Goal: Task Accomplishment & Management: Manage account settings

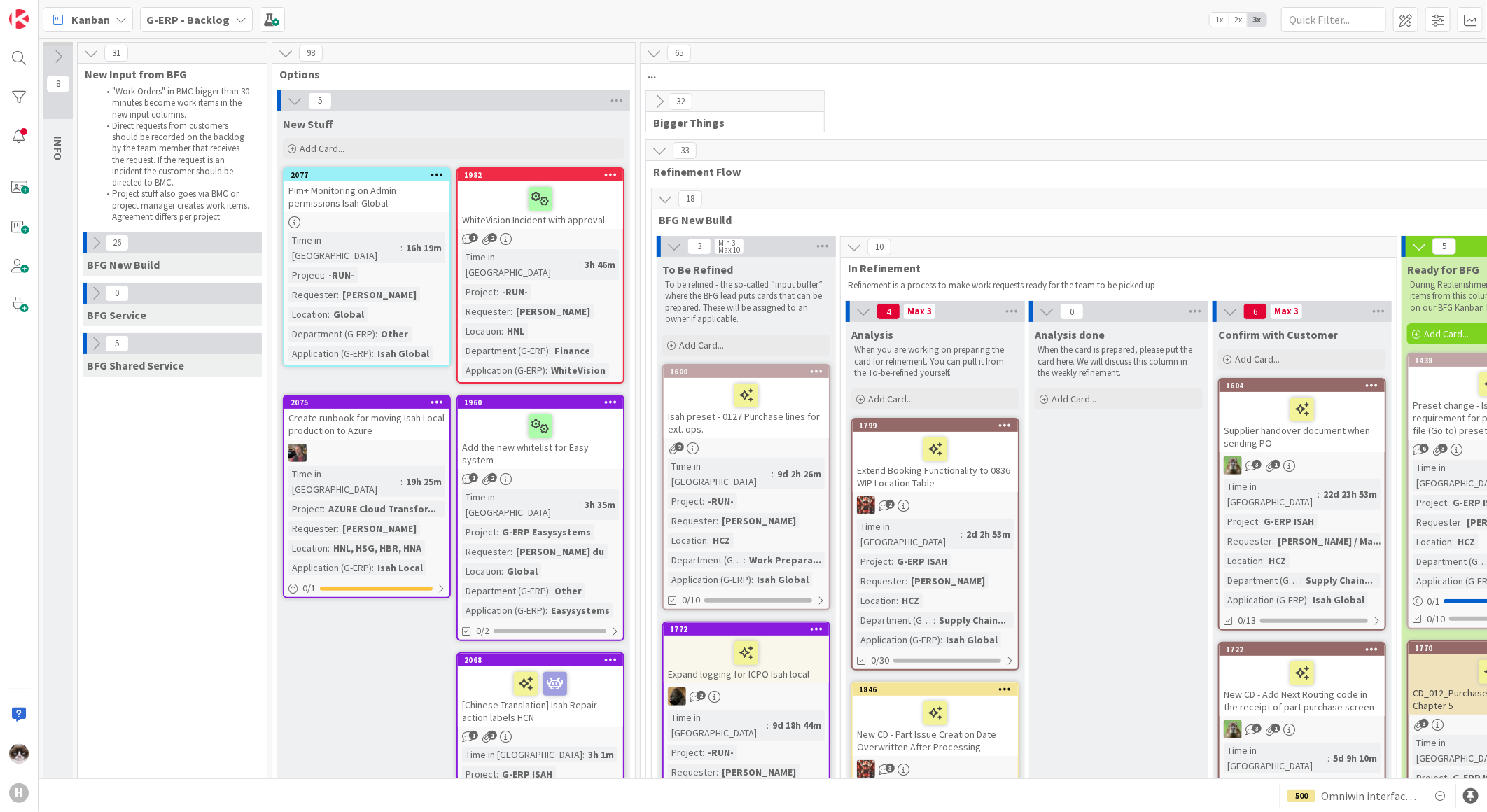
click at [288, 99] on icon at bounding box center [294, 101] width 15 height 15
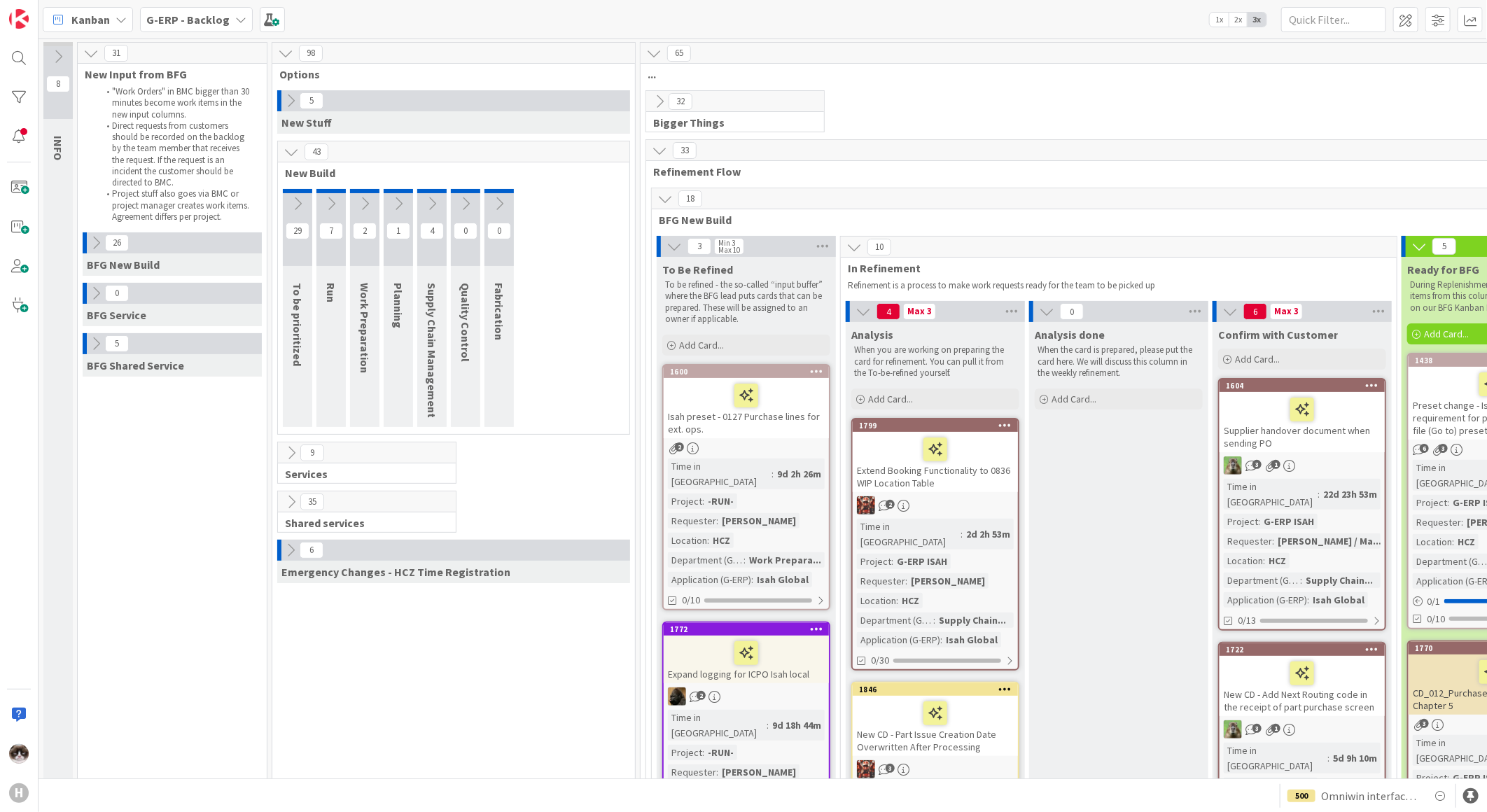
click at [292, 499] on icon at bounding box center [291, 501] width 15 height 15
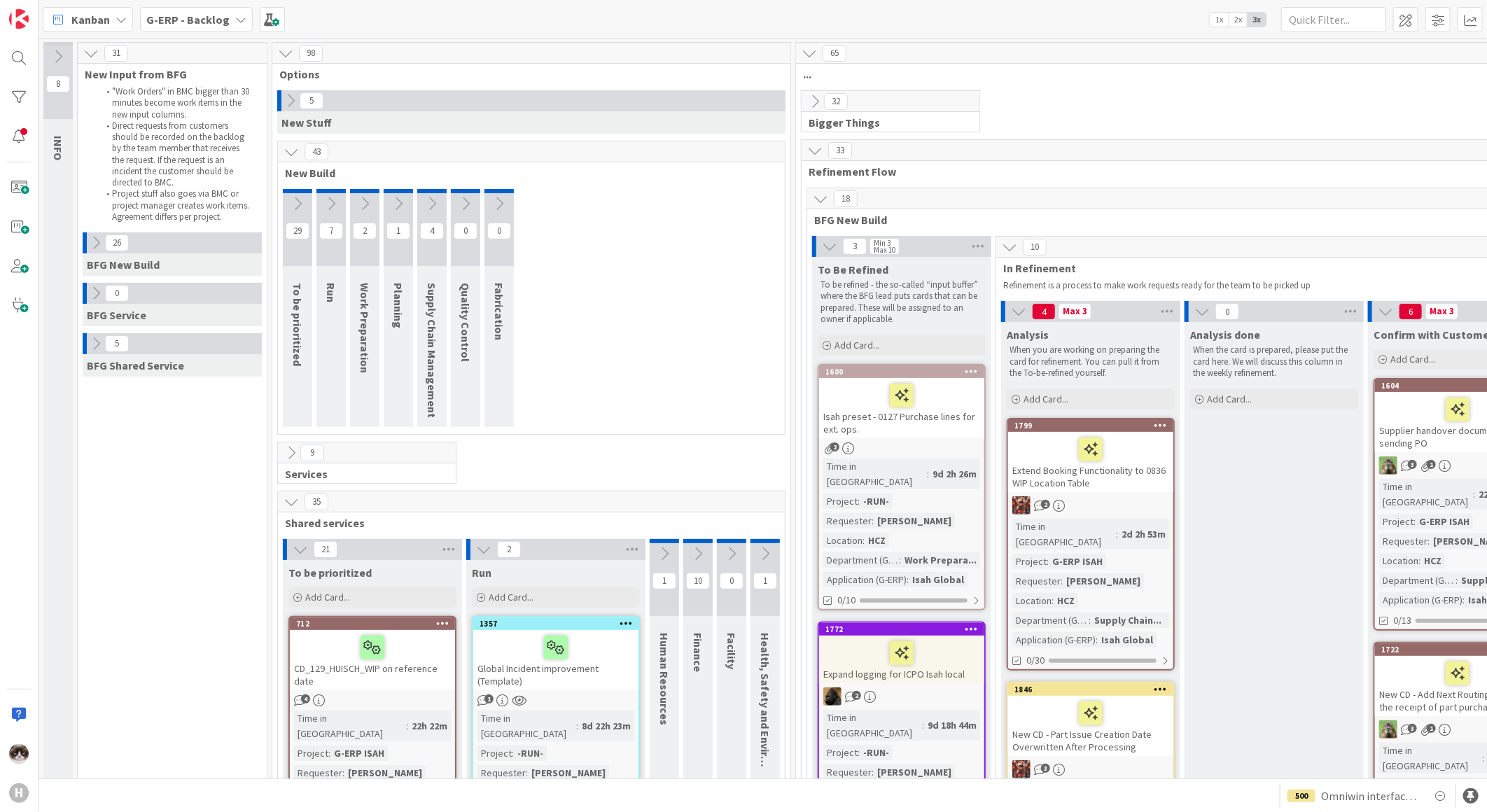
click at [292, 499] on icon at bounding box center [291, 501] width 15 height 15
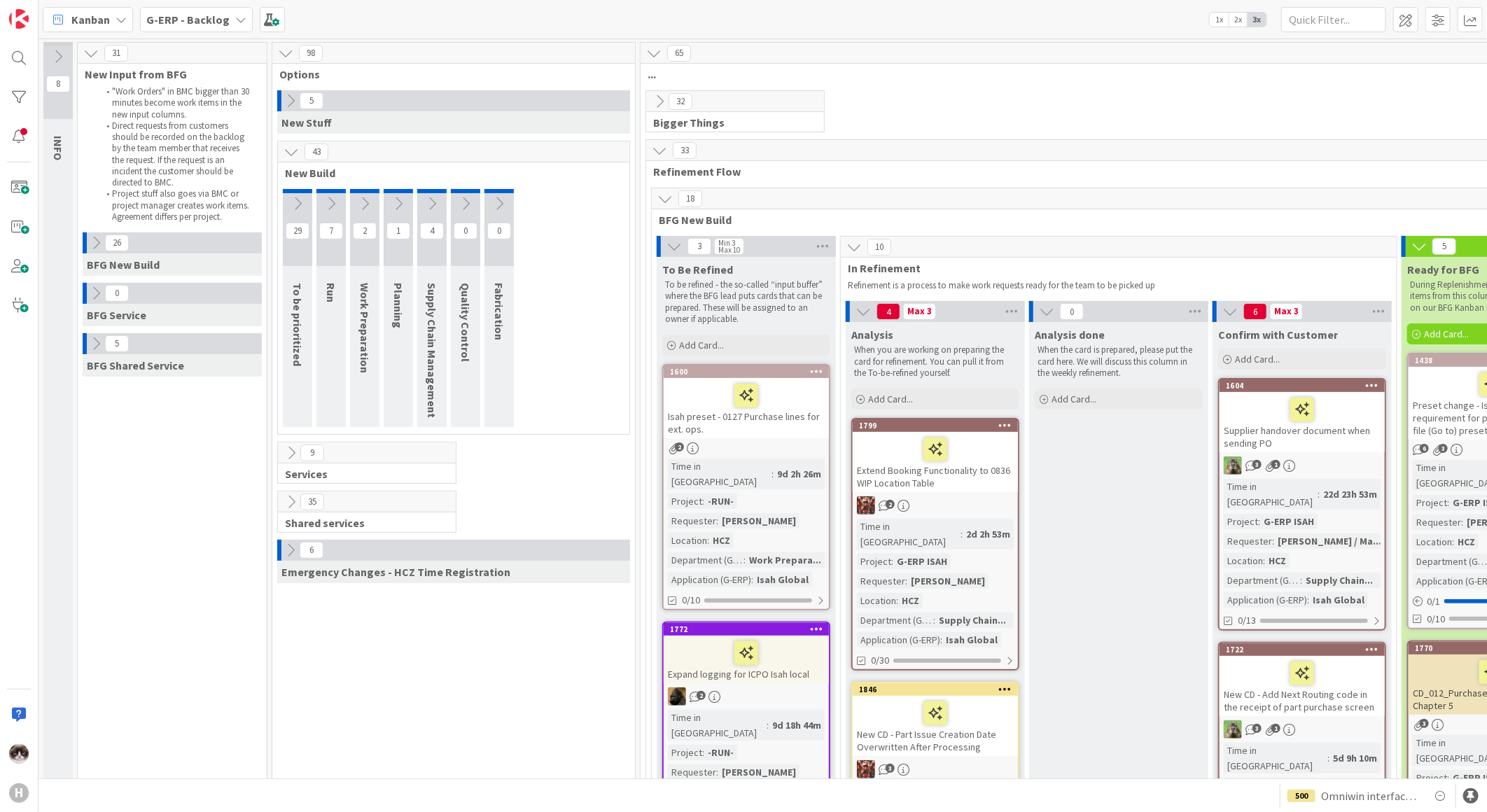
click at [665, 194] on icon at bounding box center [665, 198] width 15 height 15
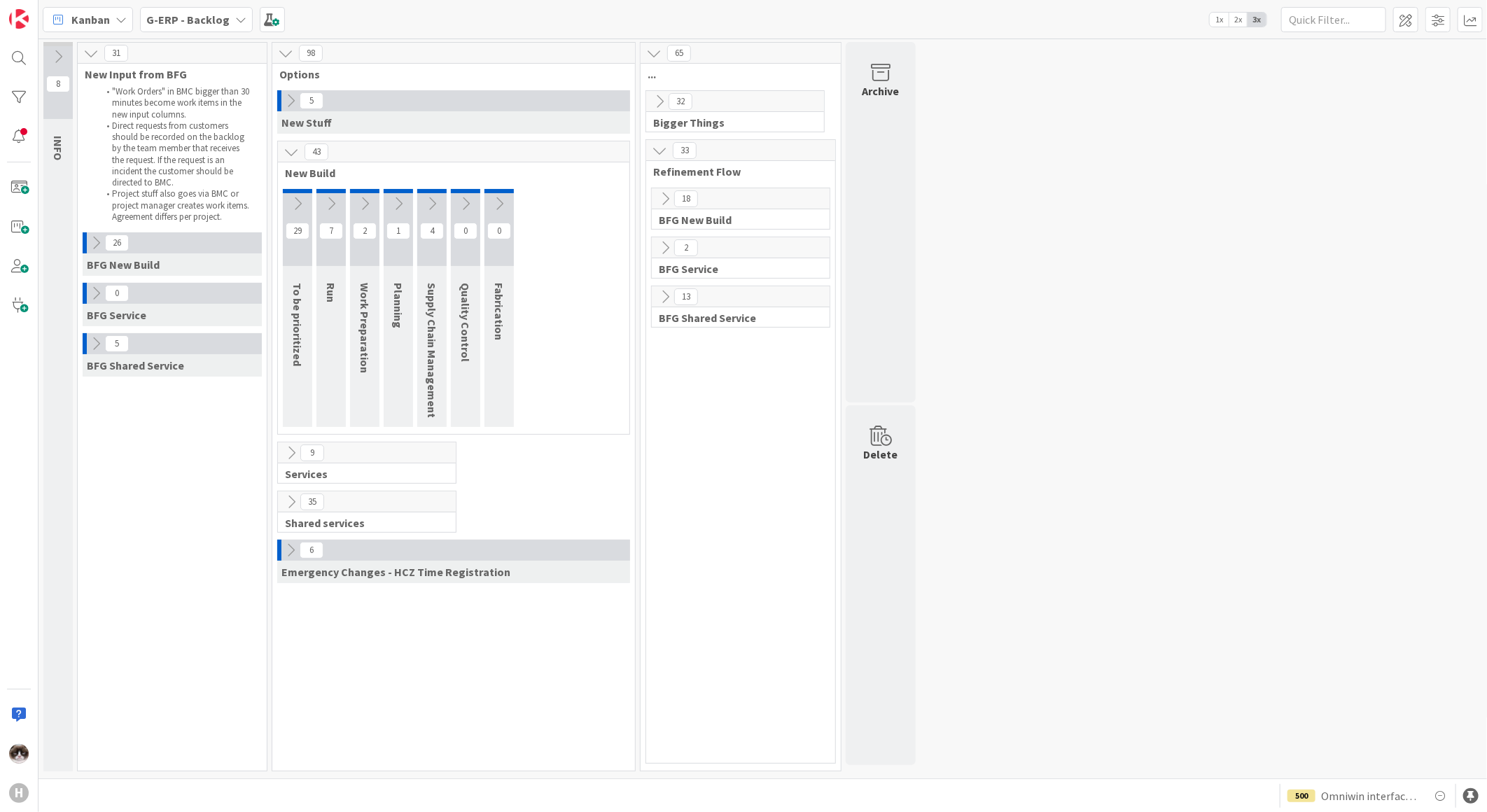
click at [660, 298] on icon at bounding box center [665, 296] width 15 height 15
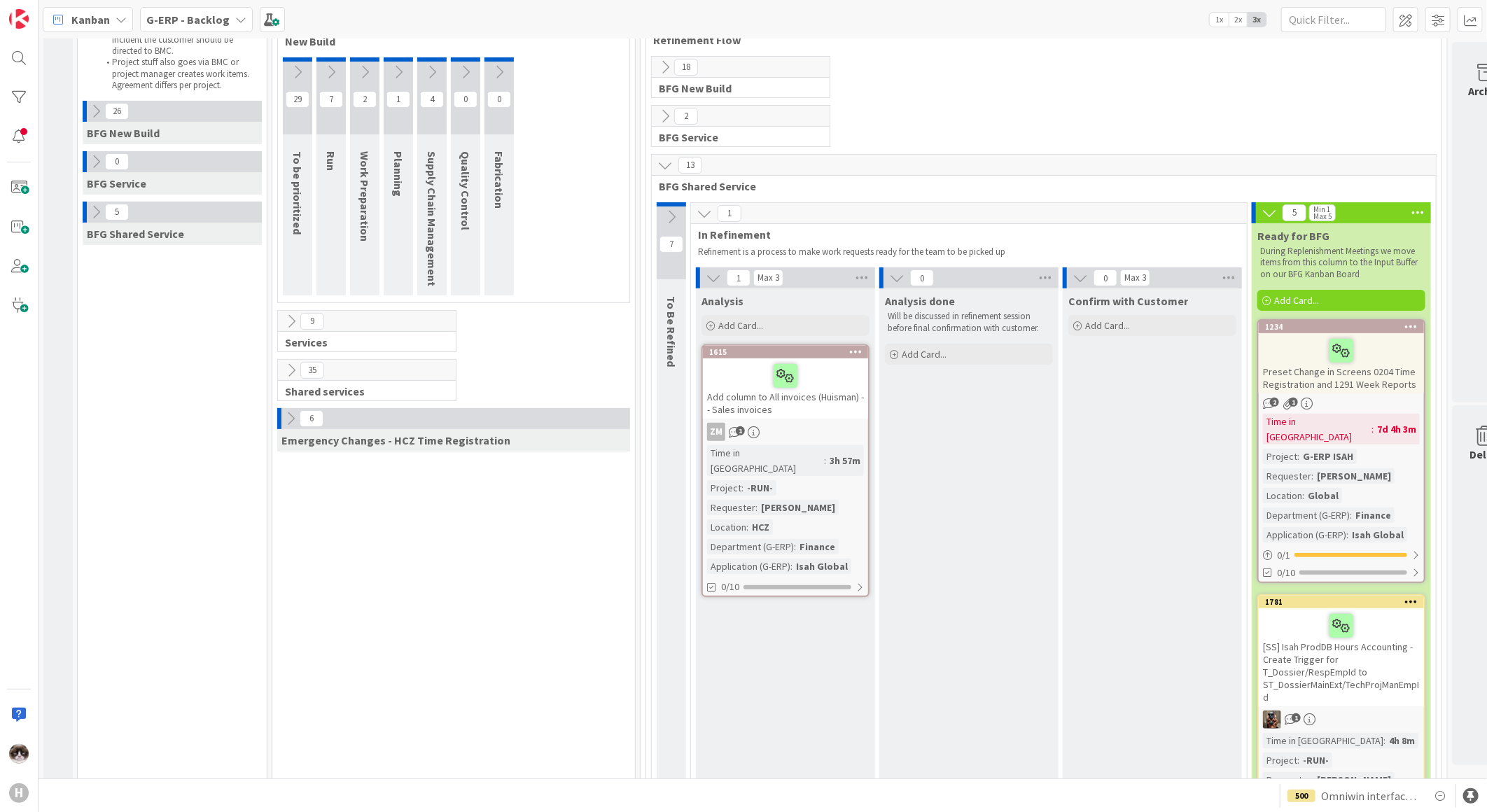
scroll to position [155, 0]
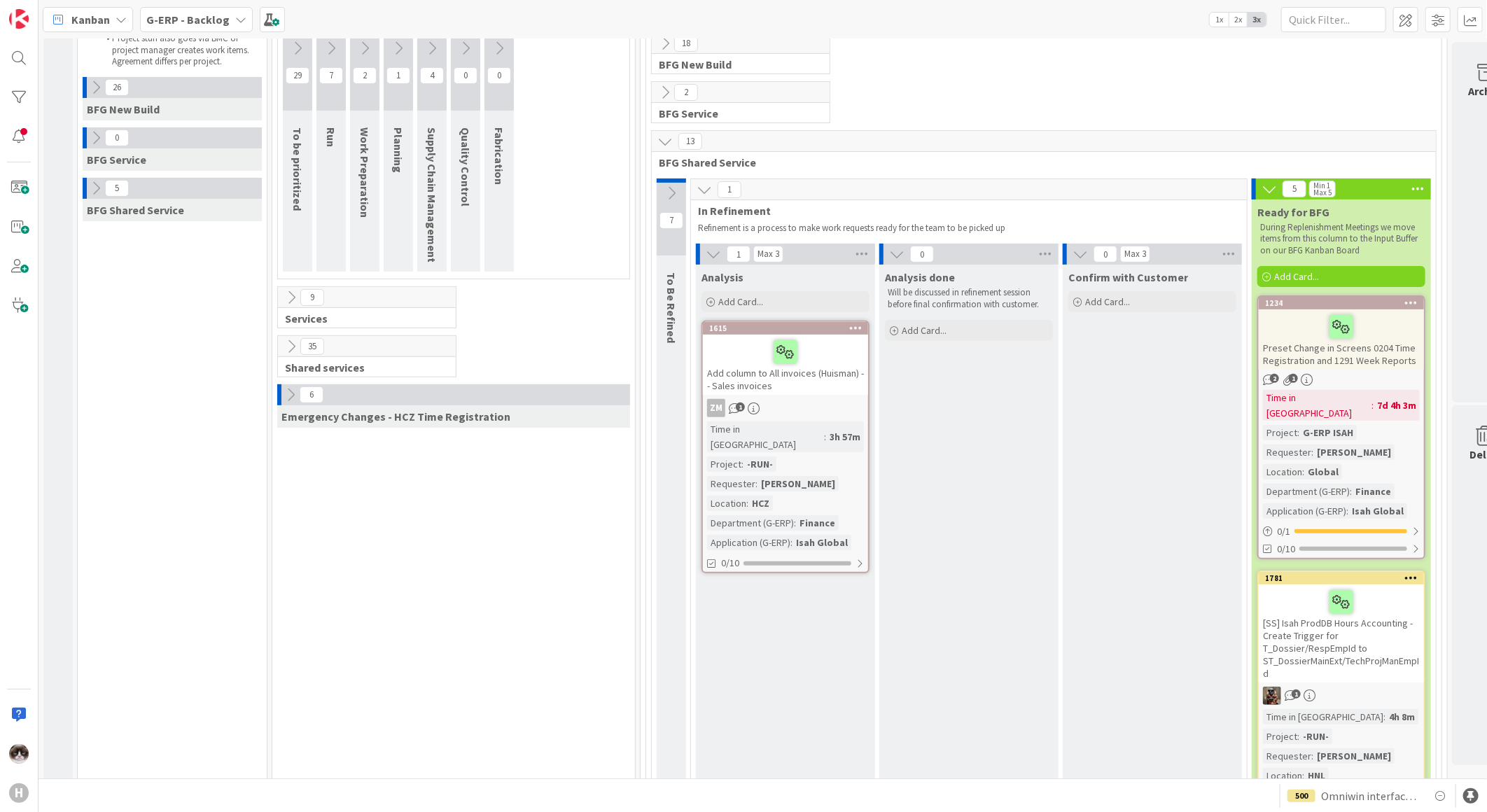
click at [863, 434] on div "Time in Column : 3h 57m Project : -RUN- Requester : [PERSON_NAME] Location : HC…" at bounding box center [785, 486] width 157 height 129
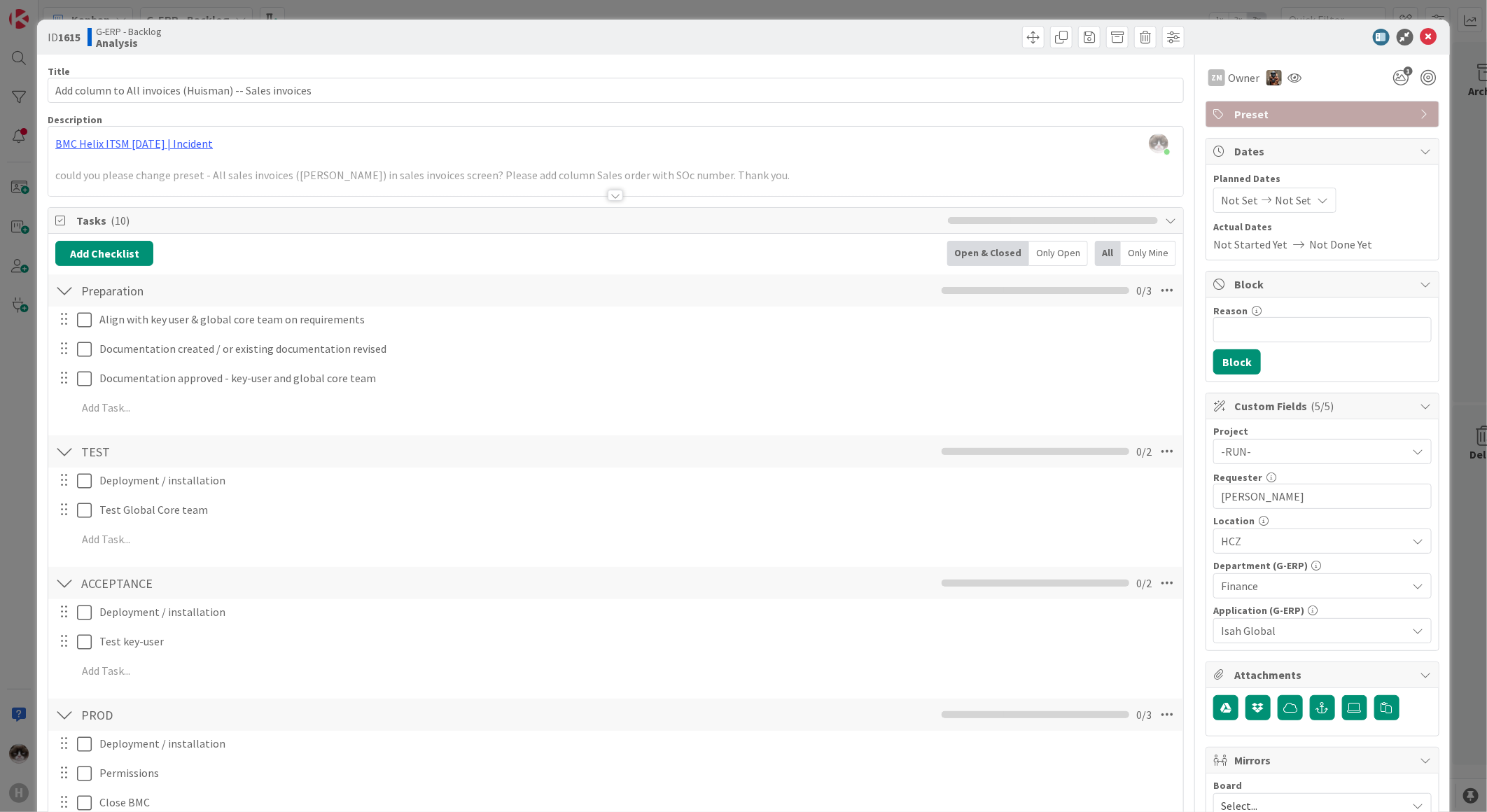
click at [607, 201] on div "Title 54 / 128 Add column to All invoices (Huisman) -- Sales invoices Descripti…" at bounding box center [615, 821] width 1136 height 1534
click at [1437, 36] on div "ID 1615 G-ERP - Backlog Analysis" at bounding box center [744, 37] width 1413 height 35
click at [1426, 31] on div at bounding box center [1316, 36] width 248 height 17
click at [1421, 36] on icon at bounding box center [1429, 36] width 17 height 17
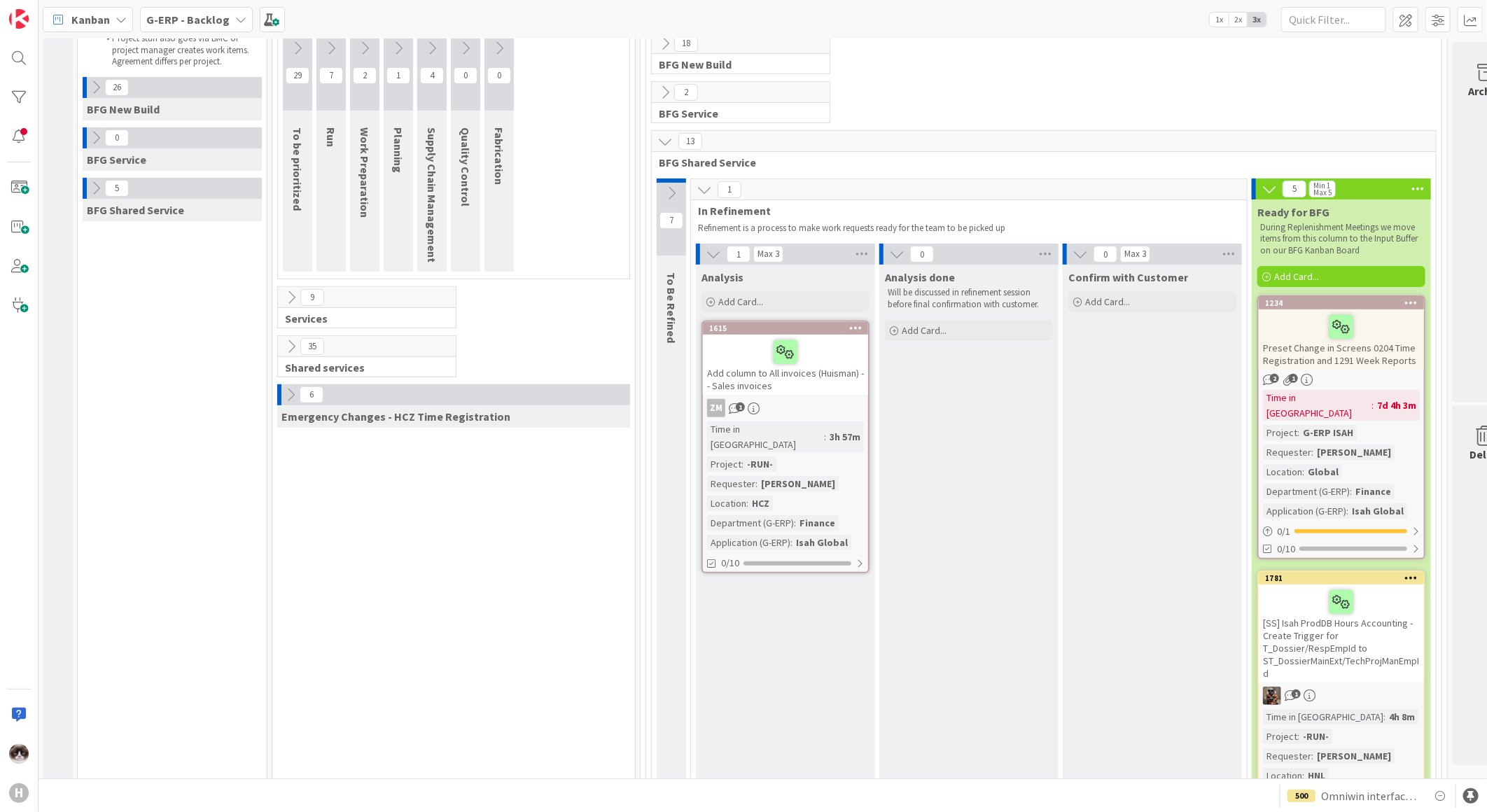
click at [667, 194] on icon at bounding box center [671, 193] width 15 height 15
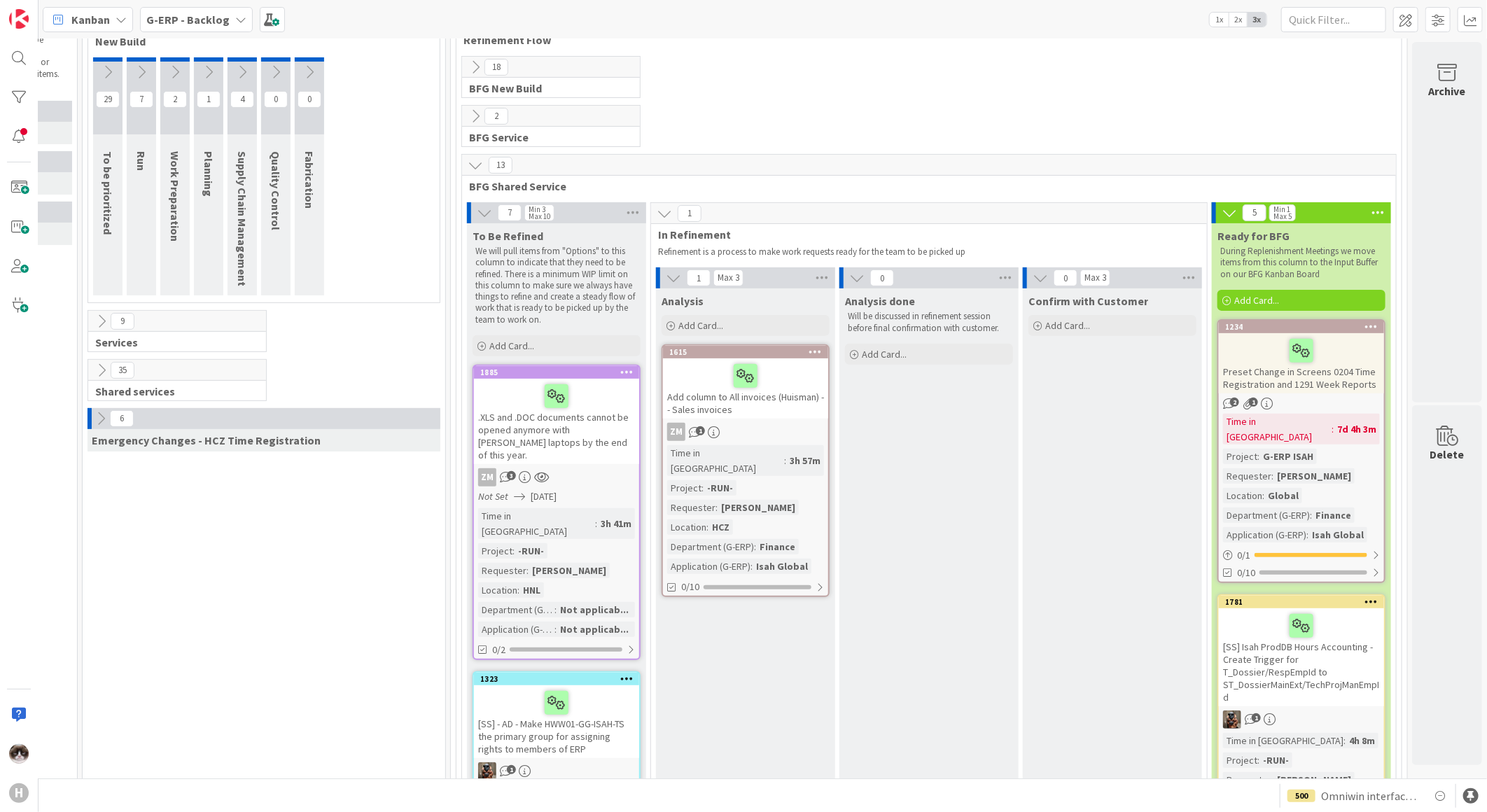
scroll to position [0, 201]
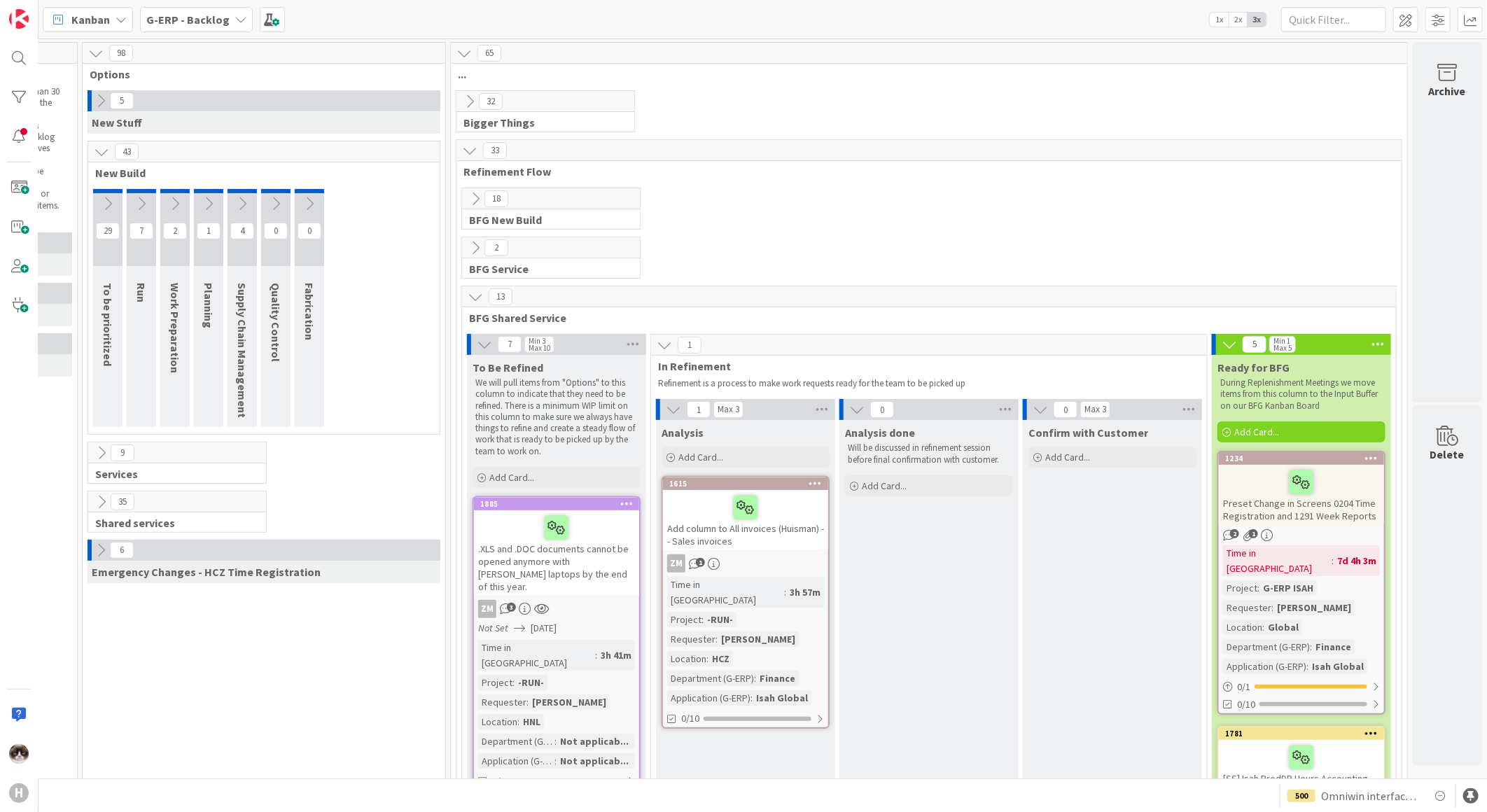
click at [212, 25] on b "G-ERP - Backlog" at bounding box center [188, 19] width 83 height 14
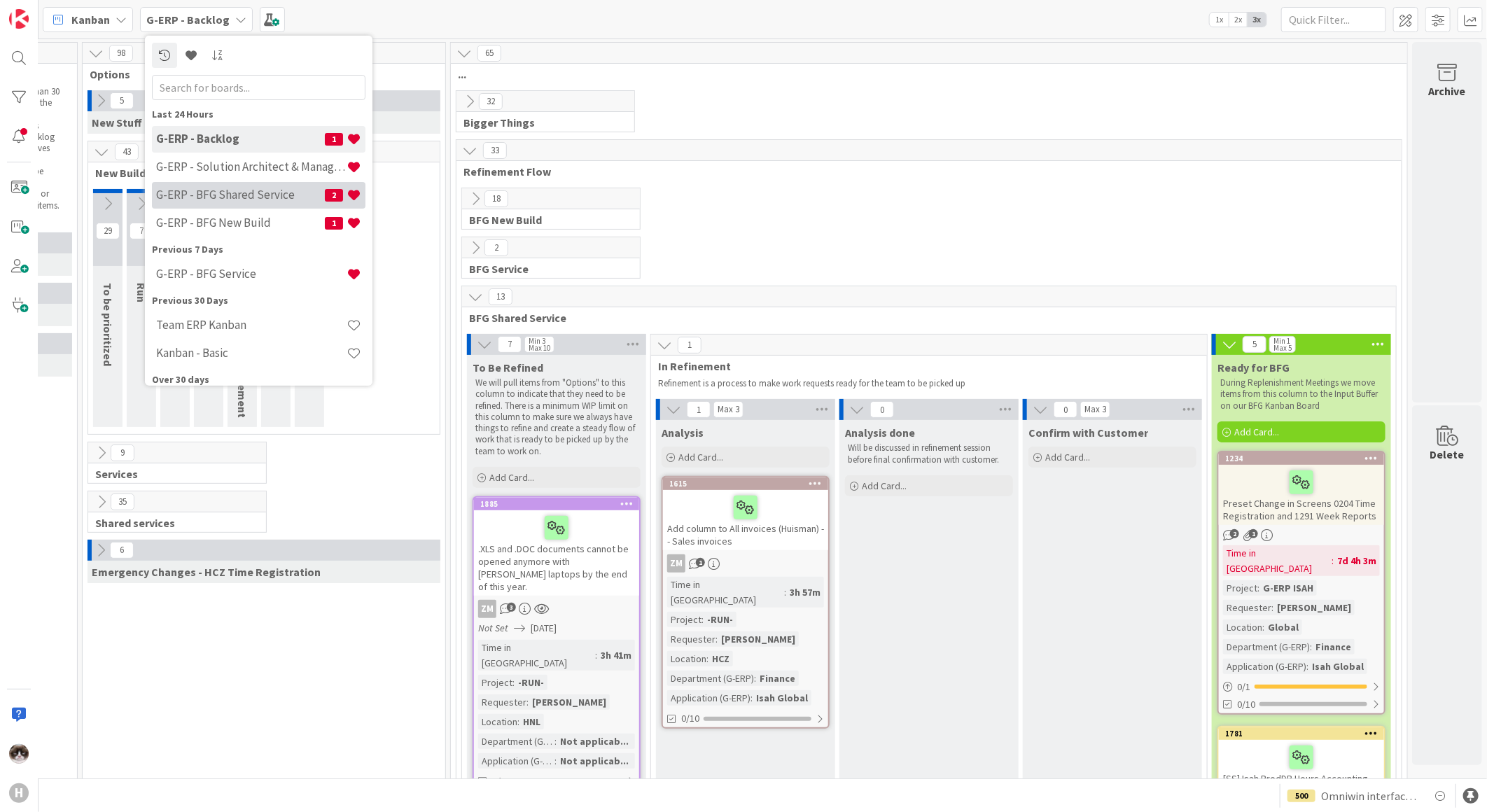
click at [254, 198] on h4 "G-ERP - BFG Shared Service" at bounding box center [240, 194] width 169 height 14
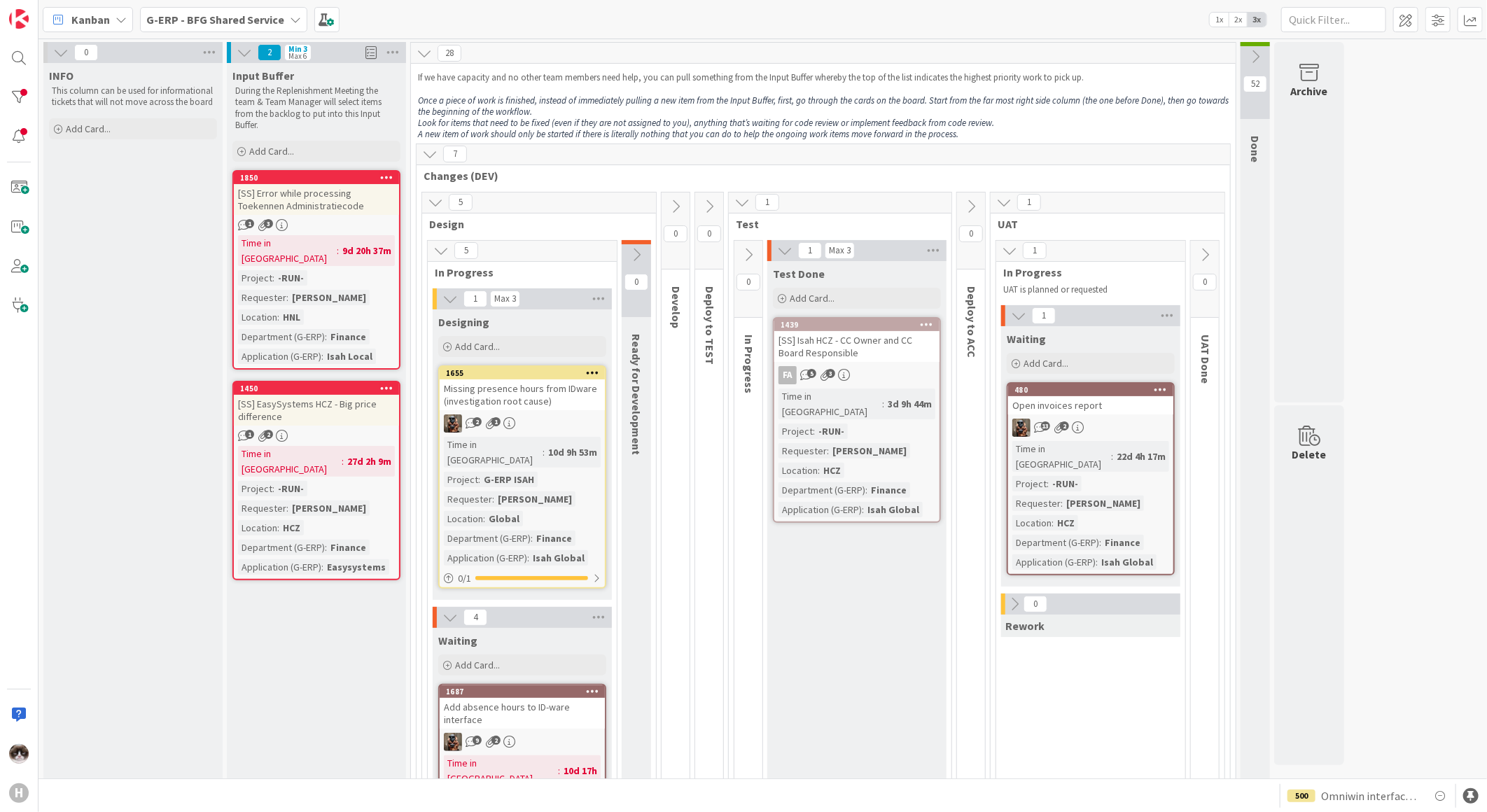
drag, startPoint x: 206, startPoint y: 14, endPoint x: 208, endPoint y: 26, distance: 12.2
click at [206, 14] on b "G-ERP - BFG Shared Service" at bounding box center [215, 19] width 138 height 14
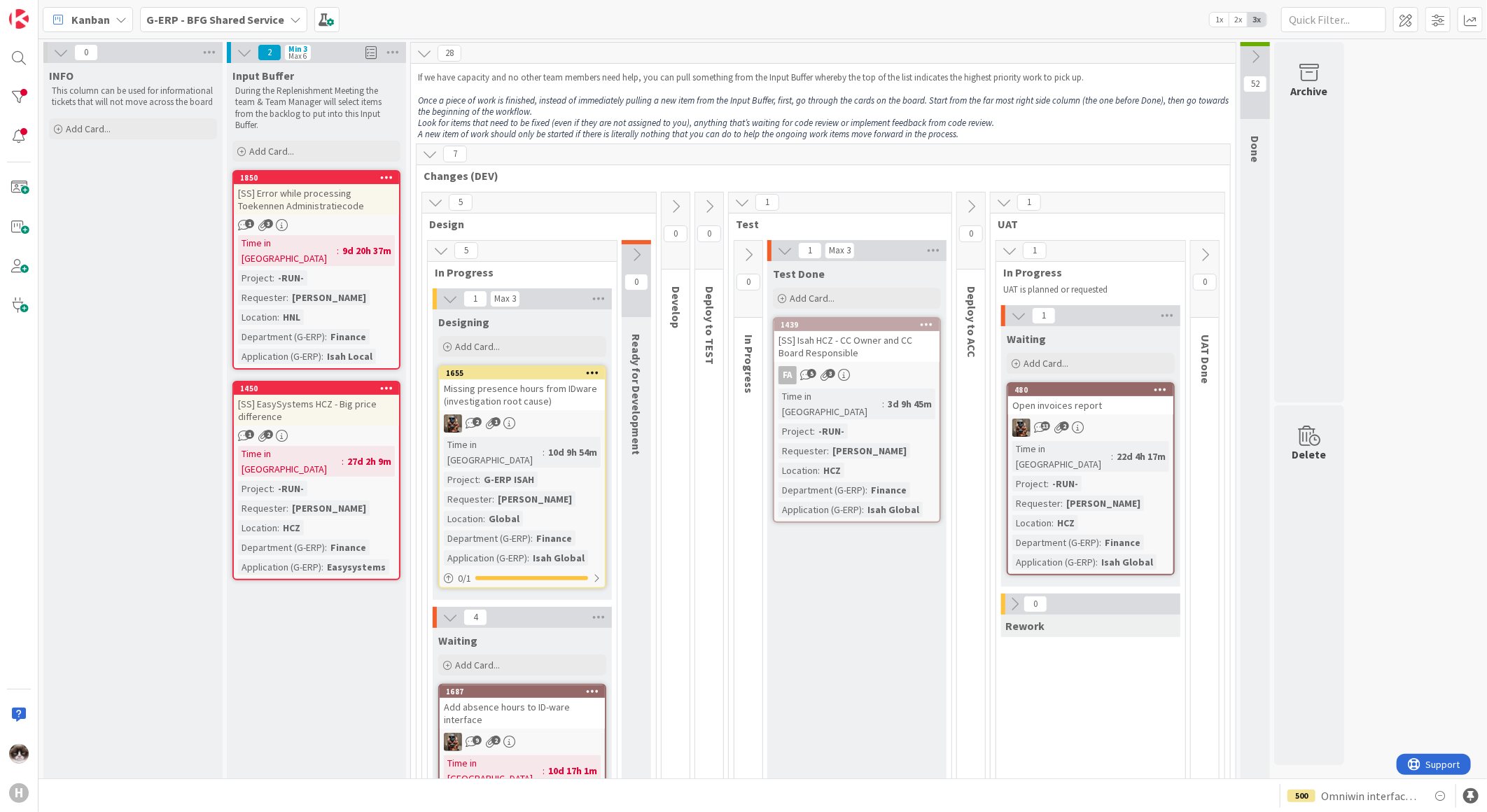
click at [23, 93] on div at bounding box center [19, 97] width 28 height 28
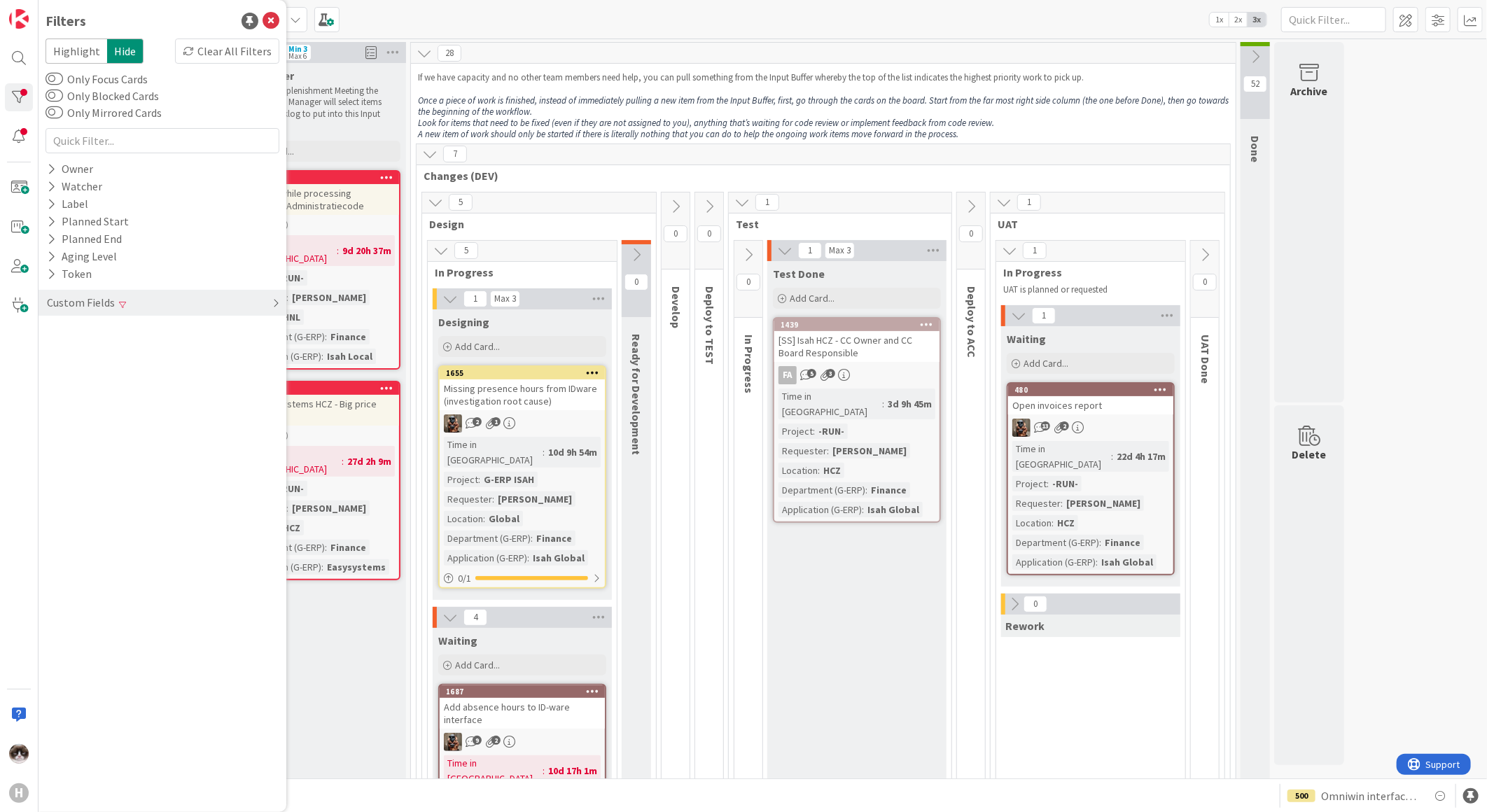
click at [176, 303] on div "Custom Fields" at bounding box center [163, 302] width 248 height 26
click at [258, 382] on div "Clear" at bounding box center [259, 384] width 41 height 18
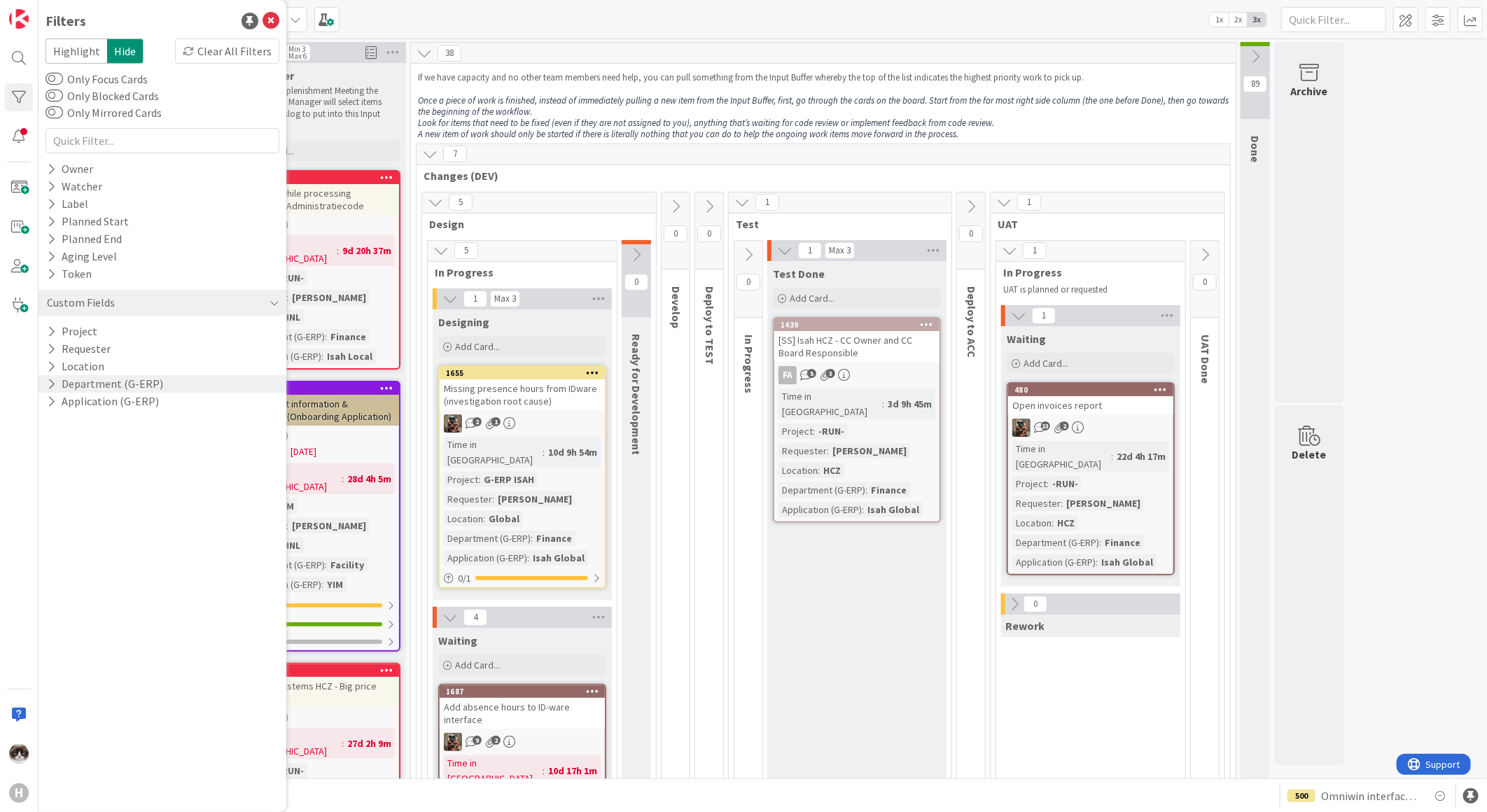
click at [386, 120] on p "During the Replenishment Meeting the team & Team Manager will select items from…" at bounding box center [316, 108] width 163 height 45
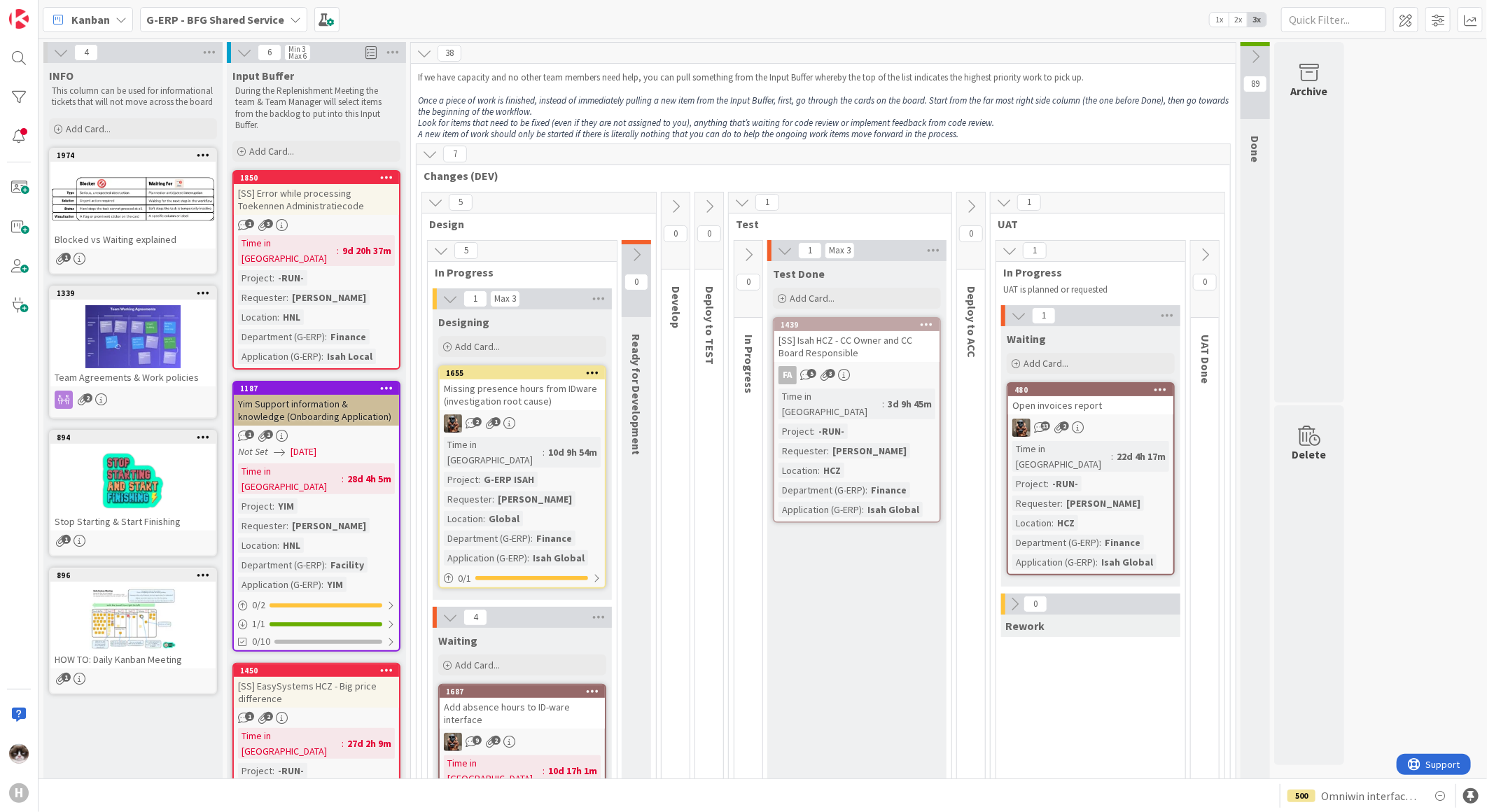
click at [572, 415] on div "2 1" at bounding box center [522, 423] width 165 height 18
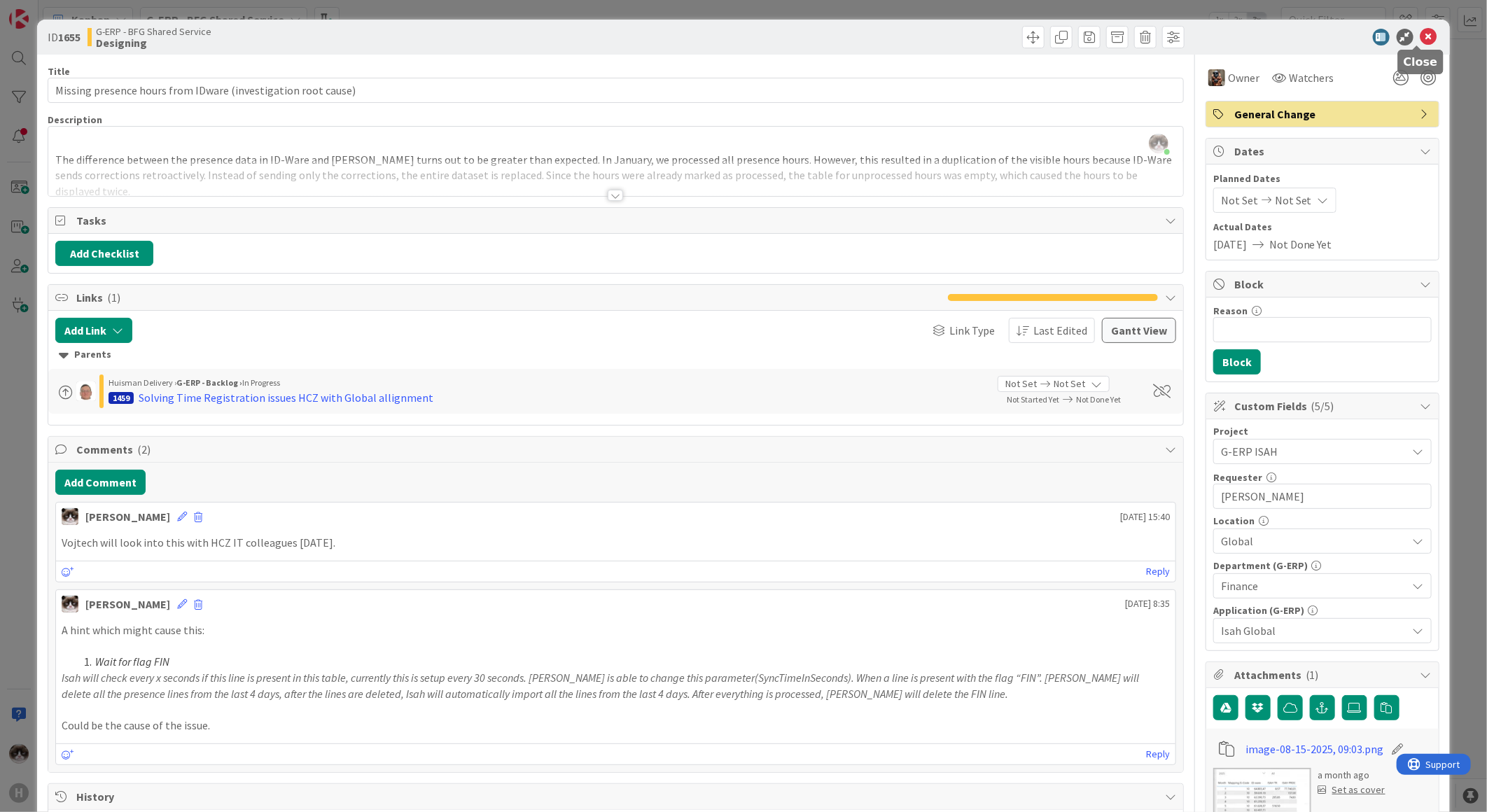
click at [1421, 30] on icon at bounding box center [1429, 36] width 17 height 17
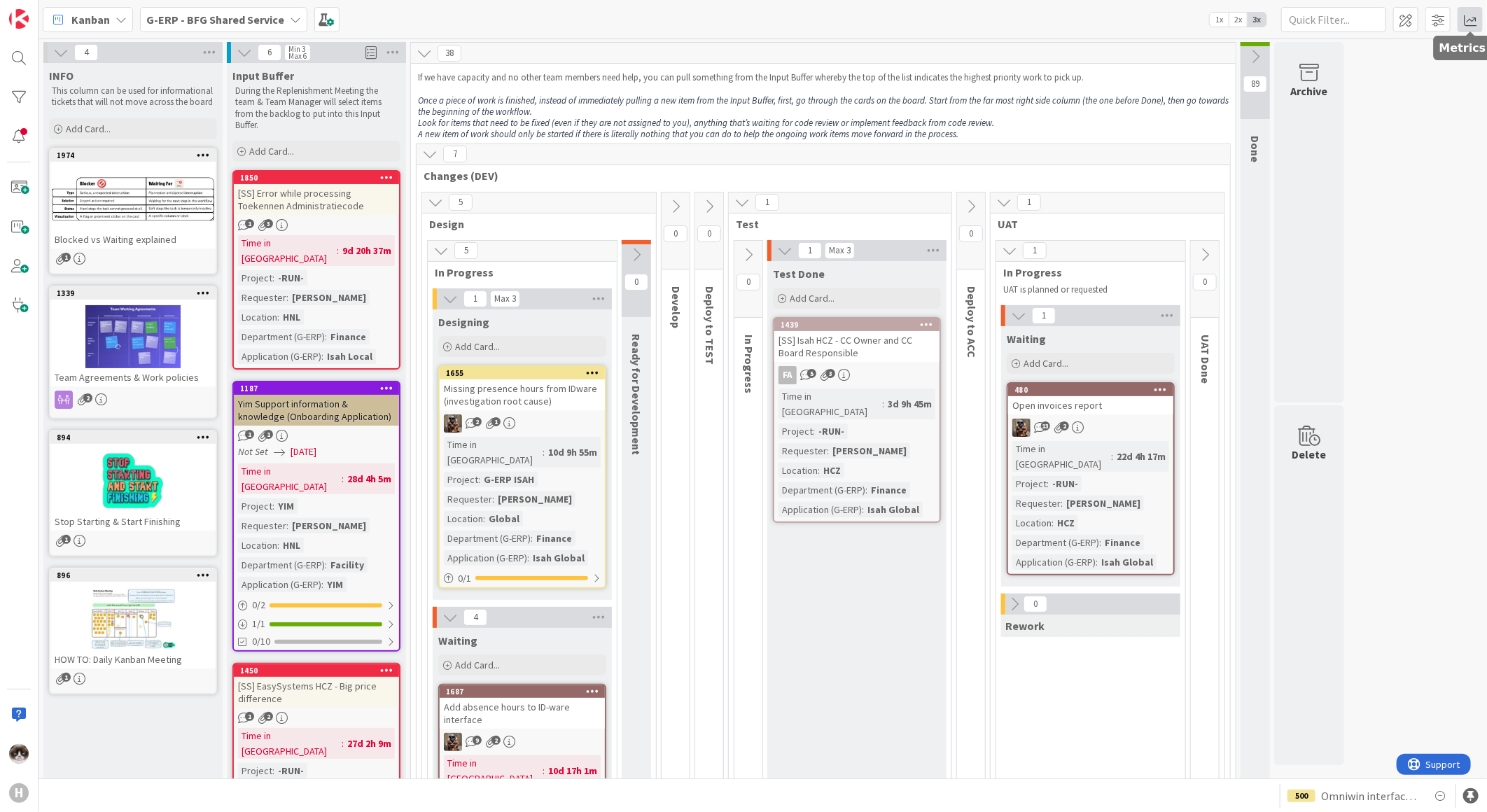
click at [1471, 20] on span at bounding box center [1469, 20] width 26 height 26
click at [1353, 250] on div "Throughput" at bounding box center [1357, 250] width 126 height 15
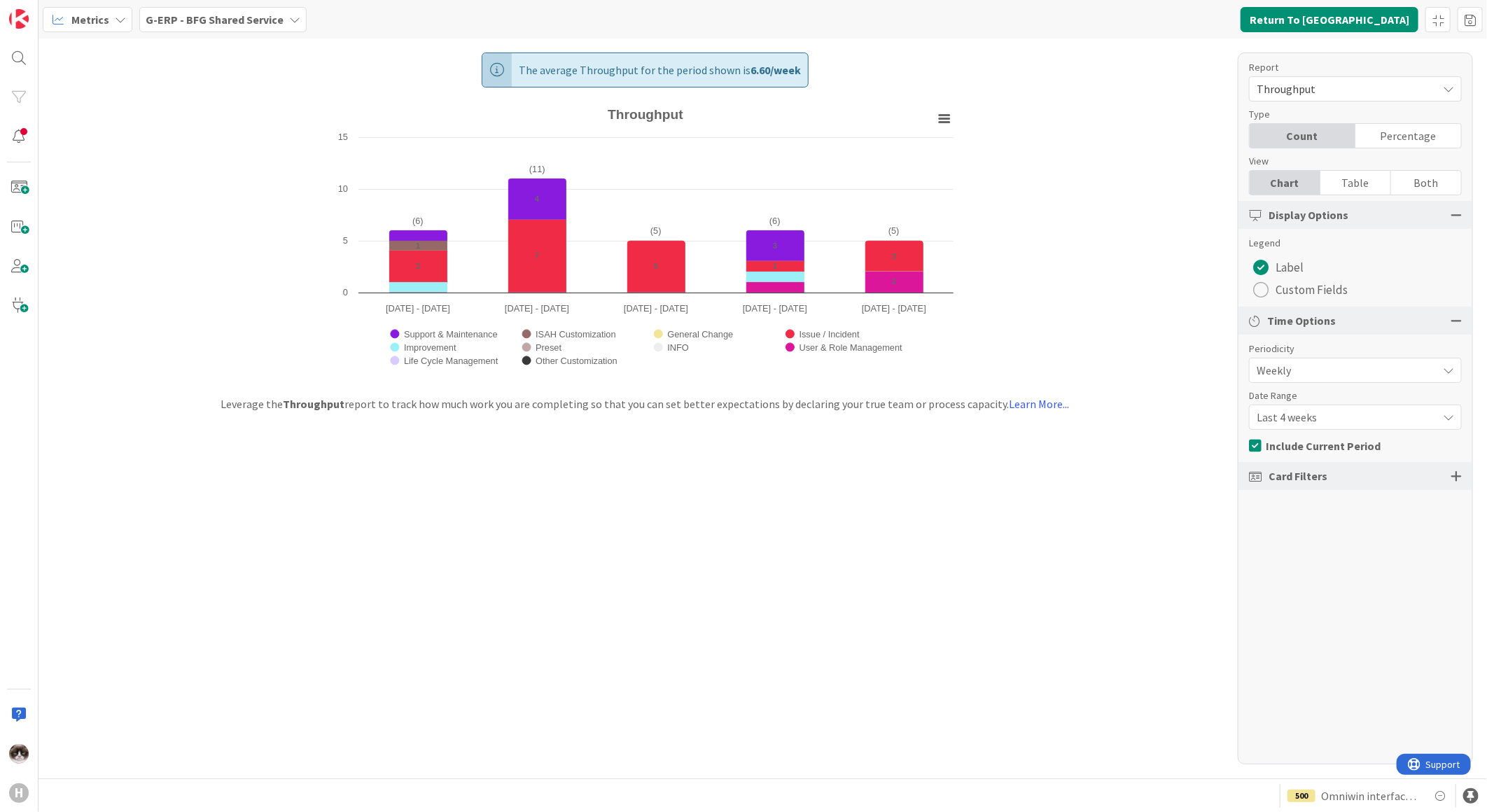
click at [1308, 414] on span "Last 4 weeks" at bounding box center [1343, 417] width 174 height 20
click at [1306, 492] on span "Last 13 weeks" at bounding box center [1364, 501] width 177 height 21
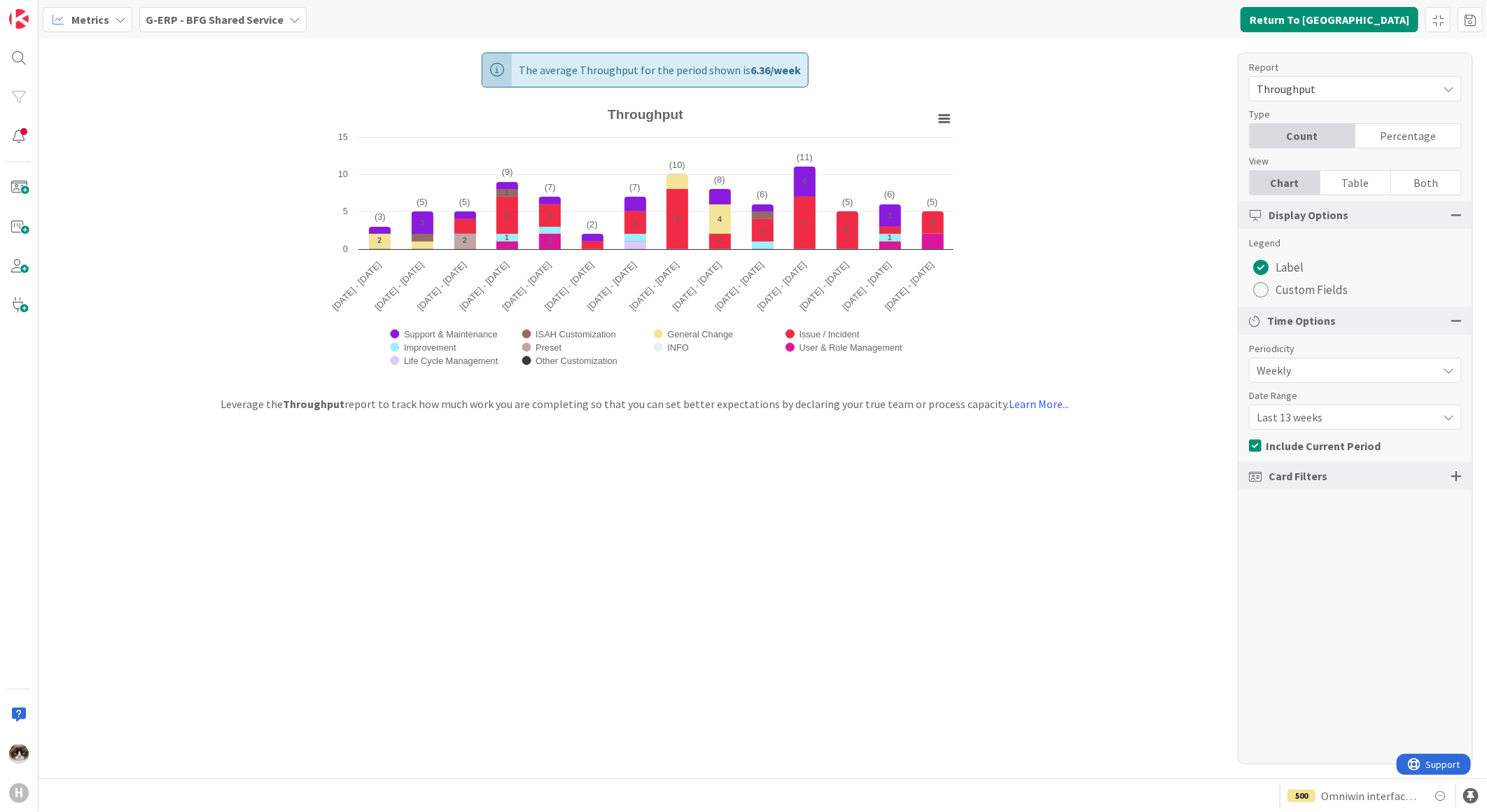
click at [210, 19] on b "G-ERP - BFG Shared Service" at bounding box center [215, 19] width 138 height 14
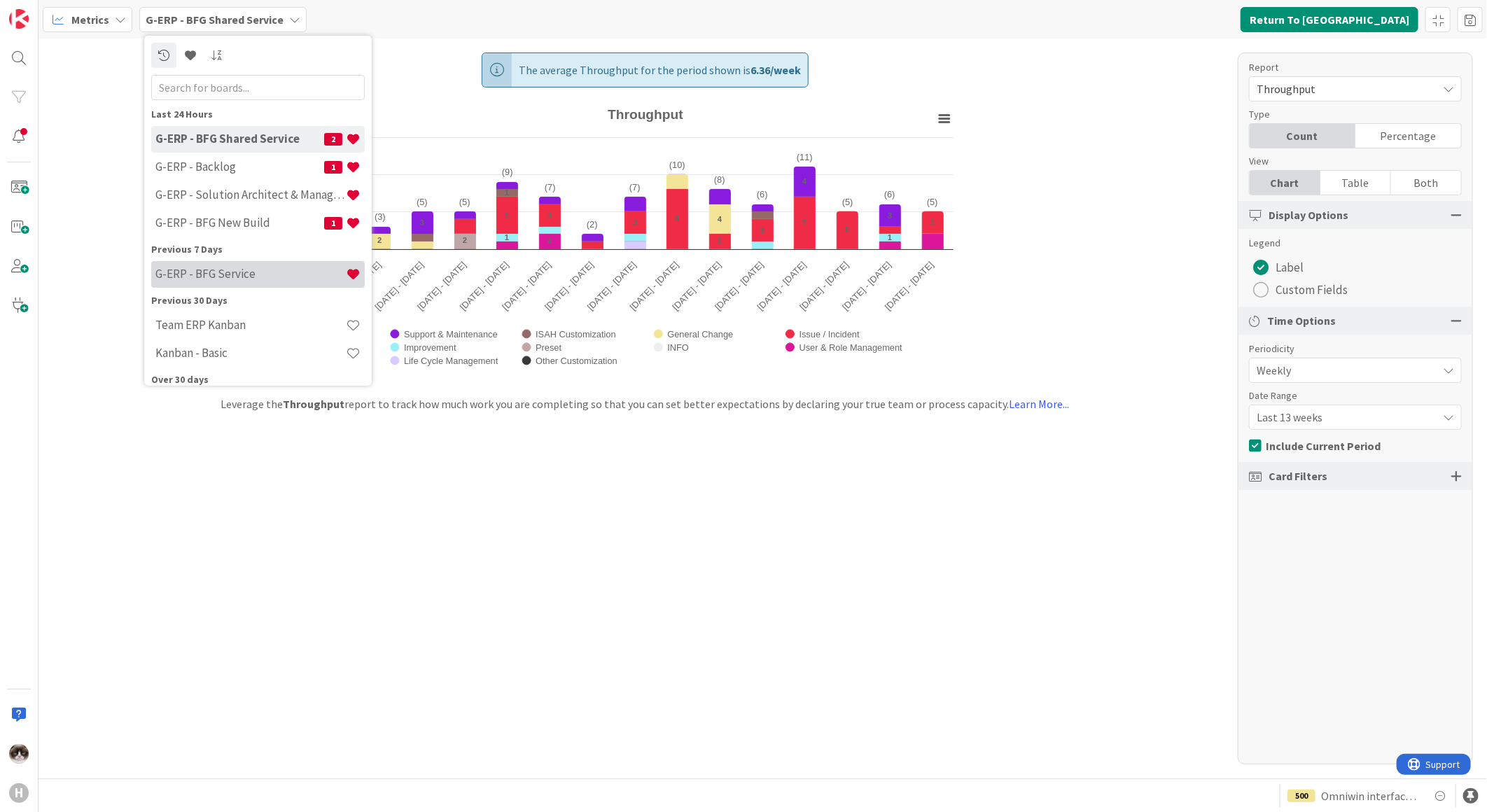
click at [236, 269] on h4 "G-ERP - BFG Service" at bounding box center [250, 274] width 190 height 14
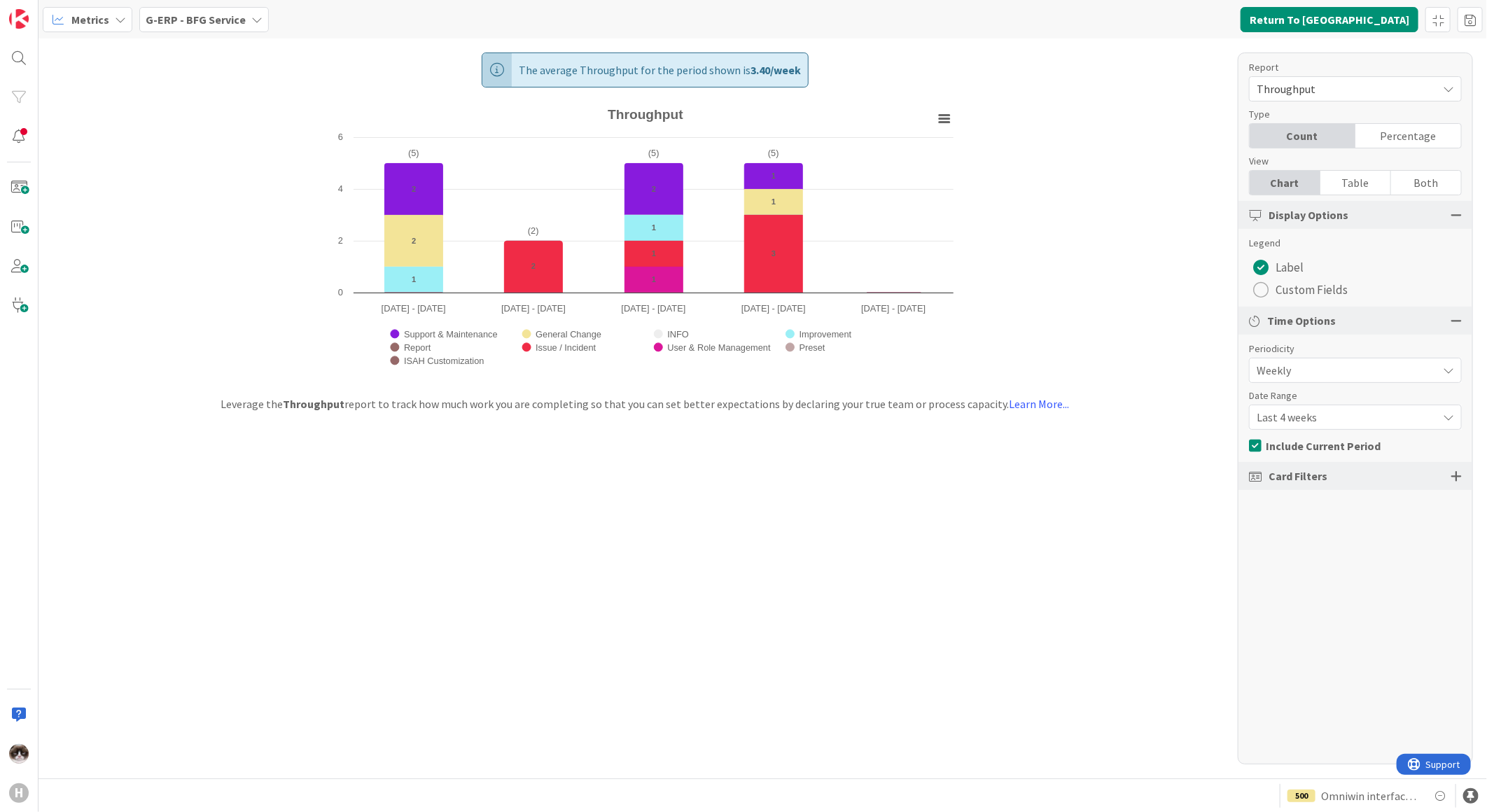
click at [1384, 421] on span "Last 4 weeks" at bounding box center [1343, 417] width 174 height 20
click at [1335, 502] on span "Last 13 weeks" at bounding box center [1364, 501] width 177 height 21
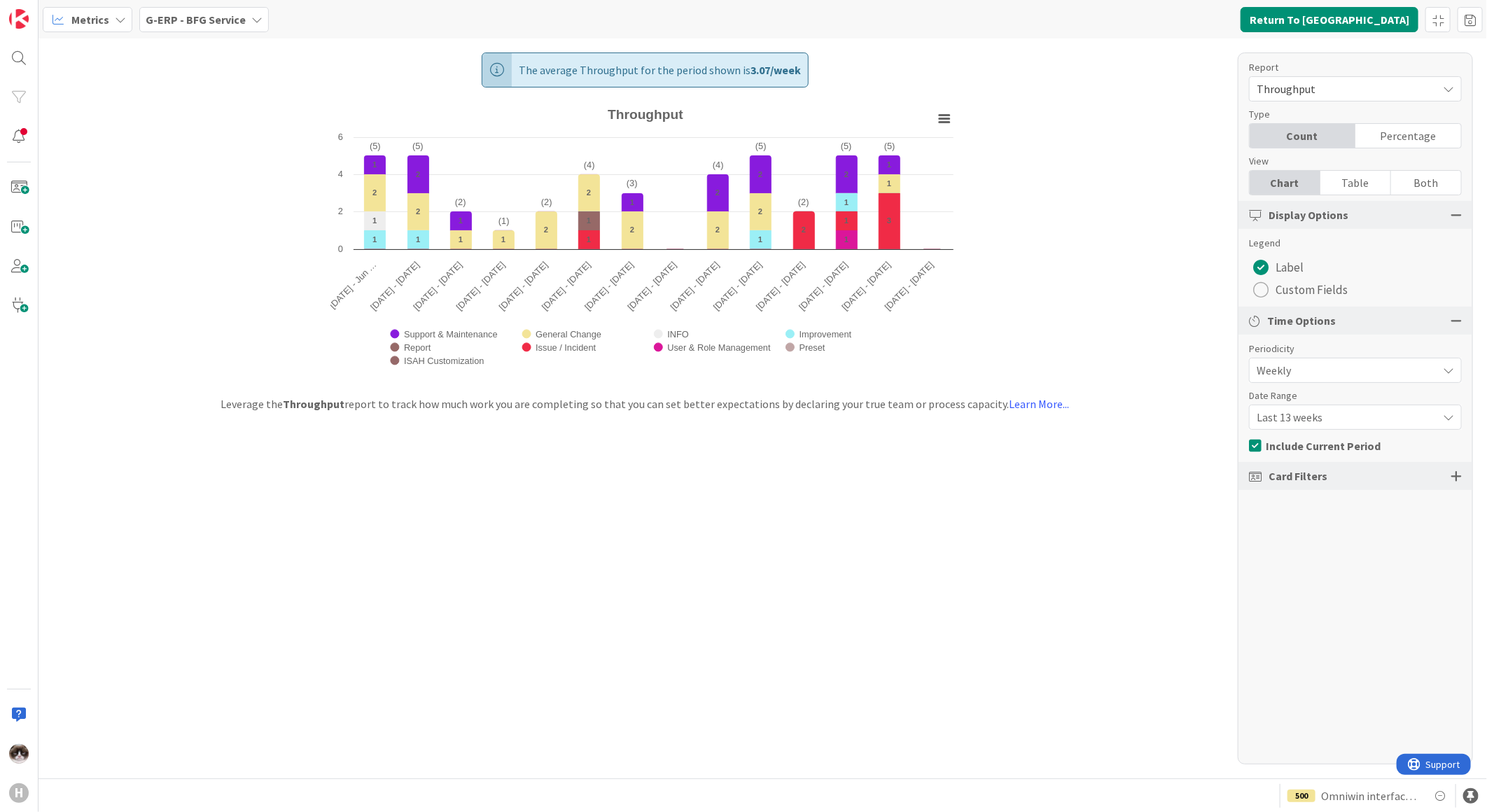
click at [210, 15] on b "G-ERP - BFG Service" at bounding box center [196, 19] width 100 height 14
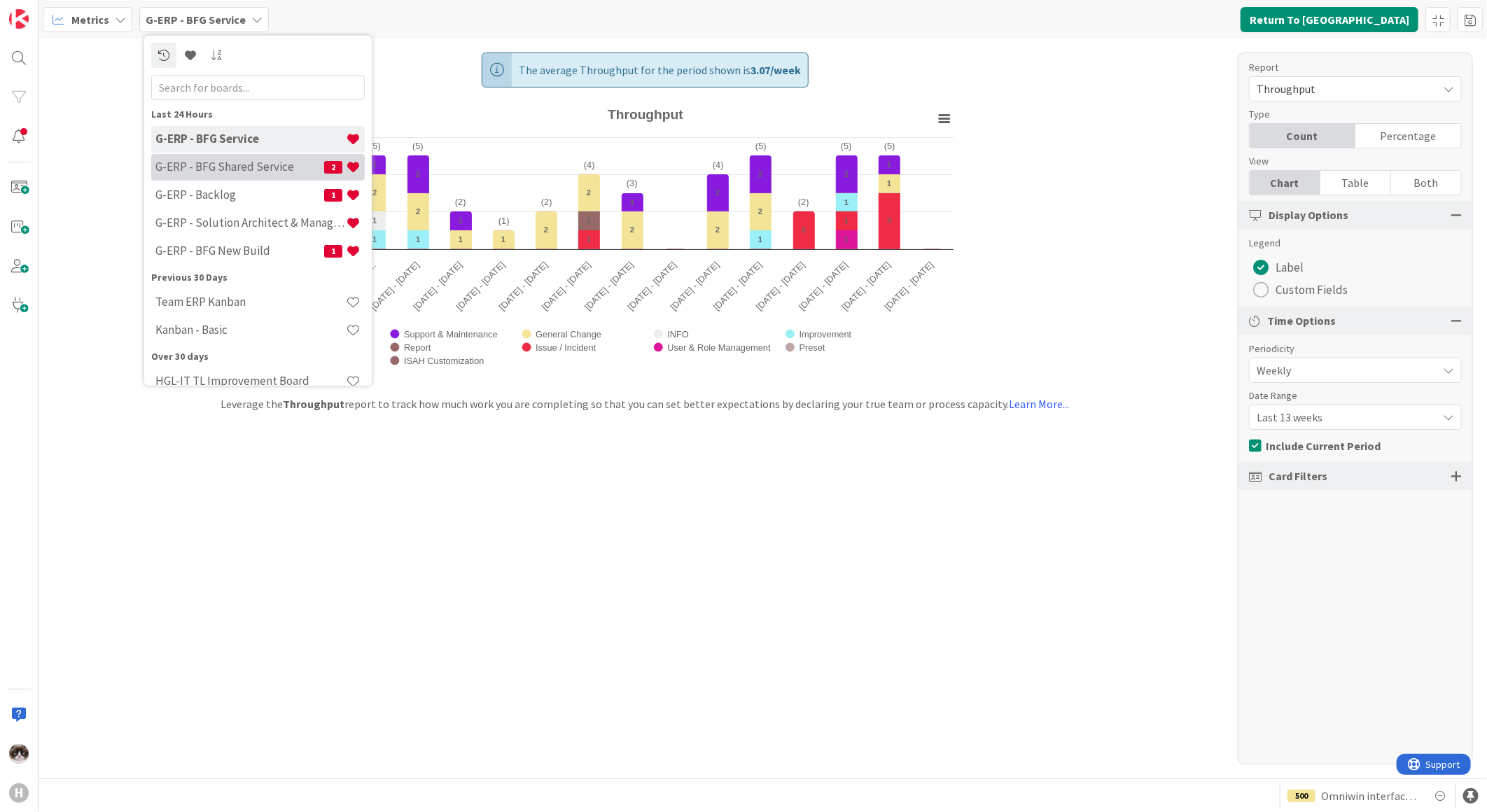
click at [255, 171] on h4 "G-ERP - BFG Shared Service" at bounding box center [239, 166] width 169 height 14
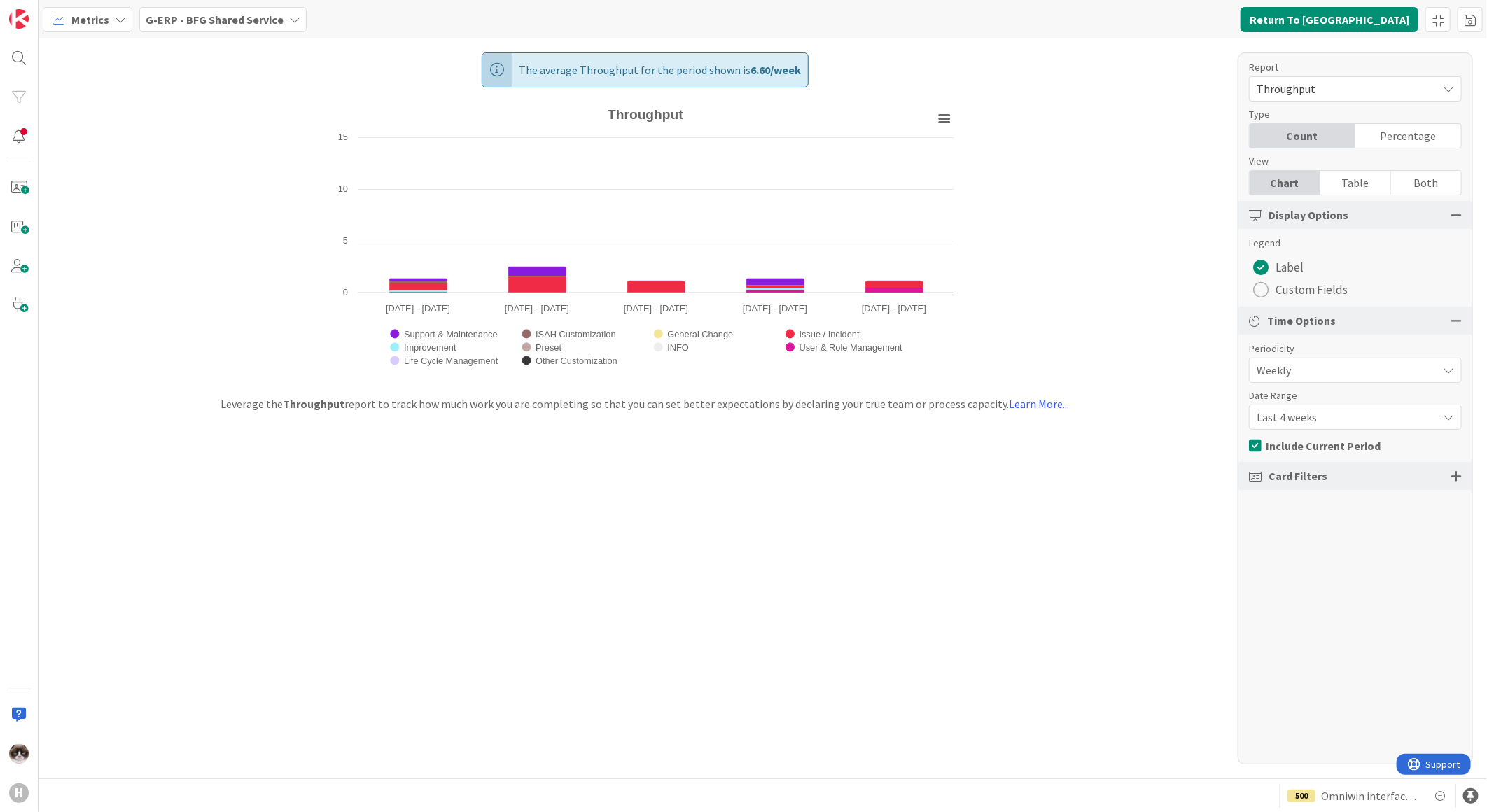
click at [1381, 422] on span "Last 4 weeks" at bounding box center [1343, 417] width 174 height 20
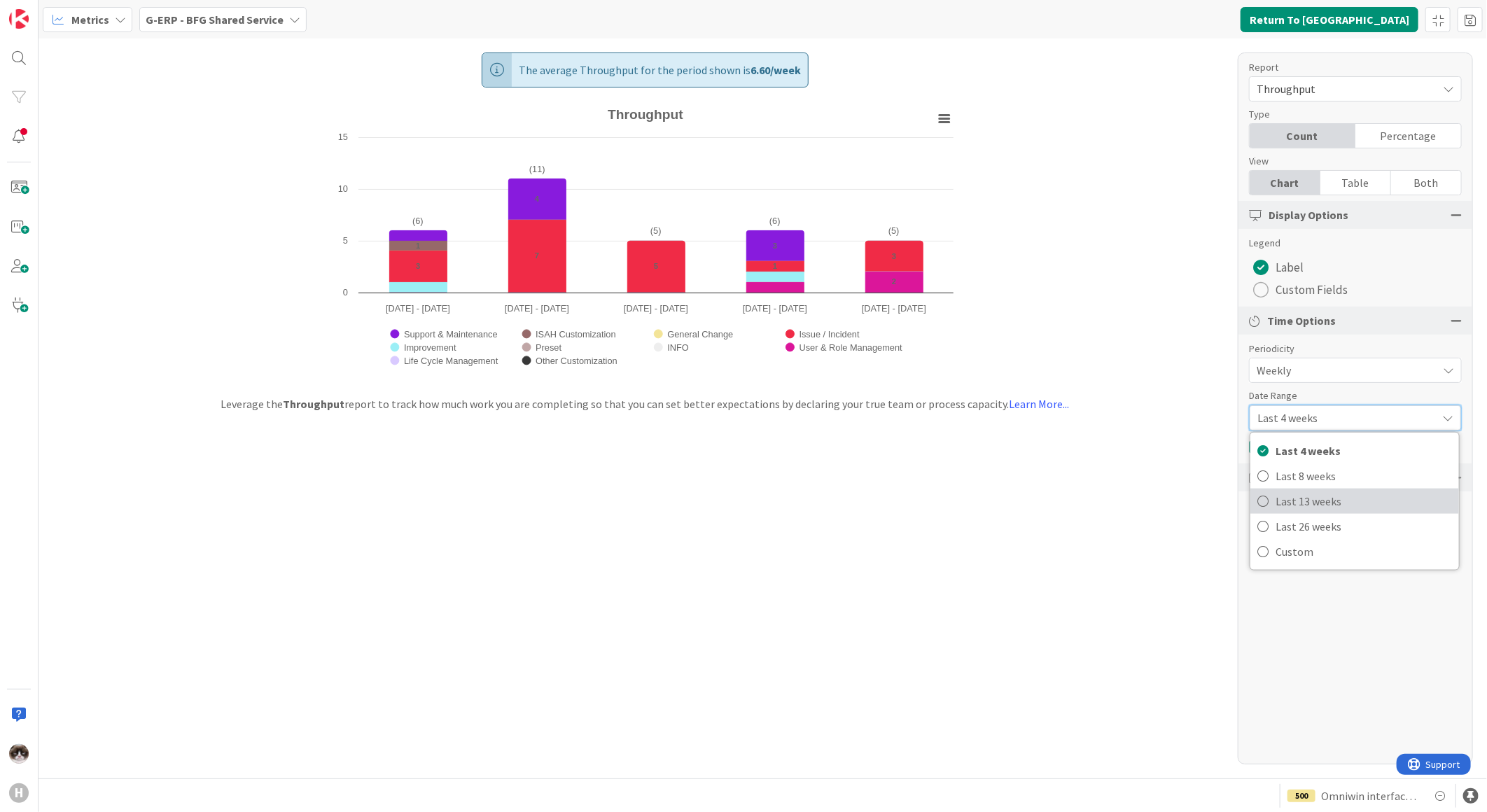
click at [1338, 506] on span "Last 13 weeks" at bounding box center [1364, 501] width 177 height 21
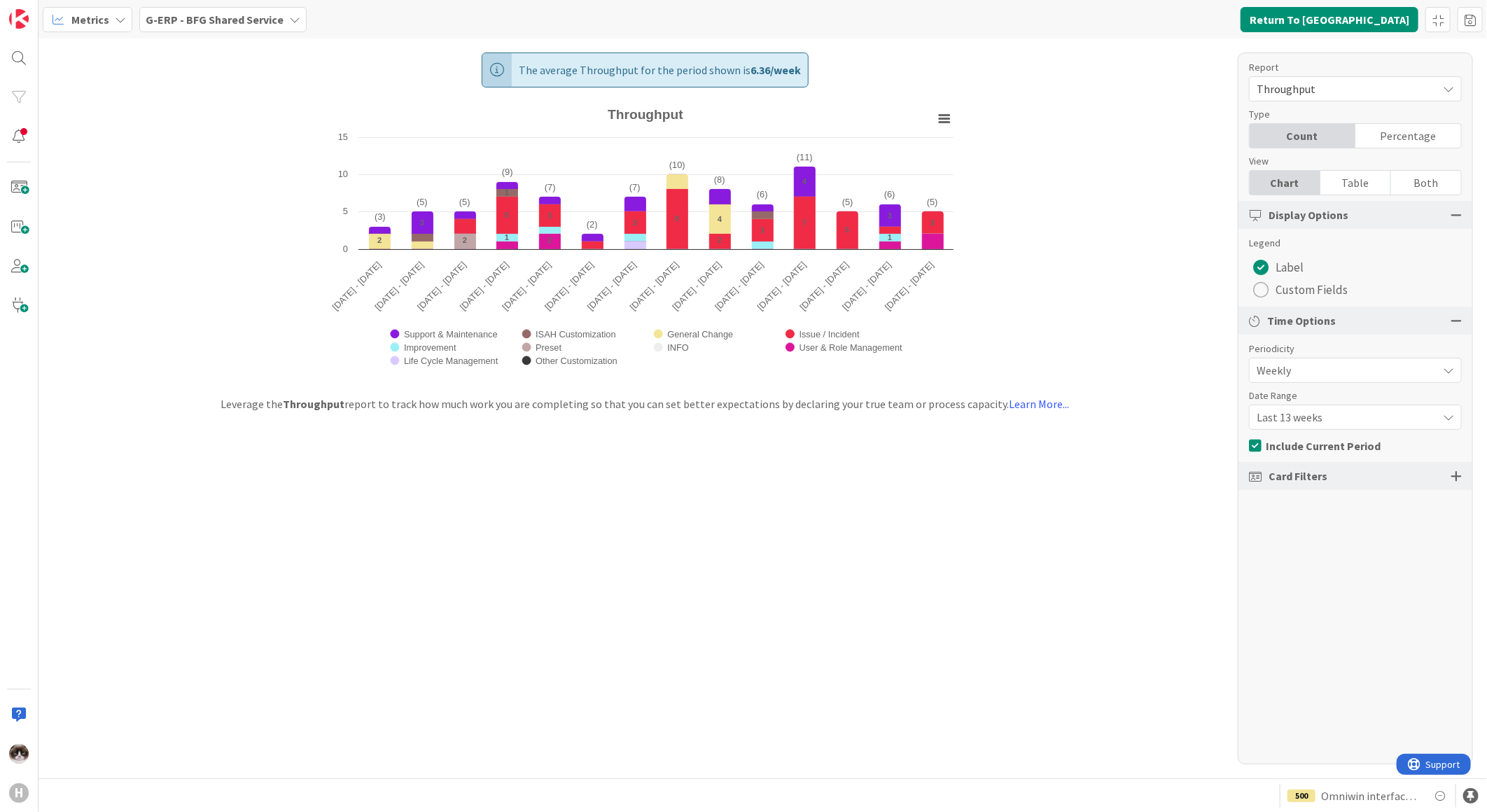
click at [215, 20] on b "G-ERP - BFG Shared Service" at bounding box center [215, 19] width 138 height 14
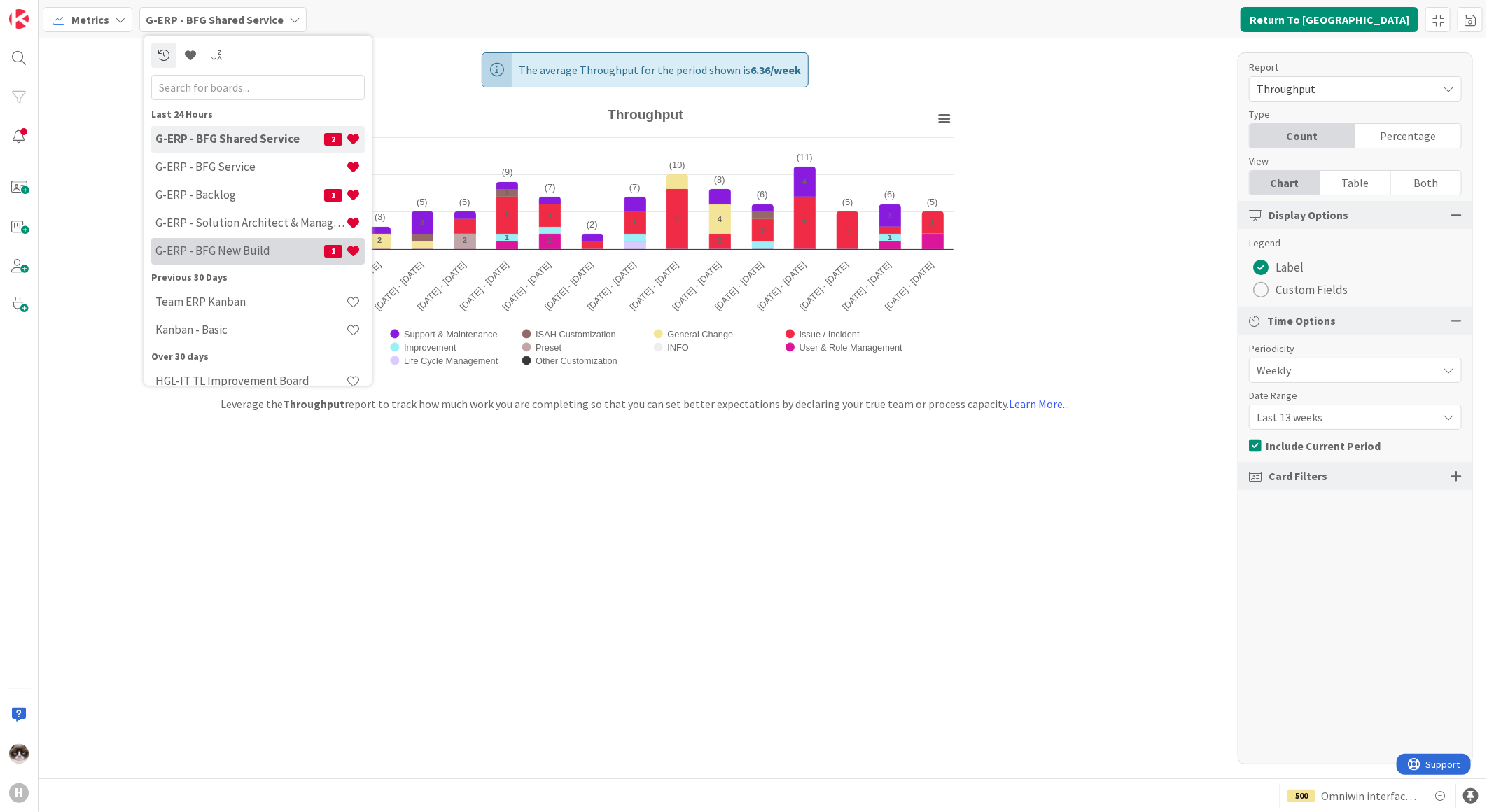
click at [245, 244] on h4 "G-ERP - BFG New Build" at bounding box center [239, 250] width 169 height 14
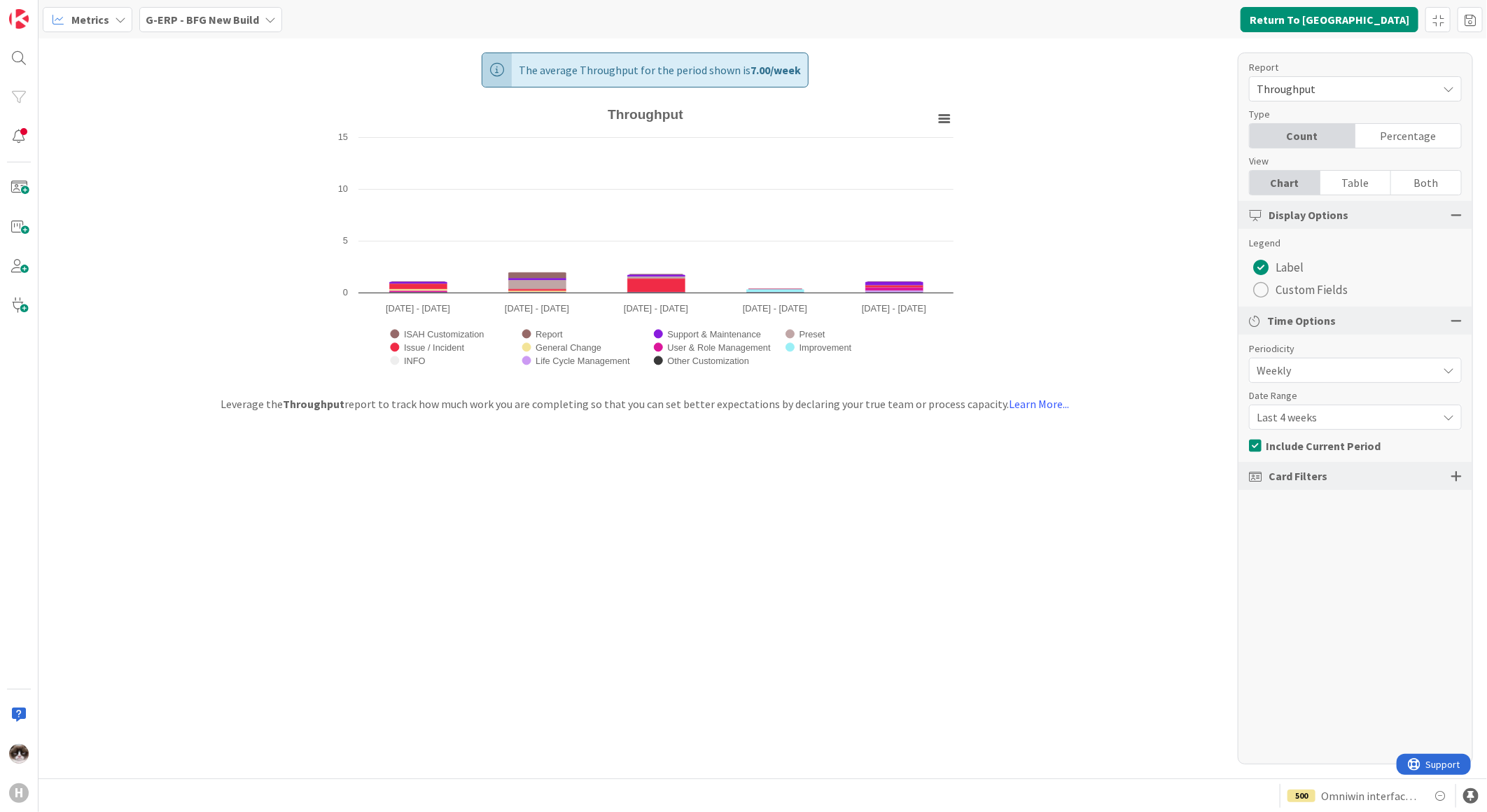
click at [1313, 421] on span "Last 4 weeks" at bounding box center [1343, 417] width 174 height 20
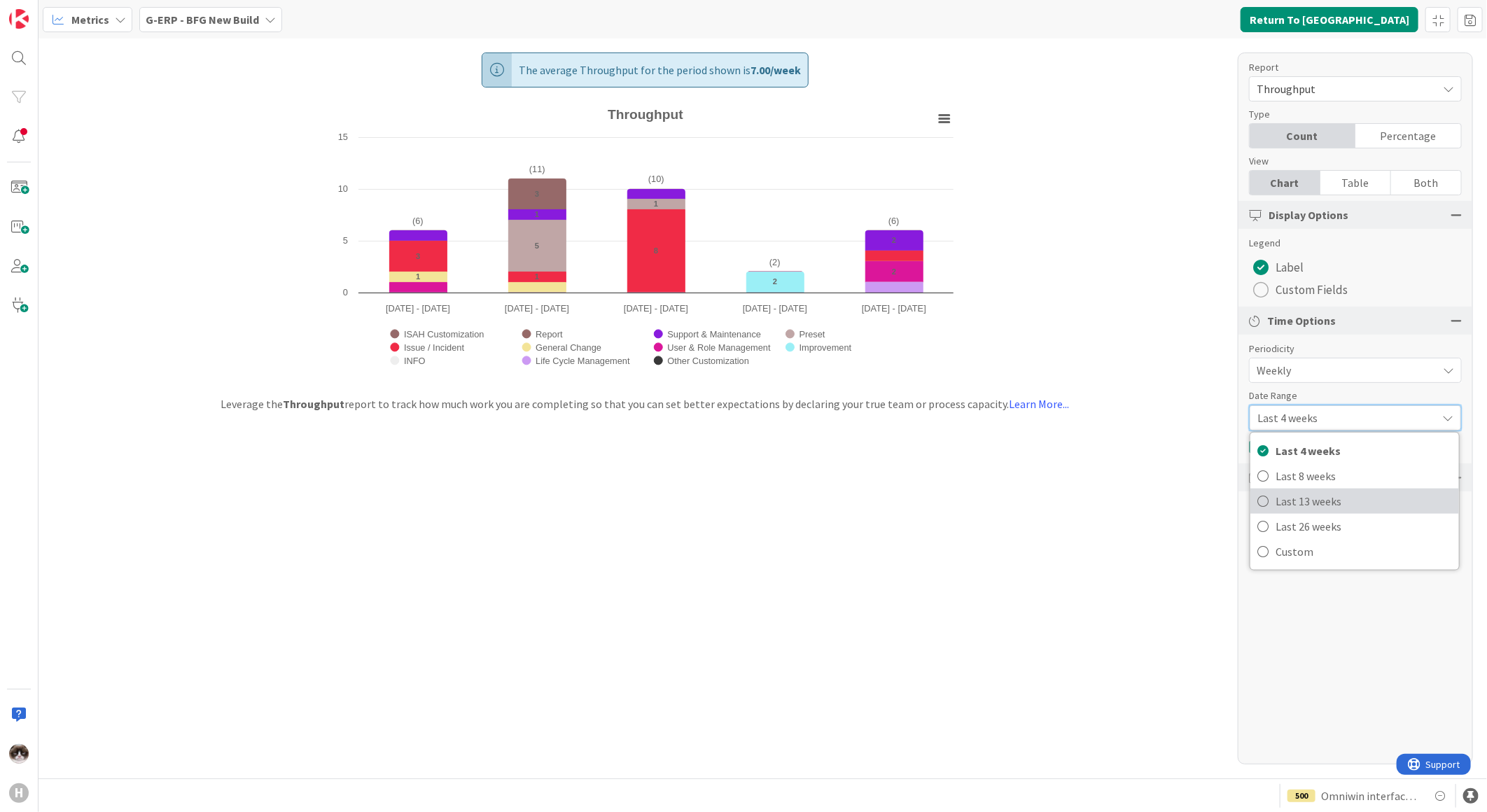
click at [1333, 509] on span "Last 13 weeks" at bounding box center [1364, 501] width 177 height 21
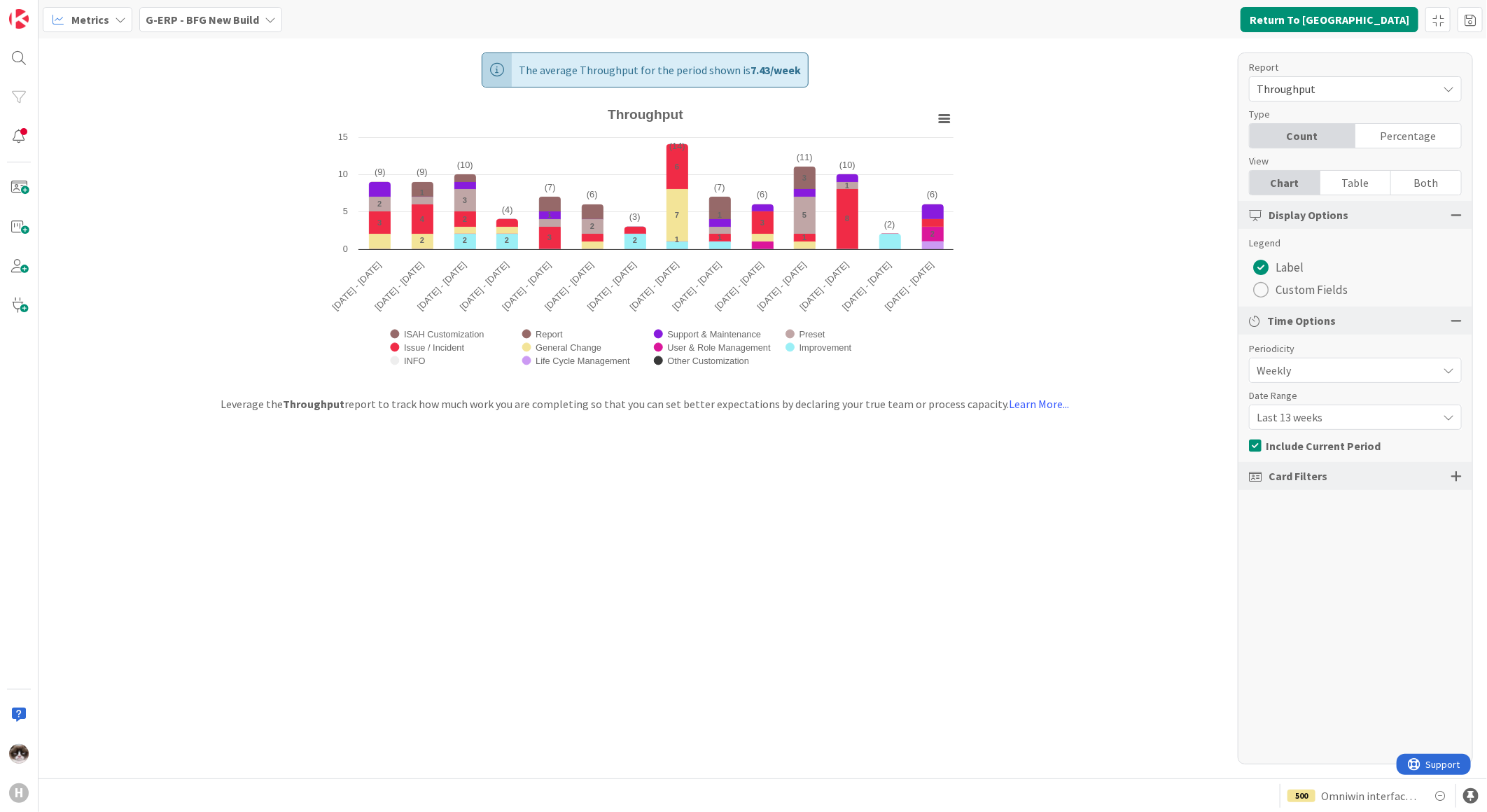
click at [1046, 507] on div "The average Throughput for the period shown is 7.43 / week Created with Highcha…" at bounding box center [762, 409] width 1448 height 740
click at [163, 23] on b "G-ERP - BFG New Build" at bounding box center [202, 19] width 113 height 14
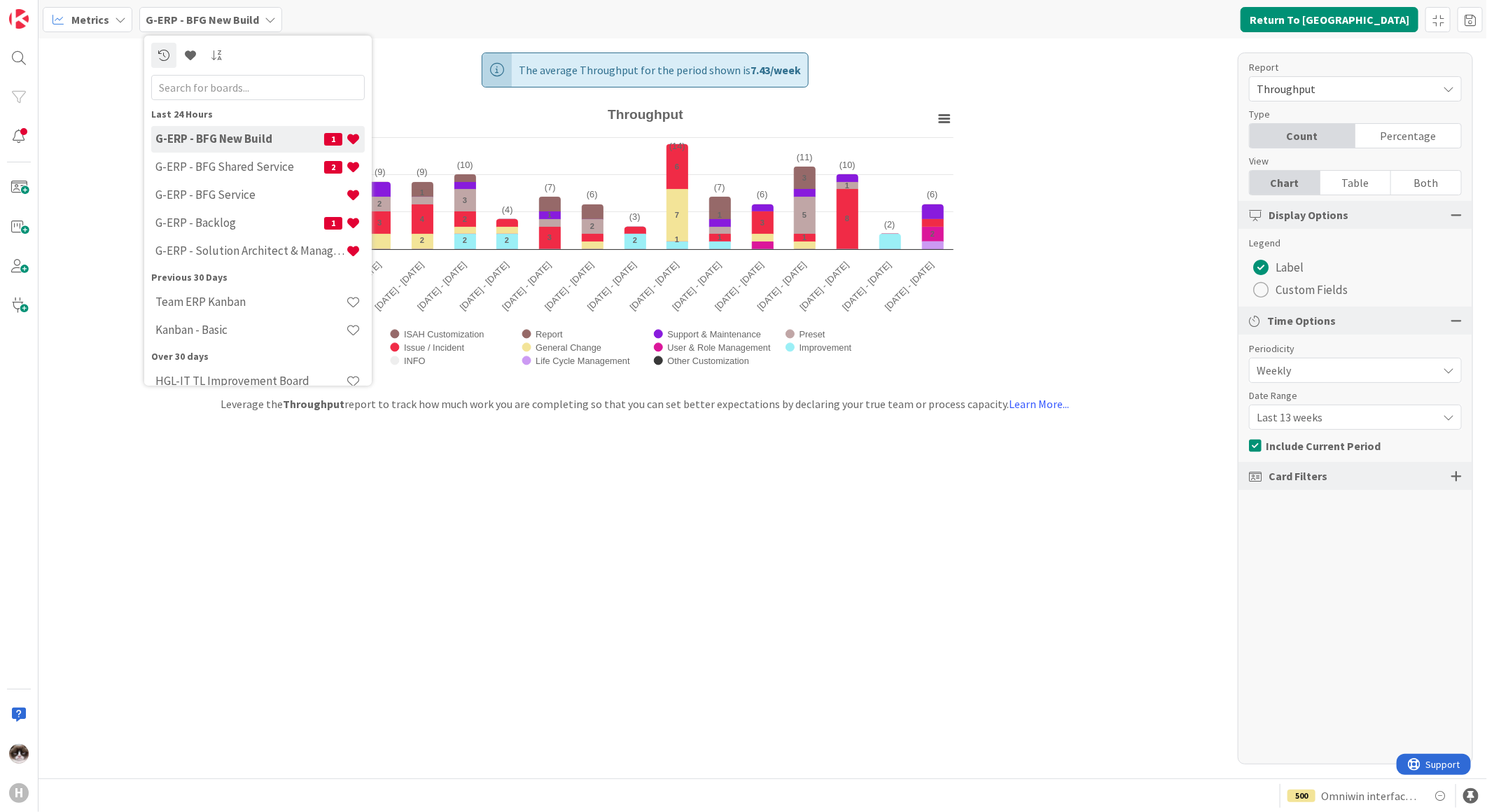
click at [1348, 77] on div "Throughput" at bounding box center [1356, 89] width 213 height 26
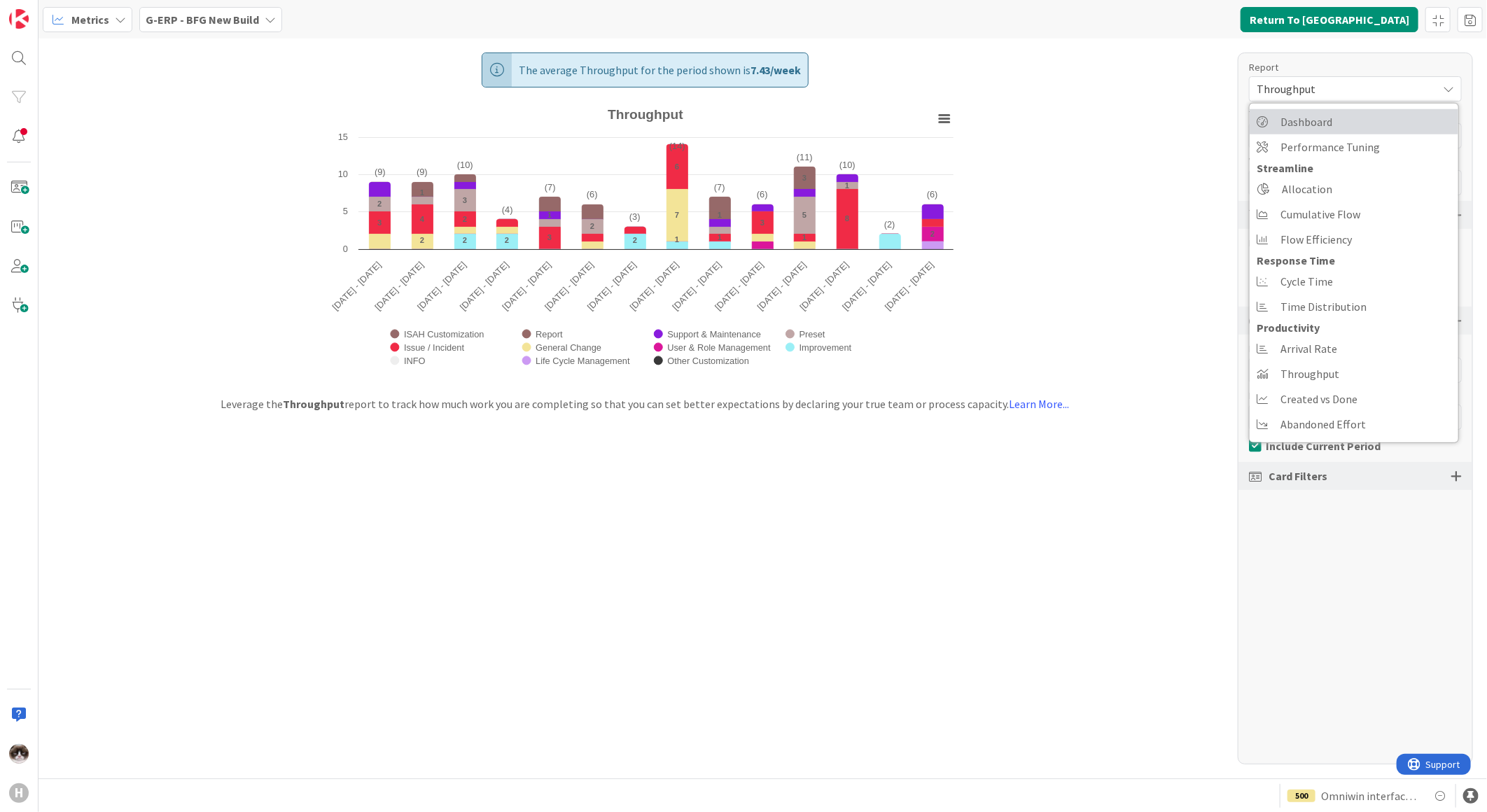
click at [1332, 115] on link "Dashboard" at bounding box center [1353, 122] width 209 height 26
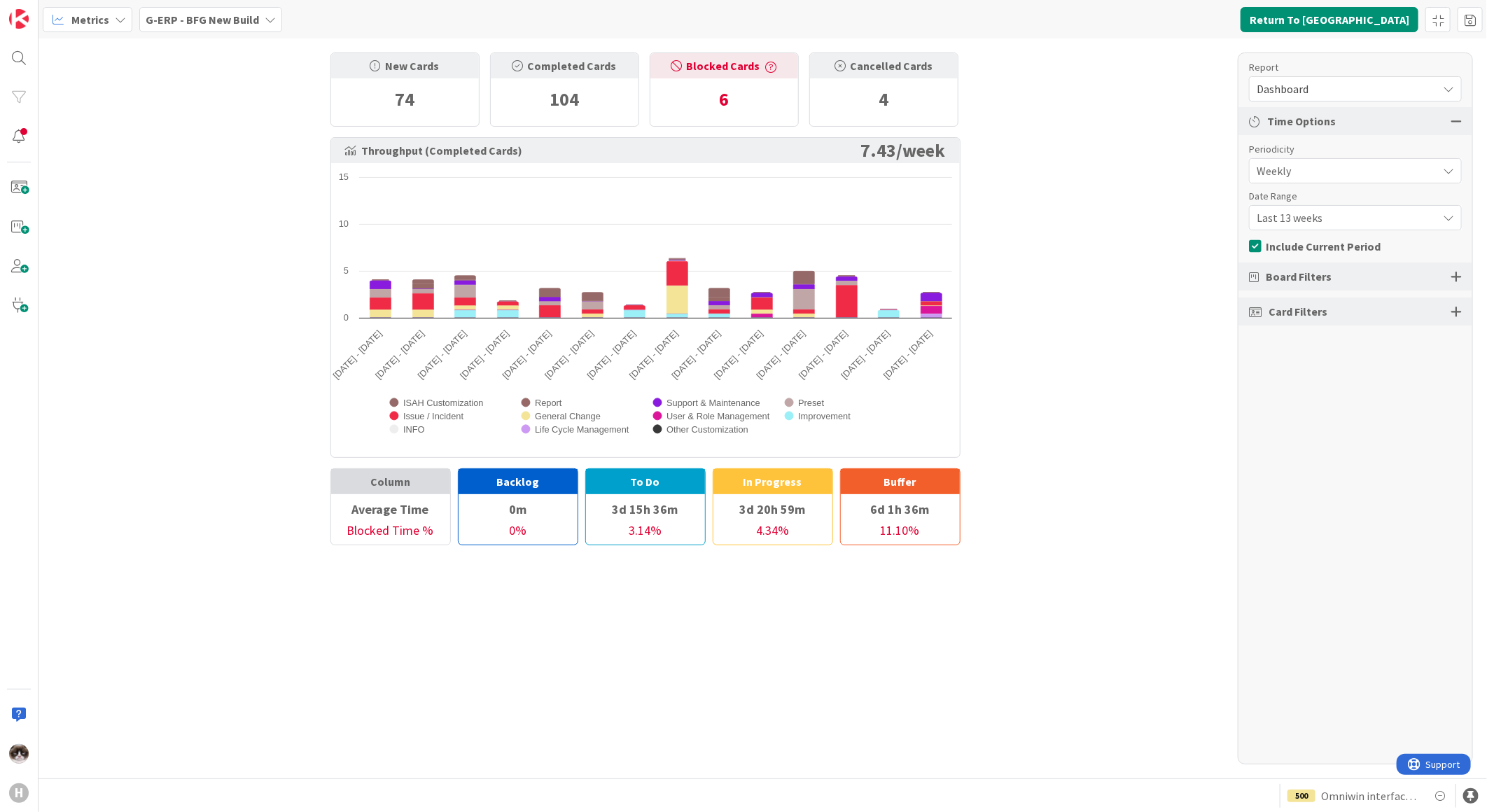
click at [1313, 82] on span "Dashboard" at bounding box center [1343, 88] width 174 height 20
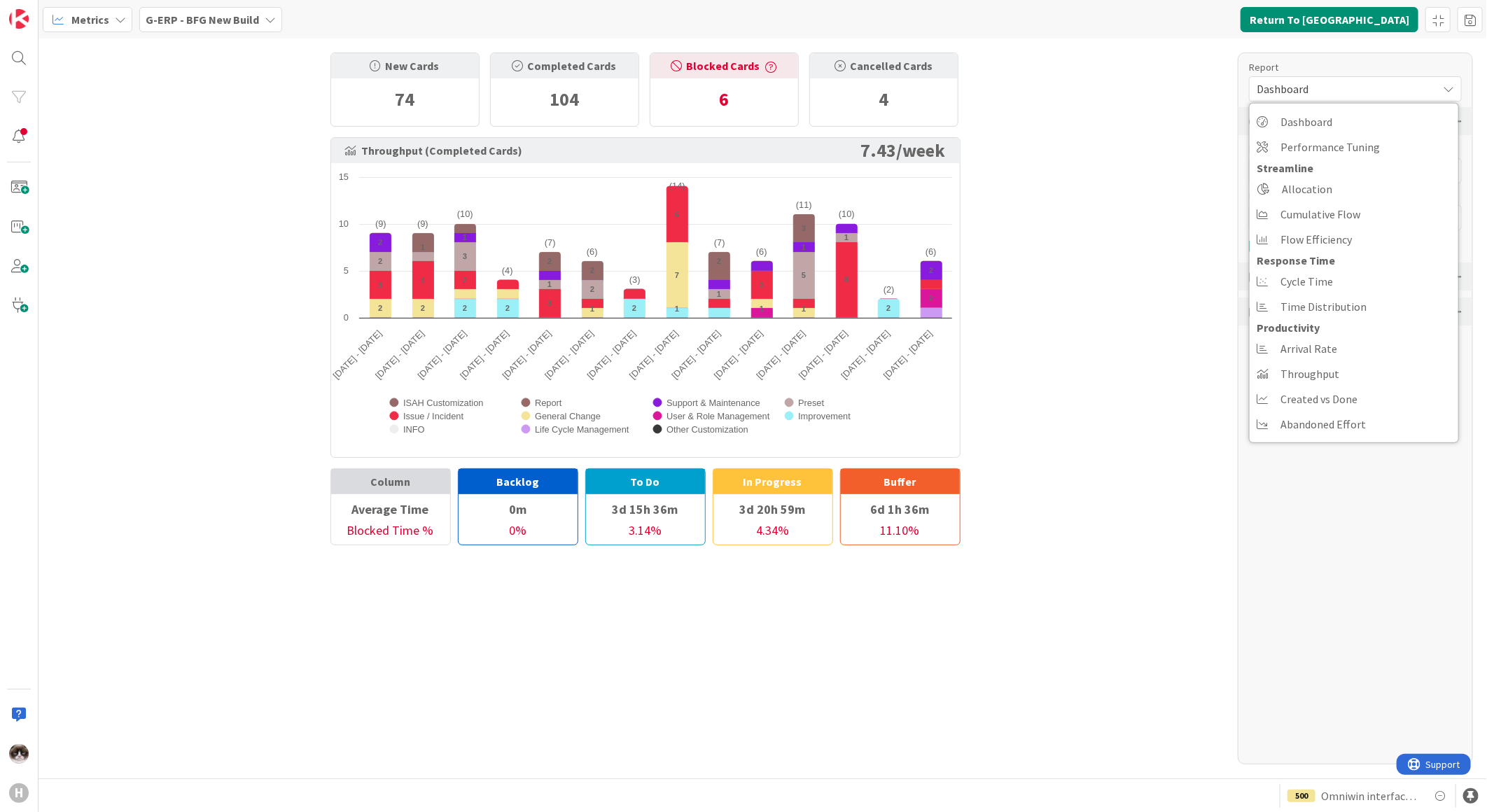
click at [1057, 235] on div "New Cards 74 Completed Cards 104 Blocked Cards 6 Cancelled Cards 4 Throughput (…" at bounding box center [762, 409] width 1448 height 740
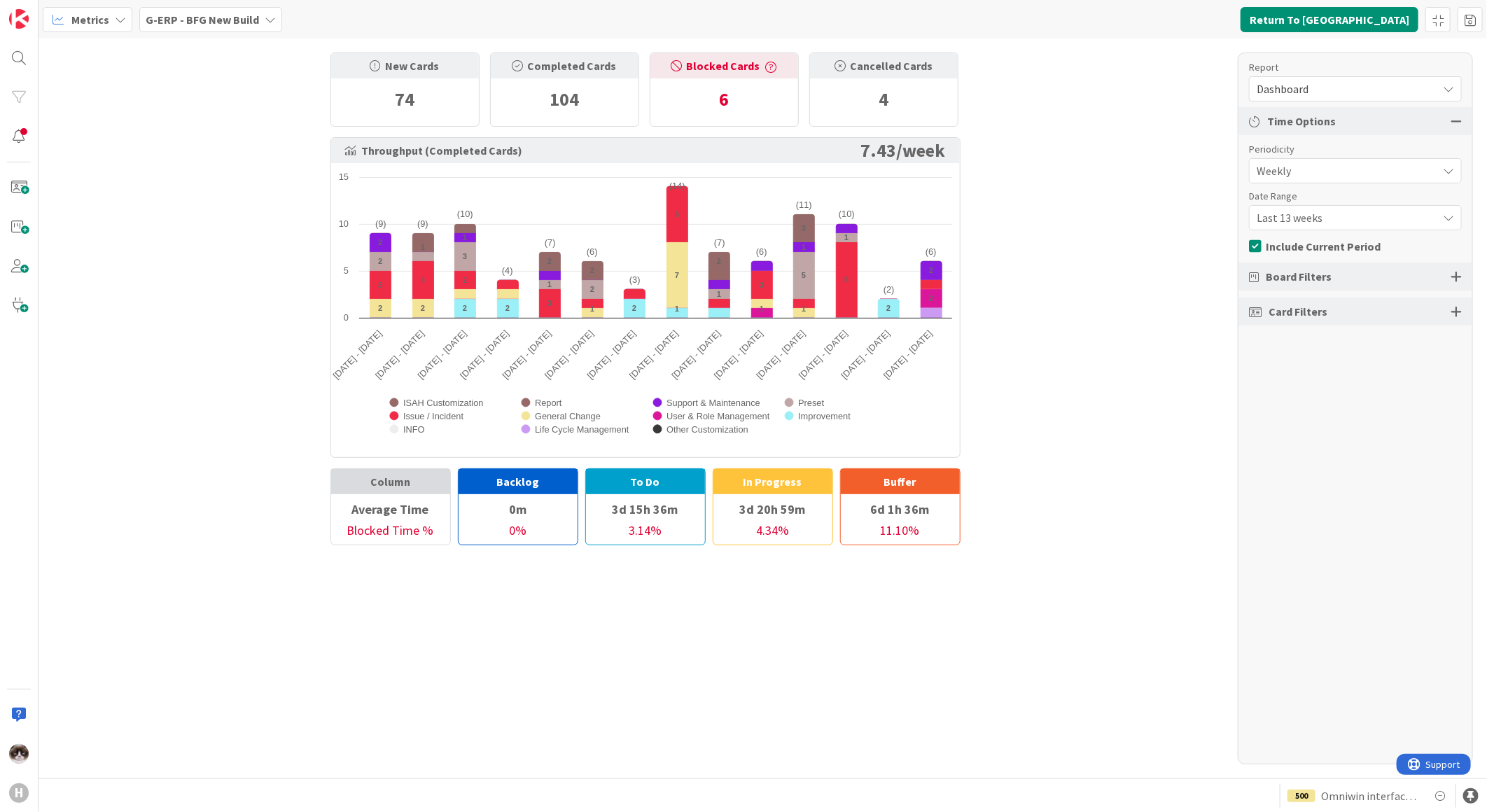
click at [1452, 274] on div at bounding box center [1456, 276] width 11 height 12
click at [1424, 332] on div "Select Columns (42/43)" at bounding box center [1343, 341] width 188 height 18
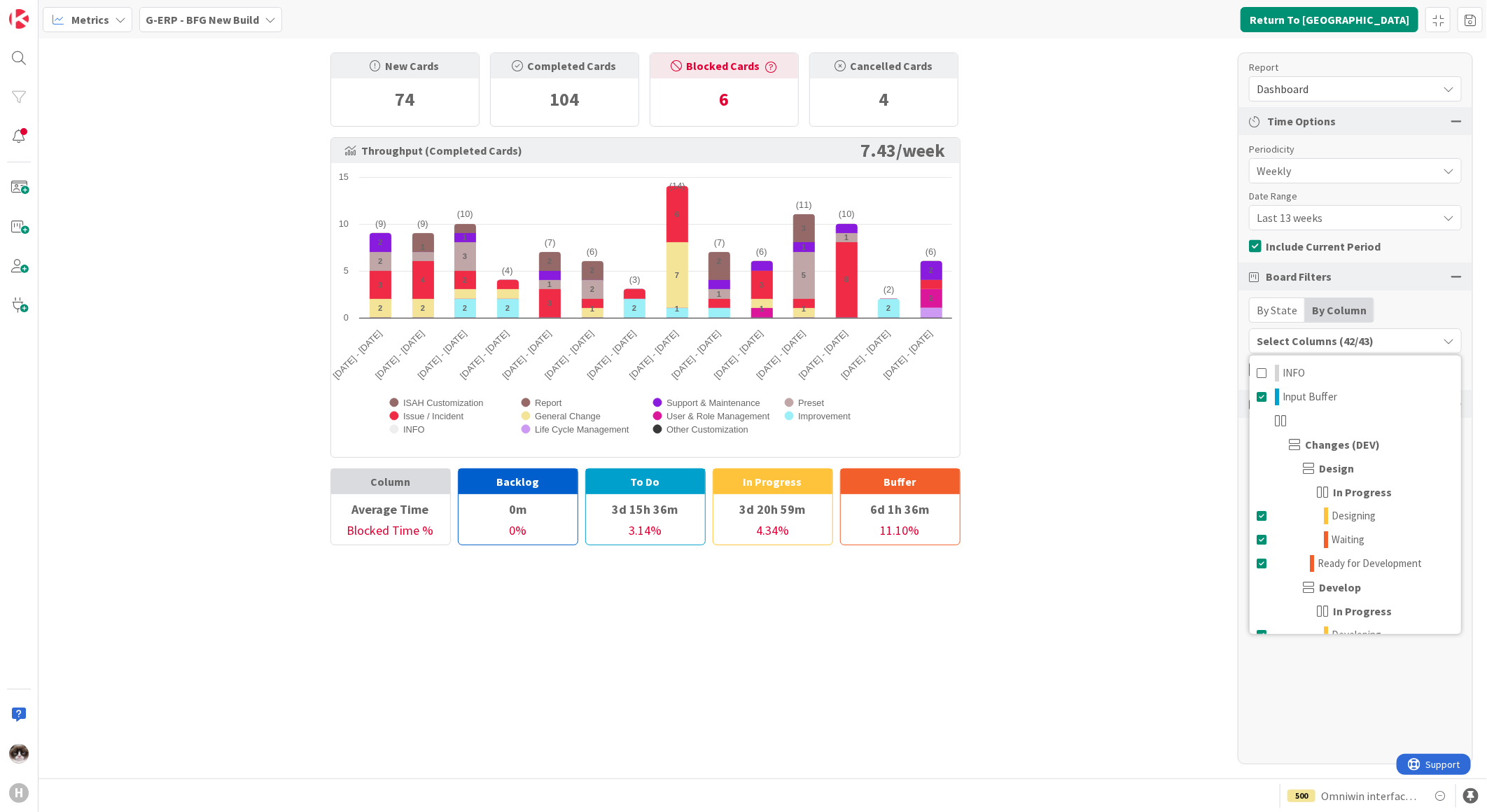
click at [1421, 334] on div "Select Columns (42/43)" at bounding box center [1343, 341] width 188 height 18
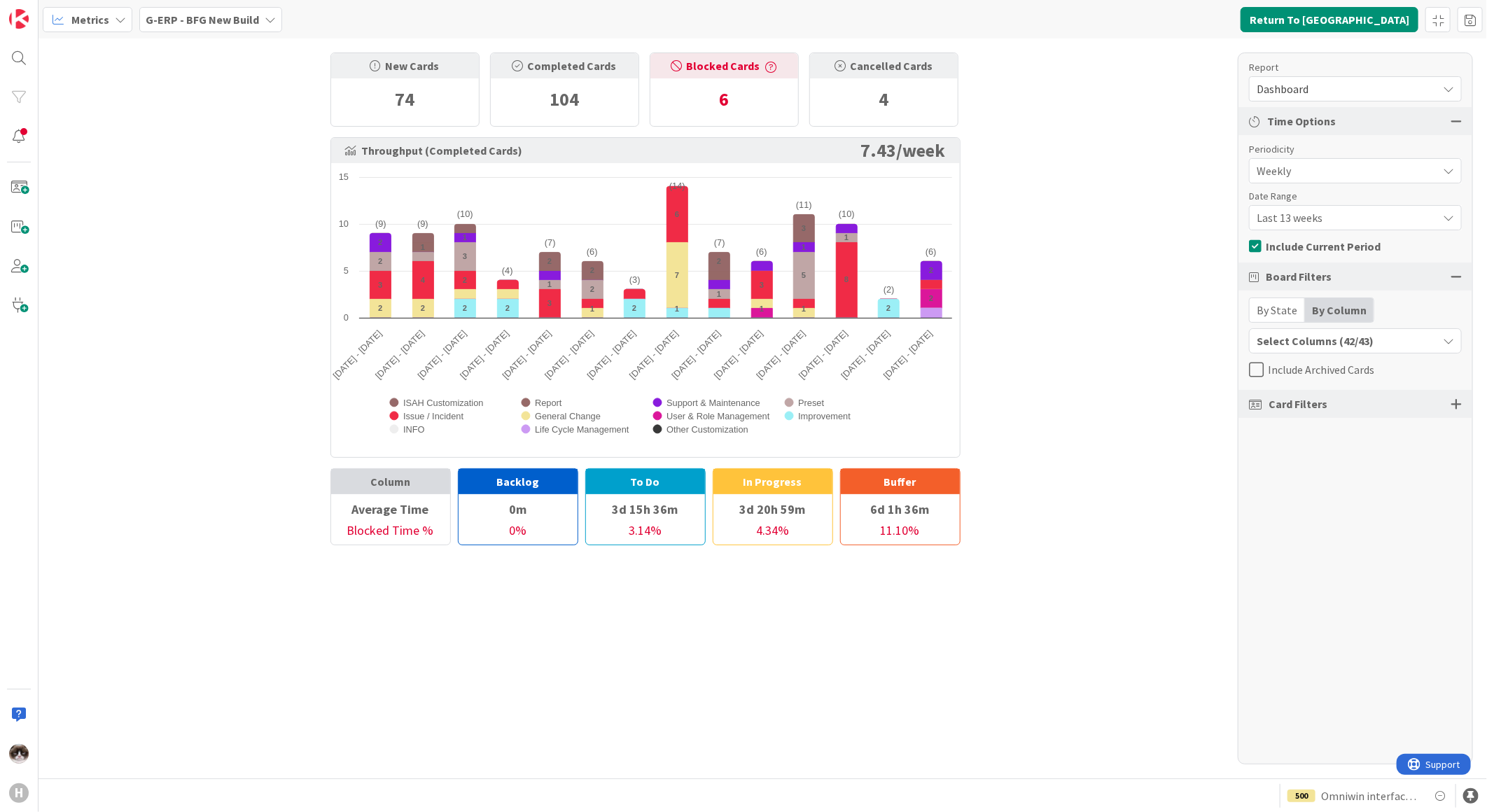
click at [1453, 406] on div at bounding box center [1456, 403] width 11 height 12
click at [1412, 453] on div "All (35/35)" at bounding box center [1355, 454] width 212 height 26
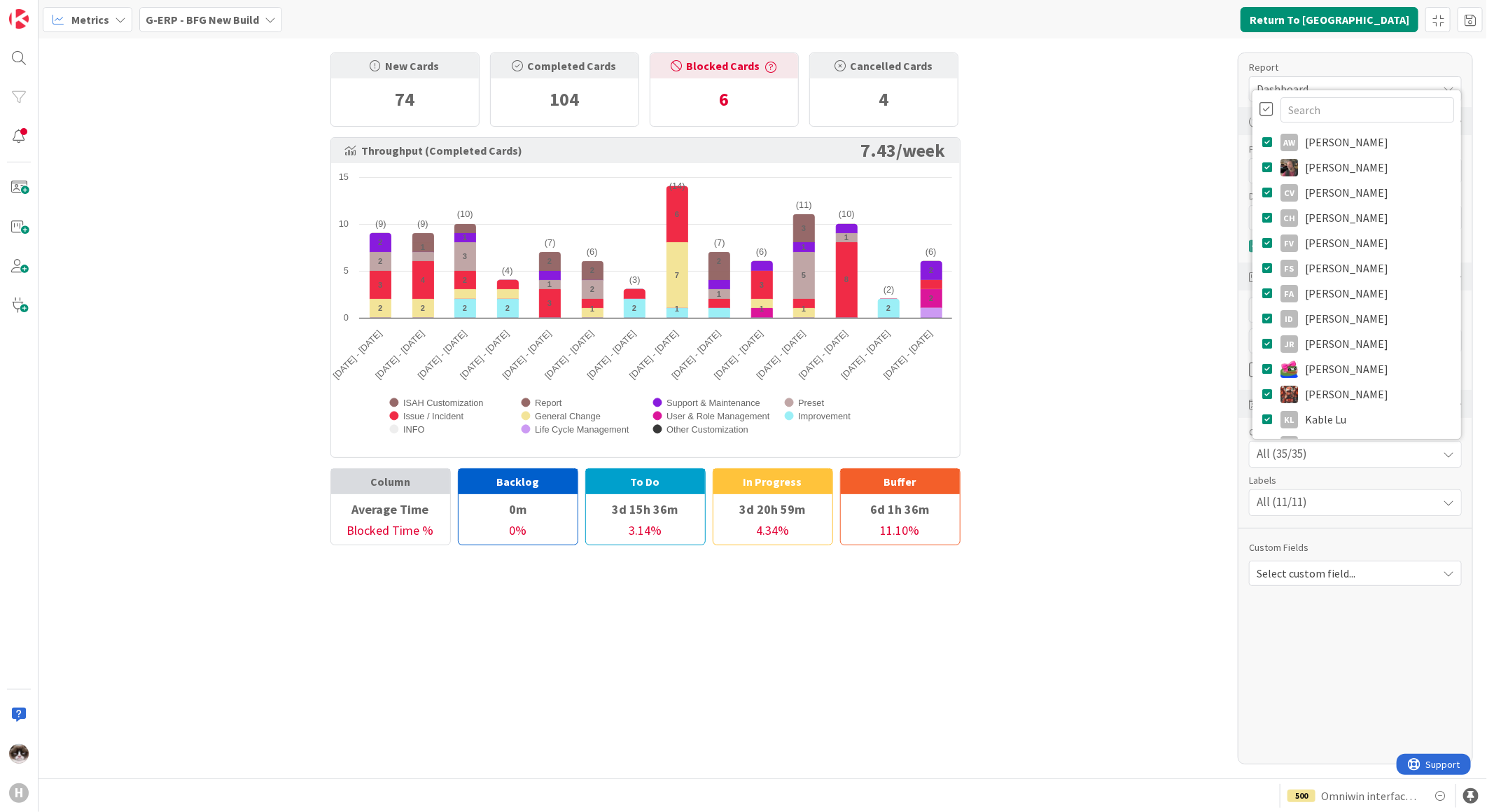
click at [1268, 96] on div at bounding box center [1356, 109] width 195 height 26
click at [1266, 107] on div at bounding box center [1266, 109] width 14 height 15
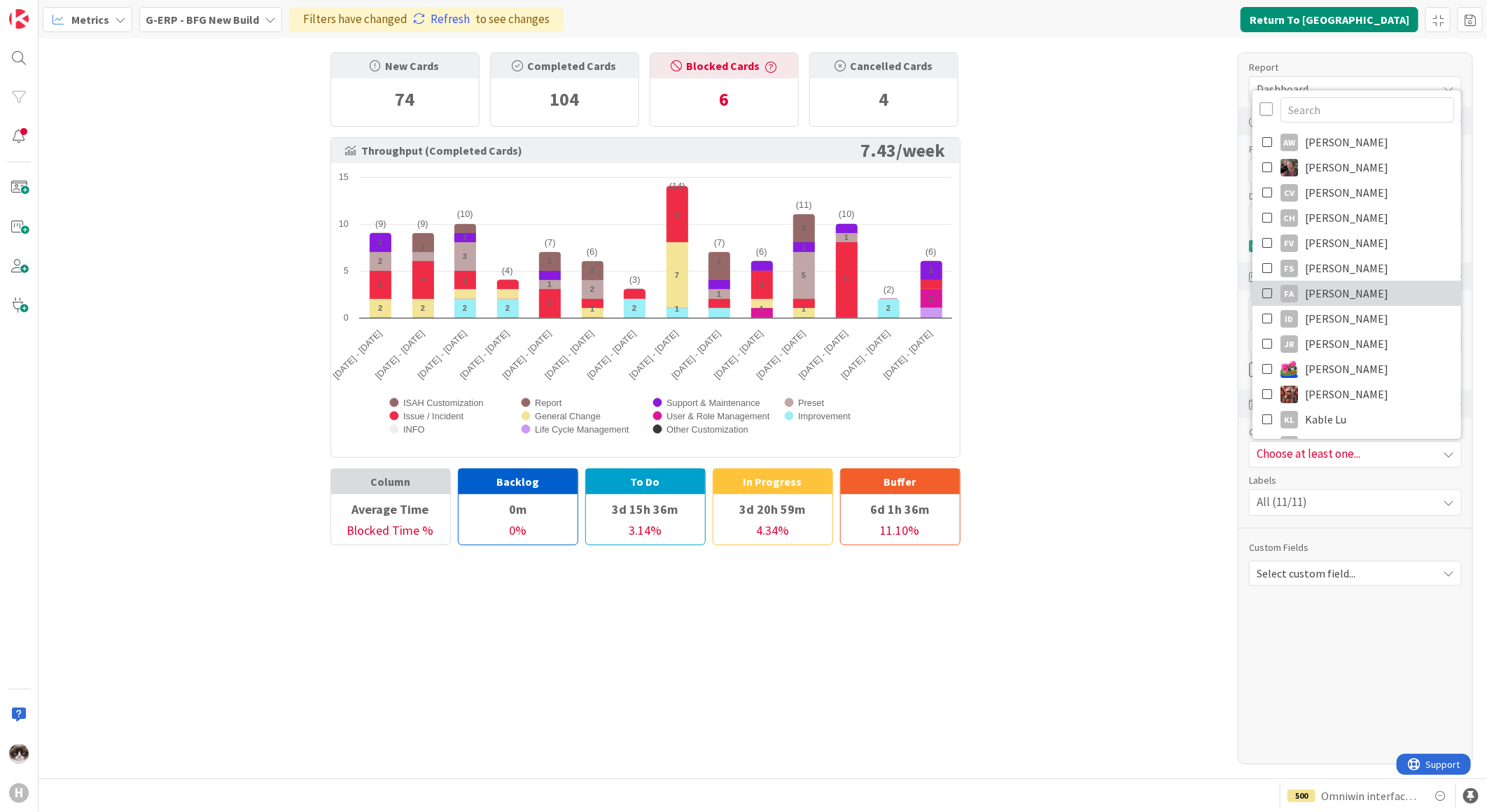
click at [1271, 290] on icon at bounding box center [1267, 293] width 11 height 21
click at [1159, 347] on div "New Cards 74 Completed Cards 104 Blocked Cards 6 Cancelled Cards 4 Throughput (…" at bounding box center [762, 409] width 1448 height 740
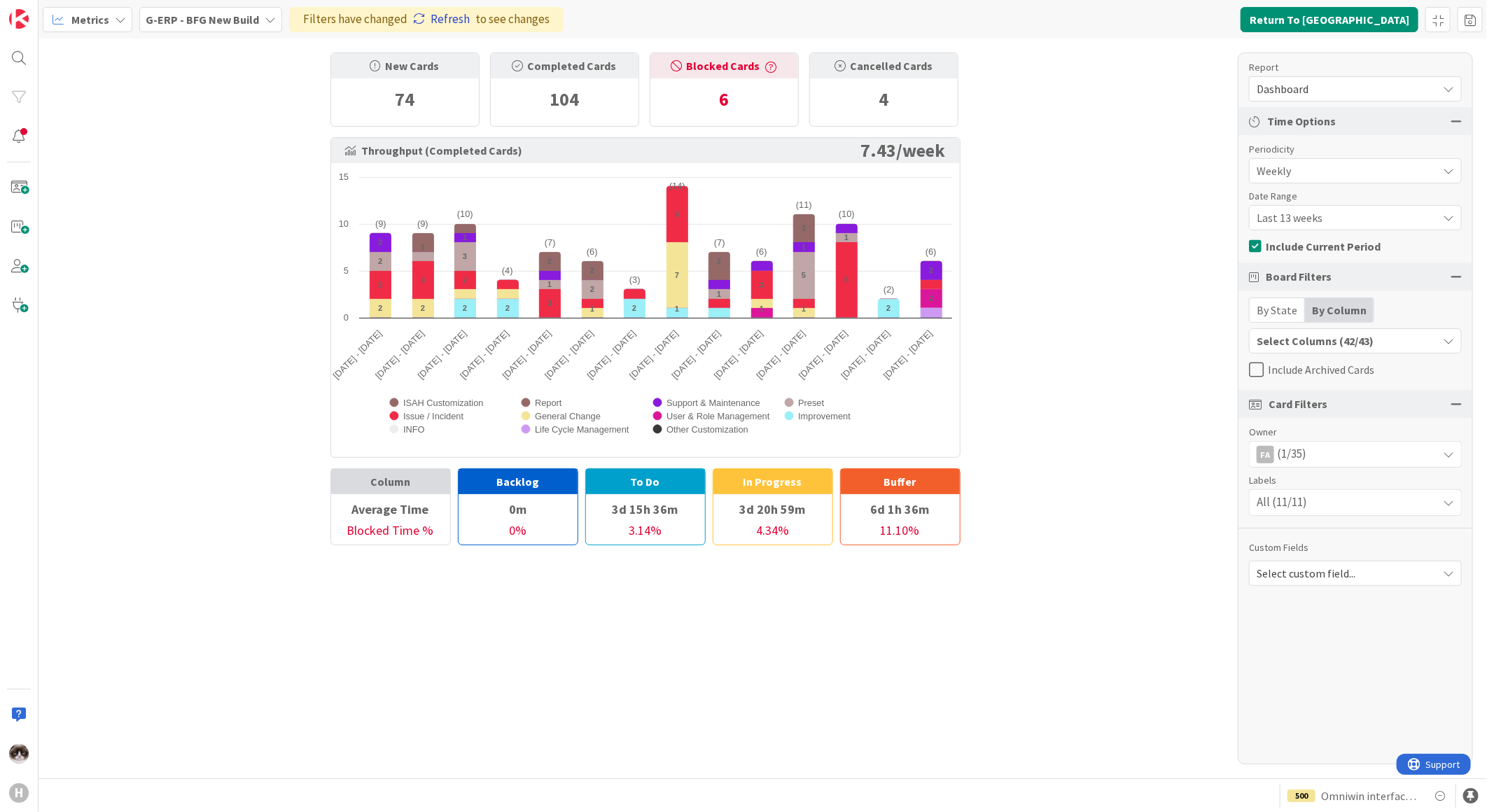
click at [444, 14] on link "Refresh" at bounding box center [441, 19] width 57 height 18
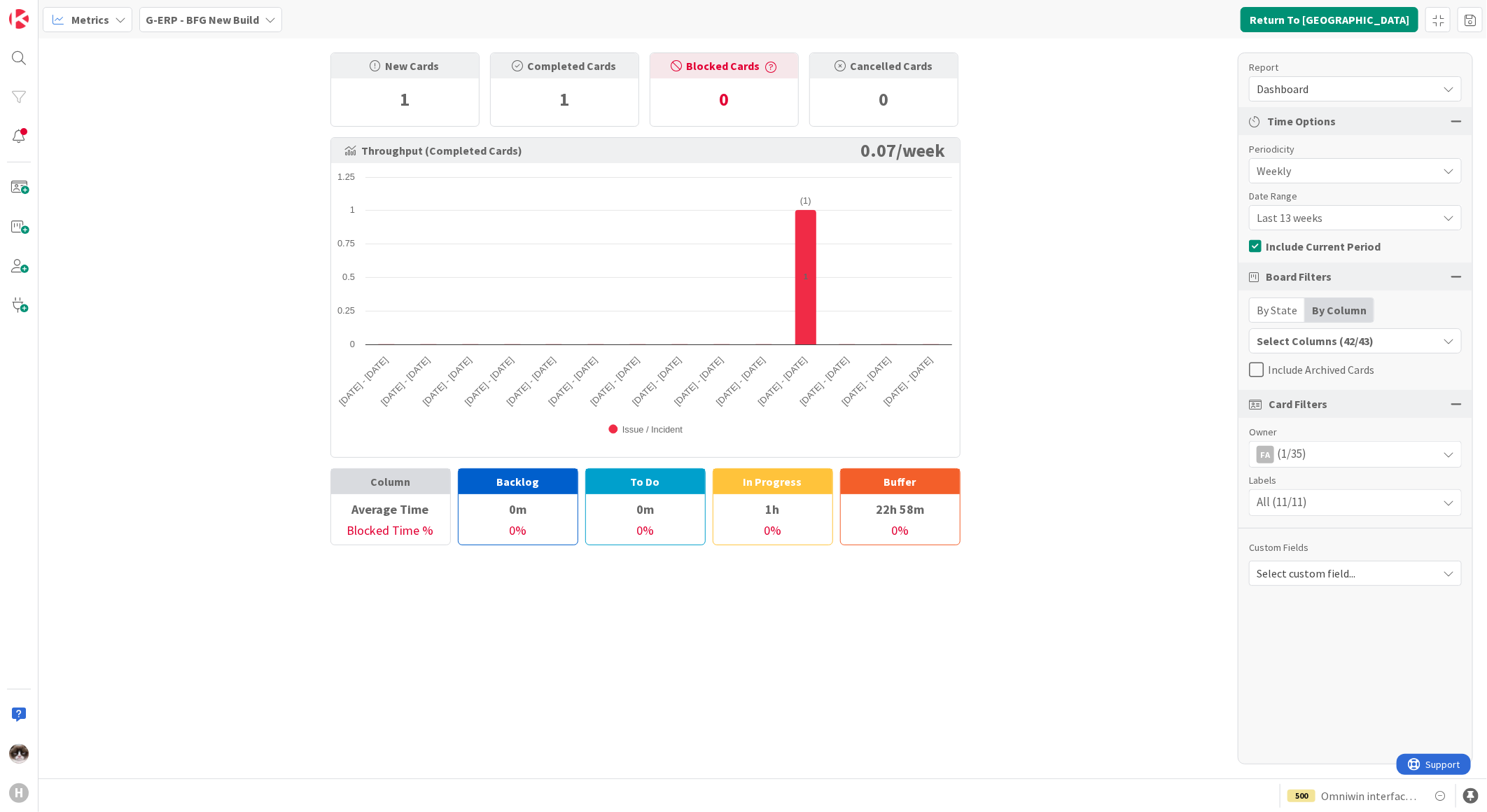
click at [1333, 452] on div "FA (1/35)" at bounding box center [1355, 454] width 212 height 26
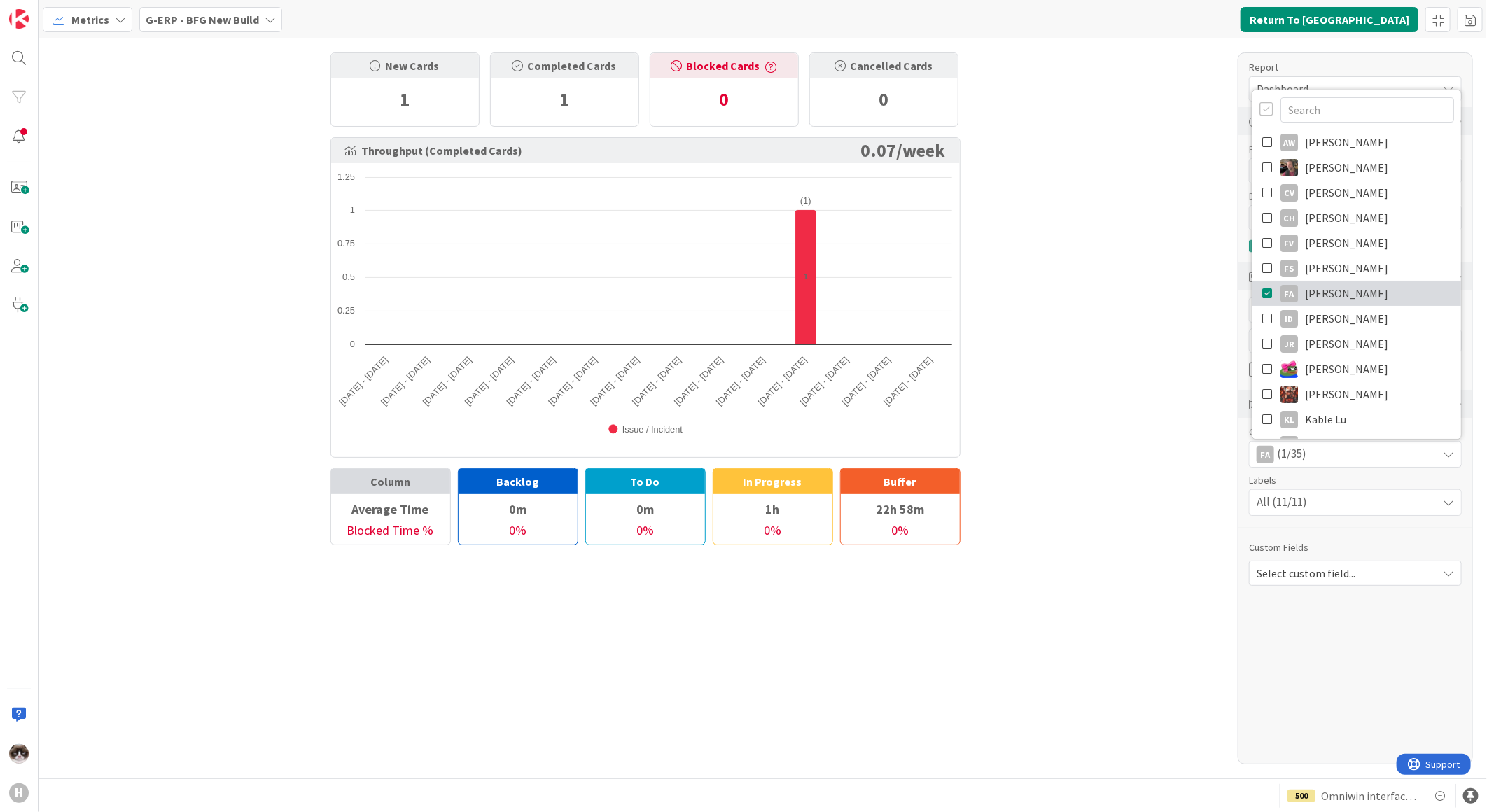
click at [1267, 298] on icon at bounding box center [1267, 293] width 11 height 21
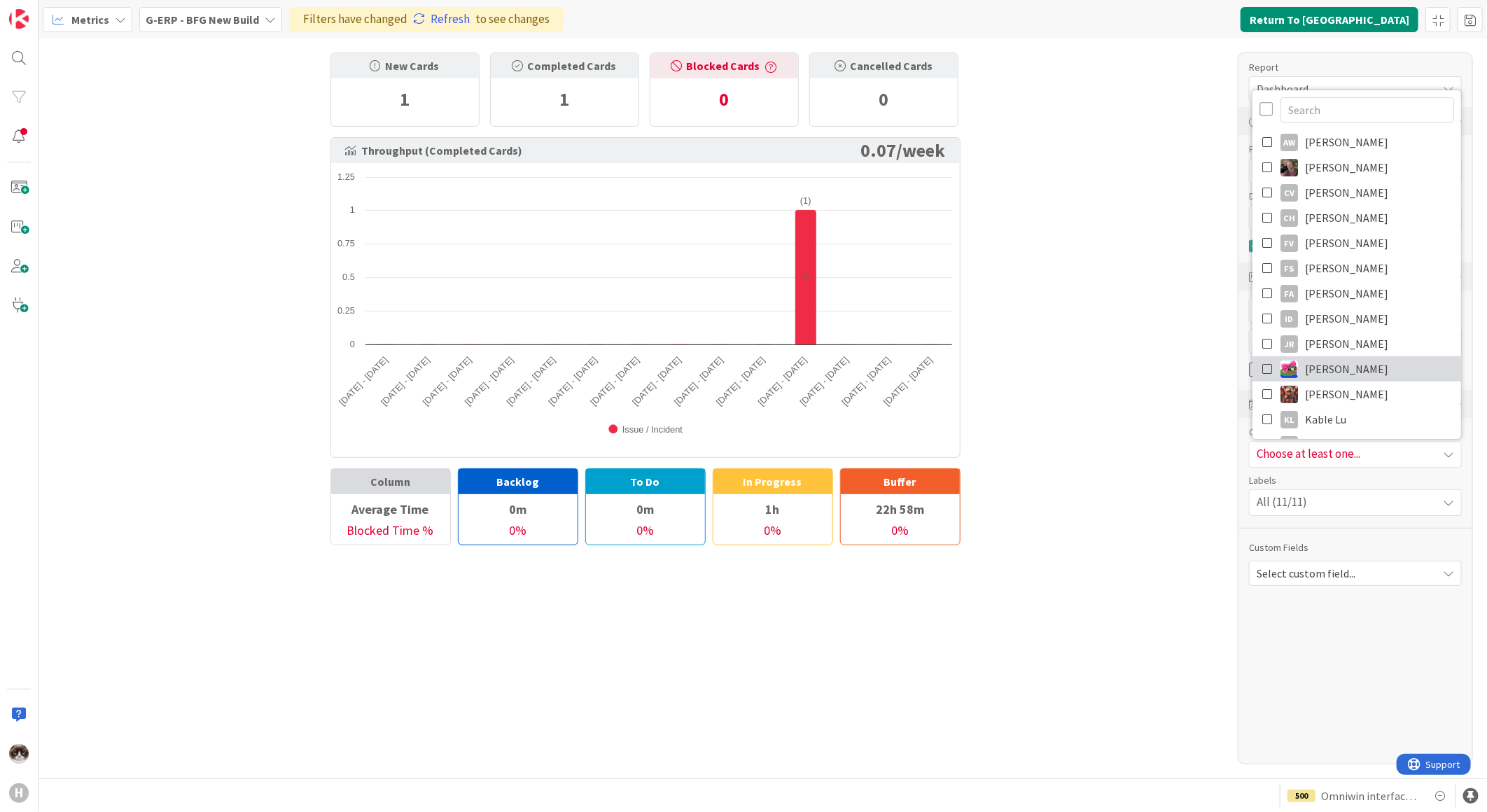
click at [1271, 368] on icon at bounding box center [1267, 368] width 11 height 21
click at [1165, 406] on div "New Cards 1 Completed Cards 1 Blocked Cards 0 Cancelled Cards 0 Throughput (Com…" at bounding box center [762, 409] width 1448 height 740
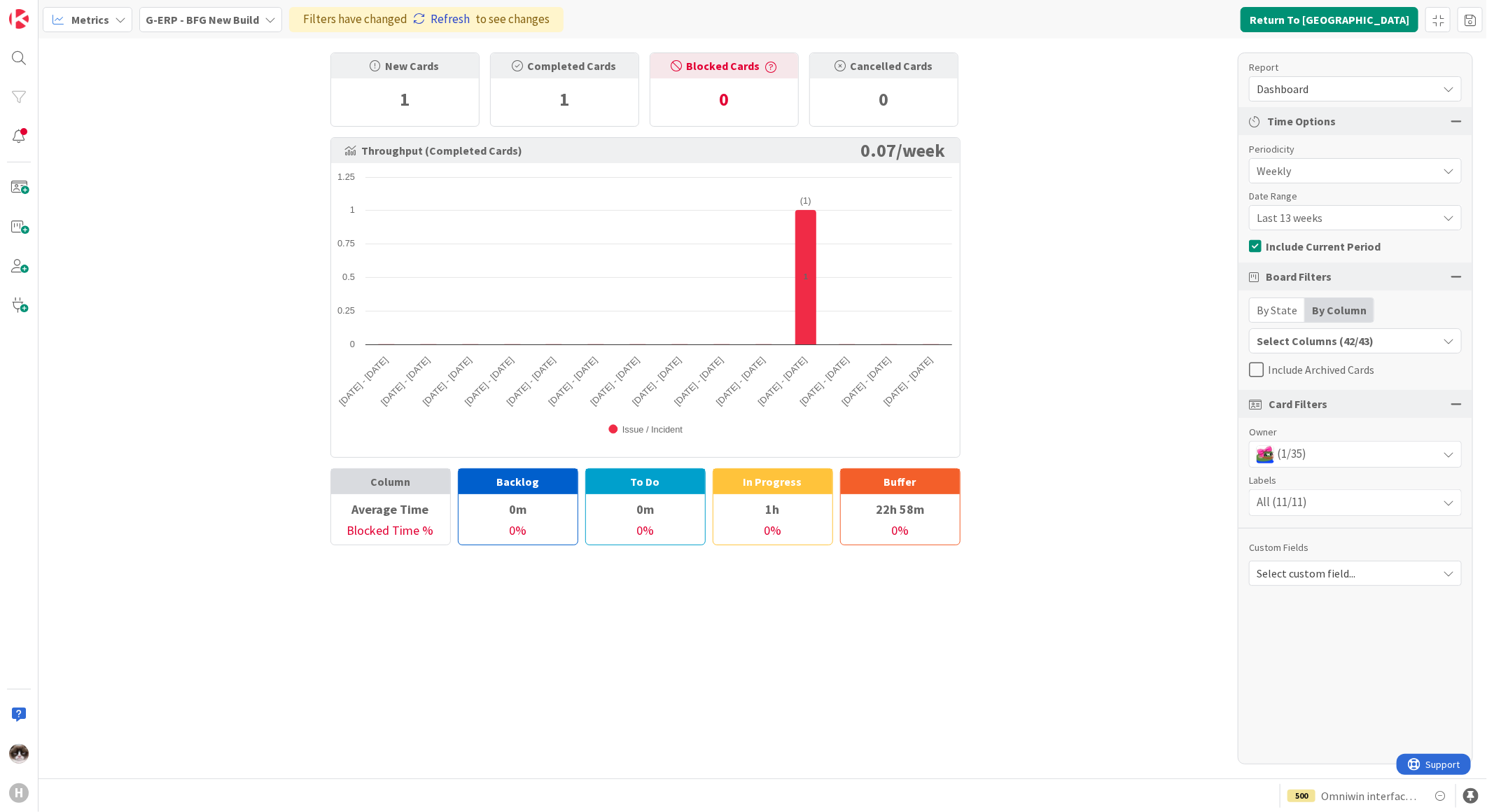
click at [441, 22] on link "Refresh" at bounding box center [441, 19] width 57 height 18
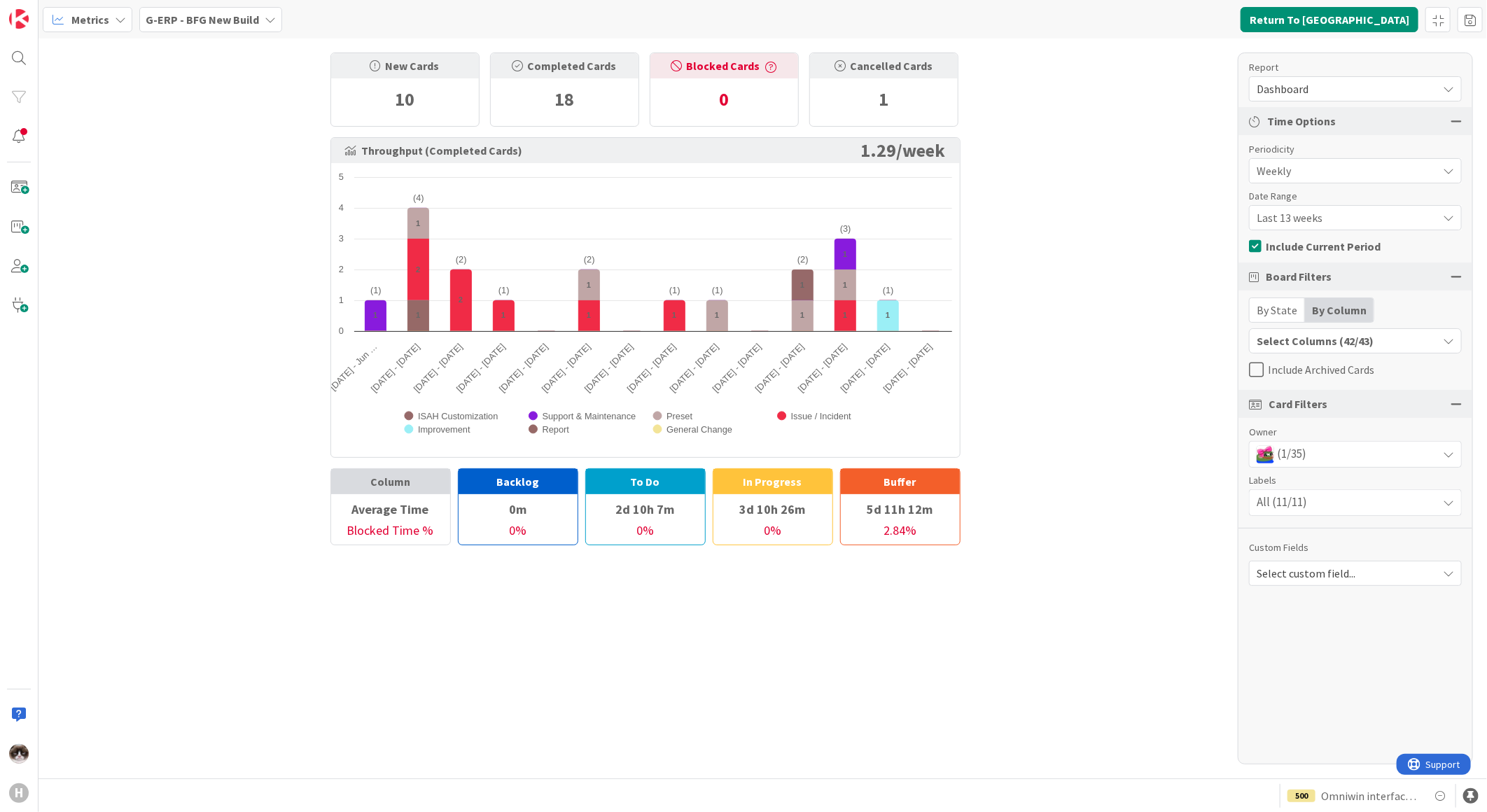
click at [1359, 457] on div "(1/35)" at bounding box center [1355, 454] width 212 height 26
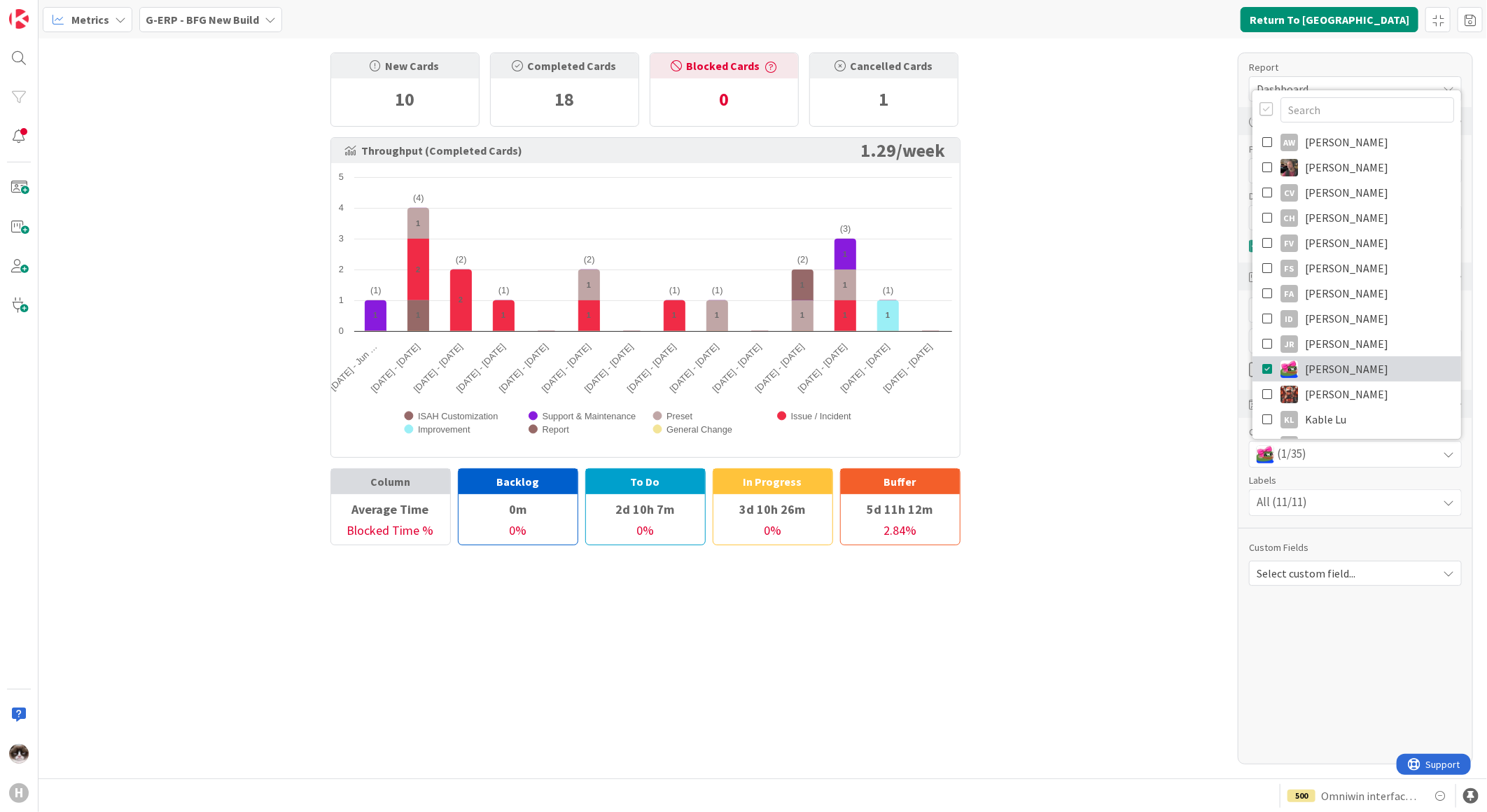
click at [1345, 368] on span "Jakub Král" at bounding box center [1346, 368] width 83 height 21
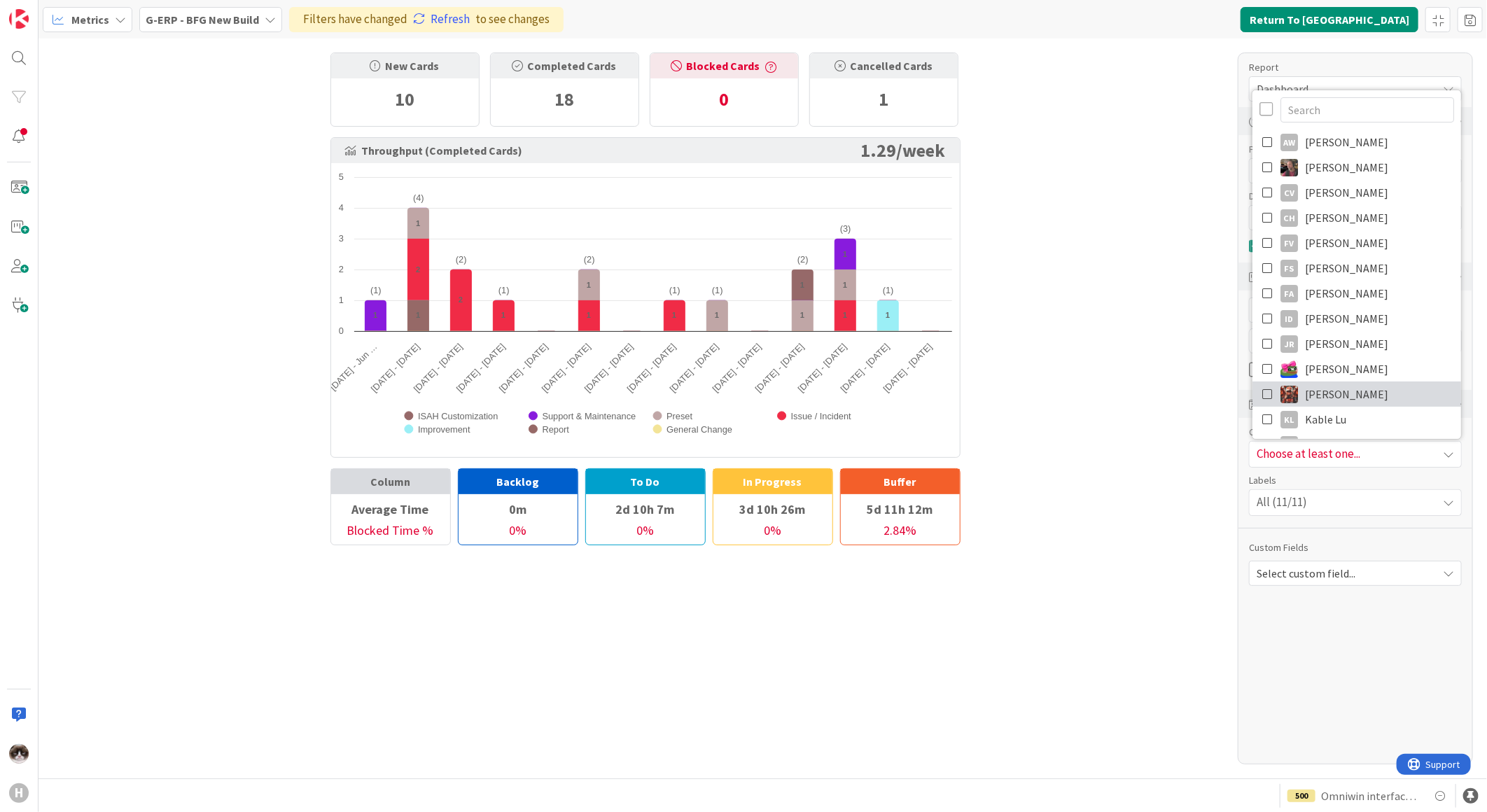
click at [1347, 387] on span "Josef Kuman" at bounding box center [1346, 394] width 83 height 21
drag, startPoint x: 1193, startPoint y: 446, endPoint x: 920, endPoint y: 268, distance: 325.9
click at [1193, 446] on div "New Cards 10 Completed Cards 18 Blocked Cards 0 Cancelled Cards 1 Throughput (C…" at bounding box center [762, 409] width 1448 height 740
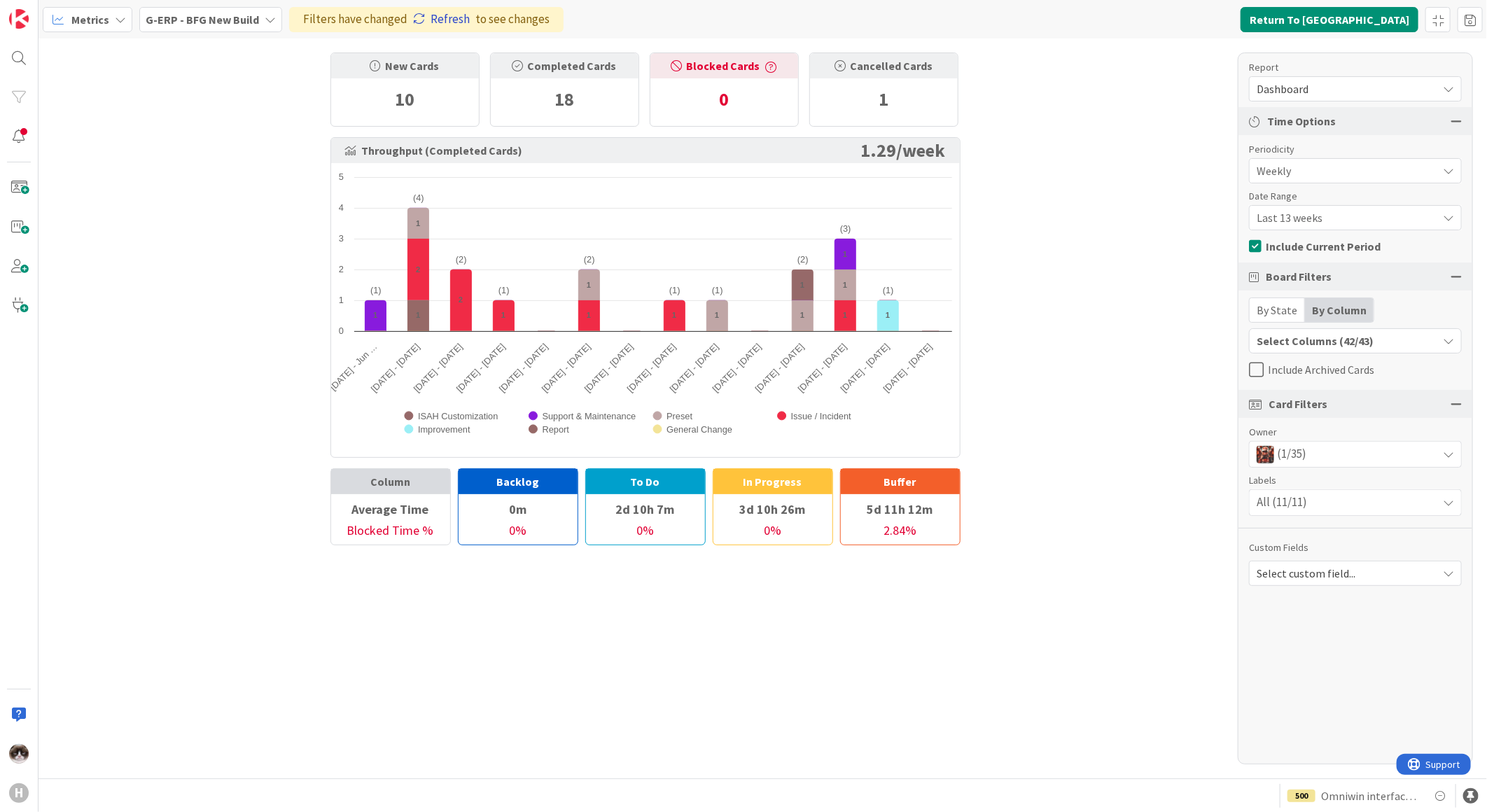
click at [447, 19] on link "Refresh" at bounding box center [441, 19] width 57 height 18
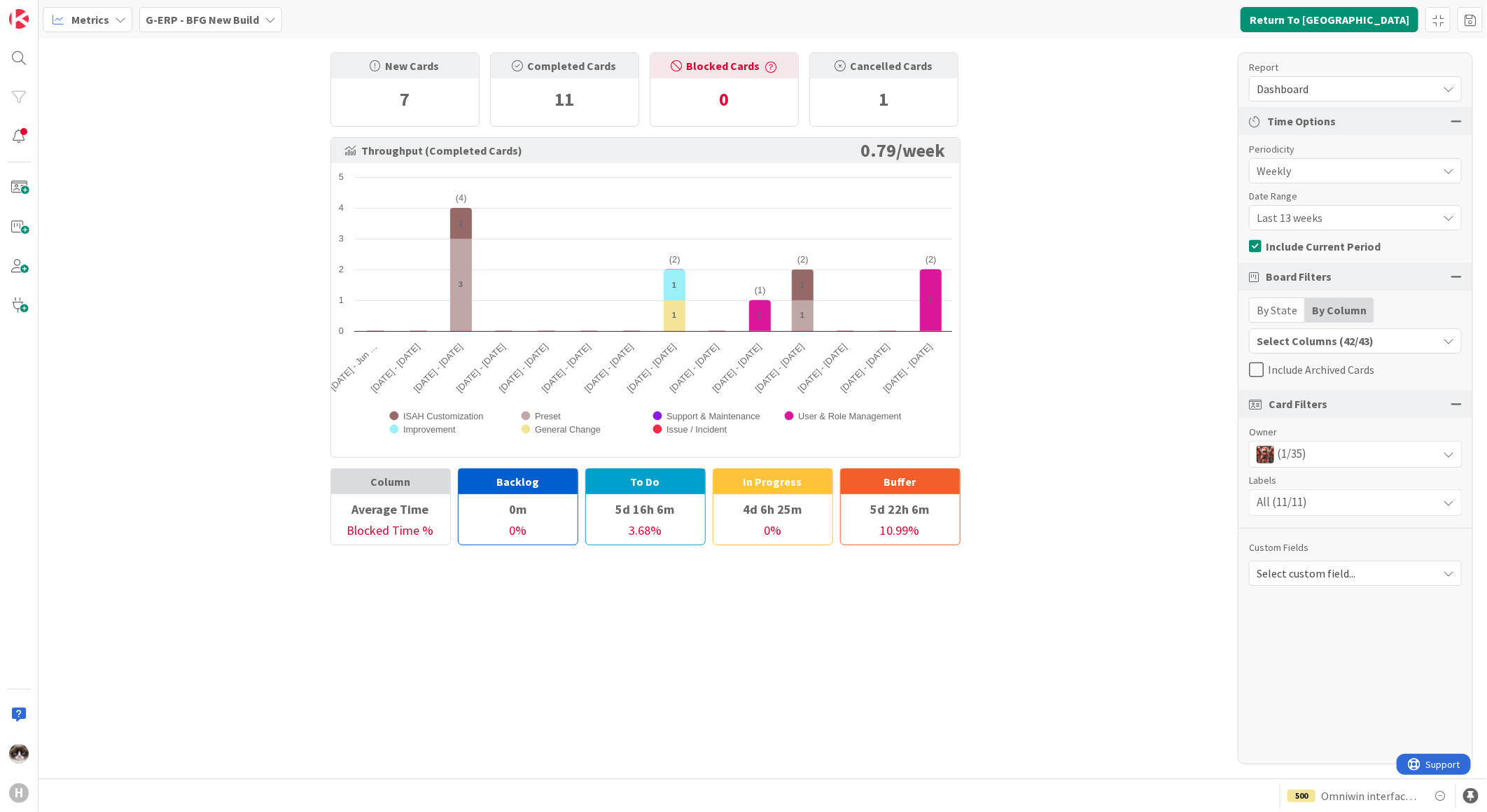
click at [1313, 453] on div "(1/35)" at bounding box center [1355, 454] width 212 height 26
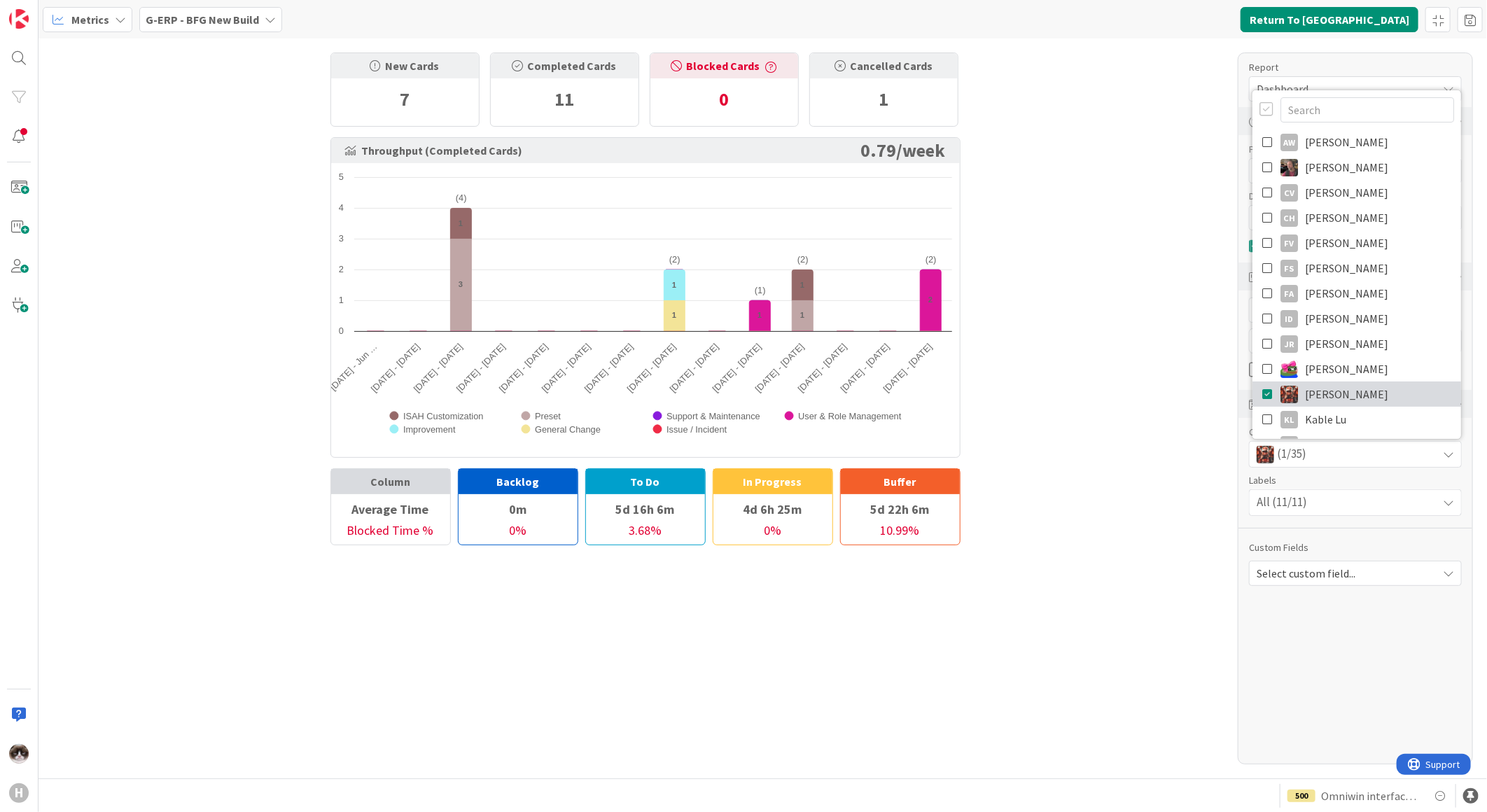
click at [1275, 388] on link "Josef Kuman" at bounding box center [1356, 394] width 209 height 26
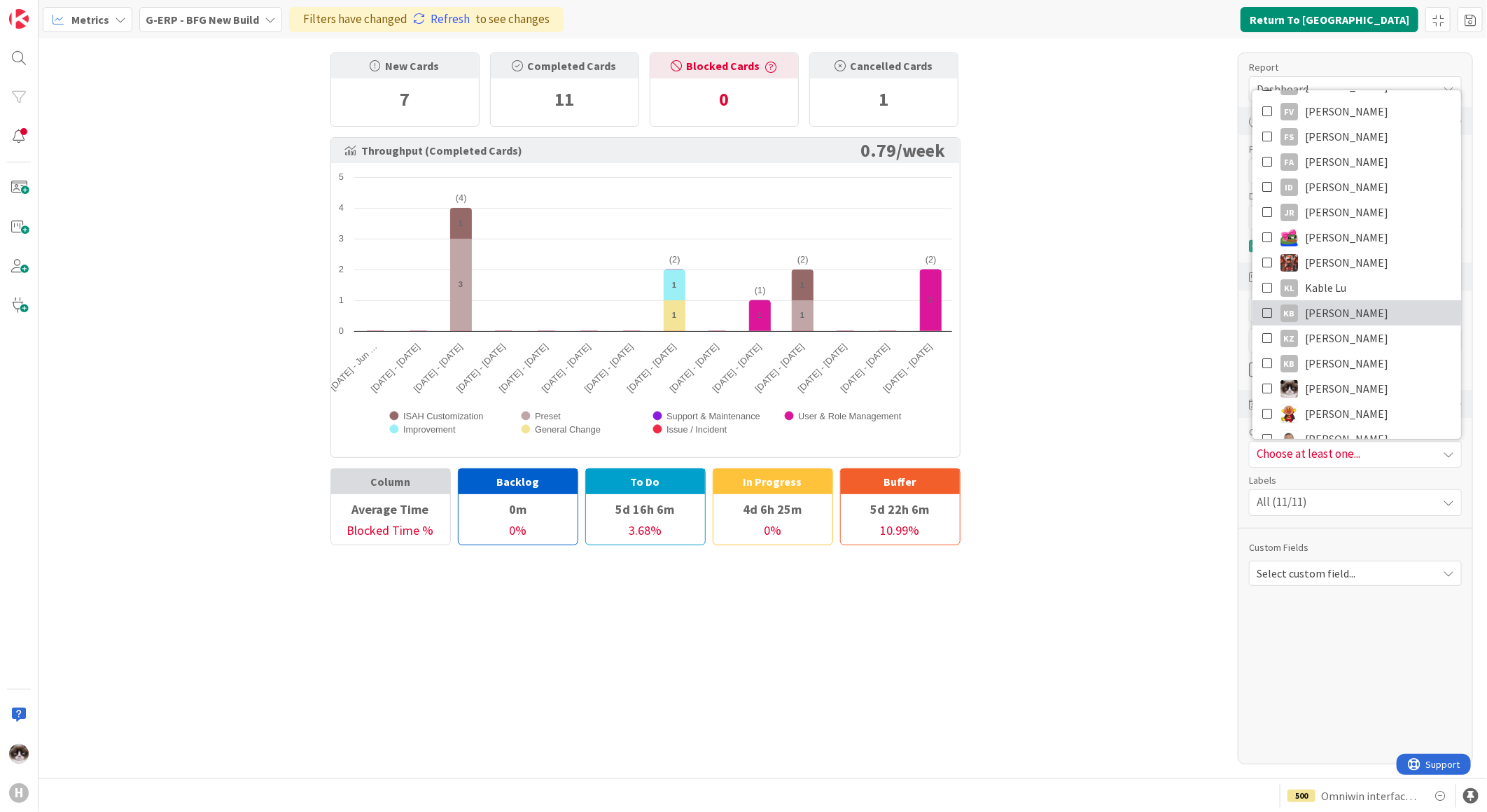
scroll to position [155, 0]
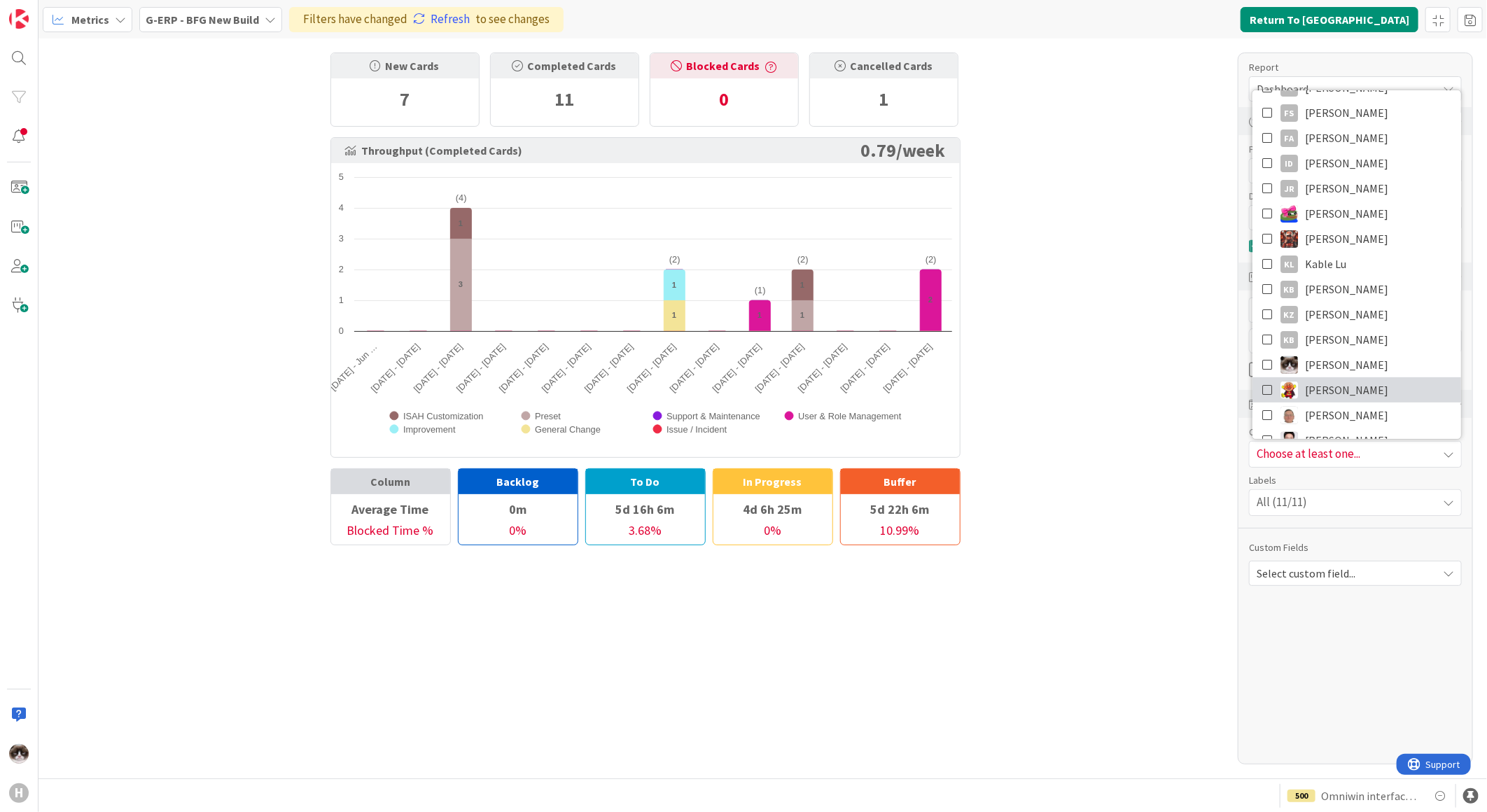
click at [1365, 386] on span "Lareina Cheng" at bounding box center [1346, 390] width 83 height 21
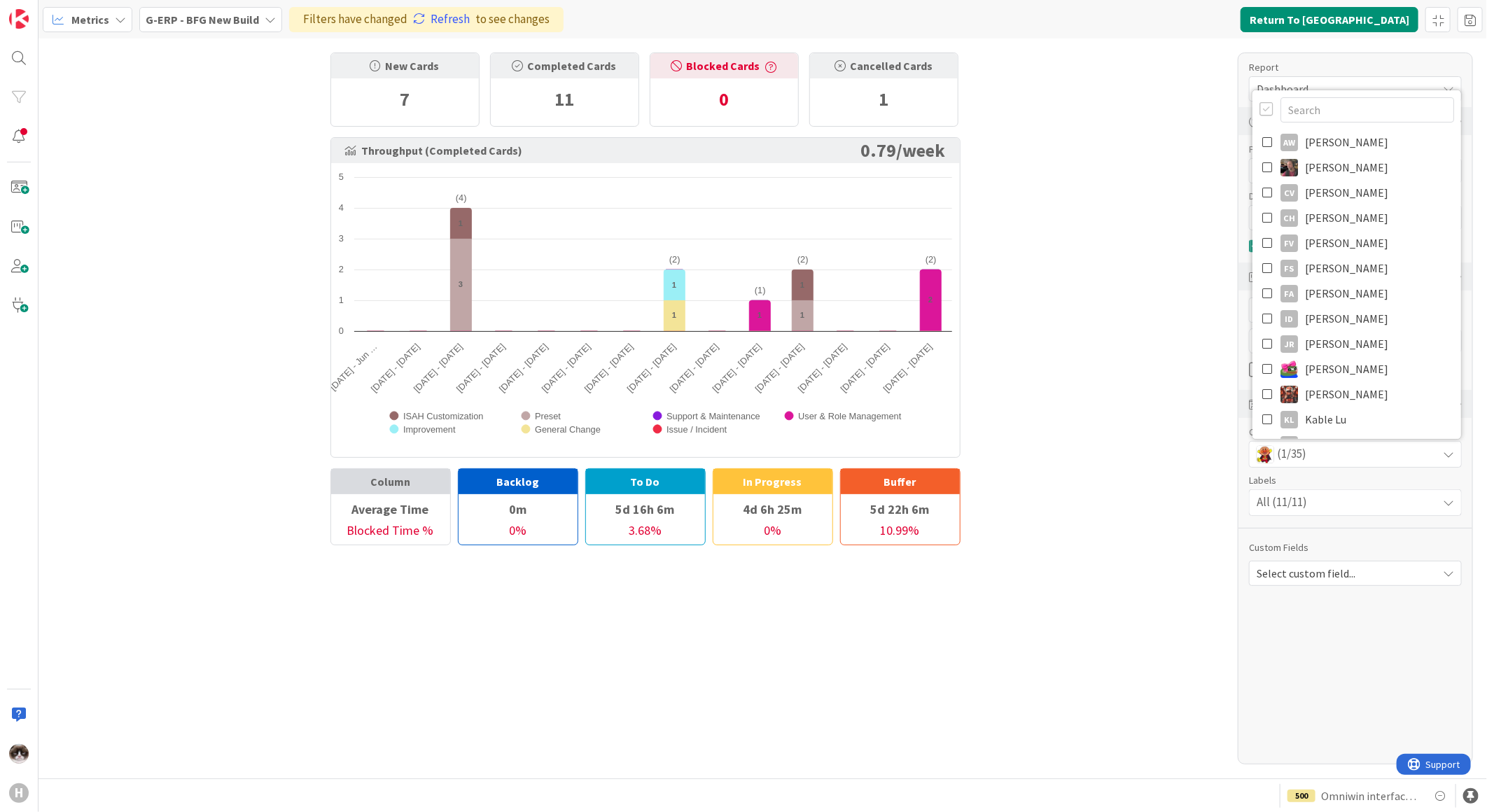
drag, startPoint x: 1185, startPoint y: 439, endPoint x: 1132, endPoint y: 330, distance: 121.2
click at [1185, 439] on div "New Cards 7 Completed Cards 11 Blocked Cards 0 Cancelled Cards 1 Throughput (Co…" at bounding box center [762, 409] width 1448 height 740
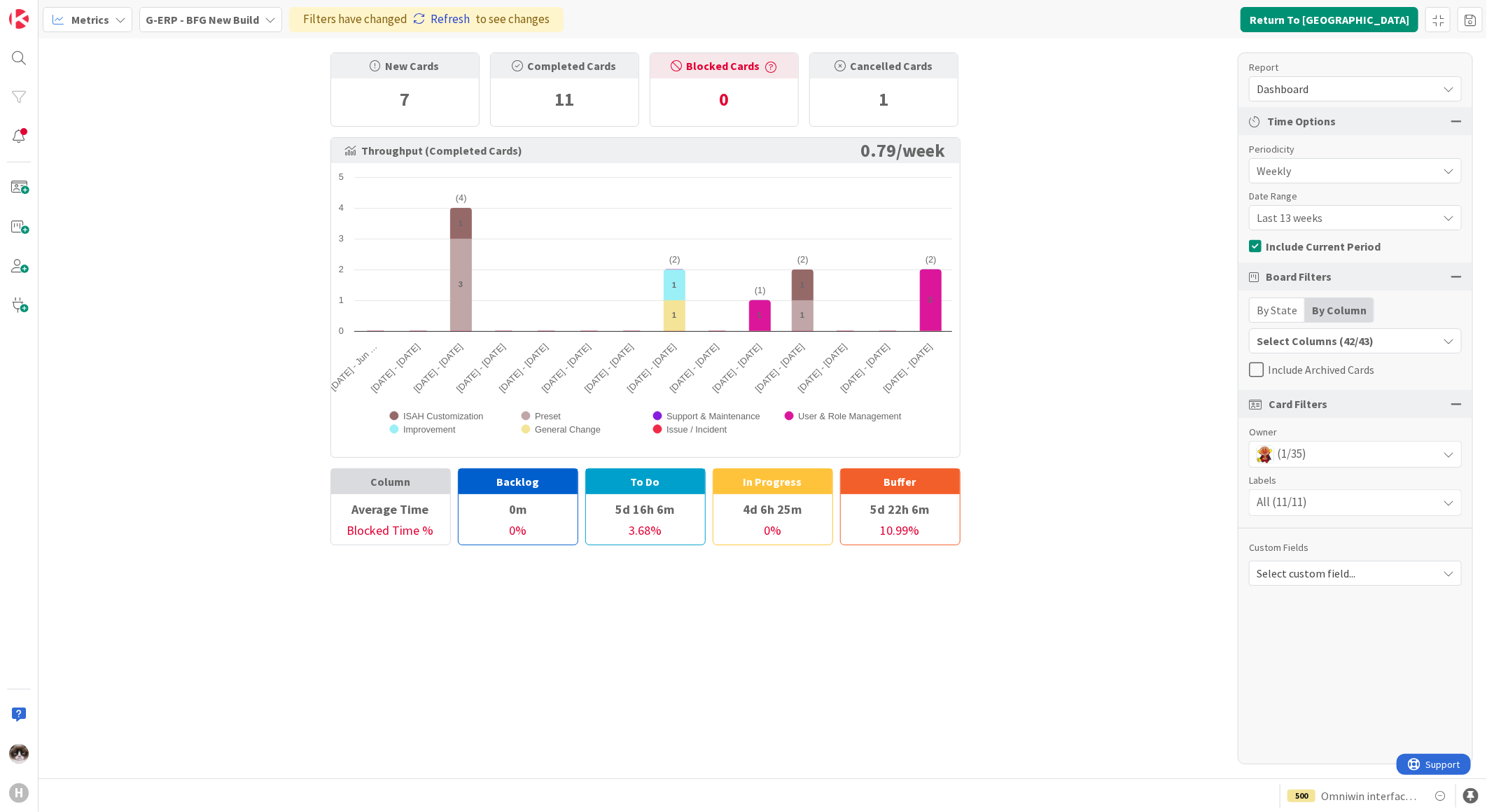
click at [455, 16] on link "Refresh" at bounding box center [441, 19] width 57 height 18
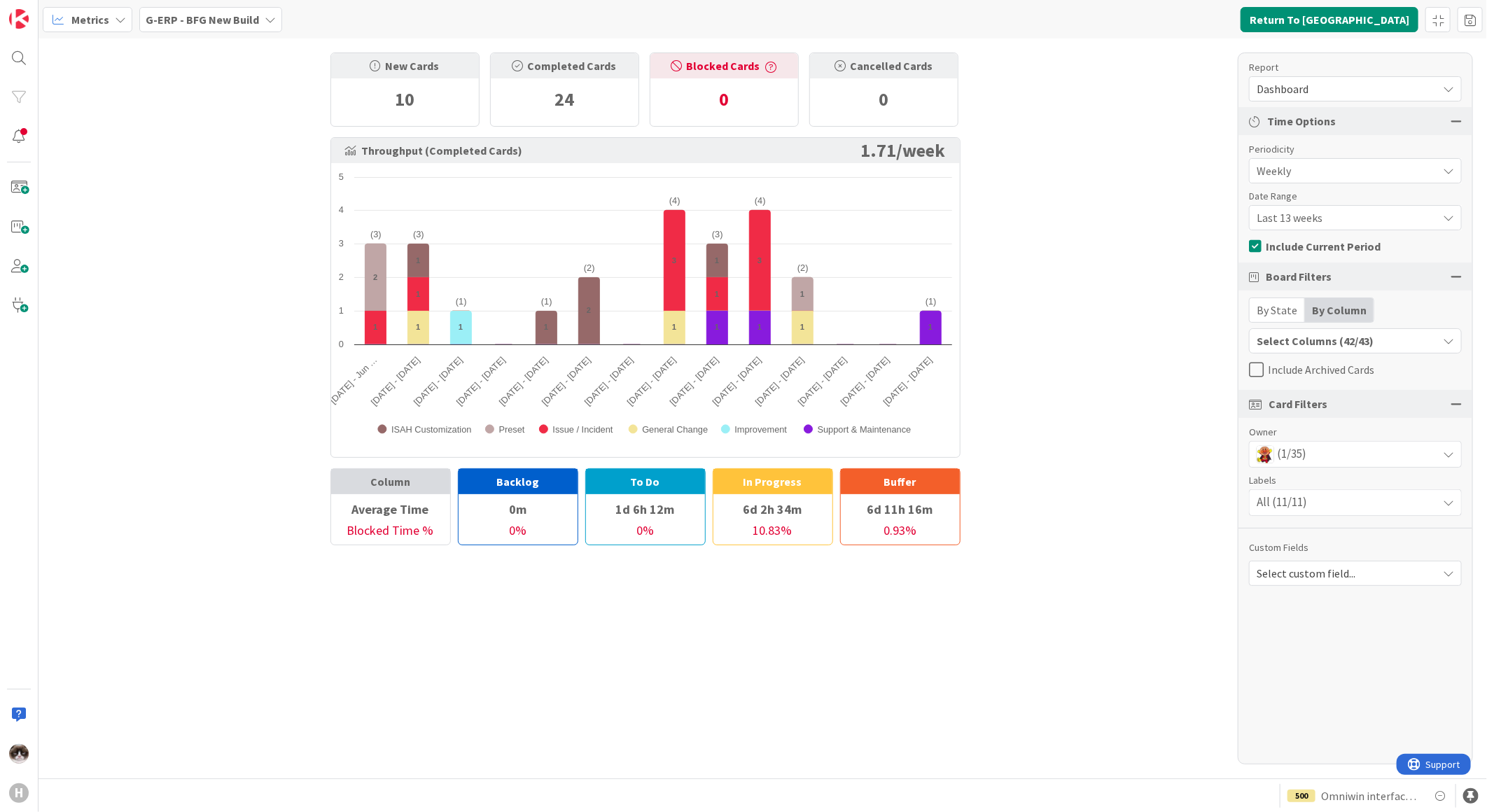
click at [1350, 457] on div "(1/35)" at bounding box center [1355, 454] width 212 height 26
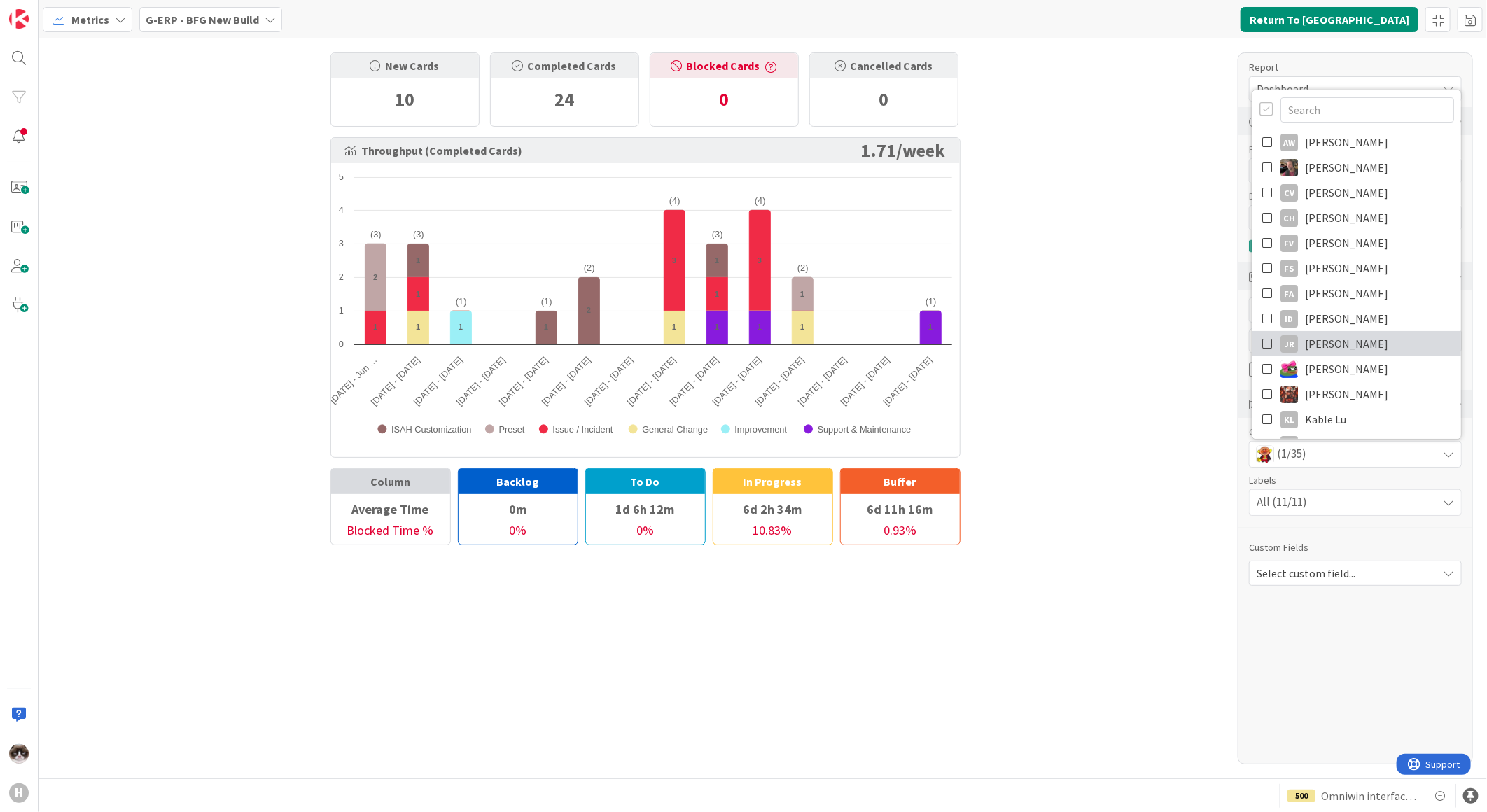
scroll to position [311, 0]
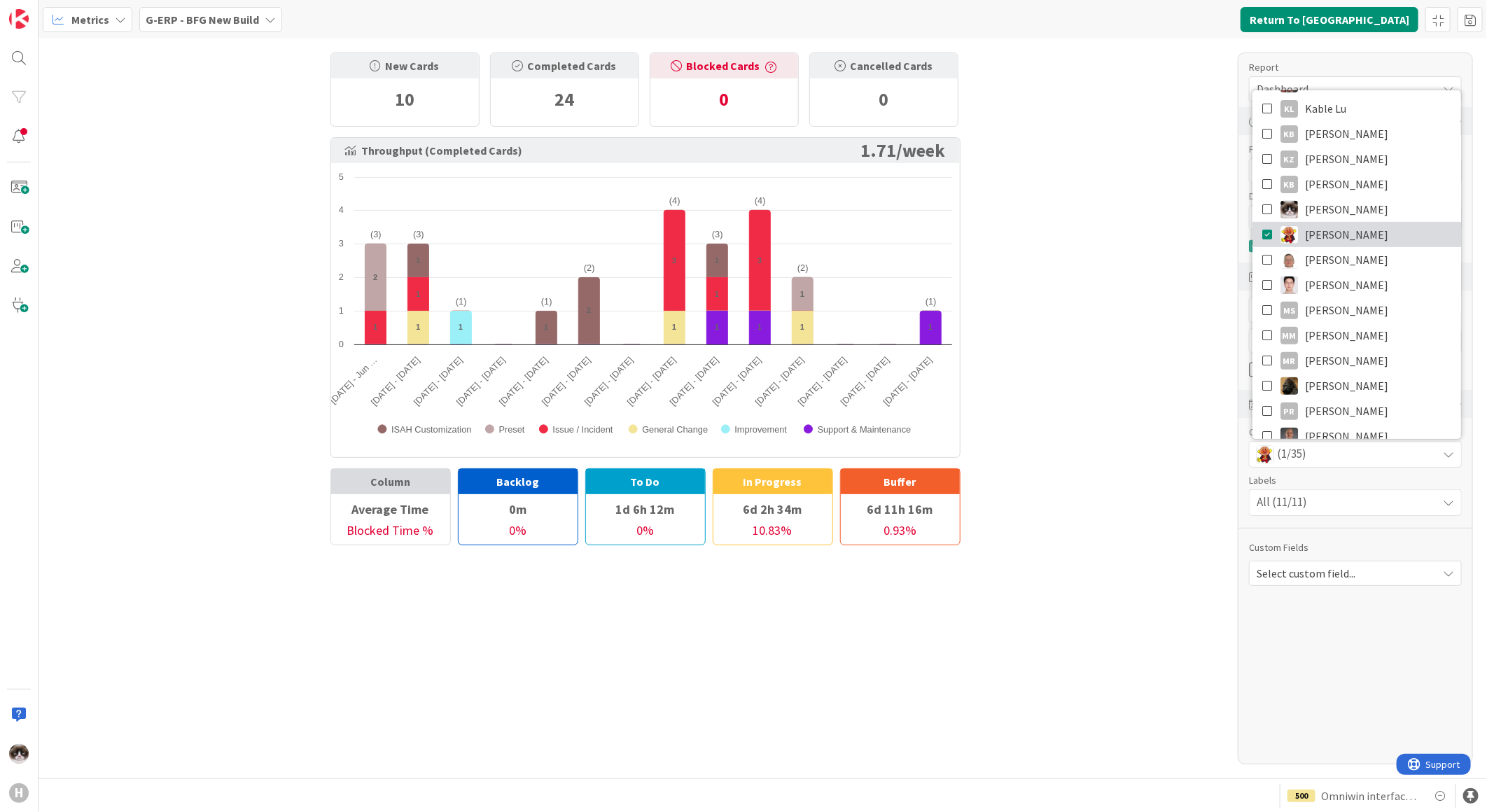
click at [1333, 228] on span "Lareina Cheng" at bounding box center [1346, 234] width 83 height 21
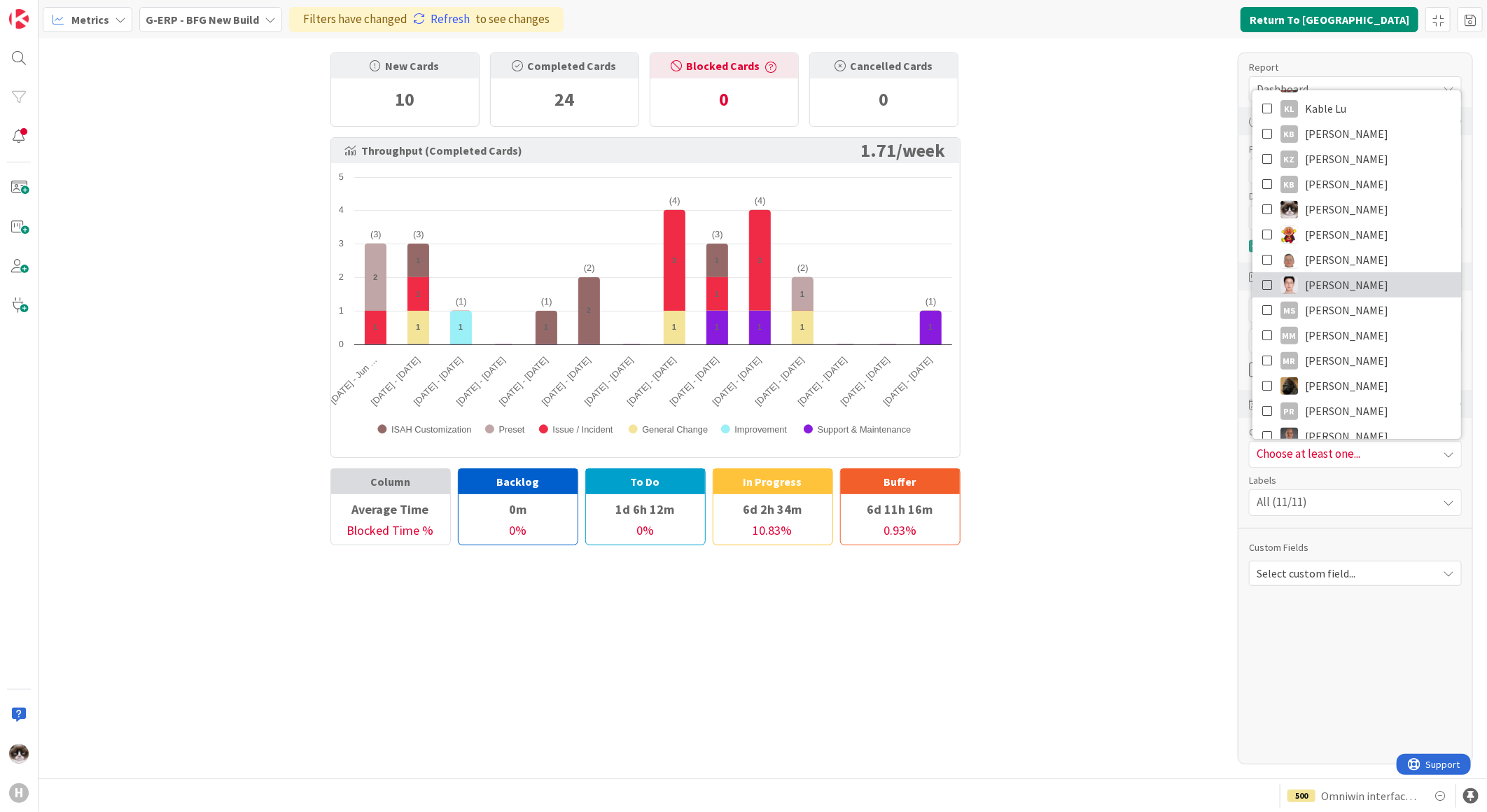
click at [1370, 284] on link "luo leo" at bounding box center [1356, 285] width 209 height 26
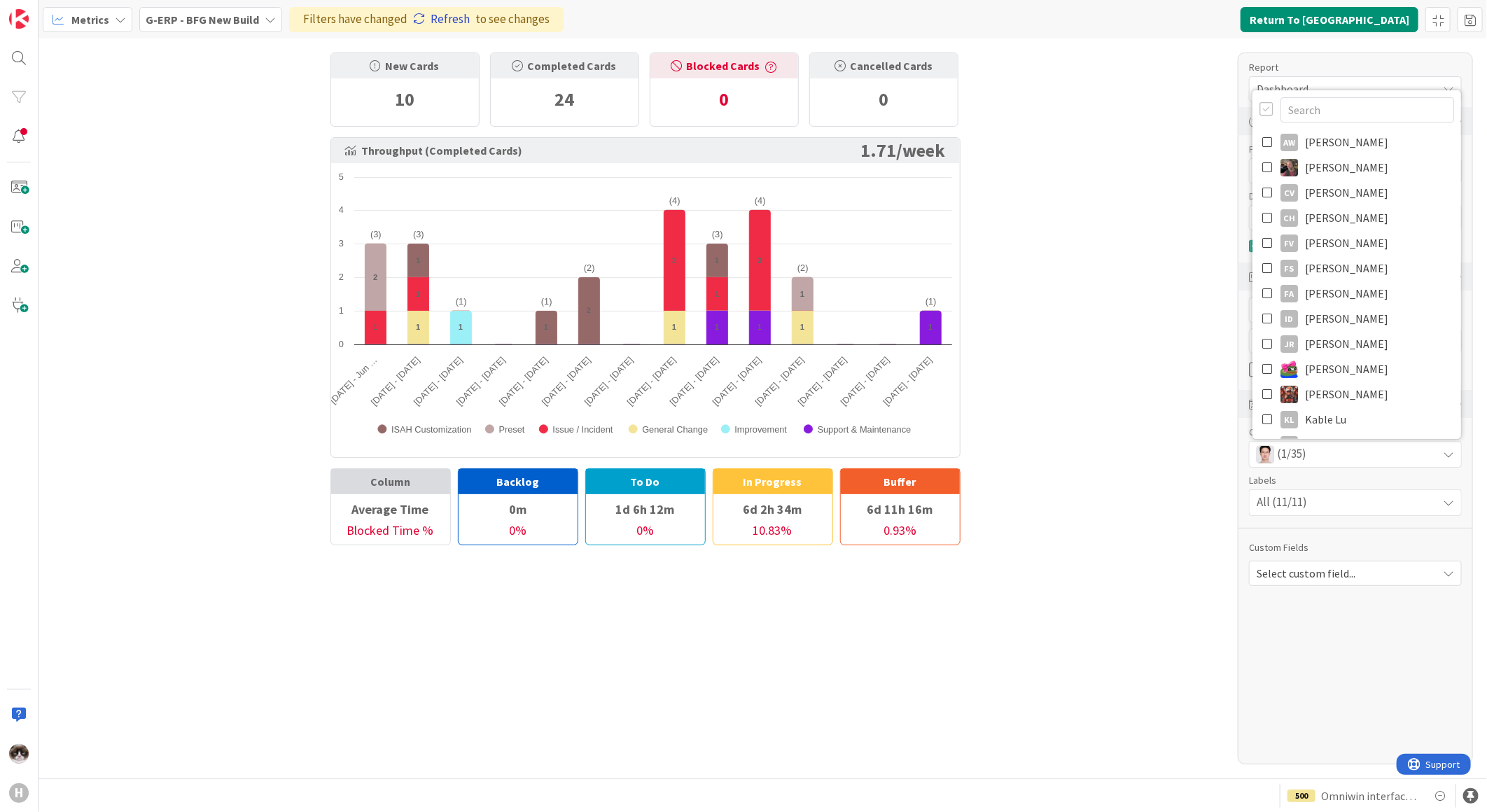
click at [449, 19] on link "Refresh" at bounding box center [441, 19] width 57 height 18
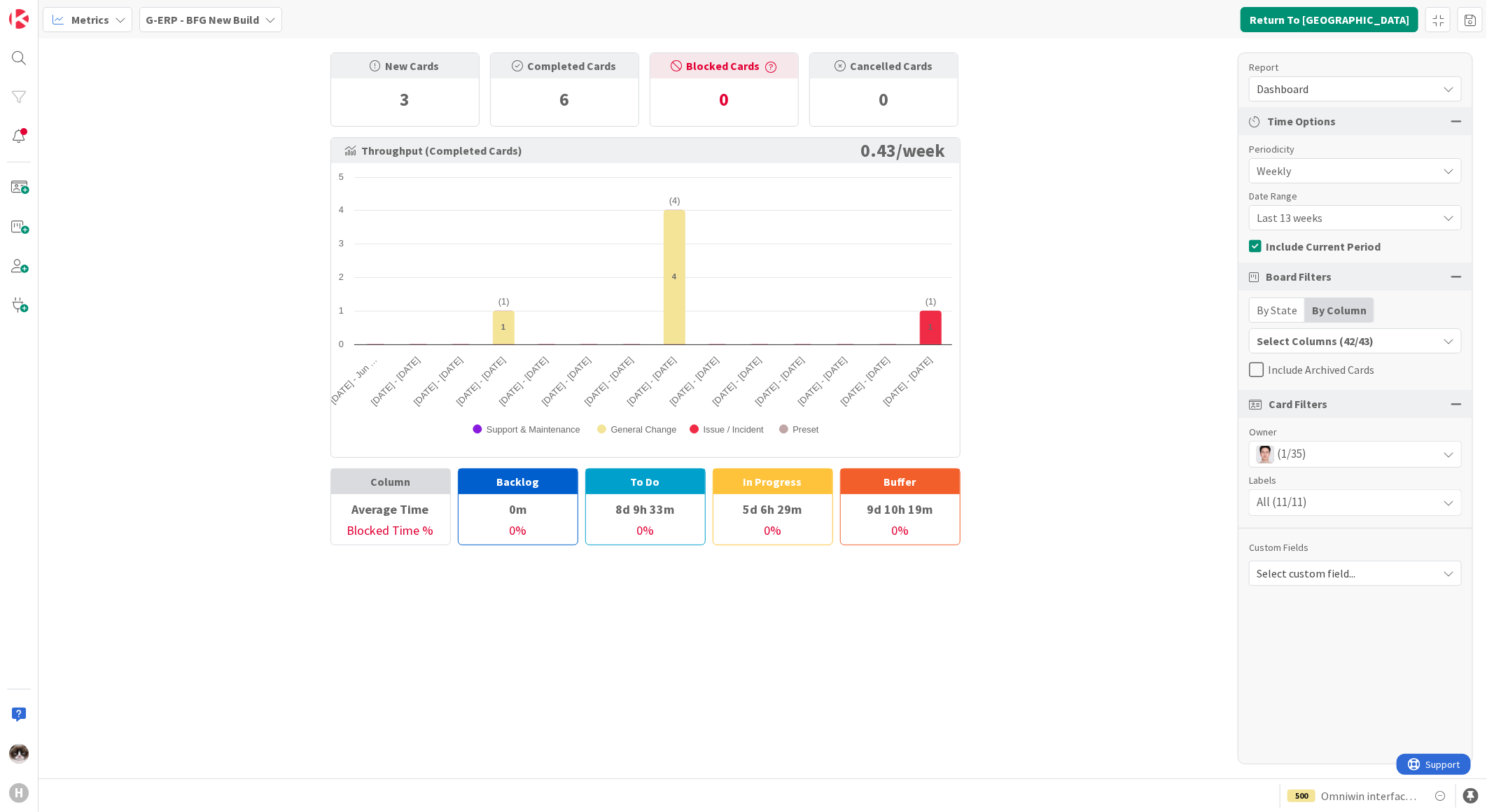
click at [1312, 341] on div "Select Columns (42/43)" at bounding box center [1343, 341] width 188 height 18
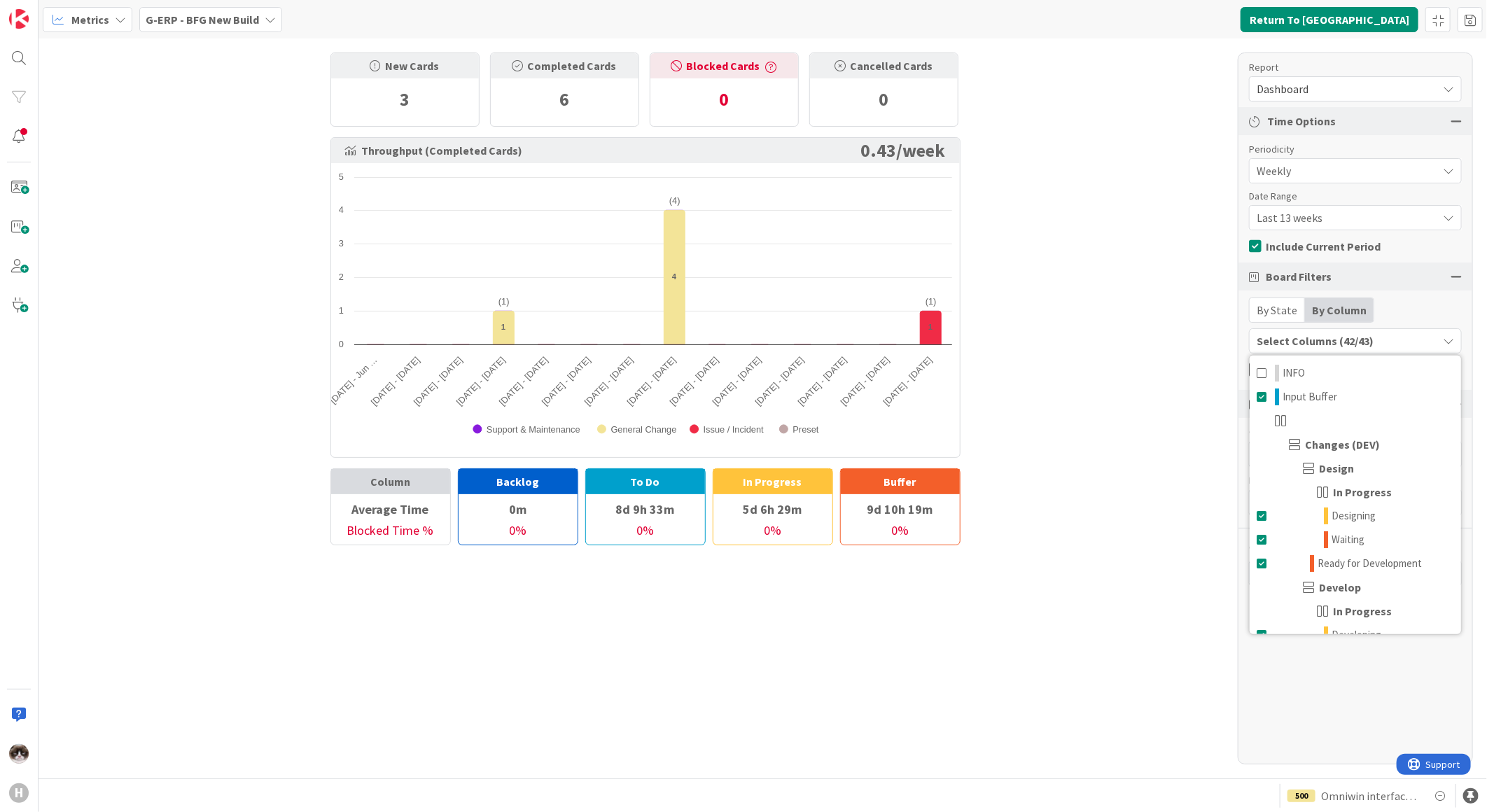
click at [1165, 409] on div "New Cards 3 Completed Cards 6 Blocked Cards 0 Cancelled Cards 0 Throughput (Com…" at bounding box center [762, 409] width 1448 height 740
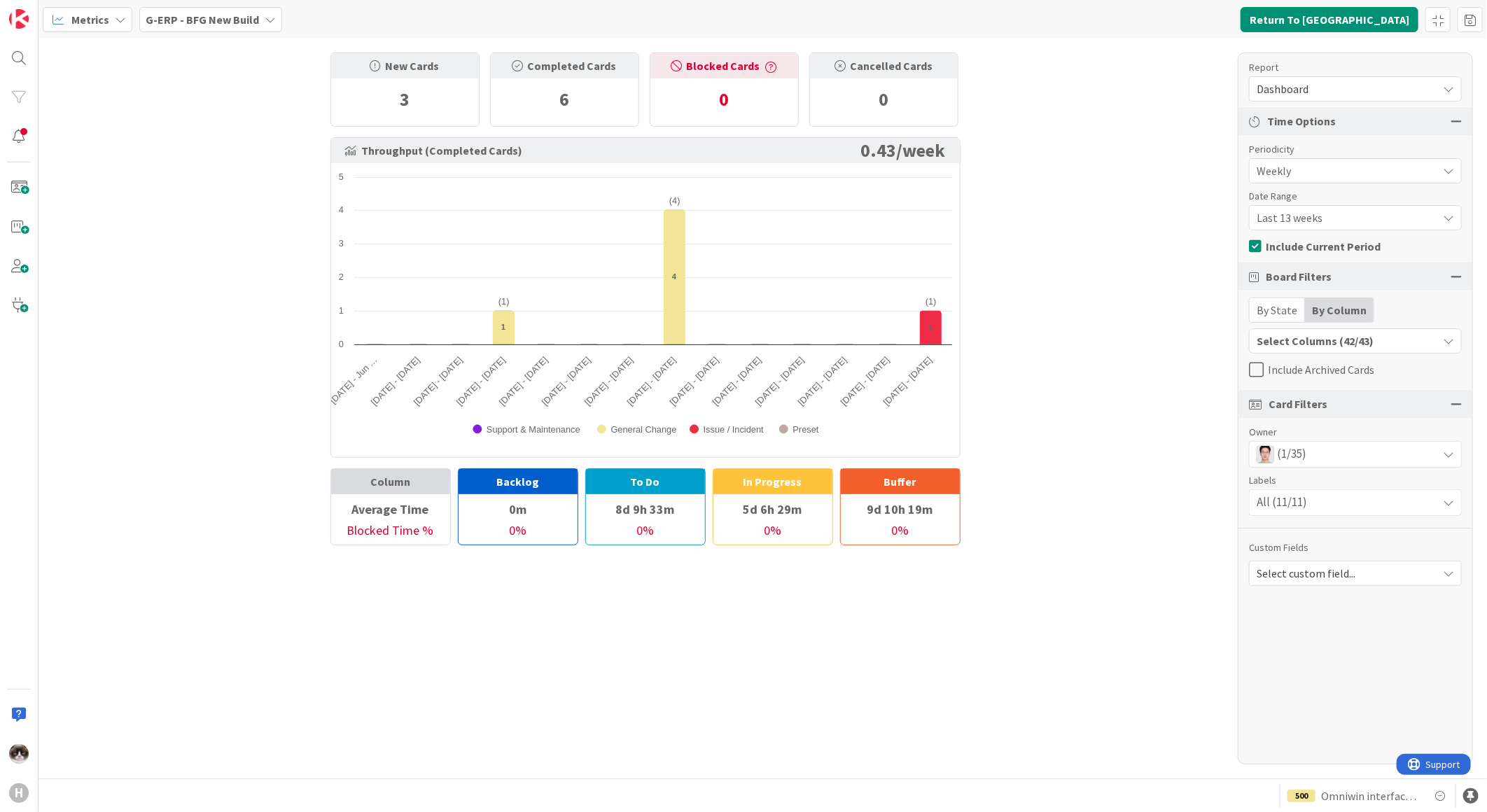
click at [1359, 444] on div "(1/35)" at bounding box center [1355, 454] width 212 height 26
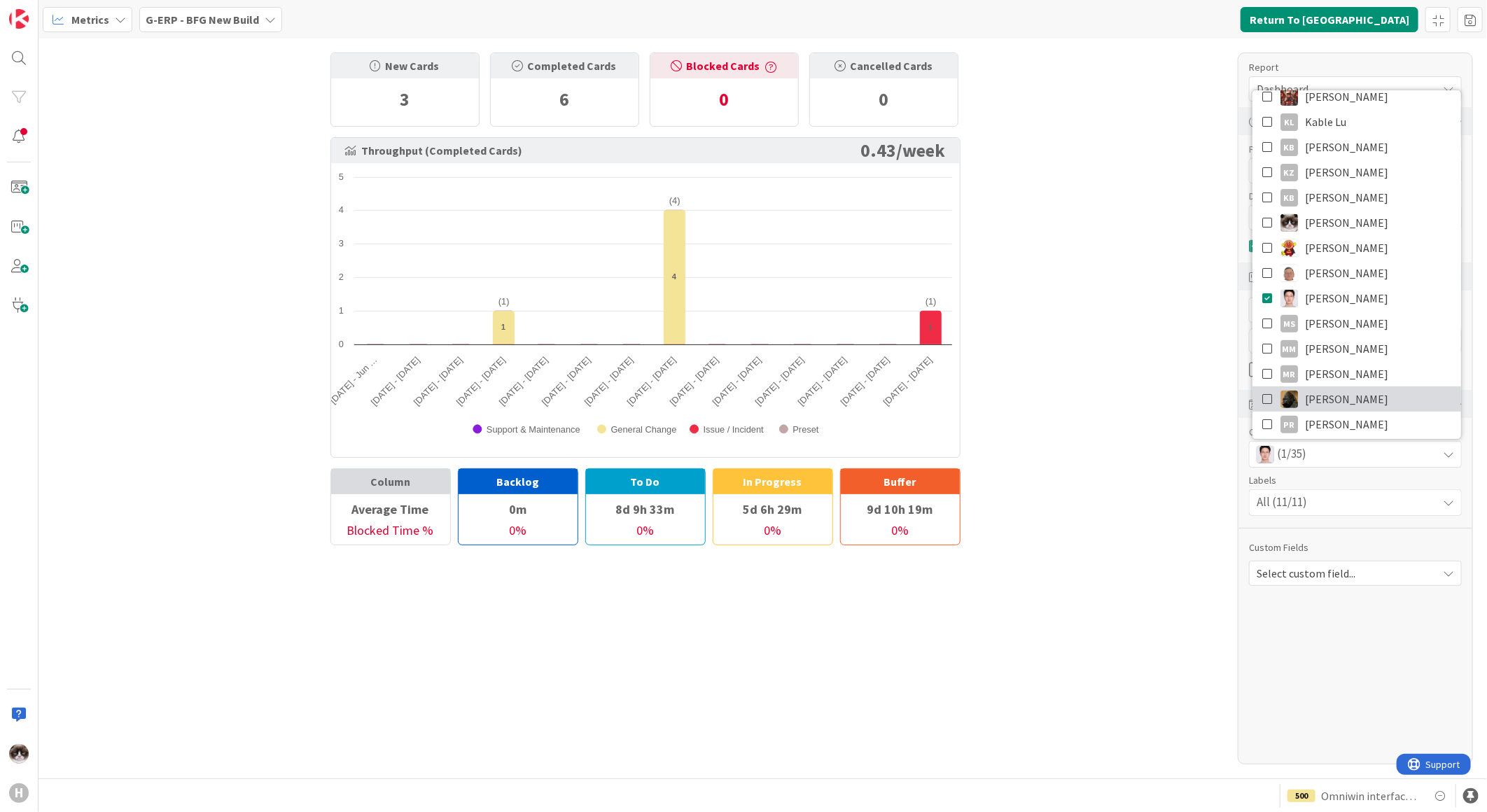
scroll to position [388, 0]
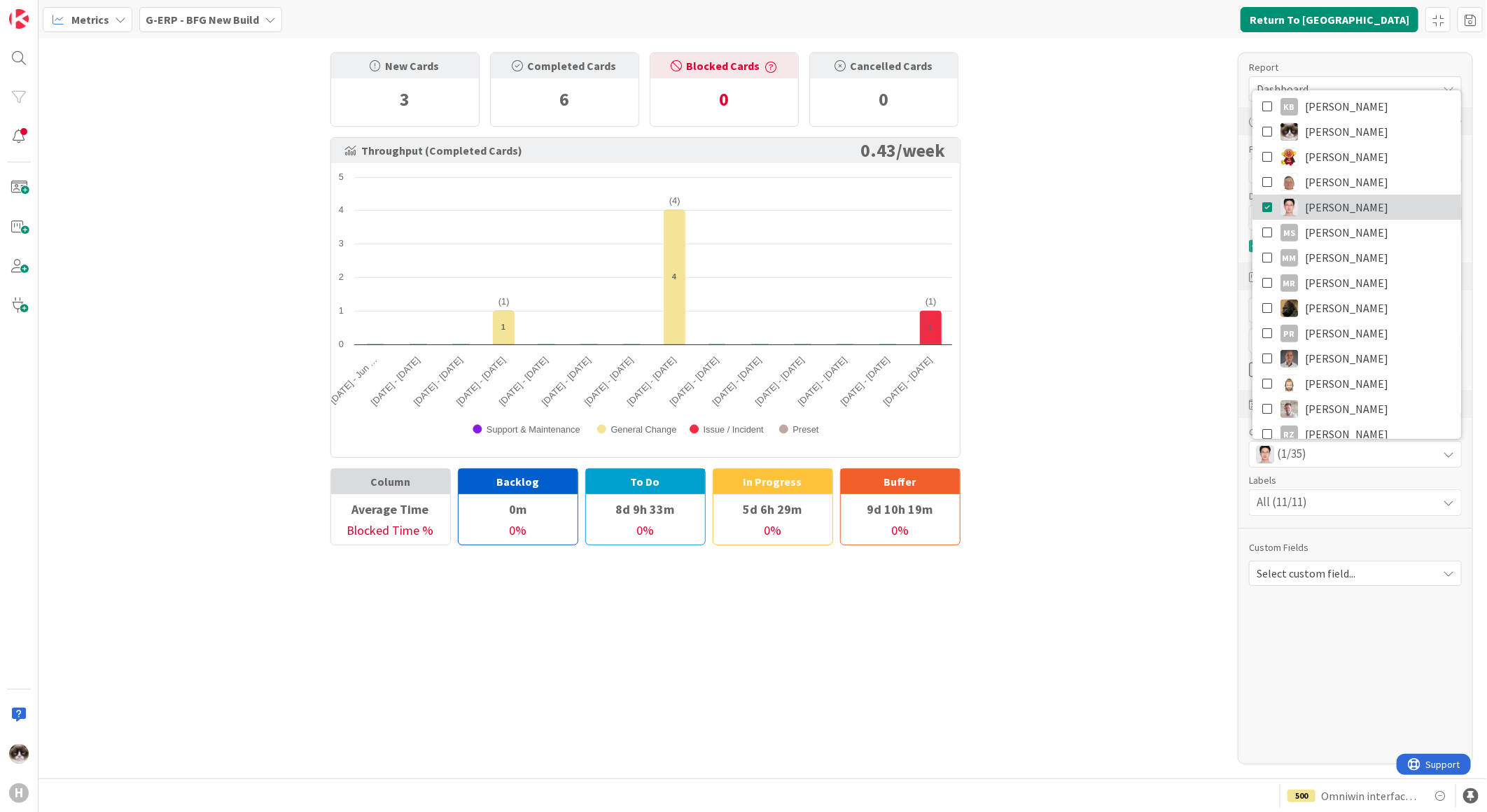
click at [1355, 206] on link "luo leo" at bounding box center [1356, 207] width 209 height 26
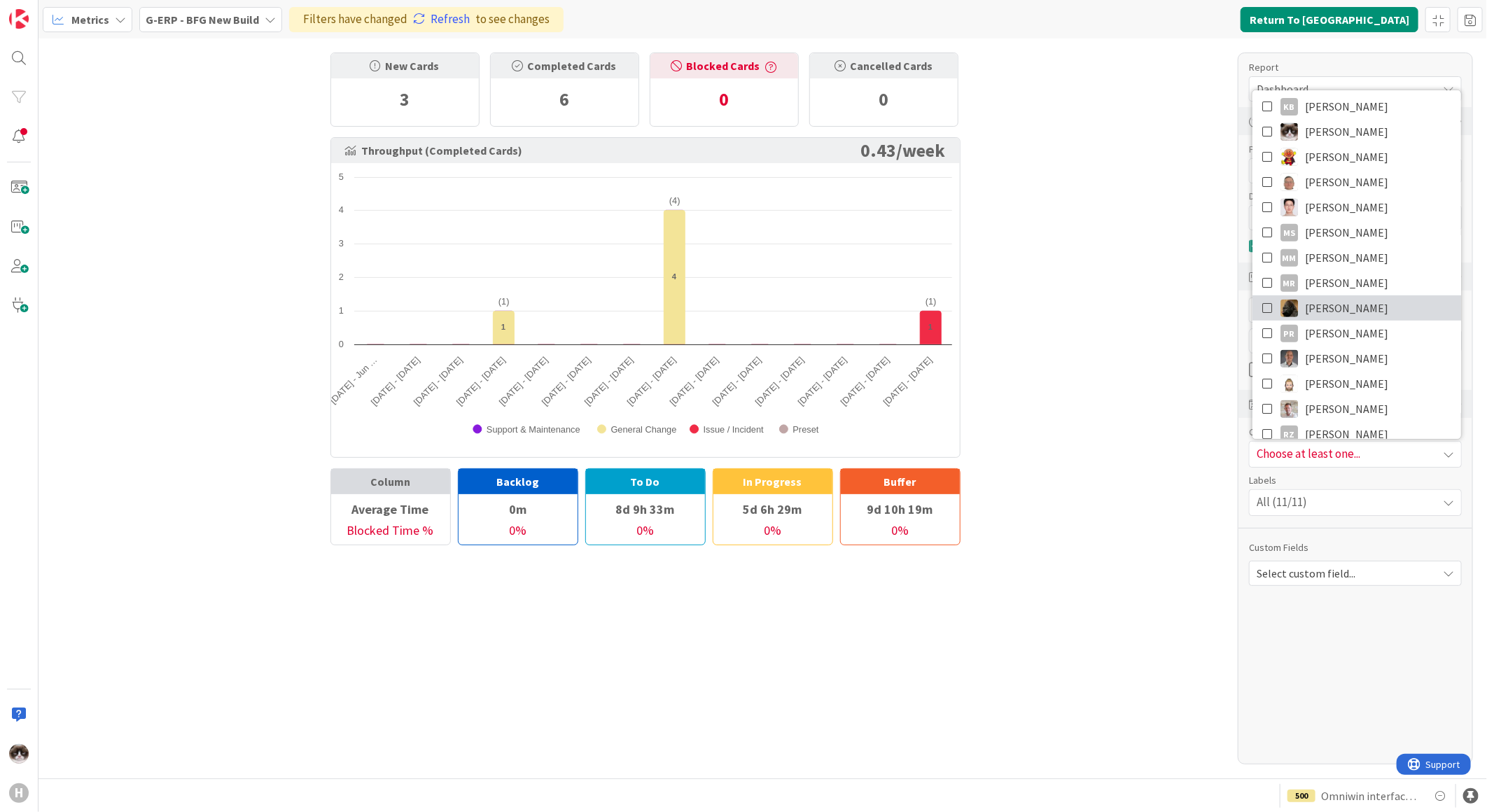
click at [1375, 298] on link "Noah Dezaire" at bounding box center [1356, 308] width 209 height 26
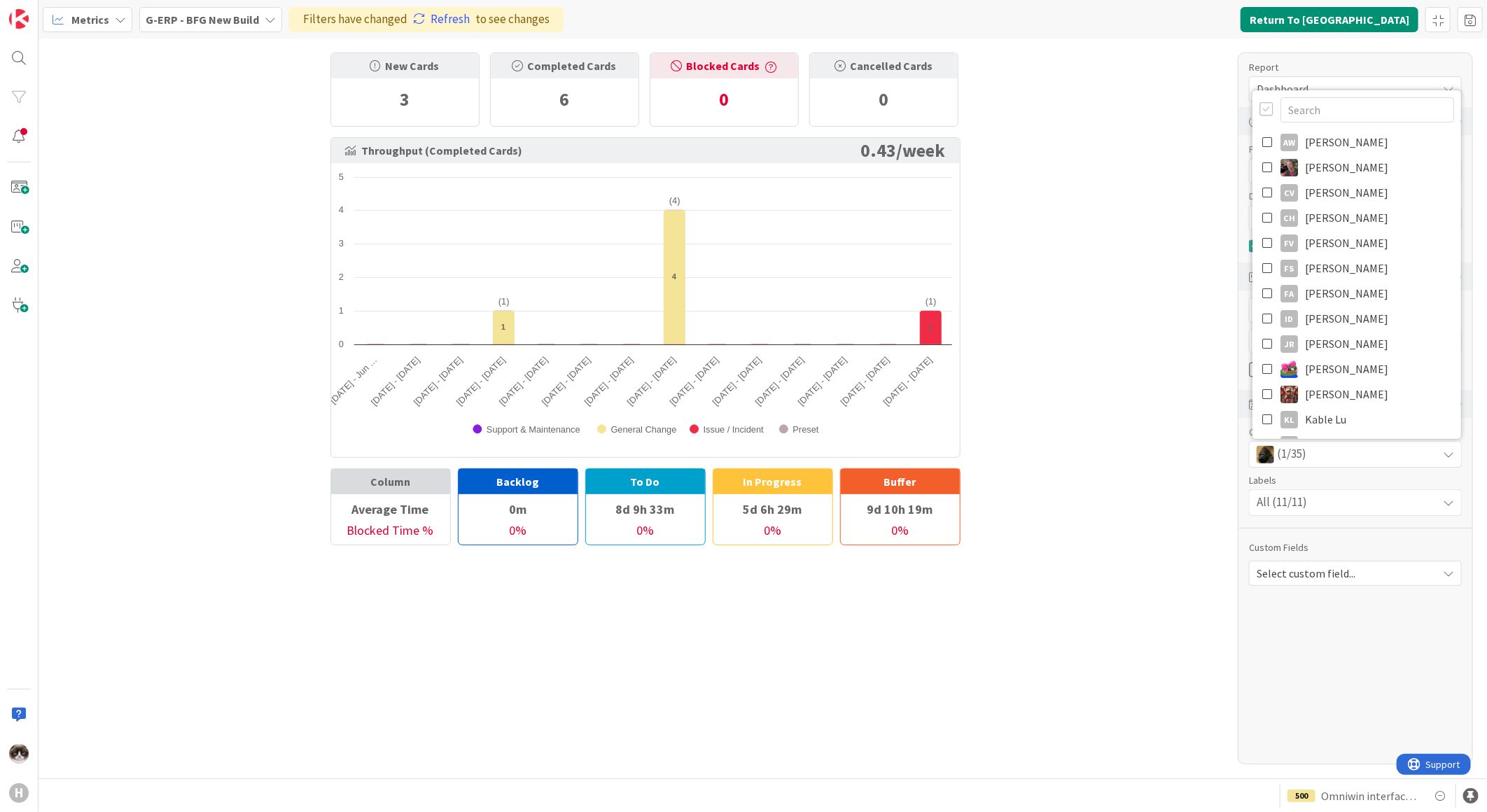
click at [1178, 308] on div "New Cards 3 Completed Cards 6 Blocked Cards 0 Cancelled Cards 0 Throughput (Com…" at bounding box center [762, 409] width 1448 height 740
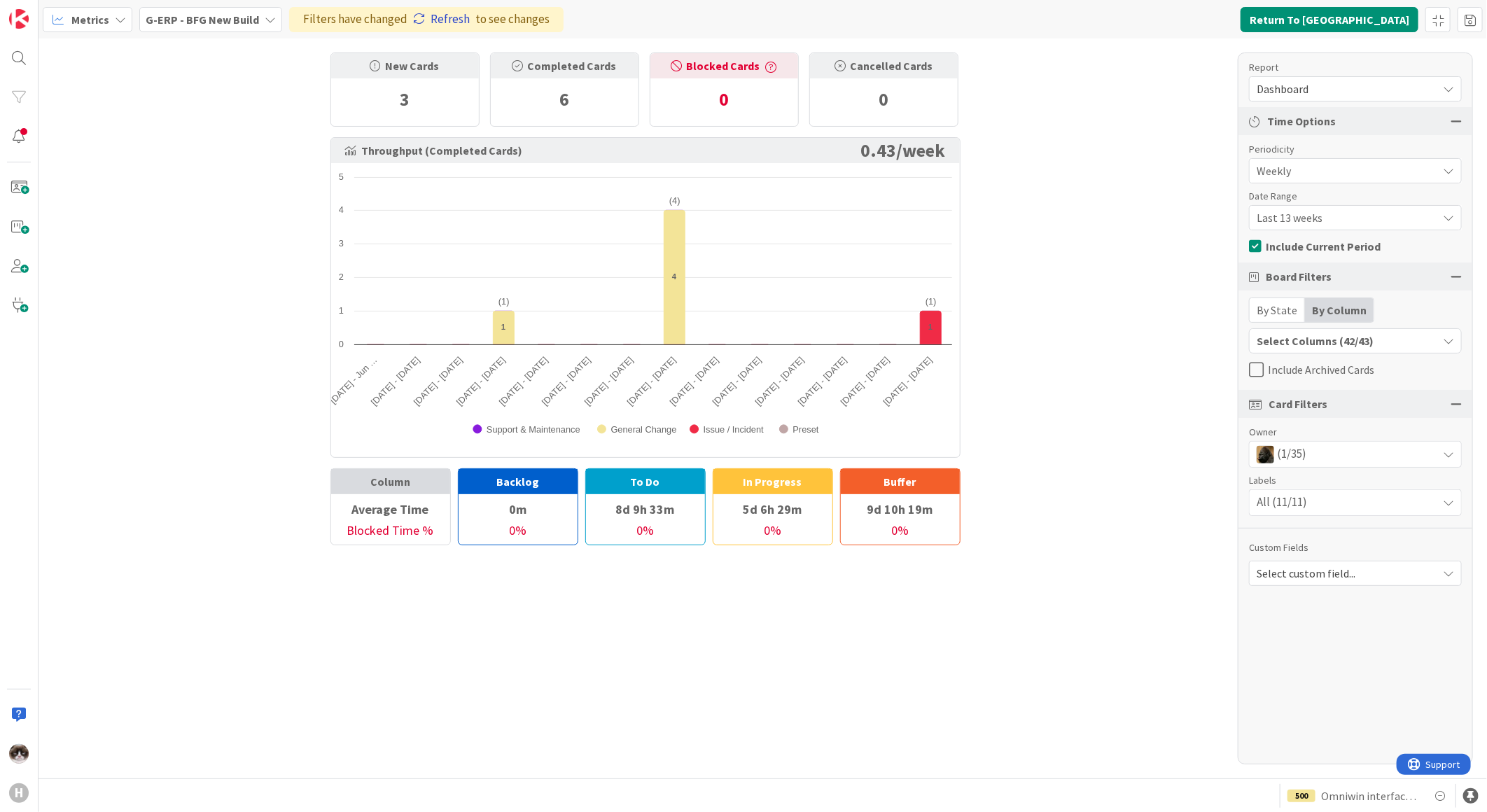
click at [434, 23] on link "Refresh" at bounding box center [441, 19] width 57 height 18
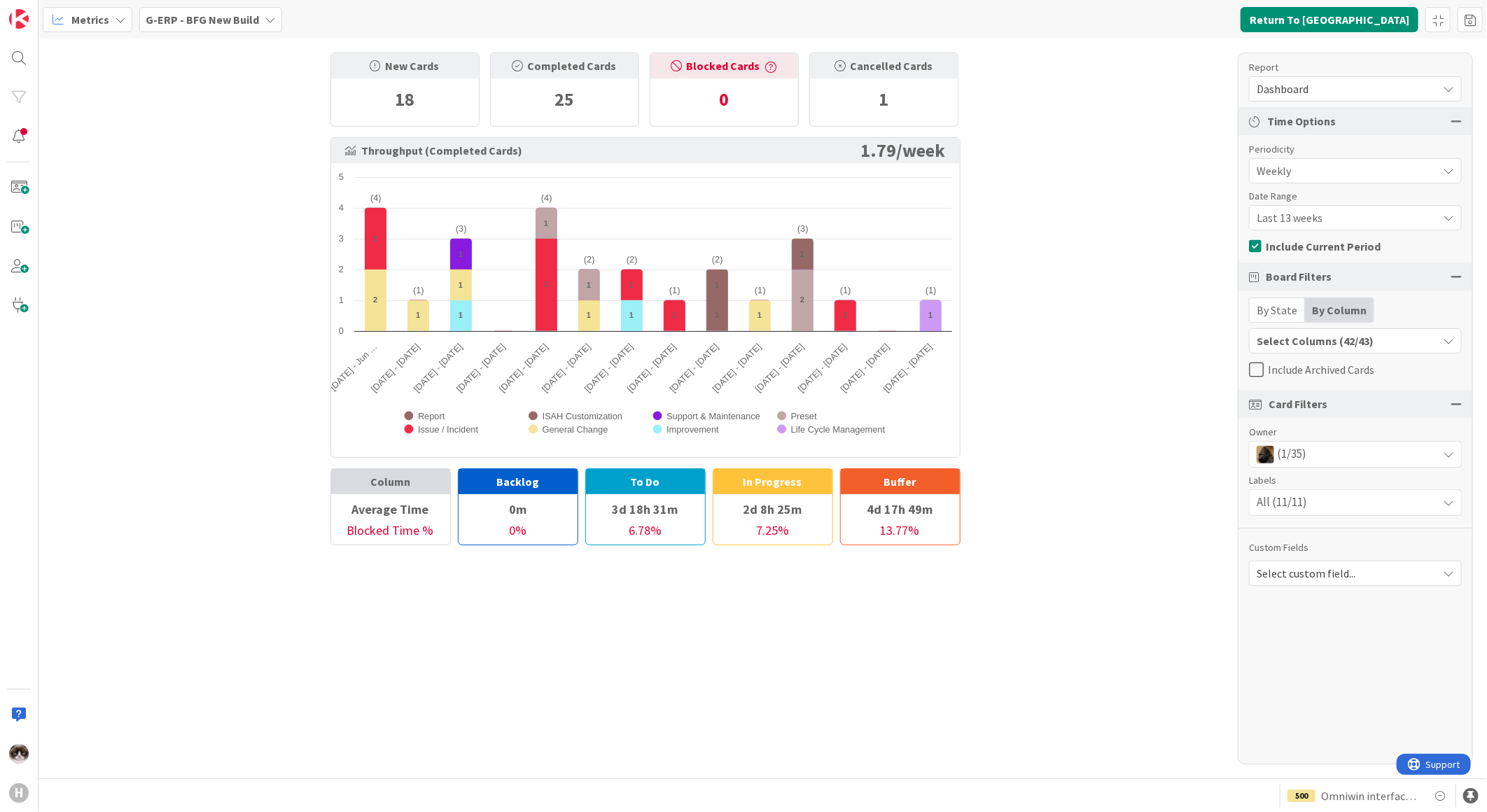
click at [1295, 453] on span "(1/35)" at bounding box center [1291, 454] width 29 height 18
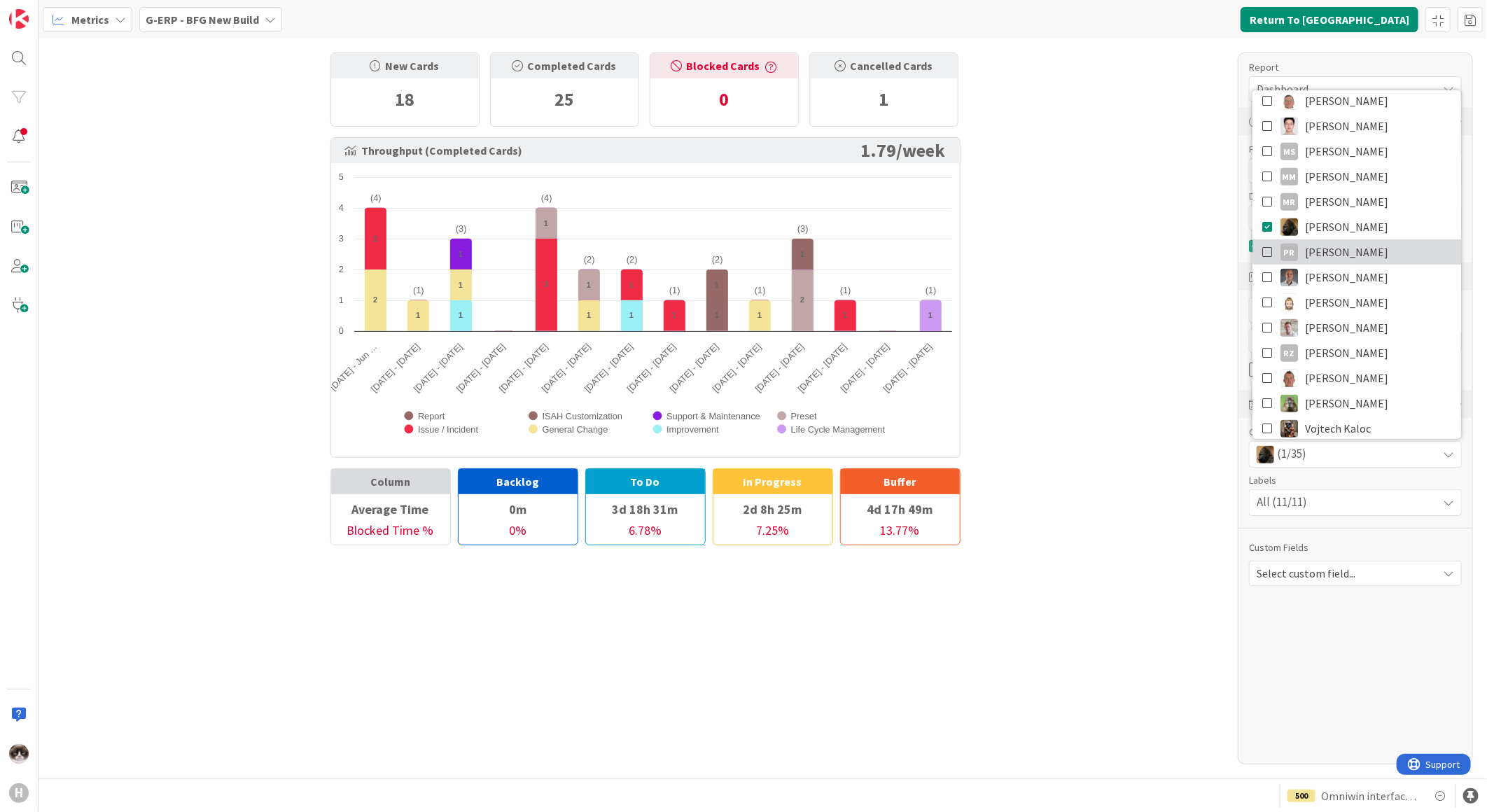
scroll to position [544, 0]
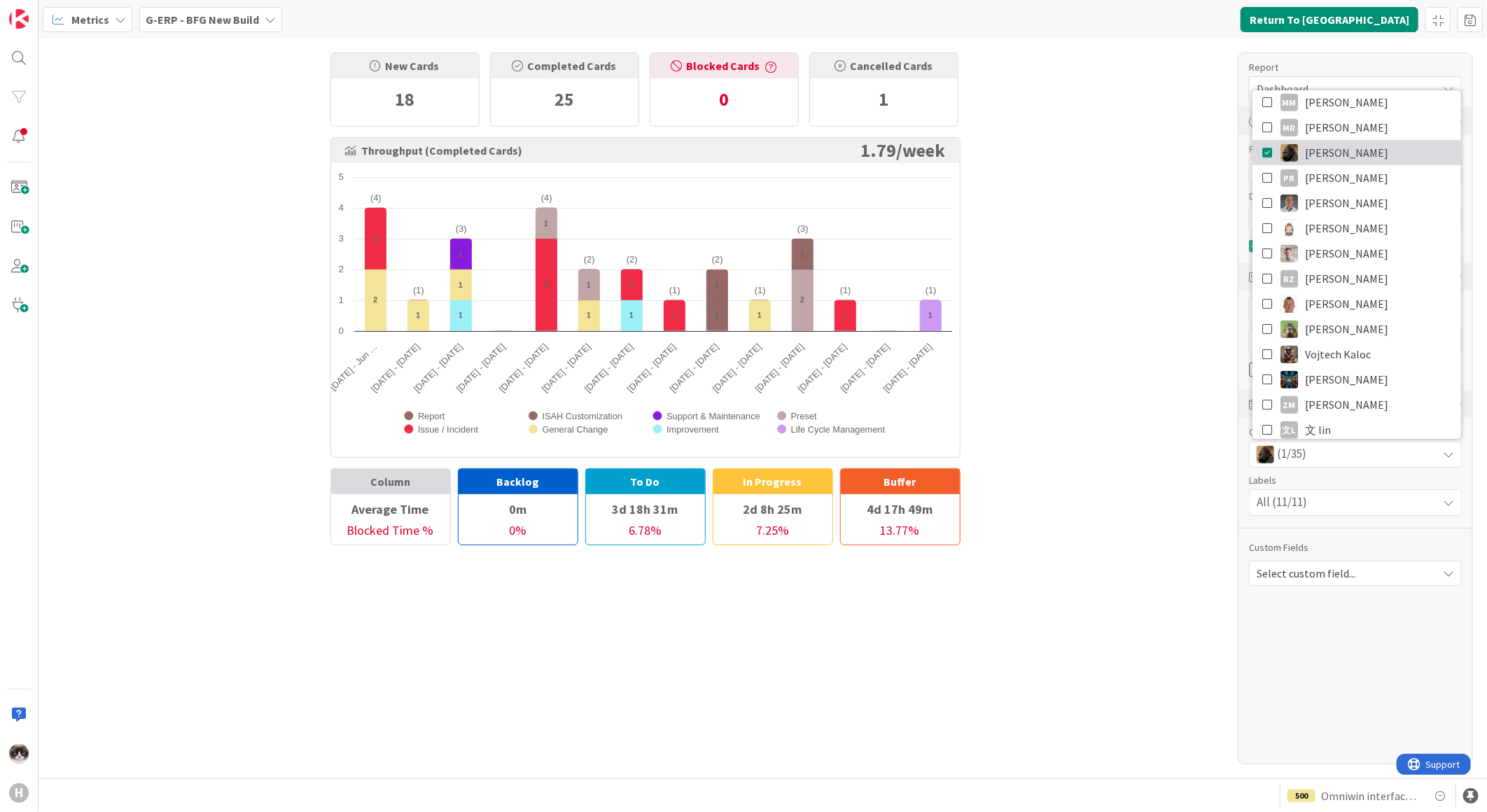
click at [1375, 158] on link "Noah Dezaire" at bounding box center [1356, 152] width 209 height 26
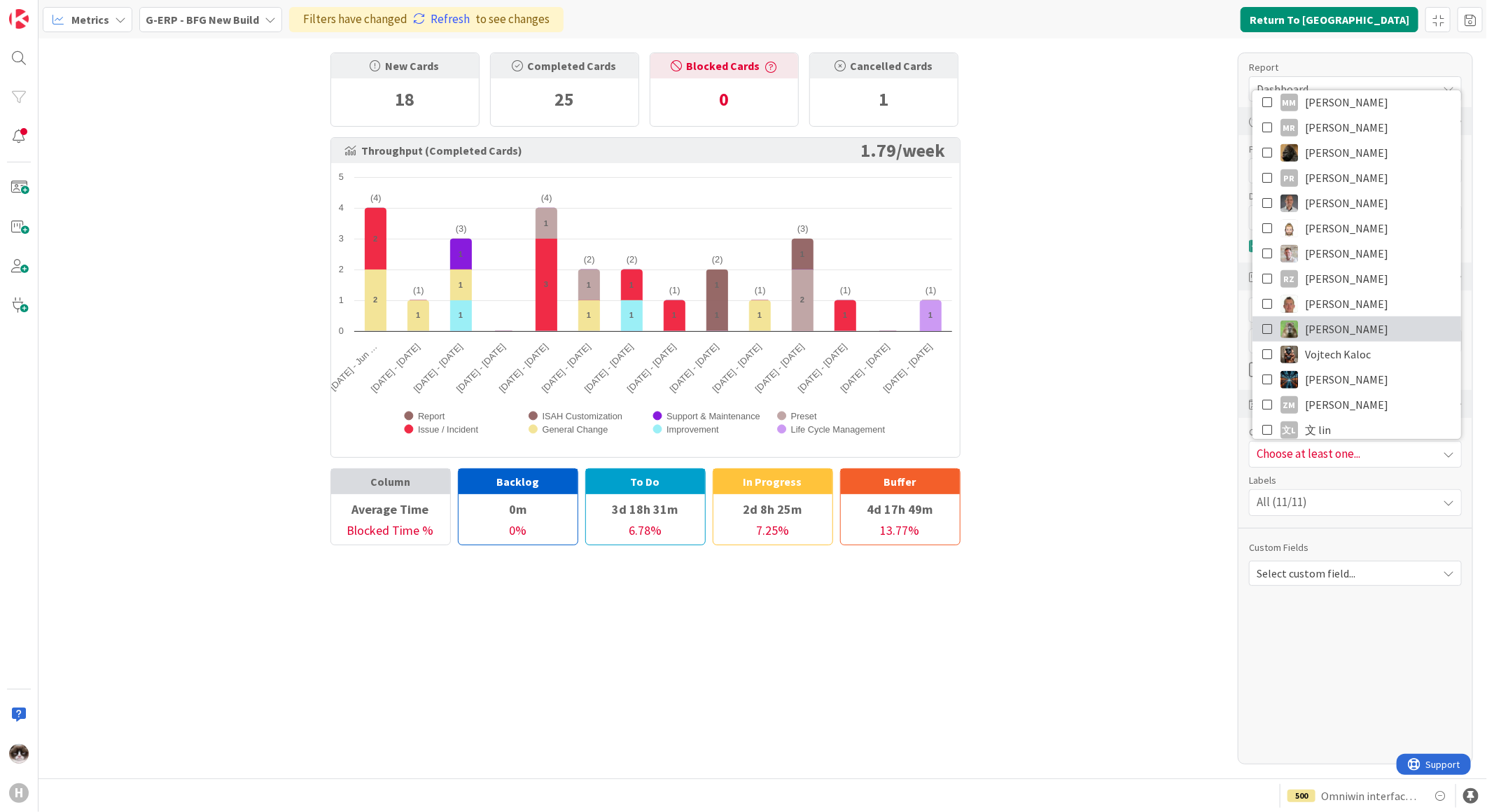
click at [1376, 325] on link "Timothy Tjia" at bounding box center [1356, 329] width 209 height 26
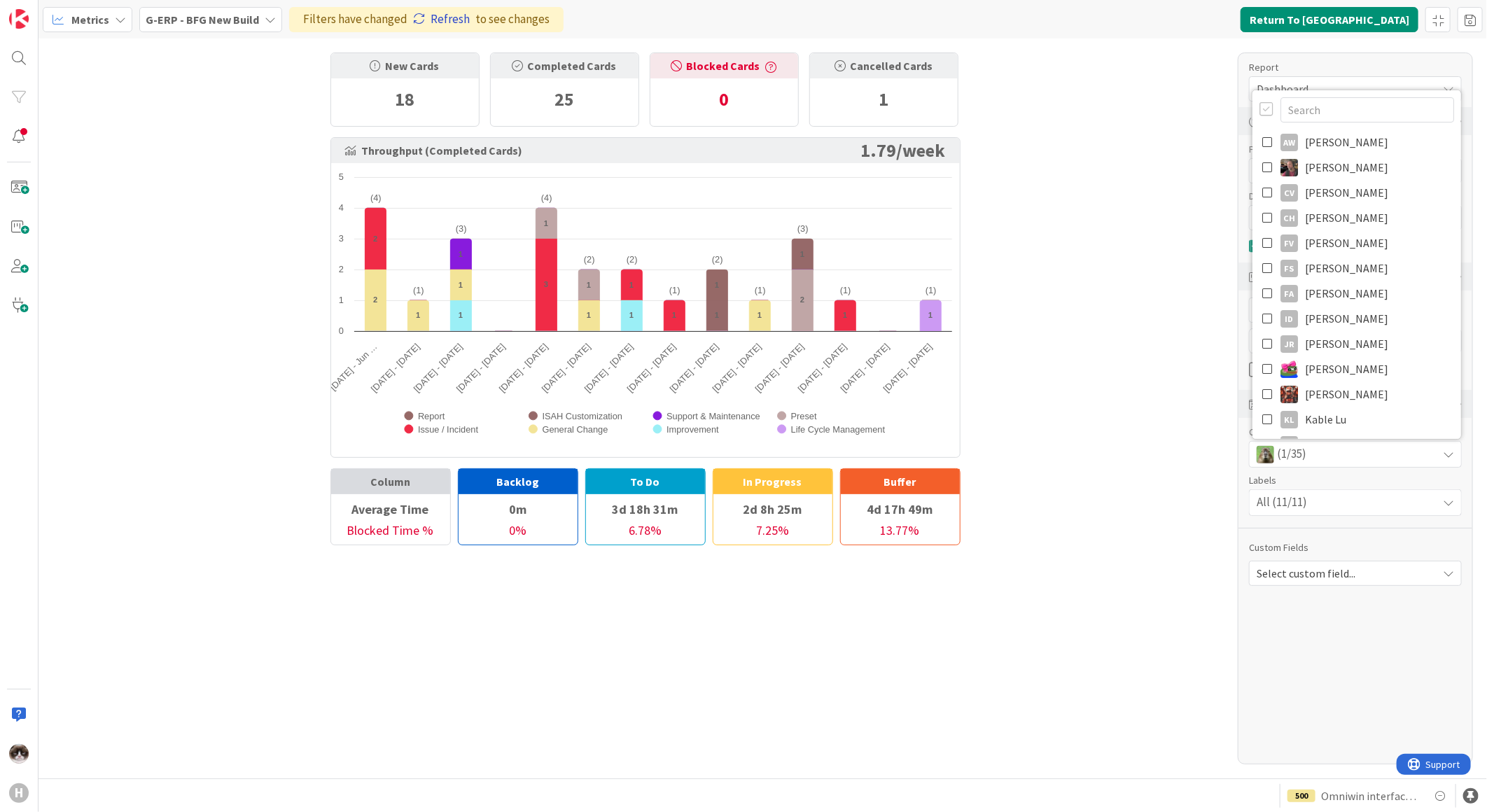
click at [435, 15] on link "Refresh" at bounding box center [441, 19] width 57 height 18
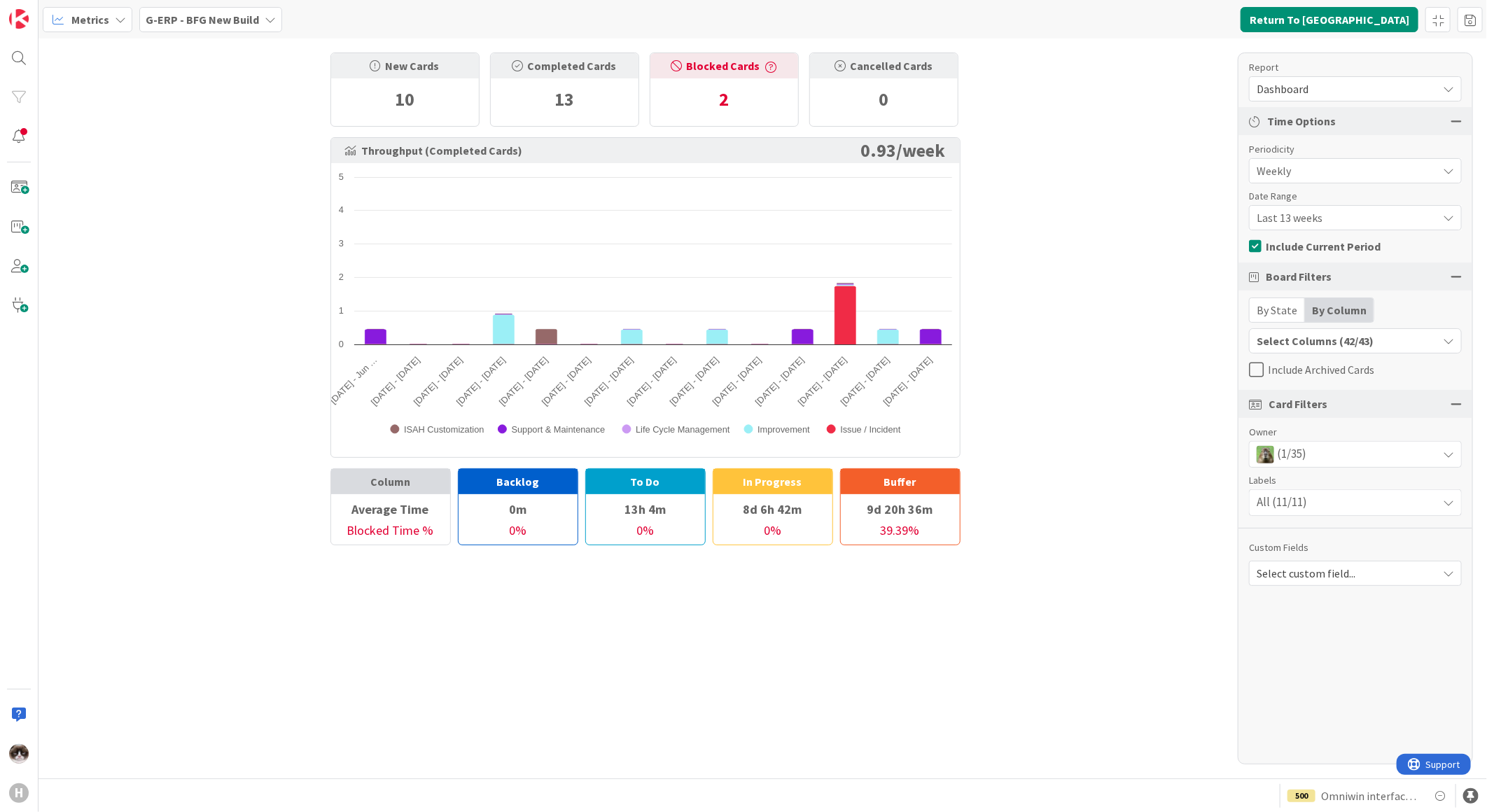
click at [1034, 290] on div "New Cards 10 Completed Cards 13 Blocked Cards 2 Cancelled Cards 0 Throughput (C…" at bounding box center [762, 409] width 1448 height 740
click at [1388, 460] on div "(1/35)" at bounding box center [1355, 454] width 212 height 26
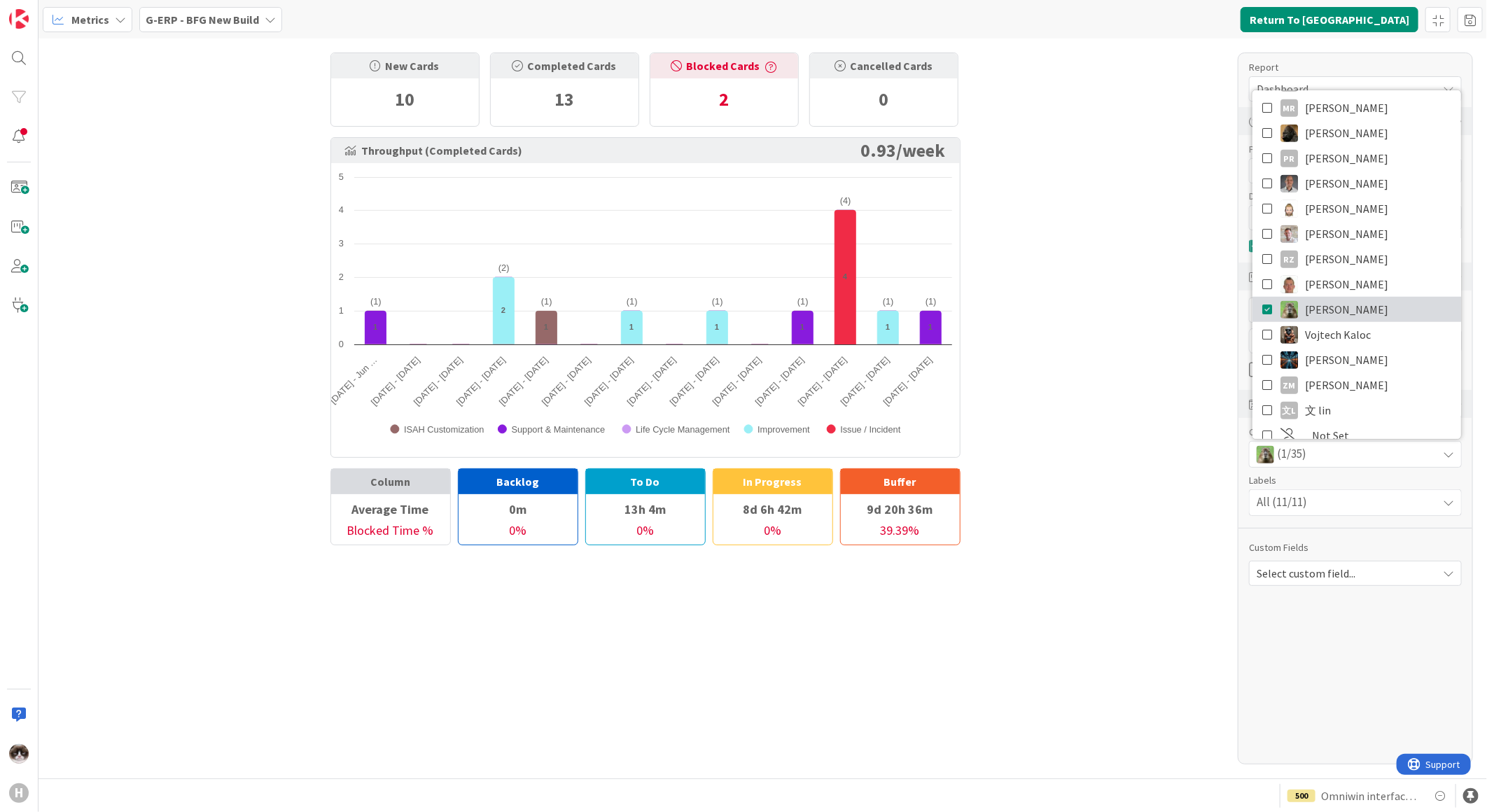
scroll to position [577, 0]
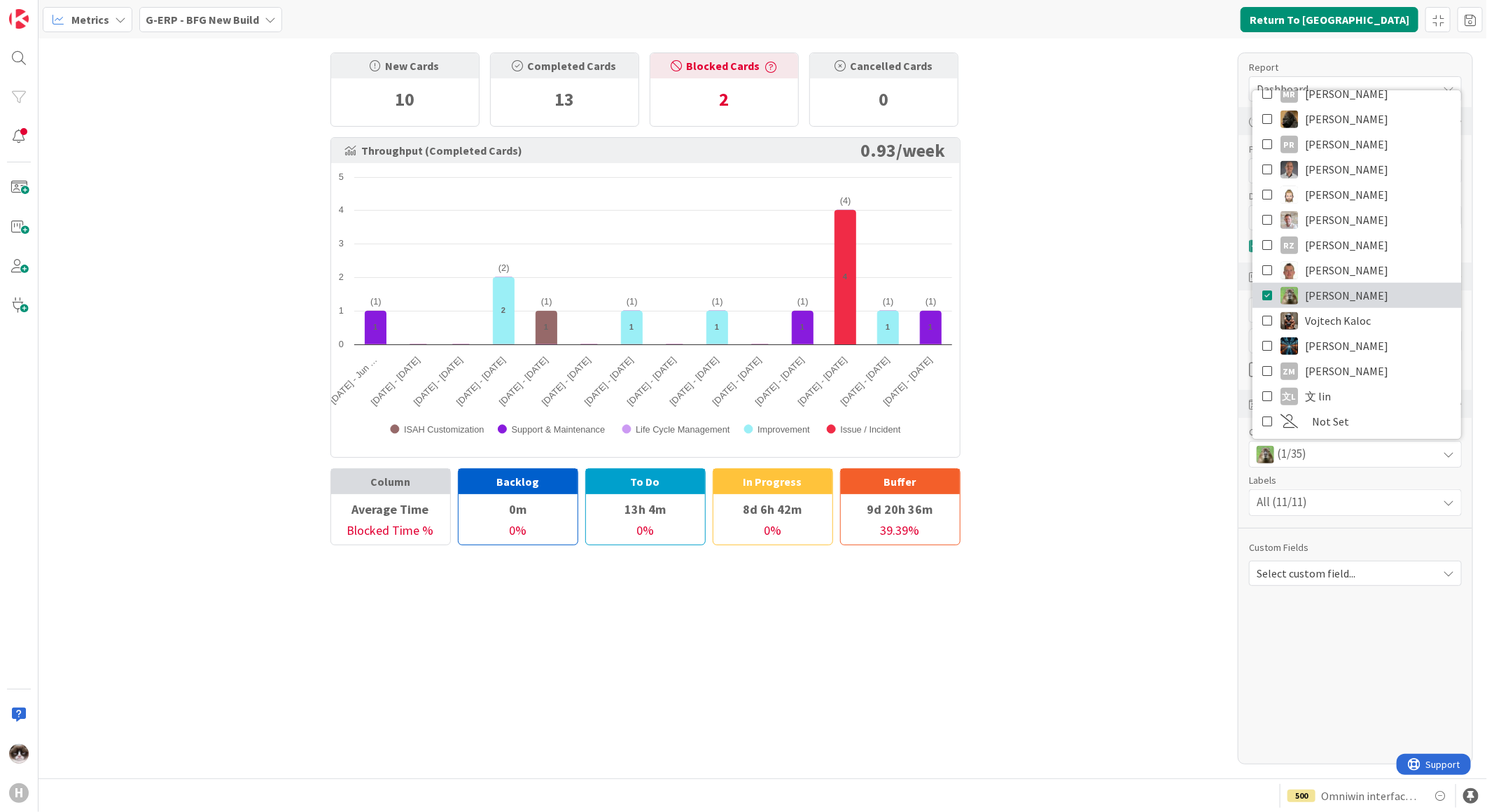
click at [1365, 305] on link "Timothy Tjia" at bounding box center [1356, 295] width 209 height 26
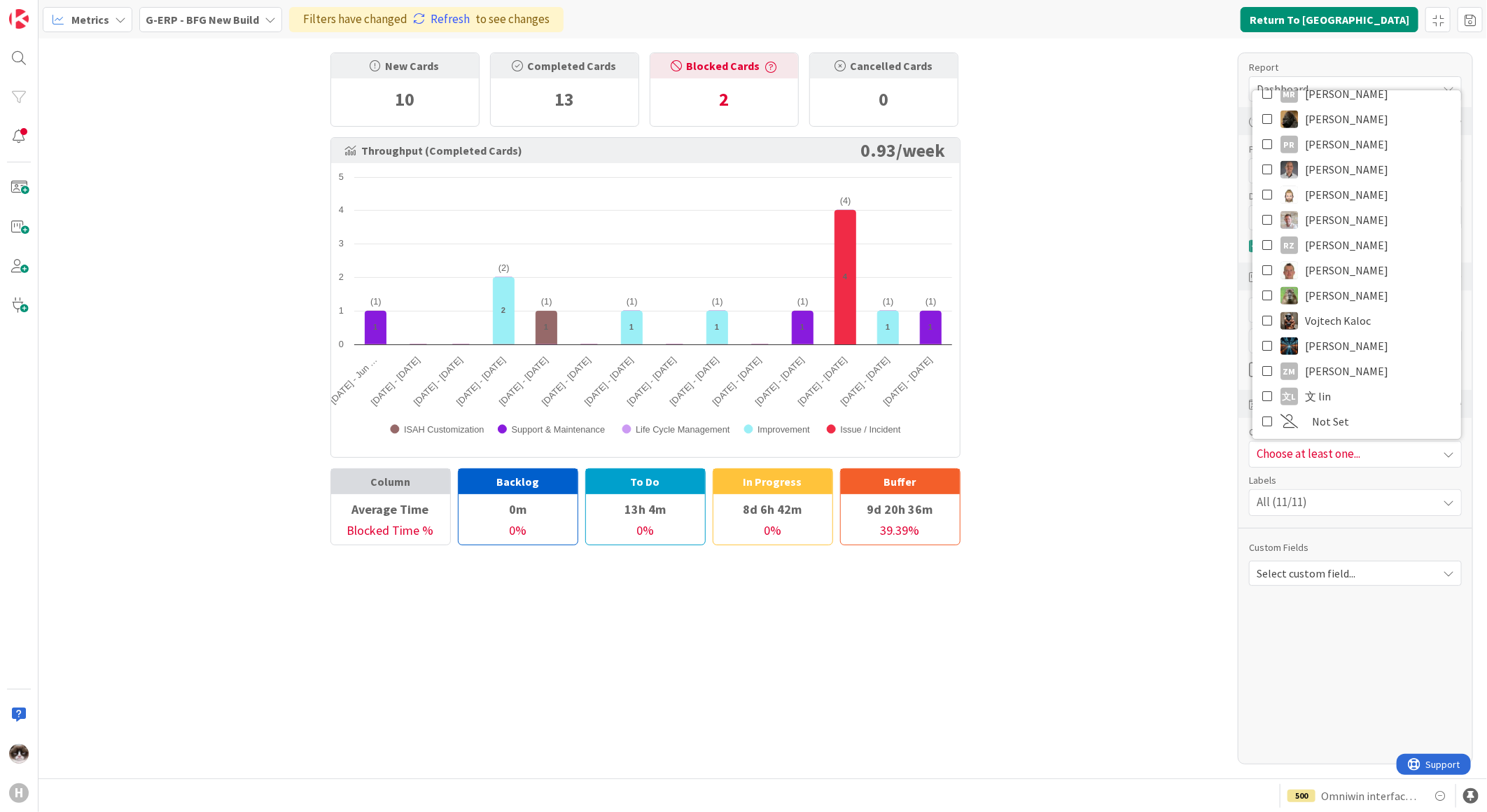
click at [250, 23] on b "G-ERP - BFG New Build" at bounding box center [202, 19] width 113 height 14
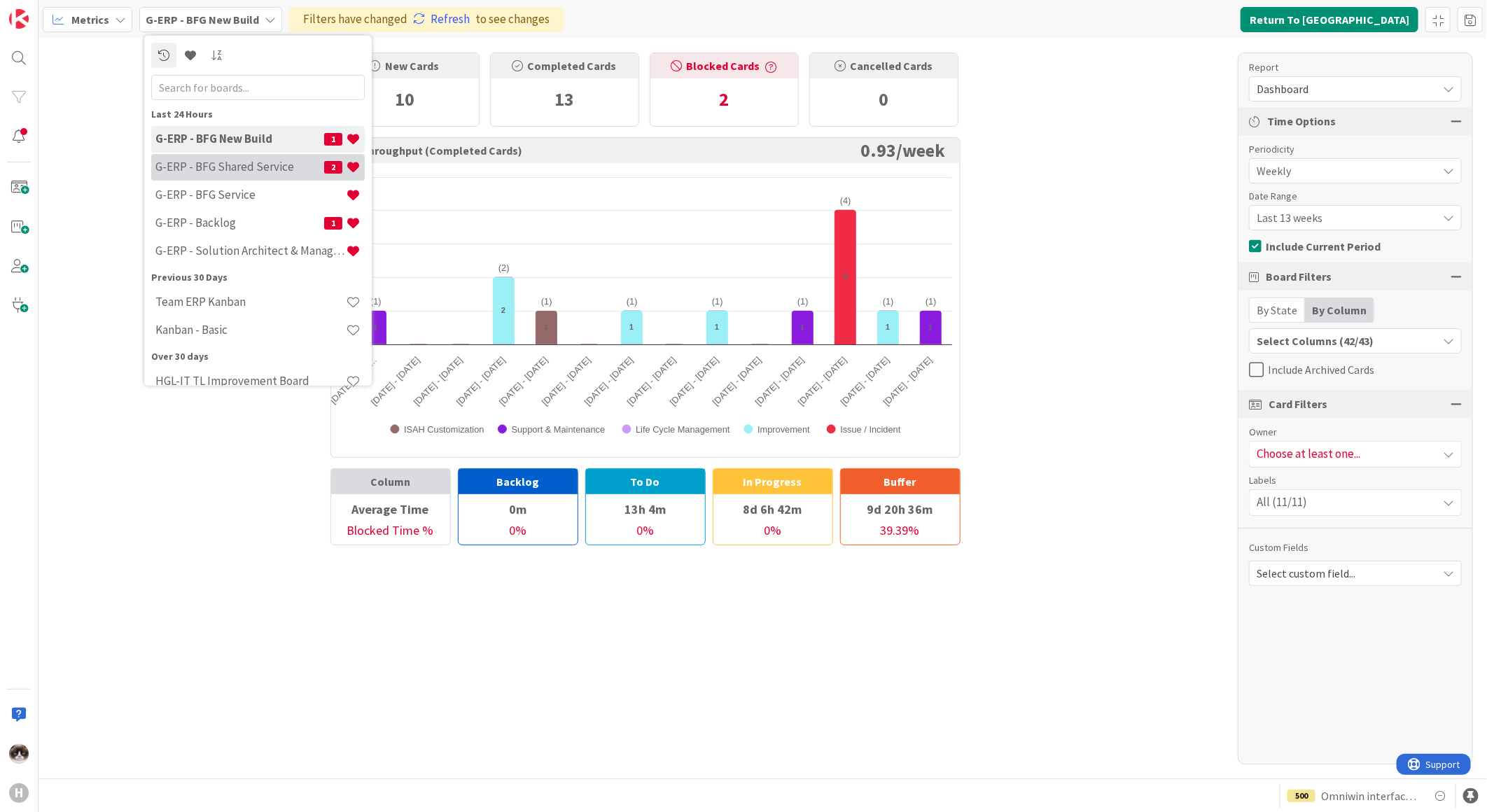
click at [241, 168] on h4 "G-ERP - BFG Shared Service" at bounding box center [239, 166] width 169 height 14
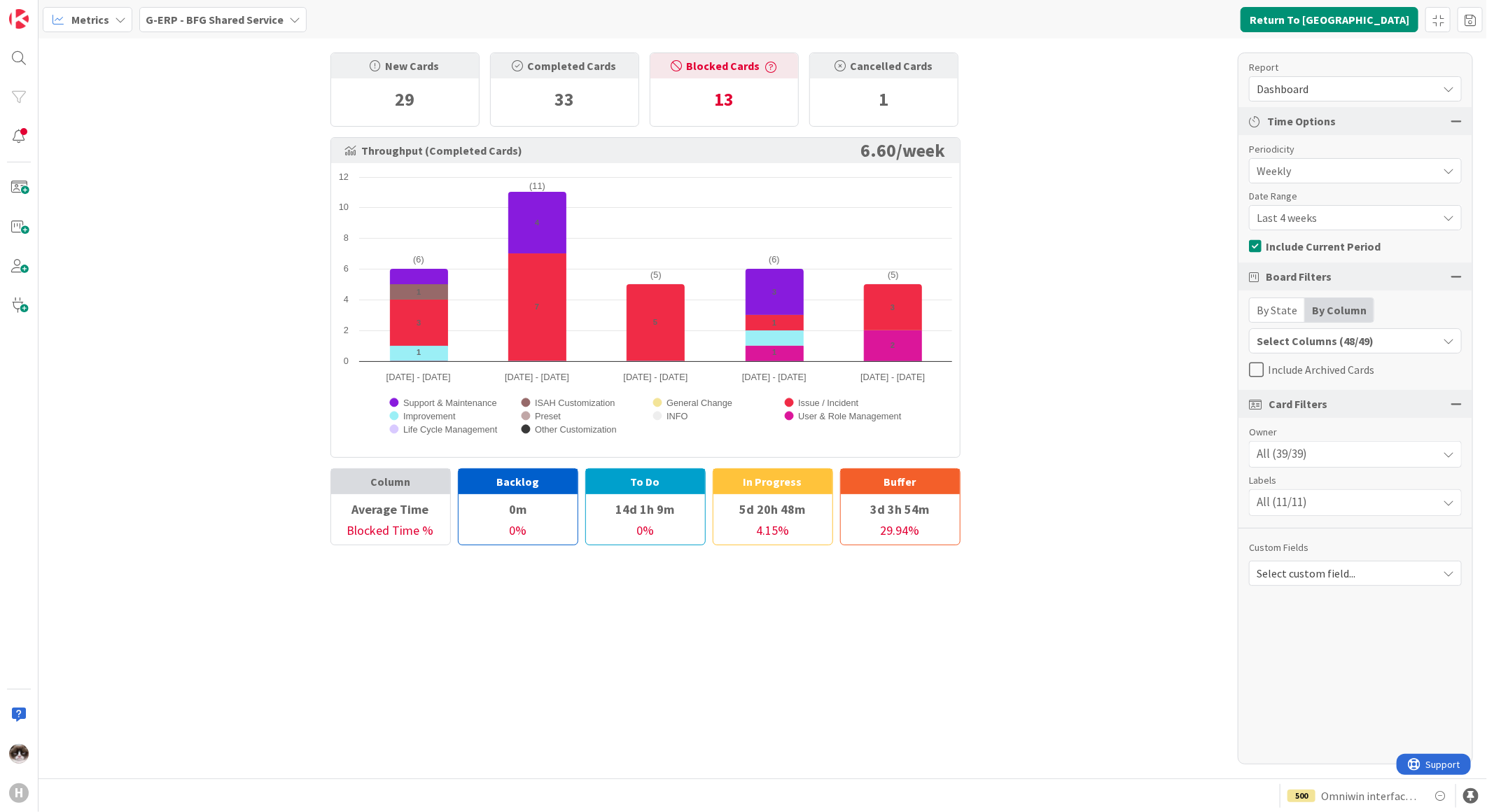
click at [1368, 347] on div "Select Columns (48/49)" at bounding box center [1343, 341] width 188 height 18
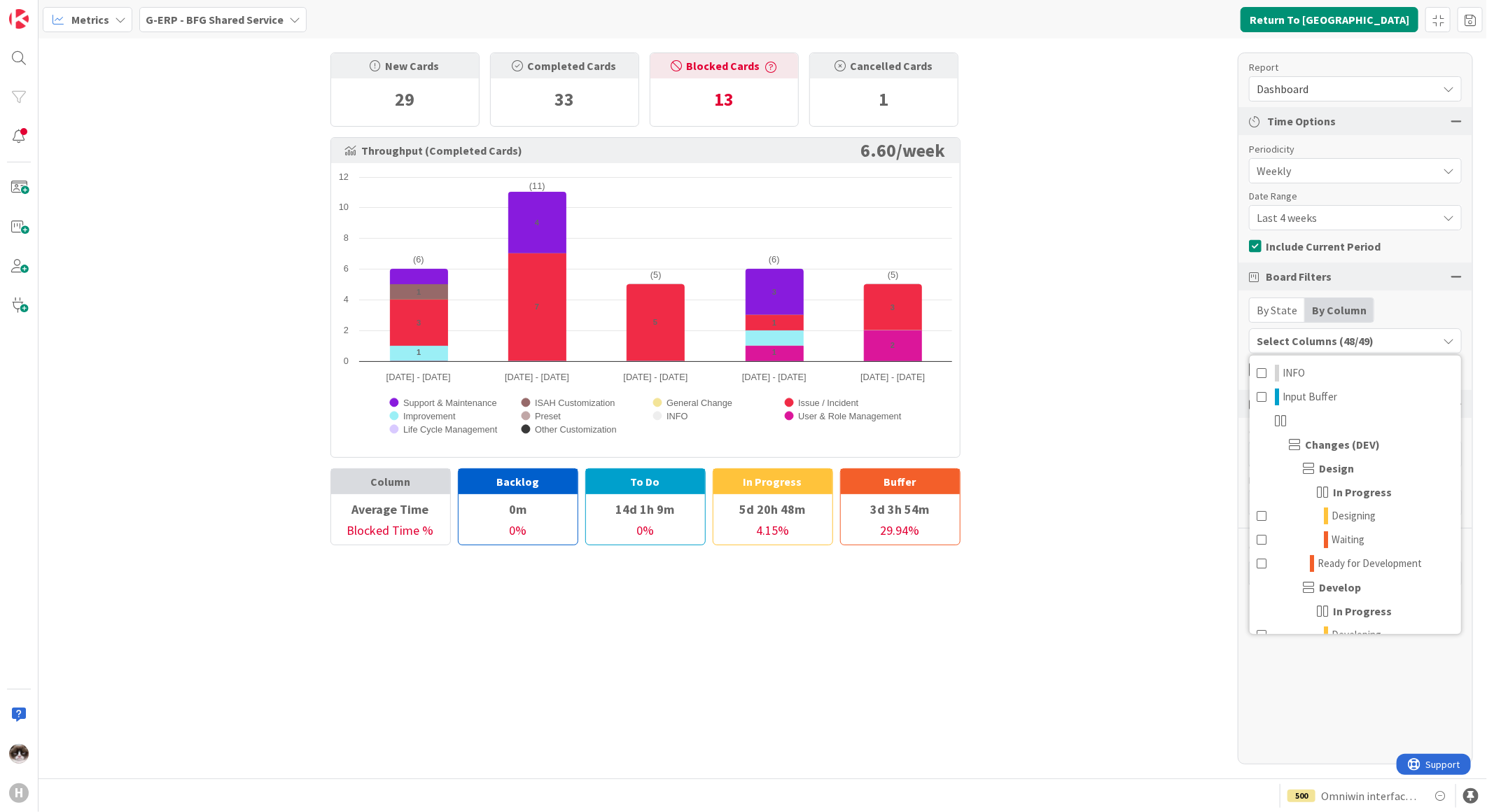
click at [1368, 347] on div "Select Columns (48/49)" at bounding box center [1343, 341] width 188 height 18
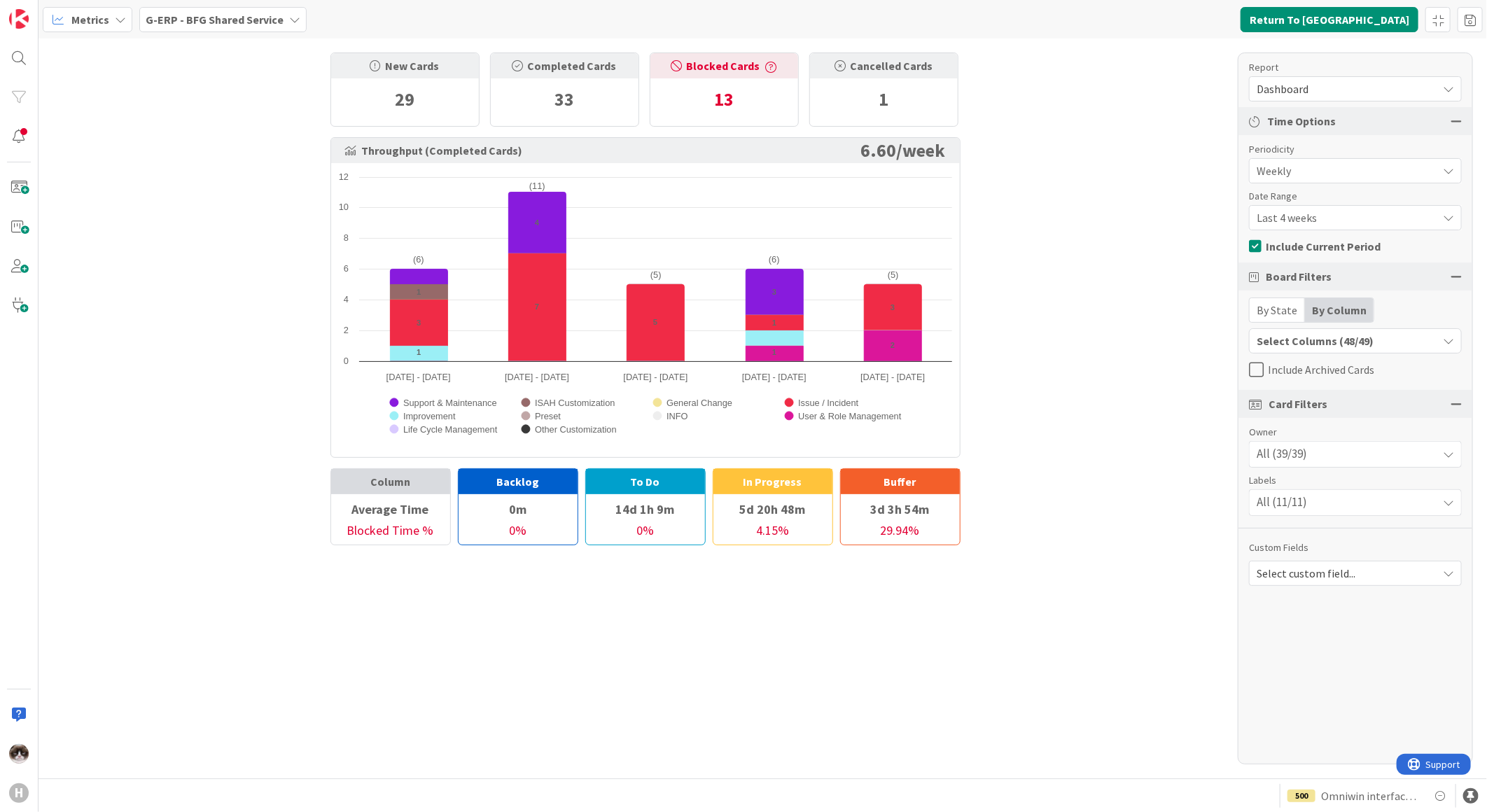
click at [1343, 450] on div "All (39/39)" at bounding box center [1355, 454] width 212 height 26
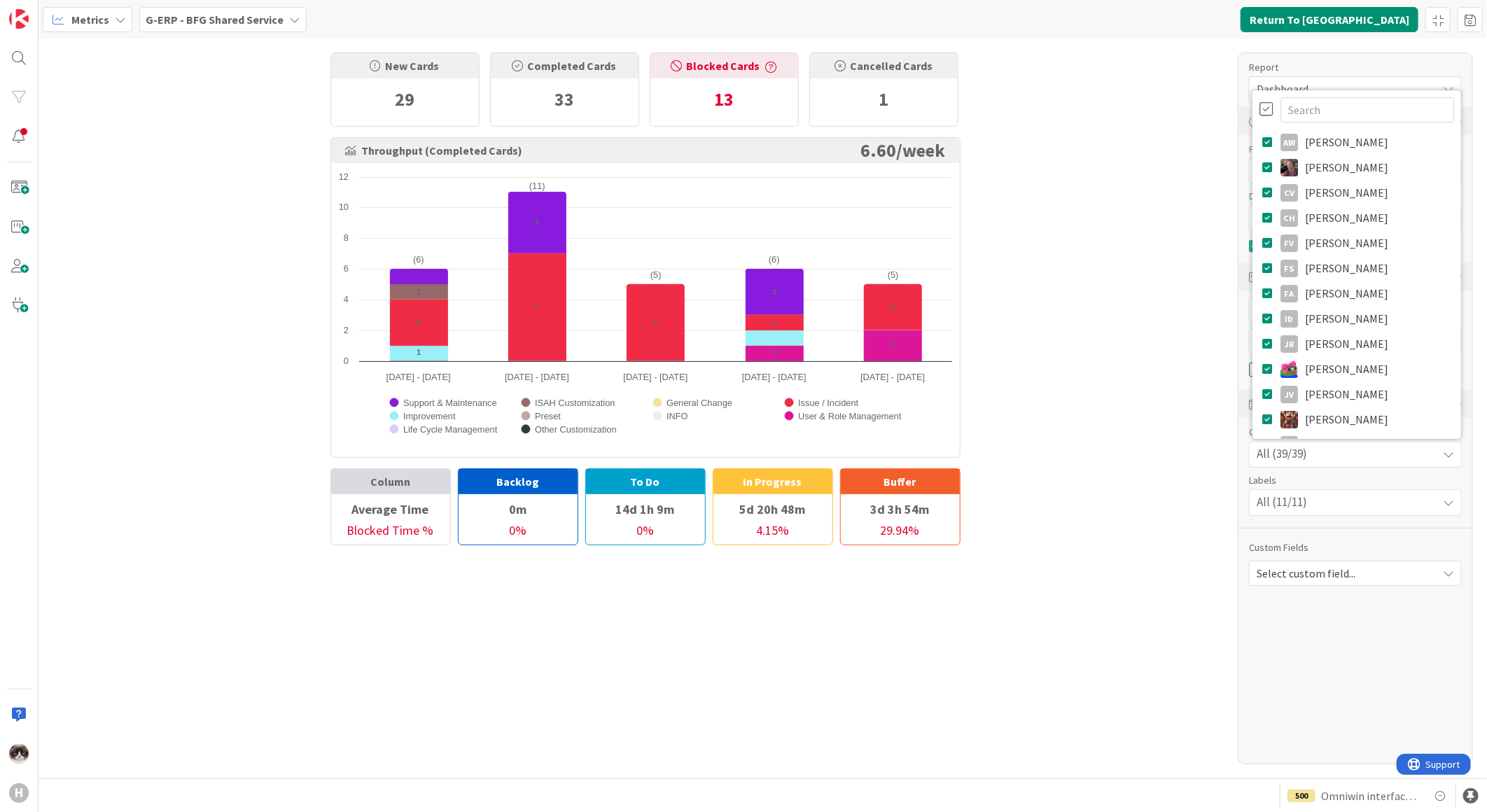
click at [1264, 109] on div at bounding box center [1266, 109] width 14 height 15
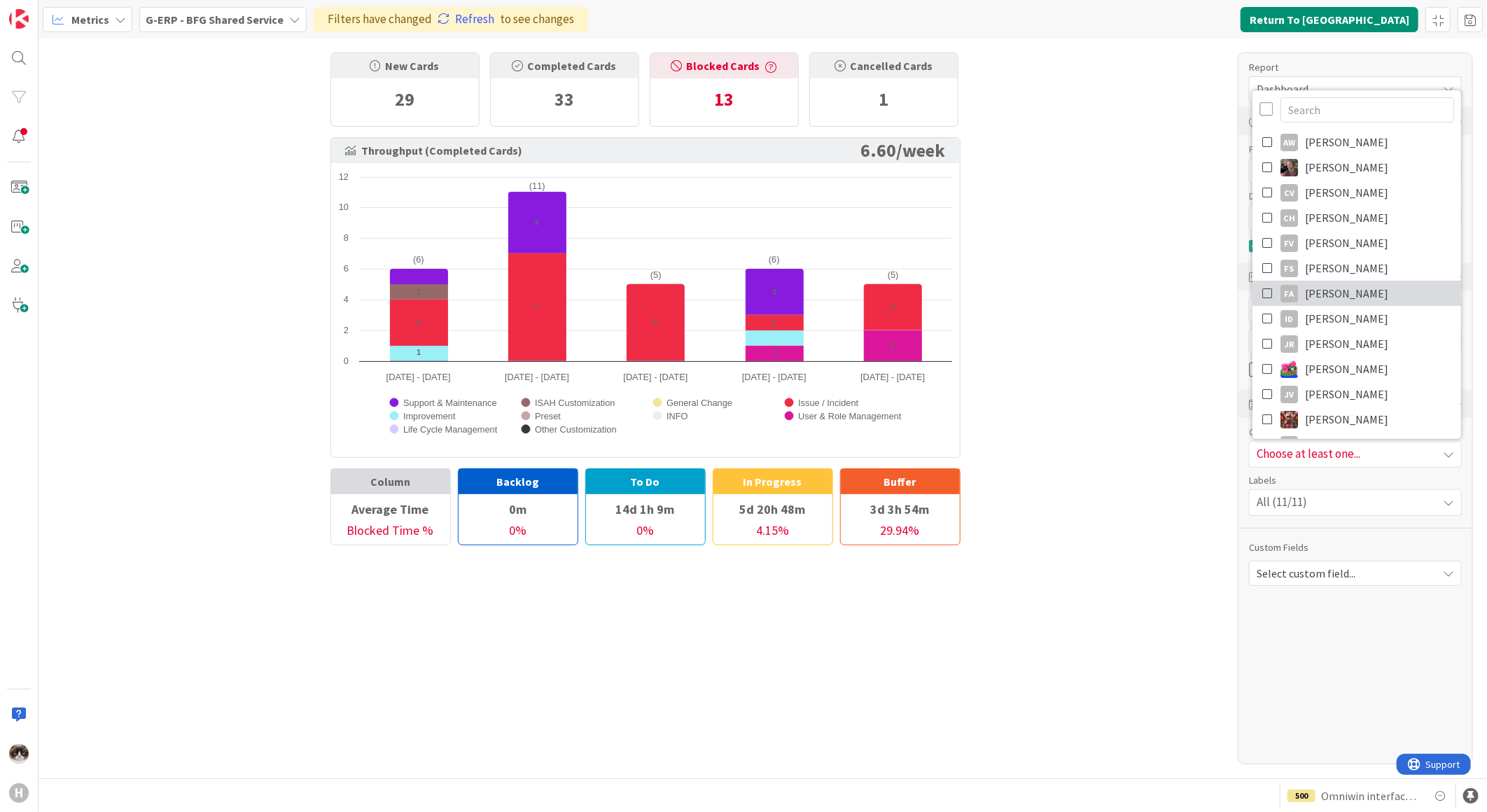
click at [1275, 289] on link "FA Fu Alex" at bounding box center [1356, 293] width 209 height 26
click at [1188, 314] on div "New Cards 29 Completed Cards 33 Blocked Cards 13 Cancelled Cards 1 Throughput (…" at bounding box center [762, 409] width 1448 height 740
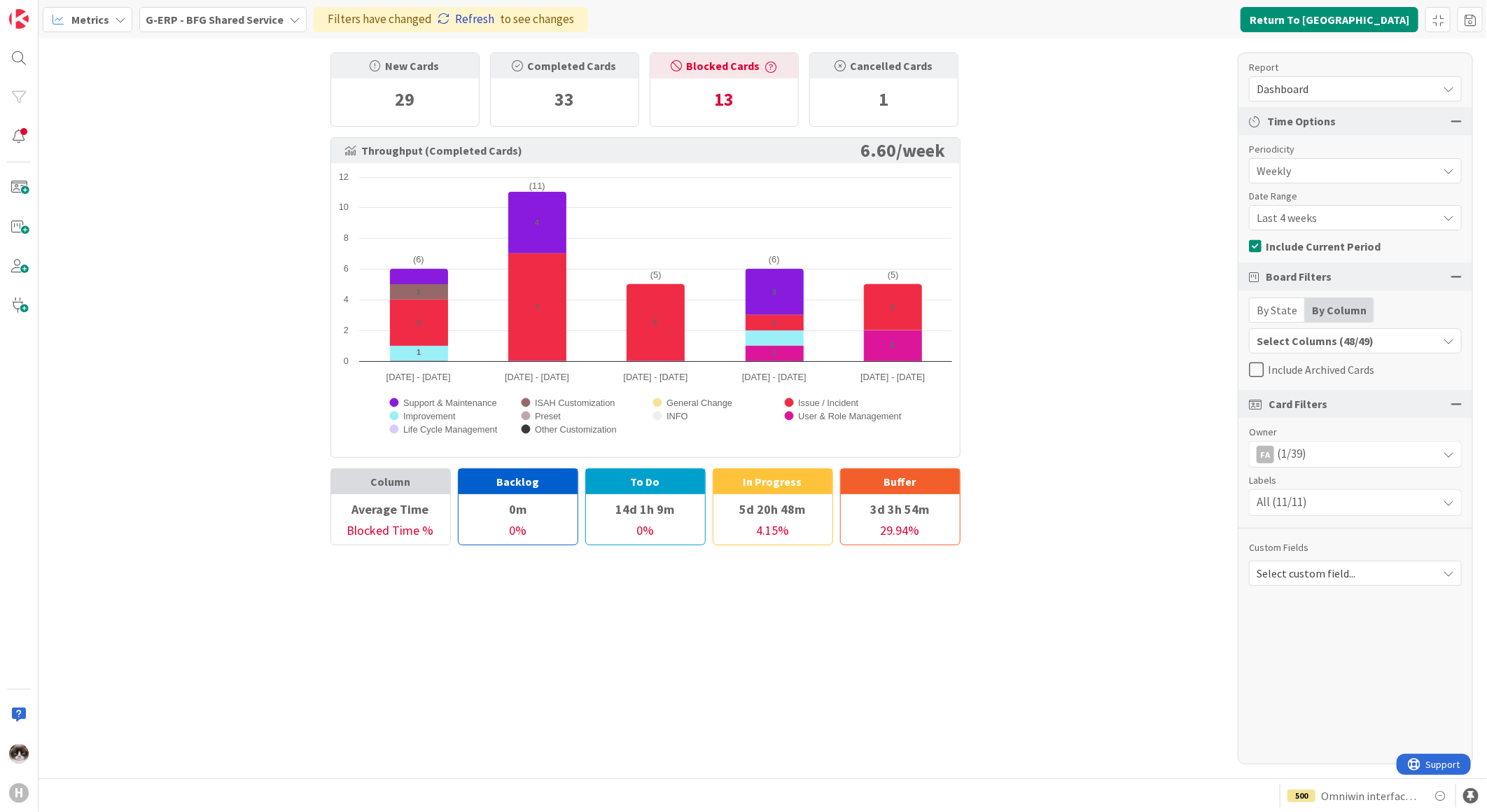
click at [460, 18] on link "Refresh" at bounding box center [466, 19] width 57 height 18
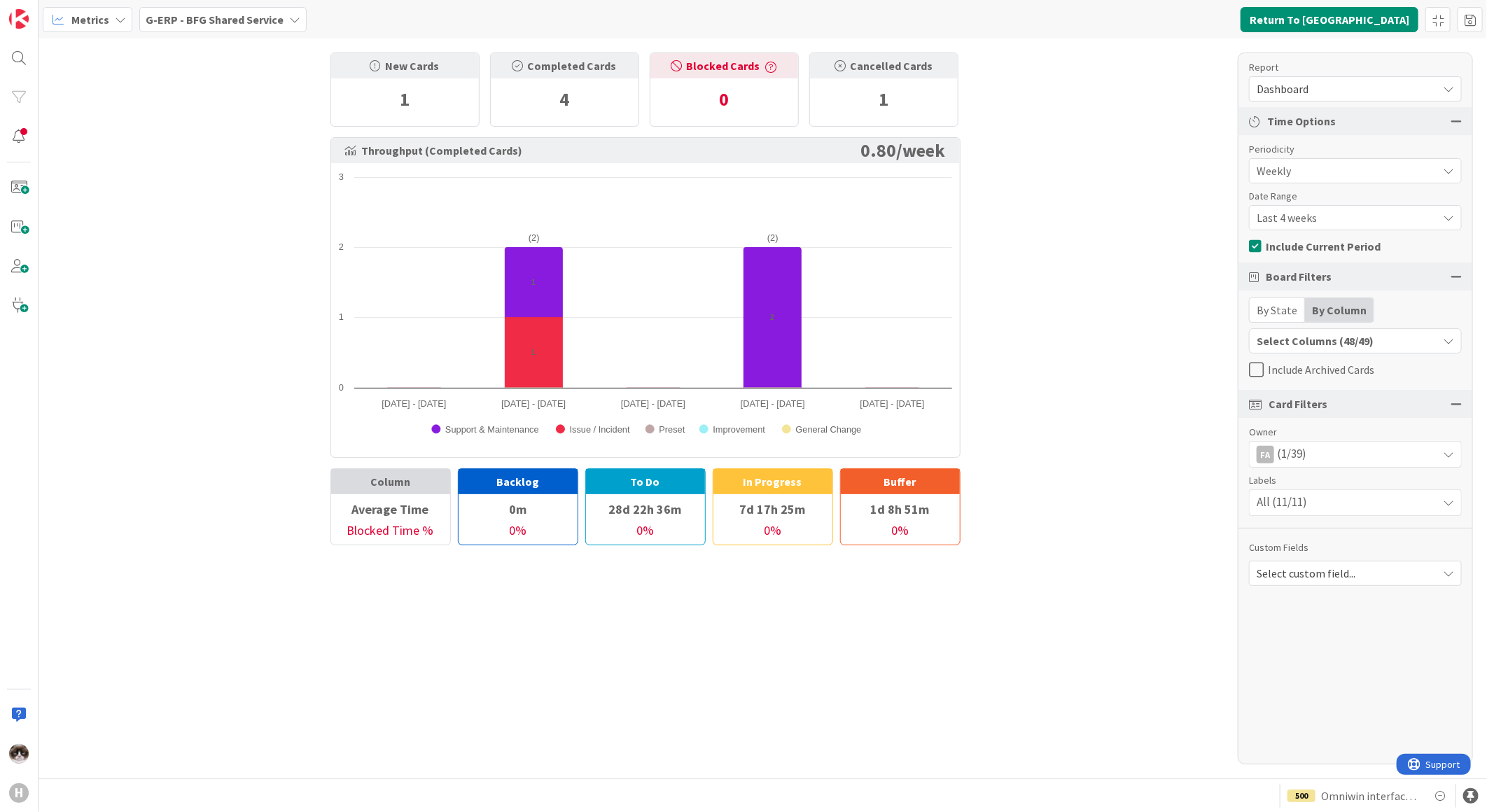
click at [1337, 343] on div "Select Columns (48/49)" at bounding box center [1343, 341] width 188 height 18
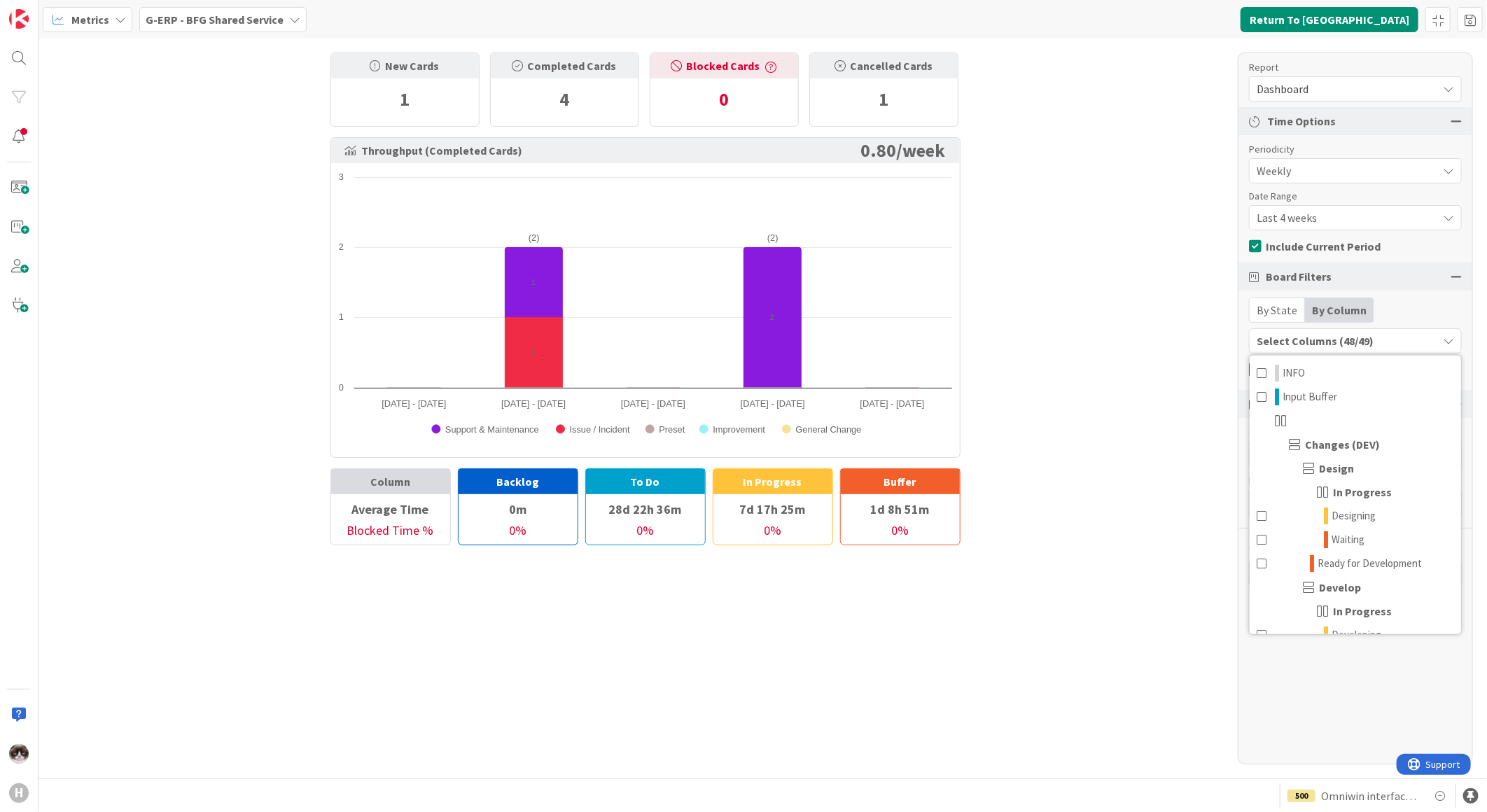
click at [1337, 343] on div "Select Columns (48/49)" at bounding box center [1343, 341] width 188 height 18
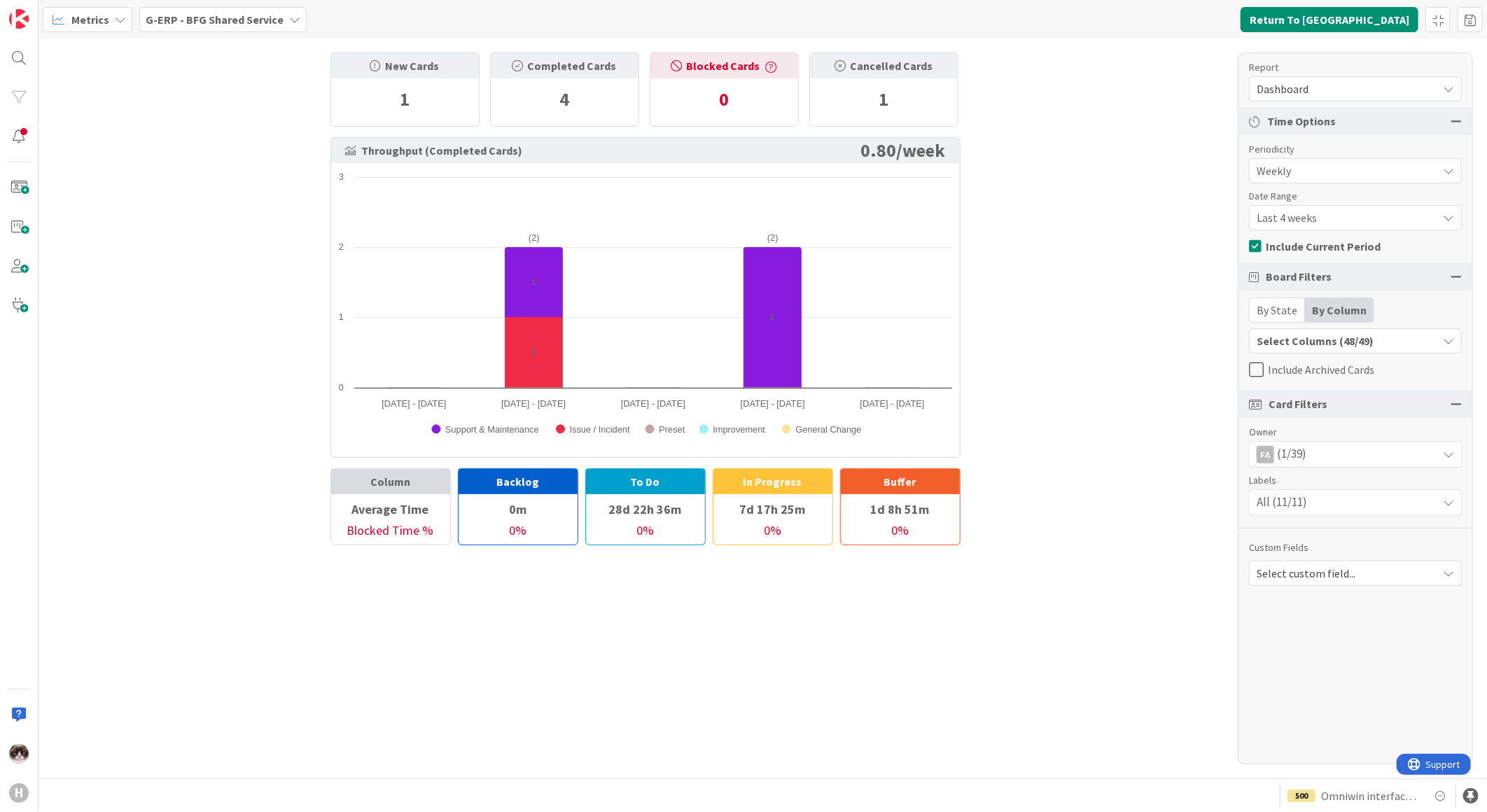
click at [1372, 213] on span "Last 4 weeks" at bounding box center [1343, 217] width 174 height 20
click at [1335, 299] on span "Last 13 weeks" at bounding box center [1364, 301] width 177 height 21
click at [466, 16] on link "Refresh" at bounding box center [466, 19] width 57 height 18
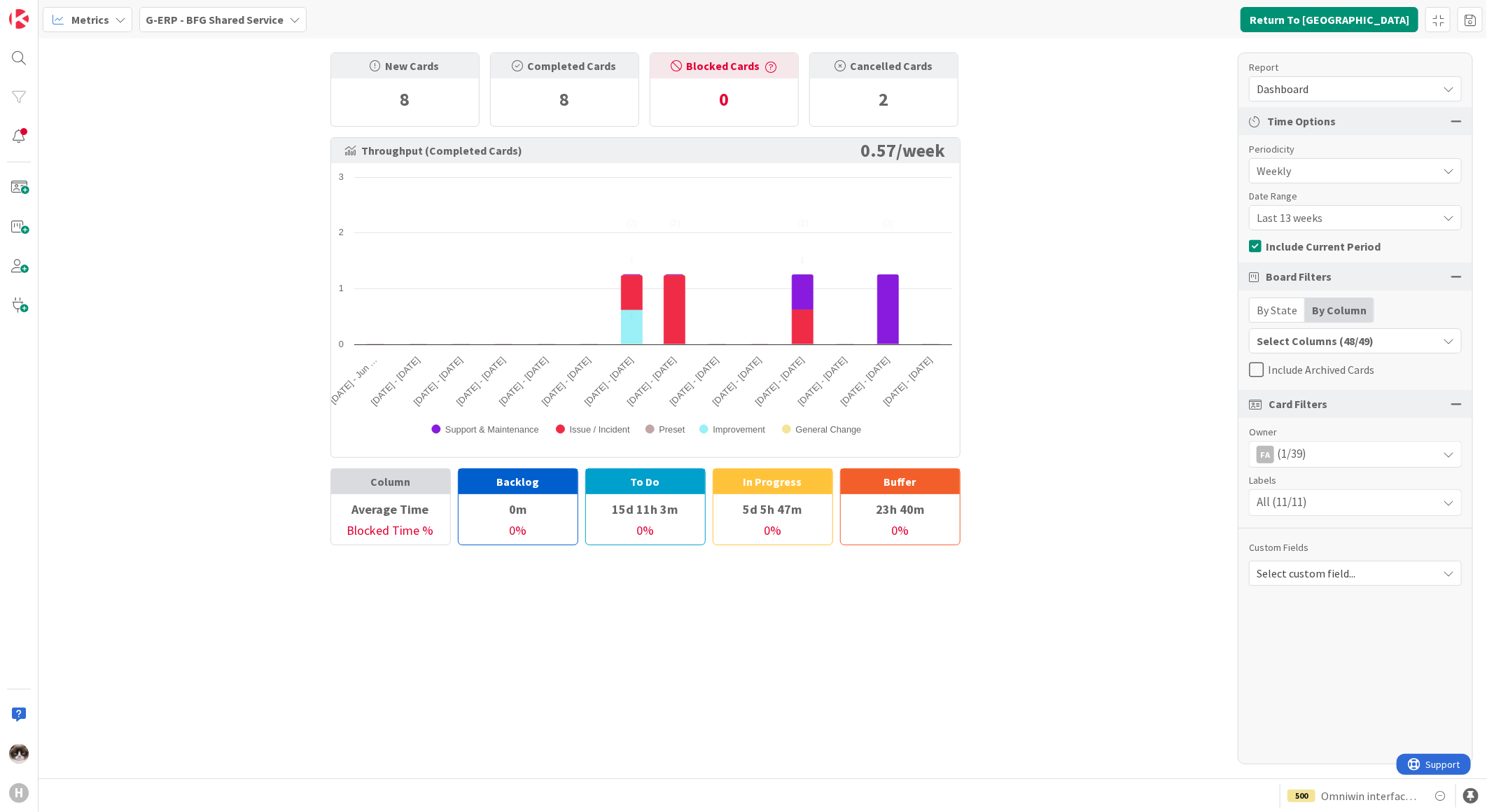
click at [1030, 256] on div "New Cards 8 Completed Cards 8 Blocked Cards 0 Cancelled Cards 2 Throughput (Com…" at bounding box center [762, 409] width 1448 height 740
click at [1316, 455] on div "FA (1/39)" at bounding box center [1355, 454] width 212 height 26
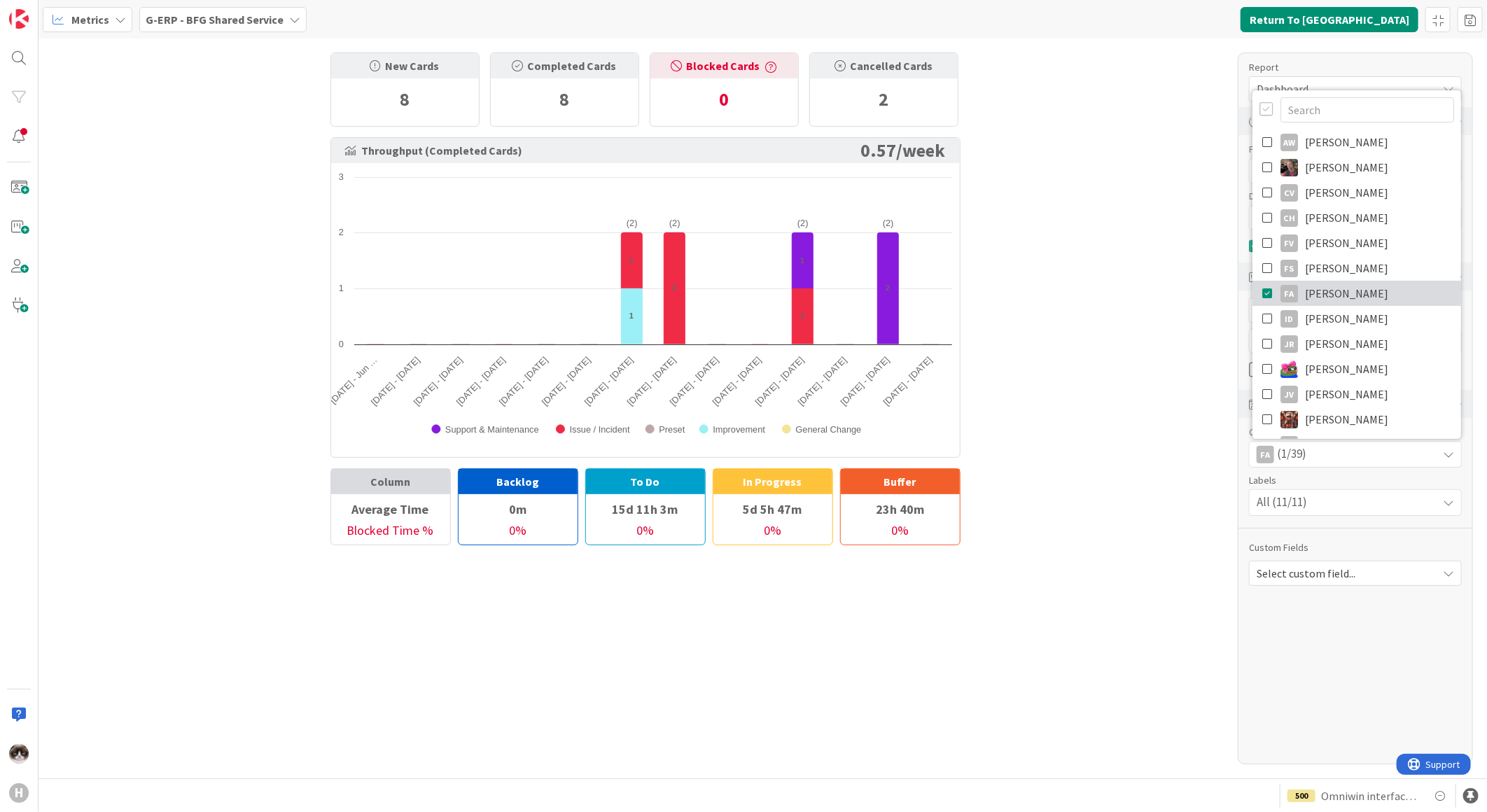
click at [1334, 292] on span "Fu Alex" at bounding box center [1346, 293] width 83 height 21
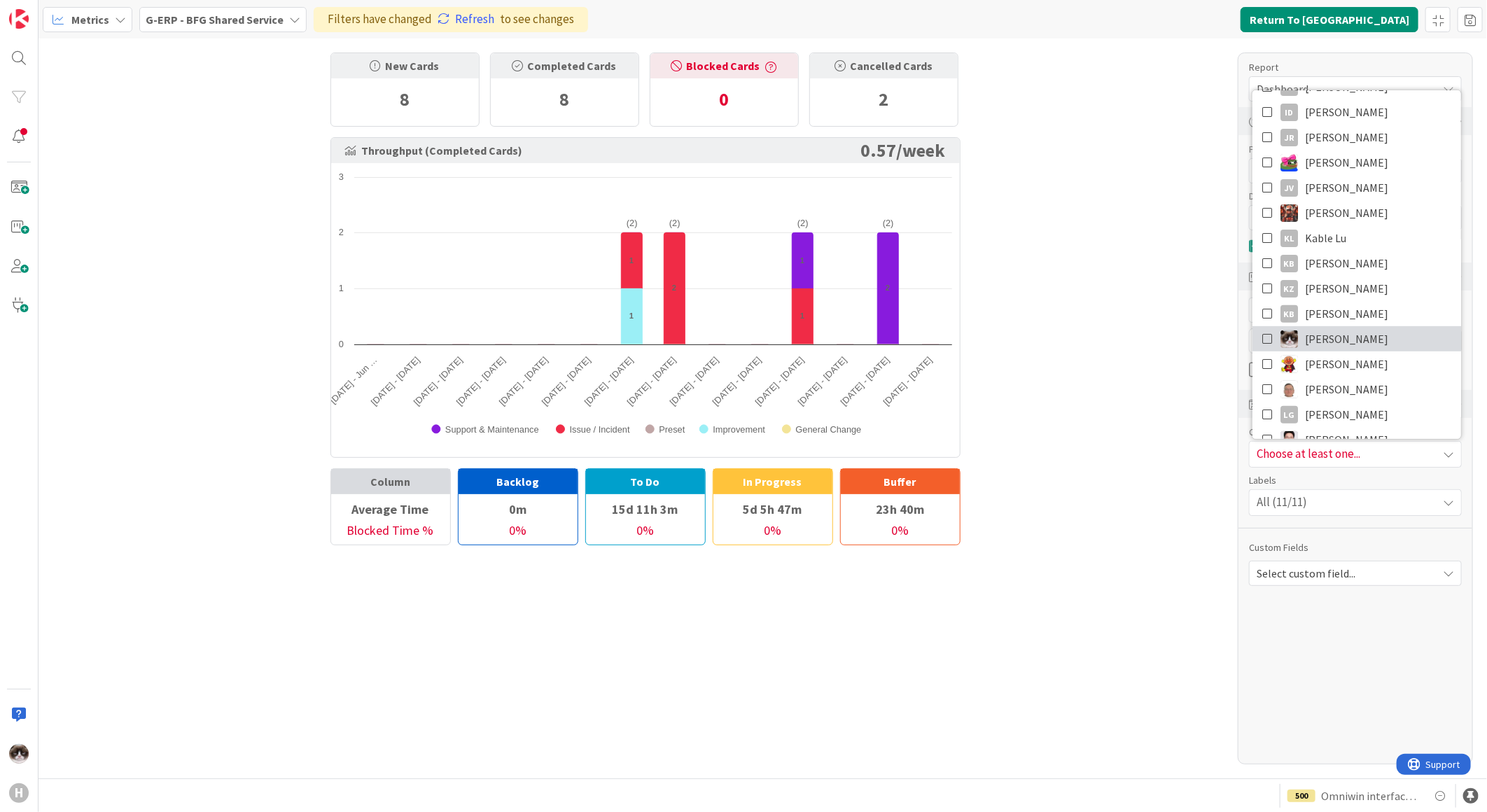
scroll to position [233, 0]
click at [1377, 355] on link "leon Dolje" at bounding box center [1356, 363] width 209 height 26
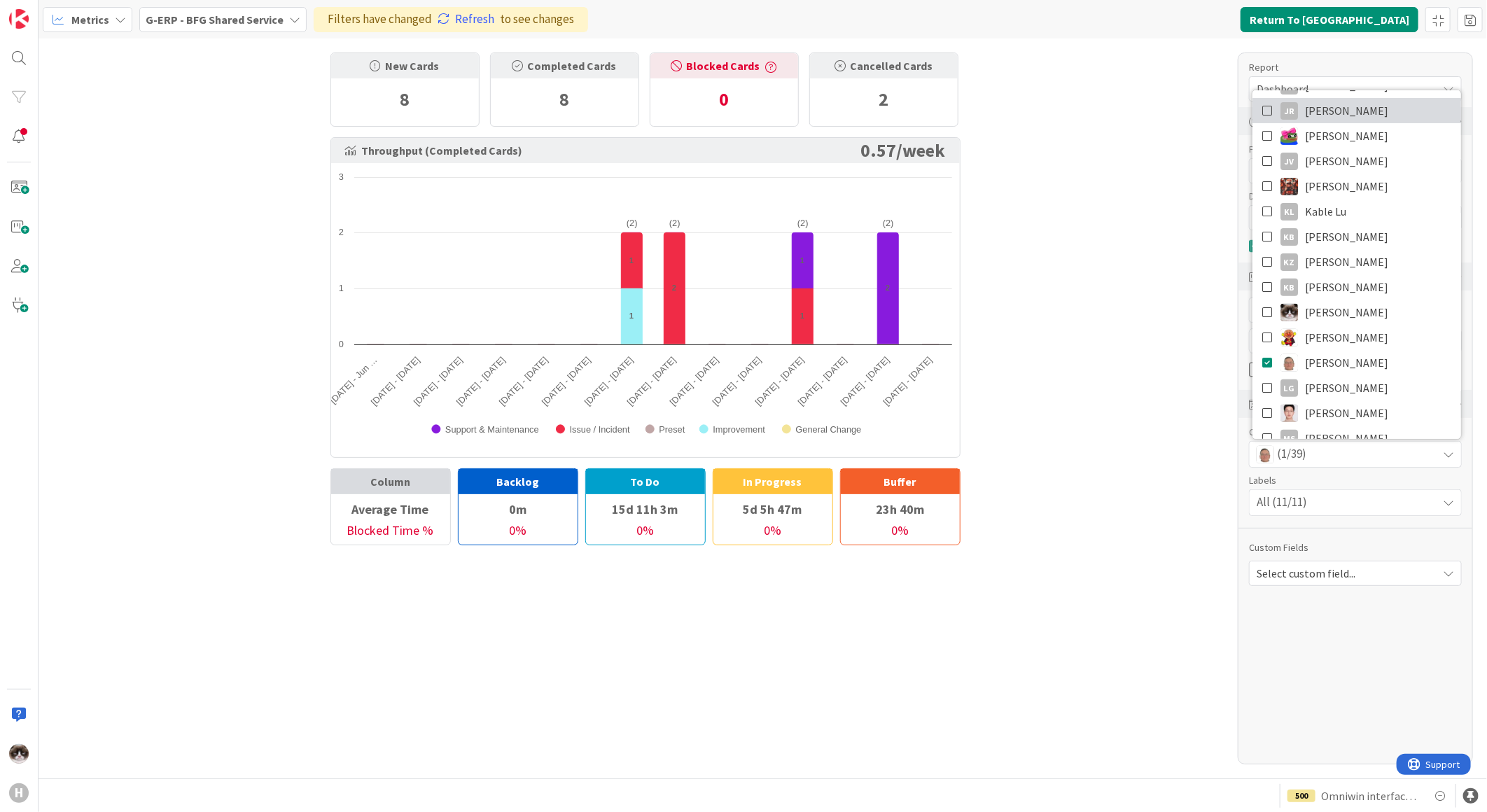
scroll to position [0, 0]
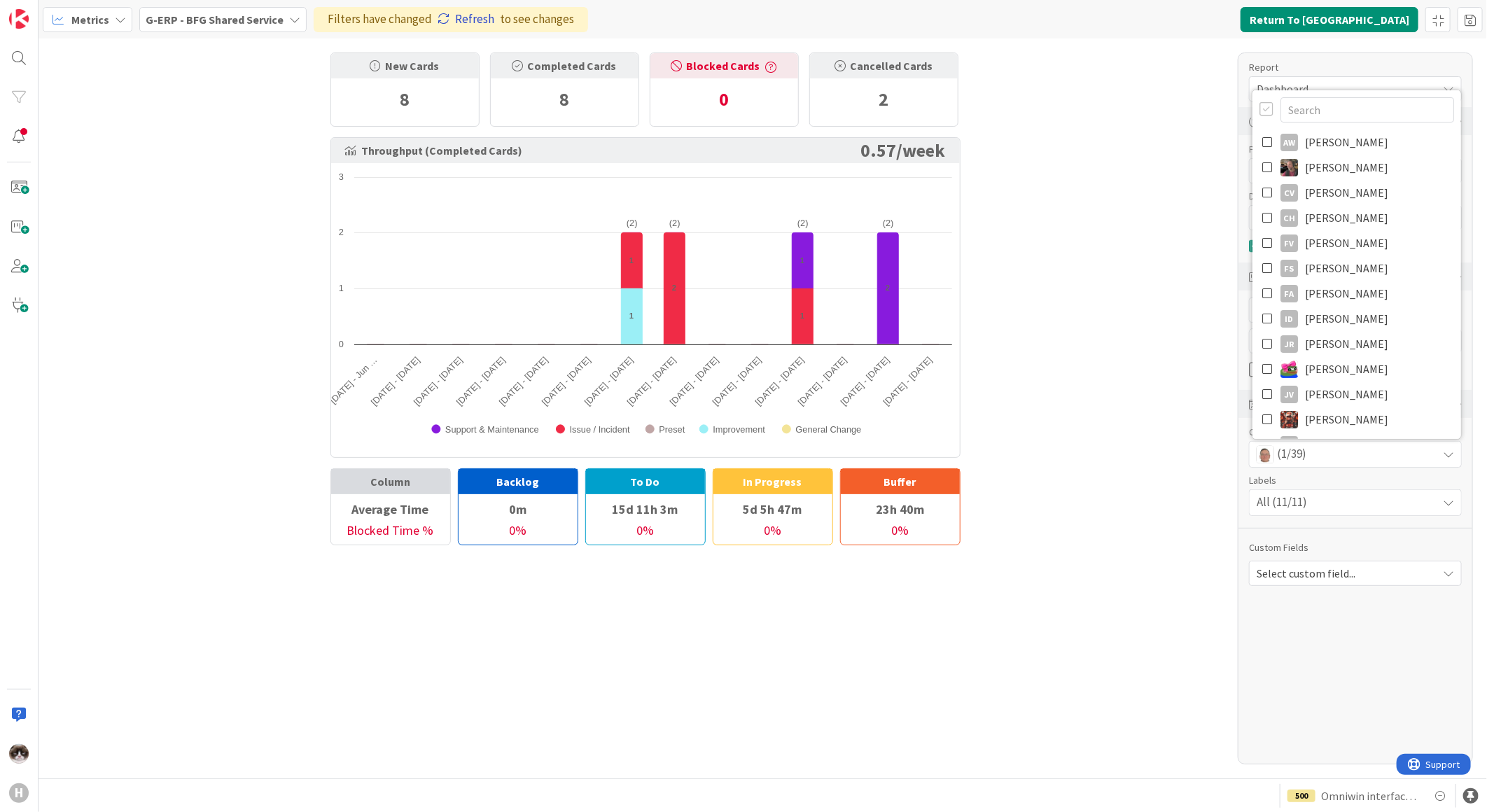
click at [471, 11] on link "Refresh" at bounding box center [466, 19] width 57 height 18
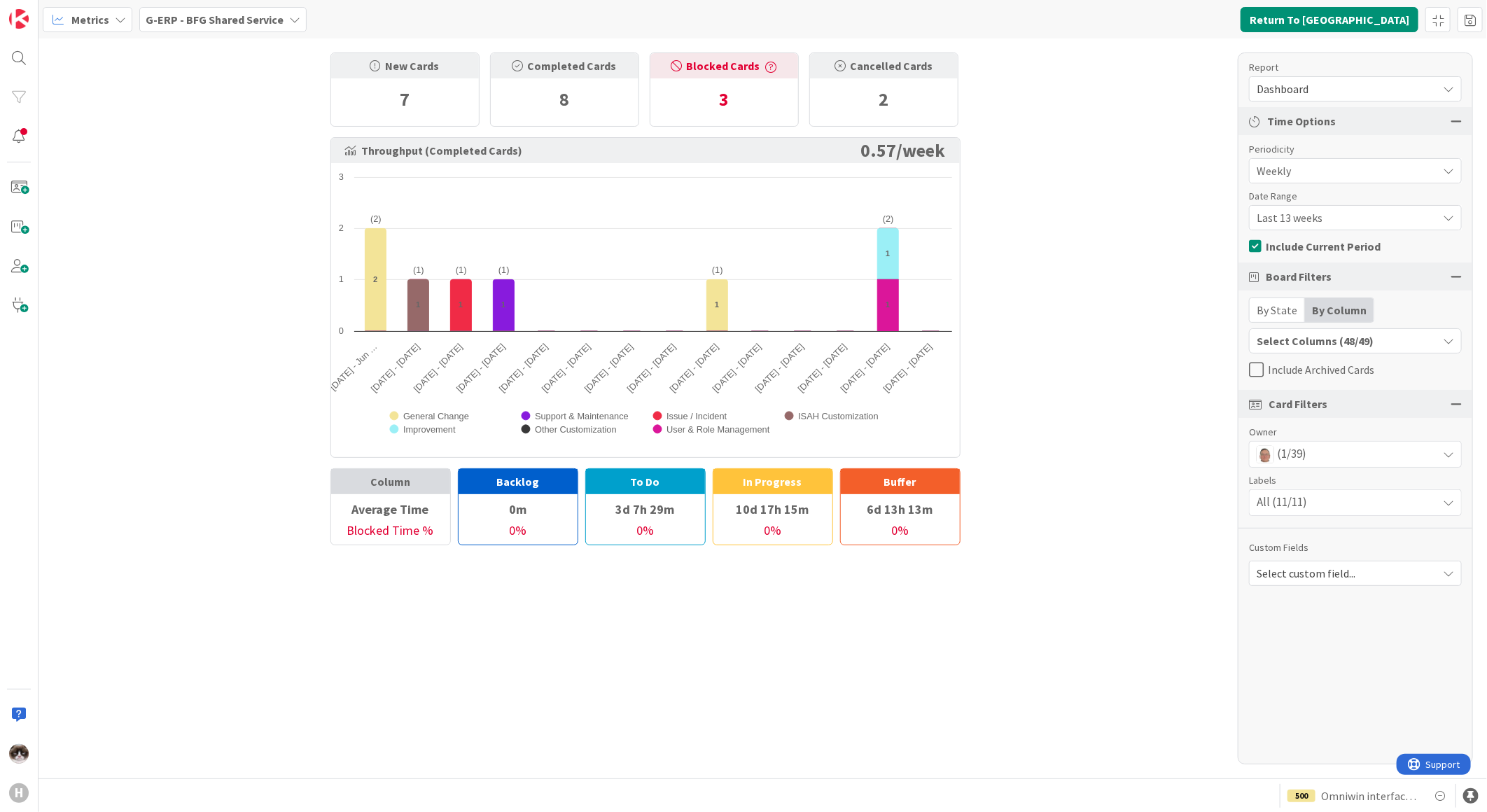
click at [1340, 448] on div "(1/39)" at bounding box center [1355, 454] width 212 height 26
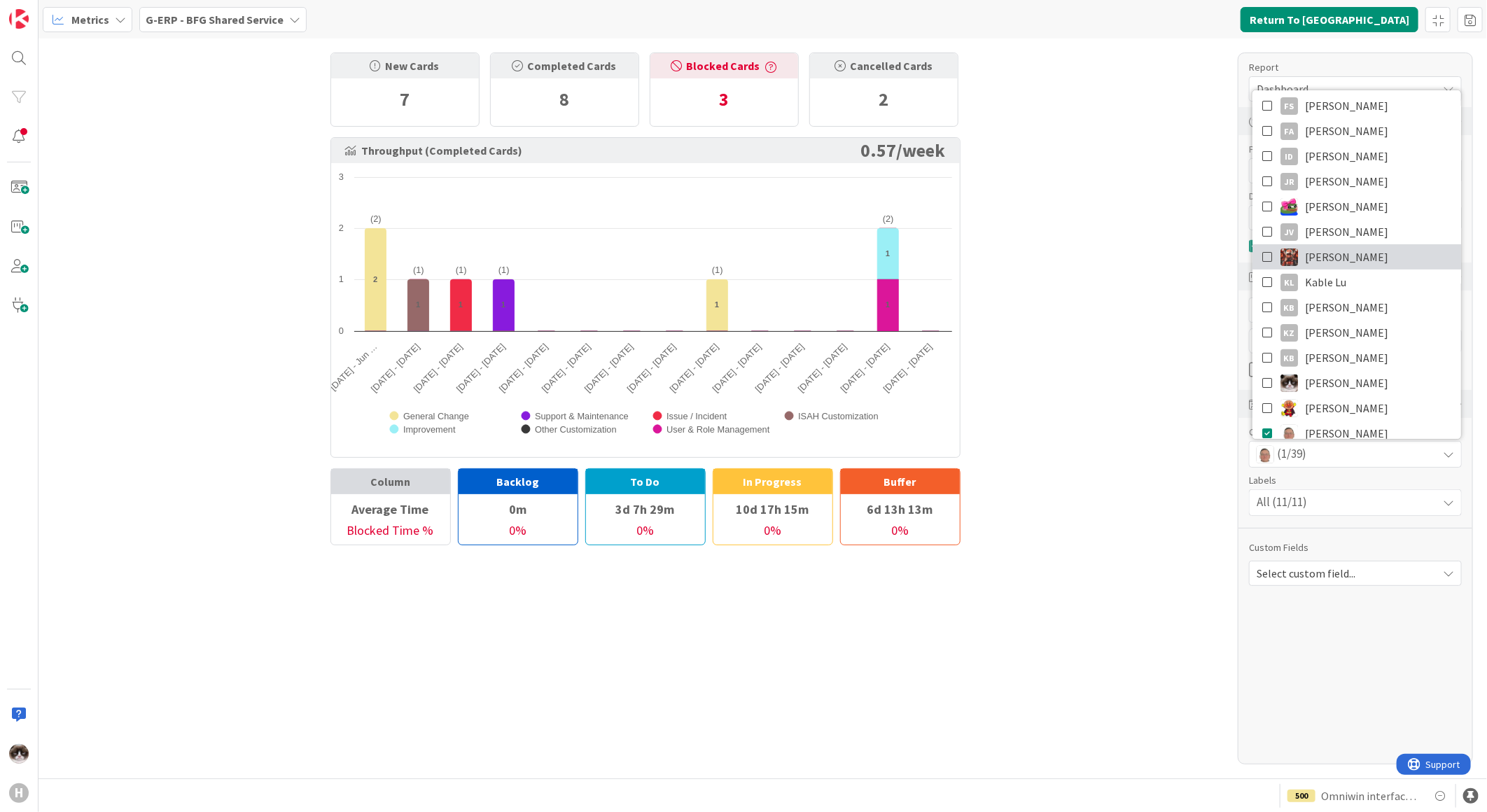
scroll to position [233, 0]
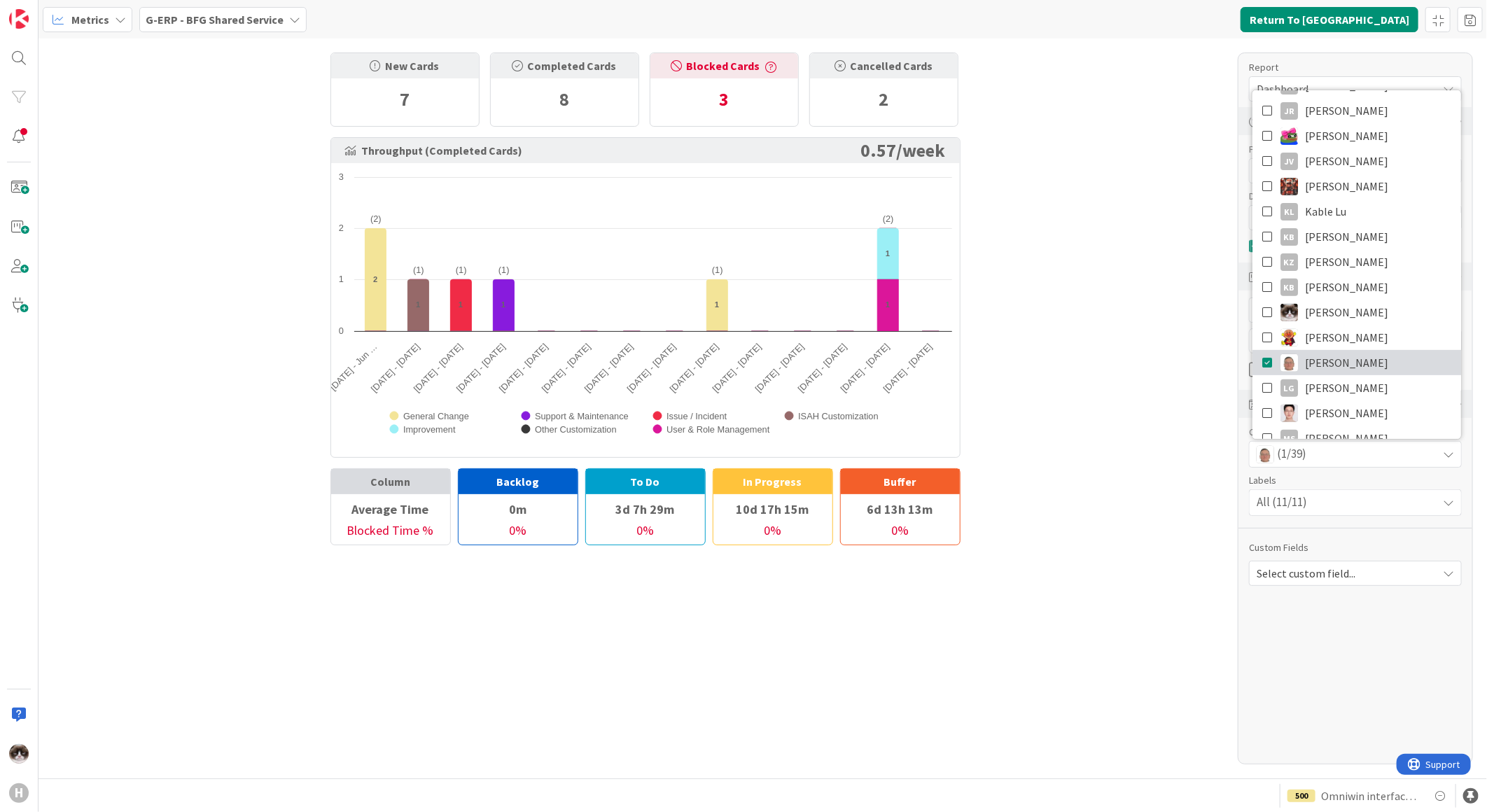
click at [1335, 366] on span "leon Dolje" at bounding box center [1346, 363] width 83 height 21
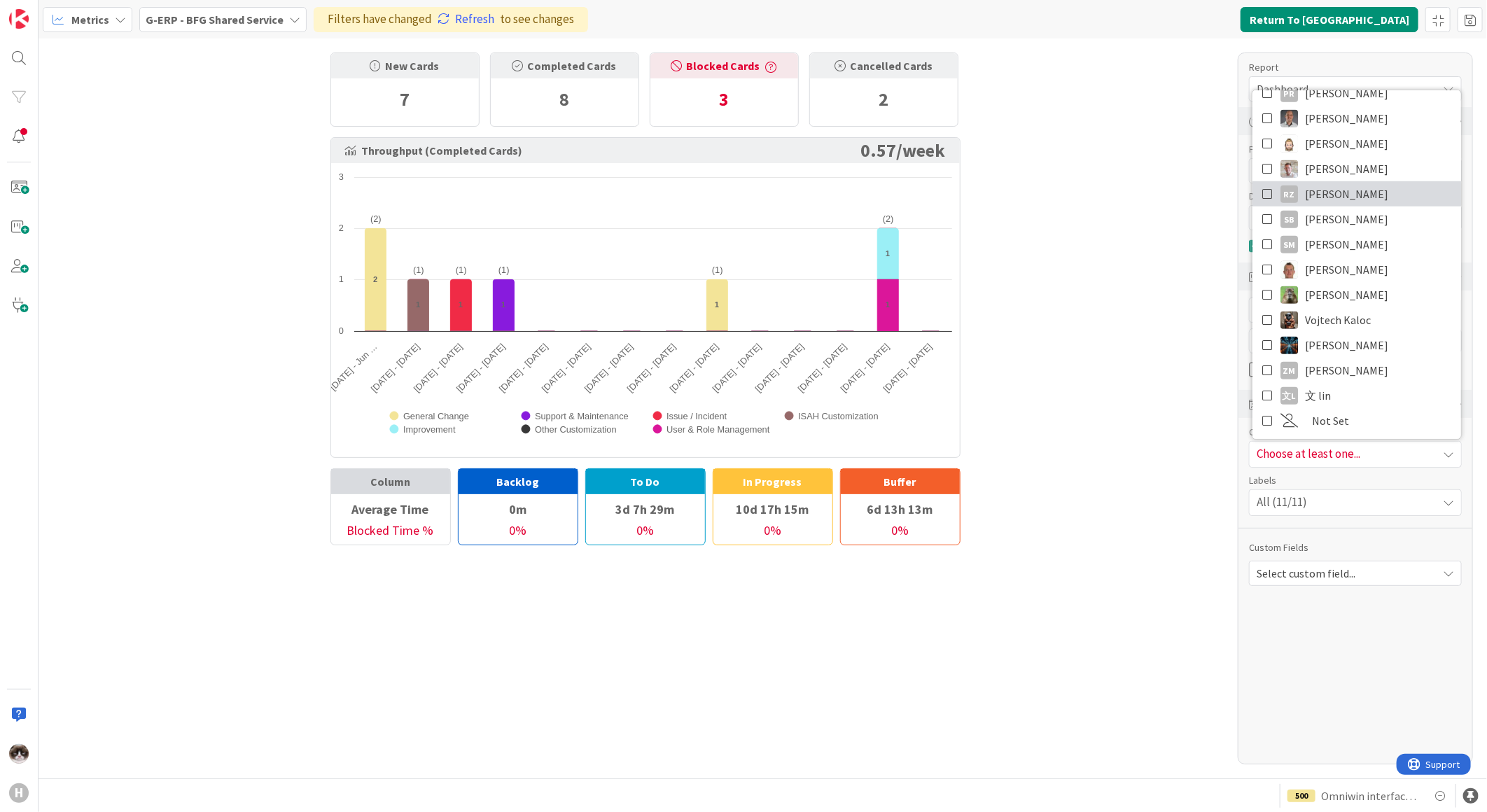
scroll to position [600, 0]
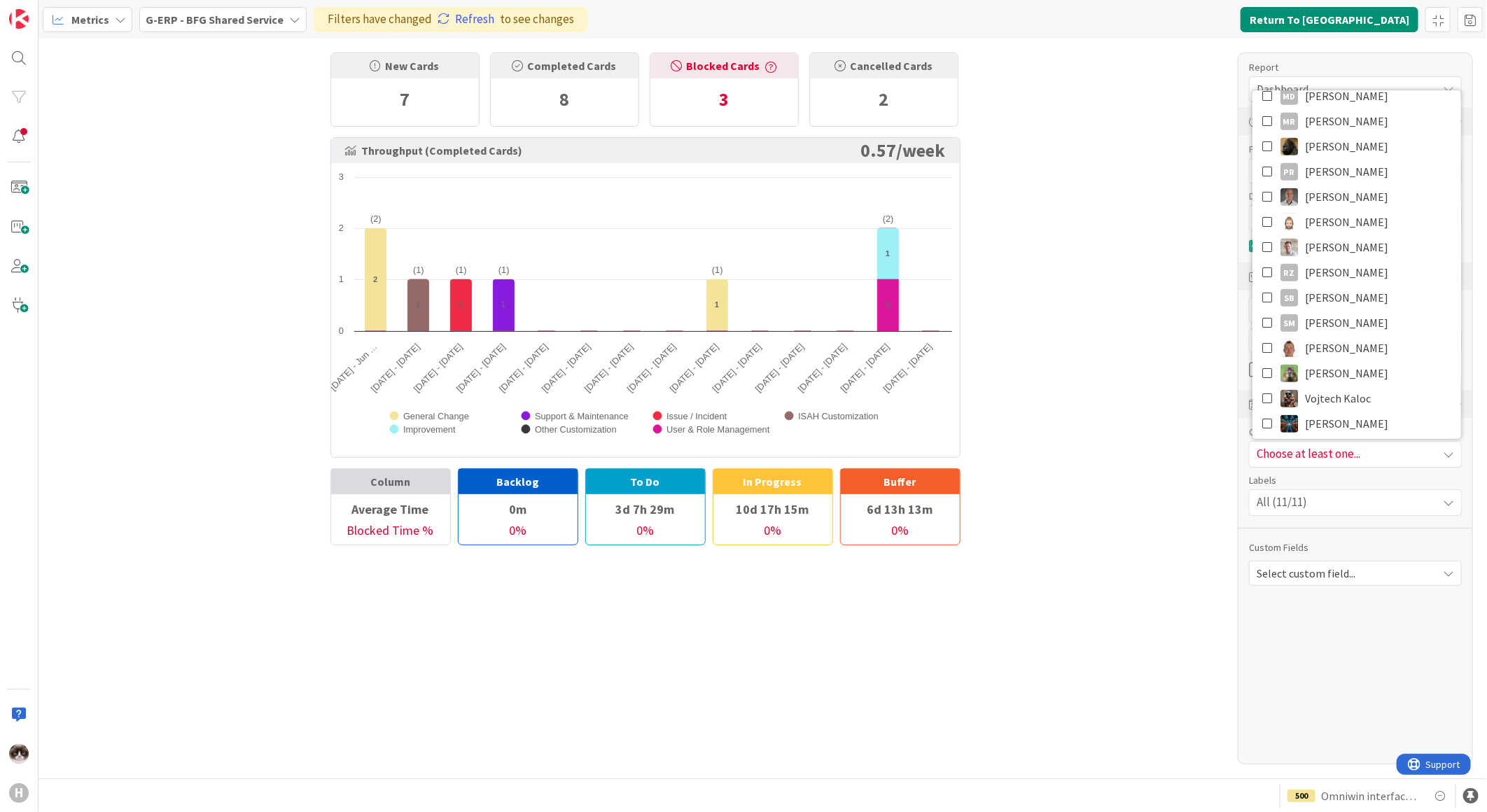
click at [1347, 456] on div "Choose at least one..." at bounding box center [1355, 454] width 212 height 26
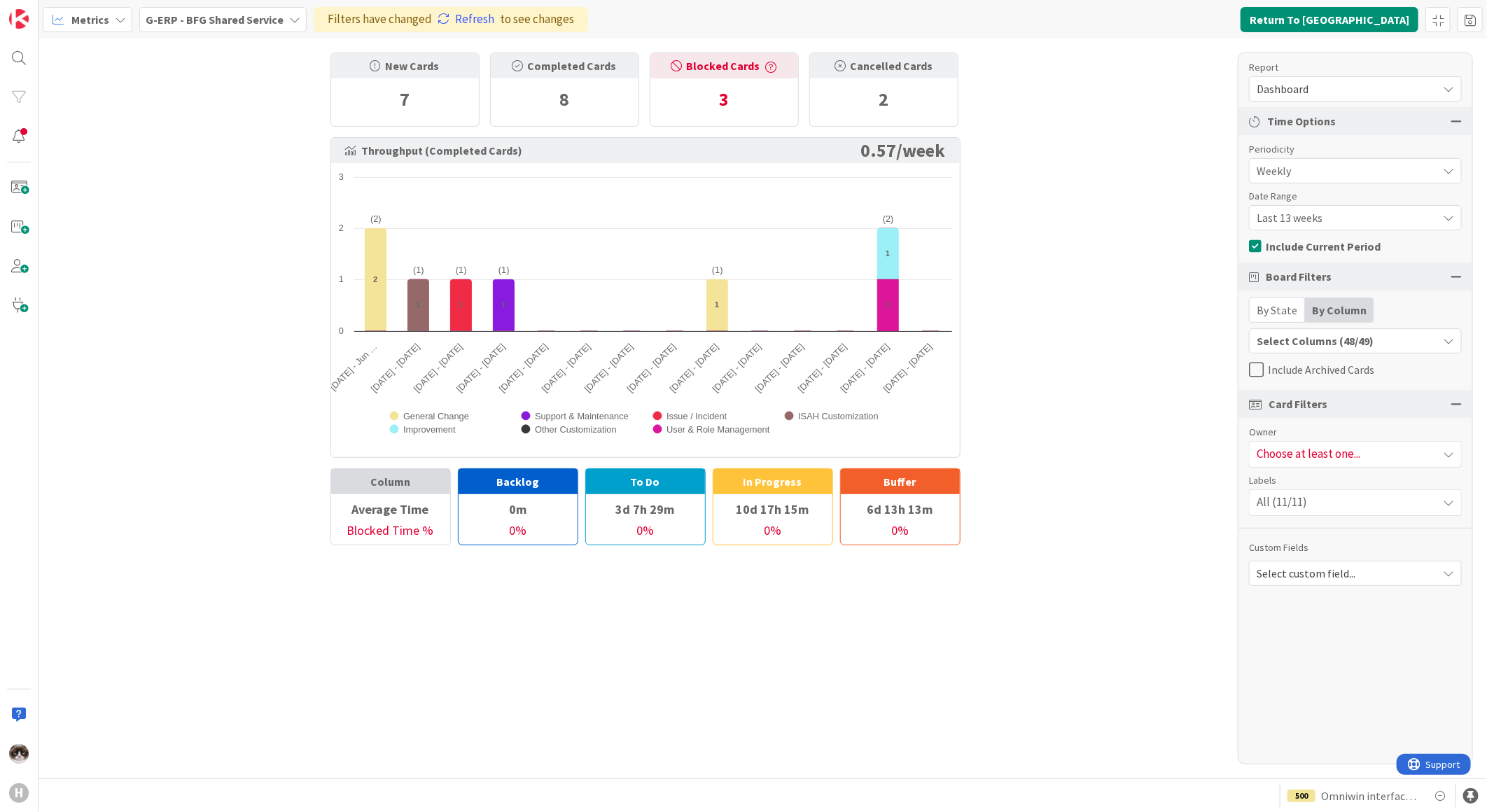
click at [1348, 449] on div "Choose at least one..." at bounding box center [1355, 454] width 212 height 26
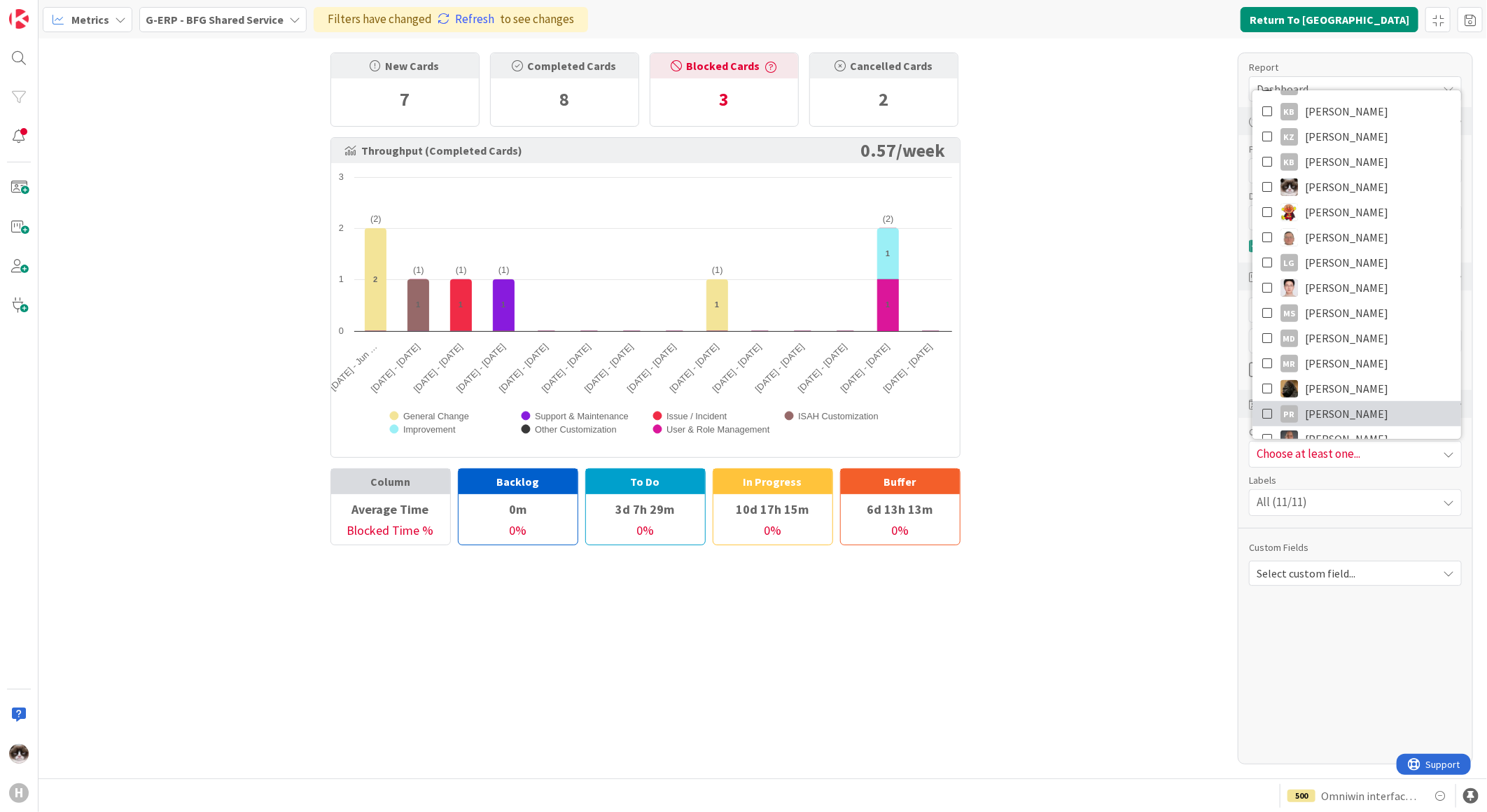
scroll to position [445, 0]
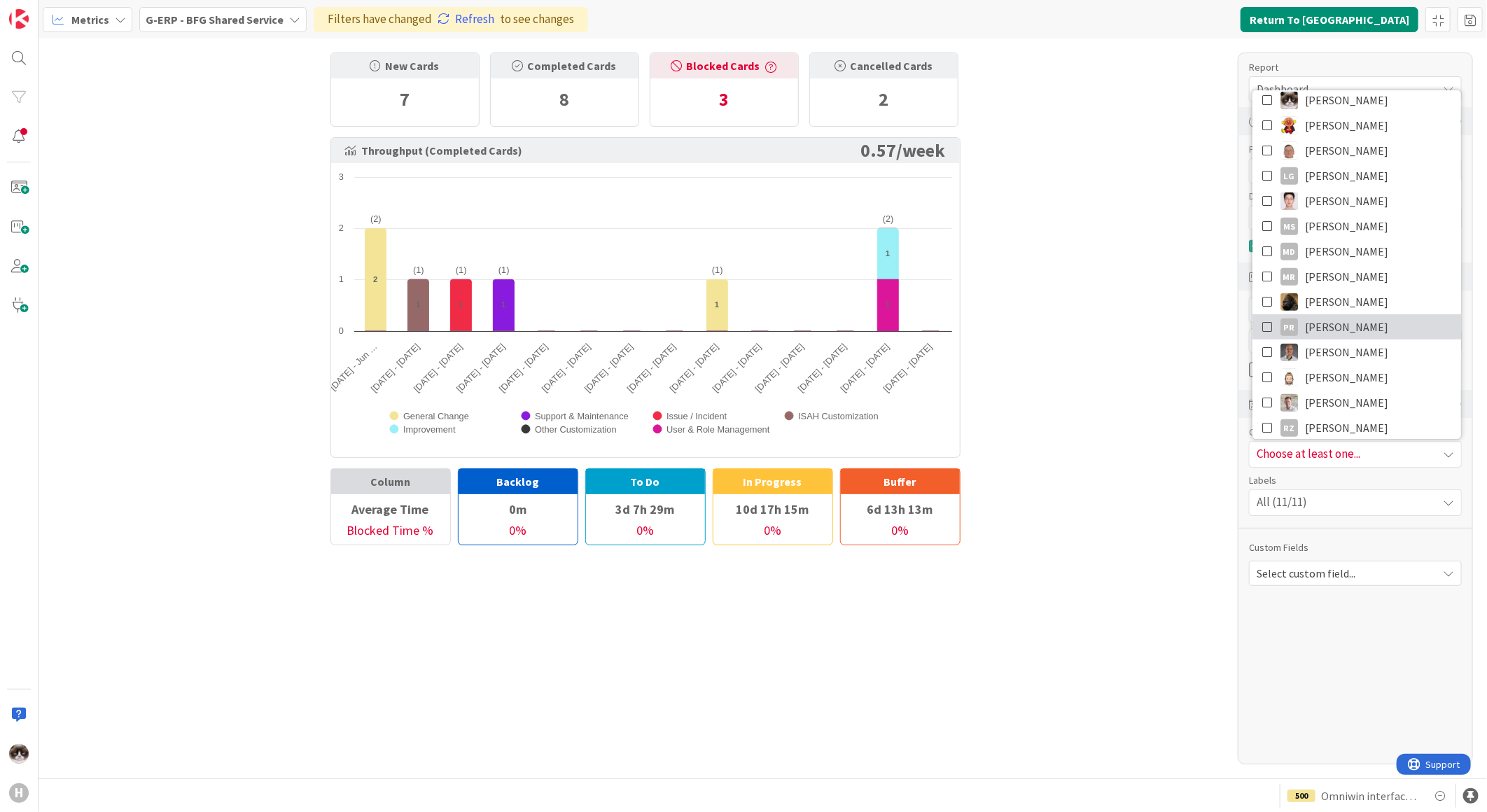
click at [1372, 322] on link "PR Parveen Rana" at bounding box center [1356, 327] width 209 height 26
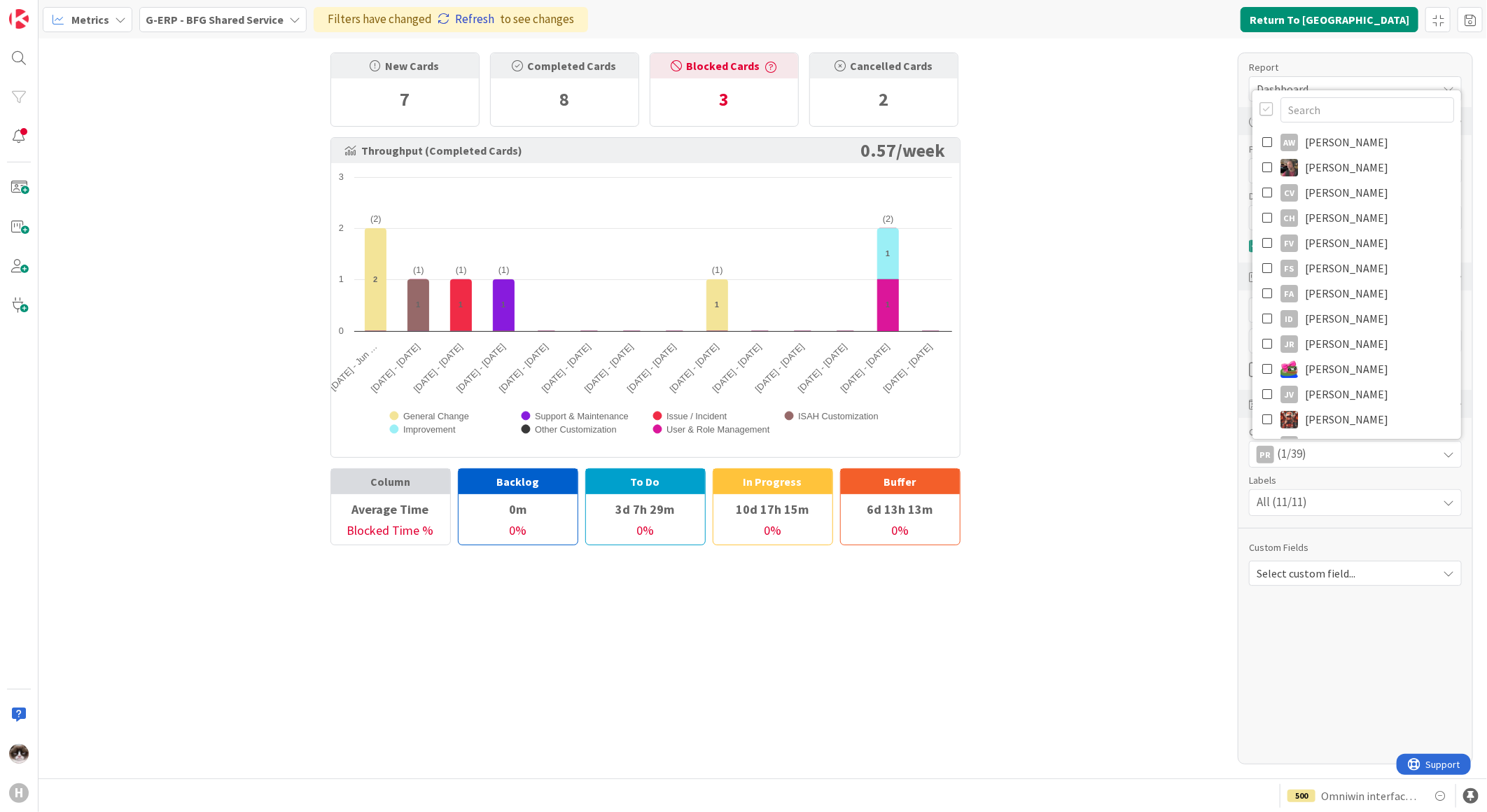
click at [474, 23] on link "Refresh" at bounding box center [466, 19] width 57 height 18
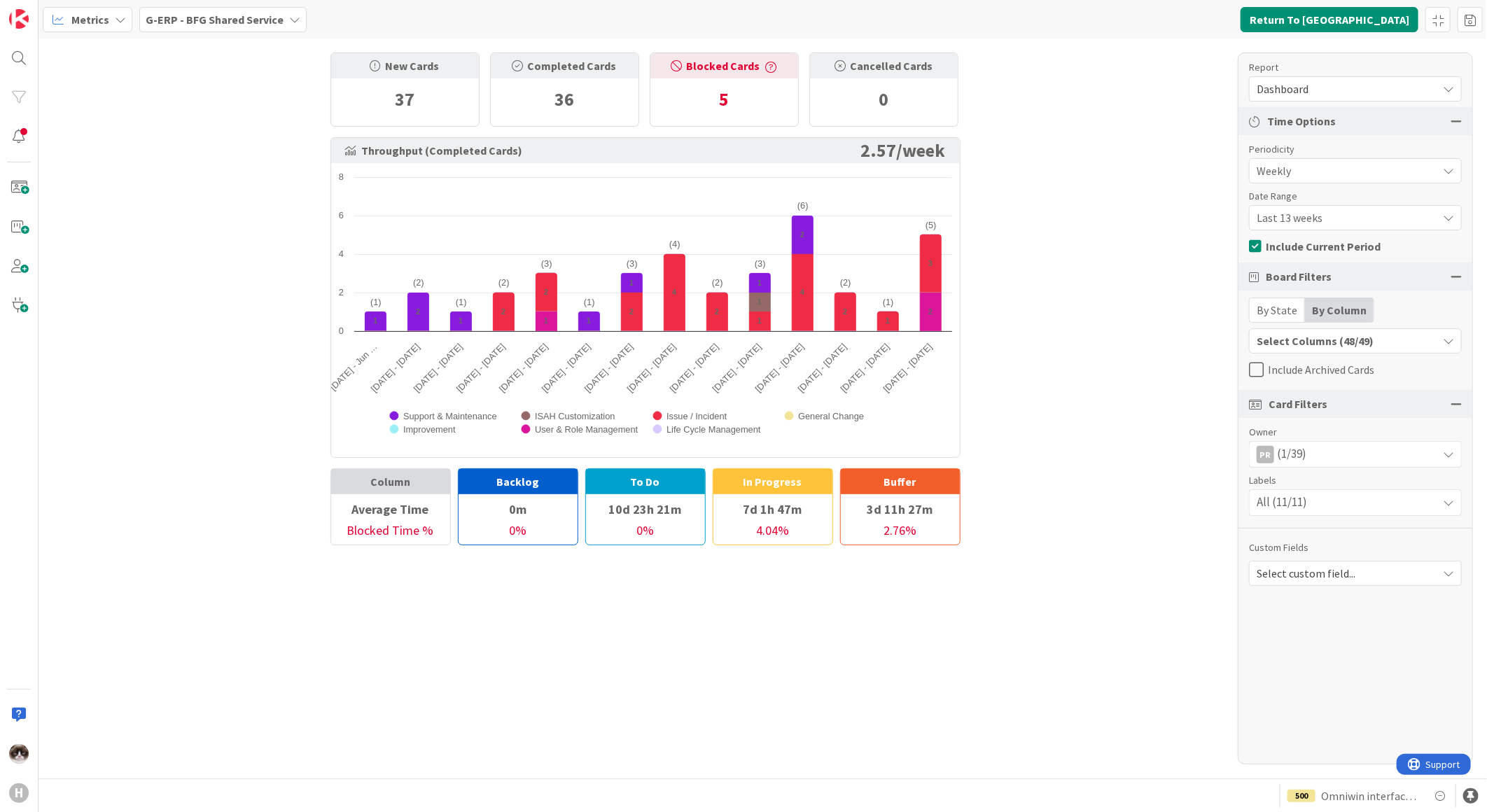
click at [1394, 467] on div "PR (1/39)" at bounding box center [1356, 454] width 213 height 26
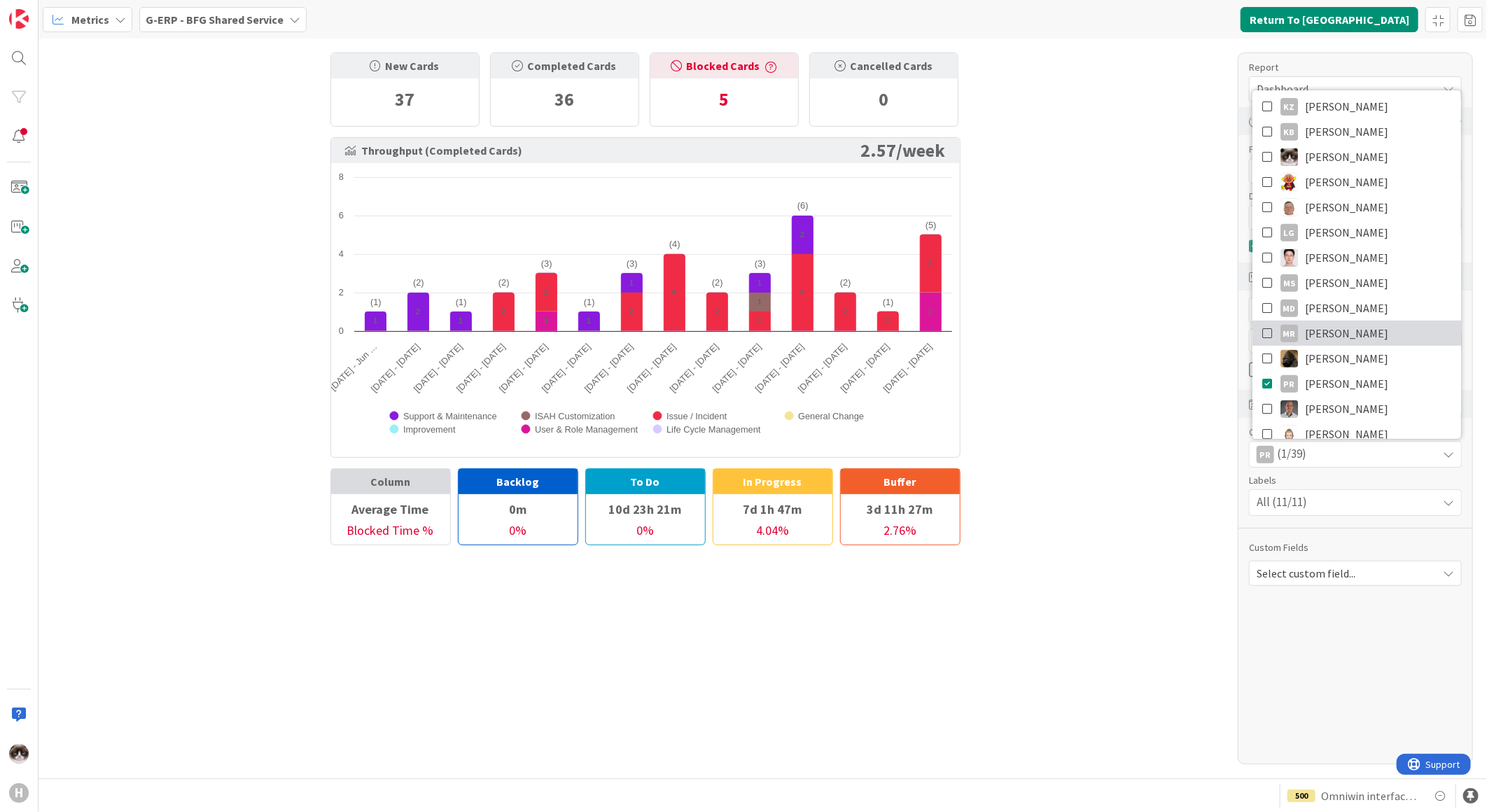
scroll to position [466, 0]
click at [1347, 297] on span "Parveen Rana" at bounding box center [1346, 306] width 83 height 21
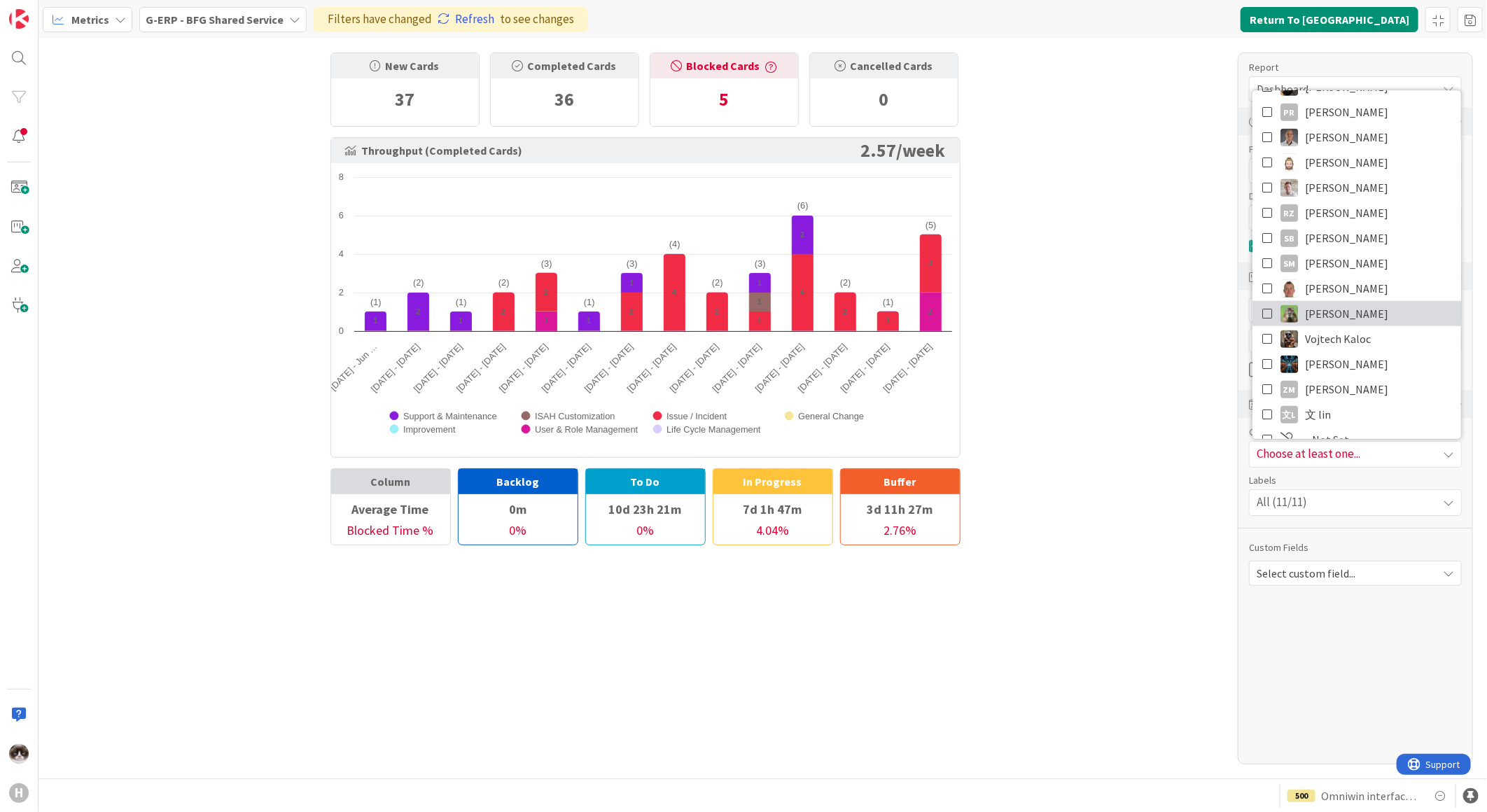
scroll to position [679, 0]
click at [1381, 317] on link "Vojtech Kaloc" at bounding box center [1356, 320] width 209 height 26
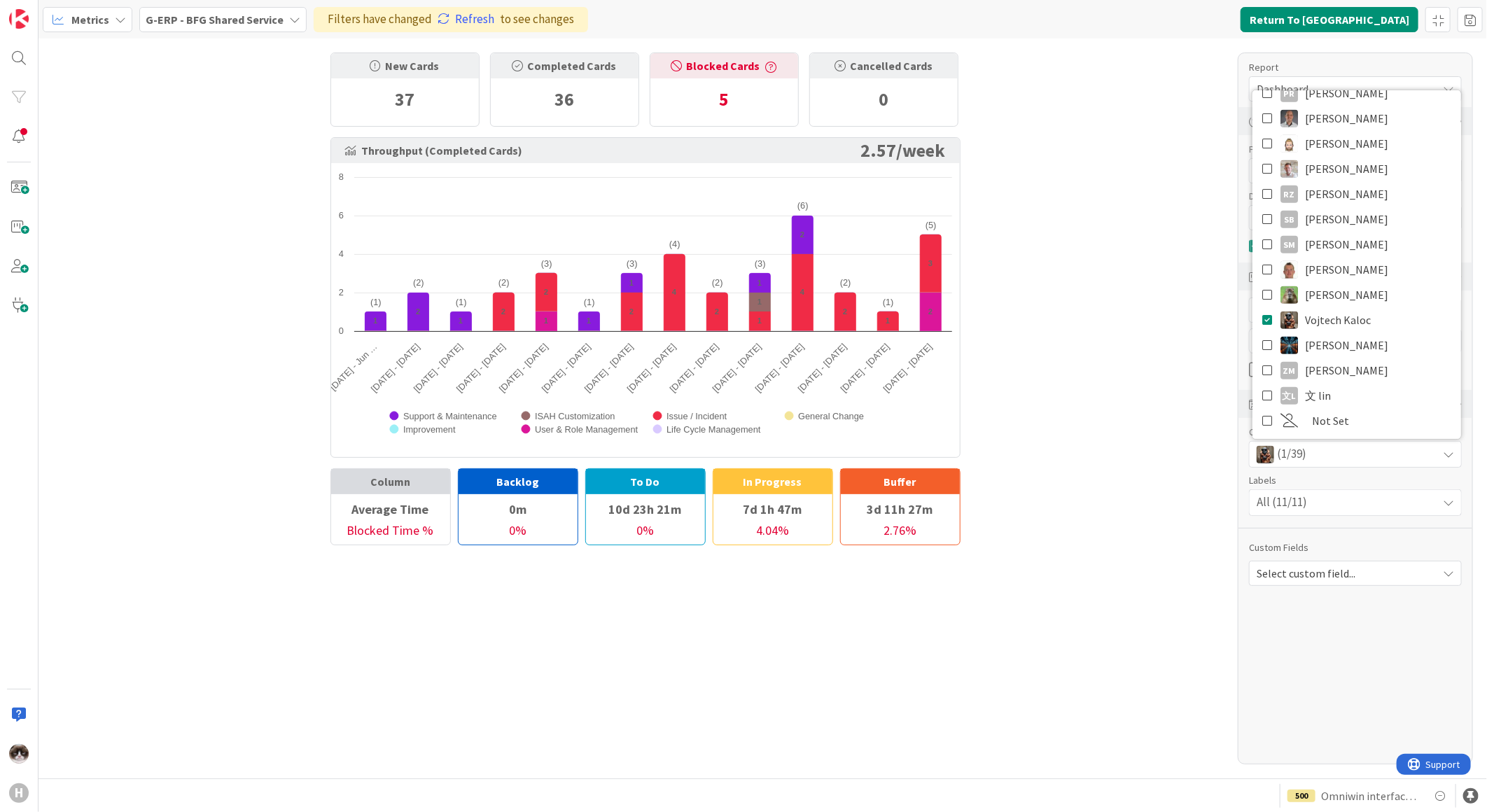
scroll to position [0, 0]
click at [1137, 422] on div "New Cards 37 Completed Cards 36 Blocked Cards 5 Cancelled Cards 0 Throughput (C…" at bounding box center [762, 409] width 1448 height 740
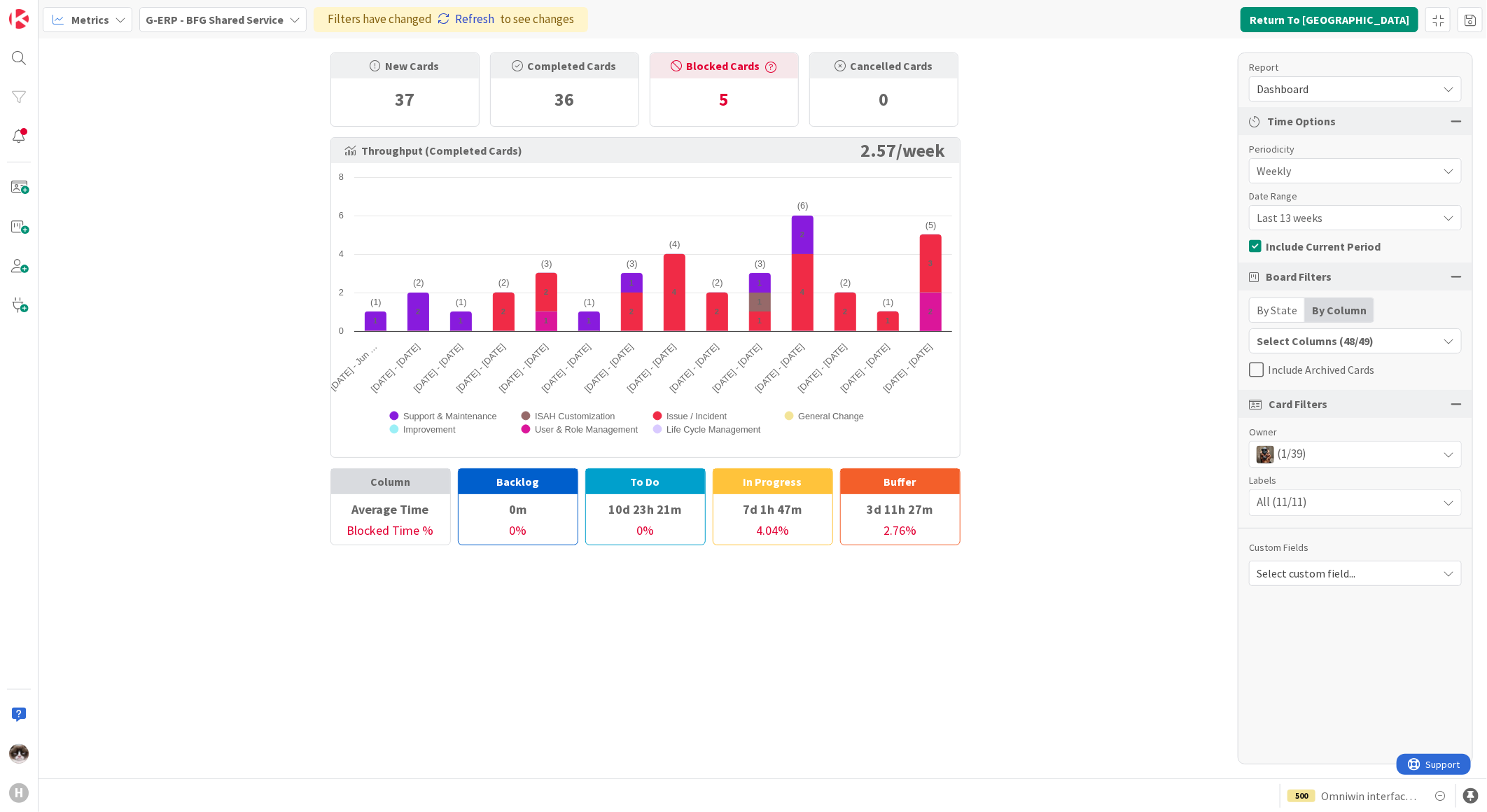
click at [468, 19] on link "Refresh" at bounding box center [466, 19] width 57 height 18
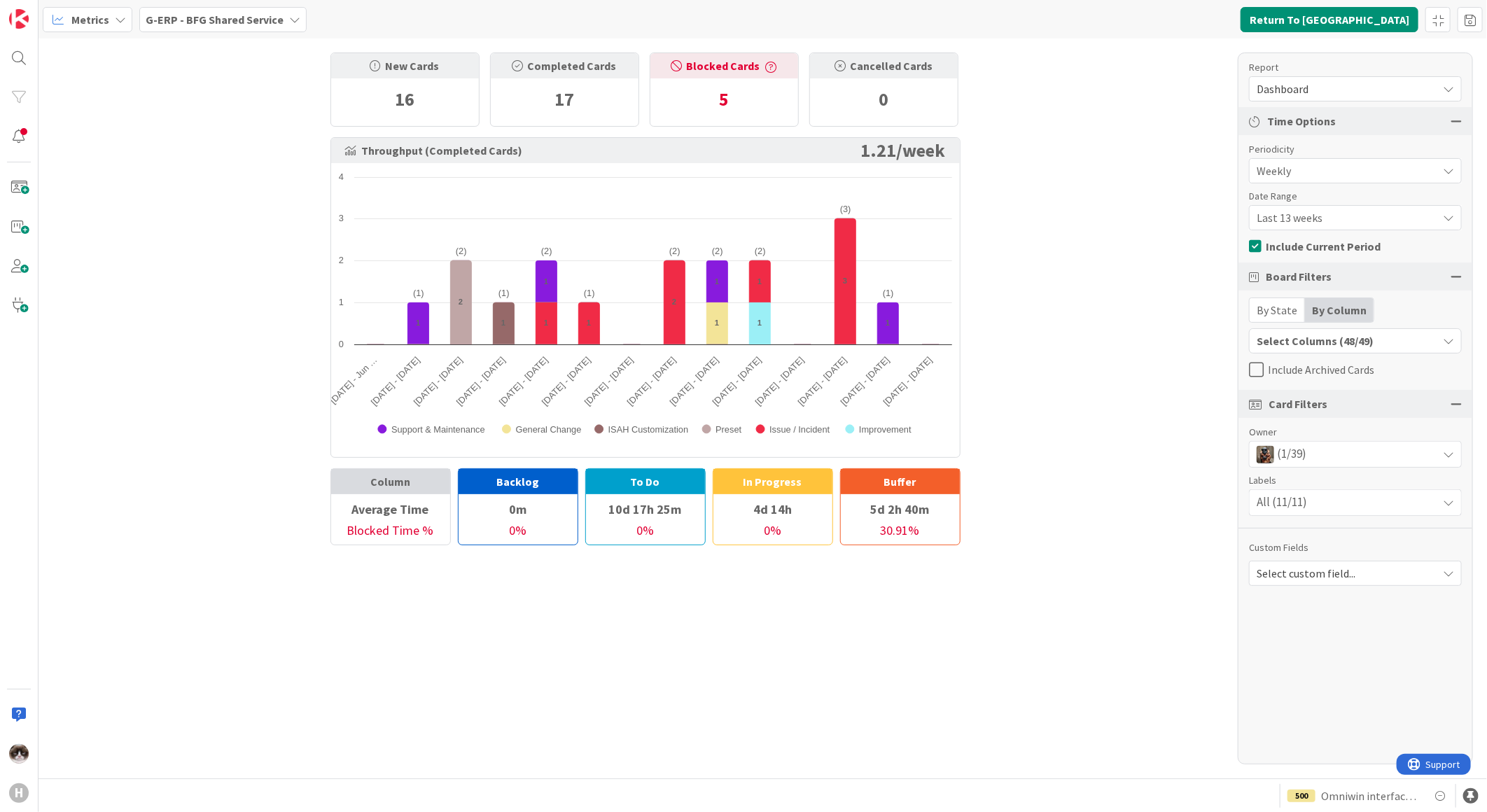
click at [1313, 460] on div "(1/39)" at bounding box center [1355, 454] width 212 height 26
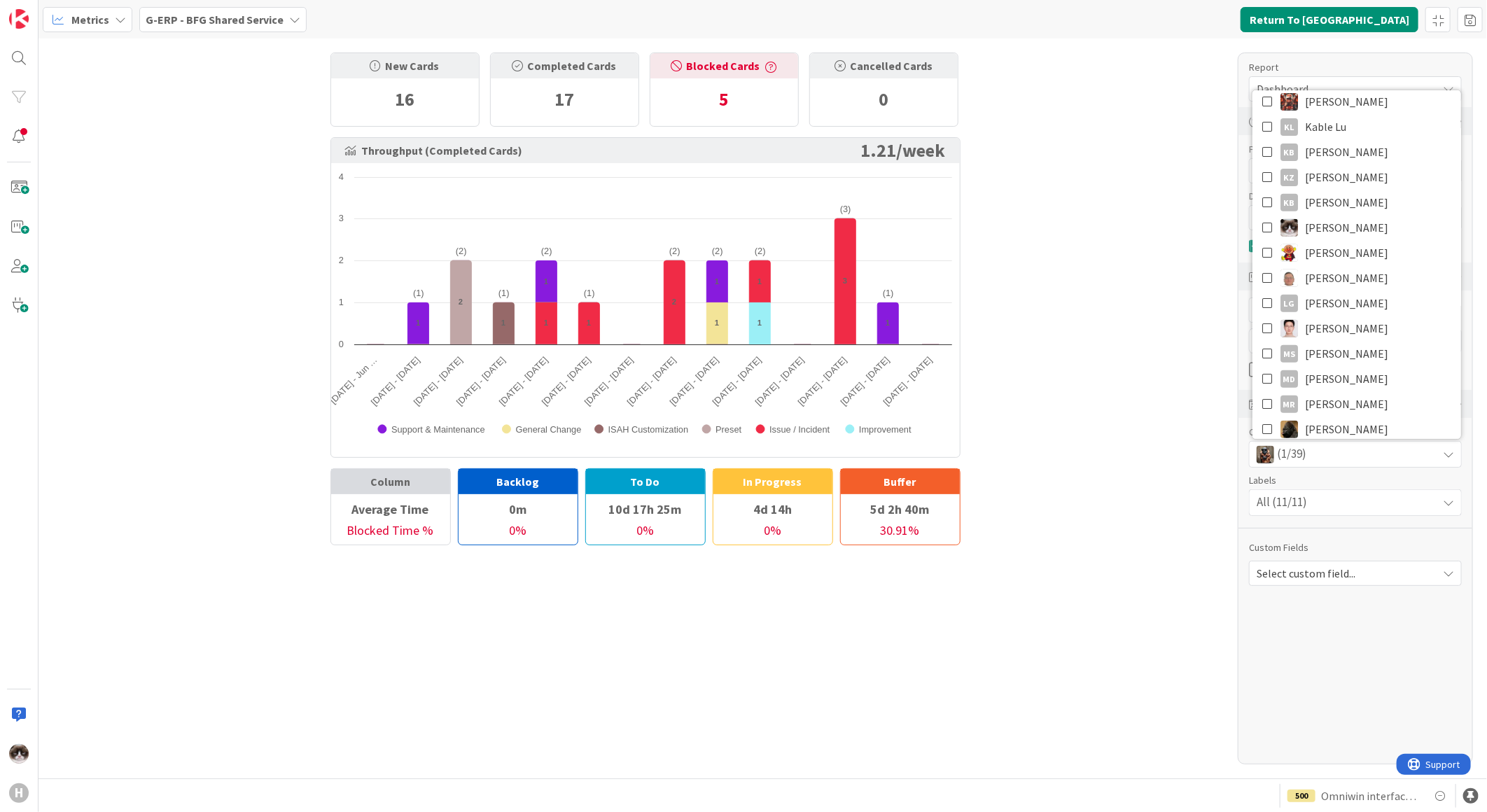
scroll to position [622, 0]
click at [1341, 381] on span "Vojtech Kaloc" at bounding box center [1337, 377] width 66 height 21
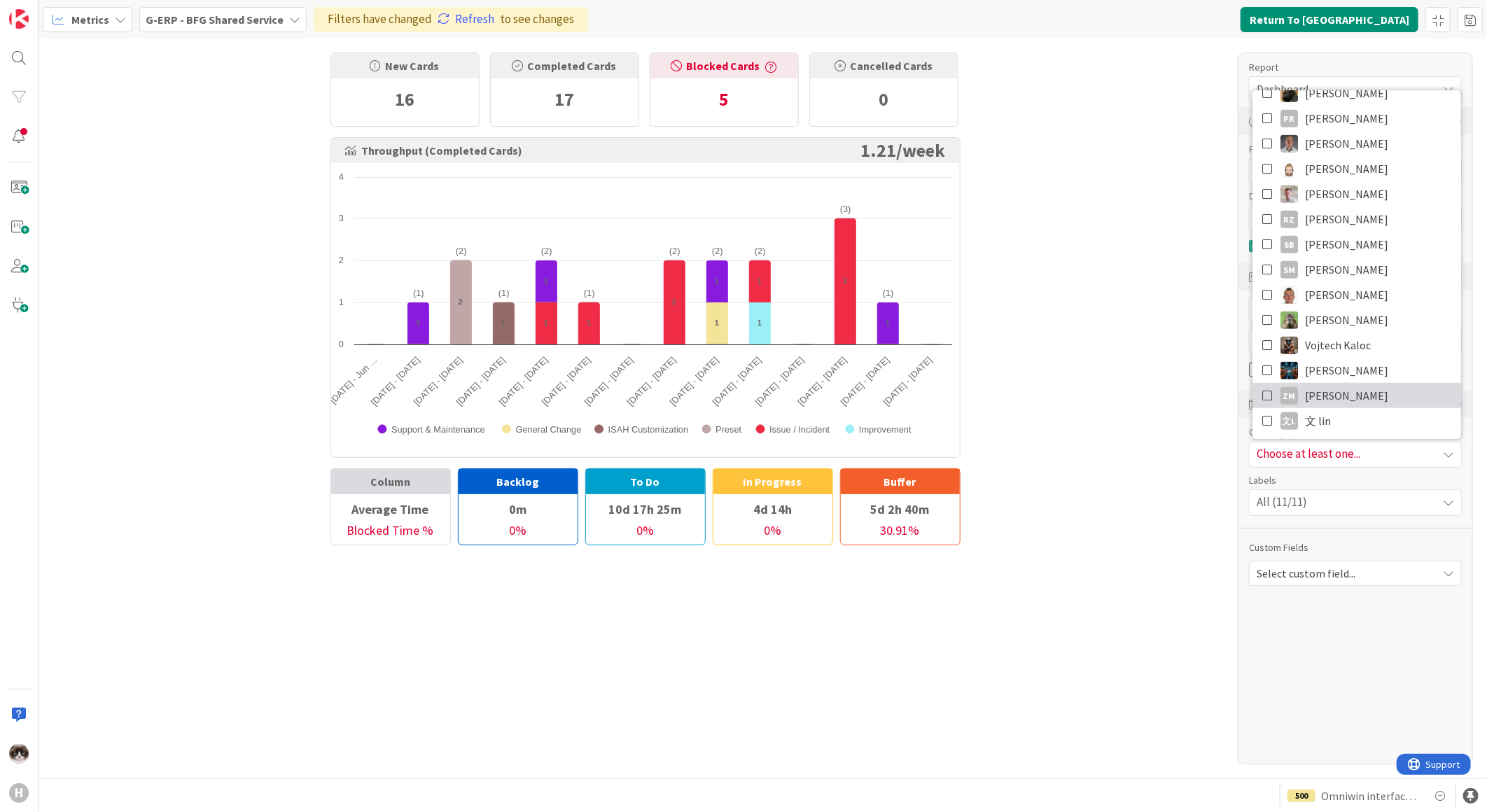
scroll to position [679, 0]
click at [1364, 372] on link "ZM Zheng Mia" at bounding box center [1356, 370] width 209 height 26
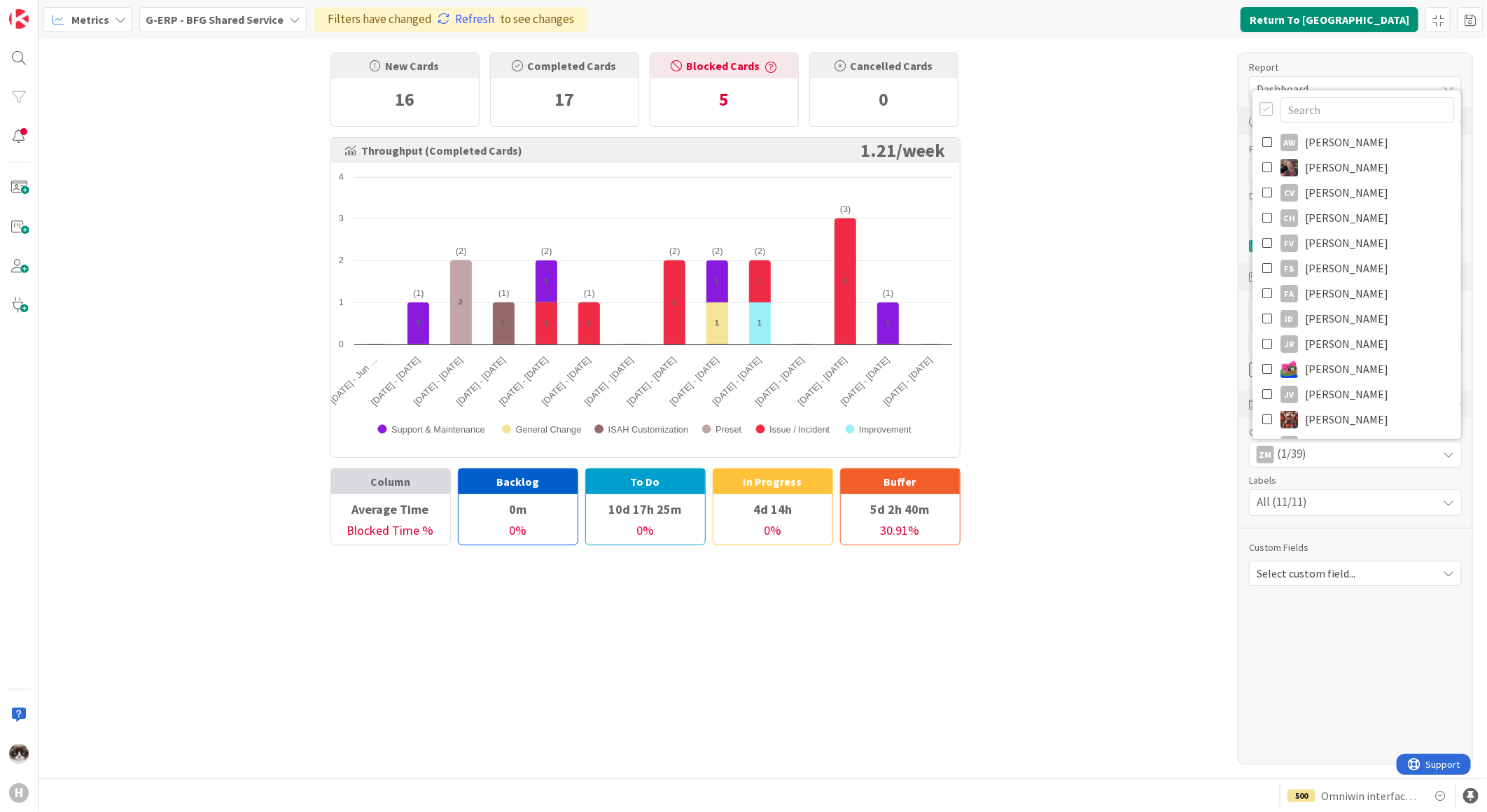
click at [1159, 456] on div "New Cards 16 Completed Cards 17 Blocked Cards 5 Cancelled Cards 0 Throughput (C…" at bounding box center [762, 409] width 1448 height 740
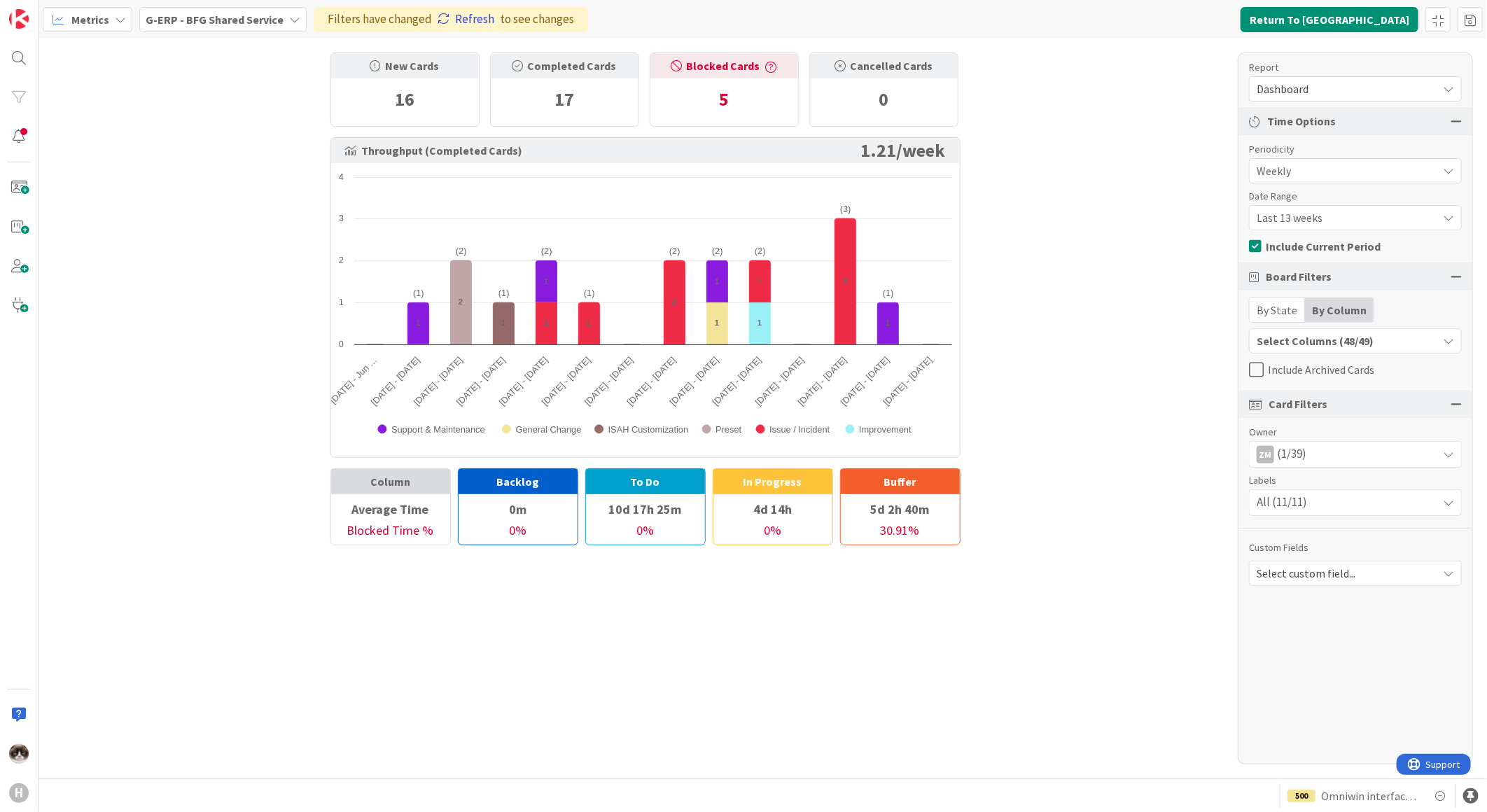
click at [473, 22] on link "Refresh" at bounding box center [466, 19] width 57 height 18
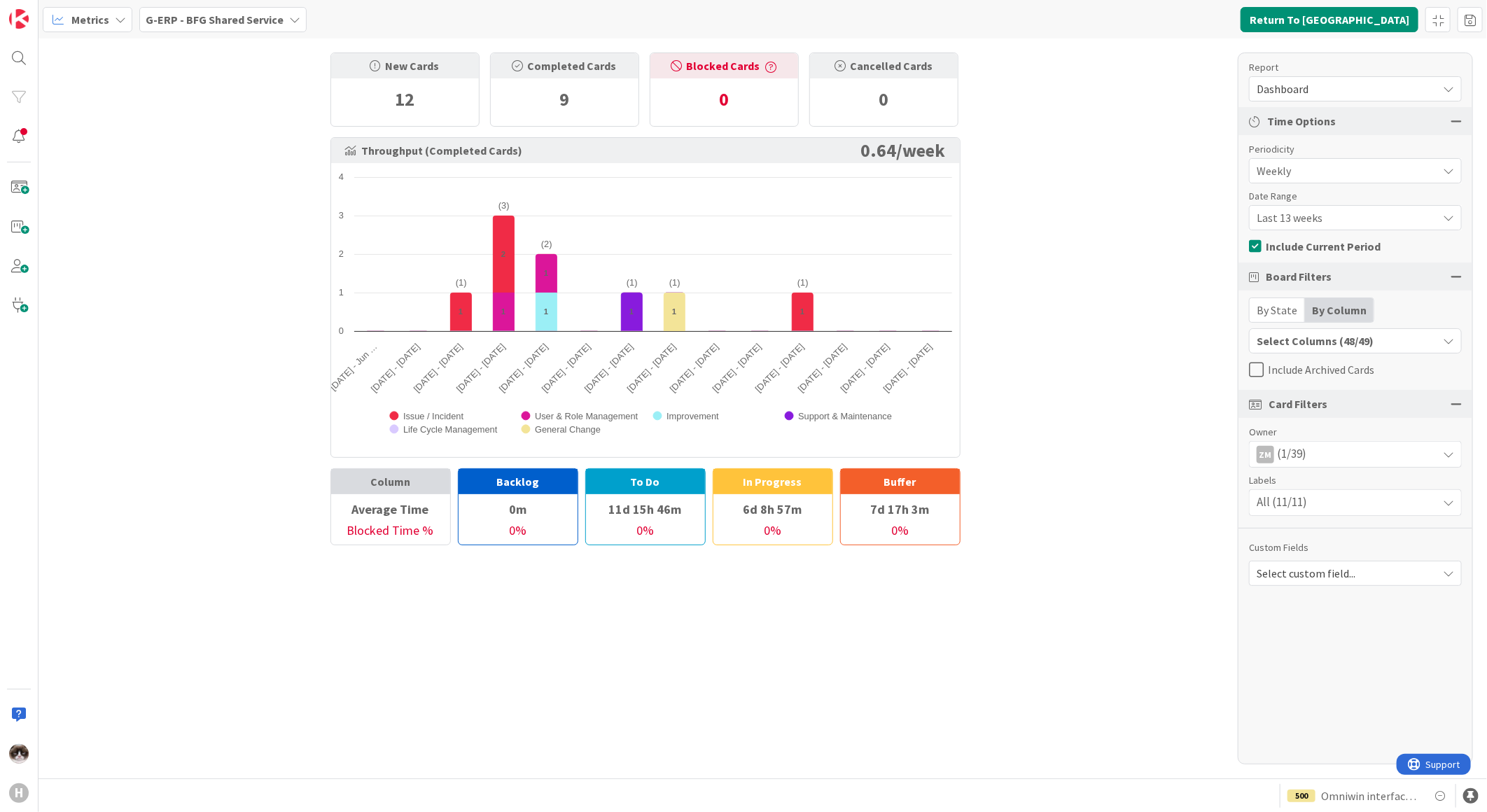
click at [239, 28] on div "G-ERP - BFG Shared Service" at bounding box center [223, 20] width 167 height 26
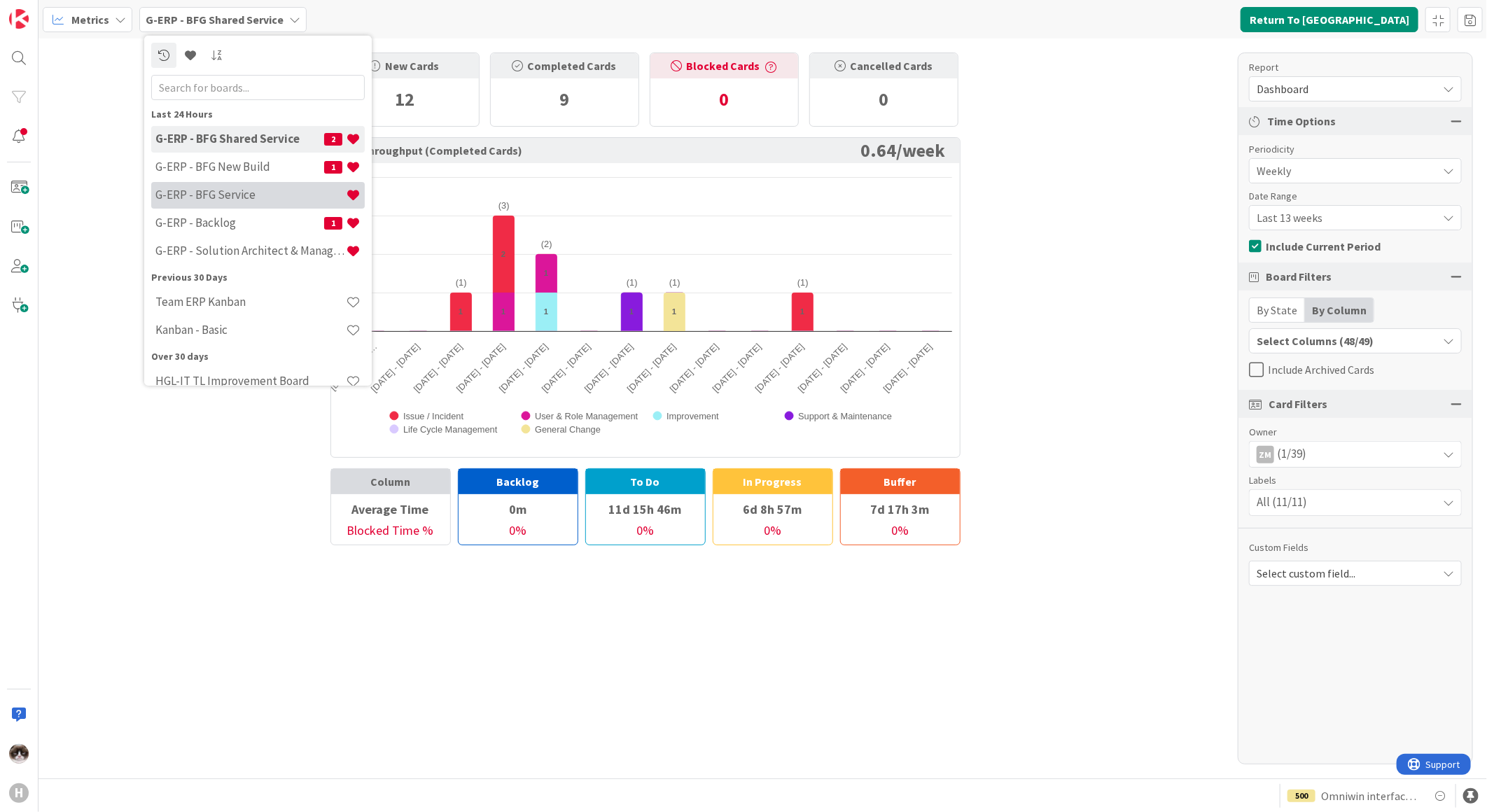
click at [260, 197] on h4 "G-ERP - BFG Service" at bounding box center [250, 194] width 190 height 14
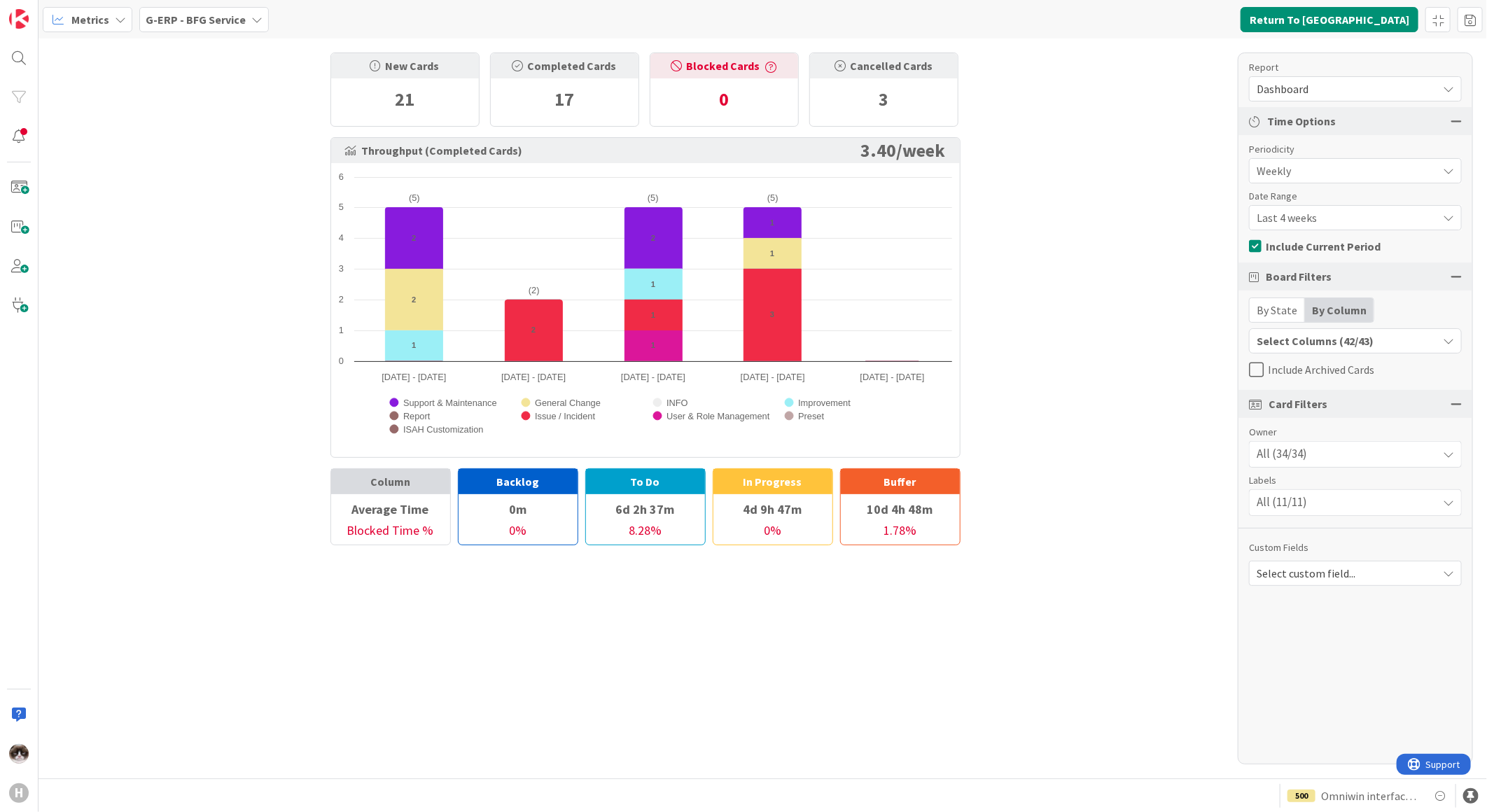
click at [1335, 218] on span "Last 4 weeks" at bounding box center [1343, 217] width 174 height 20
click at [1321, 289] on link "Last 13 weeks" at bounding box center [1354, 301] width 209 height 26
click at [1344, 466] on div "All (34/34)" at bounding box center [1355, 454] width 212 height 26
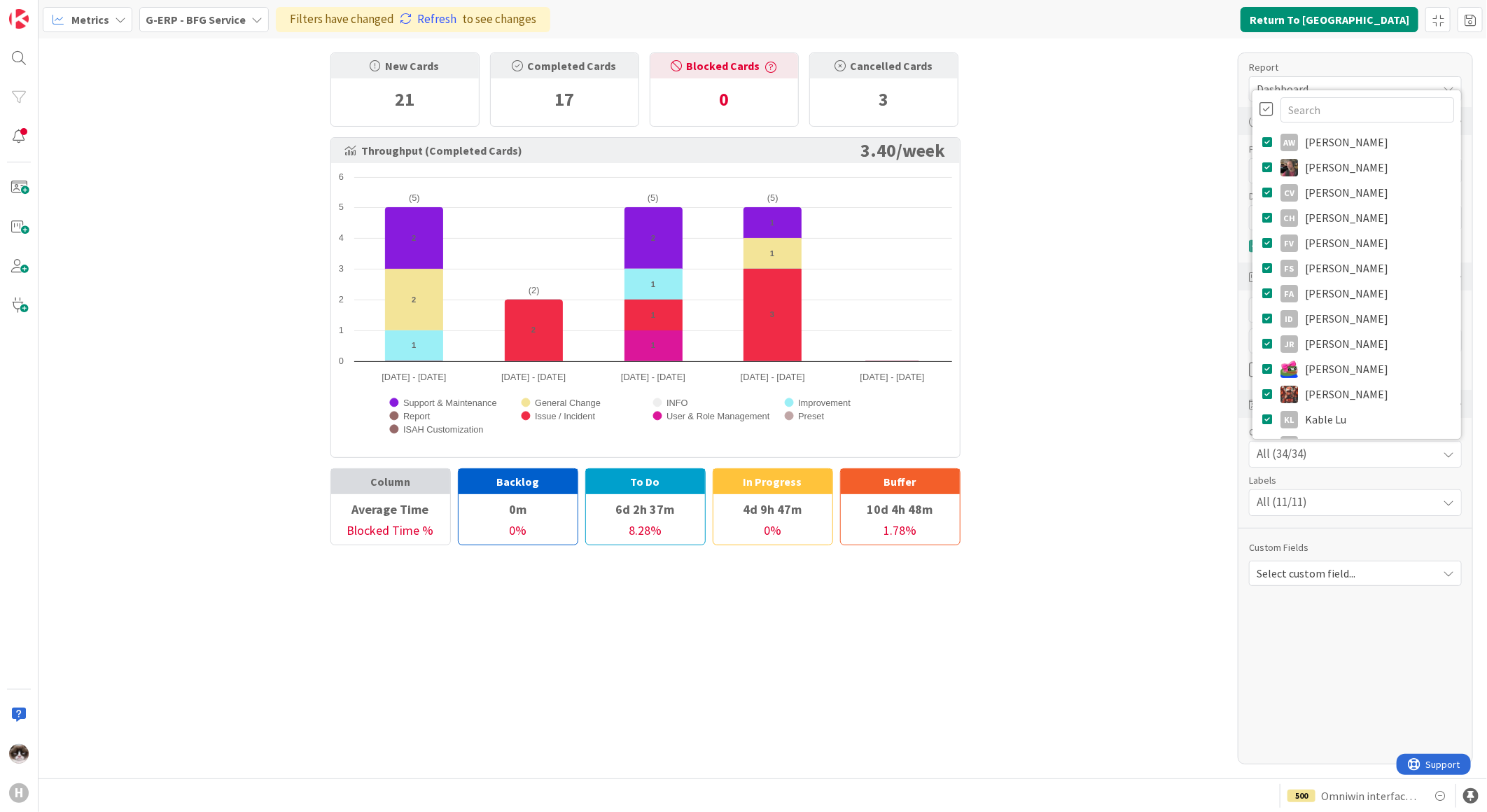
click at [1264, 109] on div at bounding box center [1266, 109] width 14 height 15
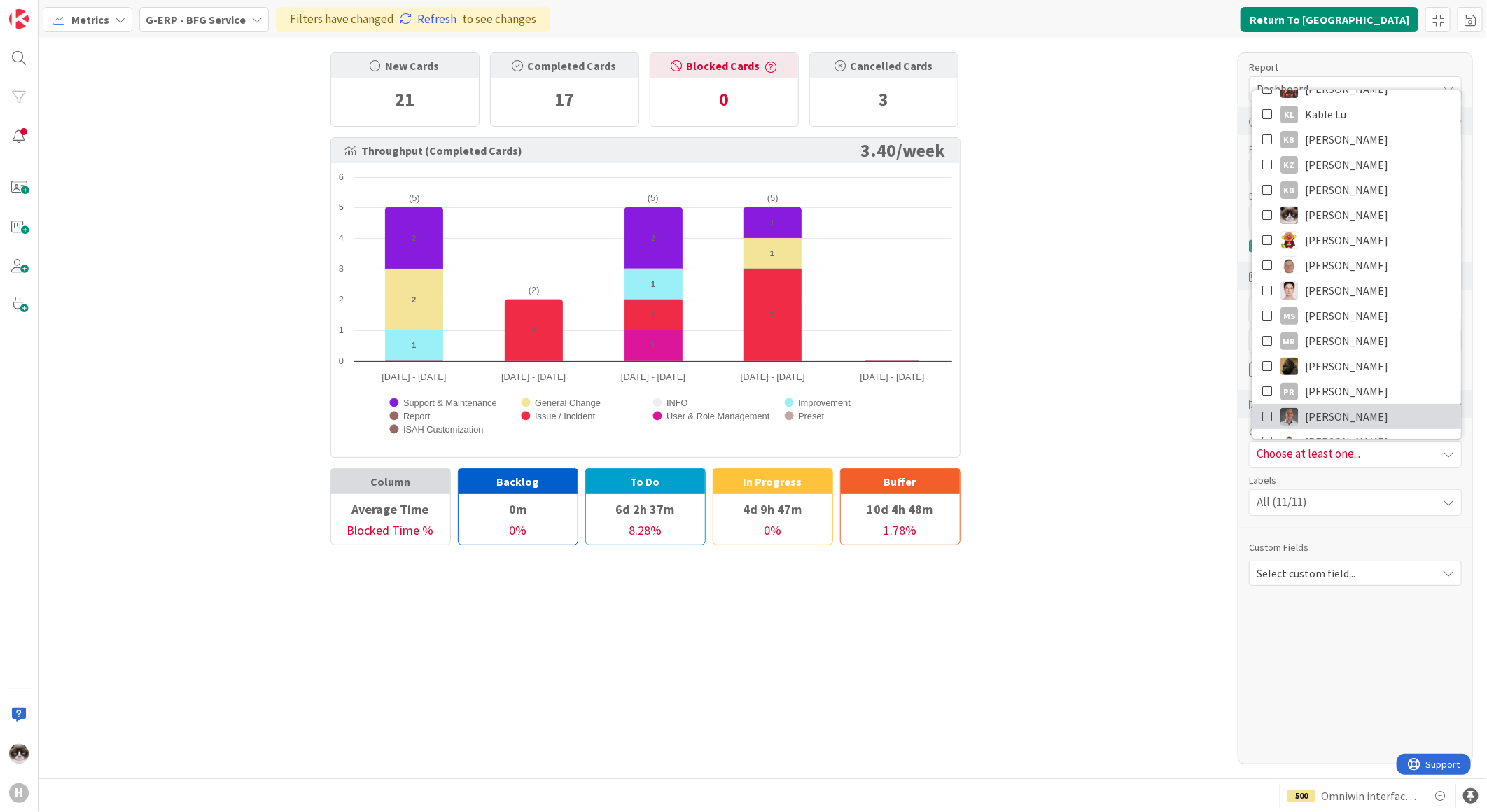
scroll to position [388, 0]
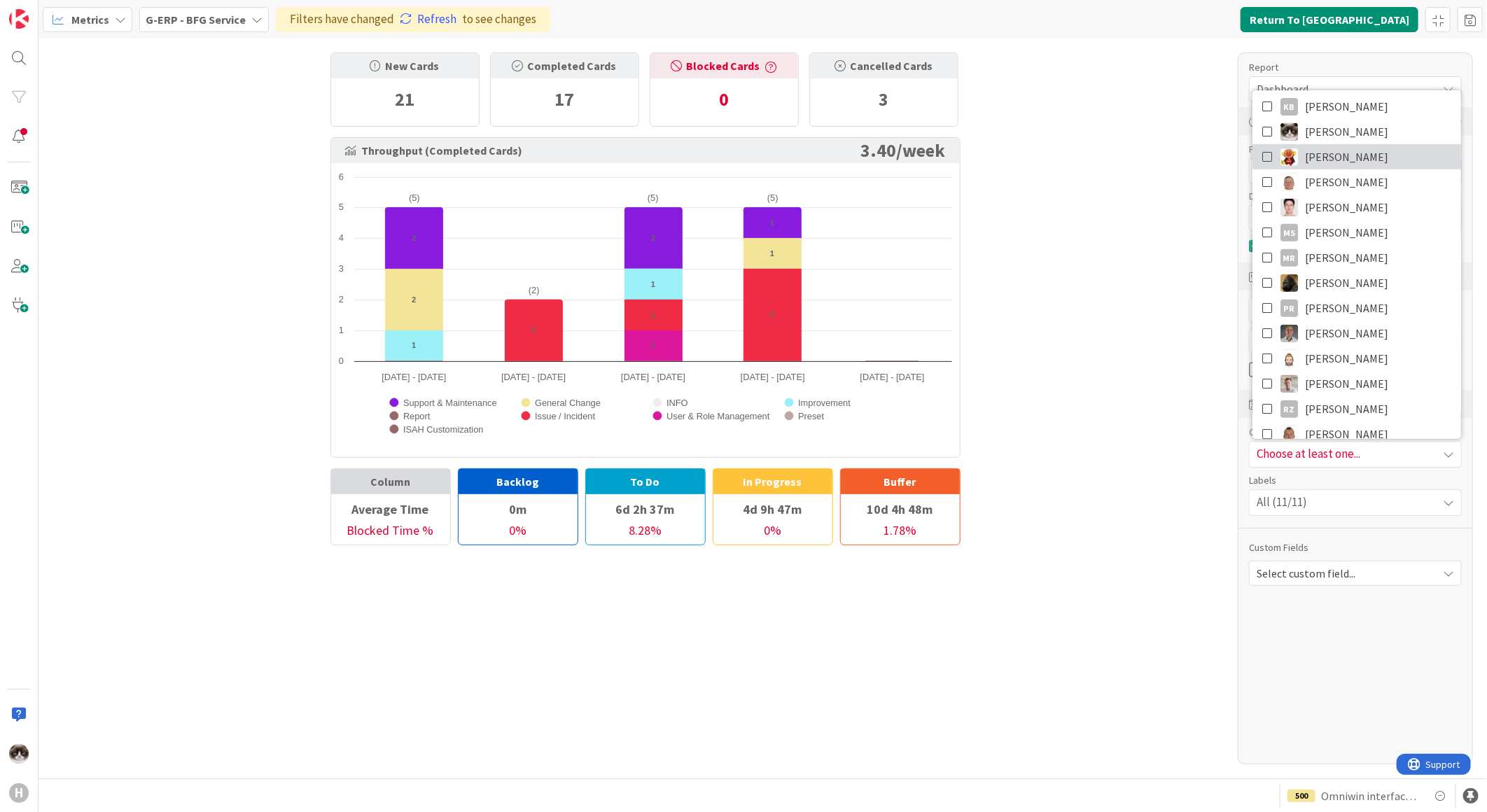
click at [1270, 159] on icon at bounding box center [1267, 157] width 11 height 21
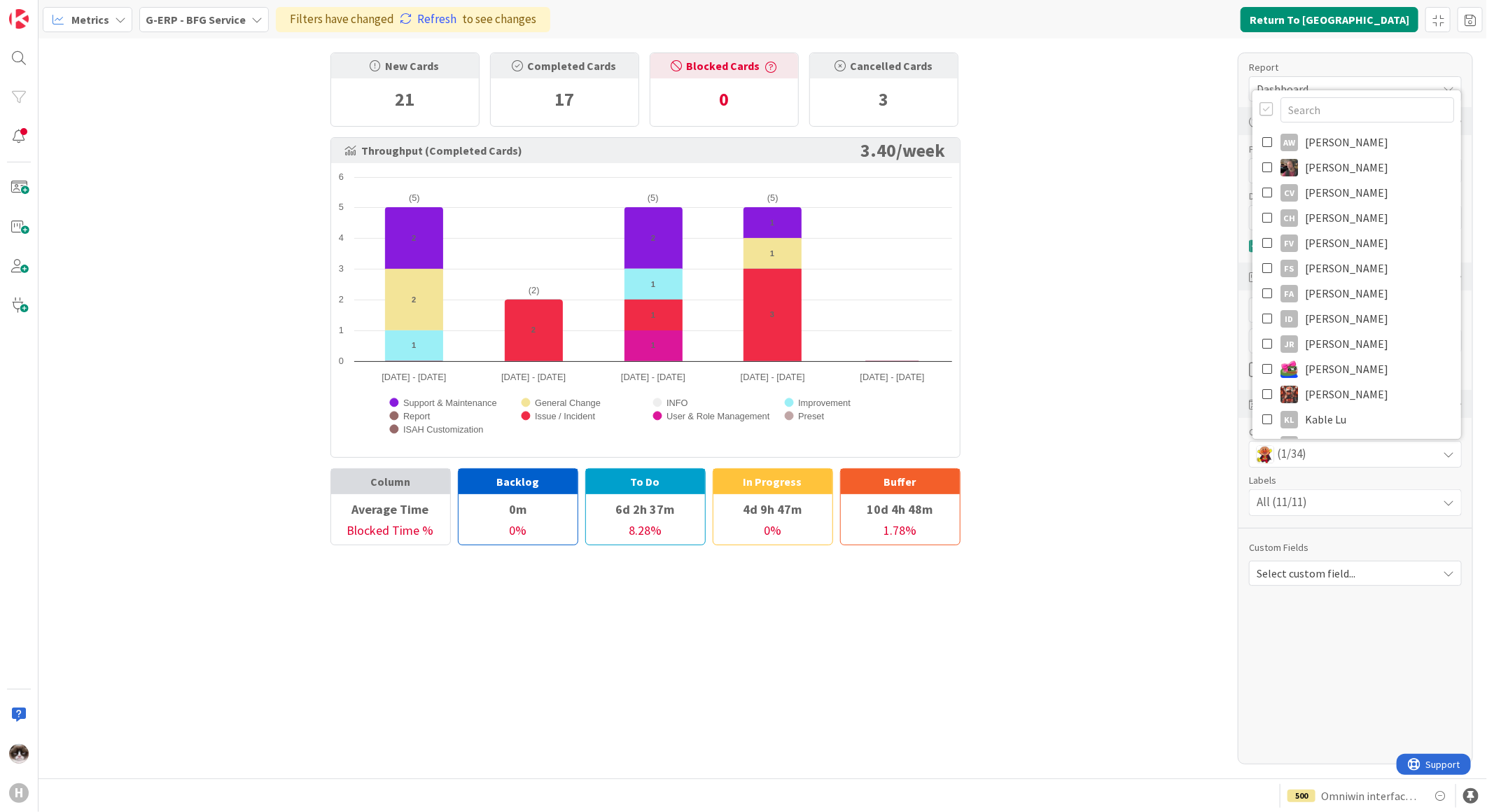
click at [1175, 331] on div "New Cards 21 Completed Cards 17 Blocked Cards 0 Cancelled Cards 3 Throughput (C…" at bounding box center [762, 409] width 1448 height 740
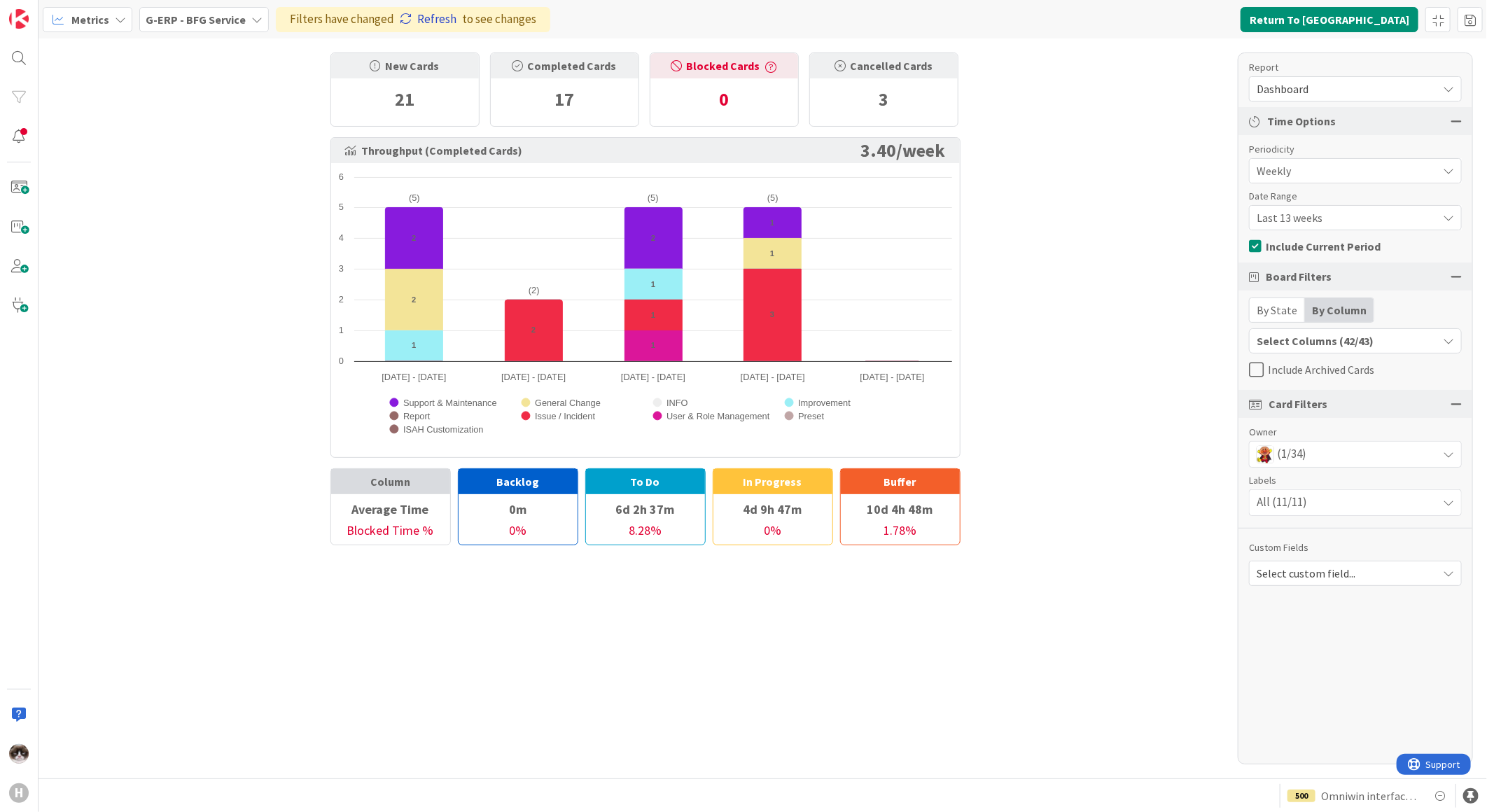
click at [434, 19] on link "Refresh" at bounding box center [428, 19] width 57 height 18
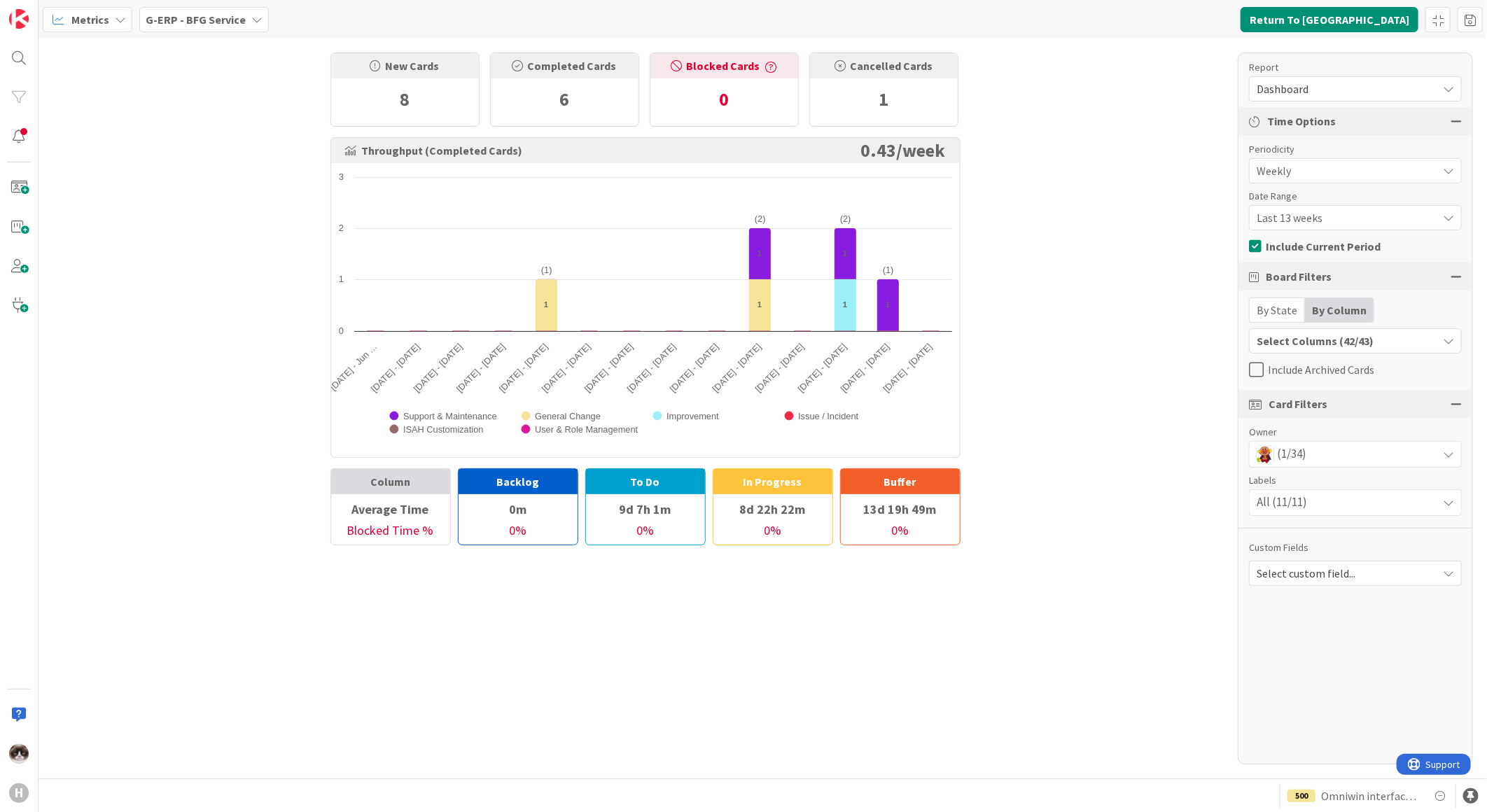
click at [1343, 446] on div "(1/34)" at bounding box center [1355, 454] width 212 height 26
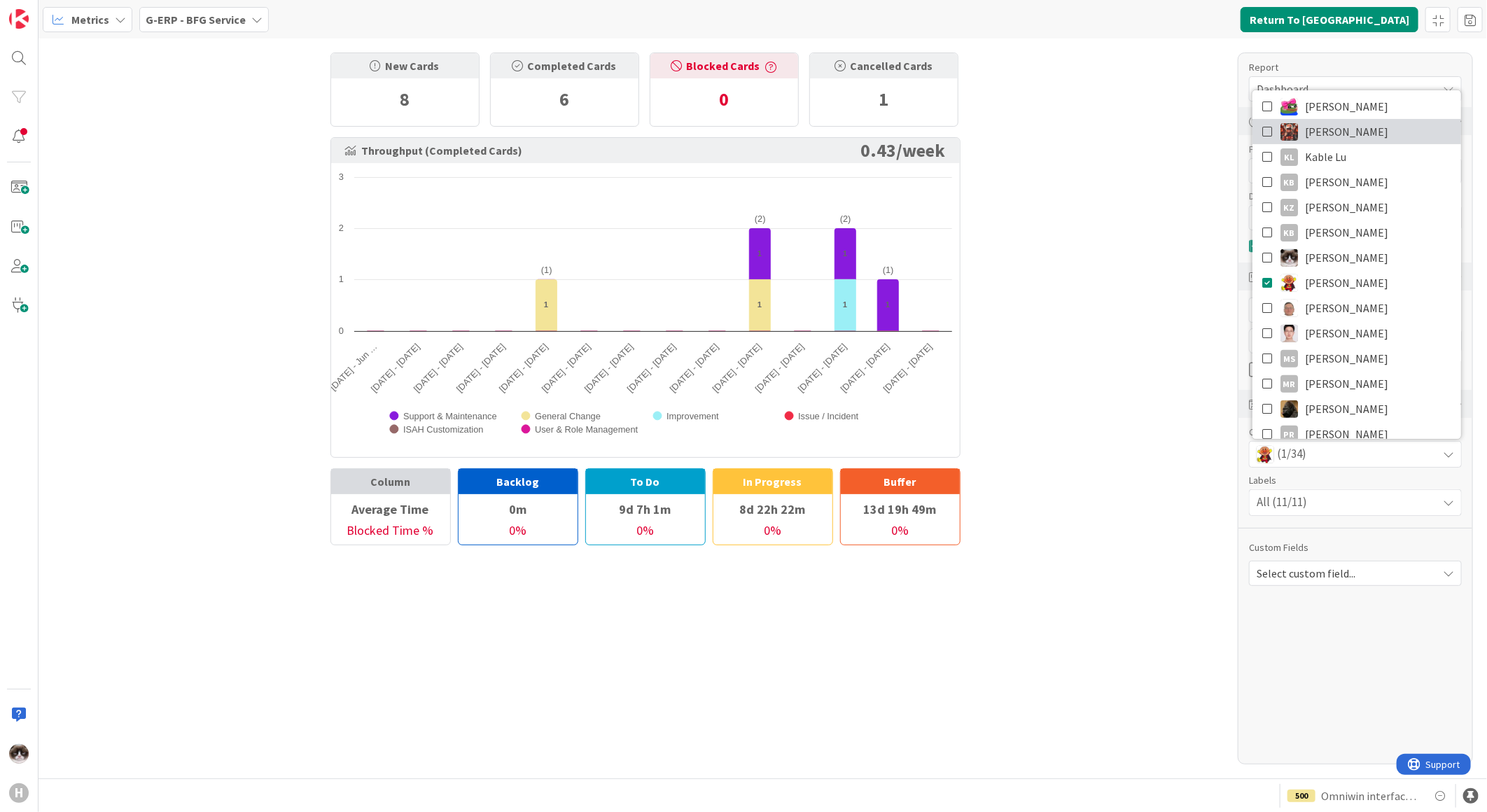
scroll to position [163, 0]
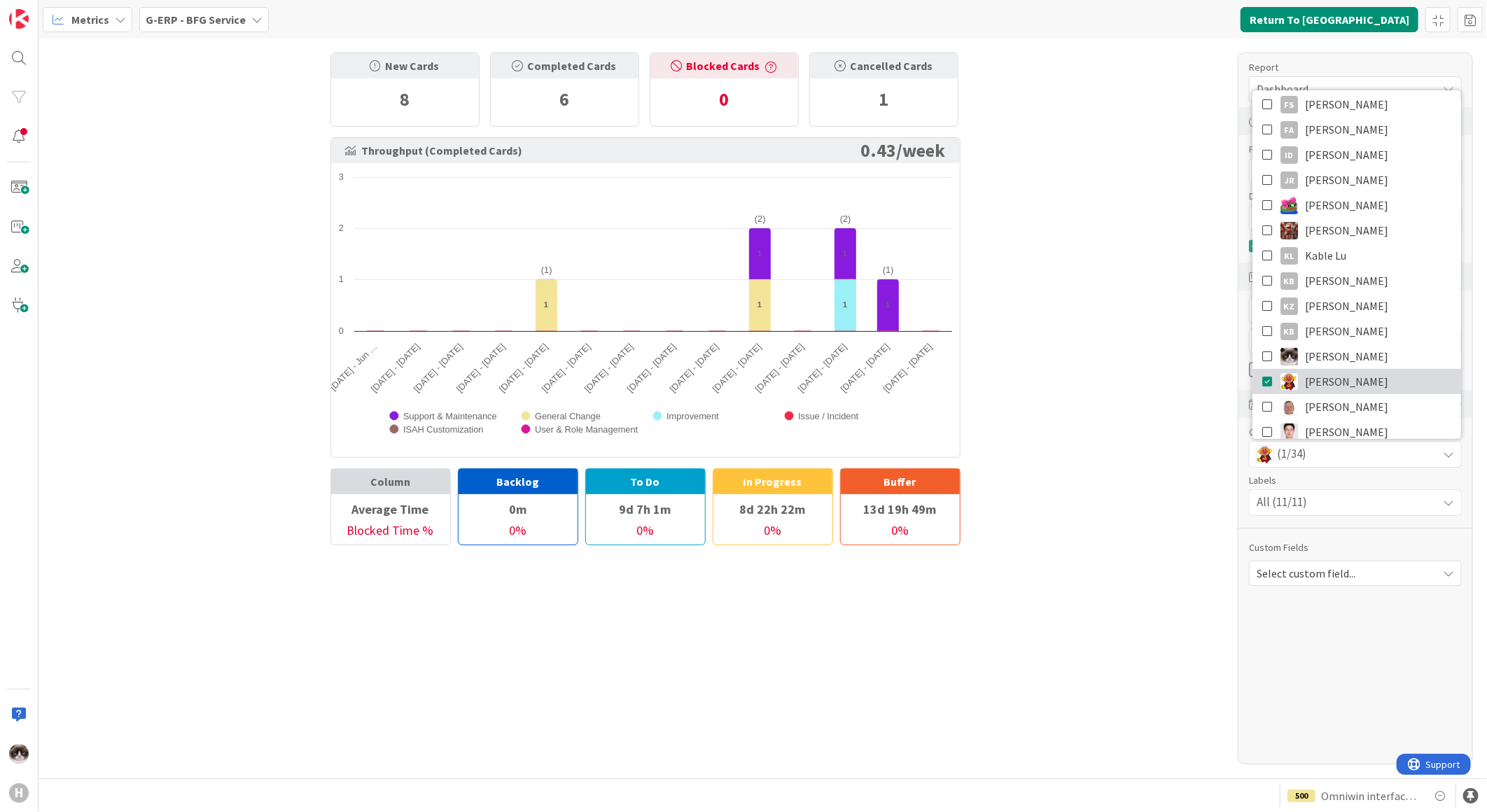
click at [1364, 374] on span "Lareina Cheng" at bounding box center [1346, 381] width 83 height 21
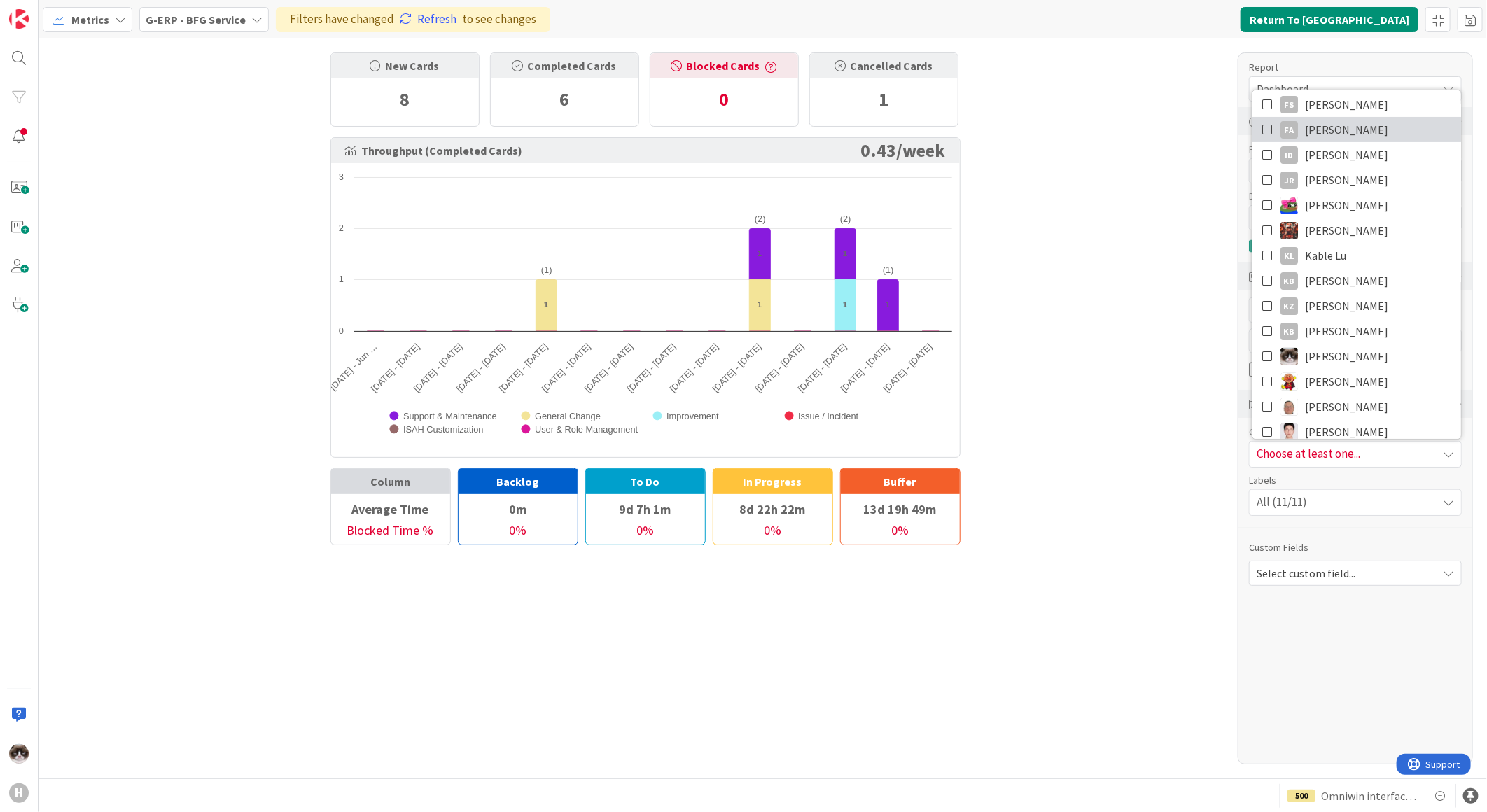
click at [1335, 124] on span "Fu Alex" at bounding box center [1346, 129] width 83 height 21
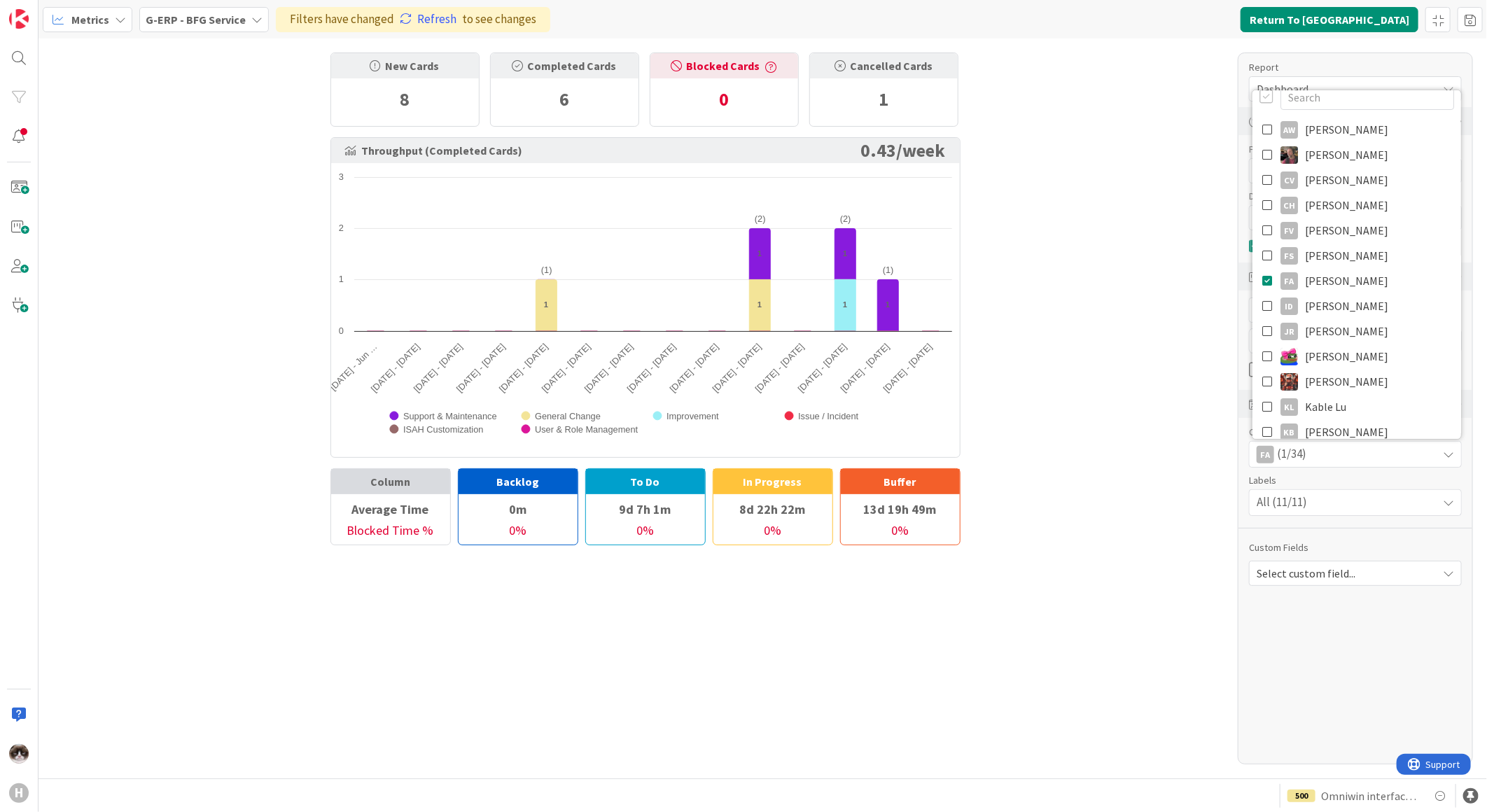
click at [1157, 407] on div "New Cards 8 Completed Cards 6 Blocked Cards 0 Cancelled Cards 1 Throughput (Com…" at bounding box center [762, 409] width 1448 height 740
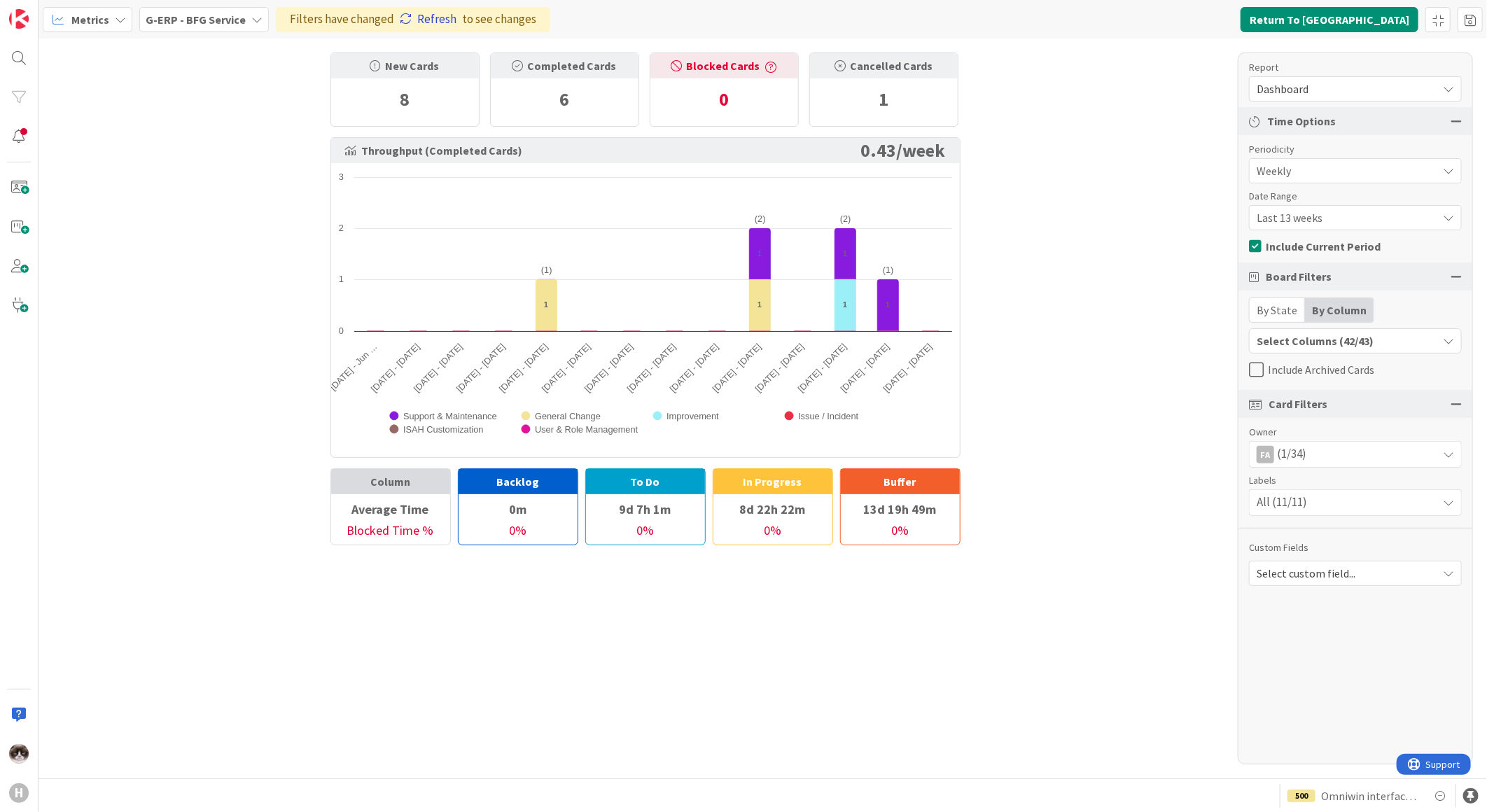
click at [436, 19] on link "Refresh" at bounding box center [428, 19] width 57 height 18
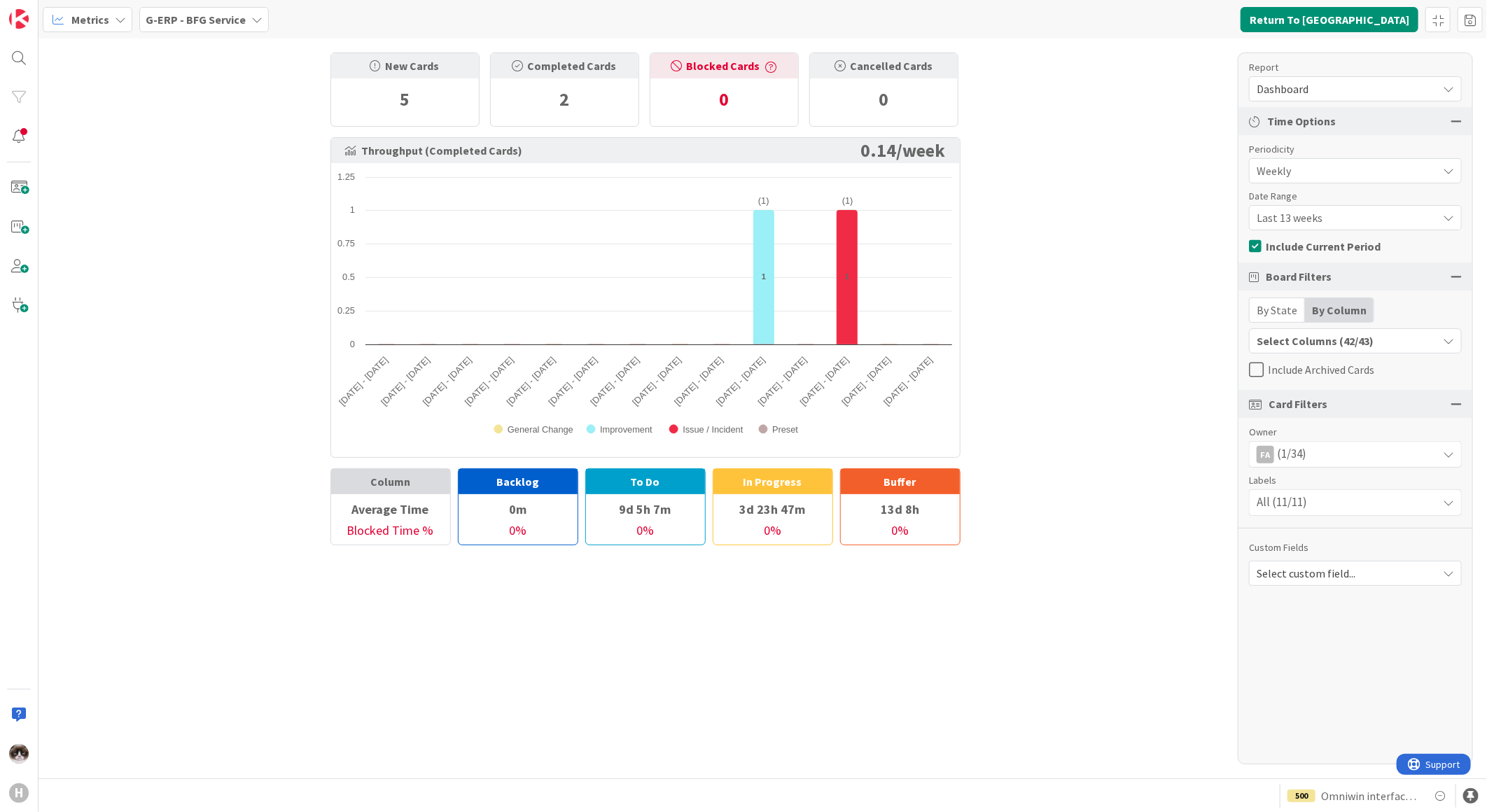
click at [1347, 457] on div "FA (1/34)" at bounding box center [1355, 454] width 212 height 26
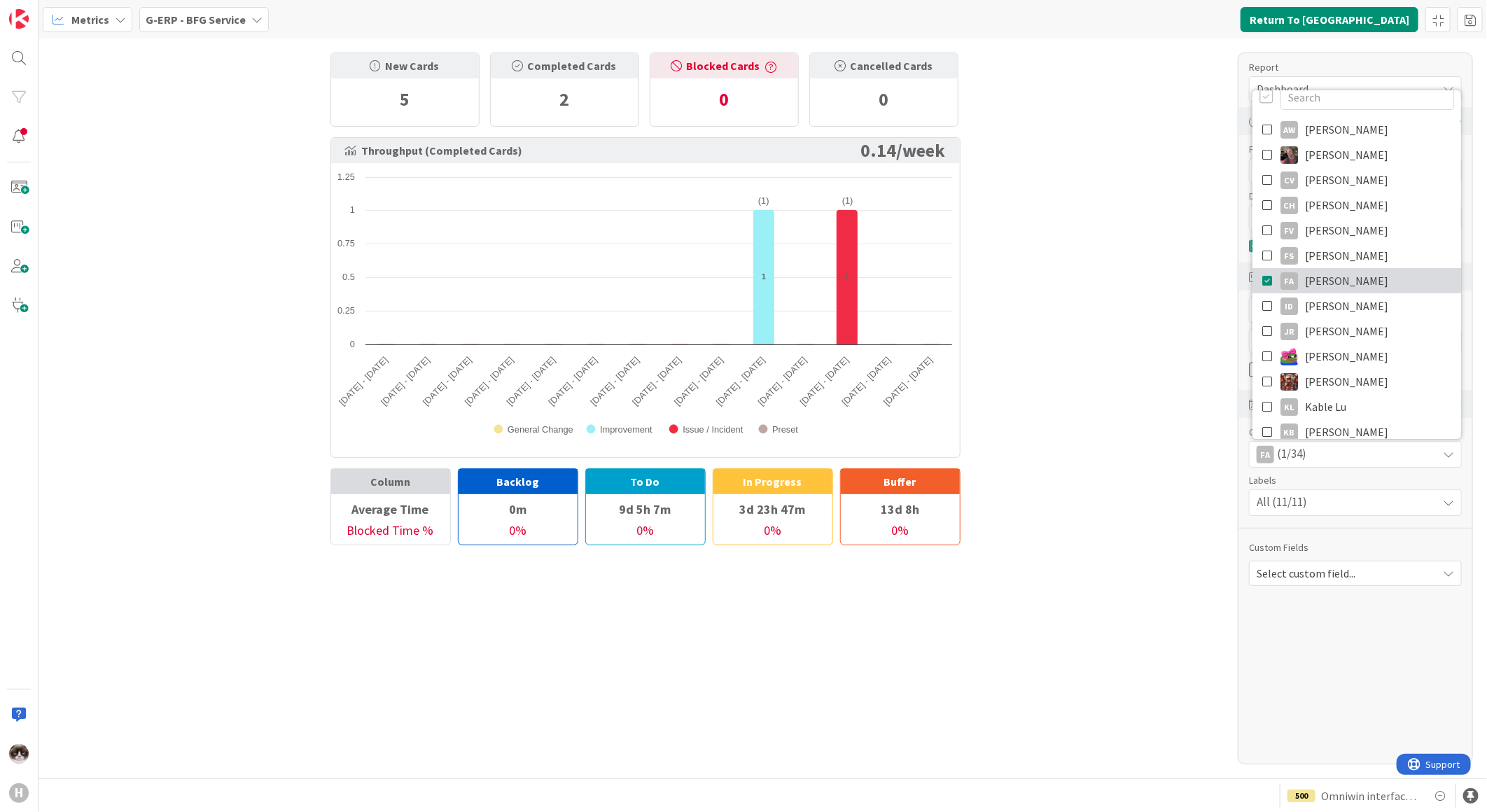
click at [1334, 282] on span "Fu Alex" at bounding box center [1346, 280] width 83 height 21
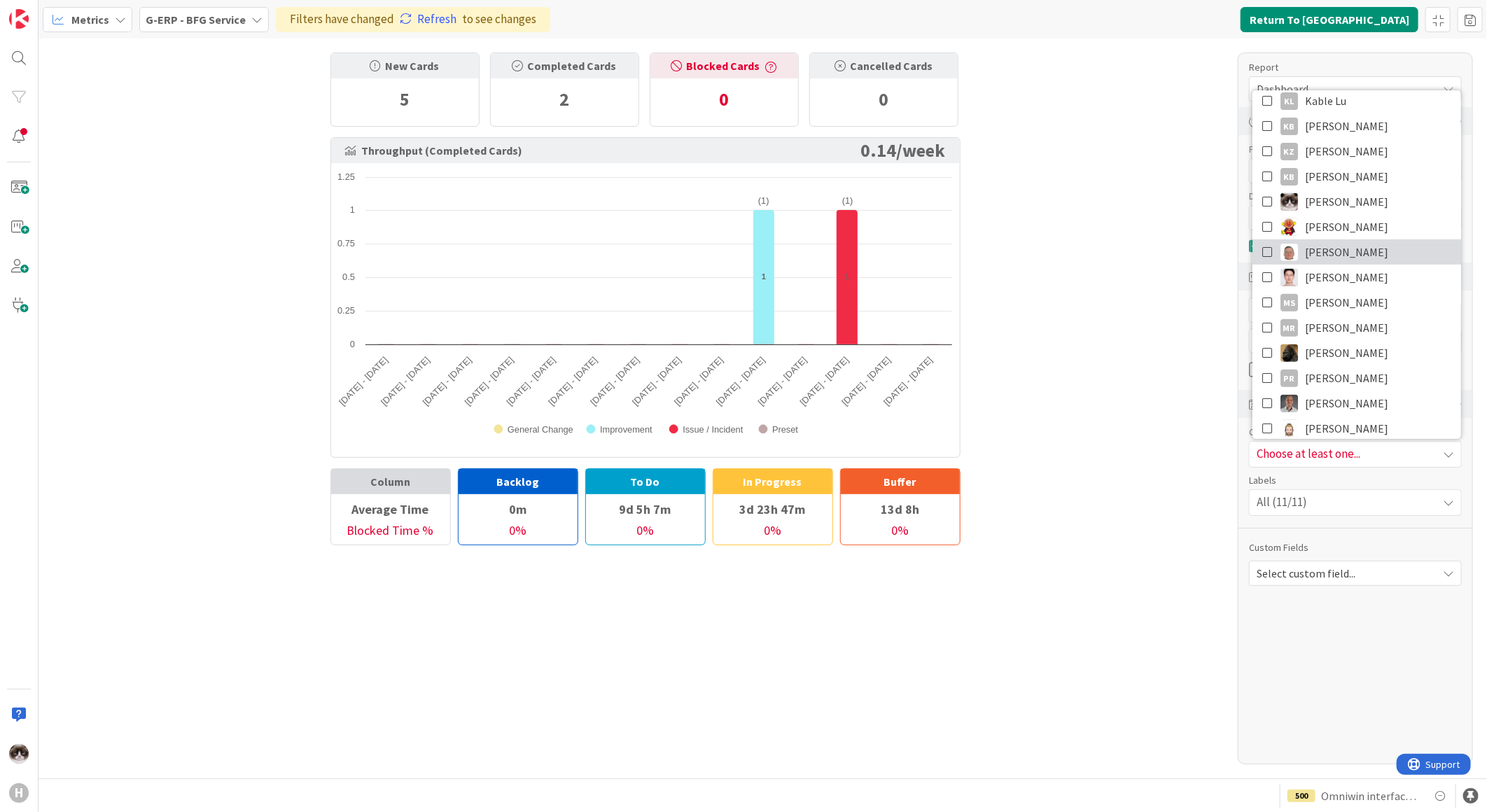
scroll to position [388, 0]
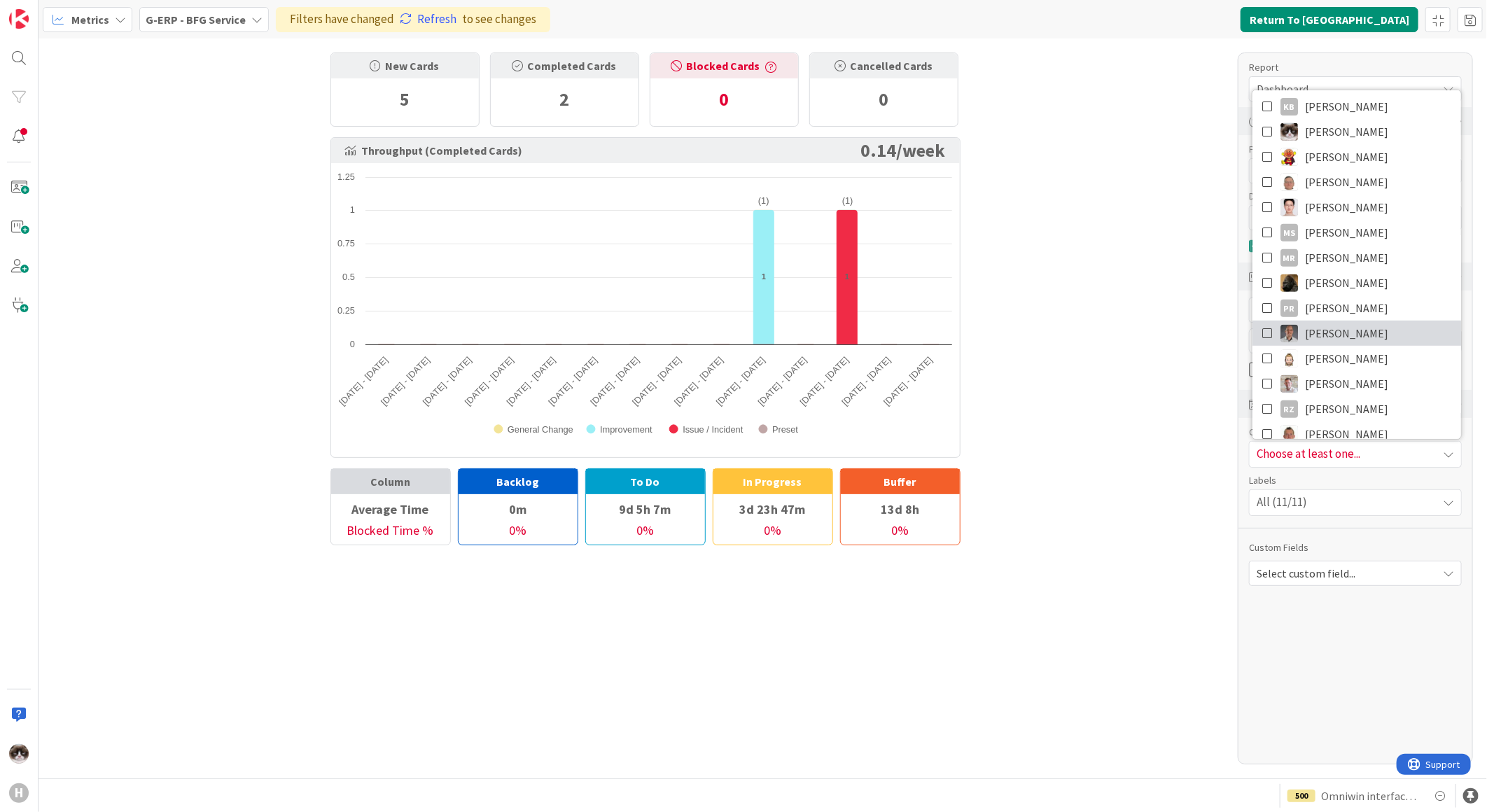
click at [1372, 328] on link "Paulo Schwab" at bounding box center [1356, 333] width 209 height 26
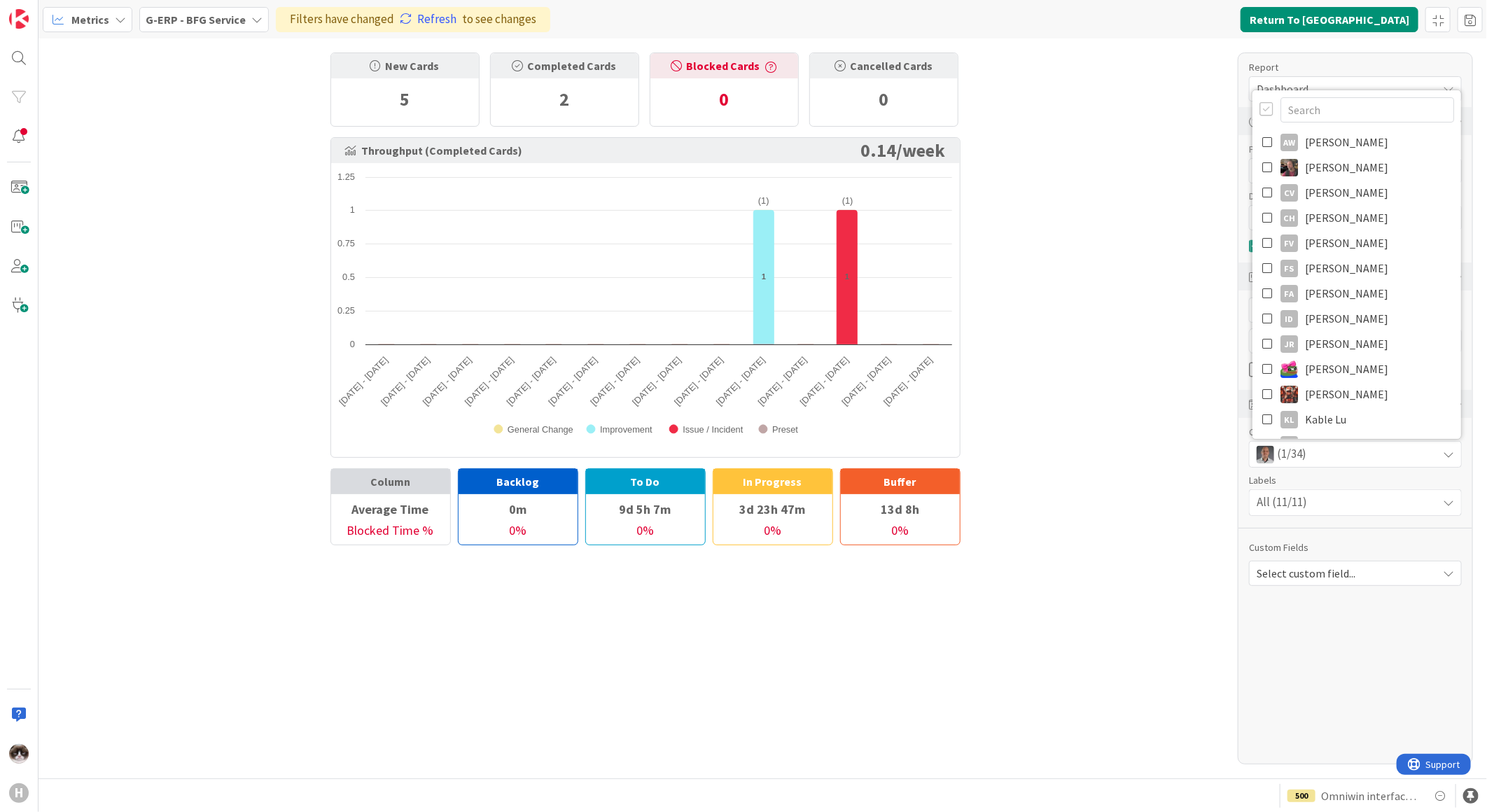
click at [1157, 471] on div "New Cards 5 Completed Cards 2 Blocked Cards 0 Cancelled Cards 0 Throughput (Com…" at bounding box center [762, 409] width 1448 height 740
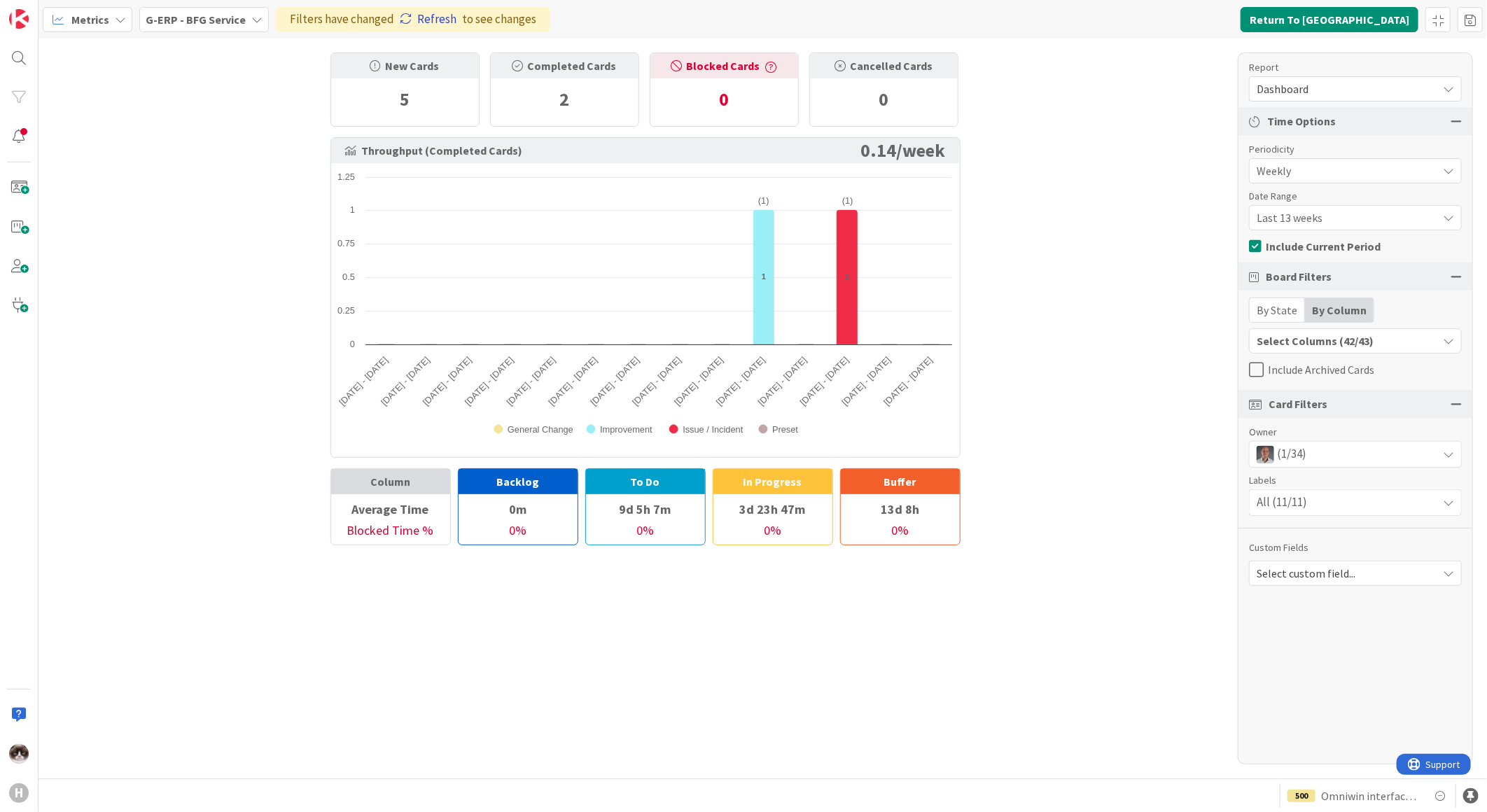
click at [421, 14] on link "Refresh" at bounding box center [428, 19] width 57 height 18
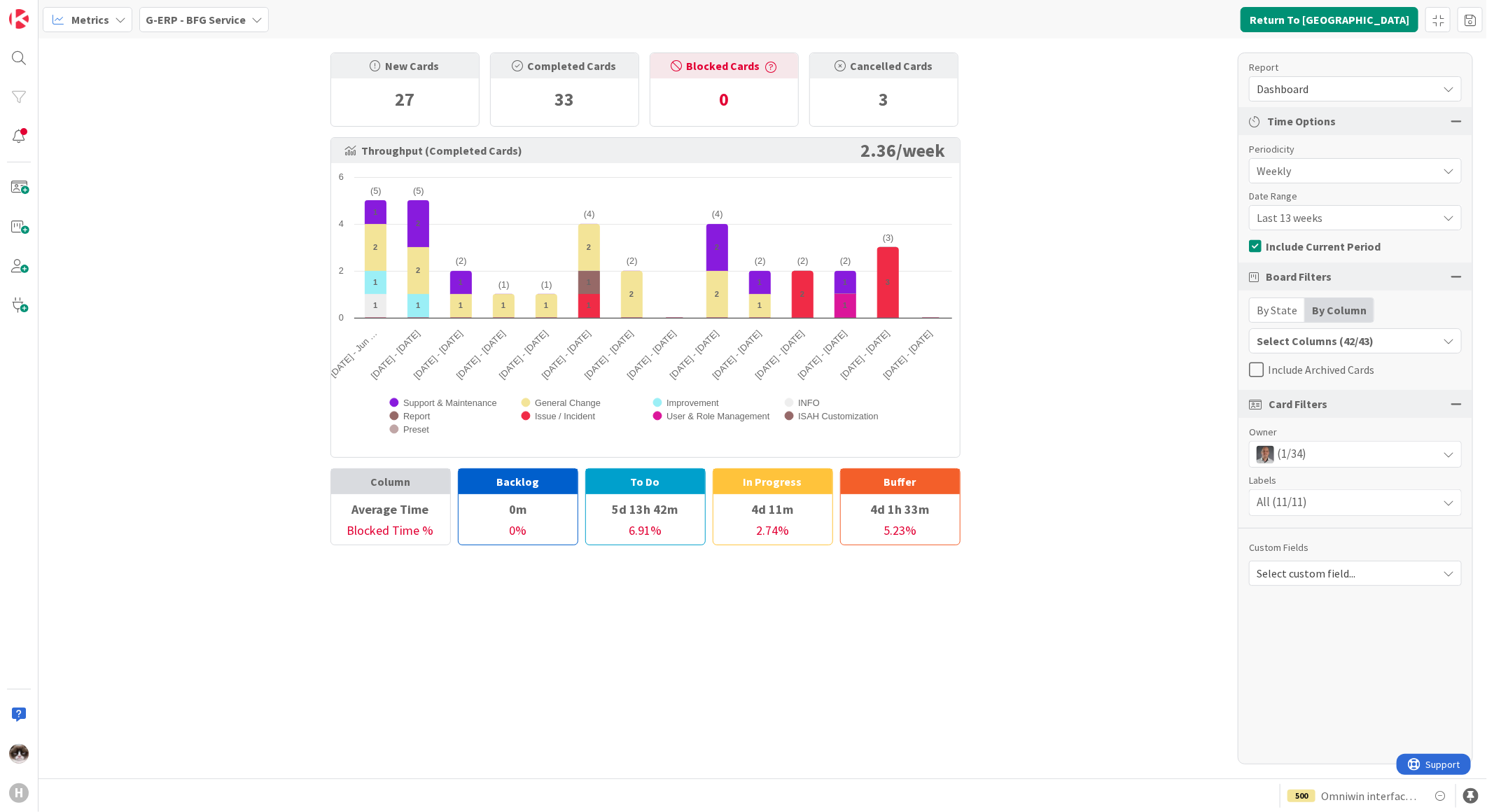
click at [1310, 12] on div "Metrics G-ERP - BFG Service Return To Kanban" at bounding box center [762, 19] width 1448 height 39
click at [1320, 15] on button "Return To Kanban" at bounding box center [1329, 20] width 178 height 26
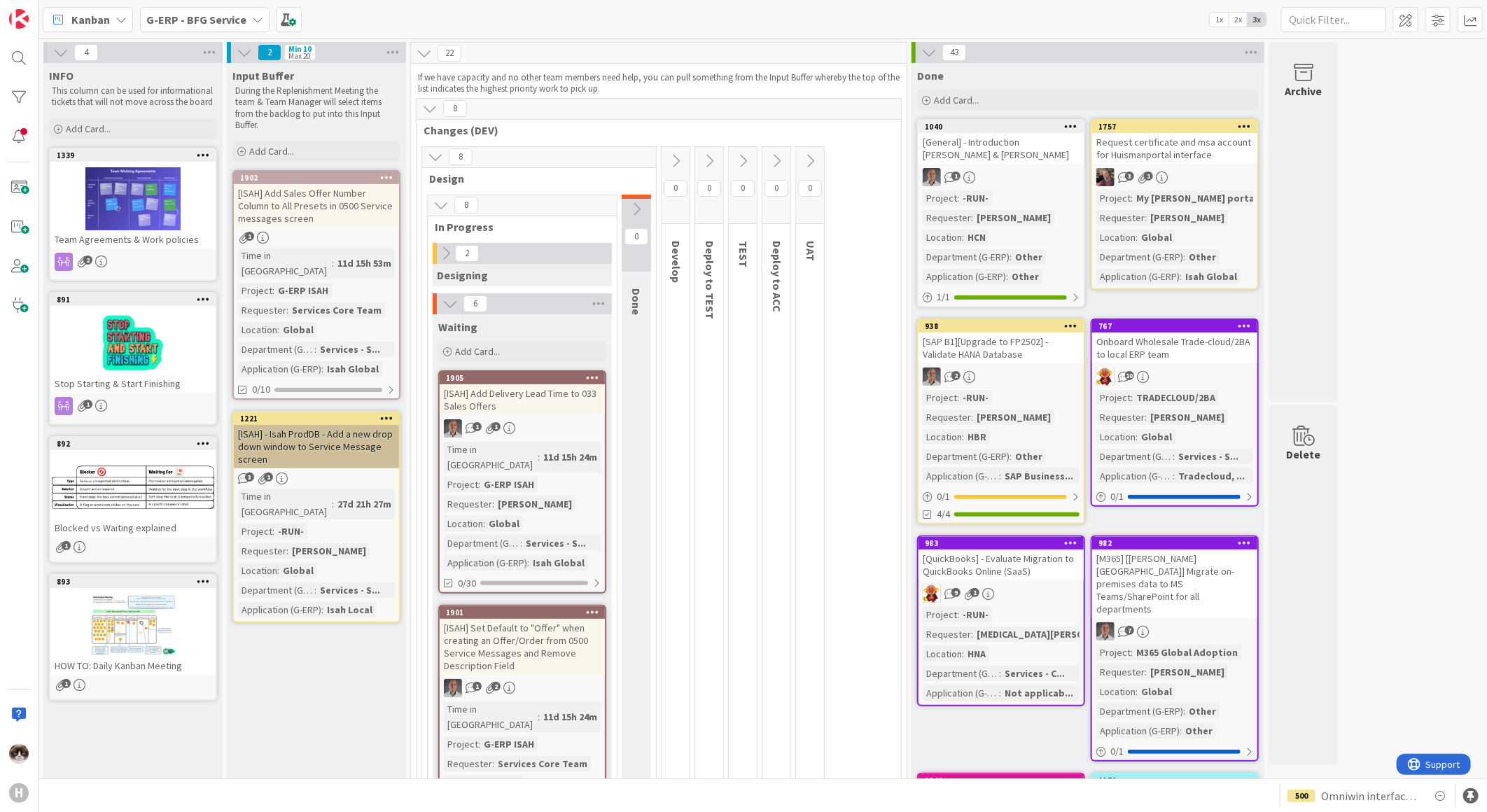
click at [201, 26] on span "G-ERP - BFG Service" at bounding box center [196, 19] width 100 height 17
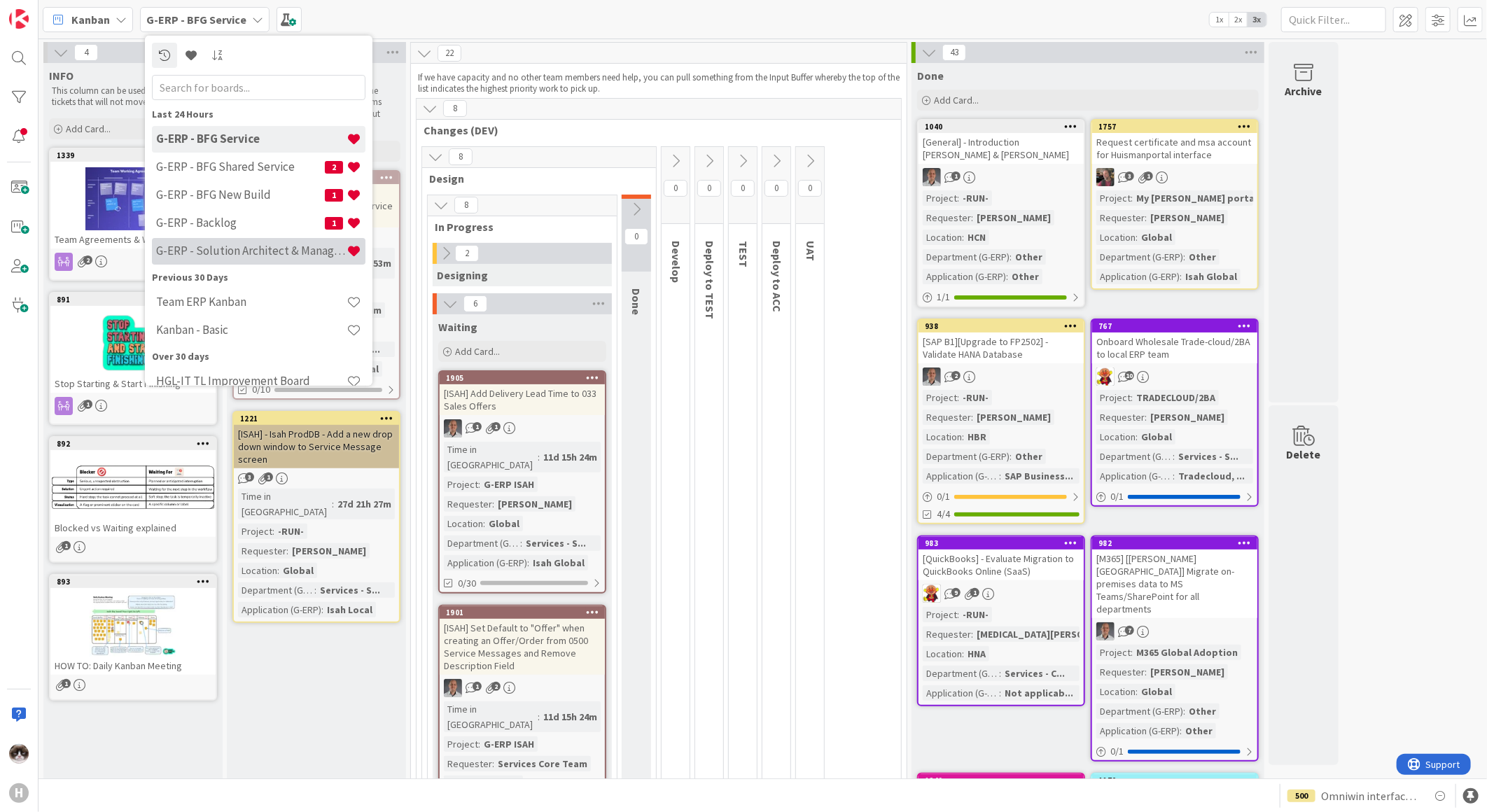
click at [264, 252] on h4 "G-ERP - Solution Architect & Management" at bounding box center [251, 250] width 190 height 14
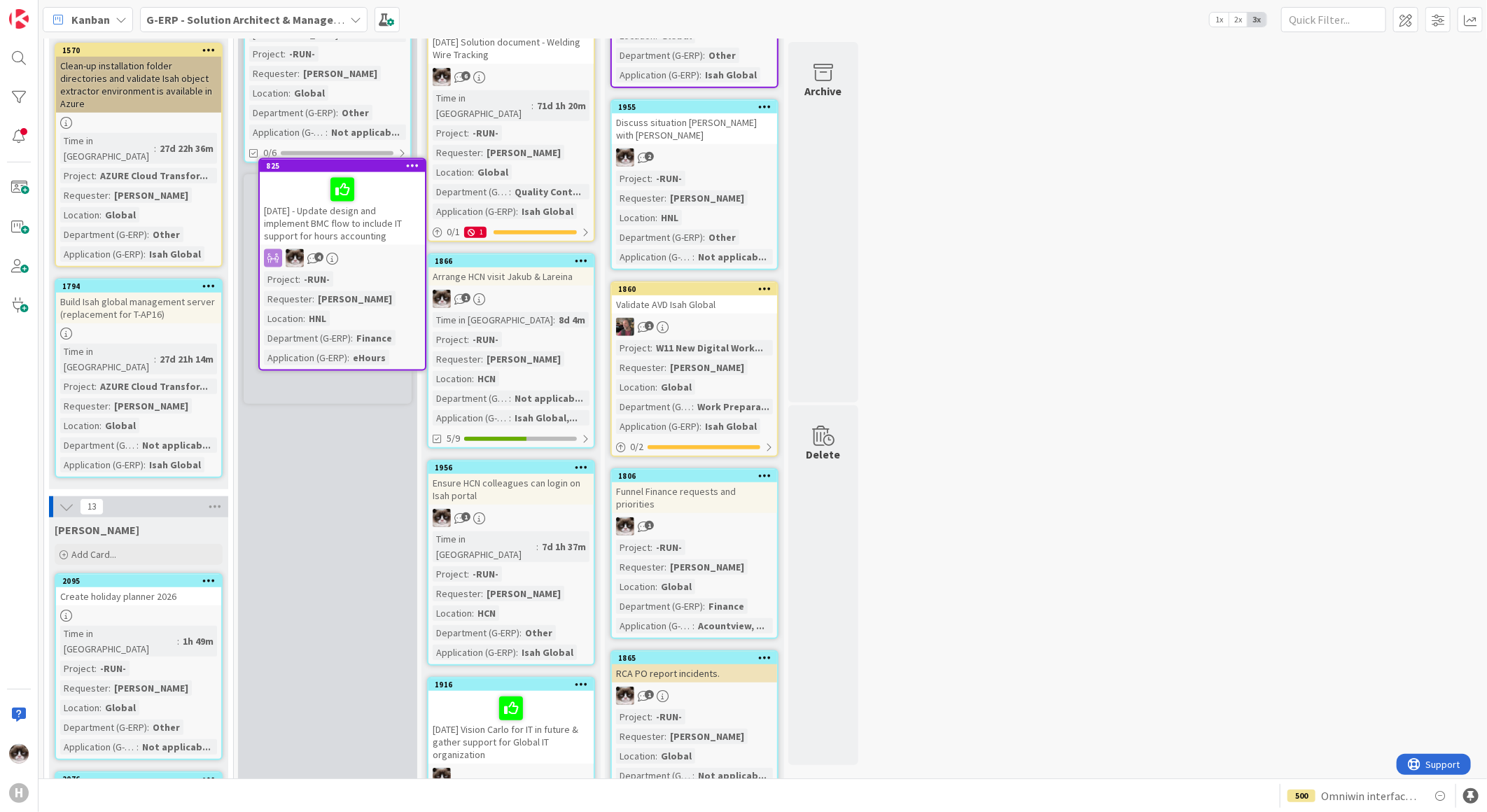
scroll to position [373, 0]
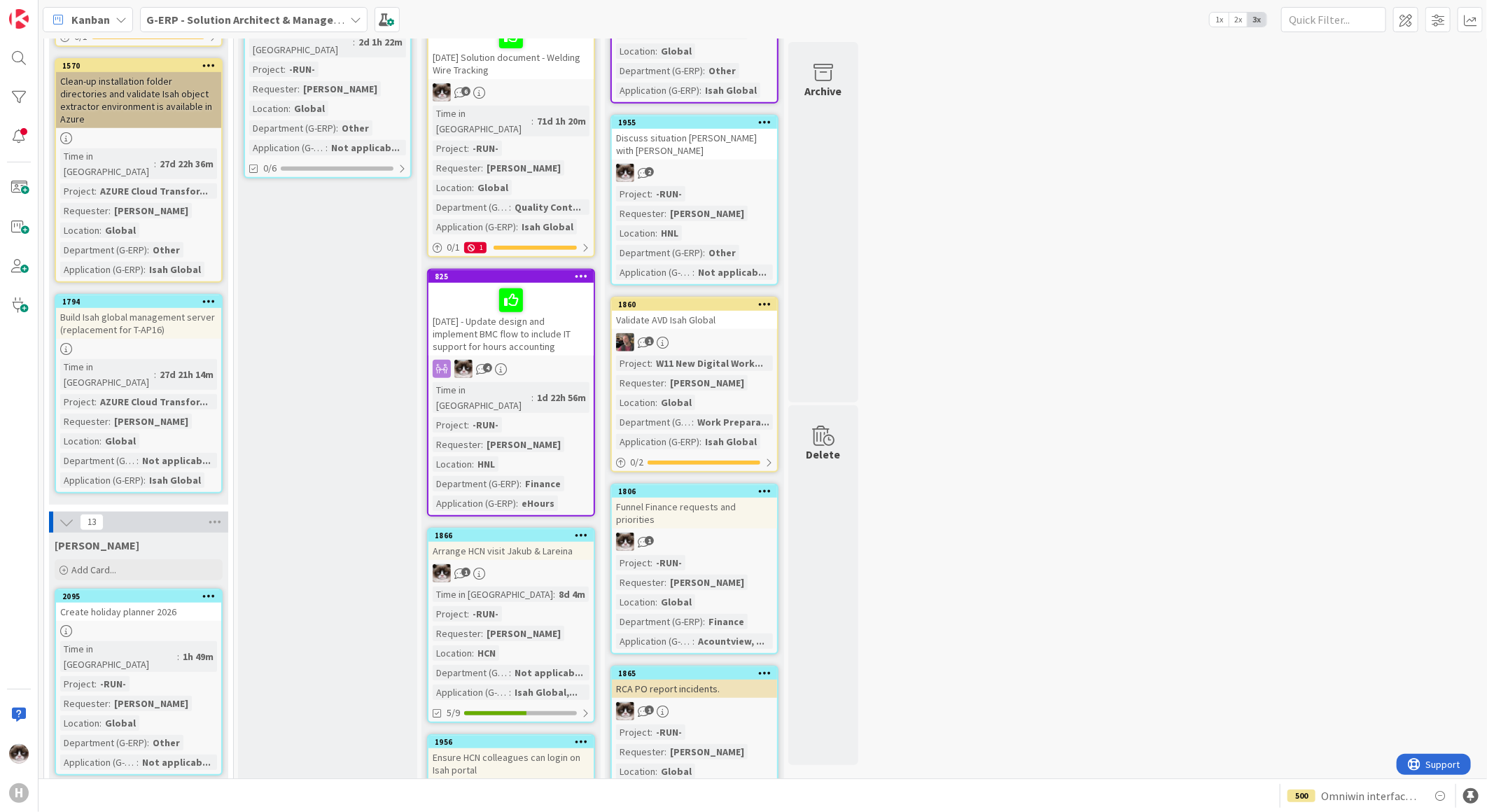
click at [579, 285] on div at bounding box center [511, 300] width 157 height 29
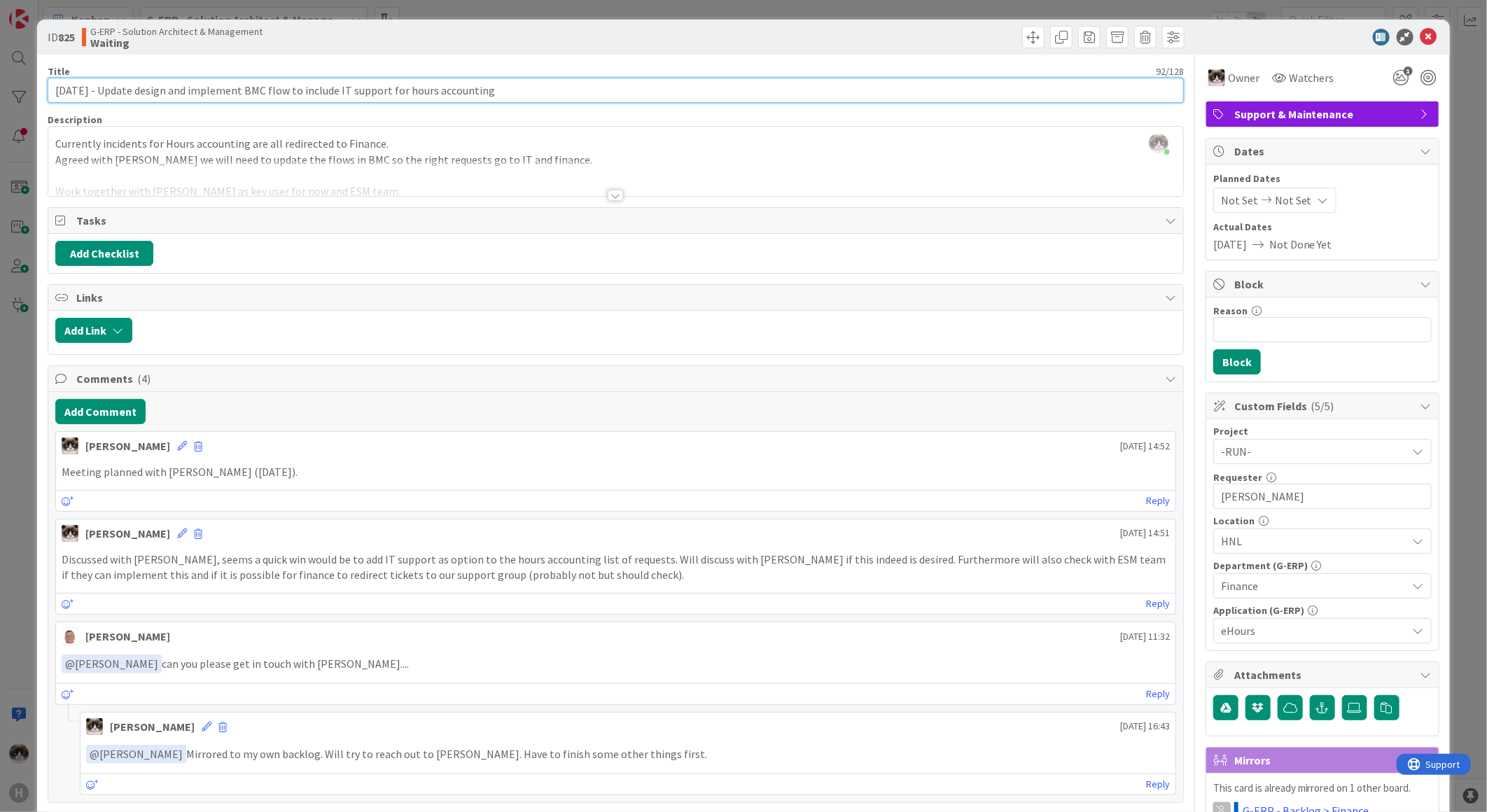
drag, startPoint x: 113, startPoint y: 93, endPoint x: 31, endPoint y: 93, distance: 82.0
click at [31, 93] on div "ID 825 G-ERP - Solution Architect & Management Waiting Title 92 / 128 24-09-202…" at bounding box center [744, 406] width 1487 height 812
type input "Update design and implement BMC flow to include IT support for hours accounting"
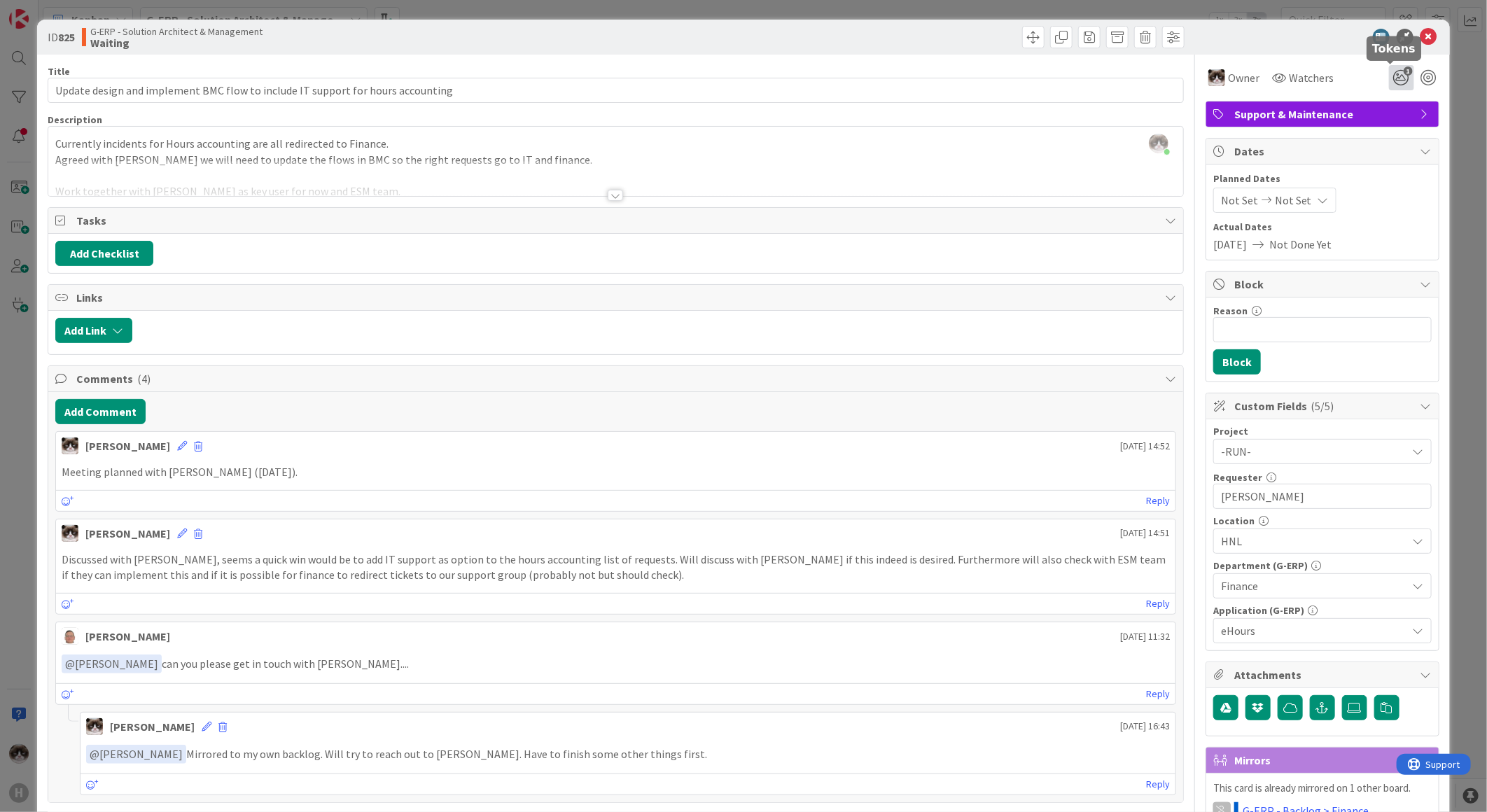
click at [1391, 75] on icon "1" at bounding box center [1401, 77] width 26 height 26
click at [1396, 128] on icon at bounding box center [1401, 132] width 11 height 11
click at [131, 414] on button "Add Comment" at bounding box center [101, 411] width 90 height 26
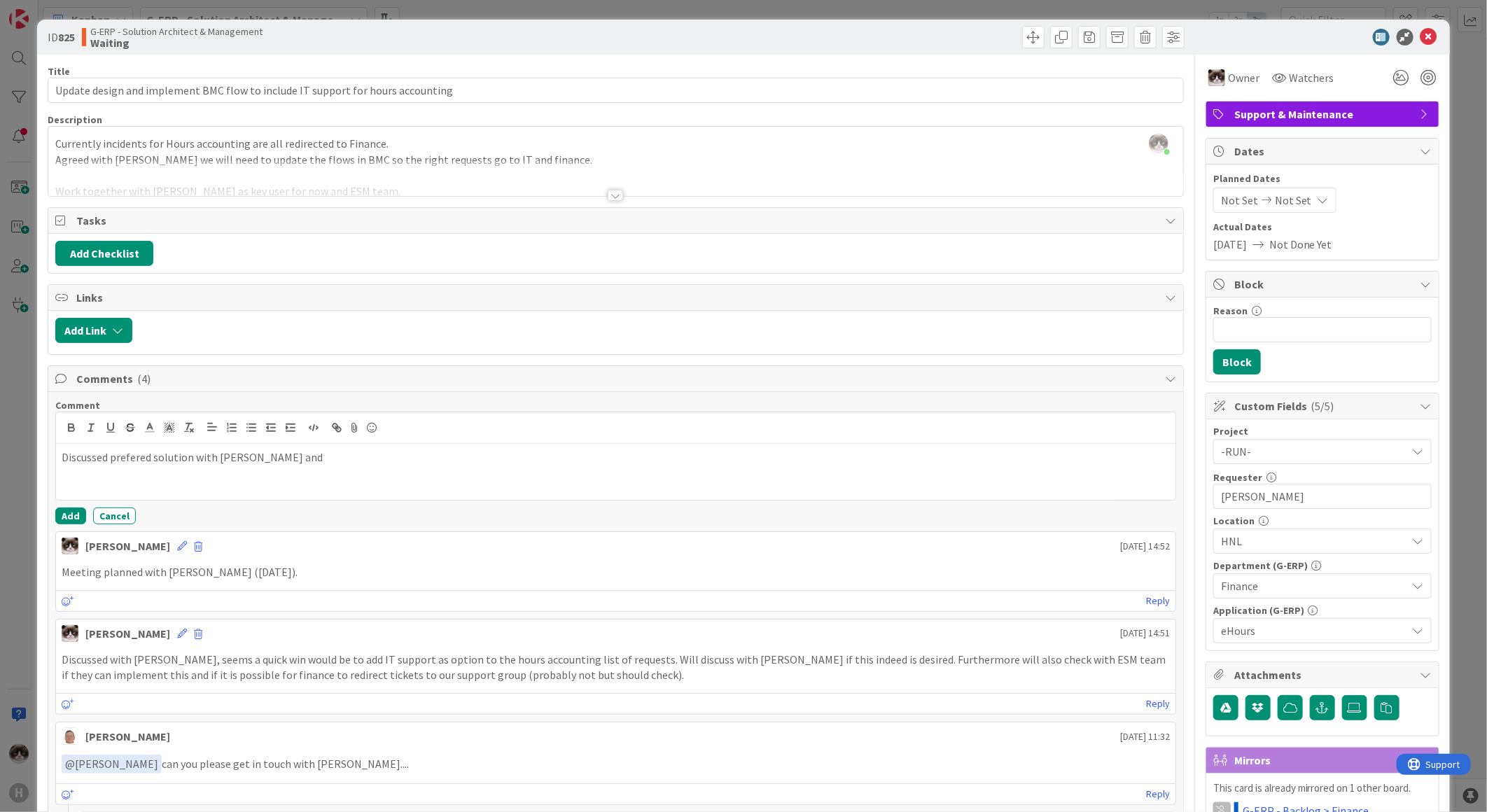
click at [128, 457] on p "Discussed prefered solution with Liza and" at bounding box center [615, 457] width 1108 height 16
click at [287, 460] on p "Discussed preferred solution with Liza and" at bounding box center [615, 457] width 1108 height 16
click at [372, 459] on p "Discussed preferred solution with Liza and made request with BMC: BMC request I…" at bounding box center [615, 457] width 1108 height 16
click at [68, 509] on button "Add" at bounding box center [71, 516] width 31 height 17
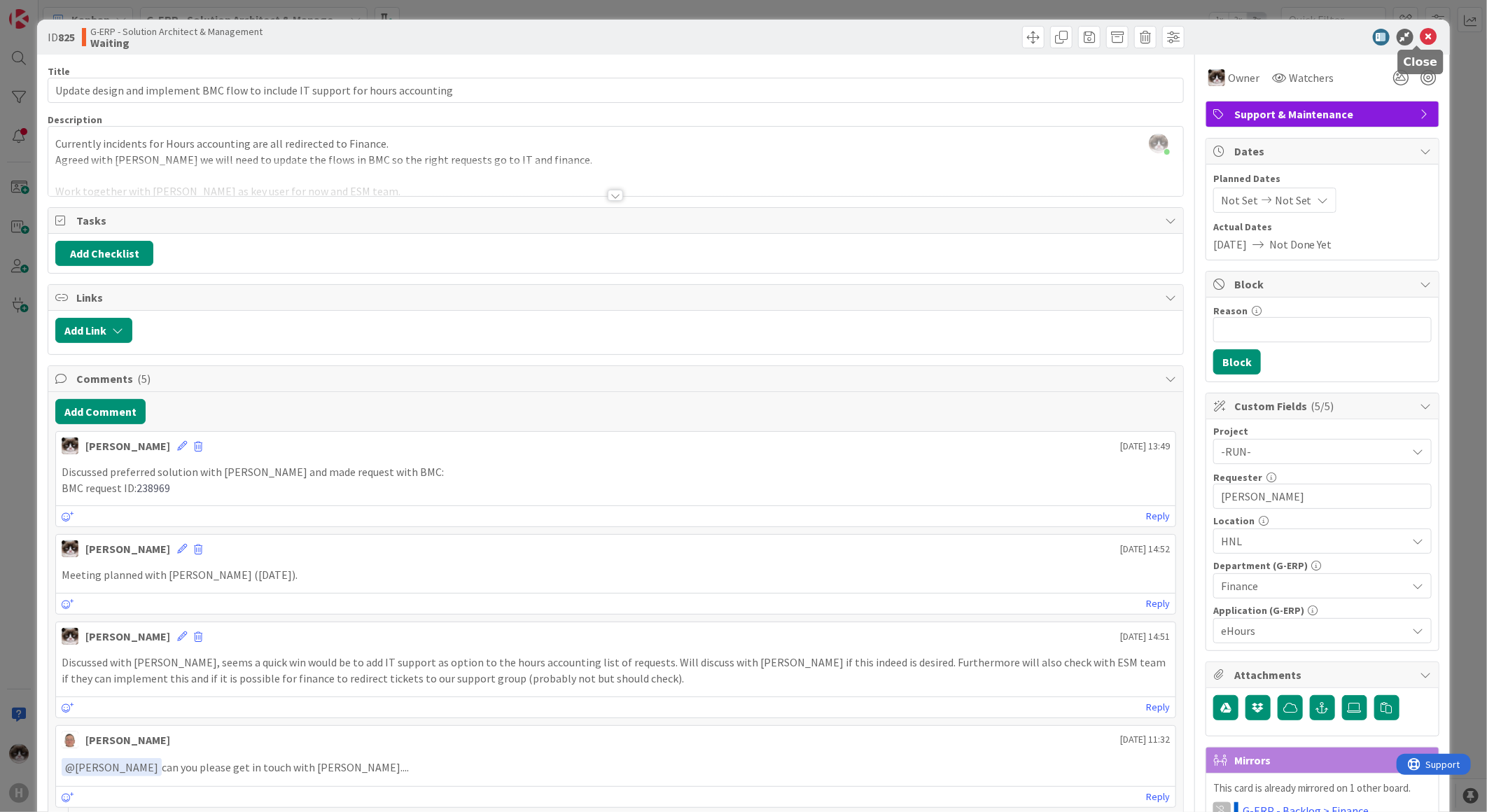
click at [1422, 31] on icon at bounding box center [1429, 36] width 17 height 17
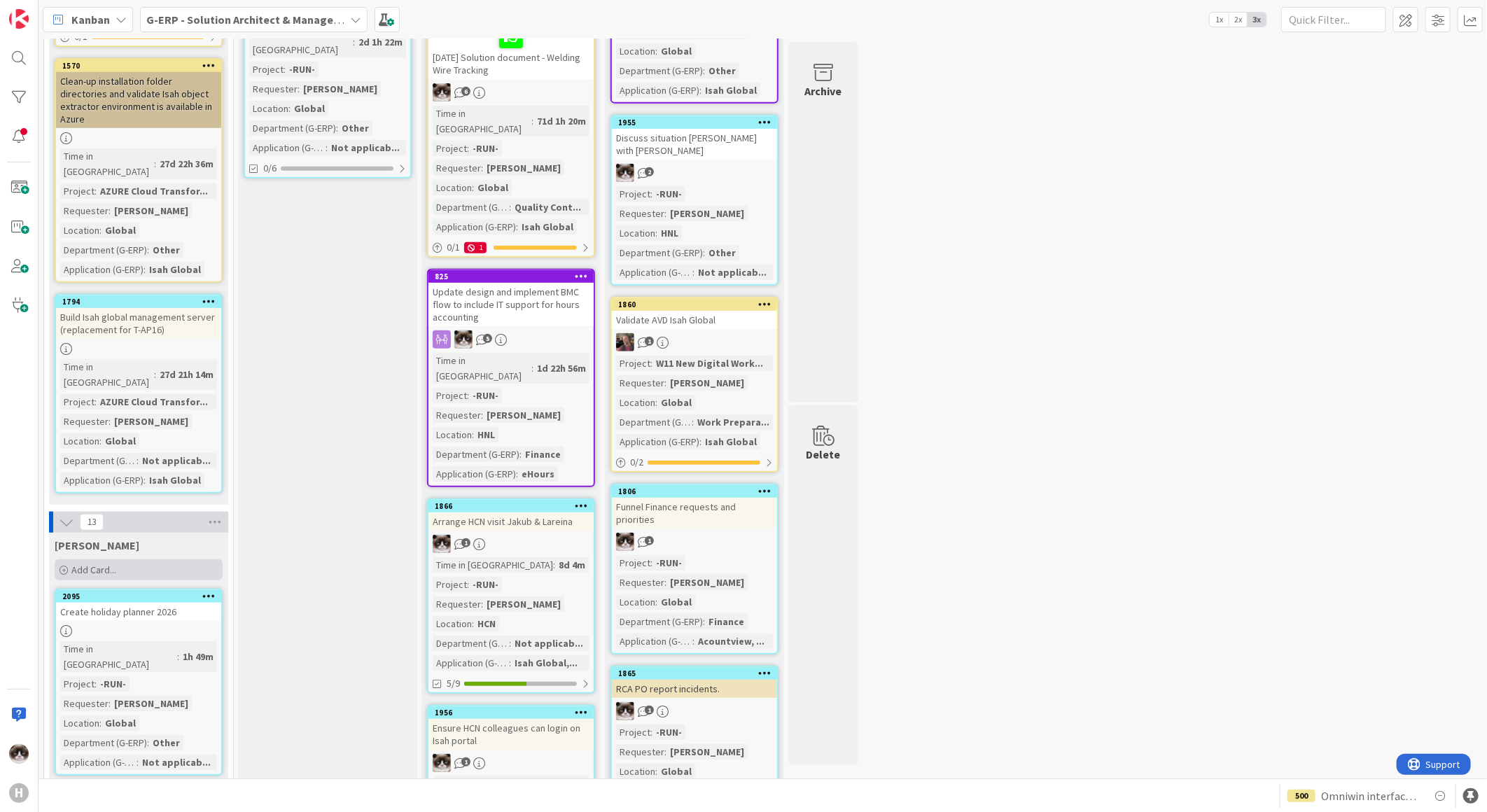
click at [136, 560] on div "Add Card..." at bounding box center [139, 570] width 168 height 21
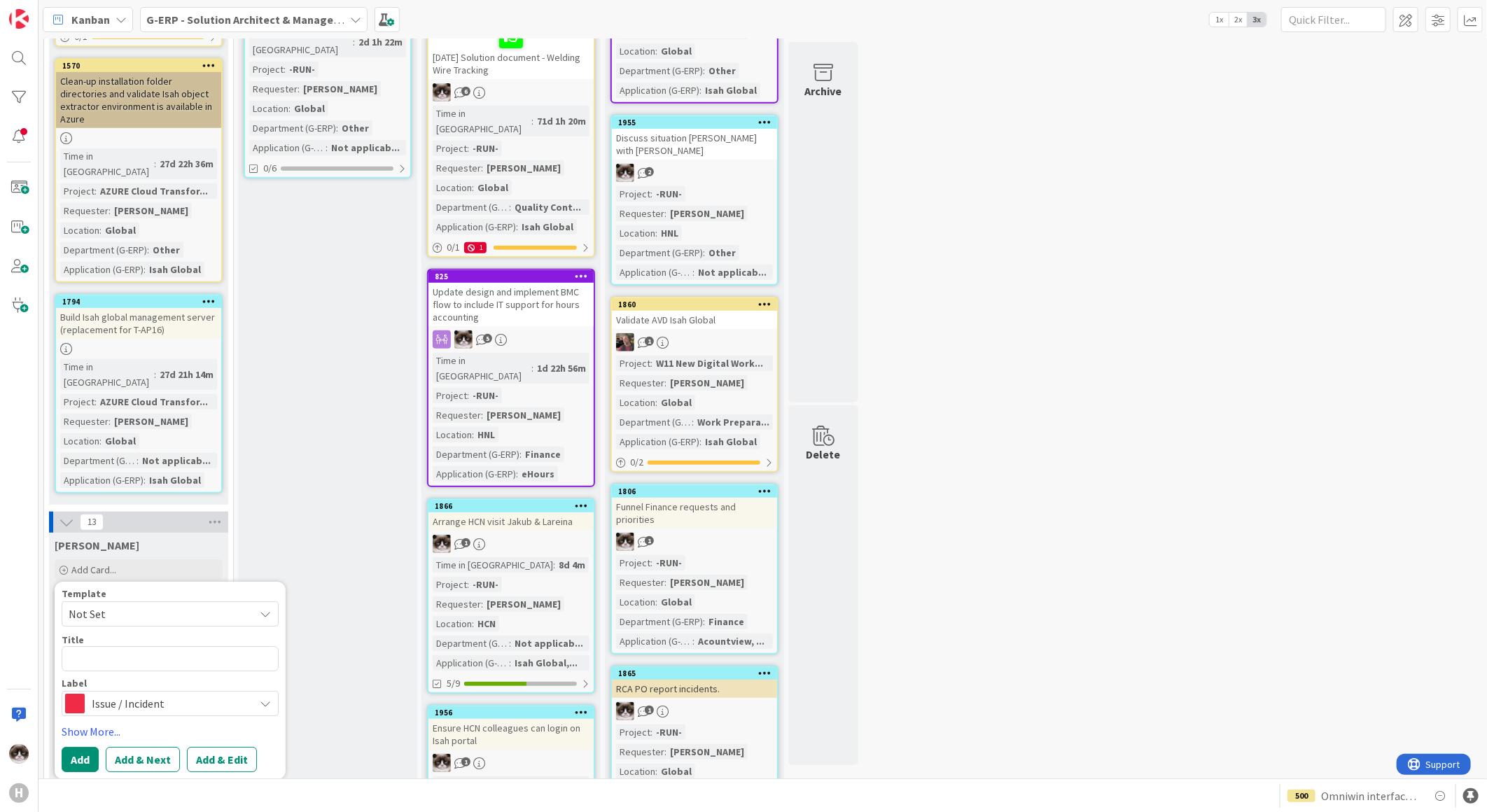
click at [157, 694] on span "Issue / Incident" at bounding box center [169, 703] width 155 height 20
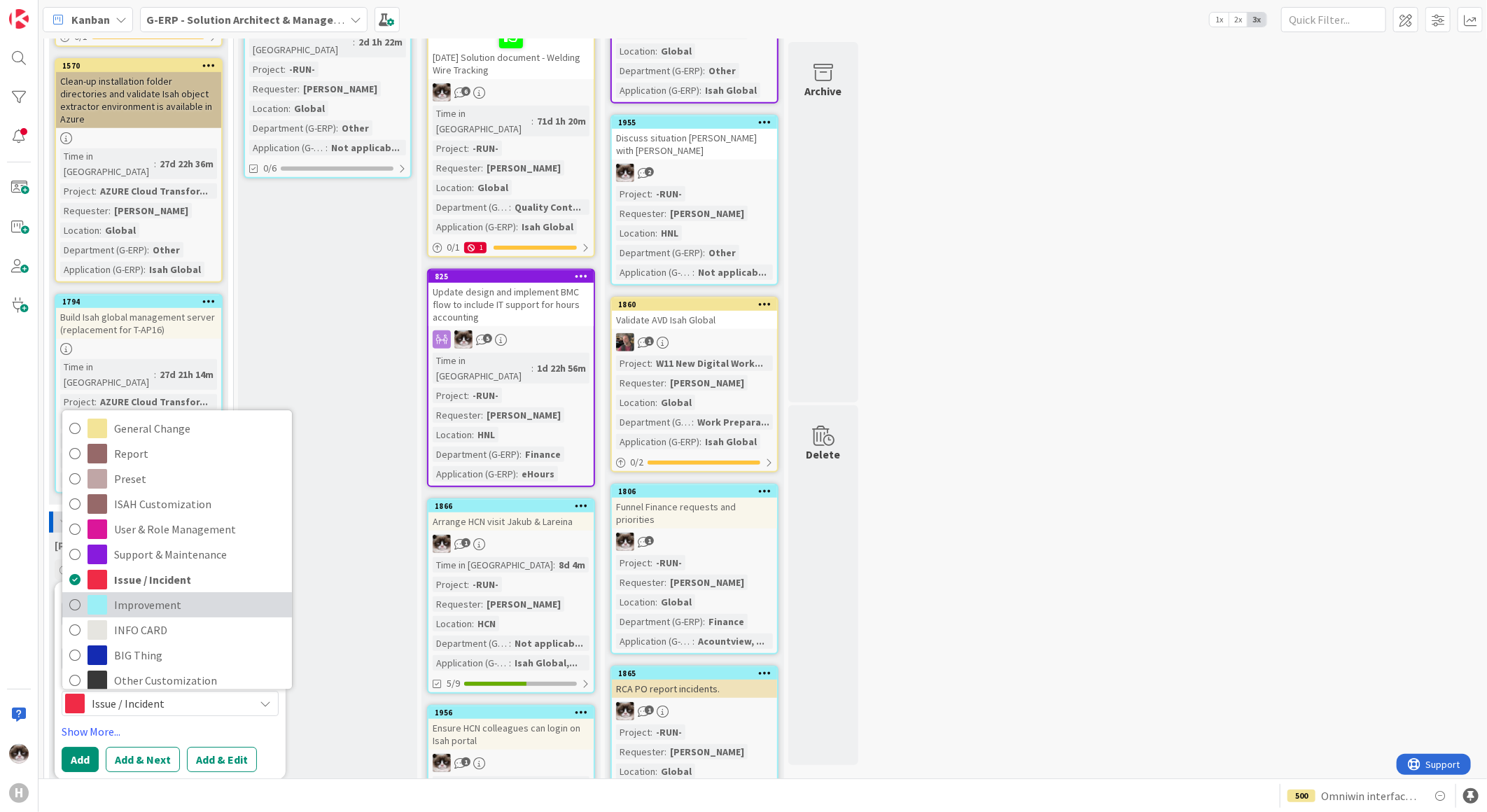
click at [145, 595] on span "Improvement" at bounding box center [199, 605] width 171 height 21
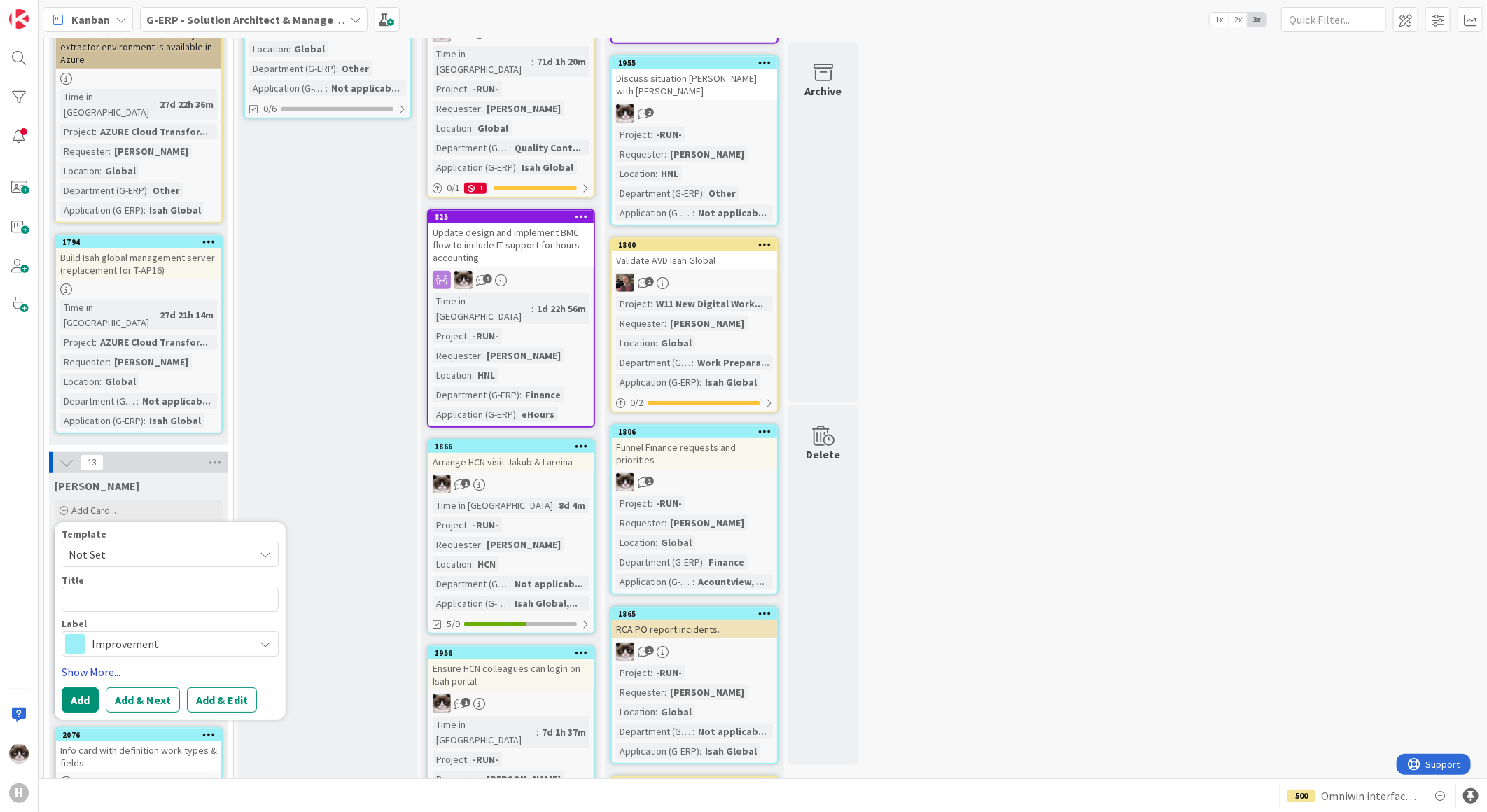
scroll to position [528, 0]
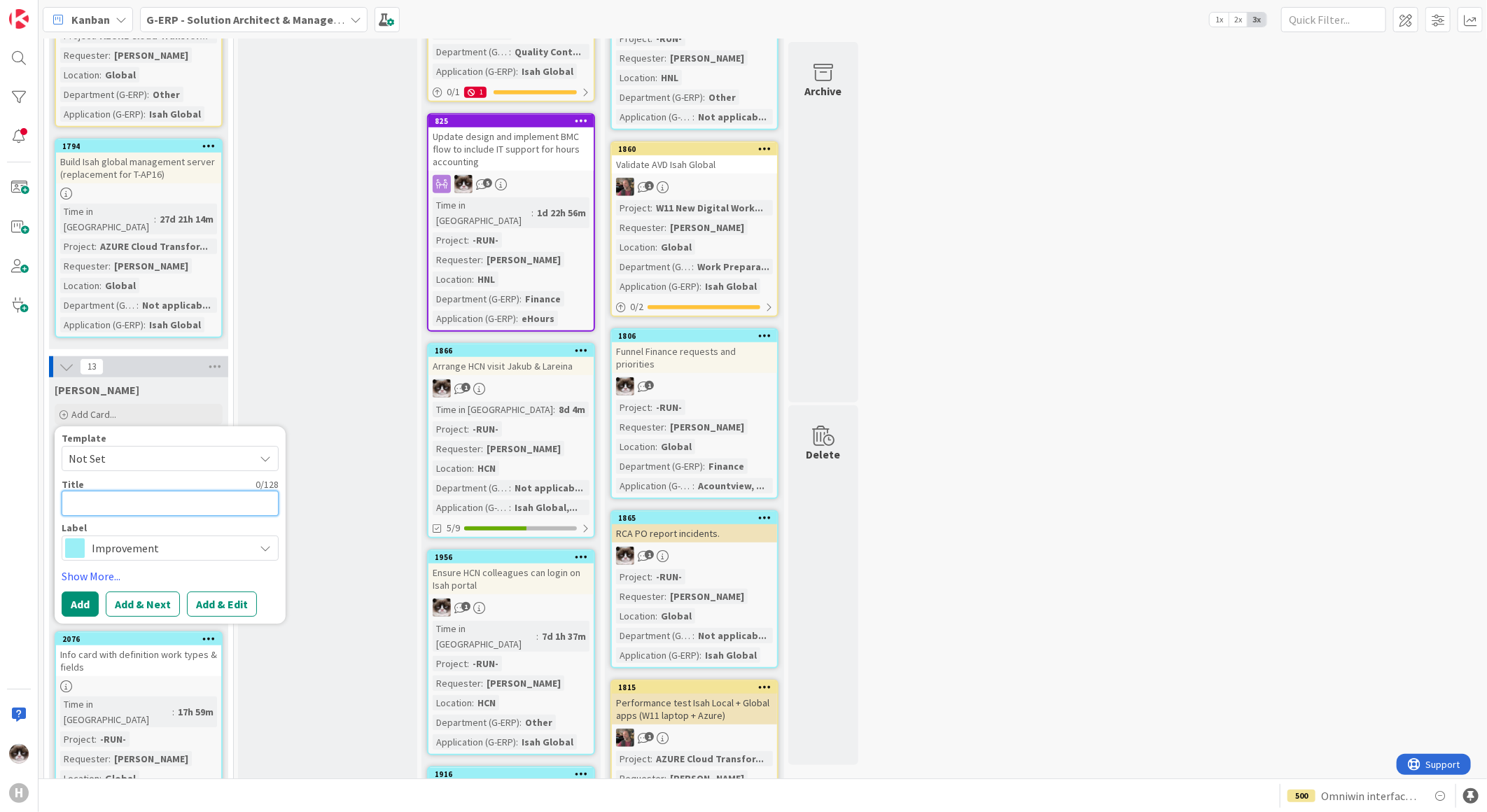
click at [128, 491] on textarea at bounding box center [169, 503] width 217 height 26
click at [152, 538] on span "Improvement" at bounding box center [169, 548] width 155 height 20
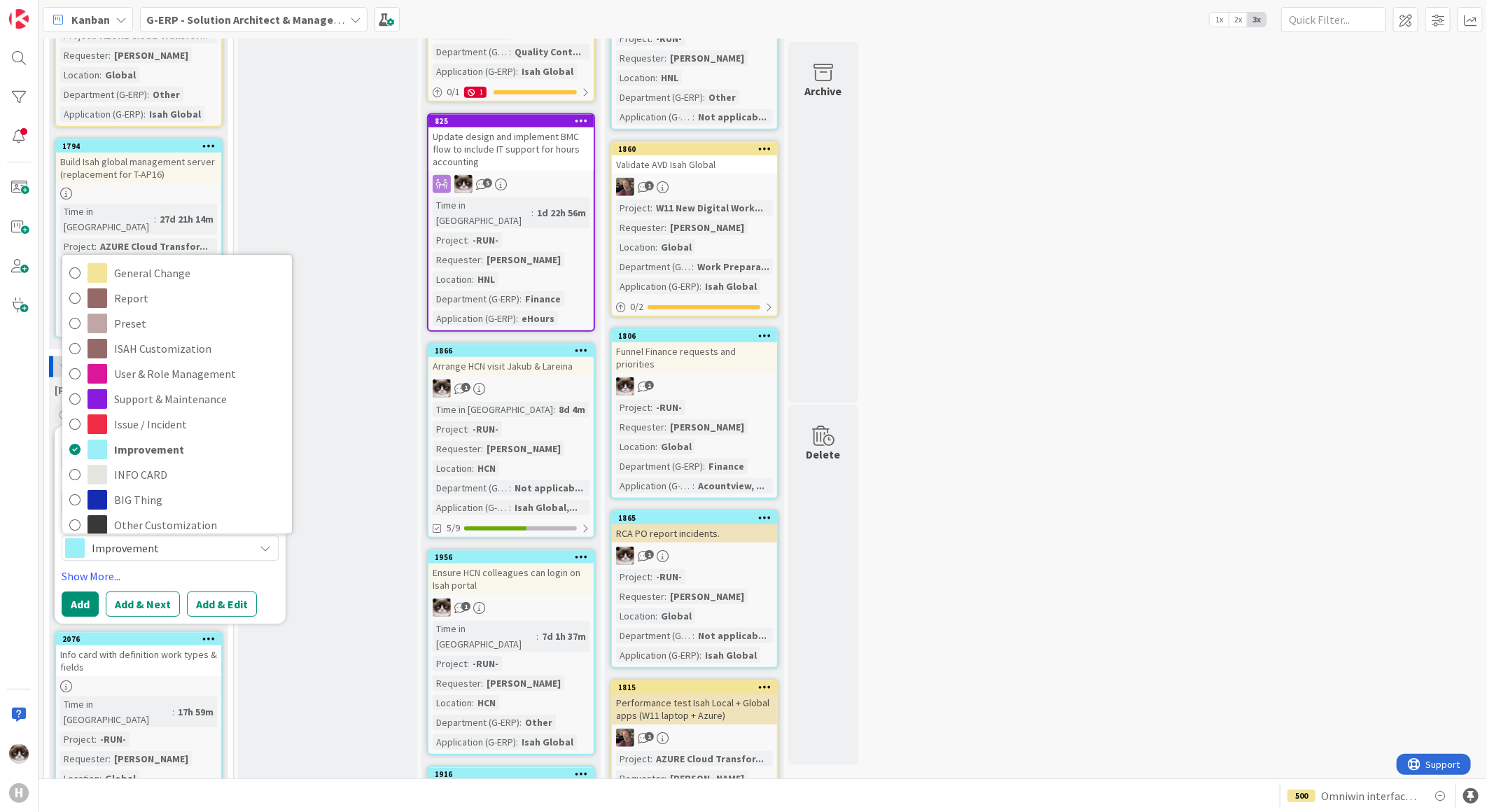
click at [152, 538] on span "Improvement" at bounding box center [169, 548] width 155 height 20
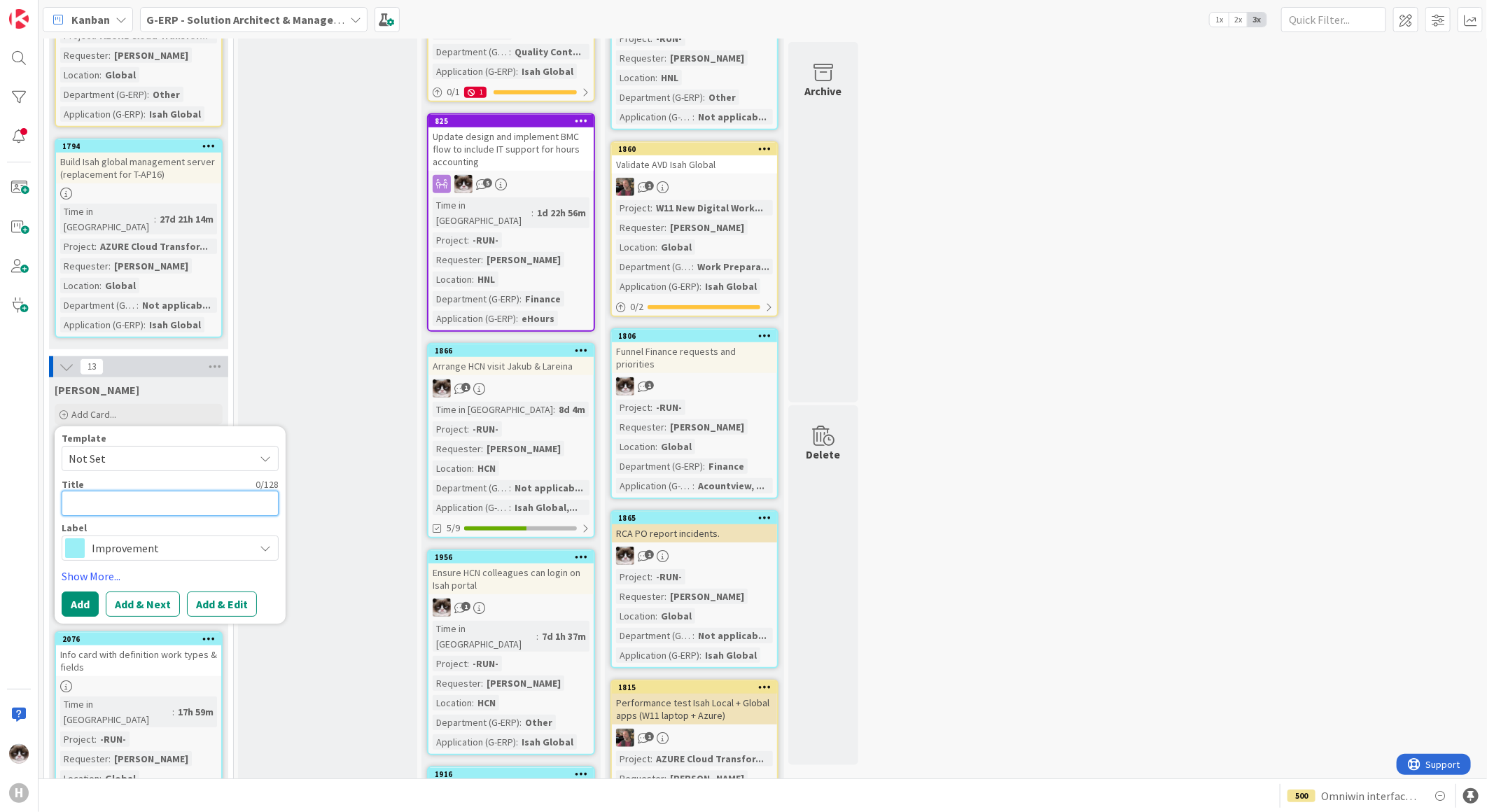
click at [120, 491] on textarea at bounding box center [169, 503] width 217 height 26
type textarea "x"
type textarea "H"
type textarea "x"
type textarea "Hi"
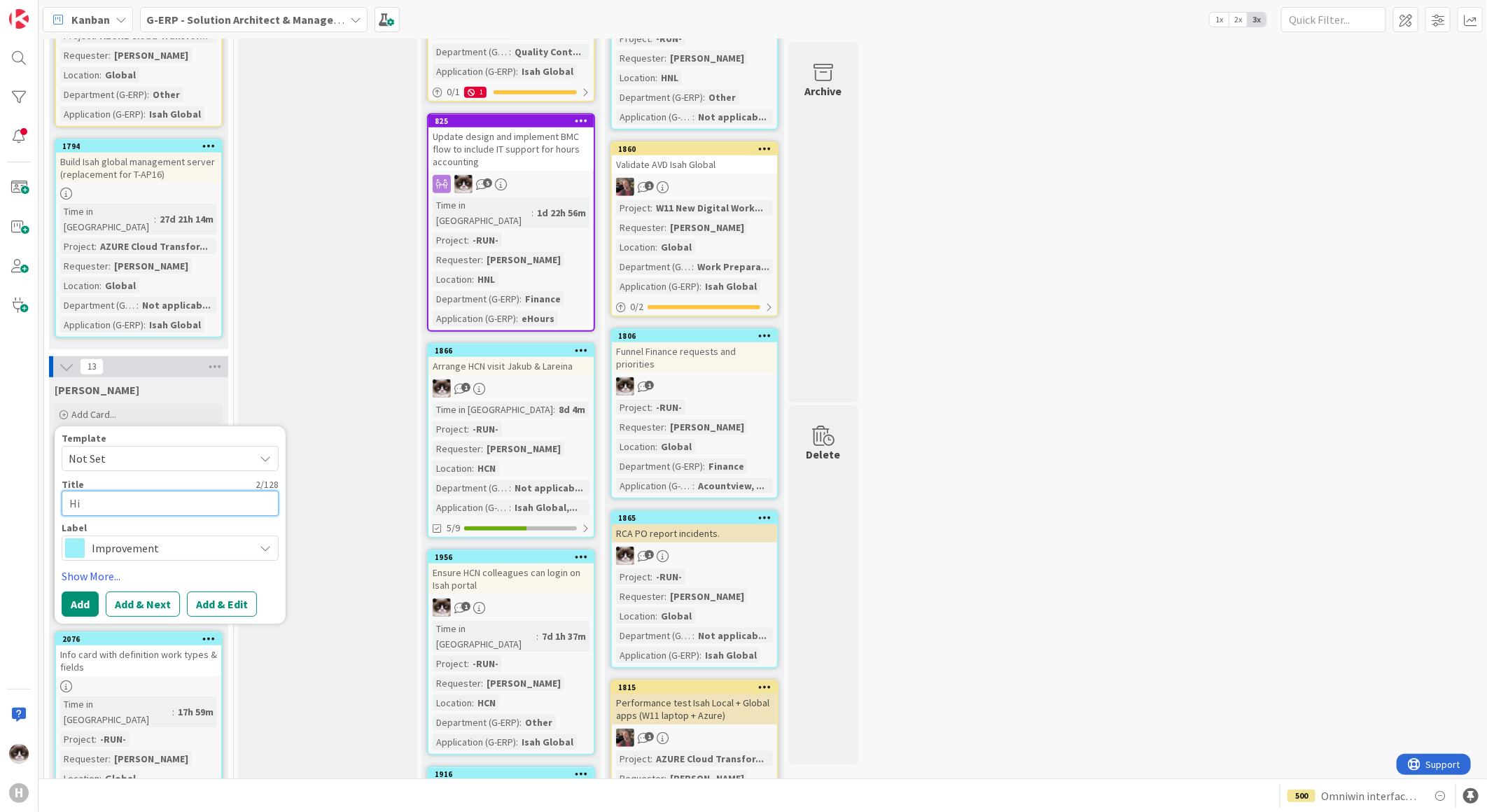
type textarea "x"
type textarea "Hir"
type textarea "x"
type textarea "Hire"
type textarea "x"
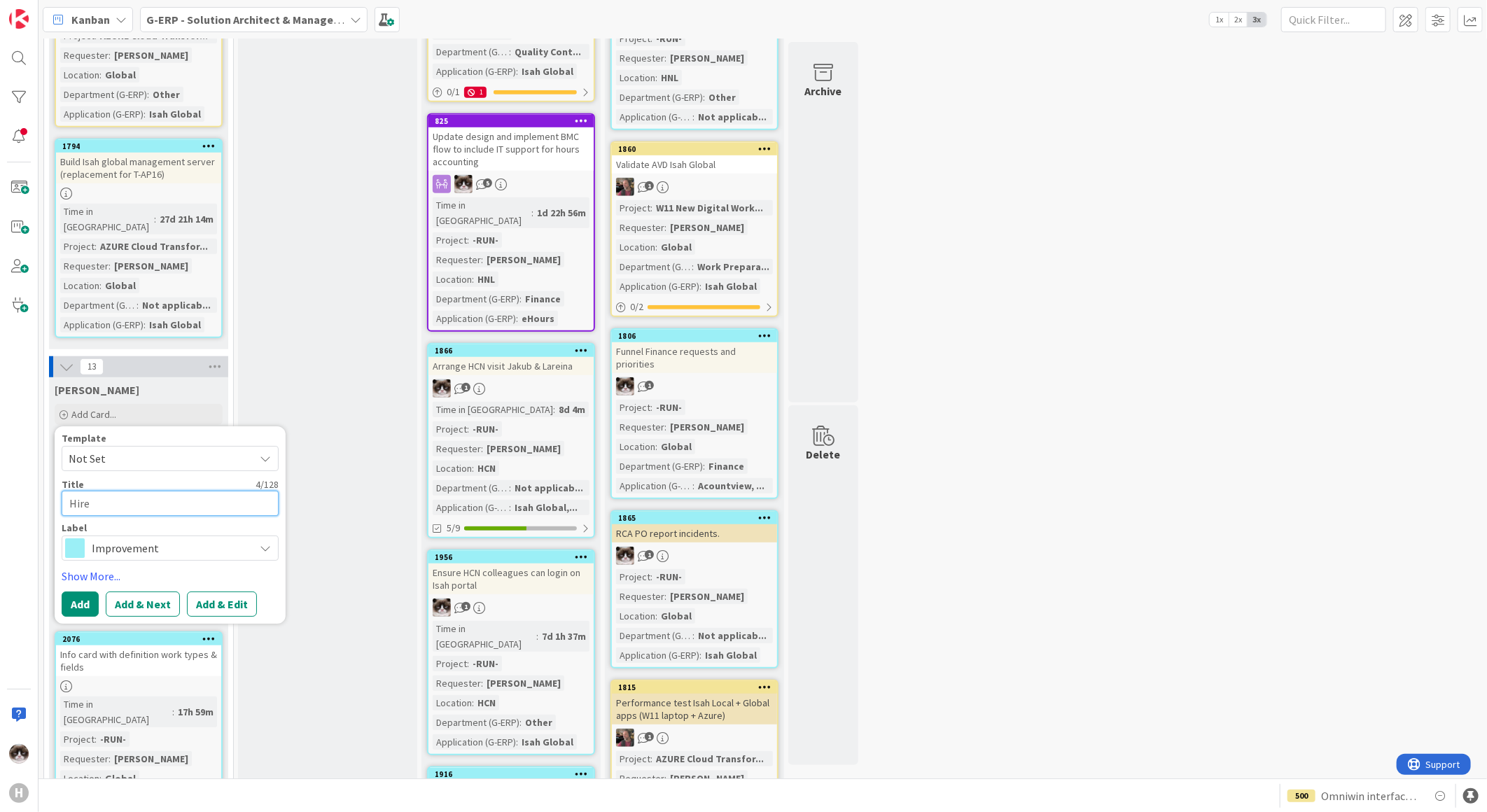
type textarea "Hire N"
type textarea "x"
type textarea "Hire No"
type textarea "x"
type textarea "Hire Noa"
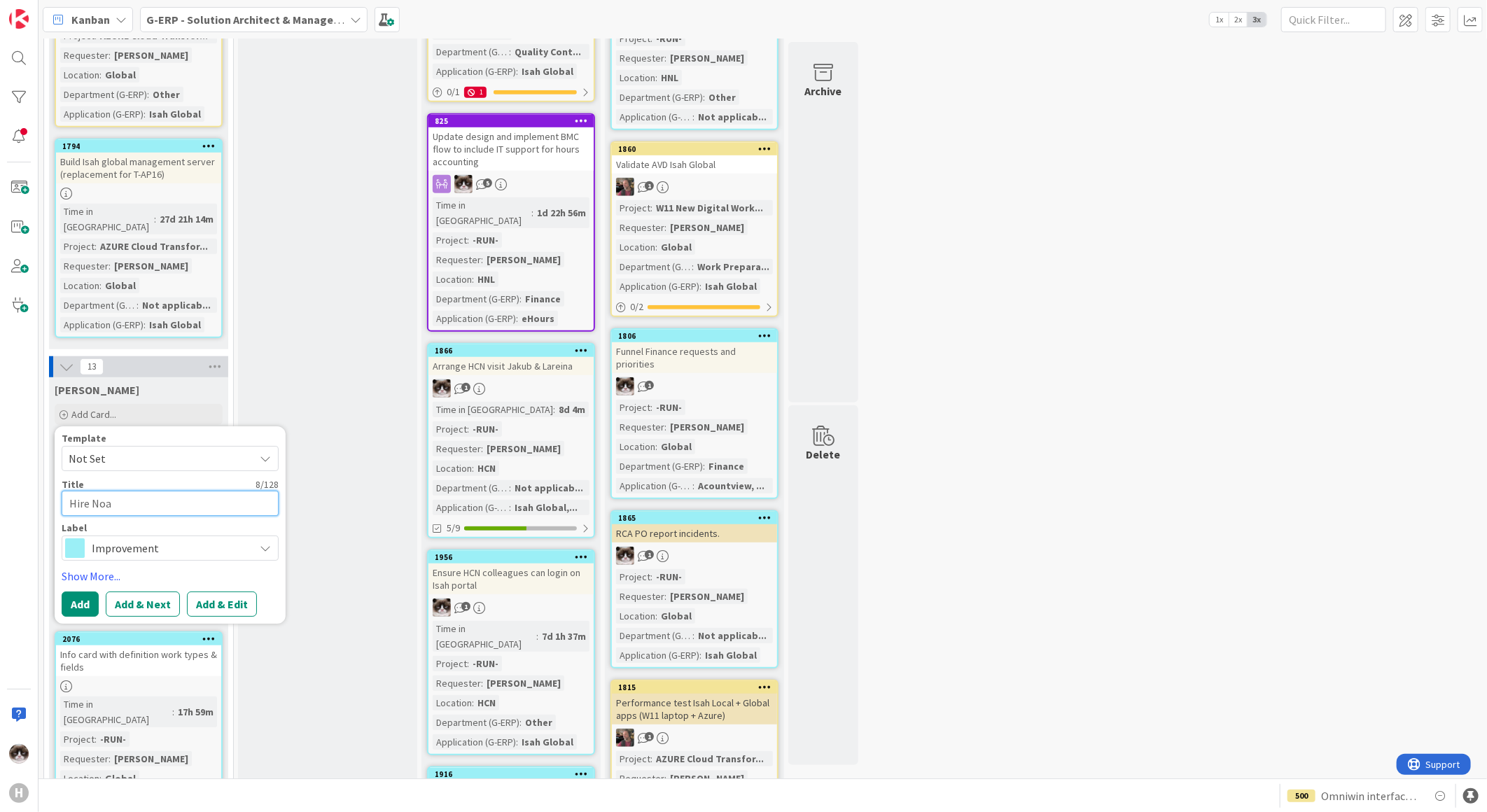
type textarea "x"
type textarea "Hire Noah"
type textarea "x"
type textarea "Hire Noah"
type textarea "x"
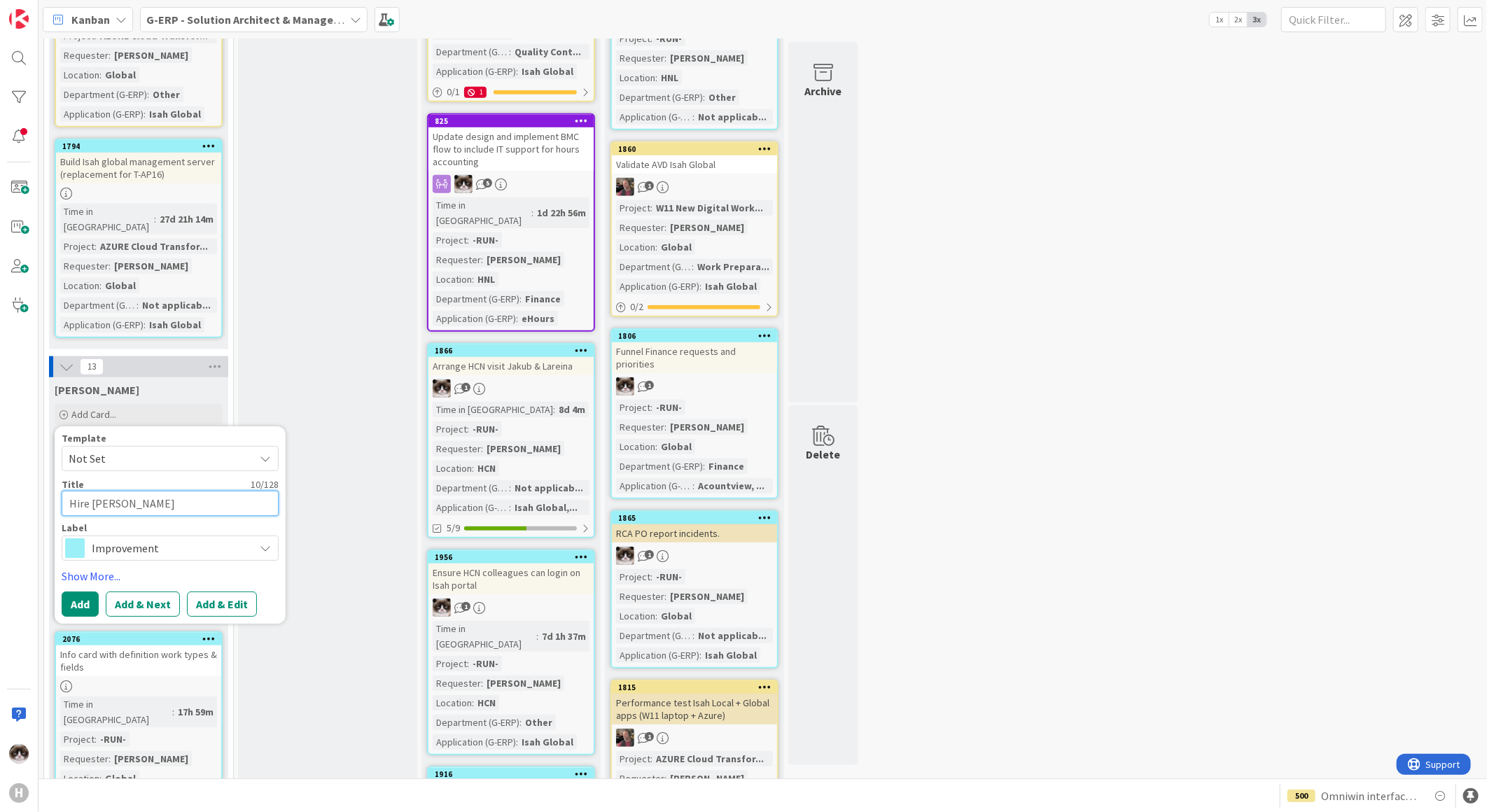
type textarea "Hire Noah ("
type textarea "x"
type textarea "Hire Noah (3"
type textarea "x"
type textarea "Hire Noah (30"
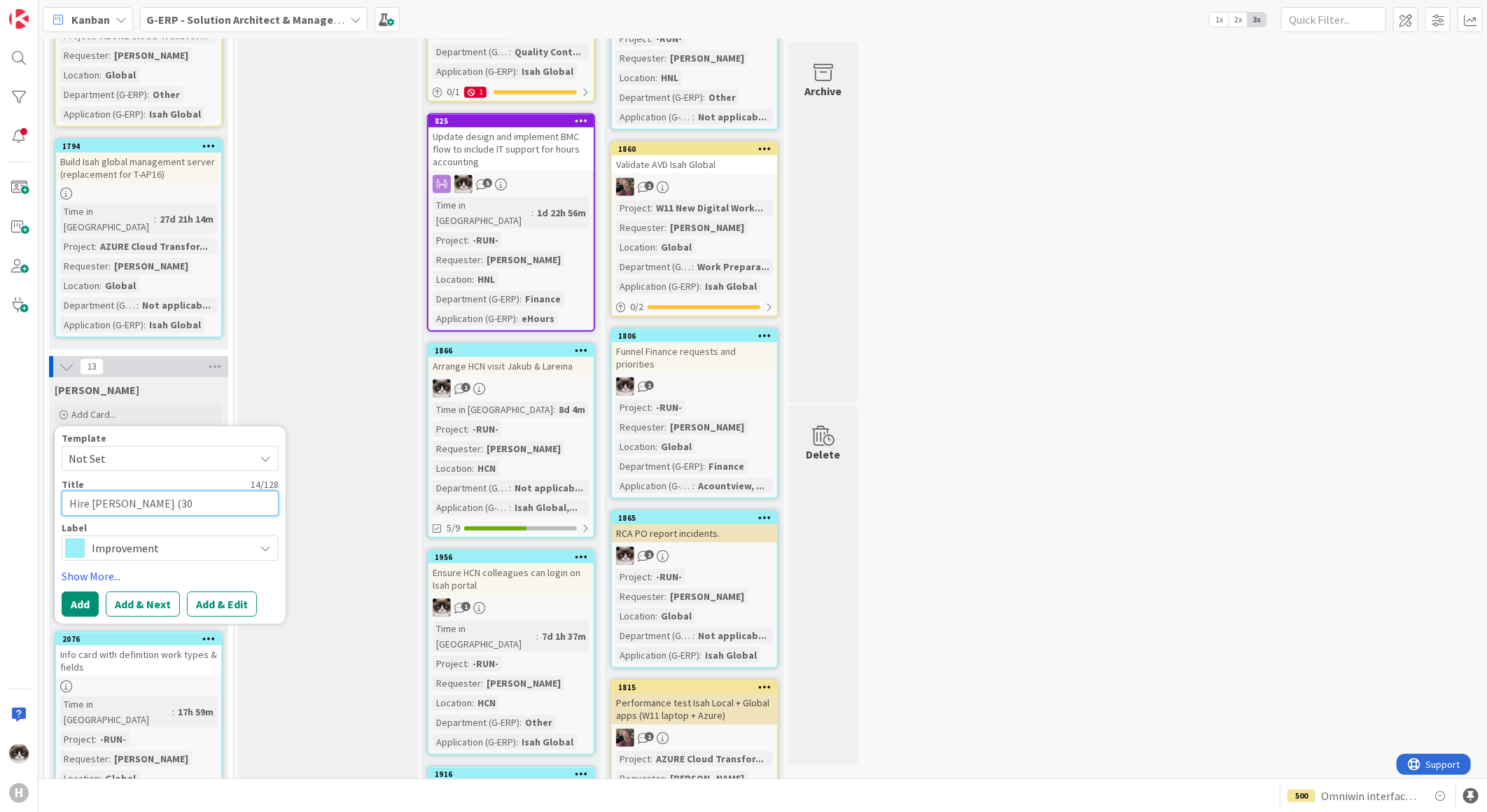
type textarea "x"
type textarea "Hire Noah (30 n"
type textarea "x"
type textarea "Hire Noah (30 no"
type textarea "x"
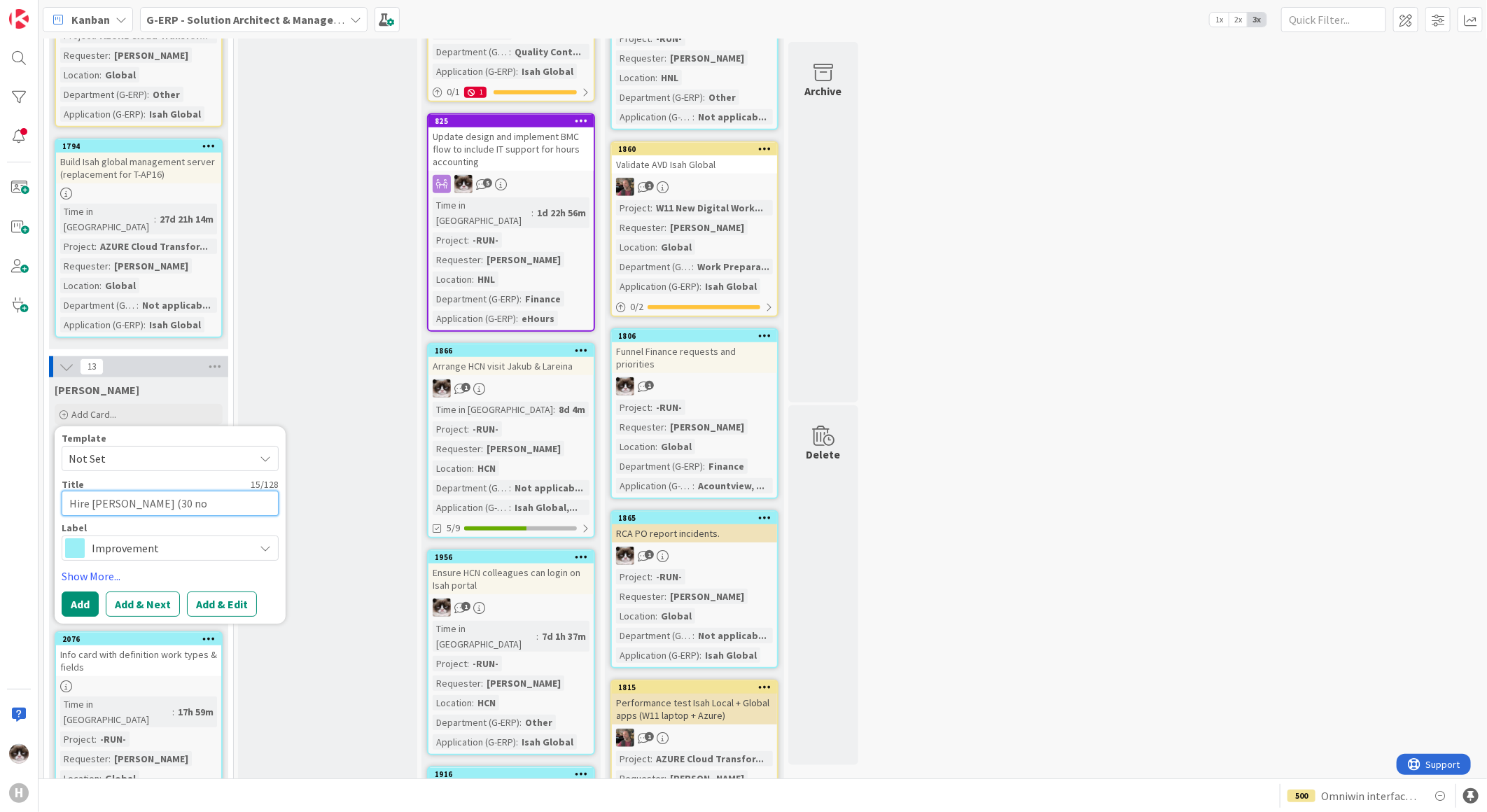
type textarea "Hire Noah (30 nov"
type textarea "x"
type textarea "Hire Noah (30 nove"
type textarea "x"
type textarea "Hire Noah (30 novem"
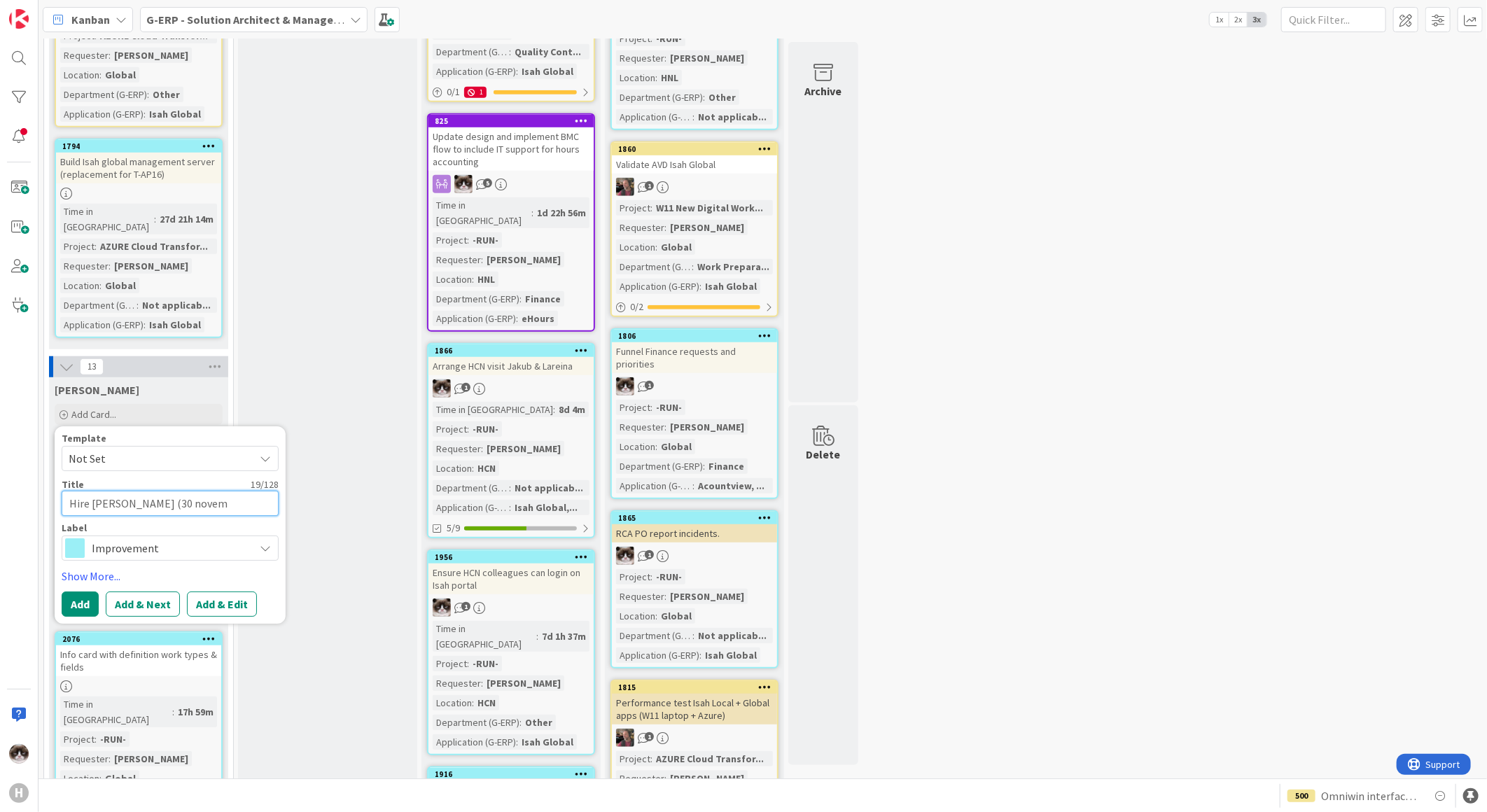
type textarea "x"
type textarea "Hire Noah (30 novemb"
type textarea "x"
type textarea "Hire Noah (30 novembe"
type textarea "x"
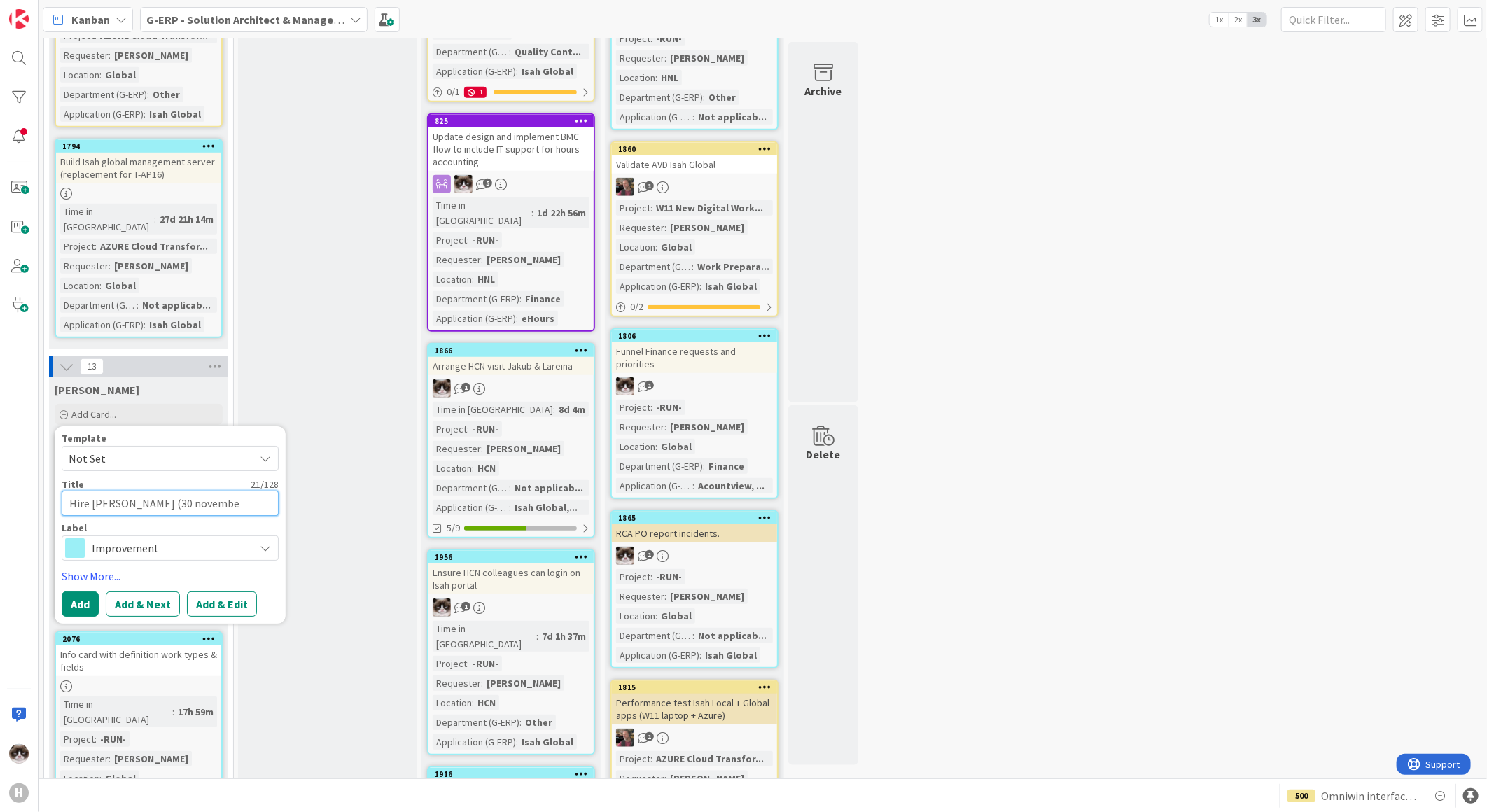
type textarea "Hire Noah (30 november"
type textarea "x"
type textarea "Hire Noah (30 november"
type textarea "x"
type textarea "Hire Noah (30 november c"
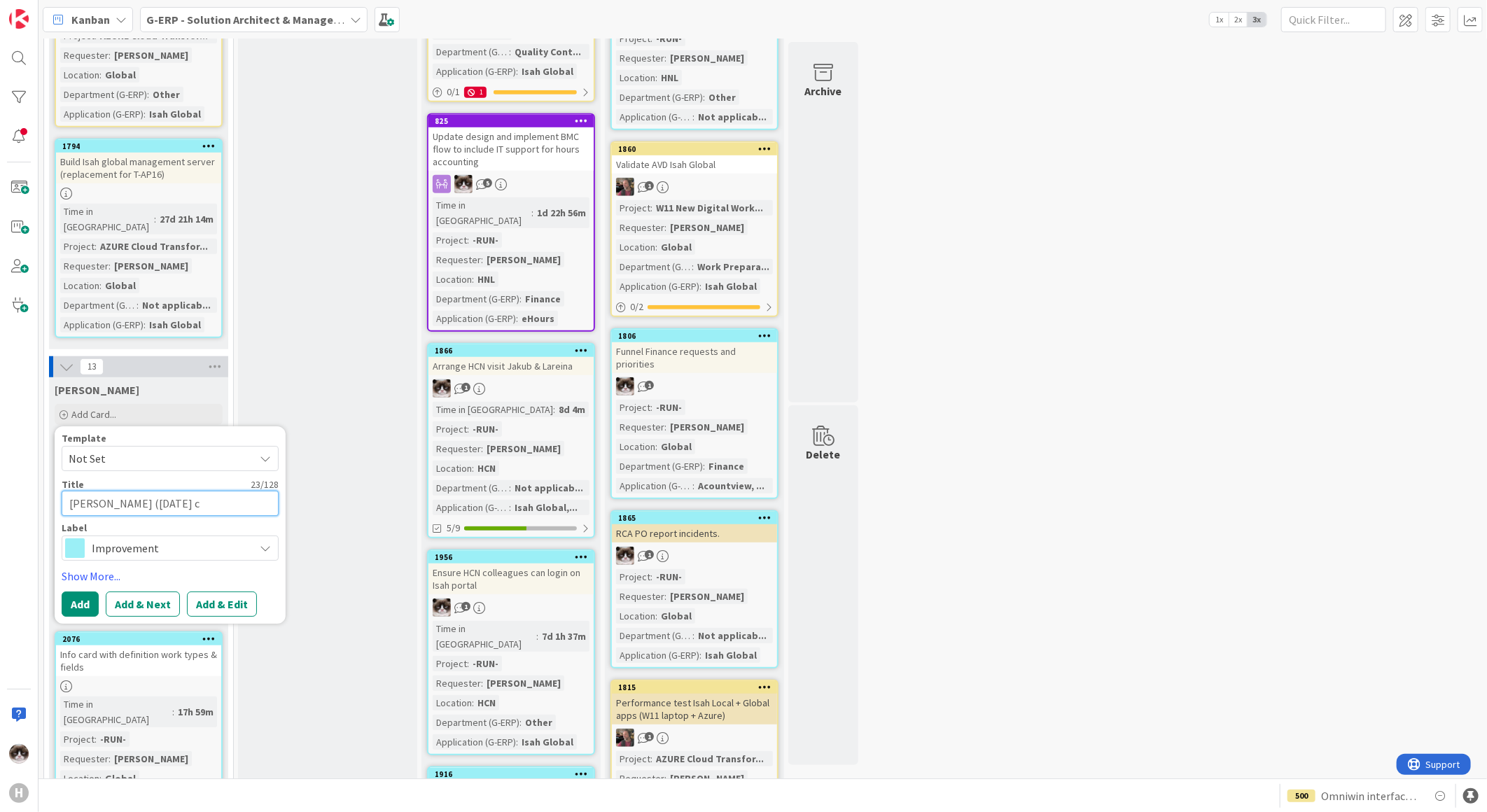
type textarea "x"
type textarea "Hire Noah (30 november co"
type textarea "x"
type textarea "Hire Noah (30 november con"
type textarea "x"
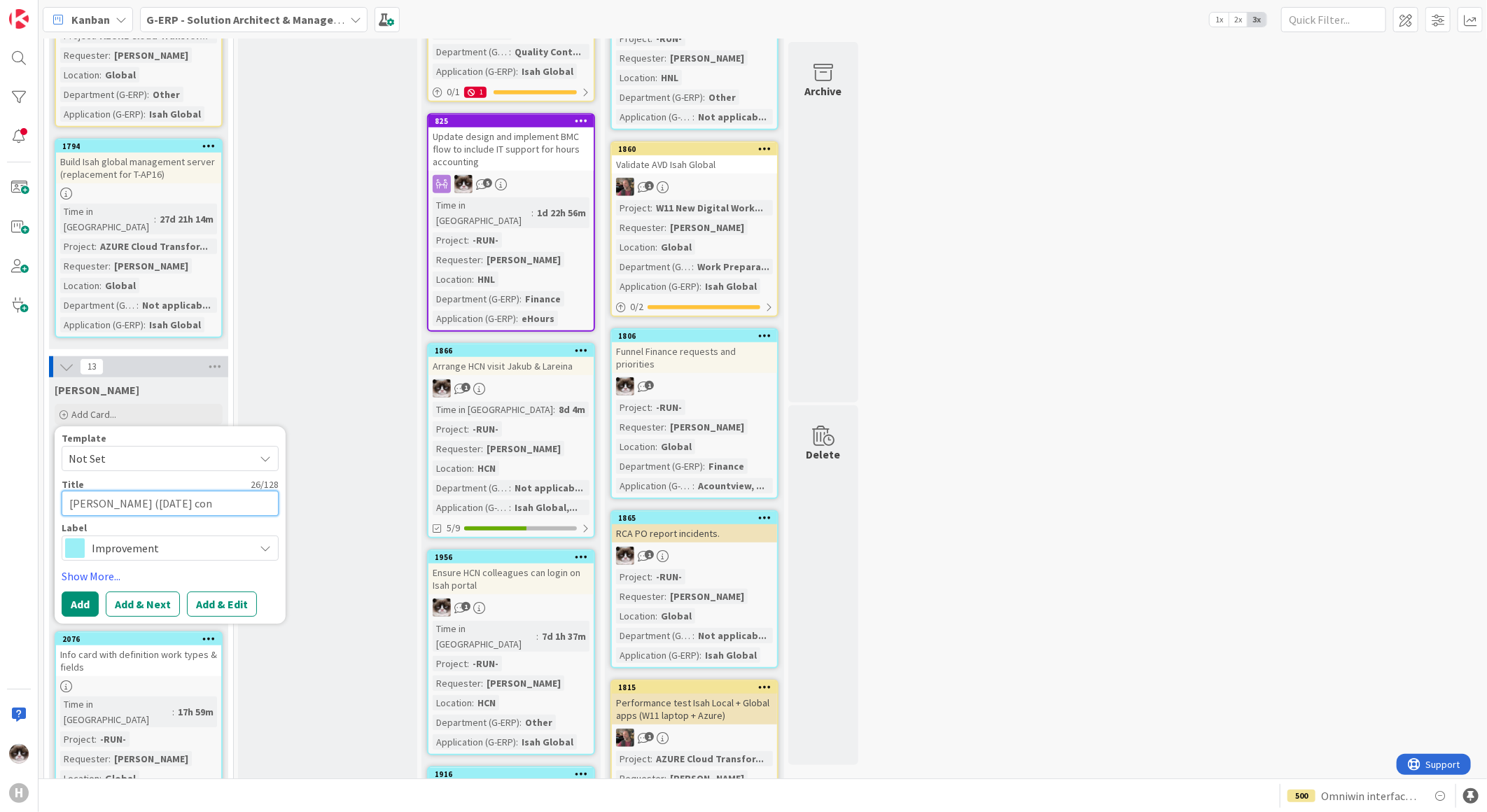
type textarea "Hire Noah (30 november cont"
type textarea "x"
type textarea "Hire Noah (30 november contr"
type textarea "x"
type textarea "Hire Noah (30 november contra"
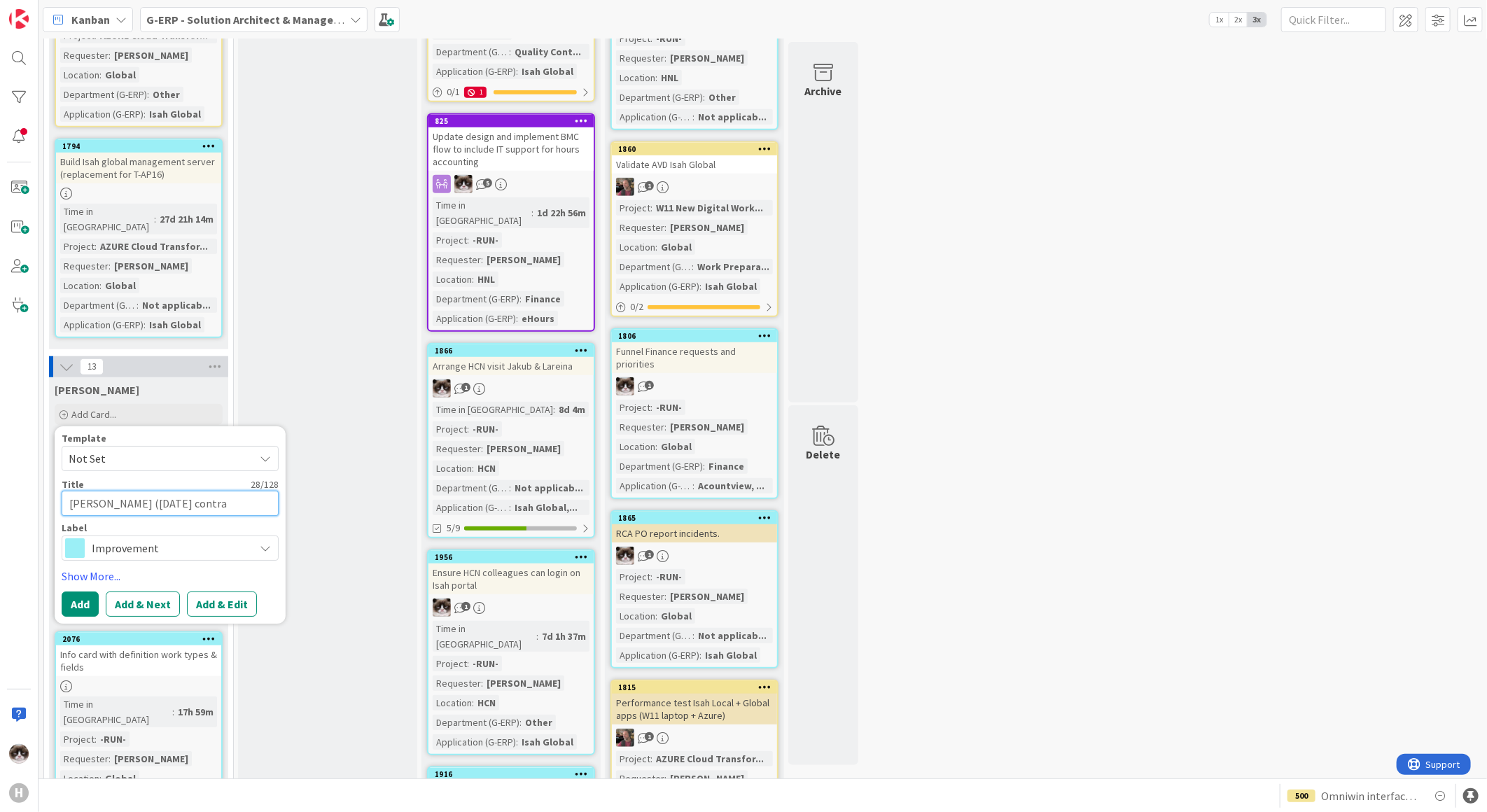
type textarea "x"
type textarea "Hire Noah (30 november contrac"
type textarea "x"
type textarea "Hire Noah (30 november contract"
type textarea "x"
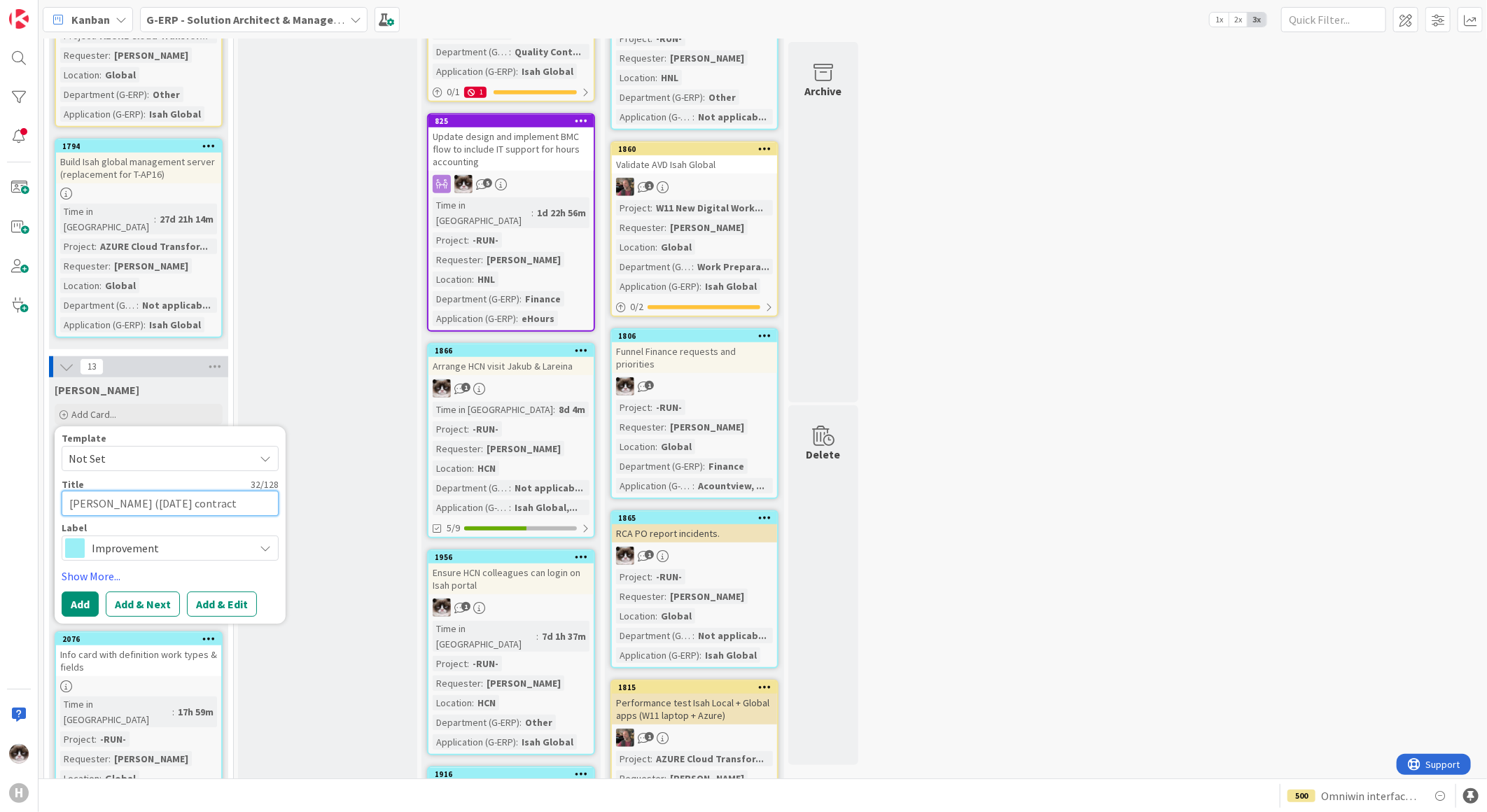
type textarea "Hire Noah (30 november contract"
type textarea "x"
type textarea "Hire Noah (30 november contract &"
type textarea "x"
type textarea "Hire Noah (30 november contract &"
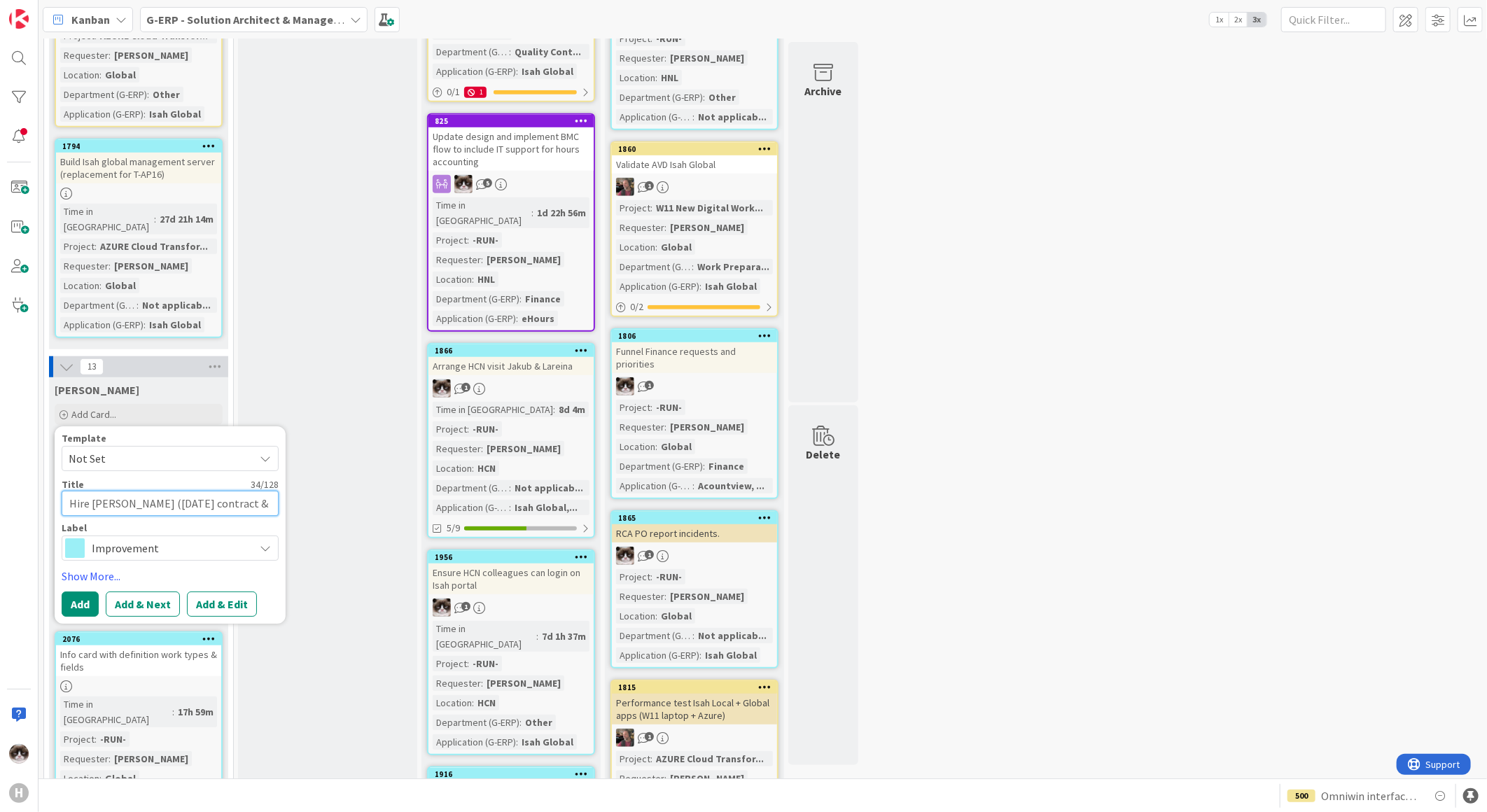
type textarea "x"
type textarea "Hire Noah (30 november contract & 1"
type textarea "x"
type textarea "Hire Noah (30 november contract & 17"
type textarea "x"
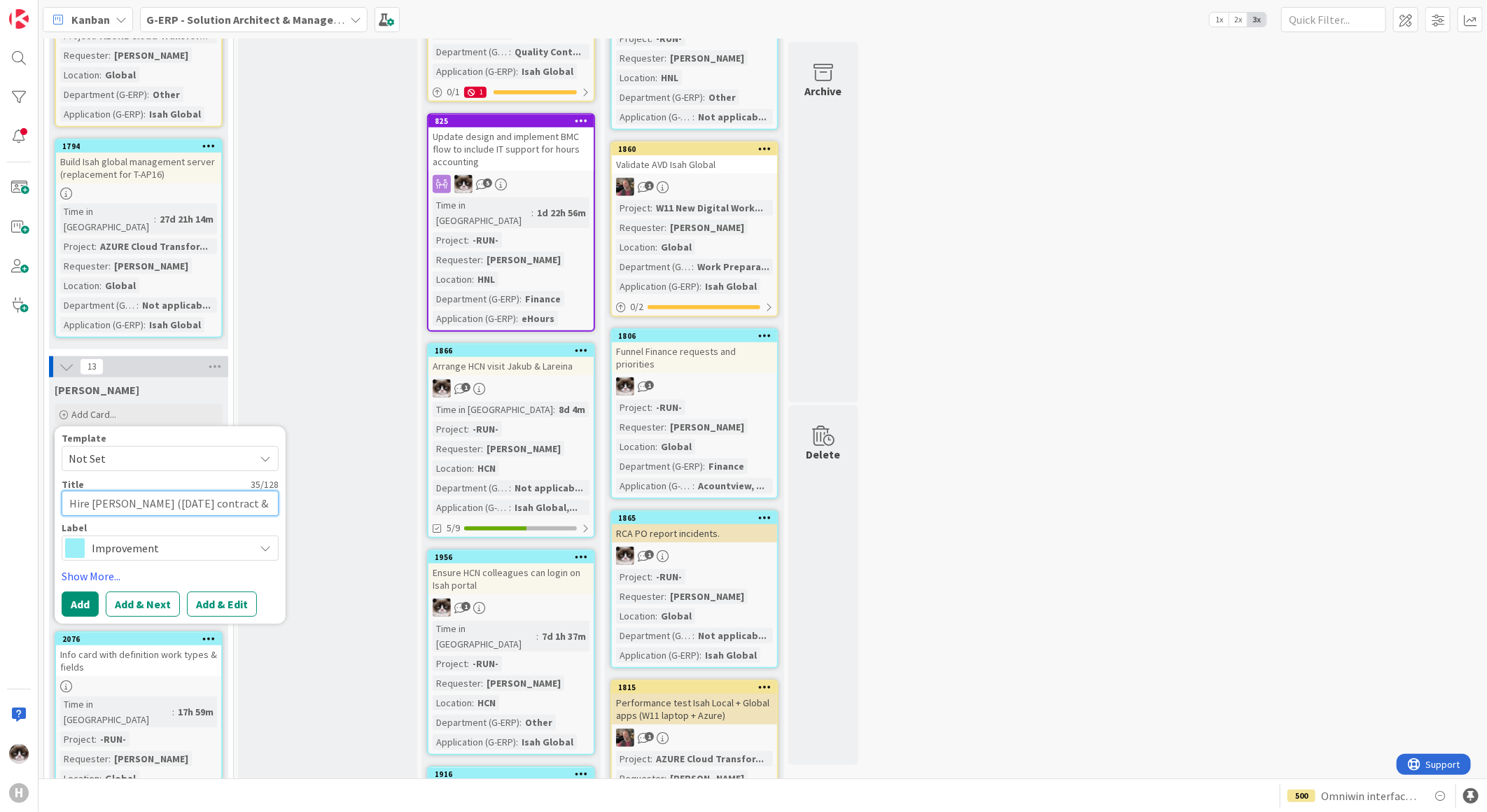
type textarea "Hire Noah (30 november contract & 17"
type textarea "x"
type textarea "Hire Noah (30 november contract & 17 n"
type textarea "x"
type textarea "Hire Noah (30 november contract & 17 no"
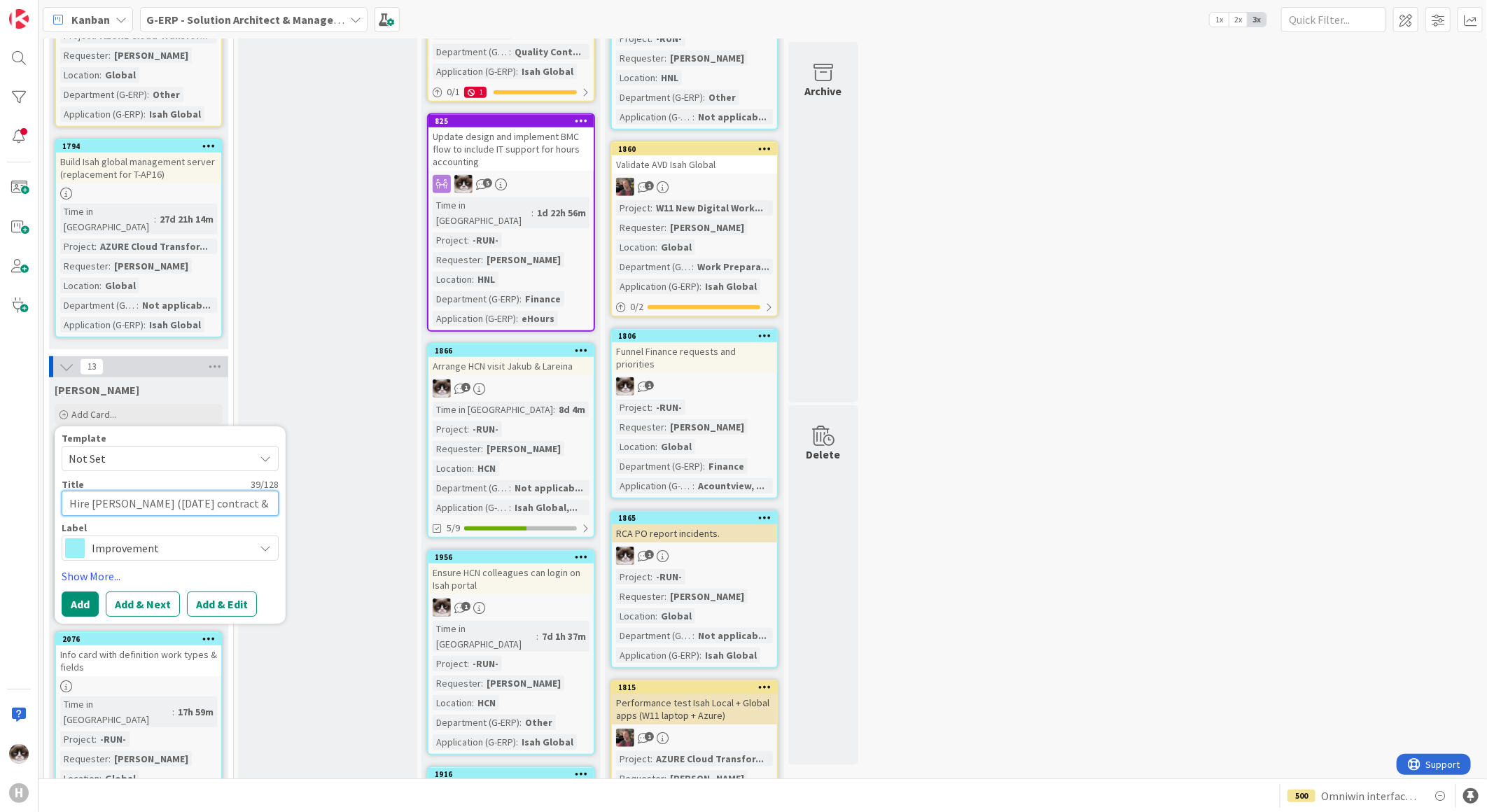
type textarea "x"
type textarea "Hire Noah (30 november contract & 17 nov"
type textarea "x"
type textarea "Hire Noah (30 november contract & 17 nove"
type textarea "x"
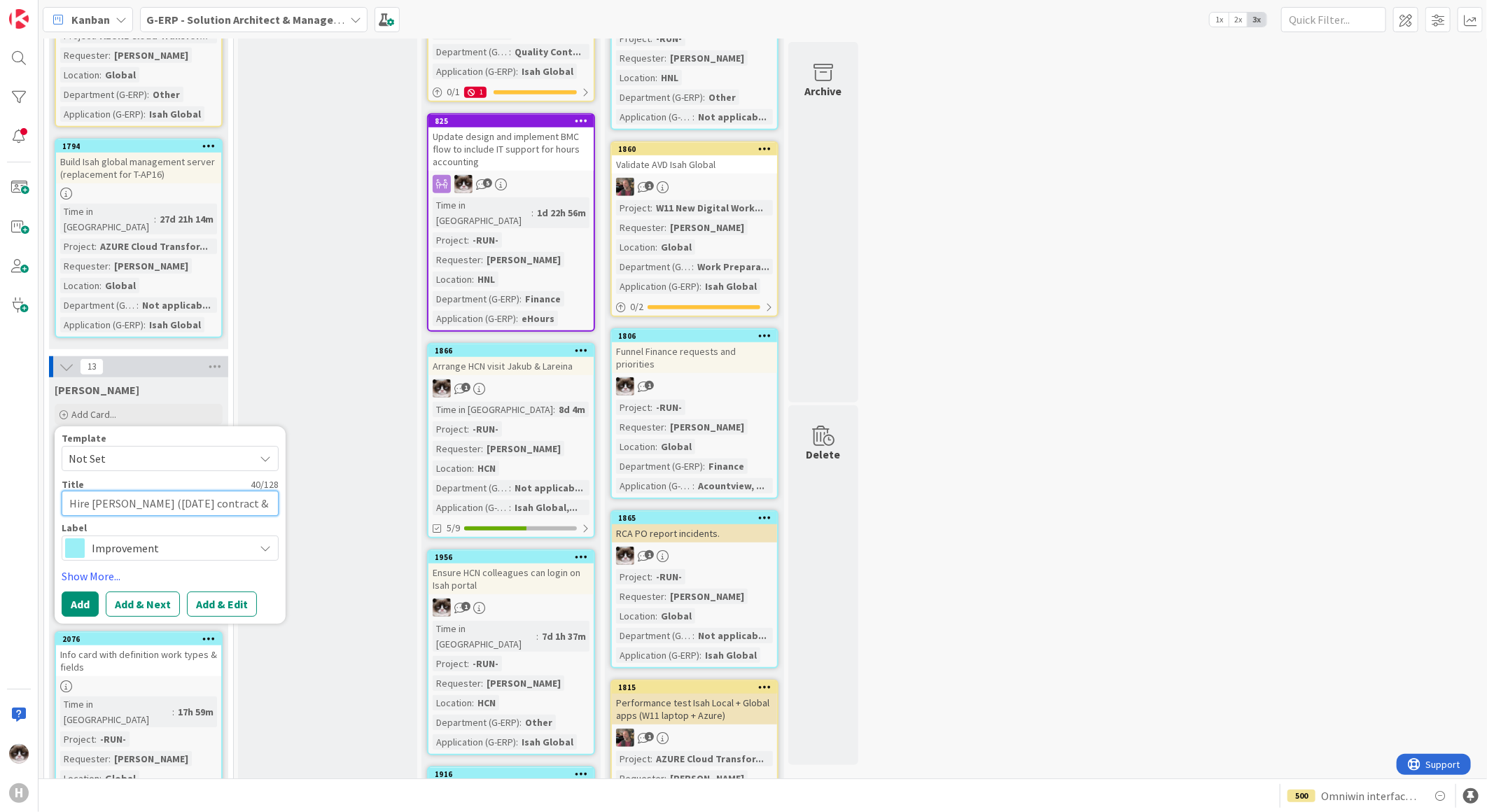
type textarea "Hire Noah (30 november contract & 17 novem"
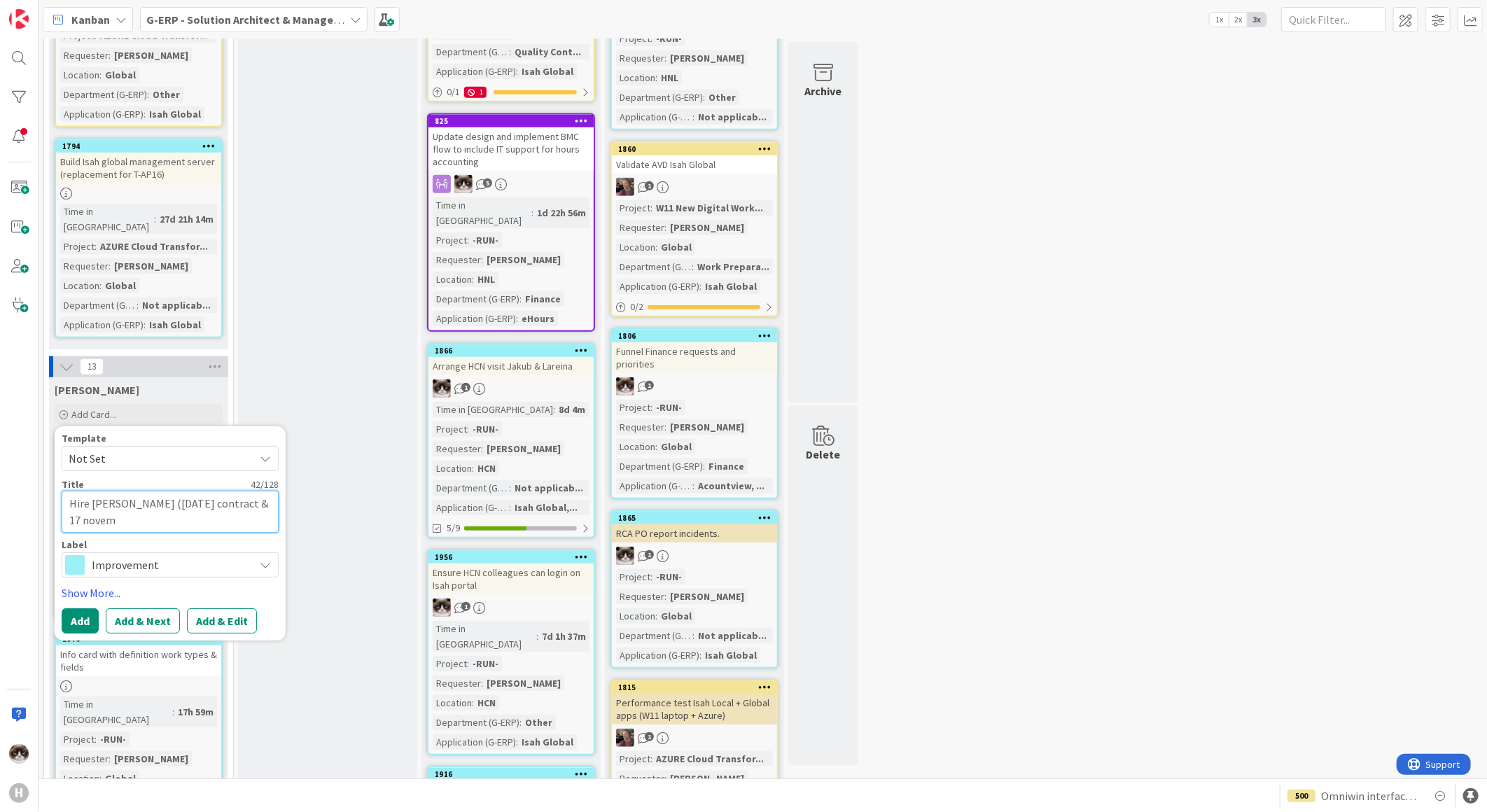
type textarea "x"
type textarea "Hire Noah (30 november contract & 17 noveme"
type textarea "x"
type textarea "Hire Noah (30 november contract & 17 novemer"
type textarea "x"
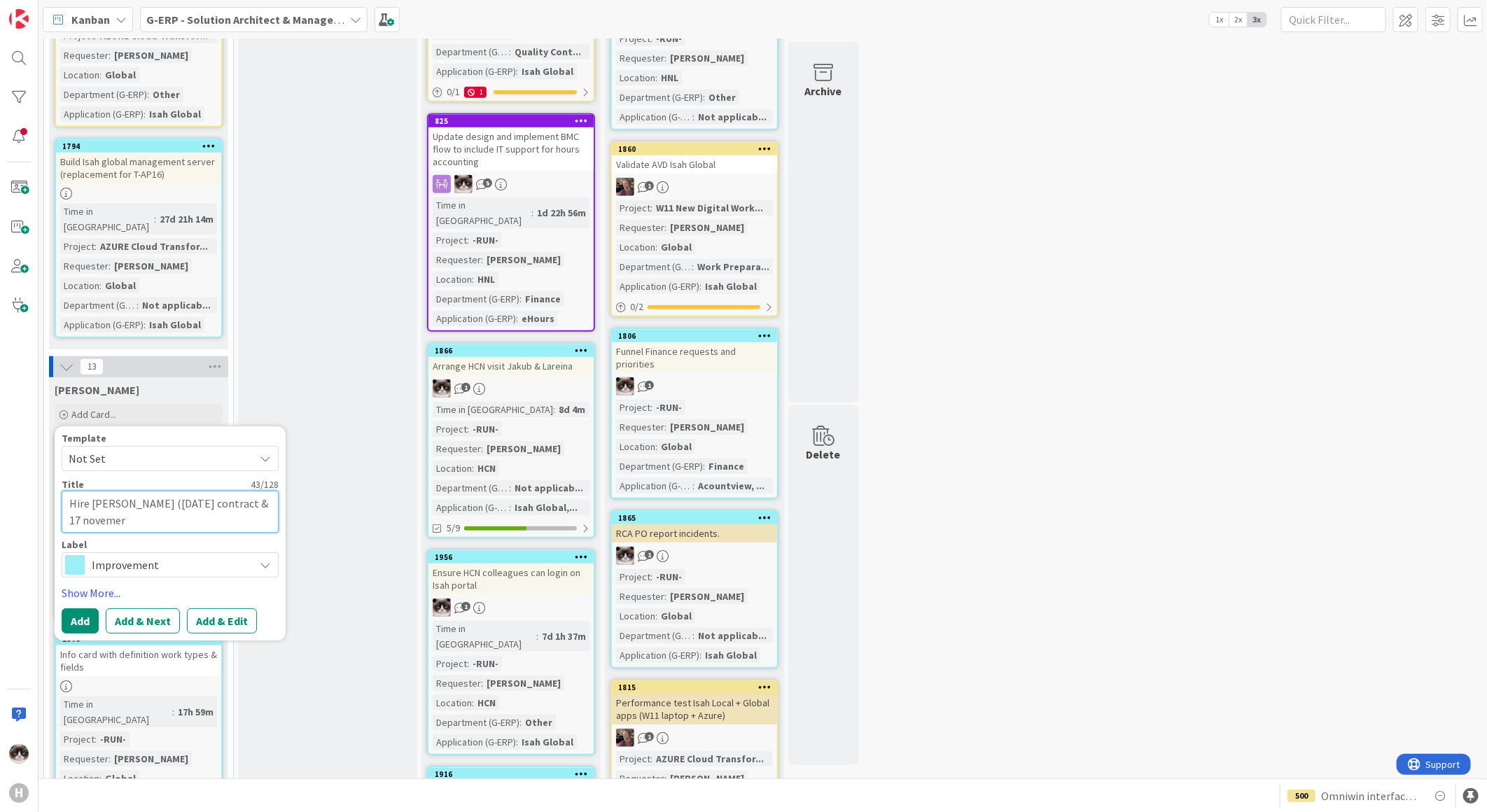
type textarea "Hire Noah (30 november contract & 17 noveme"
type textarea "x"
type textarea "Hire Noah (30 november contract & 17 novem"
type textarea "x"
type textarea "Hire Noah (30 november contract & 17 novemn"
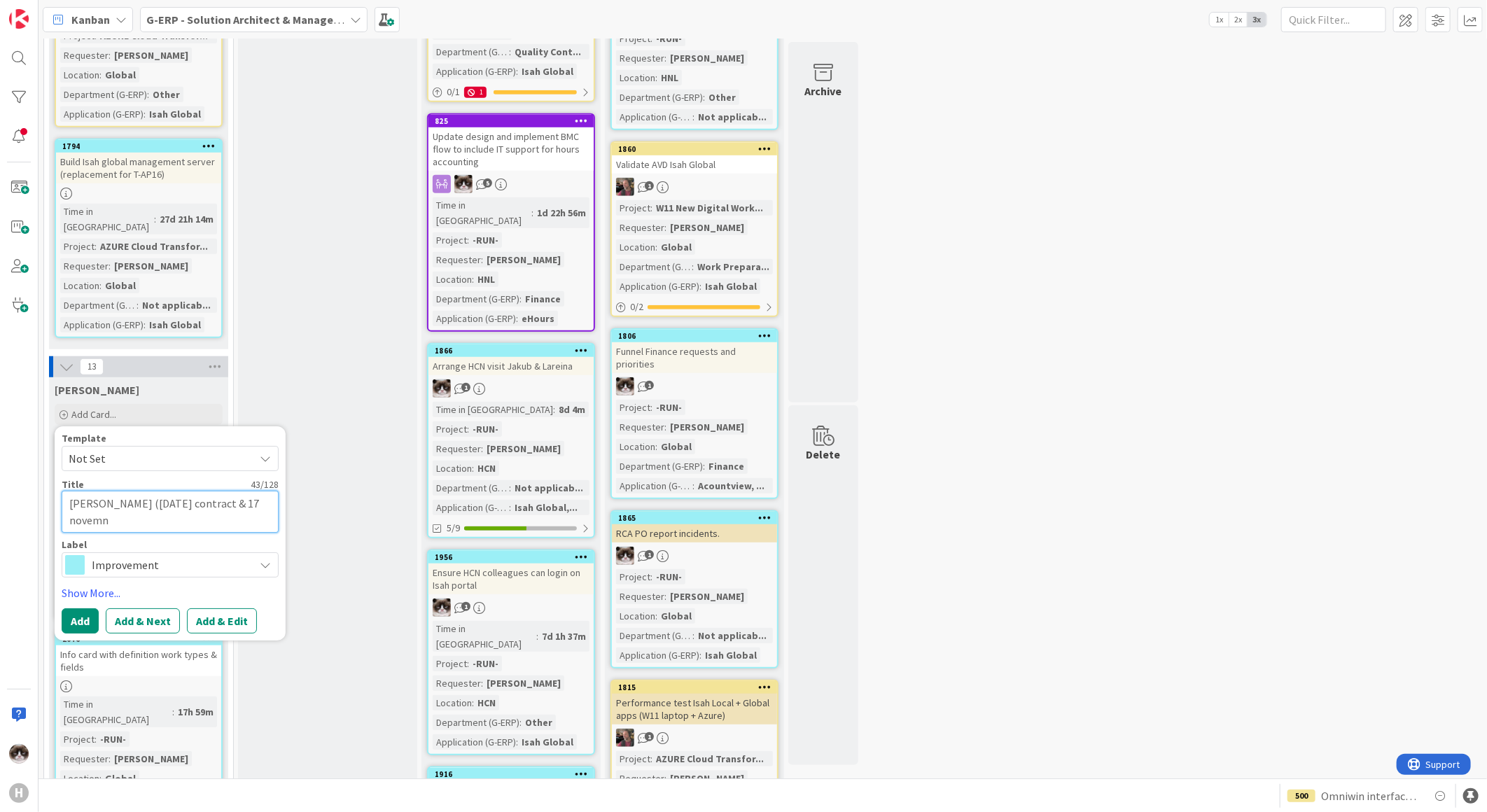
type textarea "x"
type textarea "Hire Noah (30 november contract & 17 novem"
type textarea "x"
type textarea "Hire Noah (30 november contract & 17 novemb"
type textarea "x"
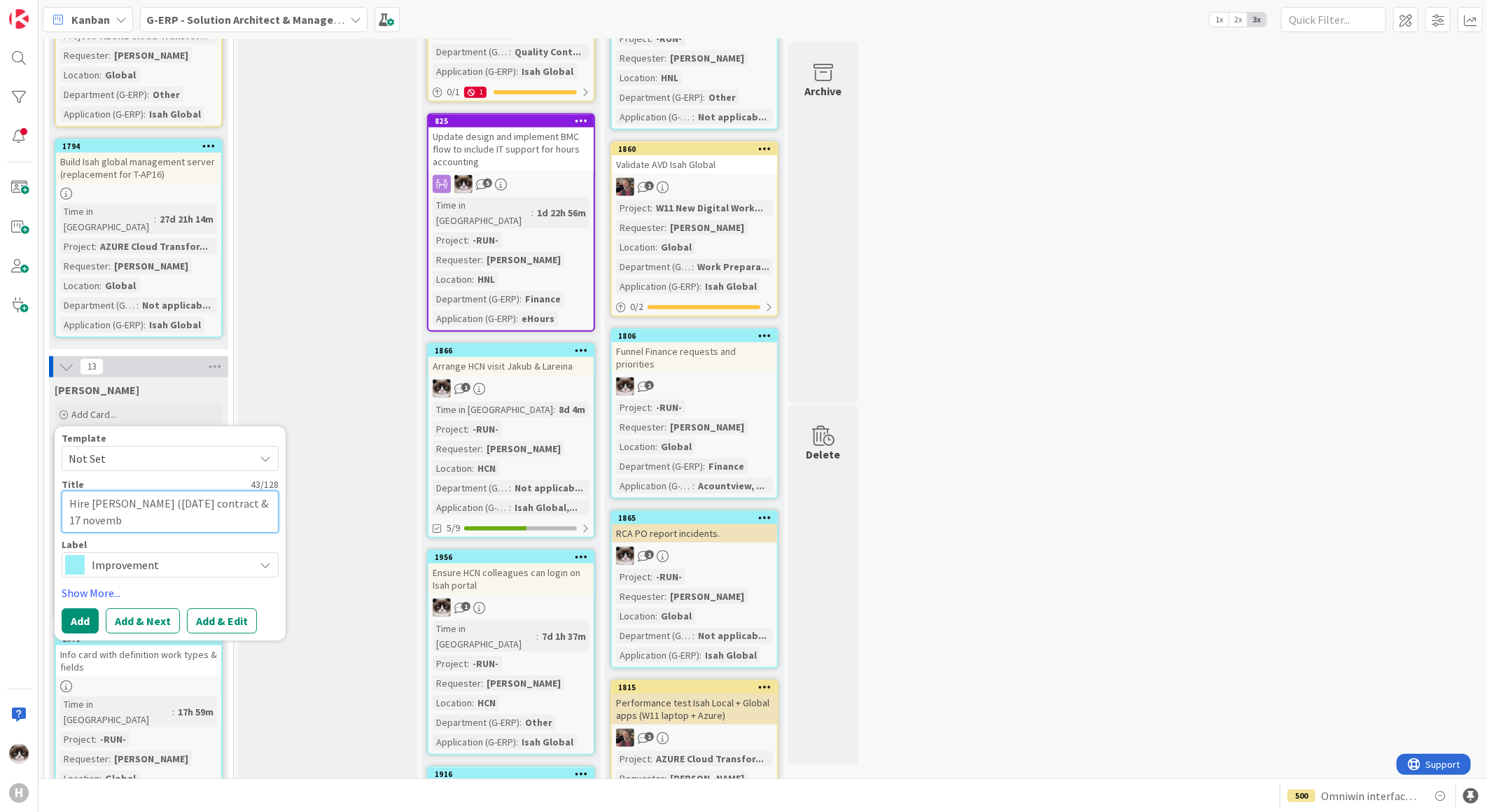
type textarea "Hire Noah (30 november contract & 17 novembe"
type textarea "x"
type textarea "Hire Noah (30 november contract & 17 november"
type textarea "x"
type textarea "Hire Noah (30 november contract & 17 november"
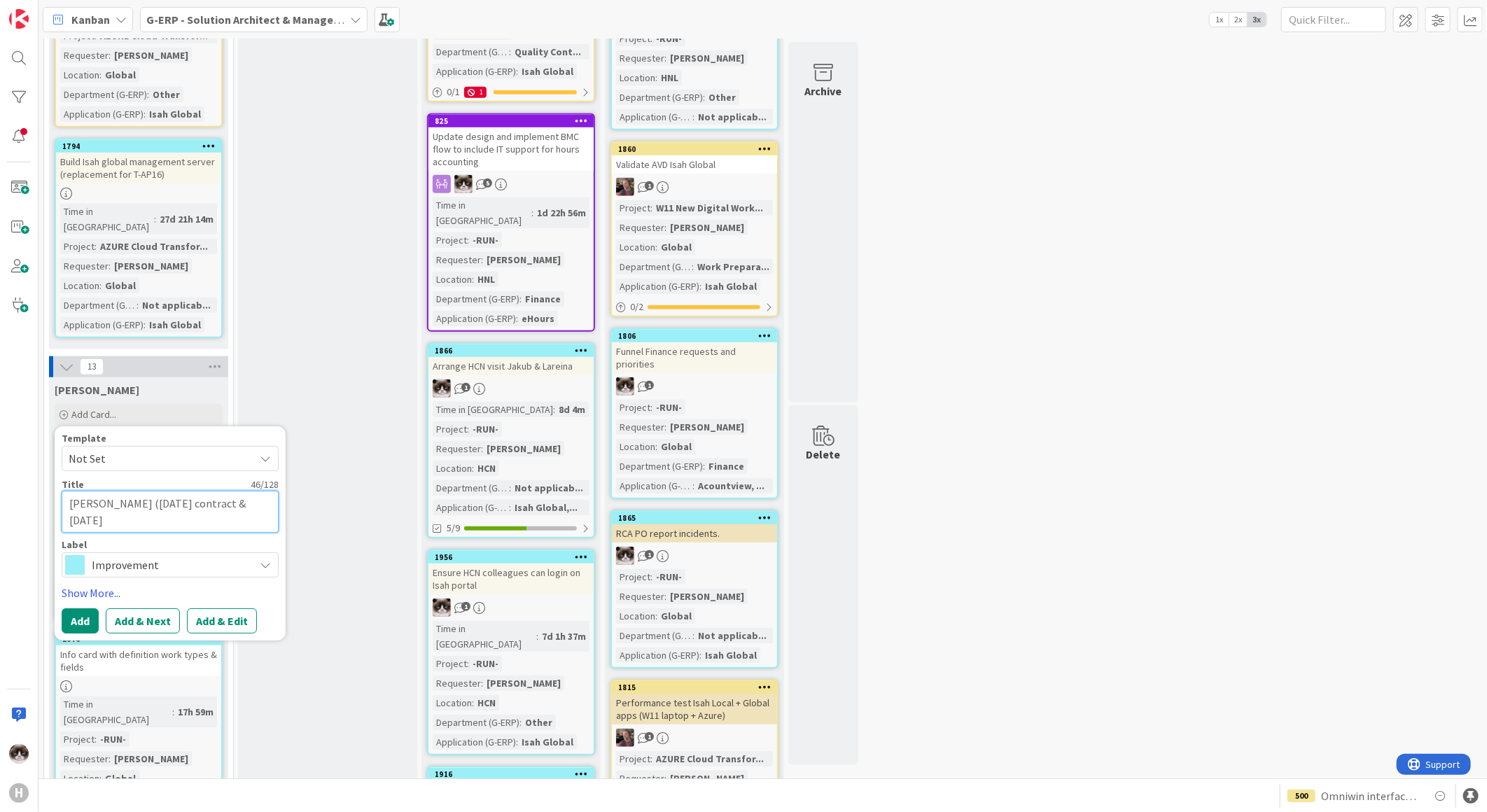
click at [171, 491] on textarea "Hire Noah (30 november contract & 17 november" at bounding box center [169, 512] width 217 height 42
type textarea "x"
type textarea "Hire Noah (30 November contract & 17 november"
click at [93, 491] on textarea "Hire Noah (30 November contract & 17 november" at bounding box center [169, 512] width 217 height 42
type textarea "x"
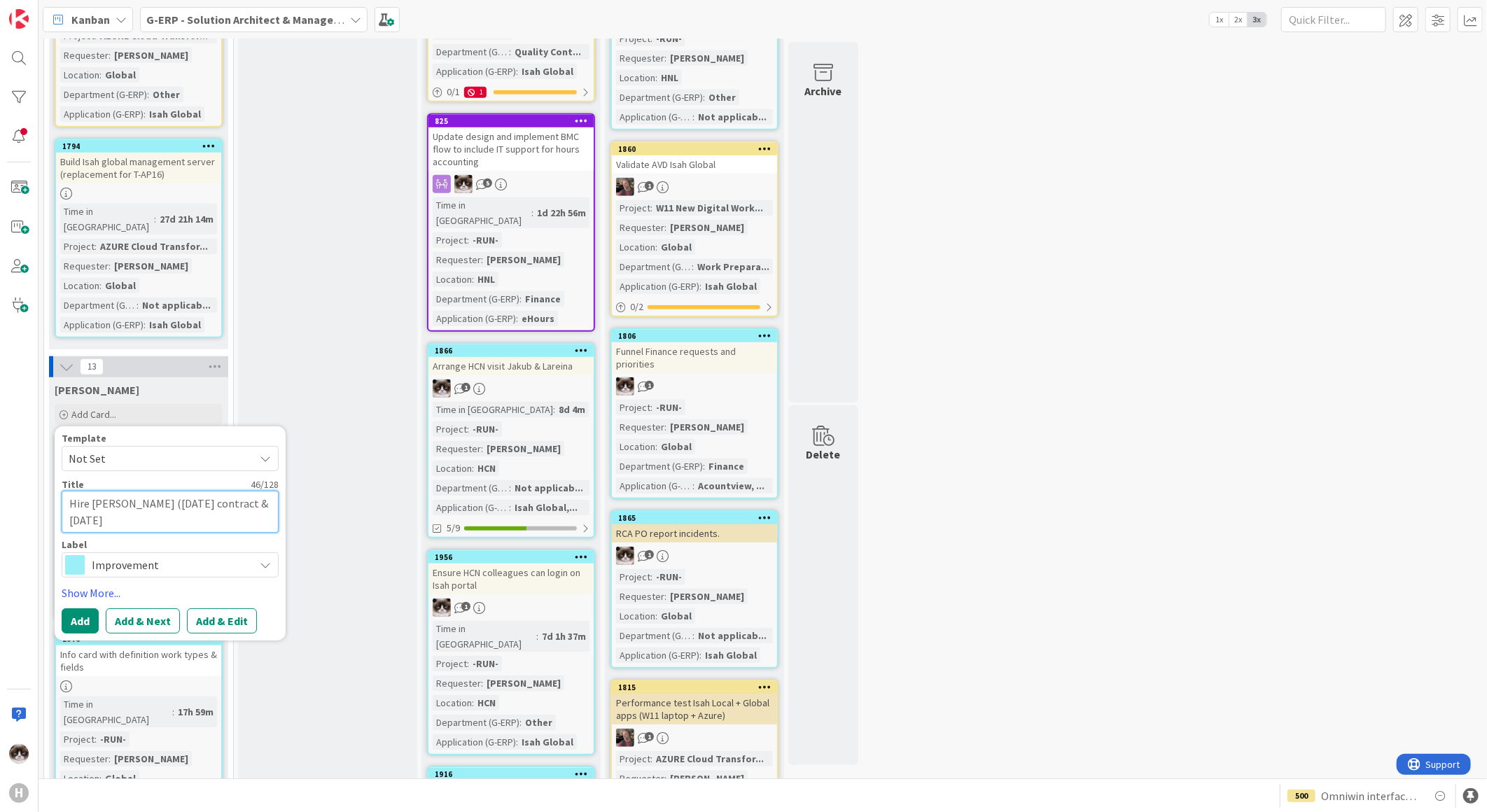
click at [117, 491] on textarea "Hire Noah (30 November contract & 17 November" at bounding box center [169, 512] width 217 height 42
click at [134, 491] on textarea "Hire Noah (30 November contract & 17 November" at bounding box center [169, 512] width 217 height 42
type textarea "Hire Noah (30 November contract & 17 November"
type textarea "x"
type textarea "Hire Noah (30 November contract & 17 November a"
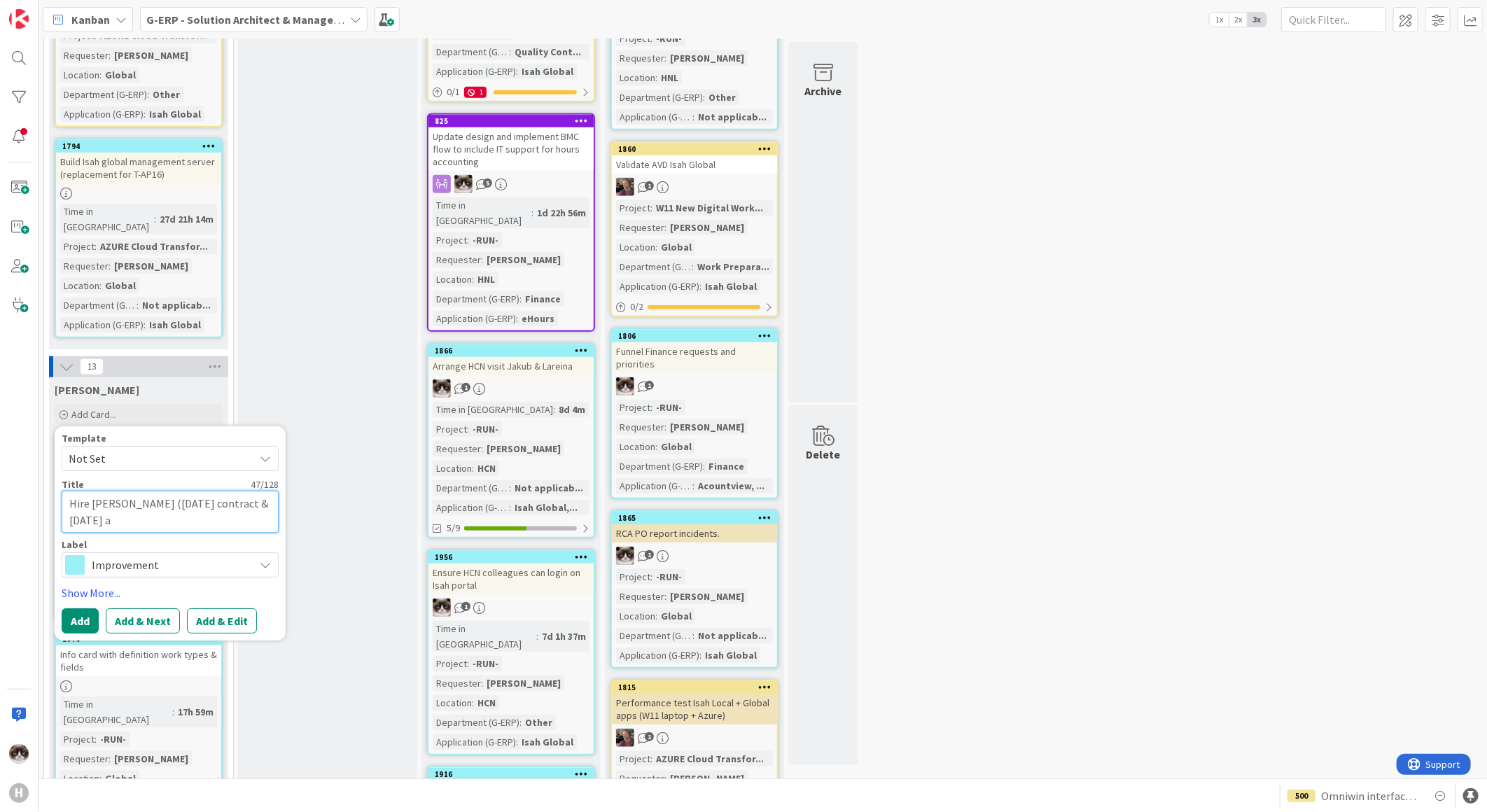
type textarea "x"
type textarea "Hire Noah (30 November contract & 17 November ac"
type textarea "x"
type textarea "Hire Noah (30 November contract & 17 November acc"
type textarea "x"
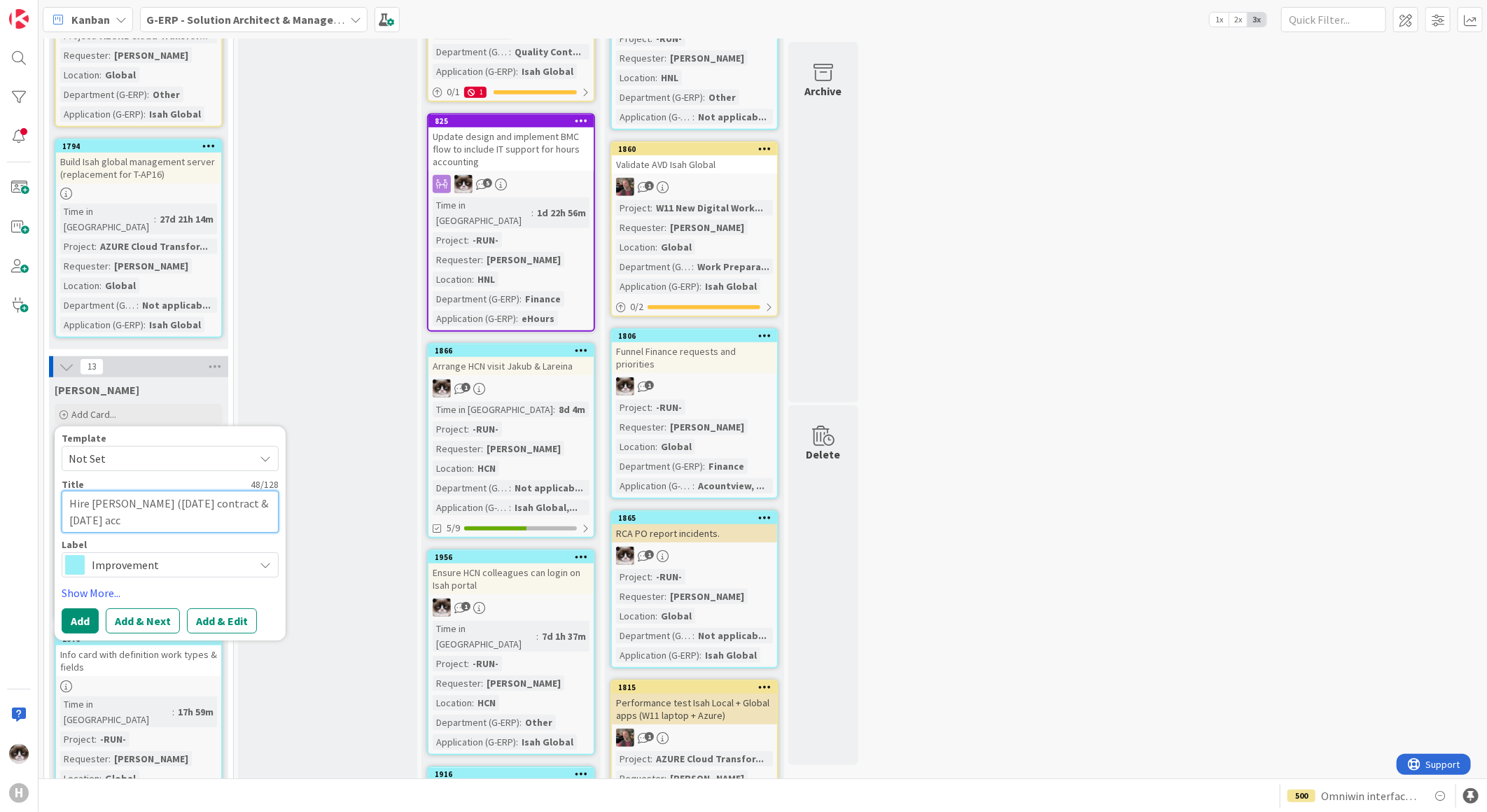
type textarea "Hire Noah (30 November contract & 17 November acco"
type textarea "x"
type textarea "Hire Noah (30 November contract & 17 November accou"
type textarea "x"
type textarea "Hire Noah (30 November contract & 17 November accoun"
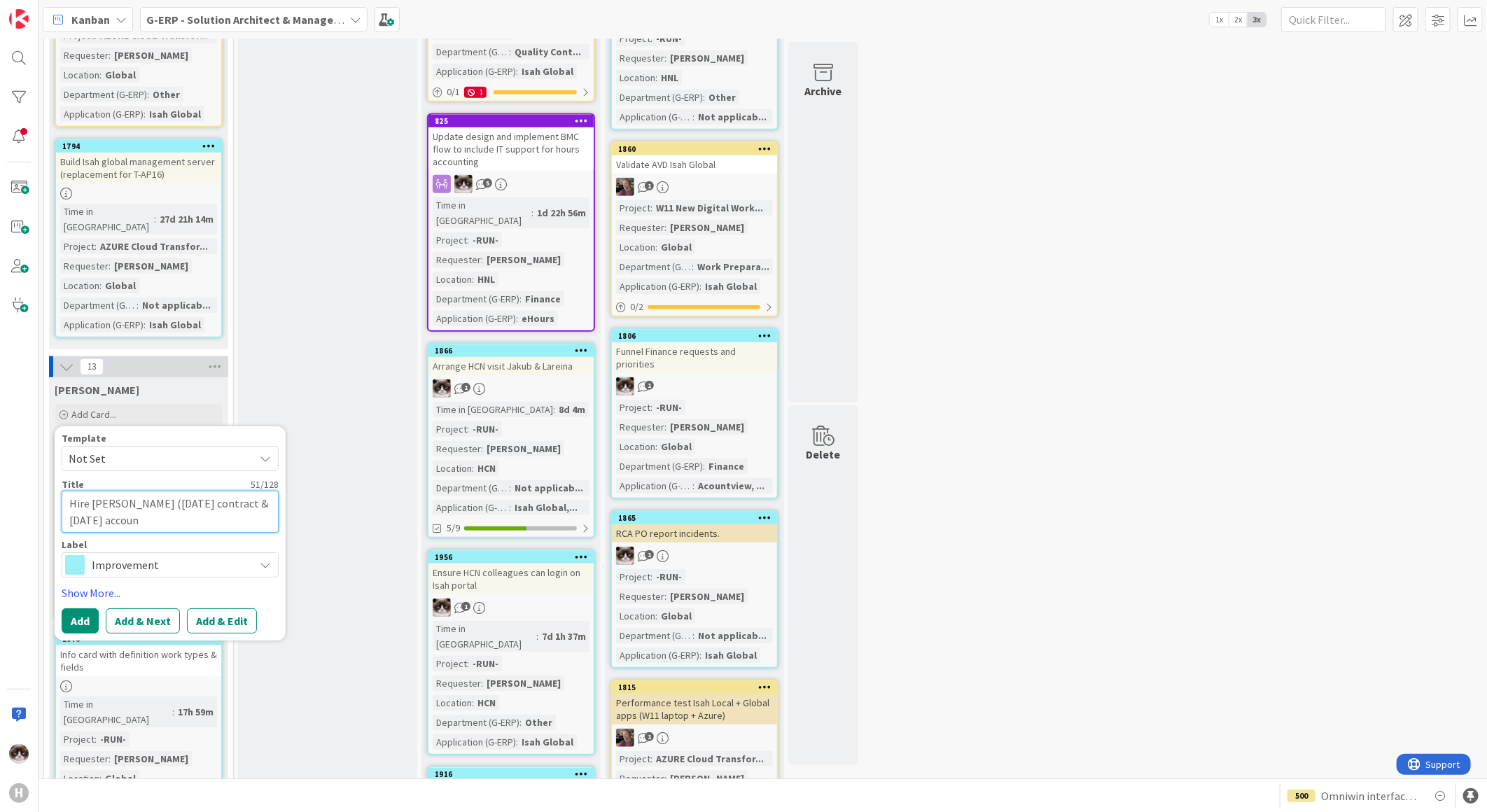
type textarea "x"
type textarea "Hire Noah (30 November contract & 17 November account"
type textarea "x"
type textarea "Hire Noah (30 November contract & 17 November account"
type textarea "x"
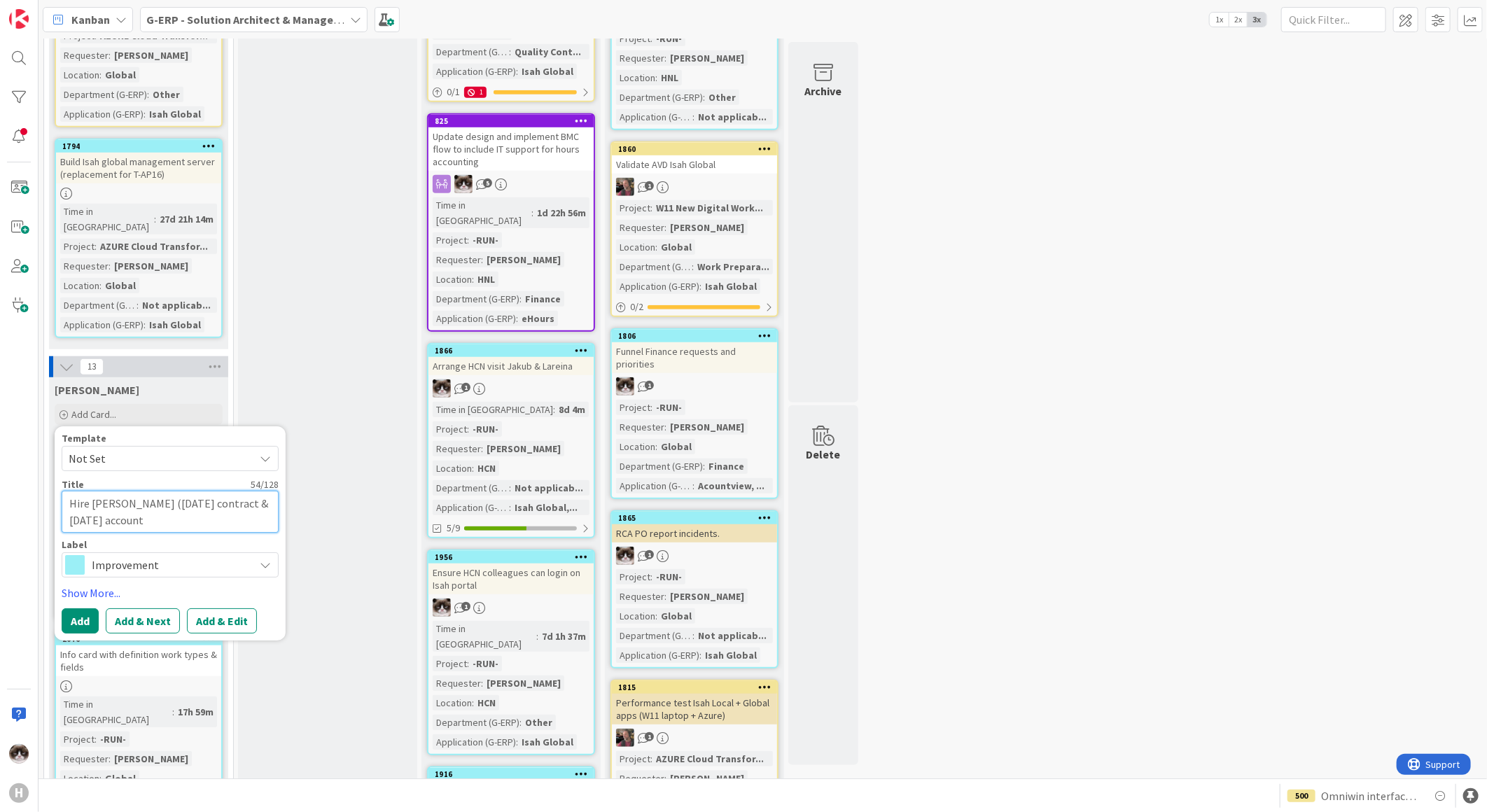
type textarea "Hire Noah (30 November contract & 17 November account e"
type textarea "x"
type textarea "Hire Noah (30 November contract & 17 November account ex"
type textarea "x"
type textarea "Hire Noah (30 November contract & 17 November account expi"
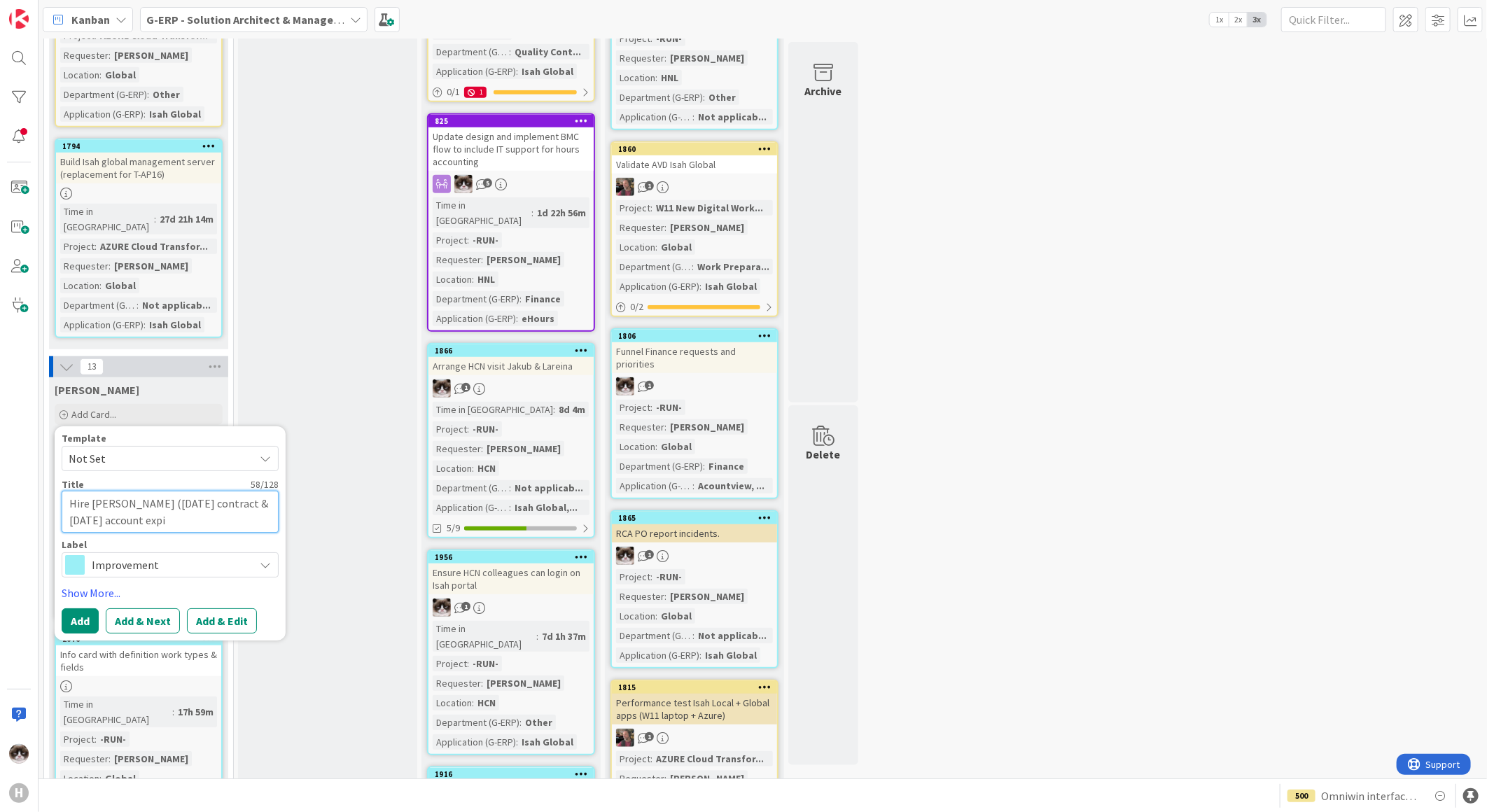
type textarea "x"
type textarea "Hire Noah (30 November contract & 17 November account expir"
type textarea "x"
type textarea "Hire Noah (30 November contract & 17 November account expire"
type textarea "x"
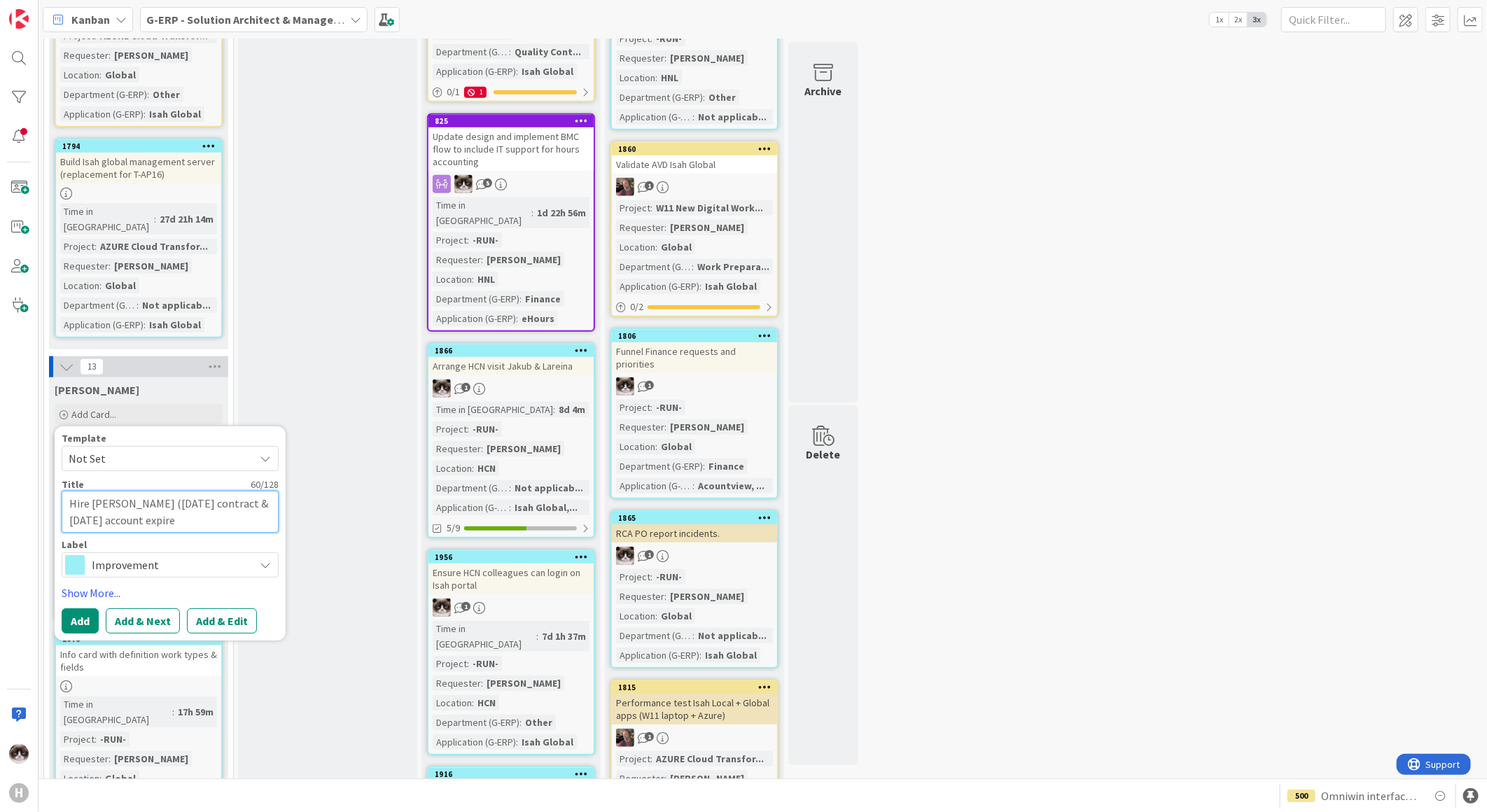
type textarea "Hire Noah (30 November contract & 17 November account expires"
type textarea "x"
type textarea "Hire Noah (30 November contract & 17 November account expires"
type textarea "x"
type textarea "Hire Noah (30 November contract & 17 November account expires a"
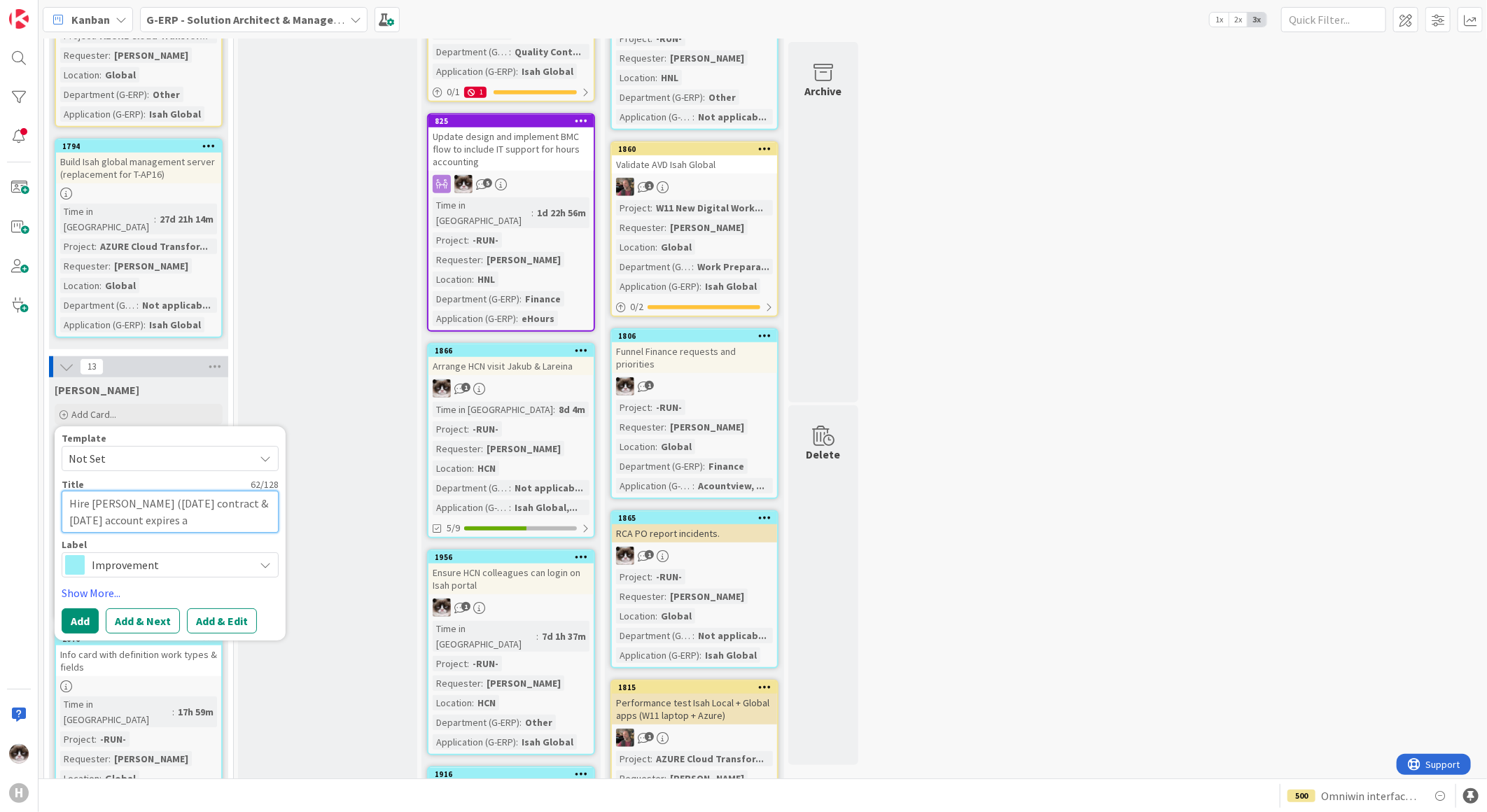
type textarea "x"
type textarea "Hire Noah (30 November contract & 17 November account expires at"
type textarea "x"
type textarea "Hire Noah (30 November contract & 17 November account expires at"
type textarea "x"
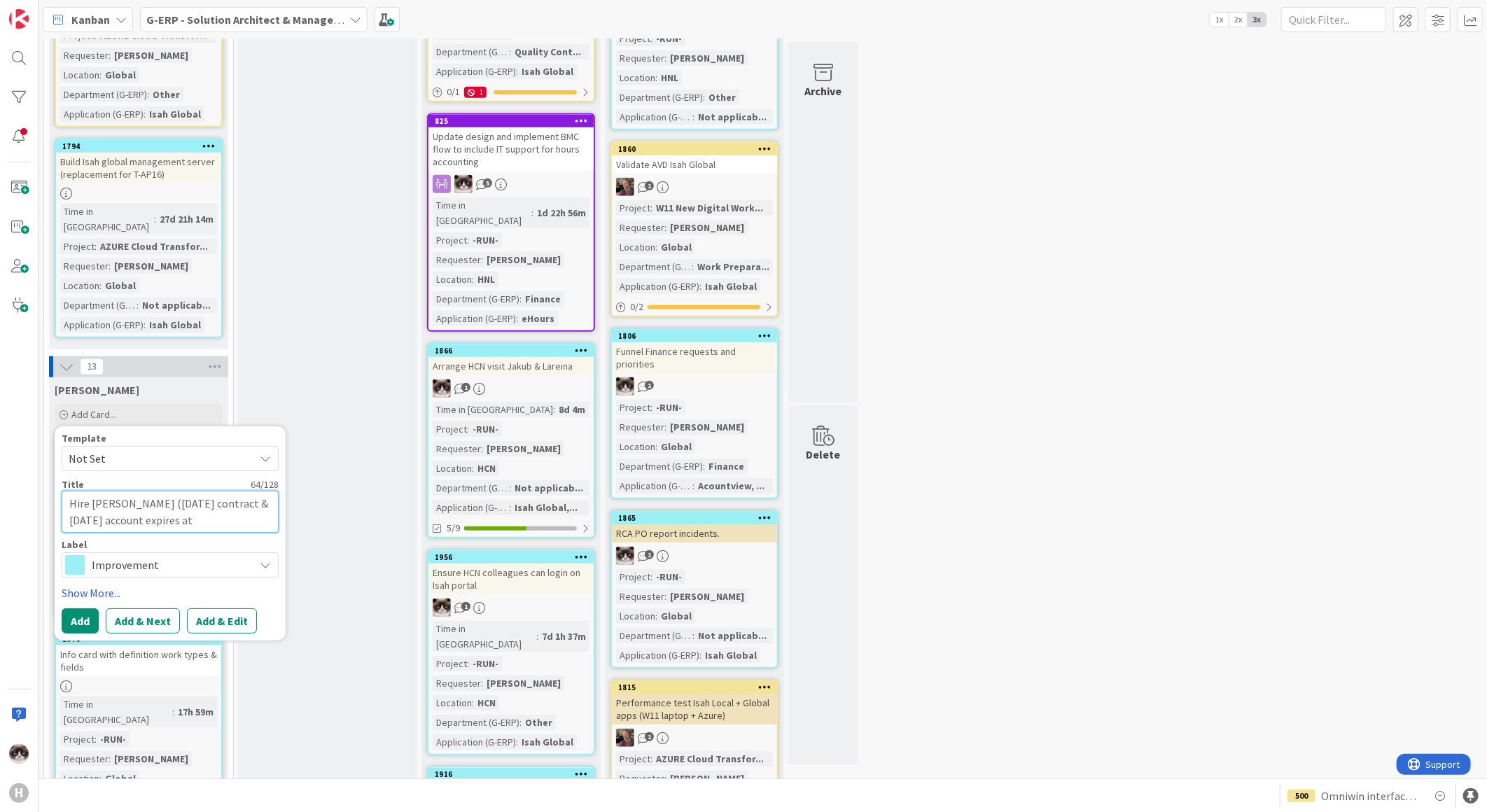
type textarea "Hire Noah (30 November contract & 17 November account expires at H"
type textarea "x"
type textarea "Hire Noah (30 November contract & 17 November account expires at Hu"
type textarea "x"
type textarea "Hire Noah (30 November contract & 17 November account expires at Hui"
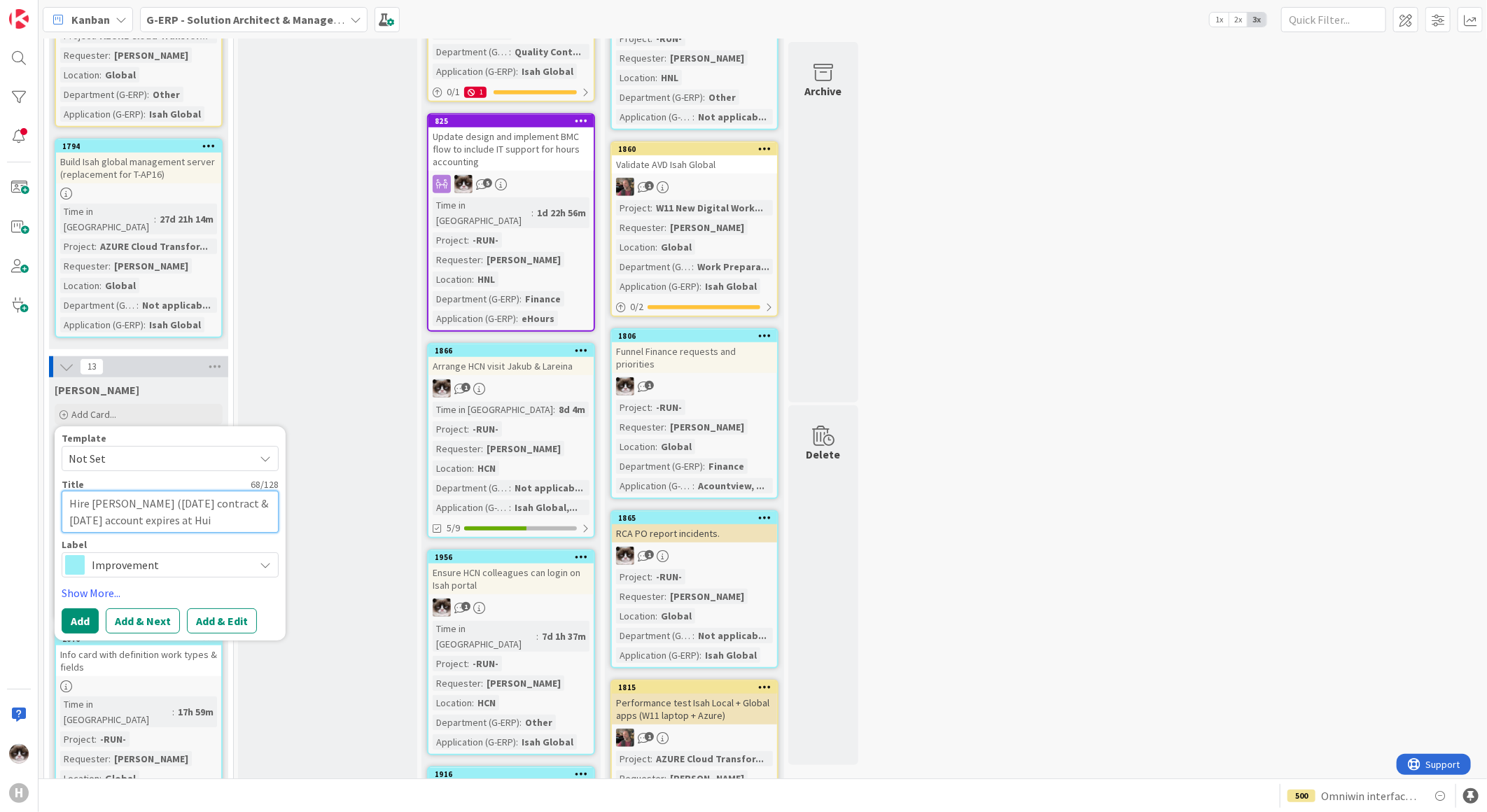
type textarea "x"
type textarea "Hire Noah (30 November contract & 17 November account expires at Huis"
type textarea "x"
type textarea "Hire Noah (30 November contract & 17 November account expires at Huism"
type textarea "x"
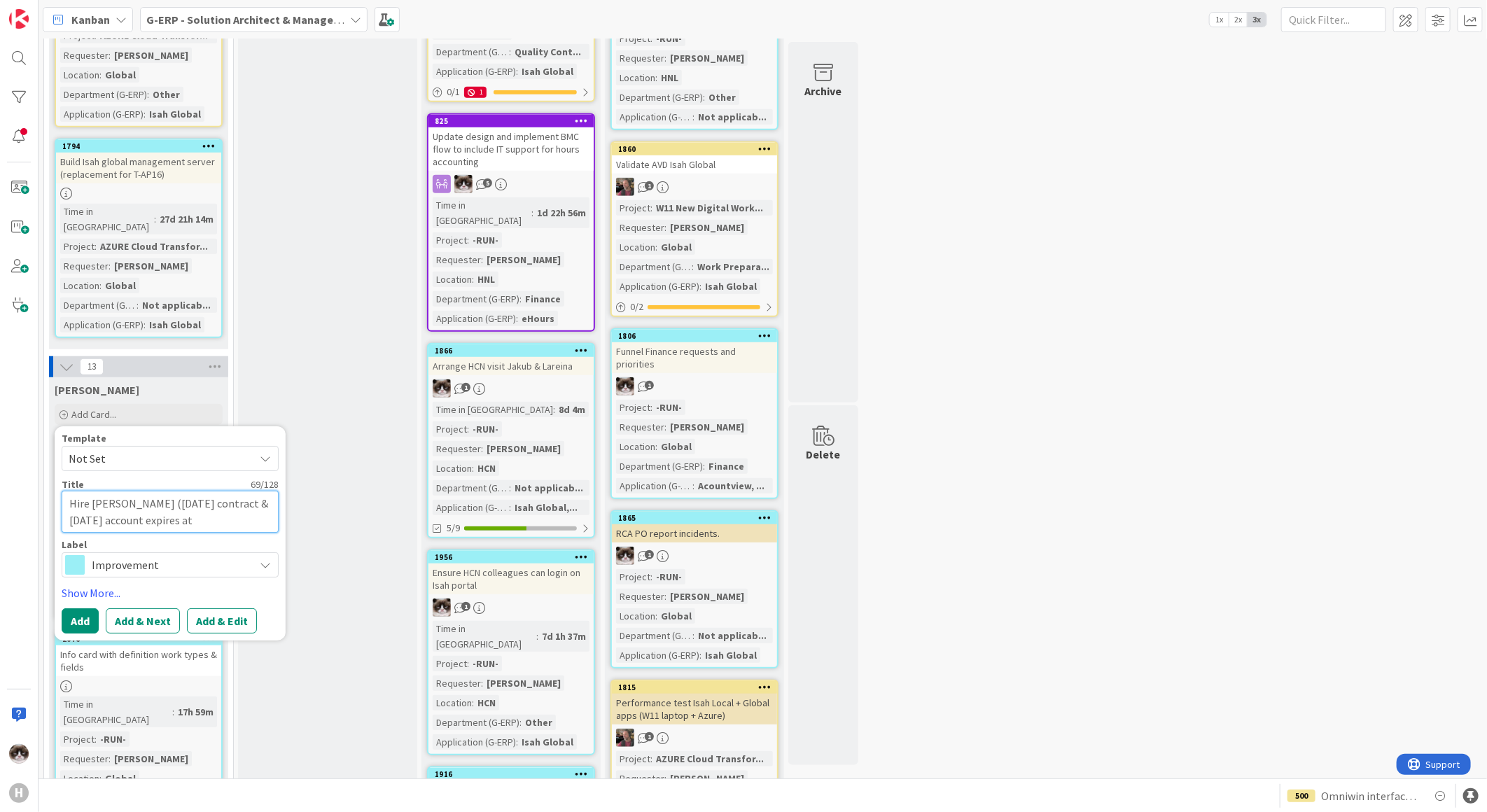
type textarea "Hire Noah (30 November contract & 17 November account expires at Huisma"
type textarea "x"
type textarea "Hire Noah (30 November contract & 17 November account expires at Huisman"
type textarea "x"
type textarea "Hire Noah (30 November contract & 17 November account expires at Huisman)"
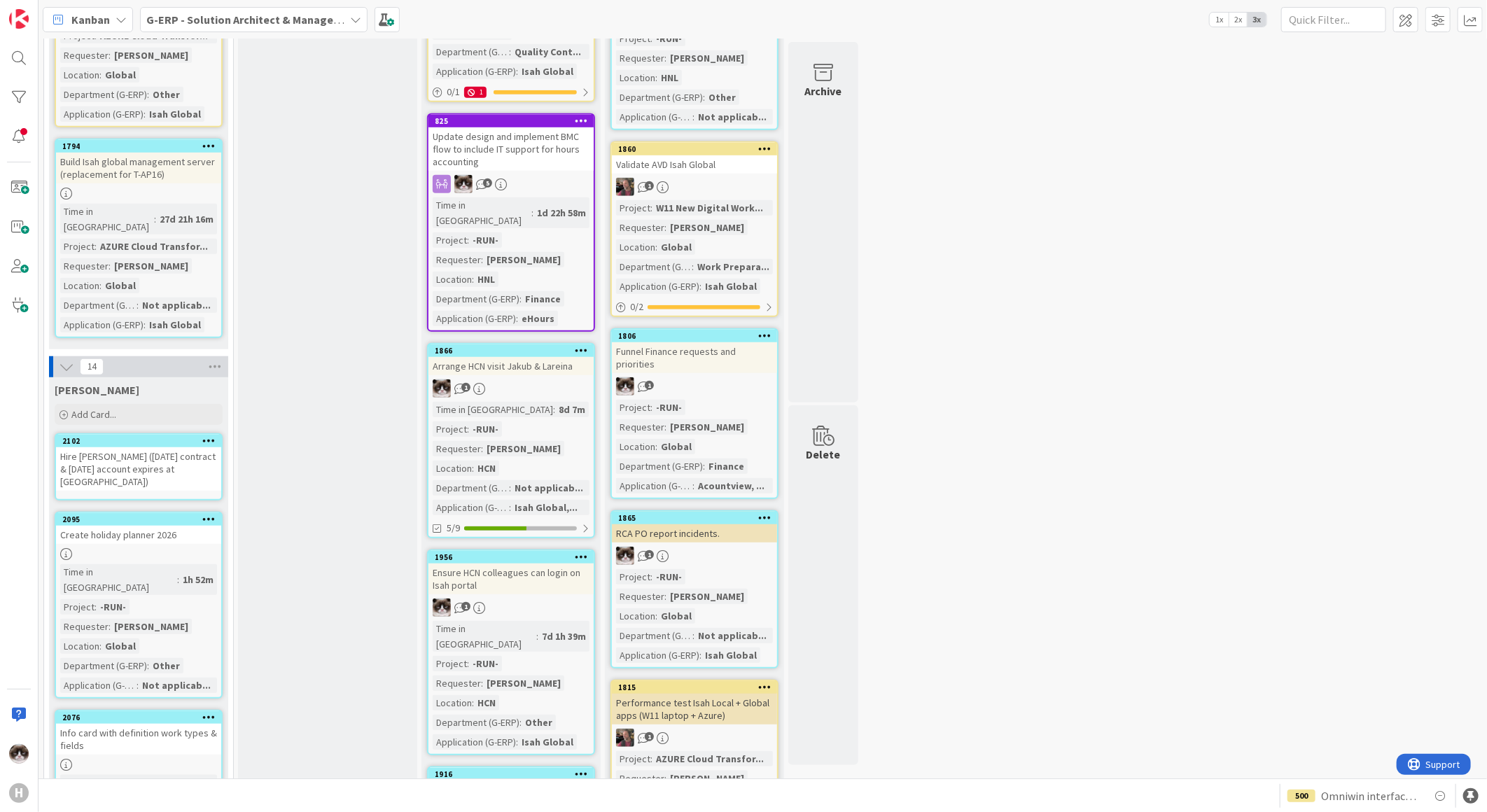
click at [185, 447] on div "Hire Noah (30 November contract & 17 November account expires at Huisman)" at bounding box center [139, 468] width 165 height 43
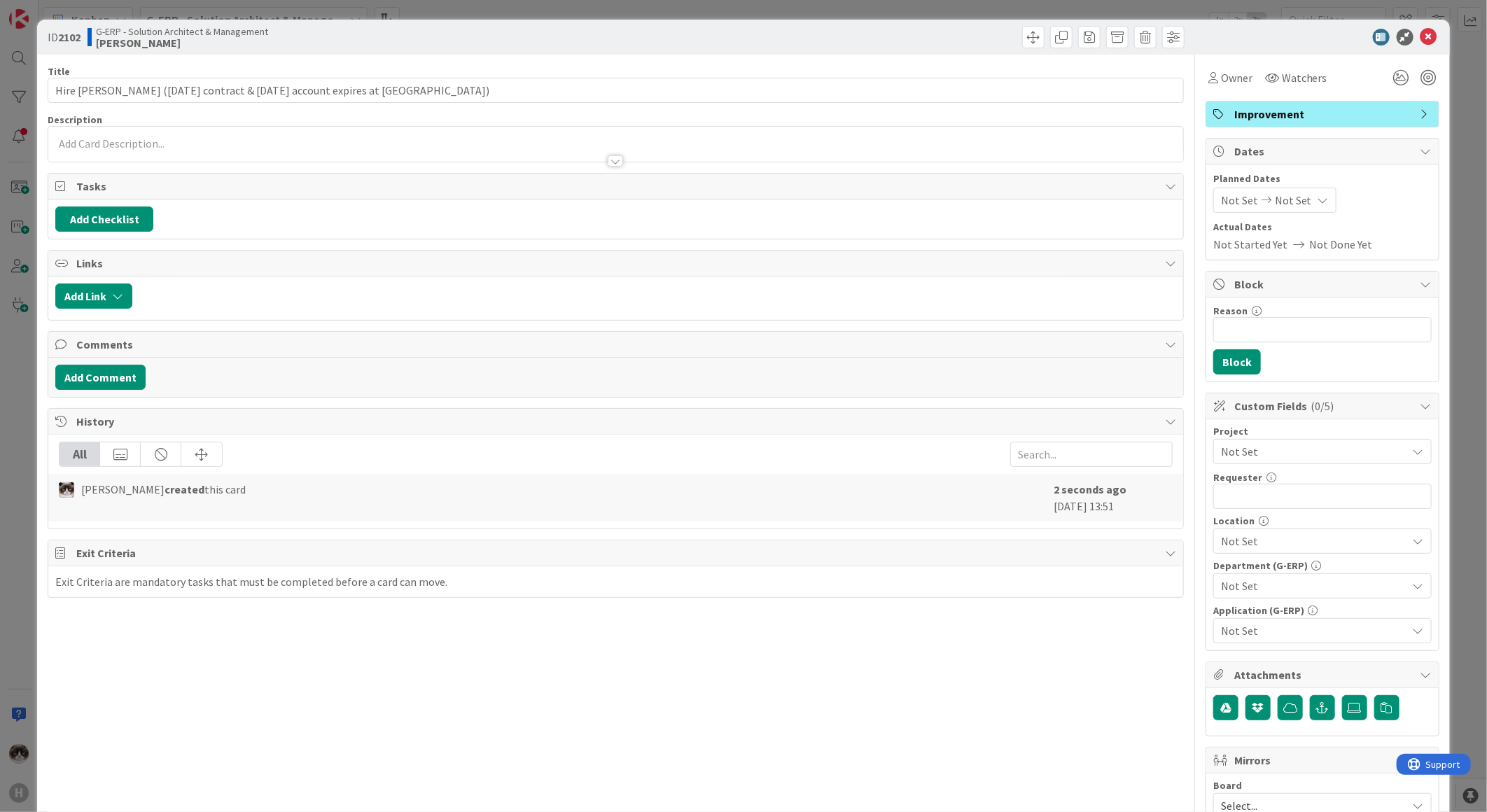
click at [1228, 458] on span "Not Set" at bounding box center [1310, 451] width 179 height 20
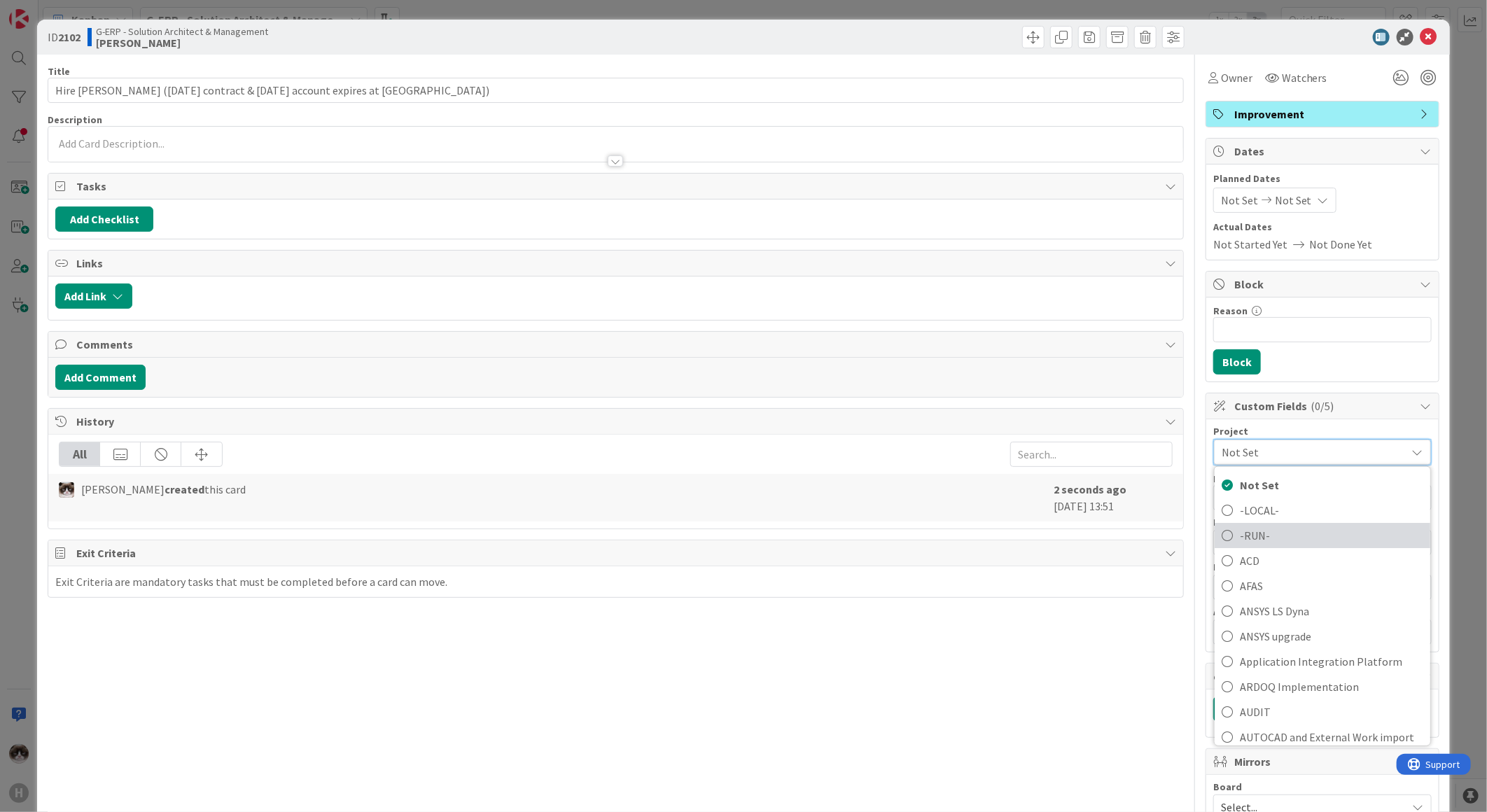
click at [1265, 527] on span "-RUN-" at bounding box center [1331, 535] width 183 height 21
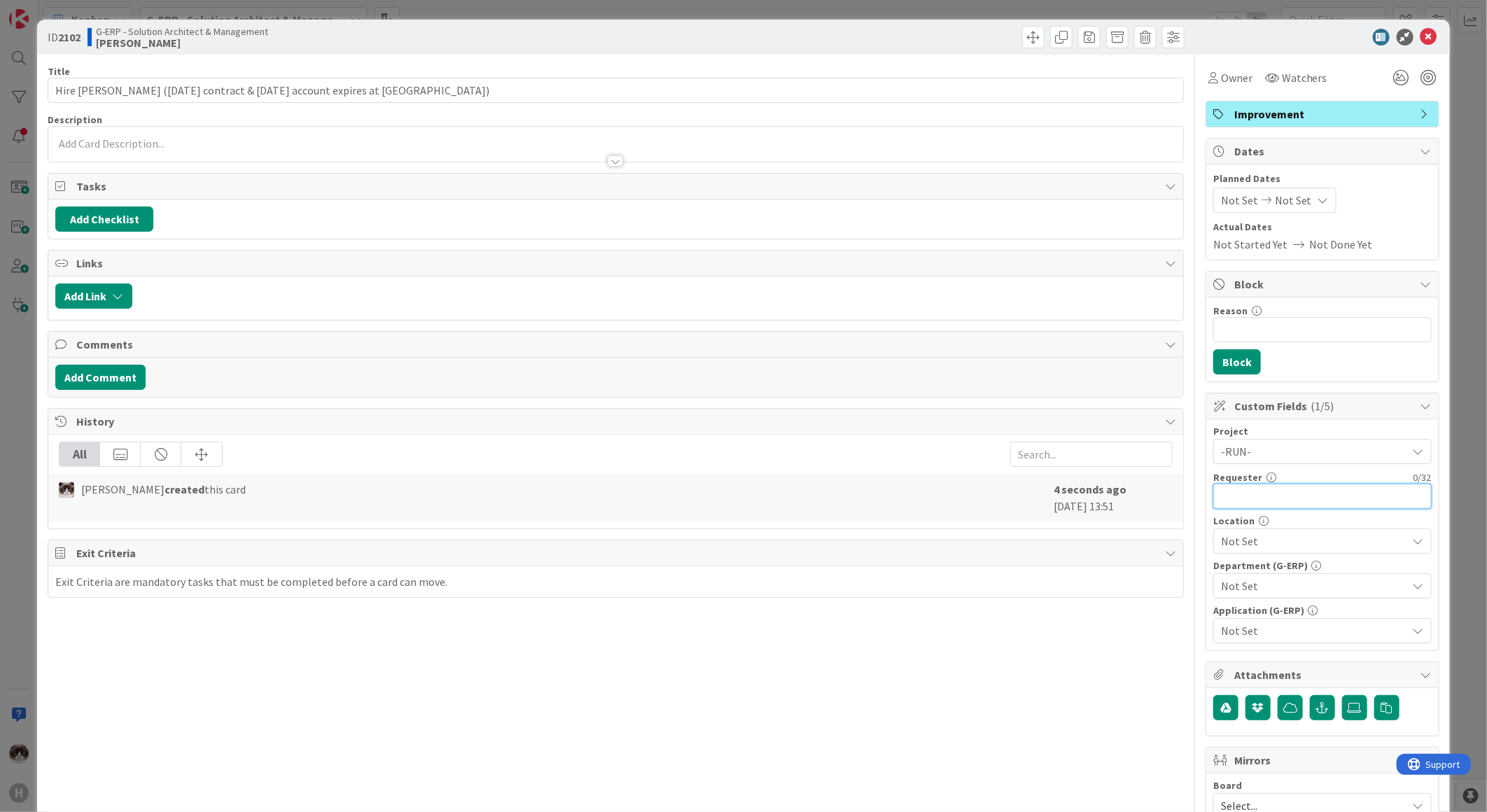
click at [1263, 498] on input "text" at bounding box center [1322, 496] width 218 height 26
type input "K"
type input "Noah Dezaire"
click at [1286, 549] on span "Not Set" at bounding box center [1313, 541] width 186 height 17
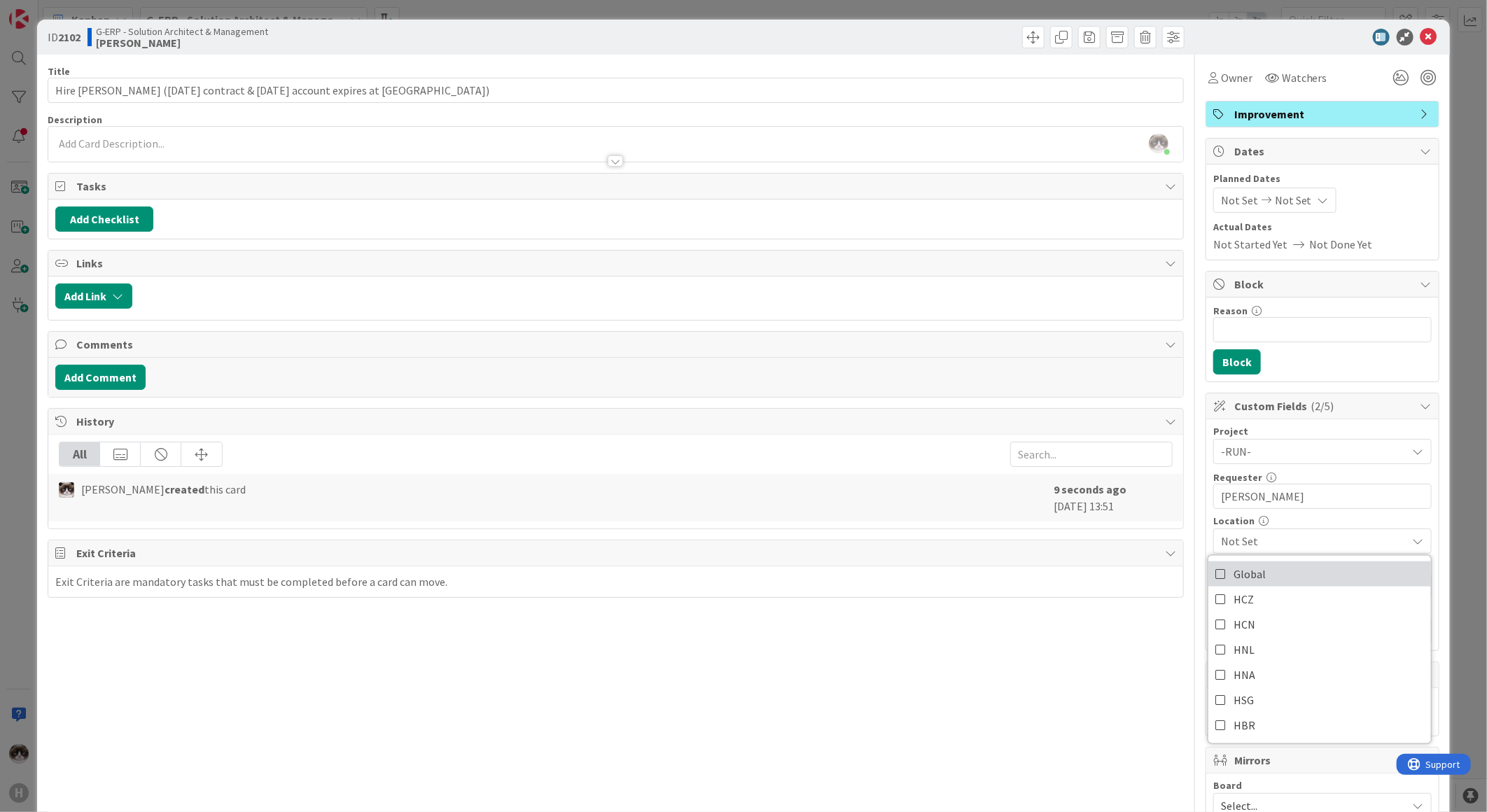
click at [1261, 577] on link "Global" at bounding box center [1319, 573] width 223 height 26
click at [1271, 569] on link "Global" at bounding box center [1319, 573] width 223 height 26
click at [1262, 642] on link "HNL" at bounding box center [1319, 649] width 223 height 26
click at [1101, 697] on div "Title 73 / 128 Hire Noah (30 November contract & 17 November account expires at…" at bounding box center [615, 606] width 1136 height 1103
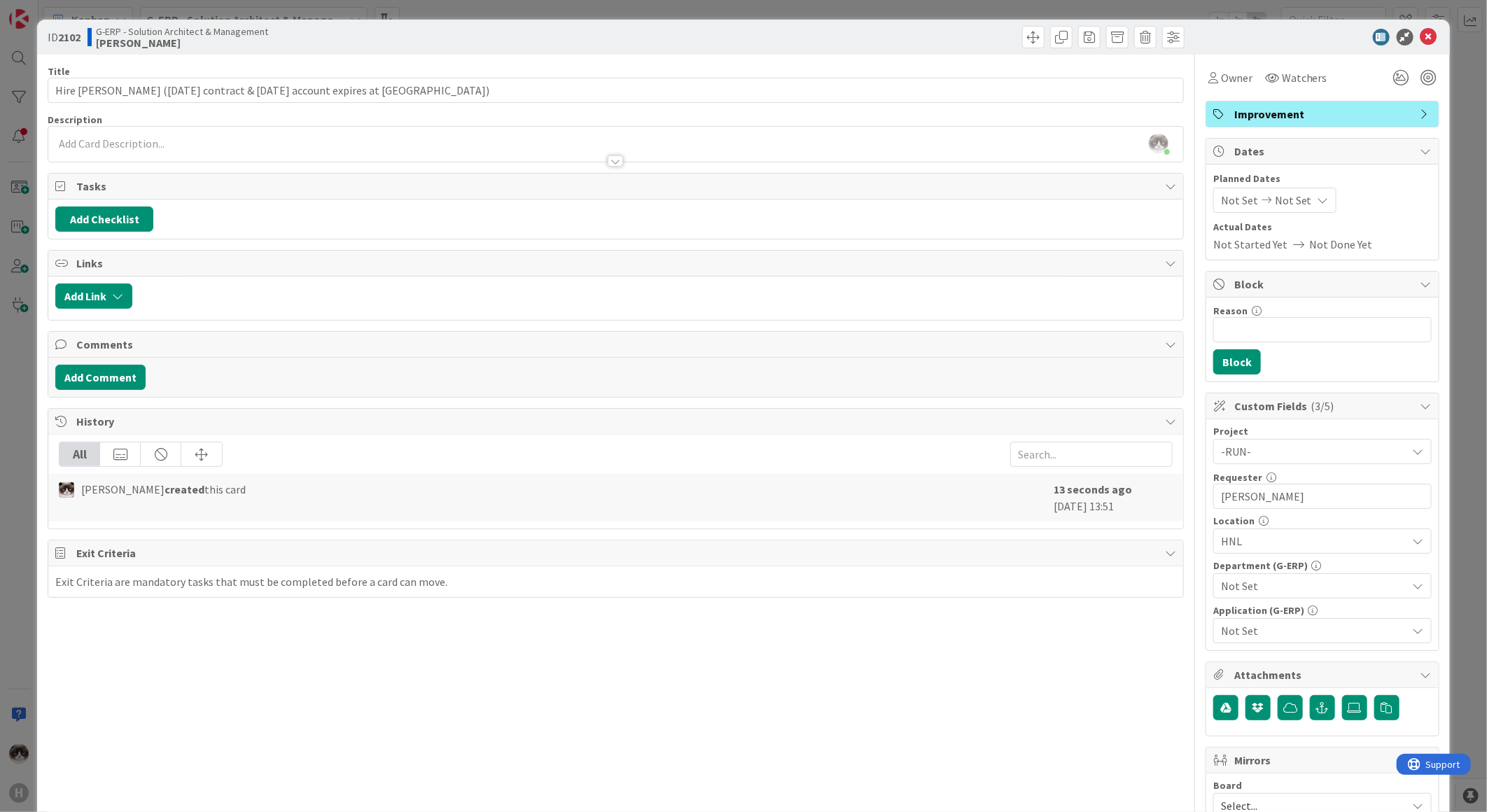
click at [1263, 591] on span "Not Set" at bounding box center [1313, 585] width 186 height 17
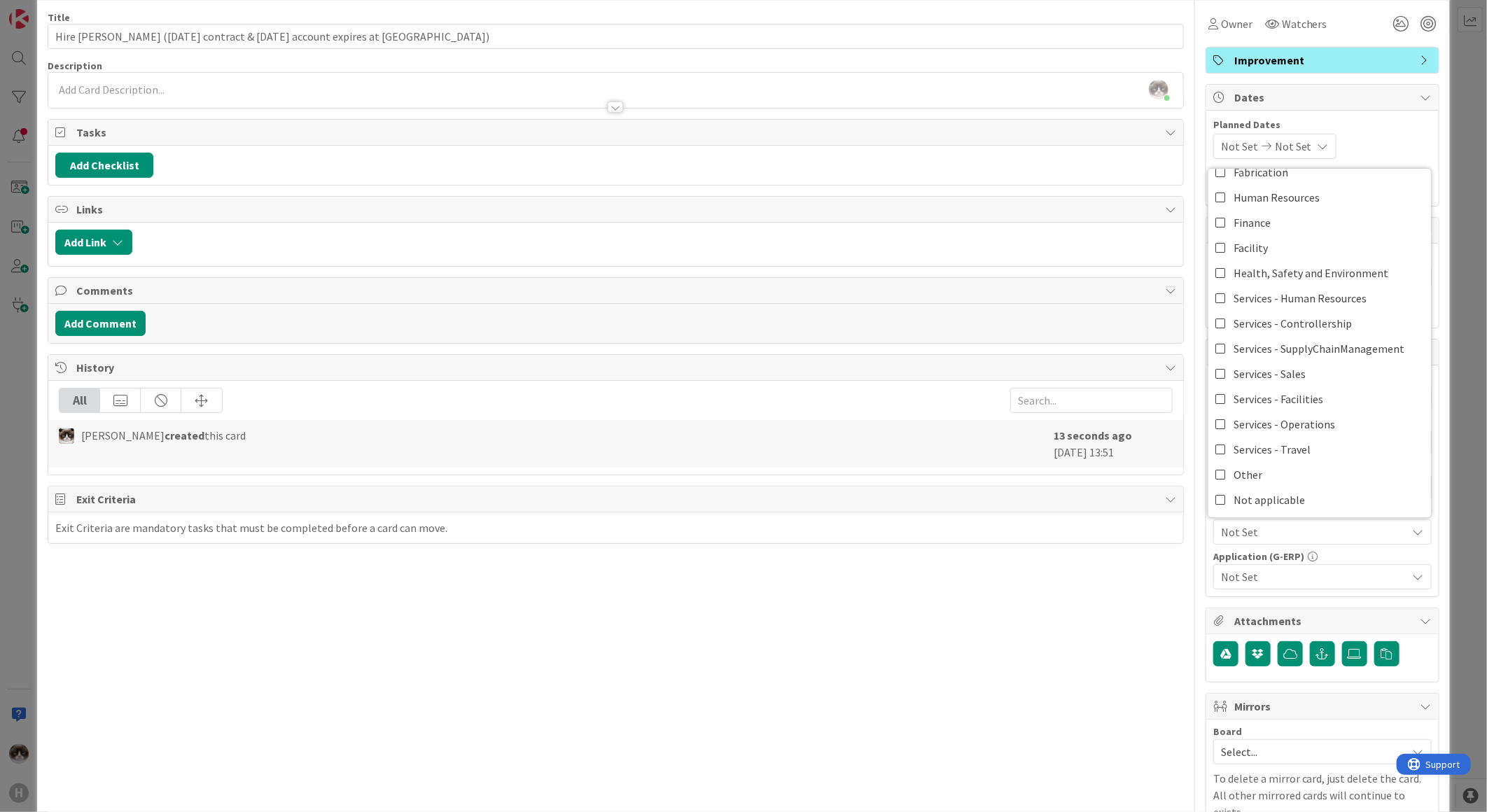
scroll to position [77, 0]
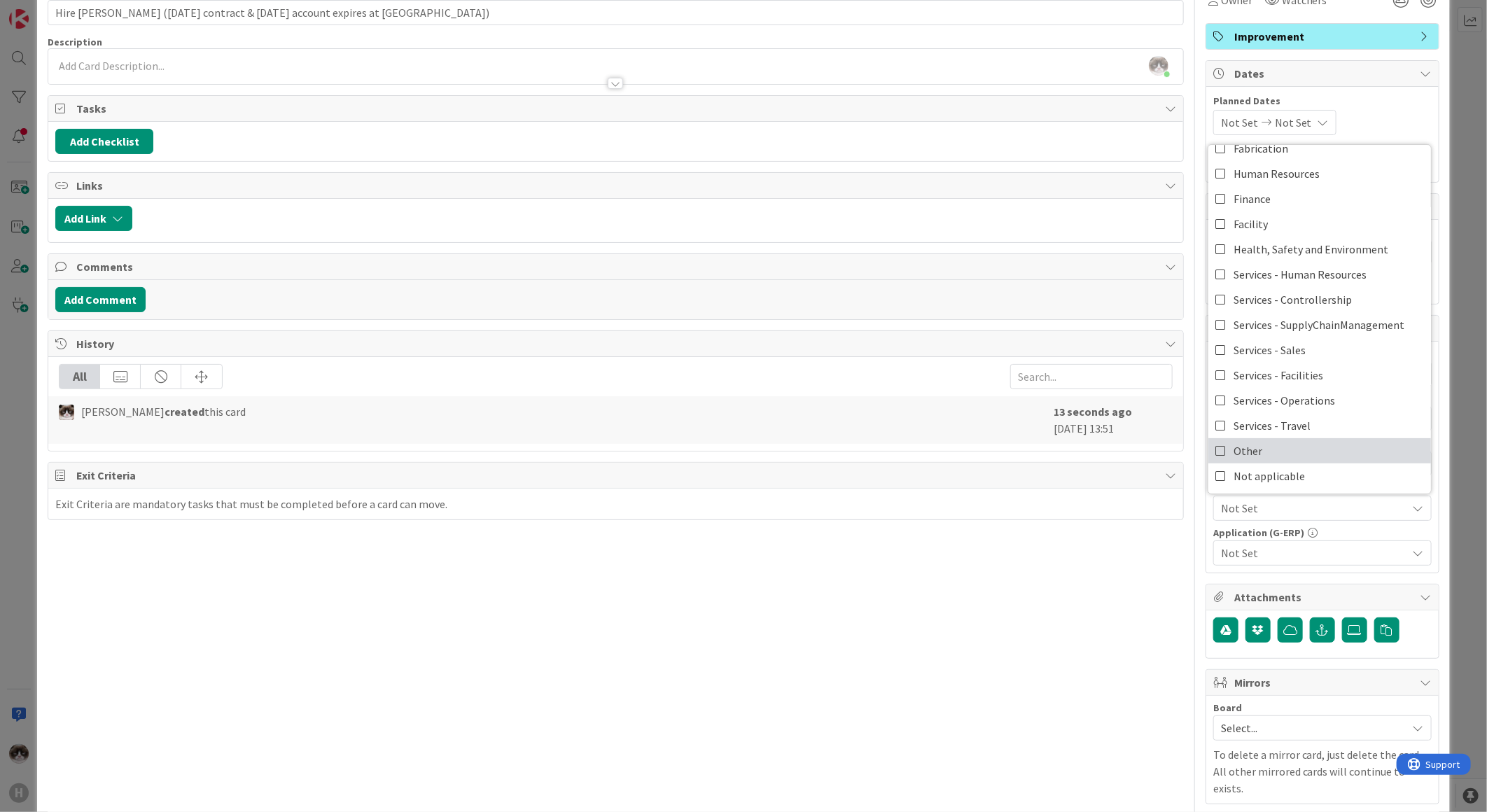
click at [1263, 455] on link "Other" at bounding box center [1319, 451] width 223 height 26
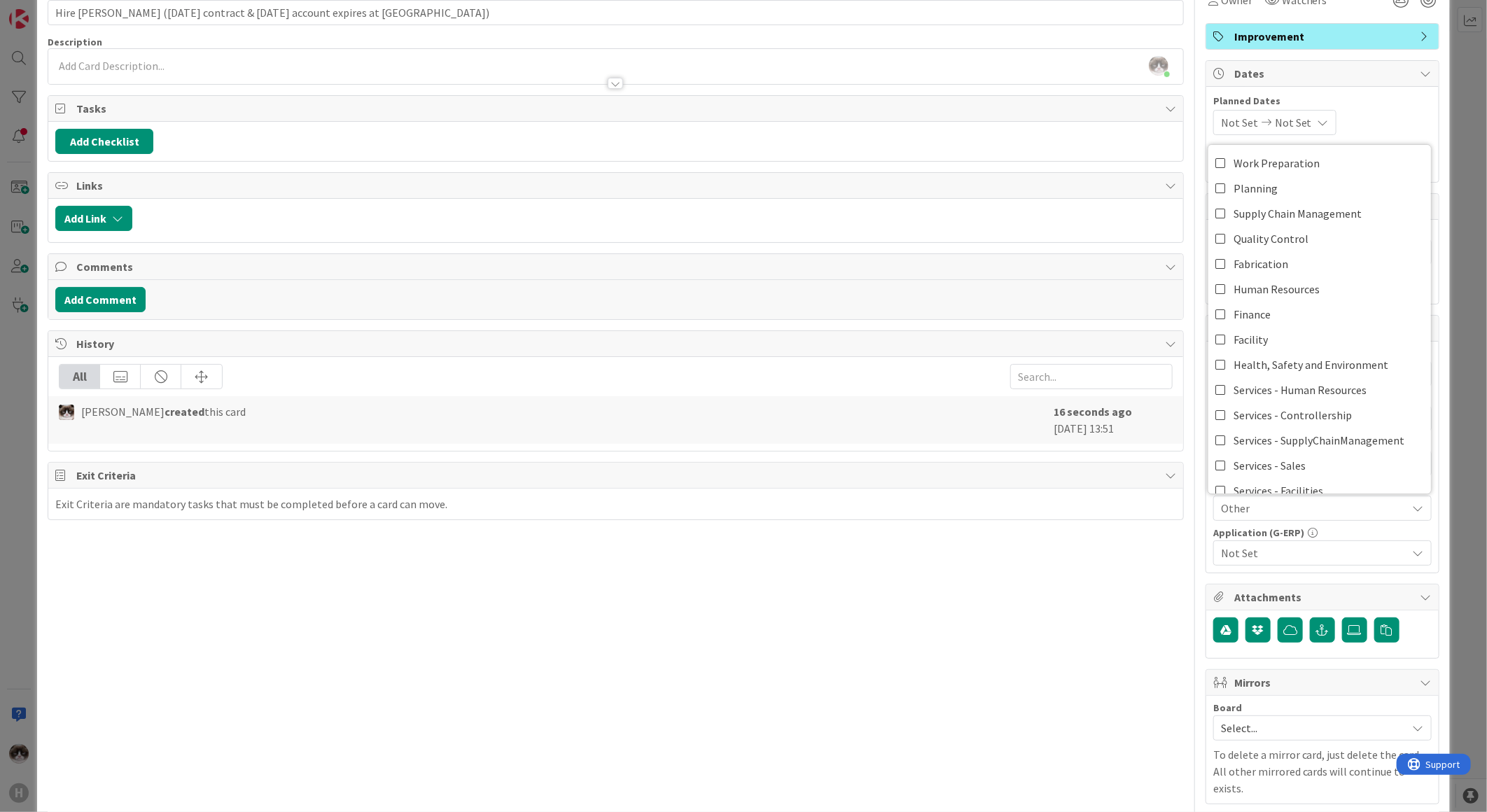
click at [1282, 549] on span "Not Set" at bounding box center [1313, 552] width 186 height 17
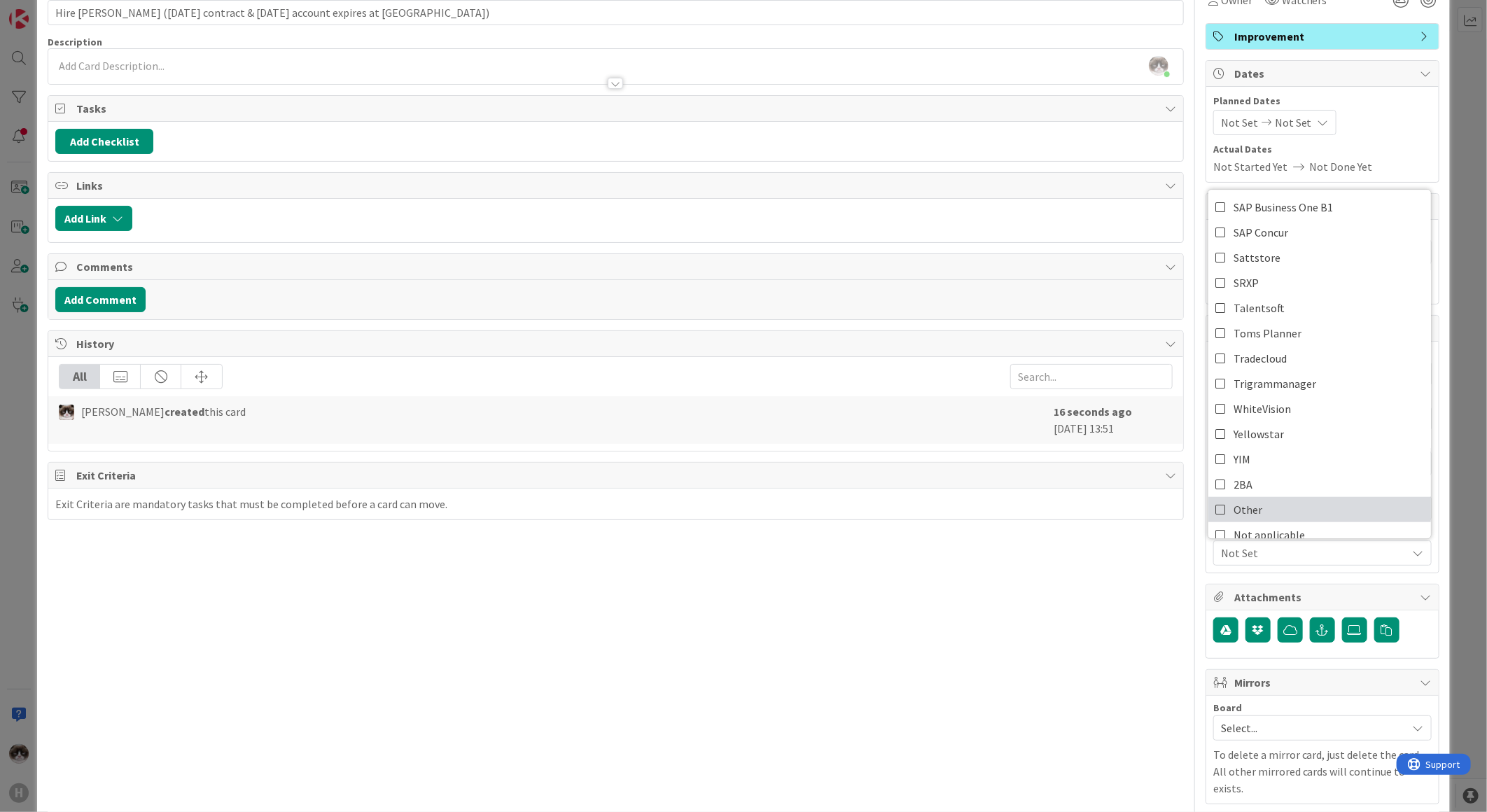
scroll to position [645, 0]
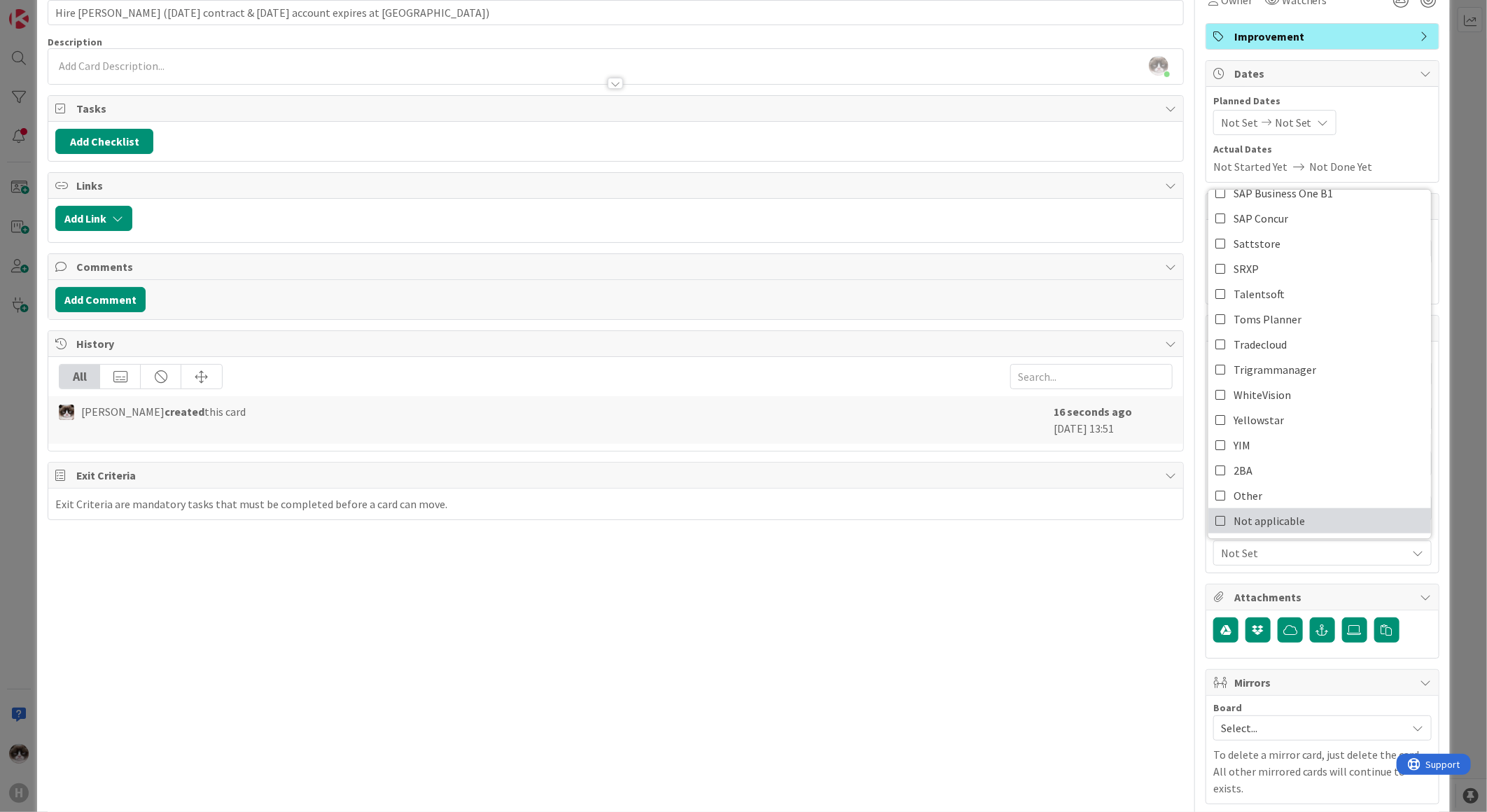
click at [1267, 522] on span "Not applicable" at bounding box center [1269, 520] width 72 height 21
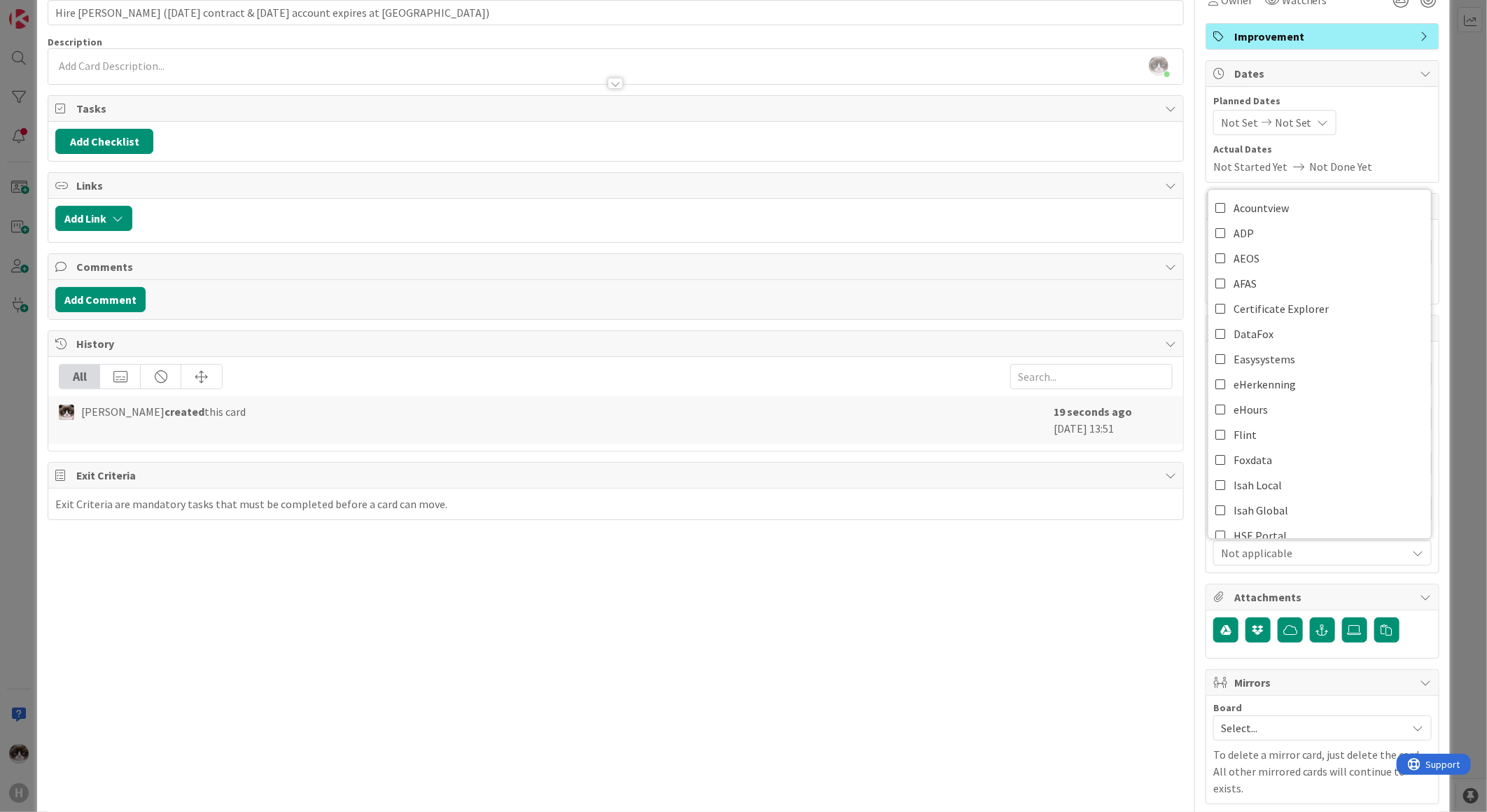
click at [1069, 627] on div "Title 73 / 128 Hire Noah (30 November contract & 17 November account expires at…" at bounding box center [615, 528] width 1136 height 1103
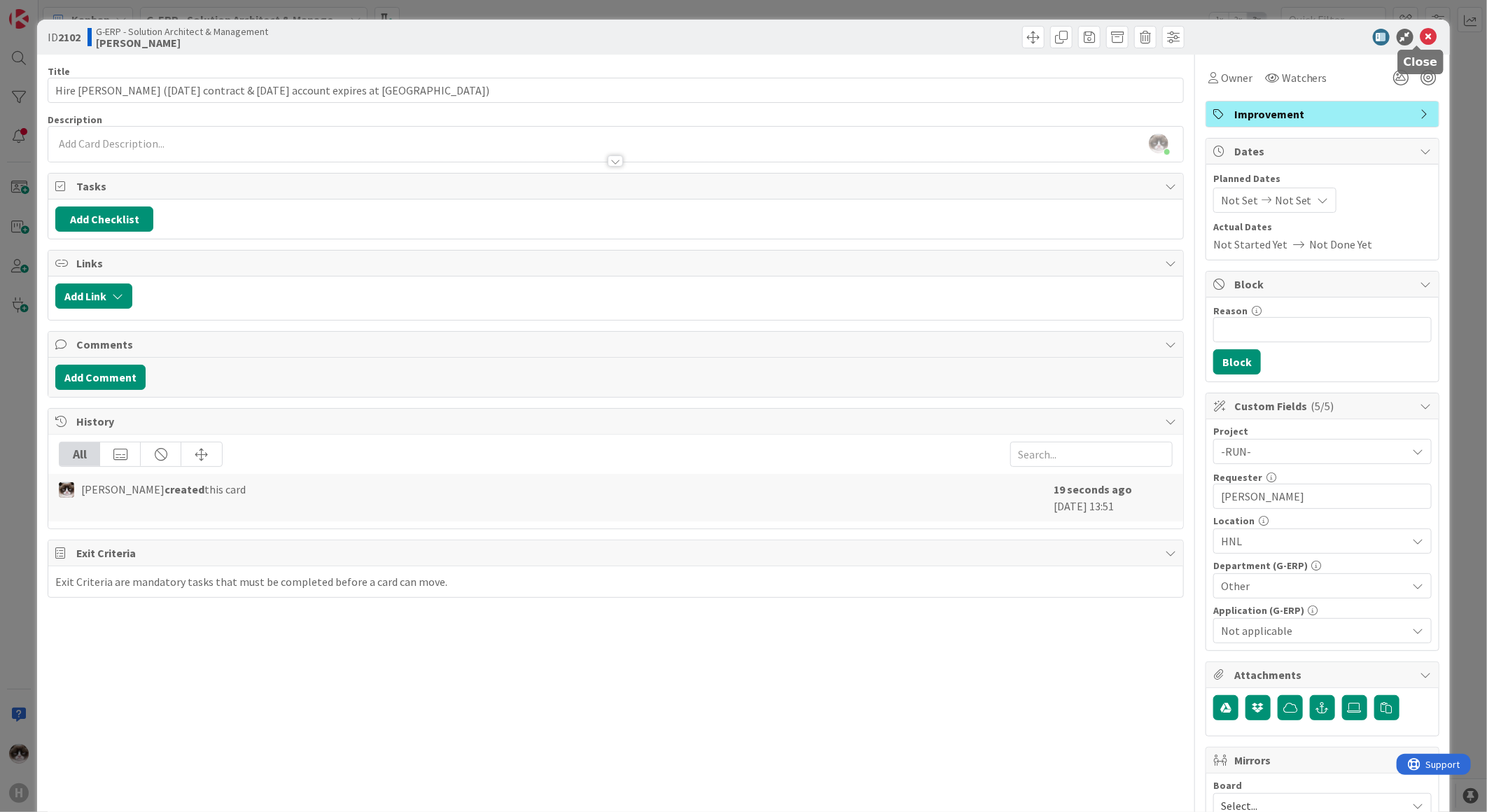
click at [1421, 37] on icon at bounding box center [1429, 36] width 17 height 17
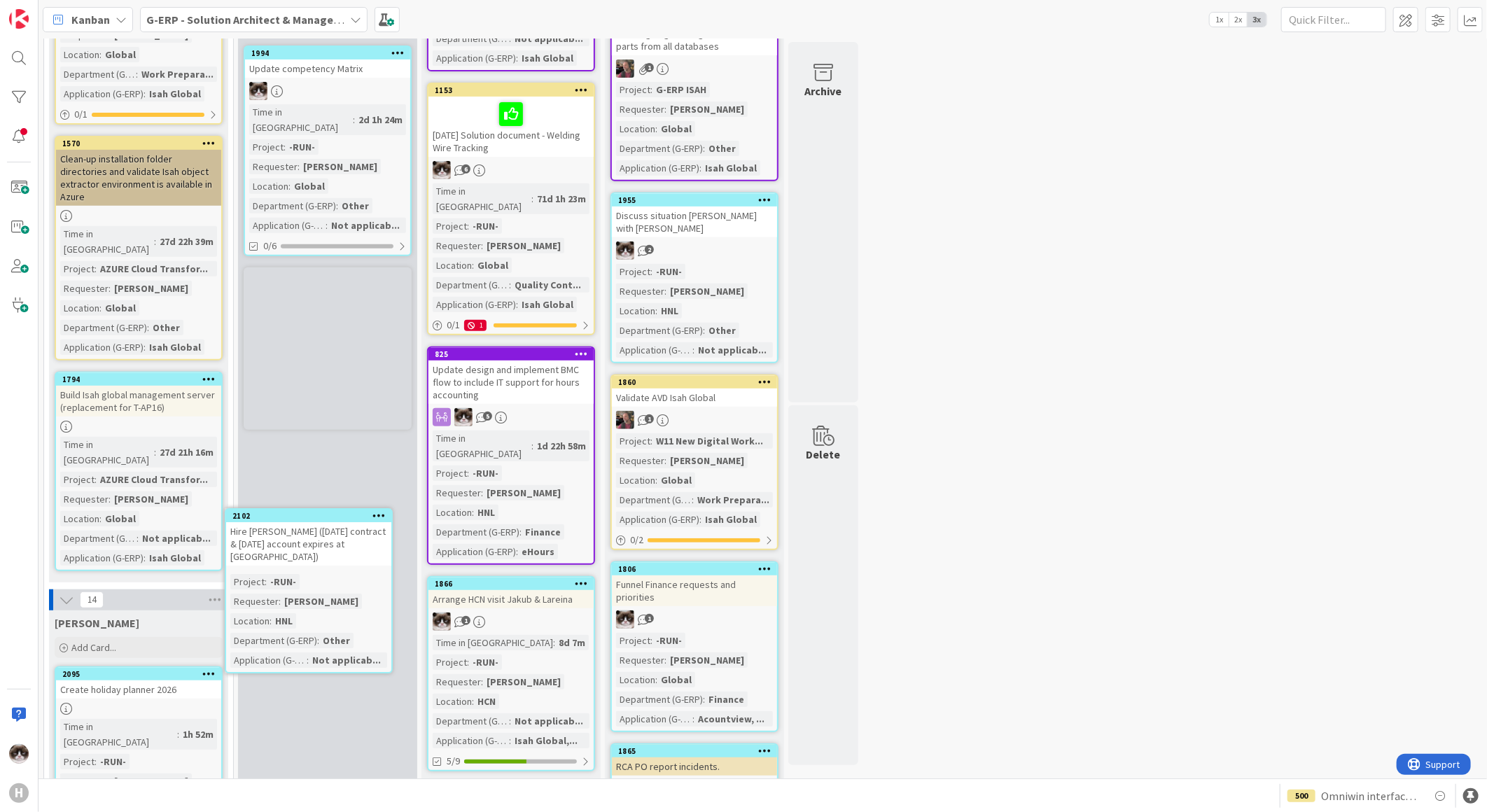
scroll to position [305, 0]
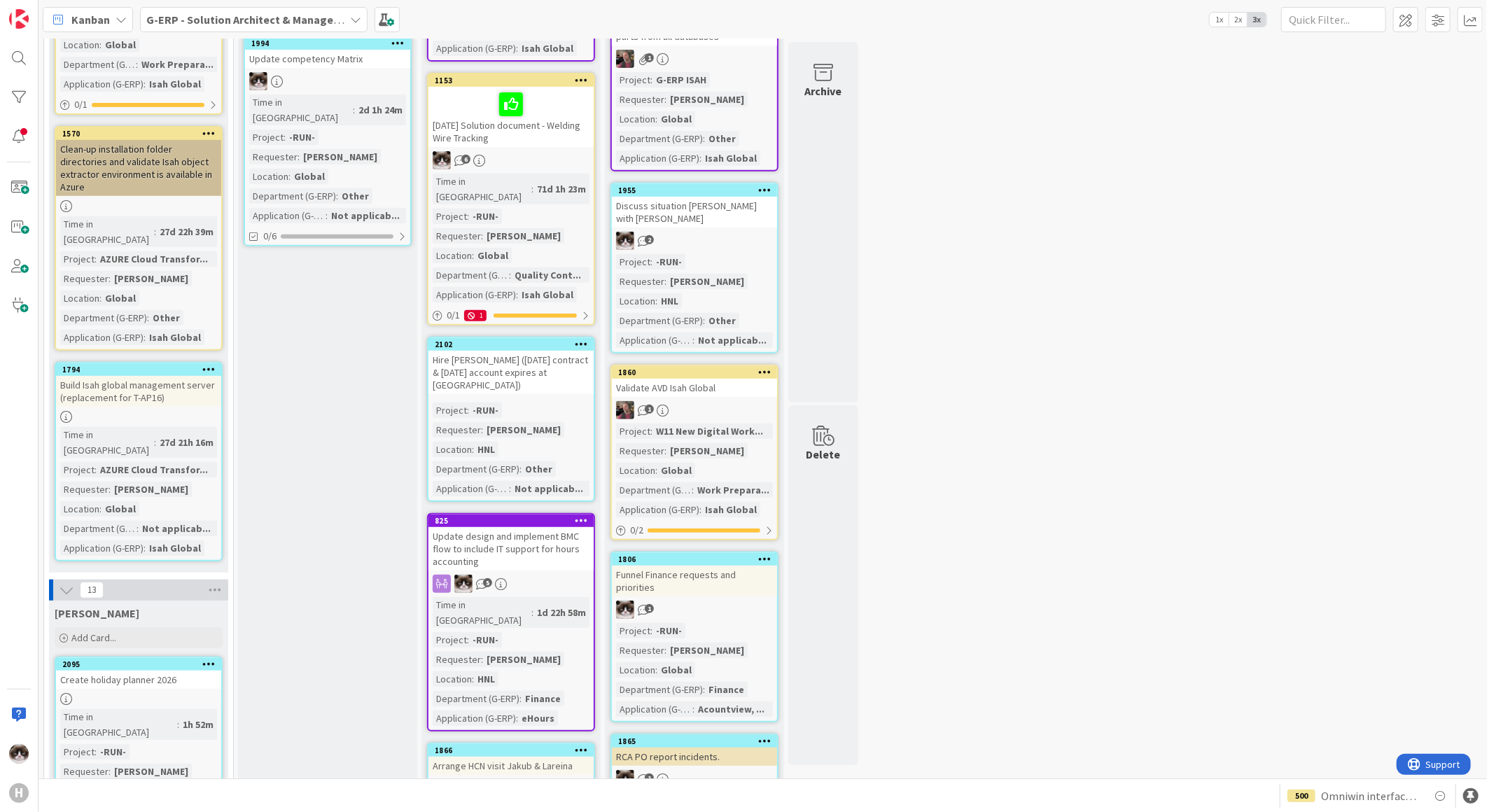
click at [546, 403] on div "Project : -RUN- Requester : Noah Dezaire Location : HNL Department (G-ERP) : Ot…" at bounding box center [511, 449] width 157 height 94
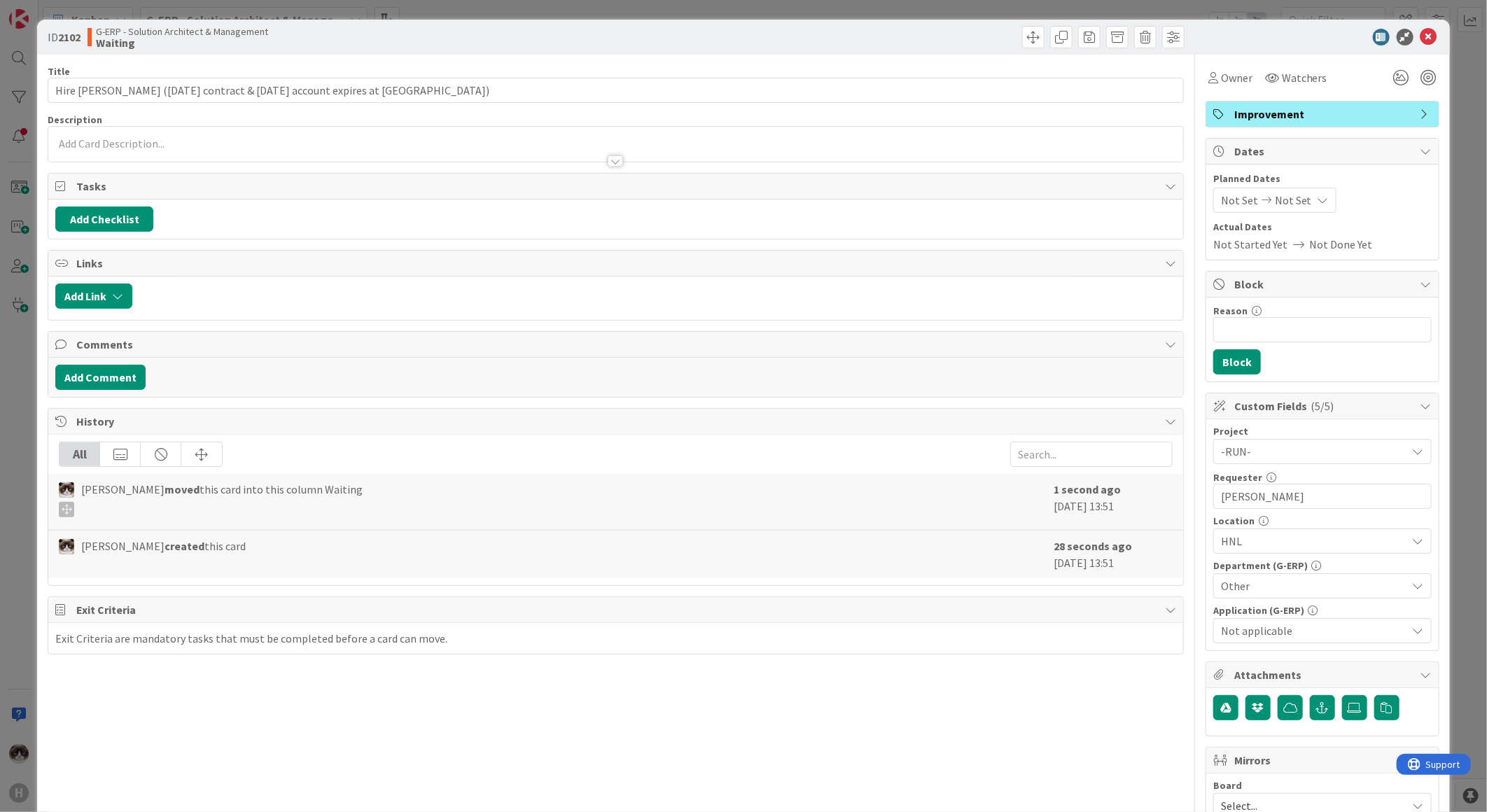
click at [311, 152] on div at bounding box center [615, 154] width 1135 height 15
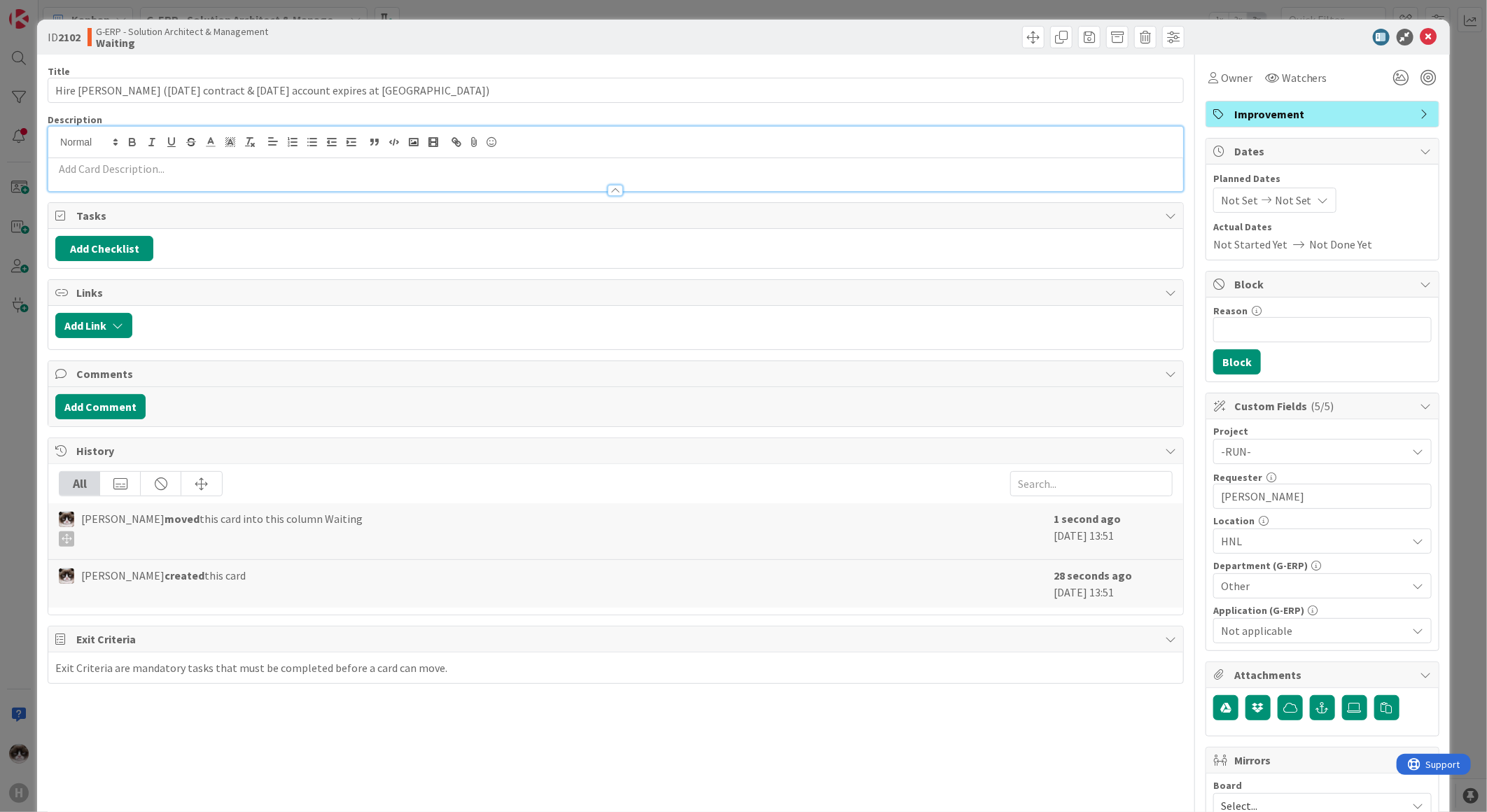
click at [278, 169] on p at bounding box center [616, 169] width 1121 height 16
click at [131, 414] on button "Add Comment" at bounding box center [101, 406] width 90 height 26
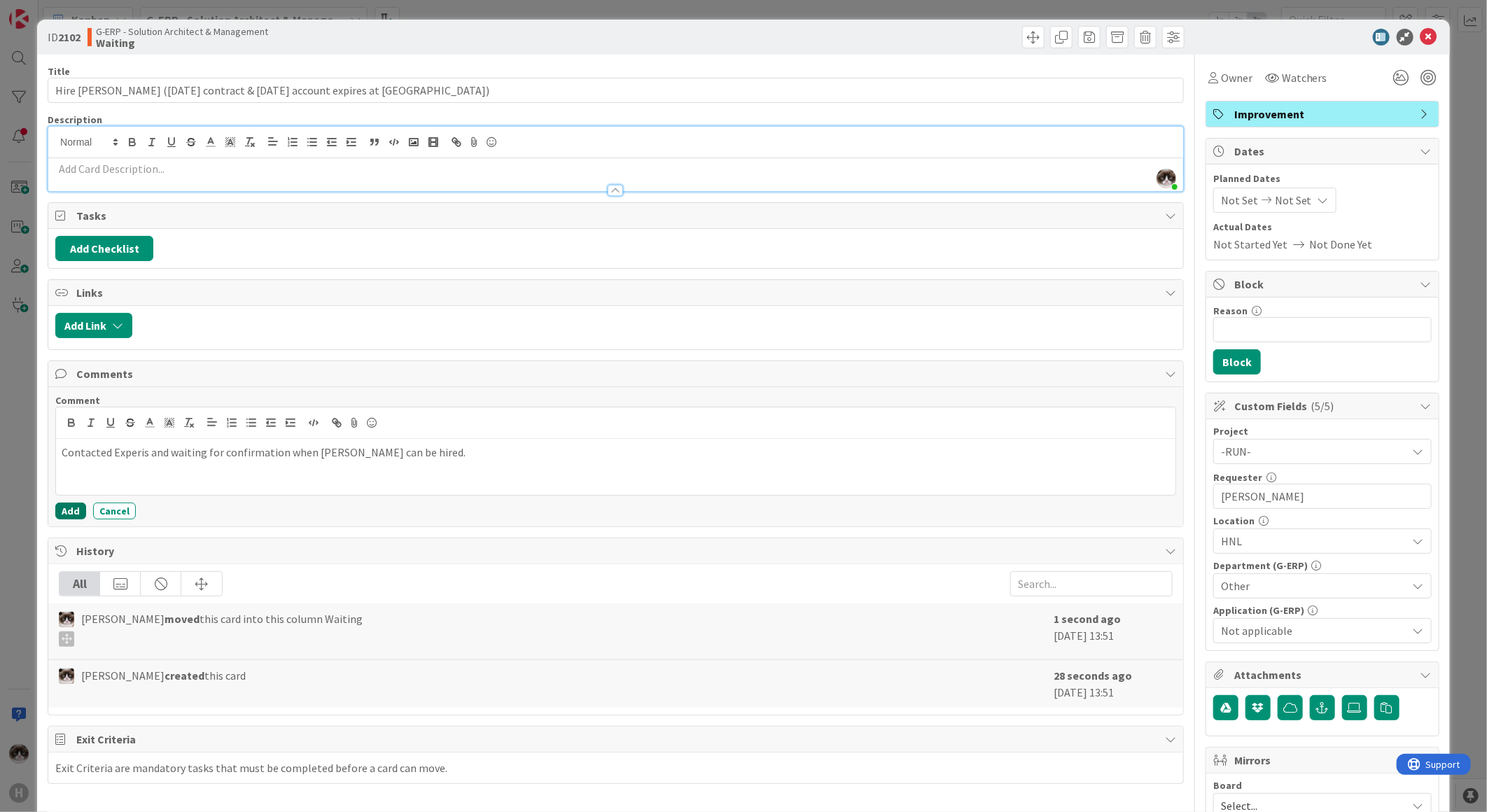
click at [74, 506] on button "Add" at bounding box center [71, 511] width 31 height 17
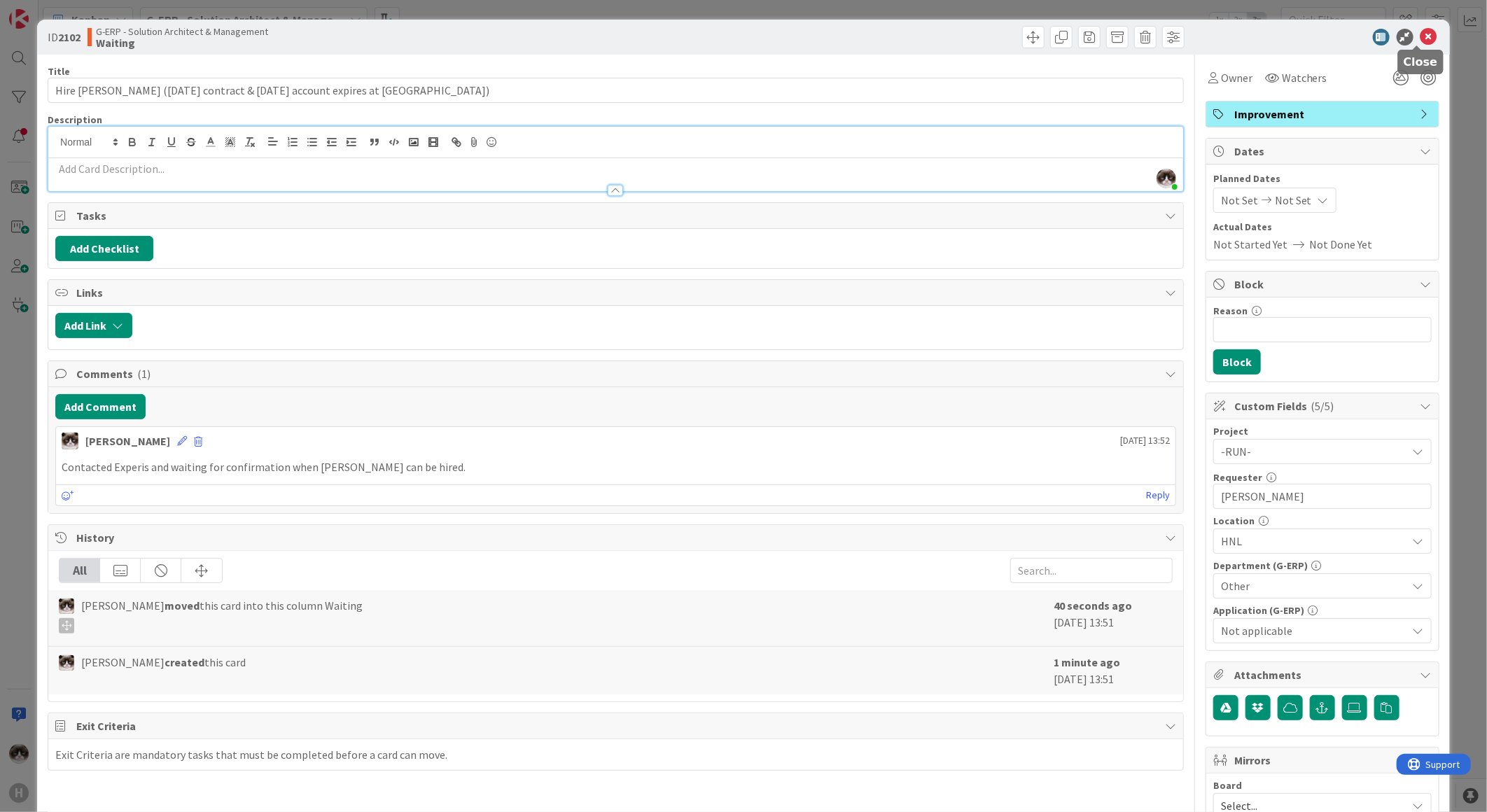
click at [1421, 34] on icon at bounding box center [1429, 36] width 17 height 17
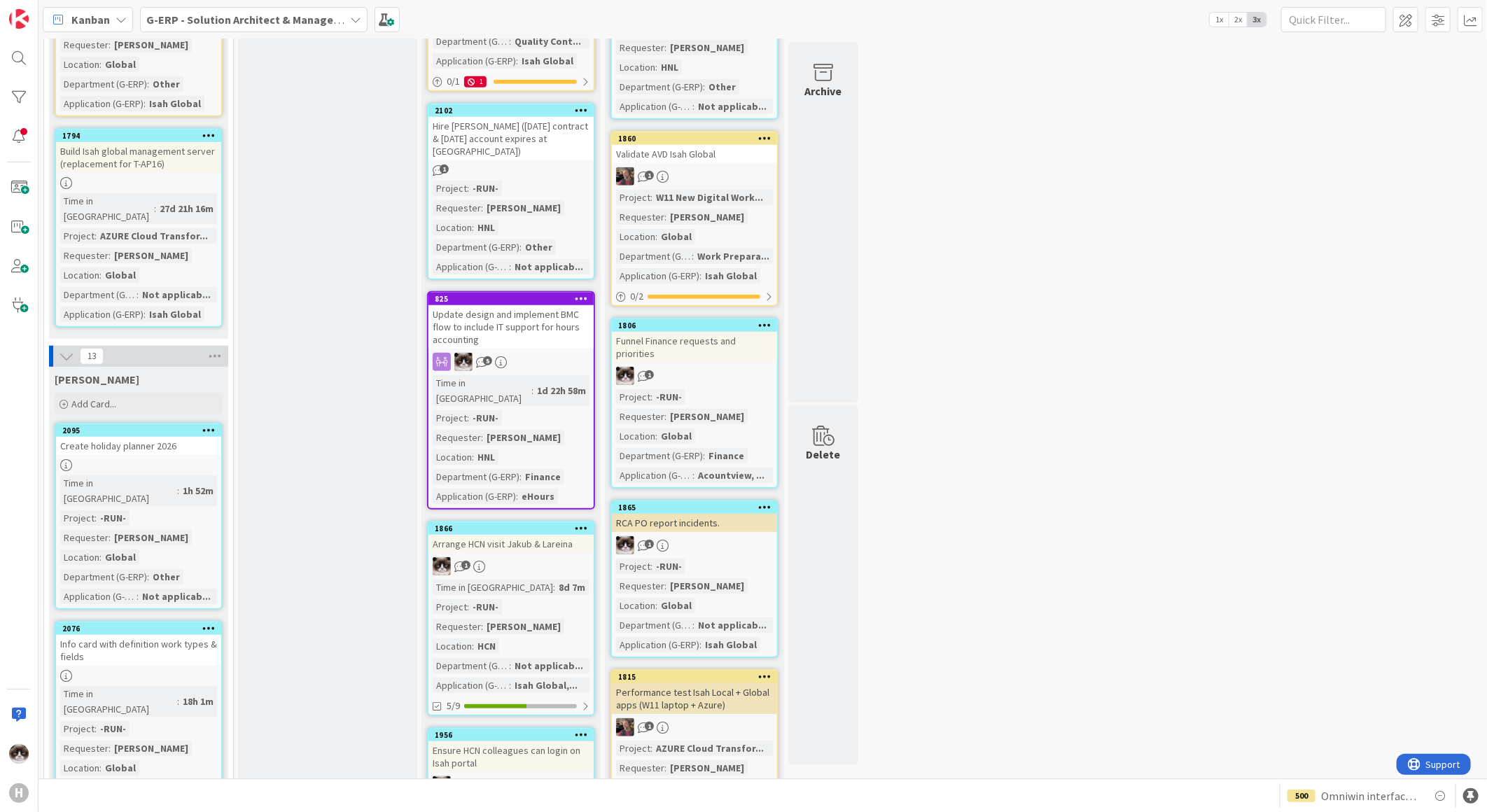
scroll to position [772, 0]
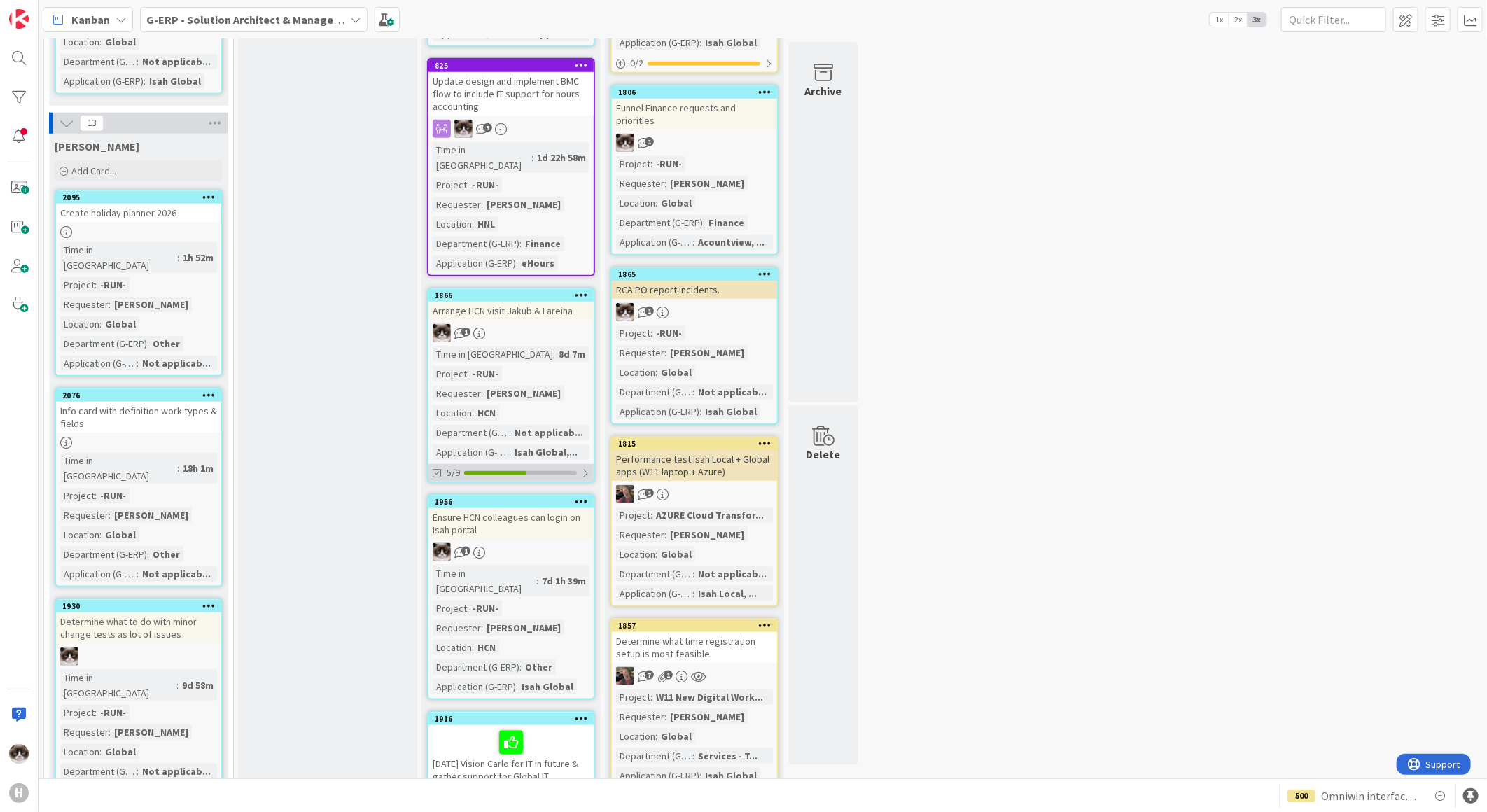
click at [575, 464] on div "5/9" at bounding box center [511, 473] width 165 height 18
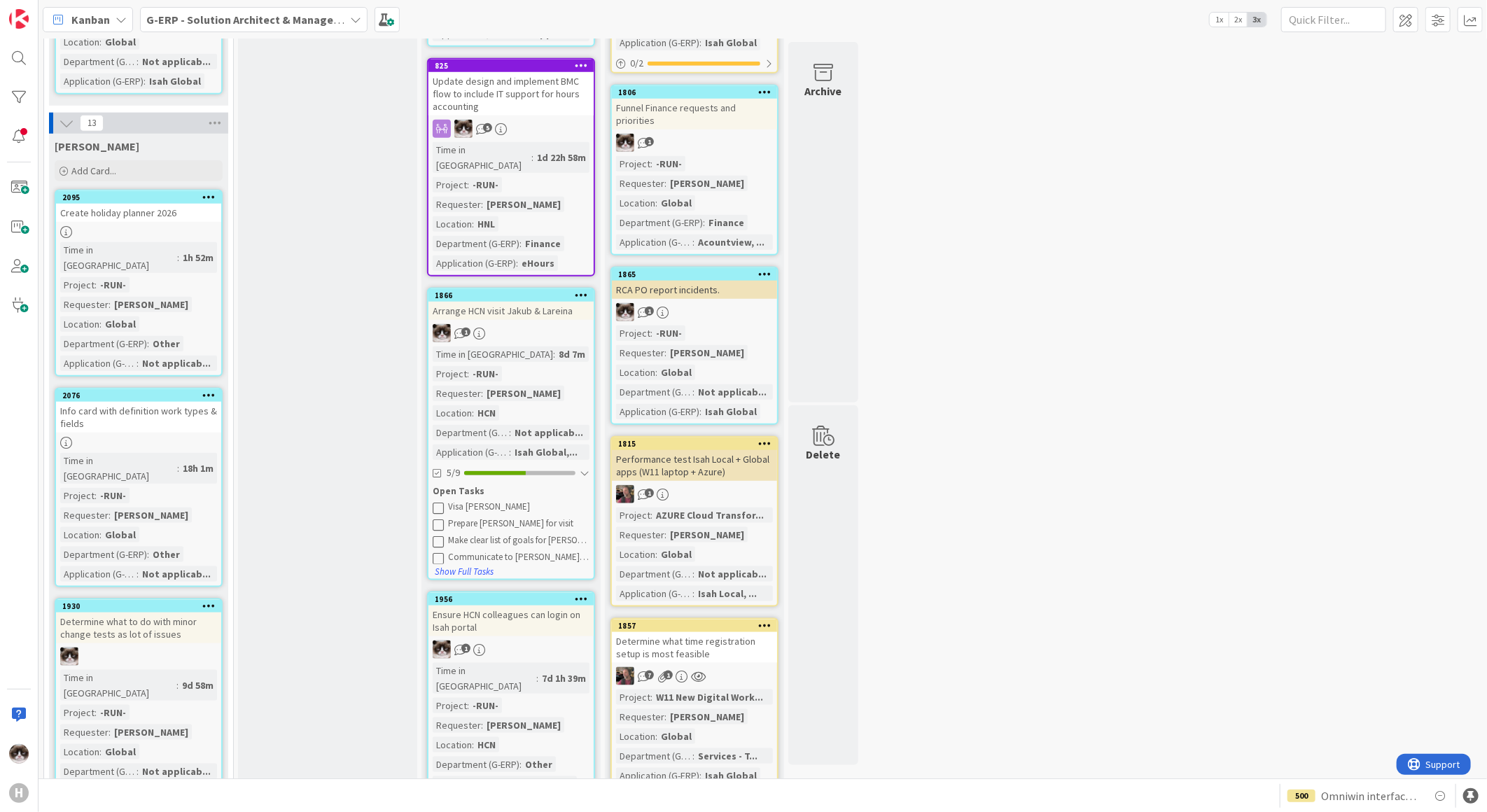
click at [340, 541] on div "In Progress Add Card... 1408 ICPO functionality blocked by CD110 3 1 Time in Co…" at bounding box center [328, 794] width 179 height 3008
click at [589, 468] on div at bounding box center [584, 473] width 9 height 11
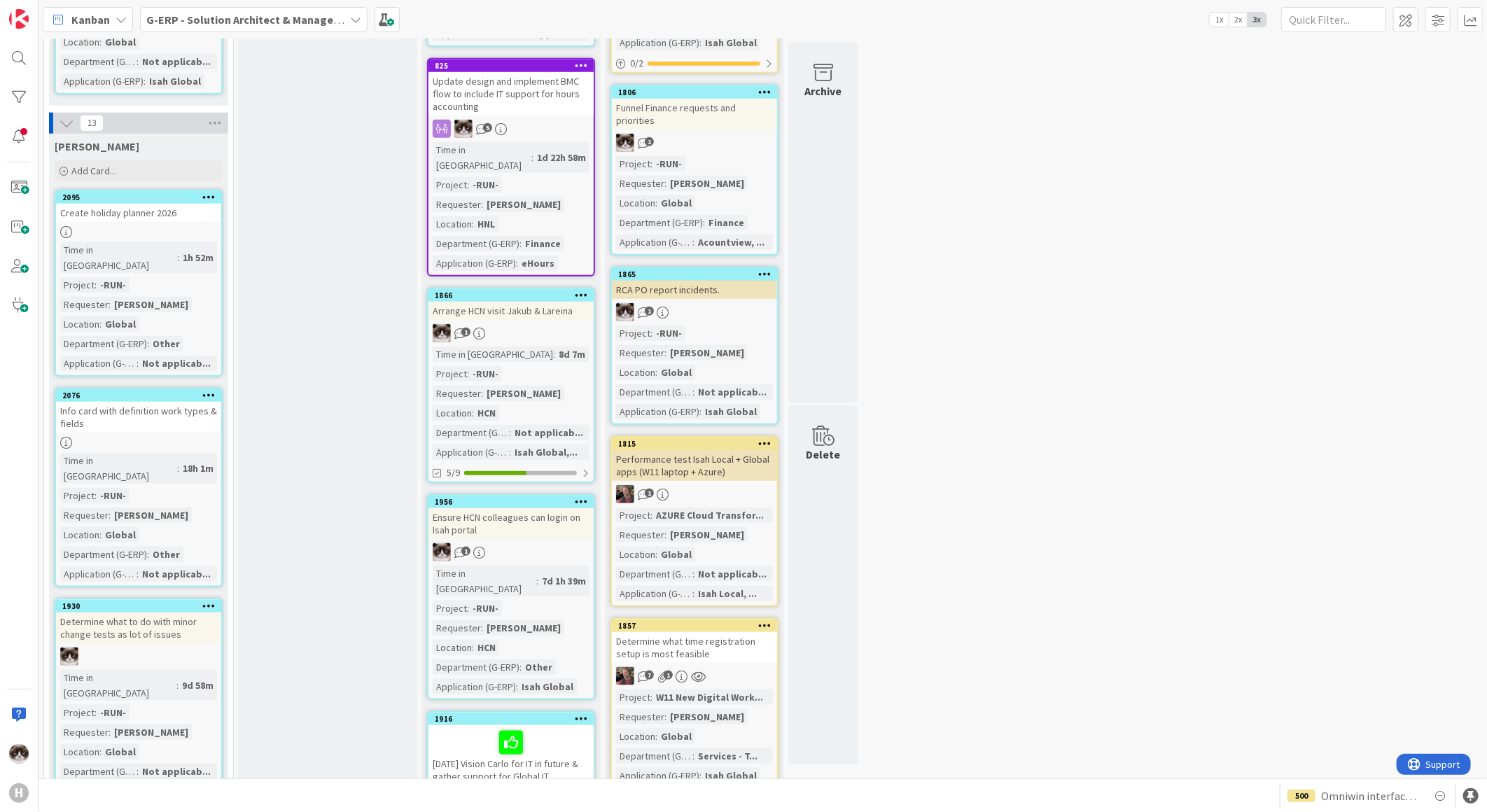
scroll to position [1005, 0]
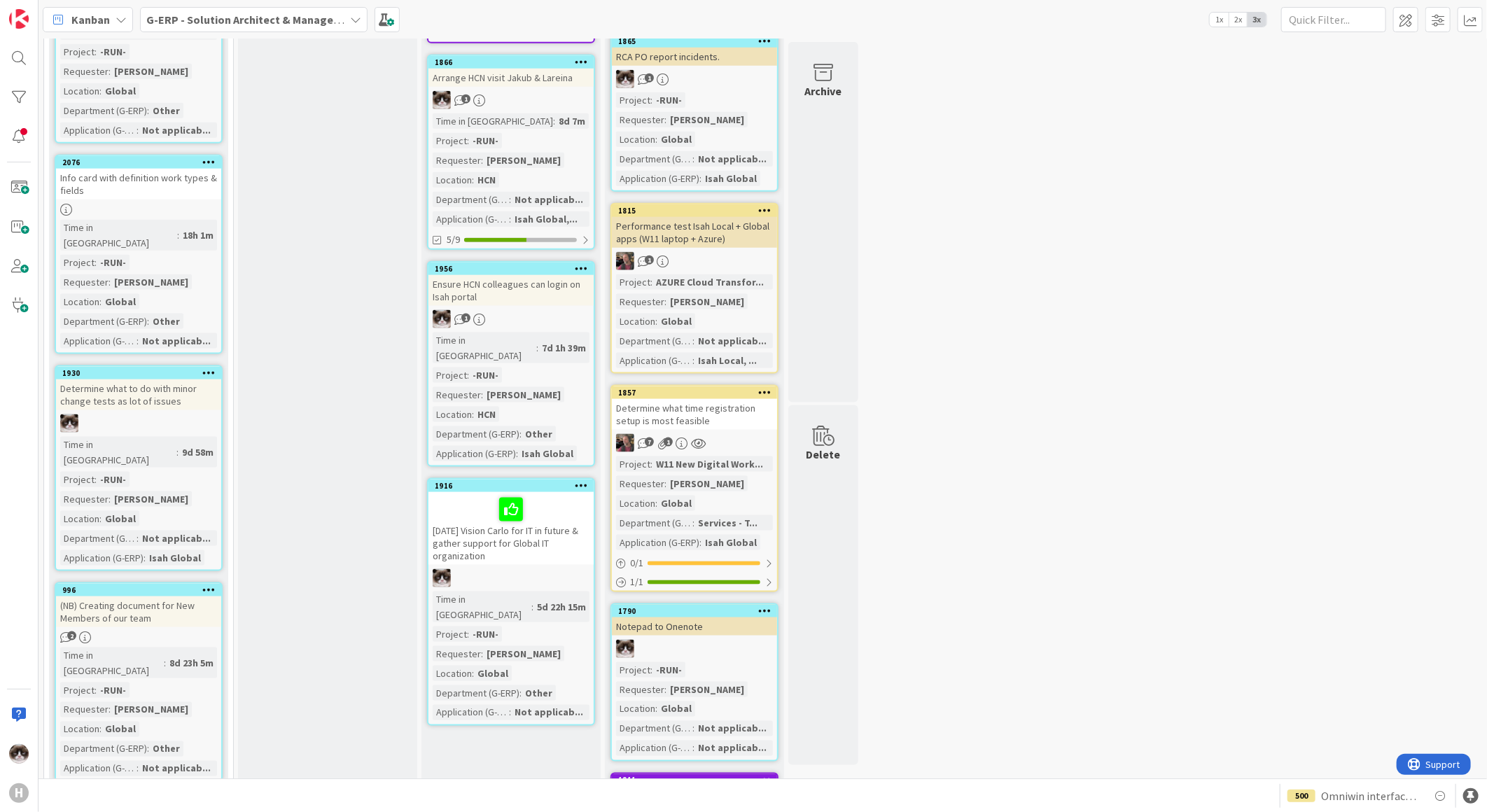
click at [541, 492] on div "06-10-2025 Vision Carlo for IT in future & gather support for Global IT organiz…" at bounding box center [511, 528] width 165 height 73
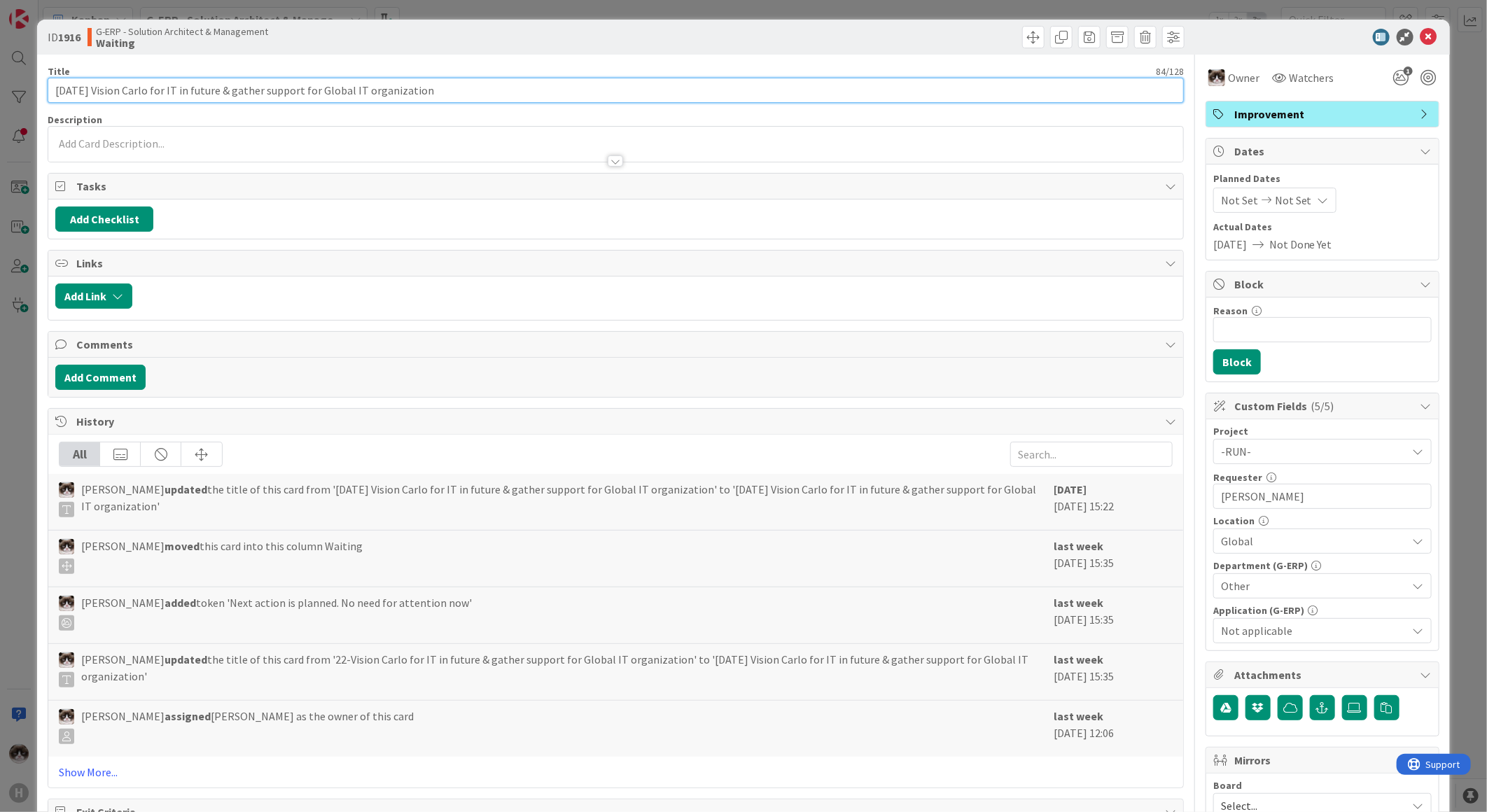
click at [61, 89] on input "06-10-2025 Vision Carlo for IT in future & gather support for Global IT organiz…" at bounding box center [615, 90] width 1136 height 26
type input "01-10-2025 Vision Carlo for IT in future & gather support for Global IT organiz…"
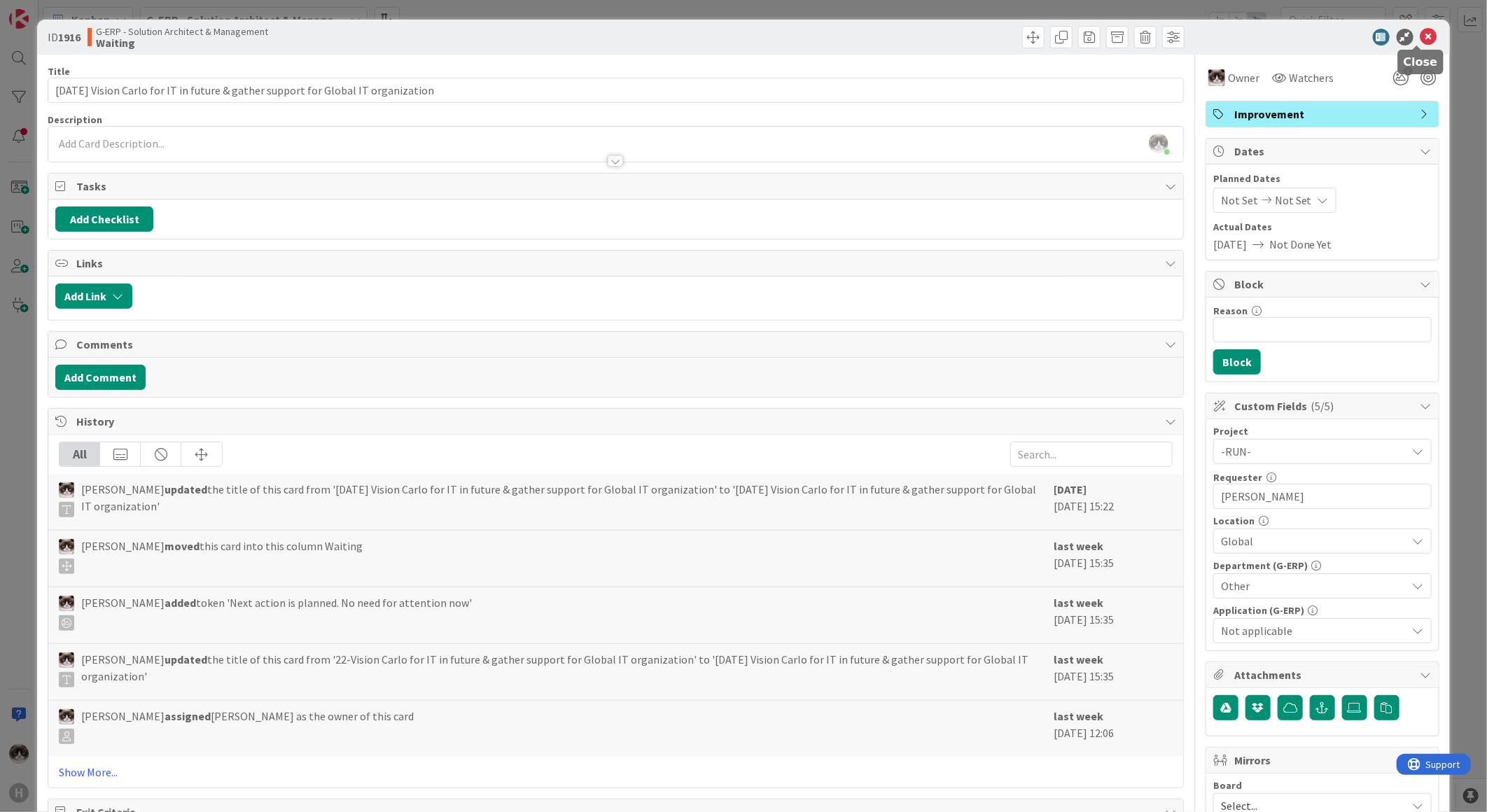
click at [1421, 37] on icon at bounding box center [1429, 36] width 17 height 17
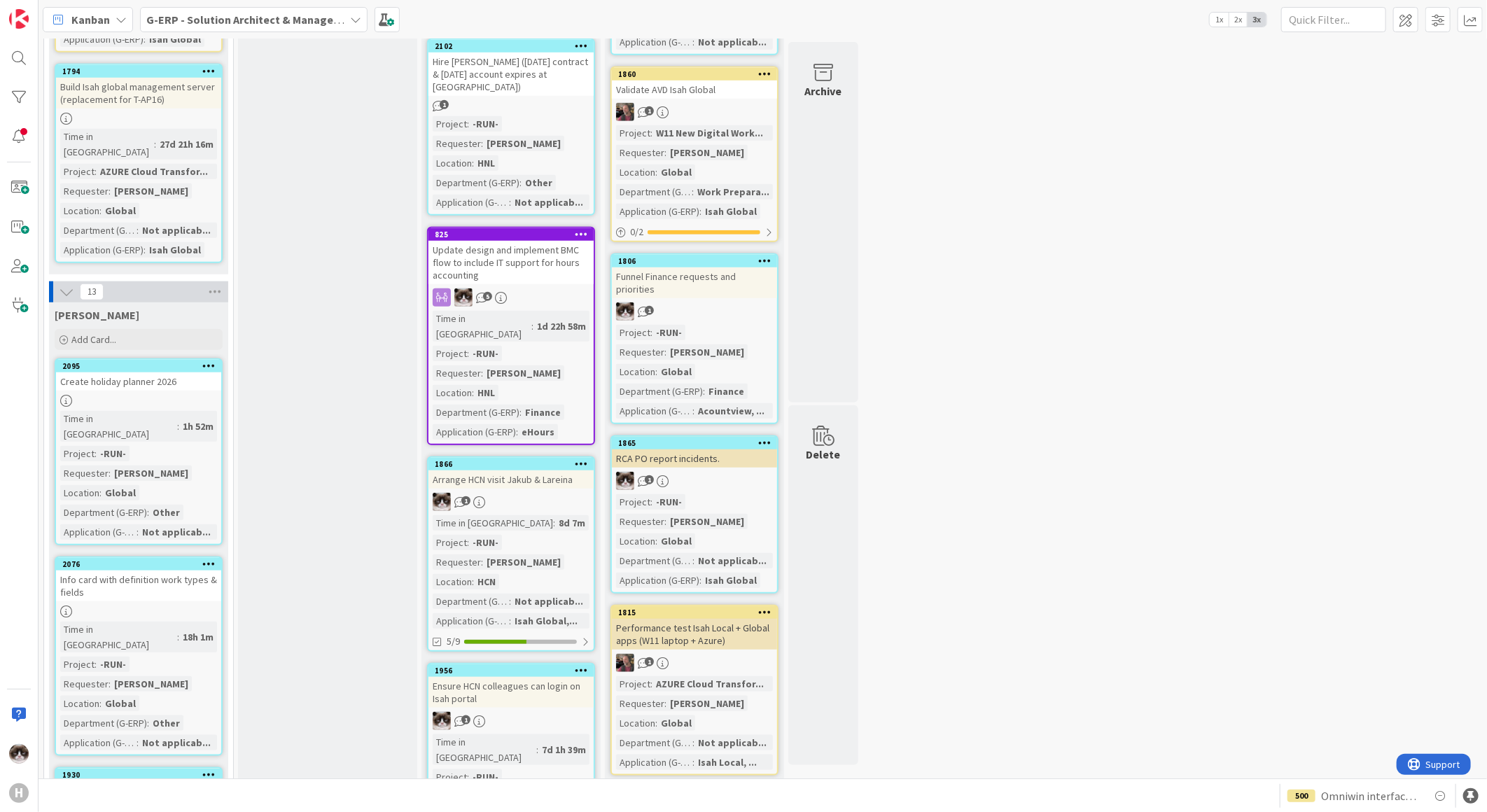
scroll to position [778, 0]
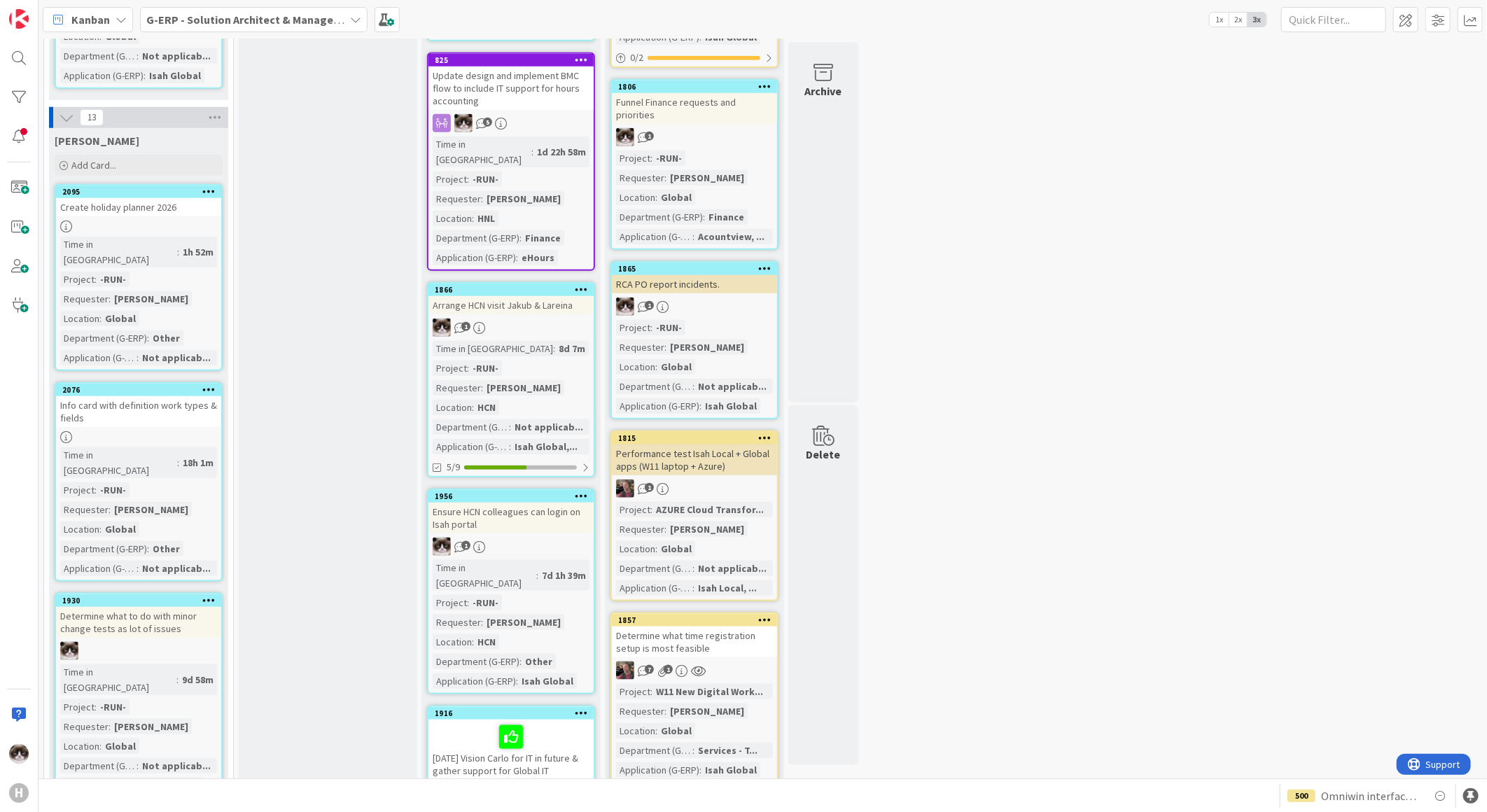
click at [198, 607] on div "Determine what to do with minor change tests as lot of issues" at bounding box center [139, 622] width 165 height 31
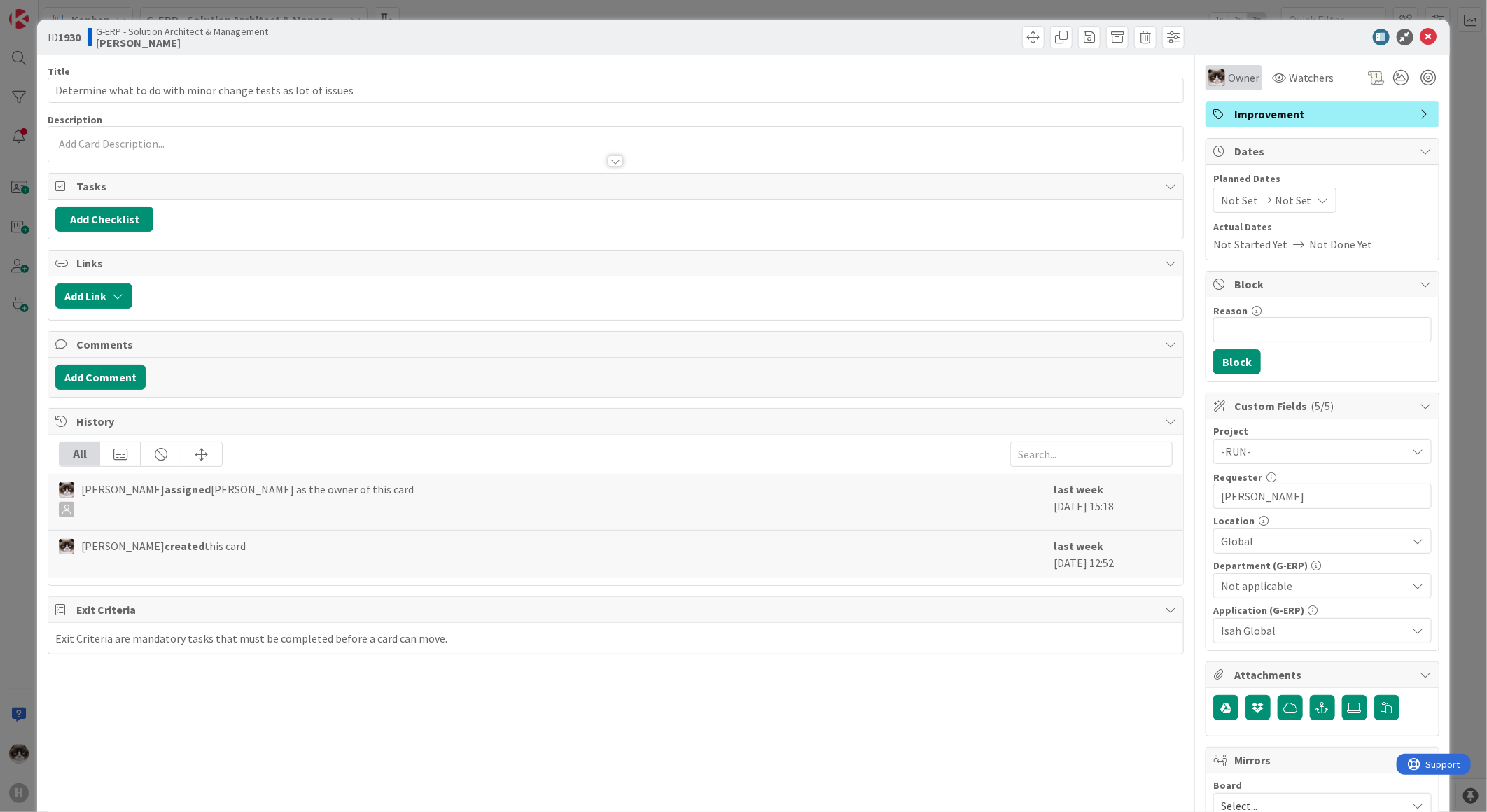
click at [1237, 77] on span "Owner" at bounding box center [1243, 77] width 31 height 17
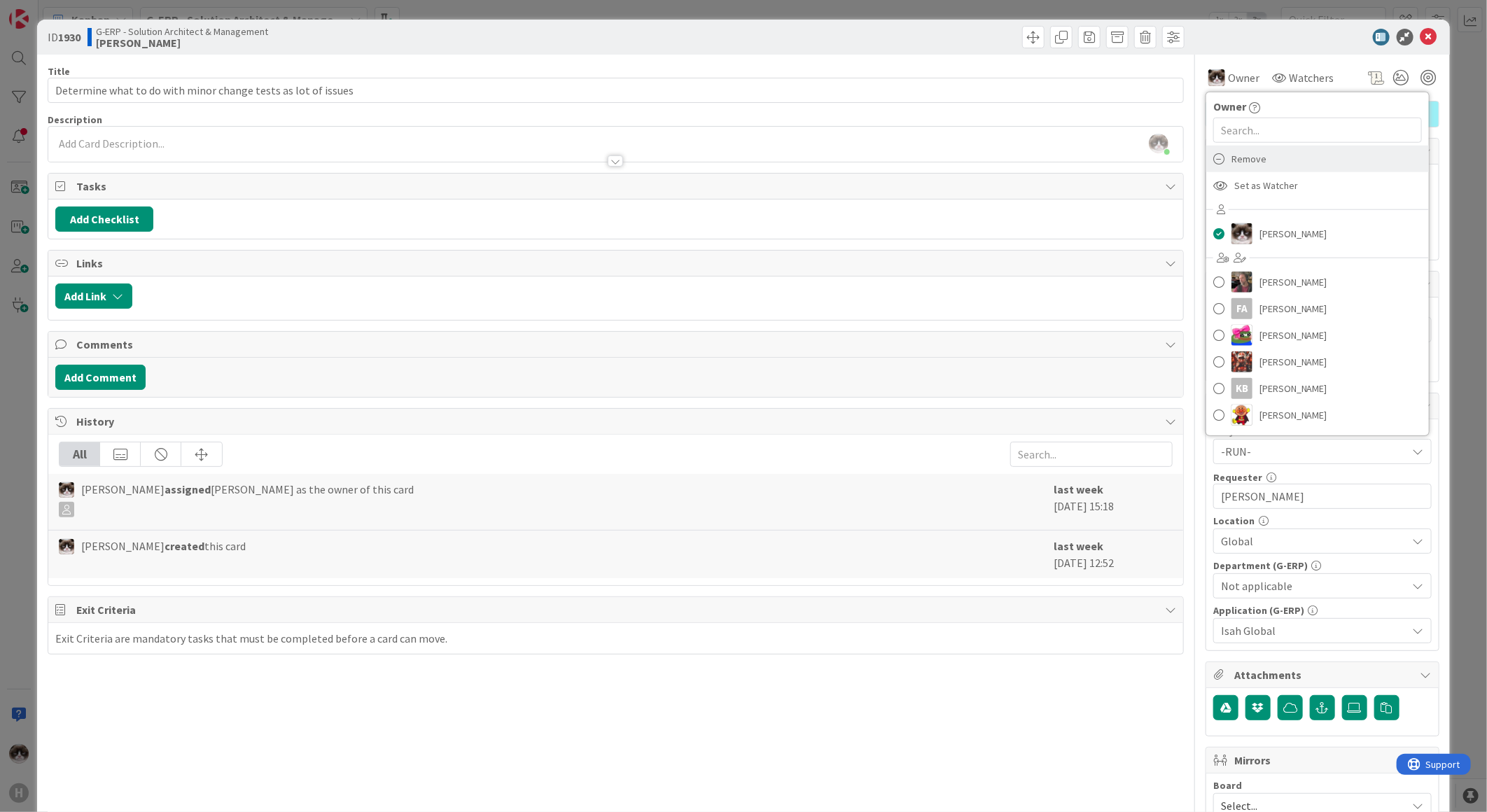
click at [1270, 161] on div "Remove" at bounding box center [1317, 159] width 223 height 26
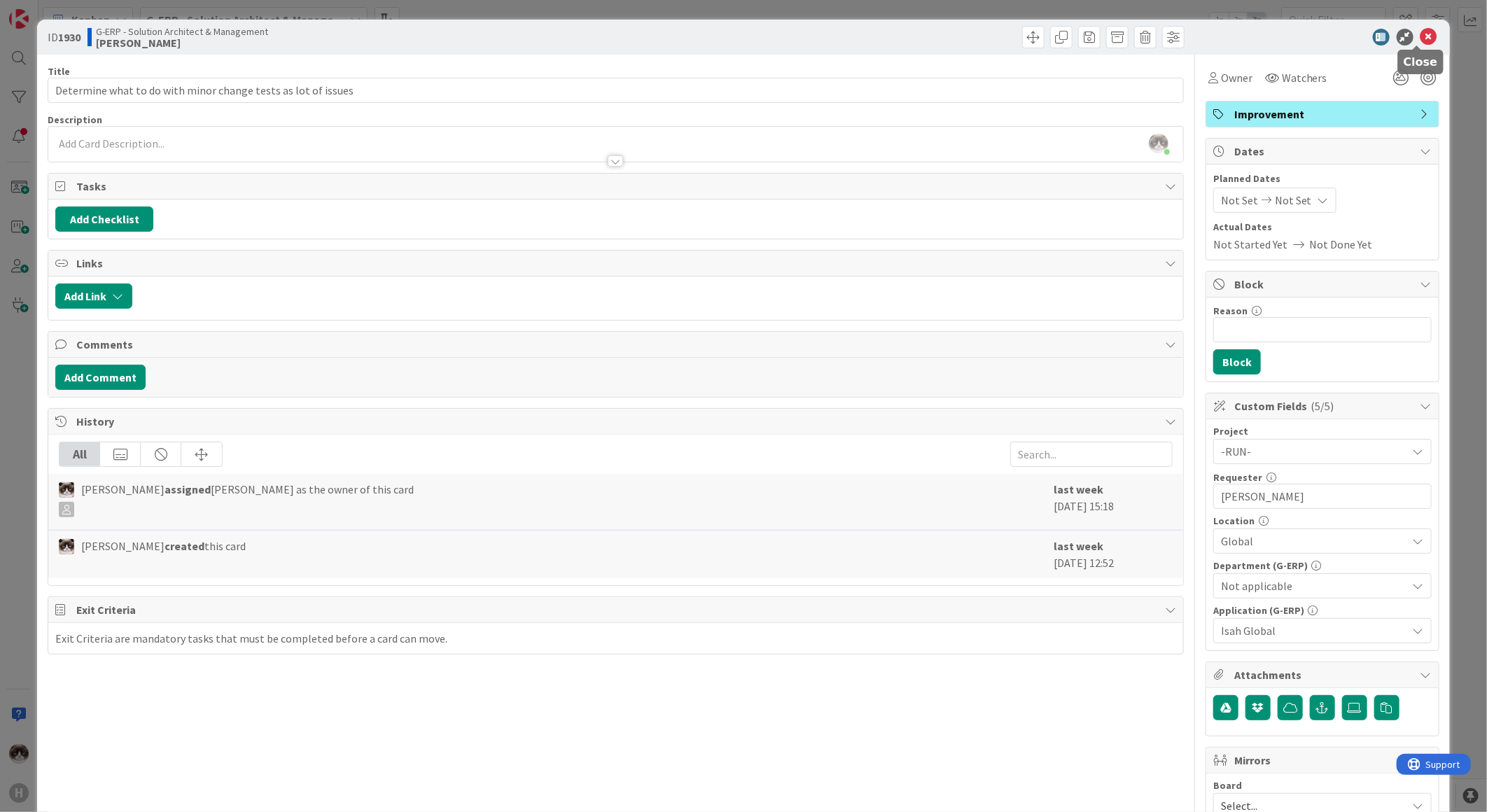
click at [1424, 36] on icon at bounding box center [1429, 36] width 17 height 17
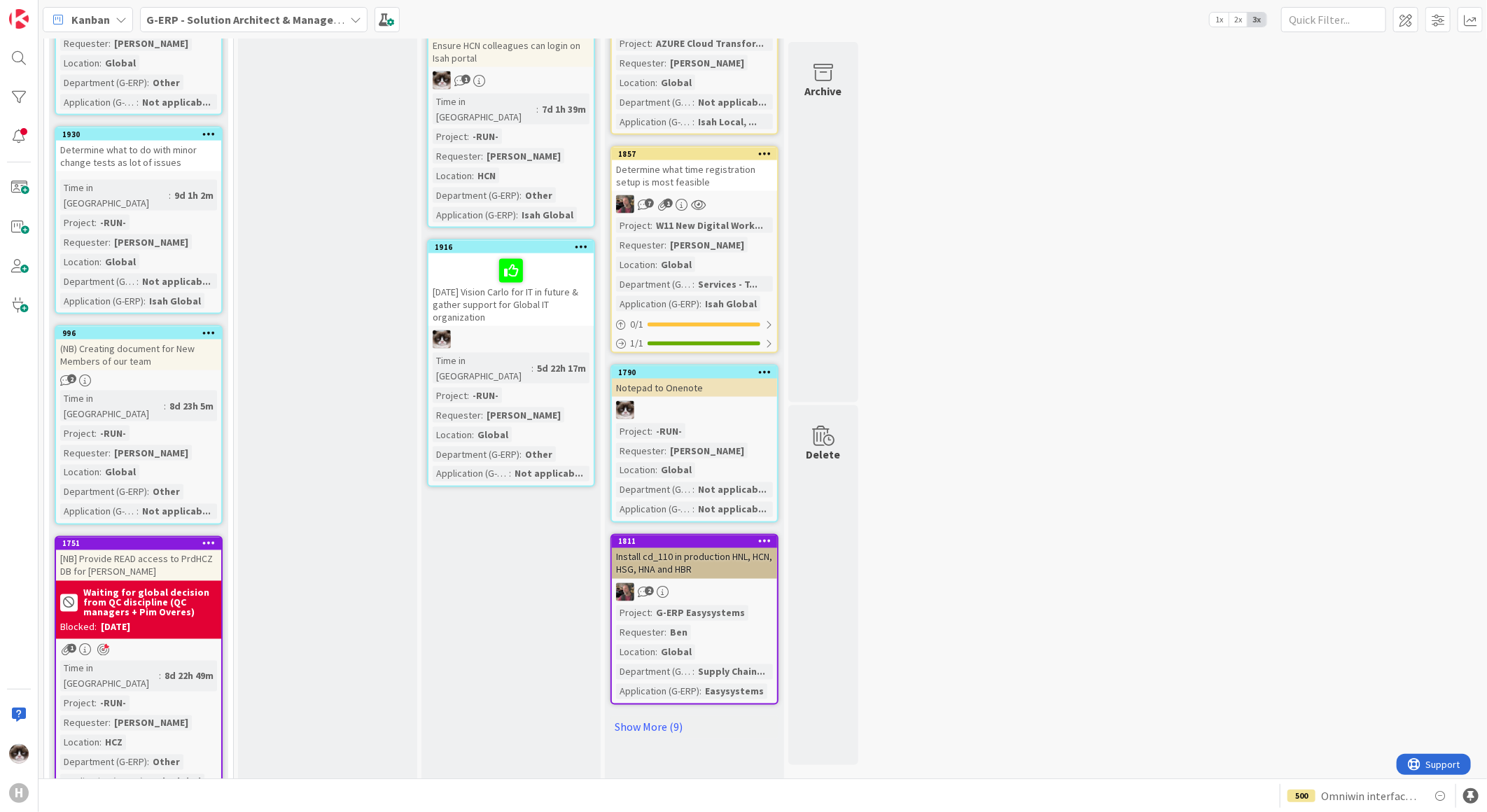
scroll to position [1400, 0]
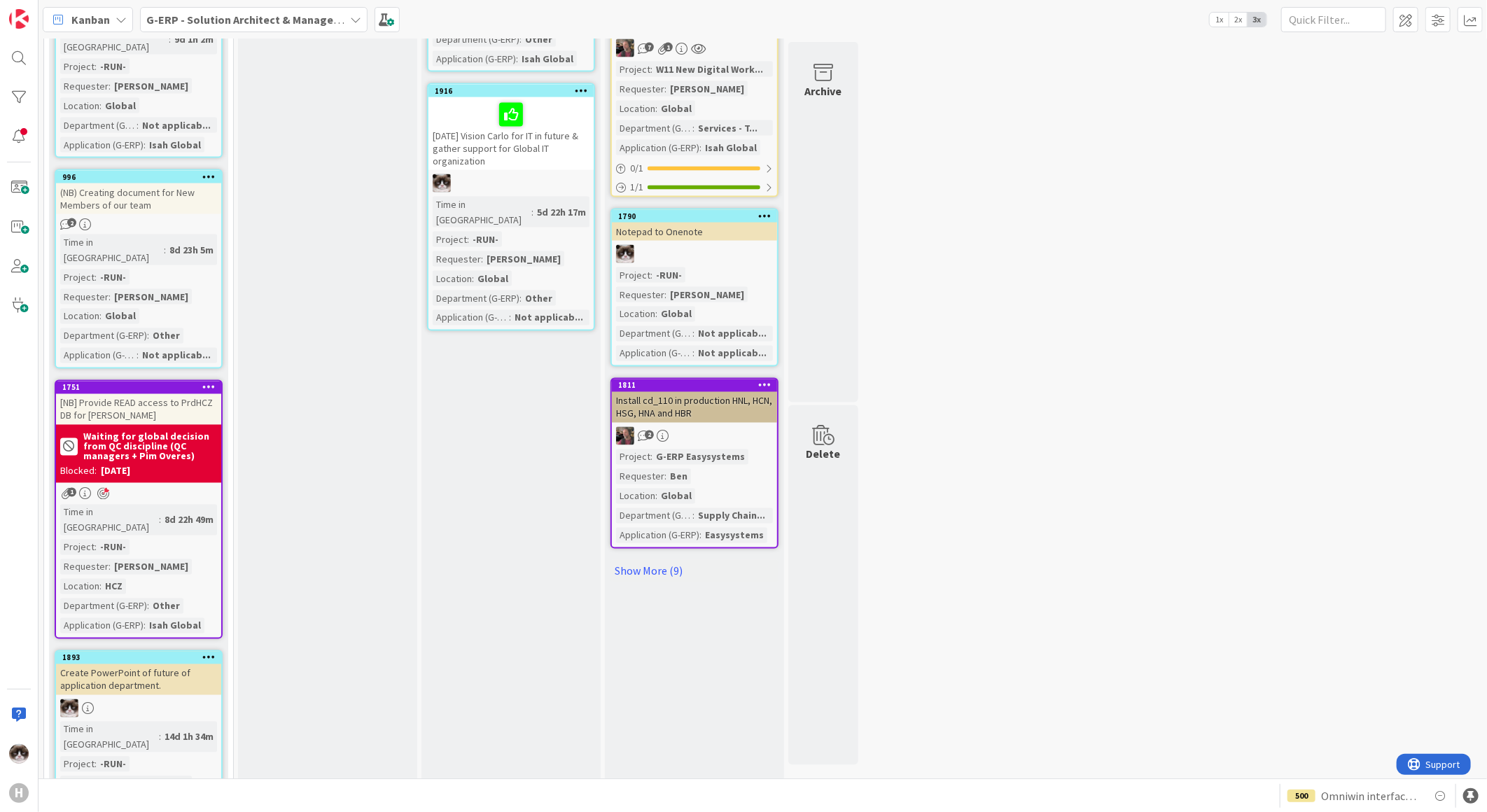
click at [185, 699] on div at bounding box center [139, 708] width 165 height 18
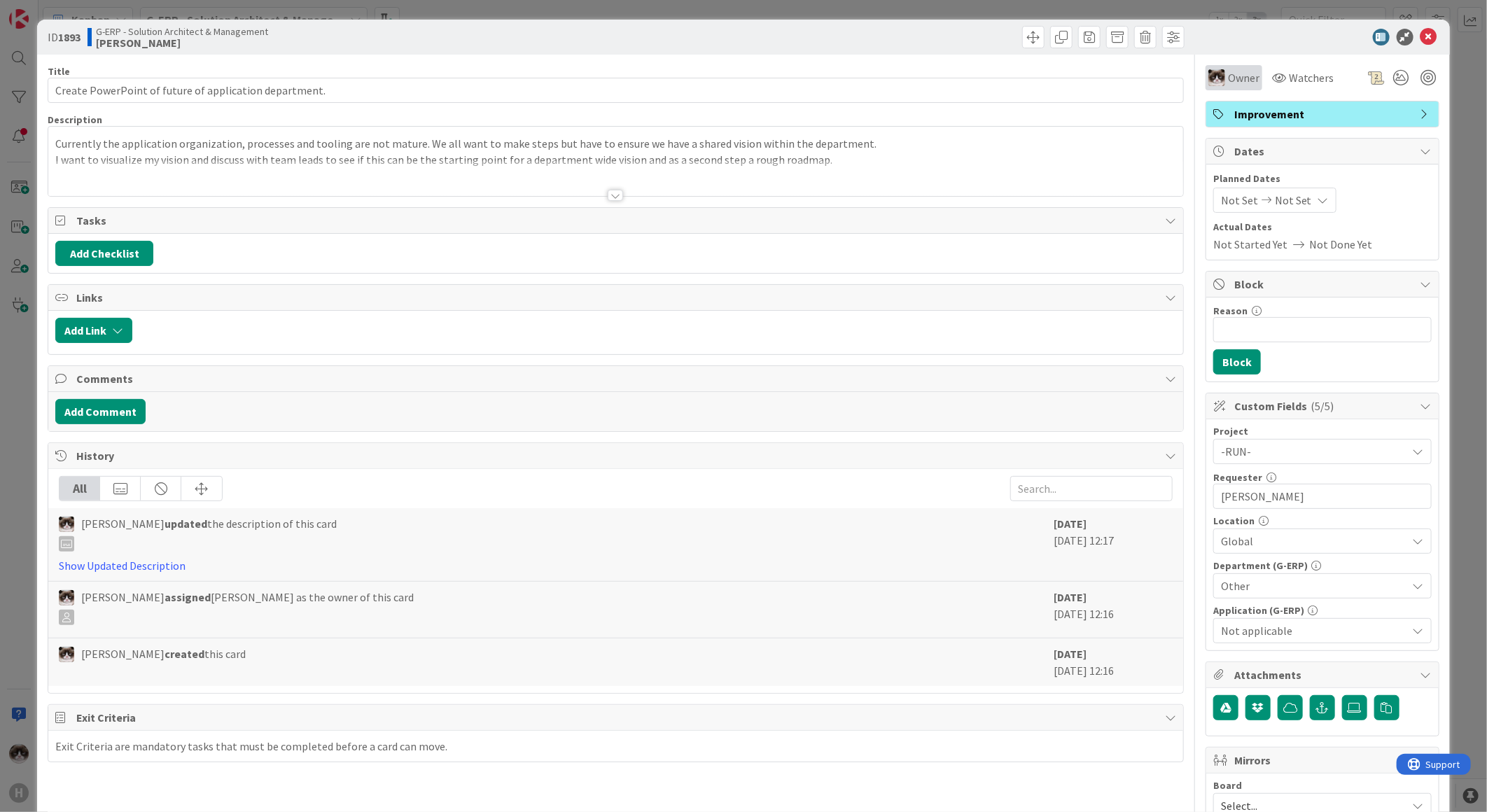
click at [1241, 84] on span "Owner" at bounding box center [1243, 77] width 31 height 17
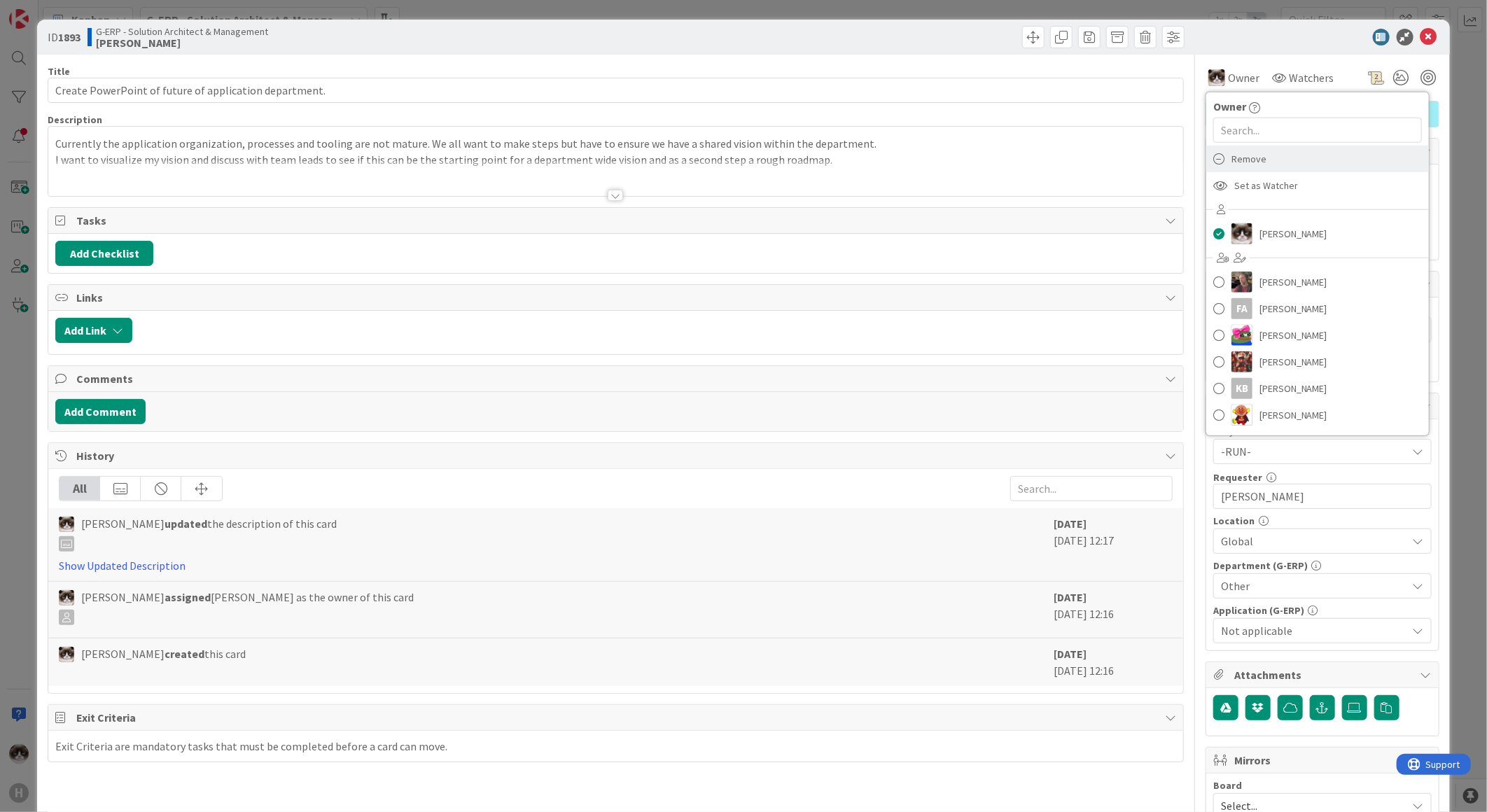
click at [1248, 158] on span "Remove" at bounding box center [1249, 158] width 35 height 21
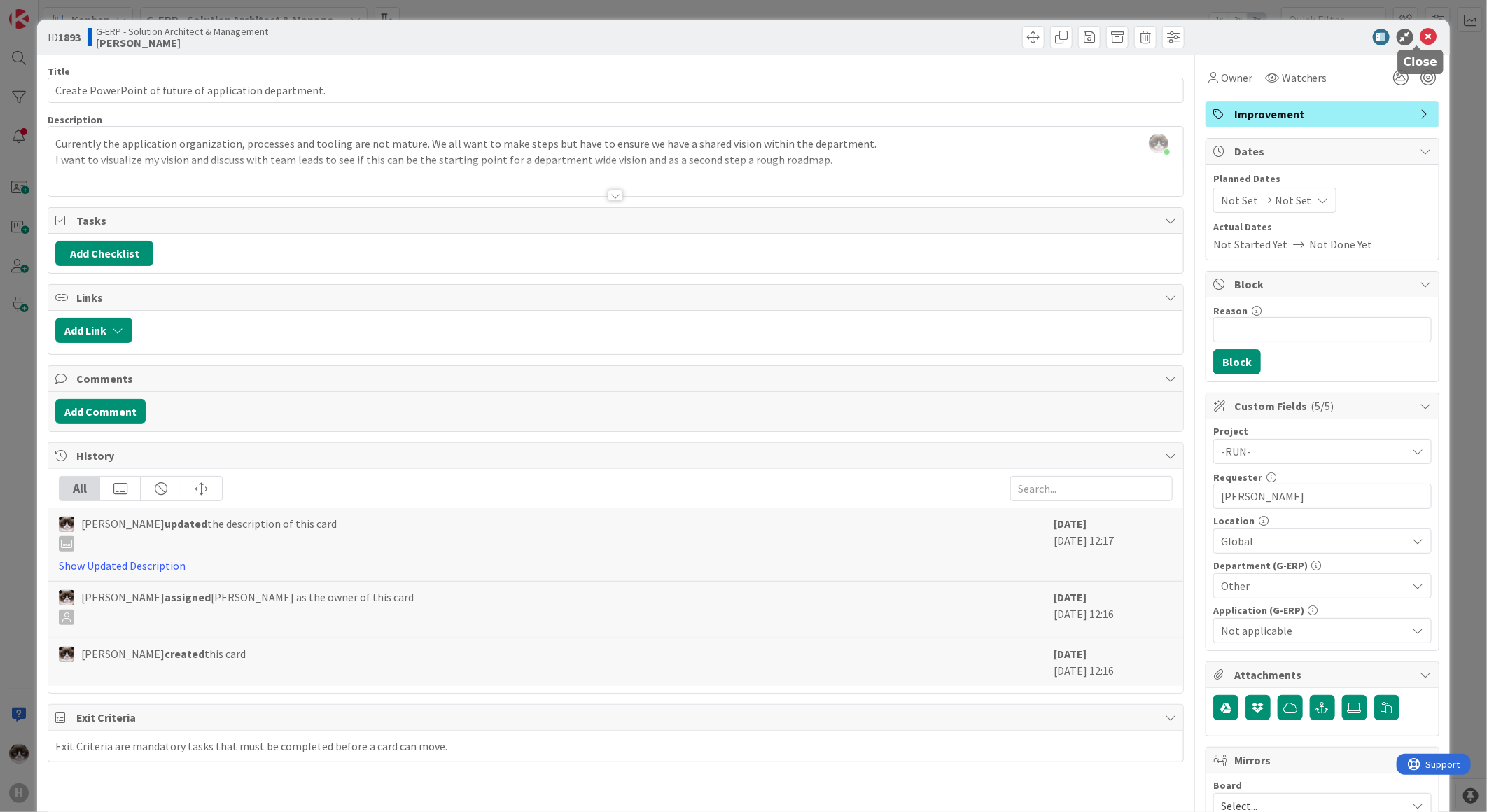
click at [1421, 40] on icon at bounding box center [1429, 36] width 17 height 17
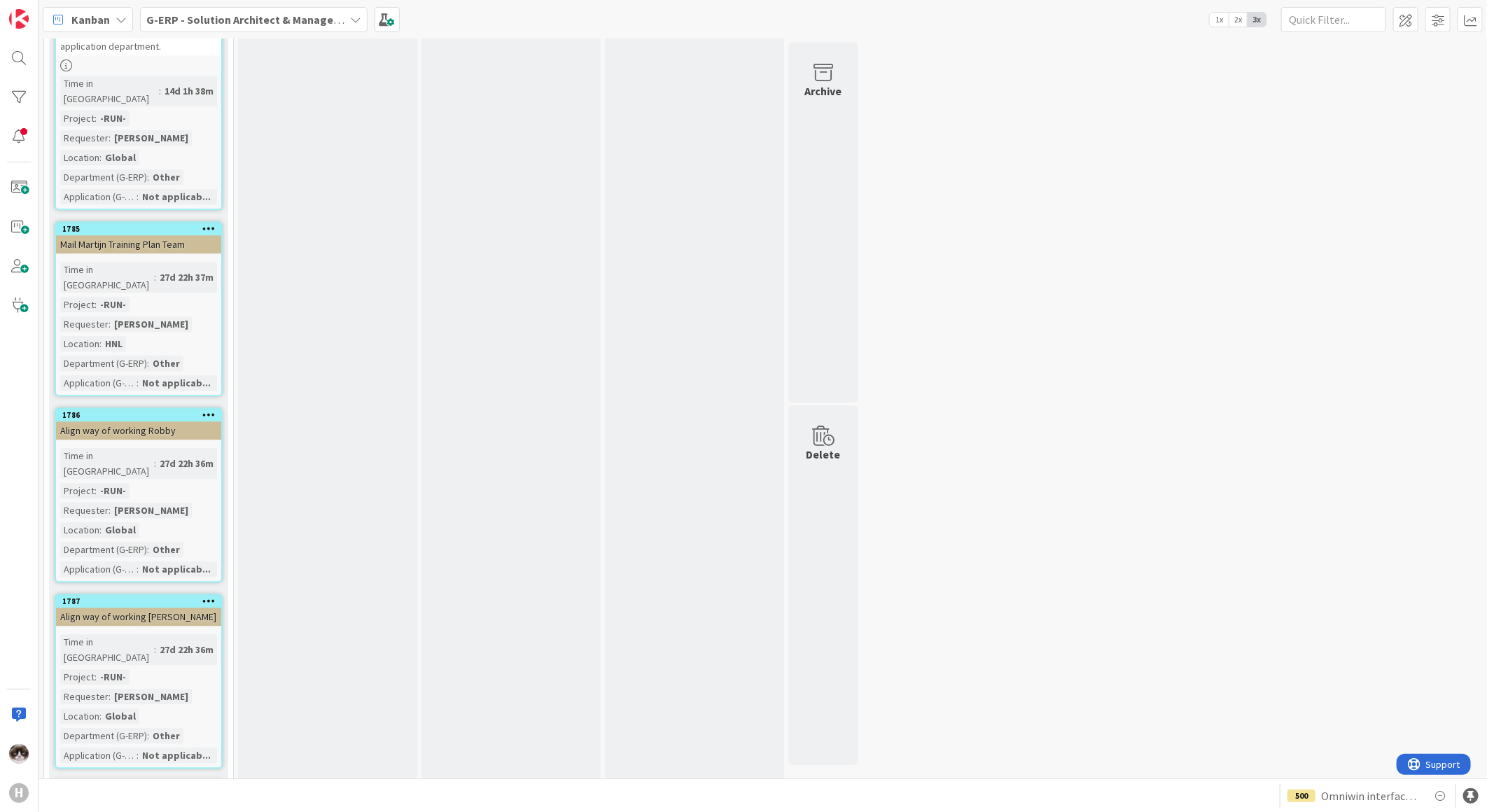
scroll to position [2045, 0]
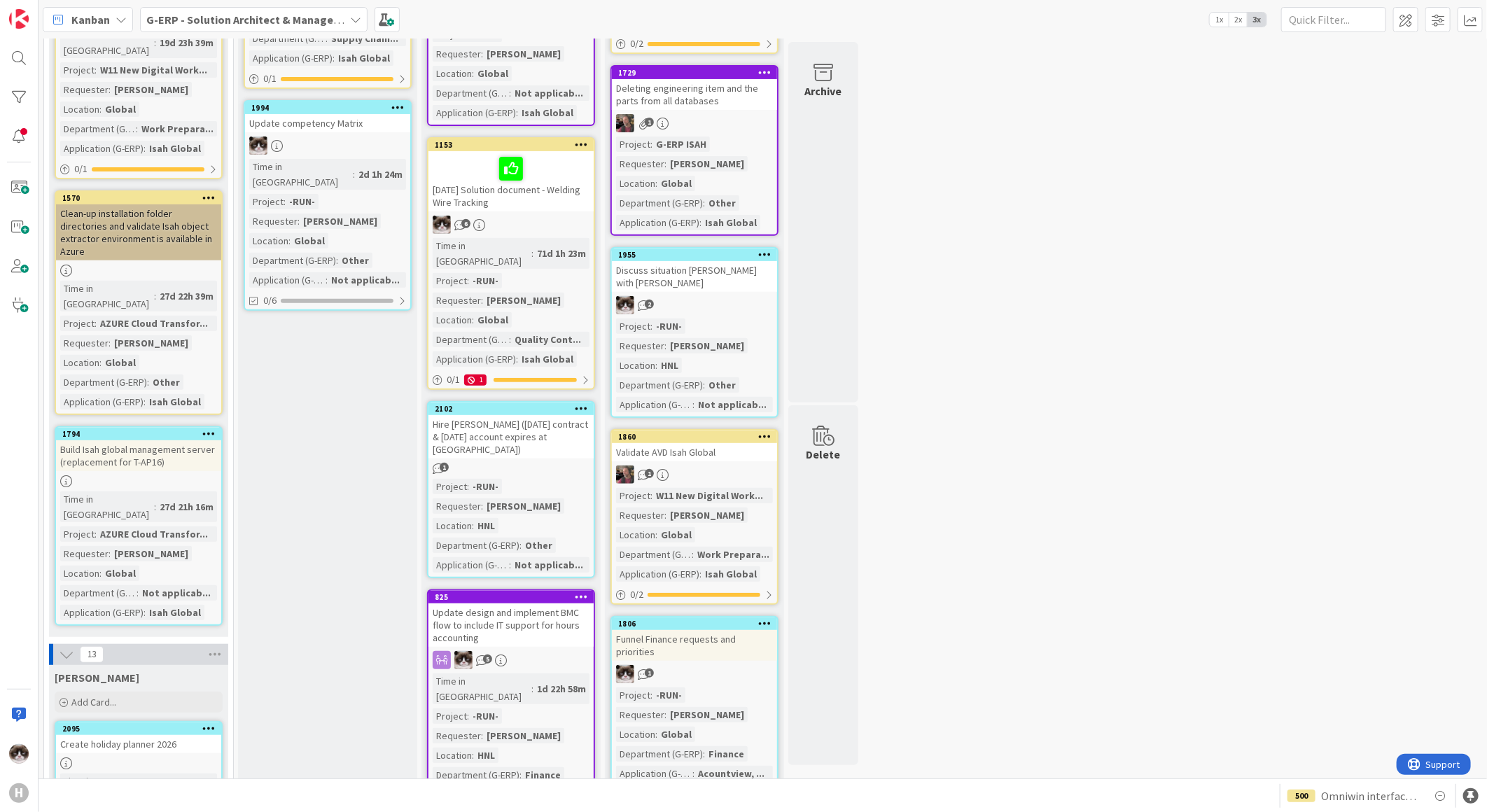
scroll to position [0, 0]
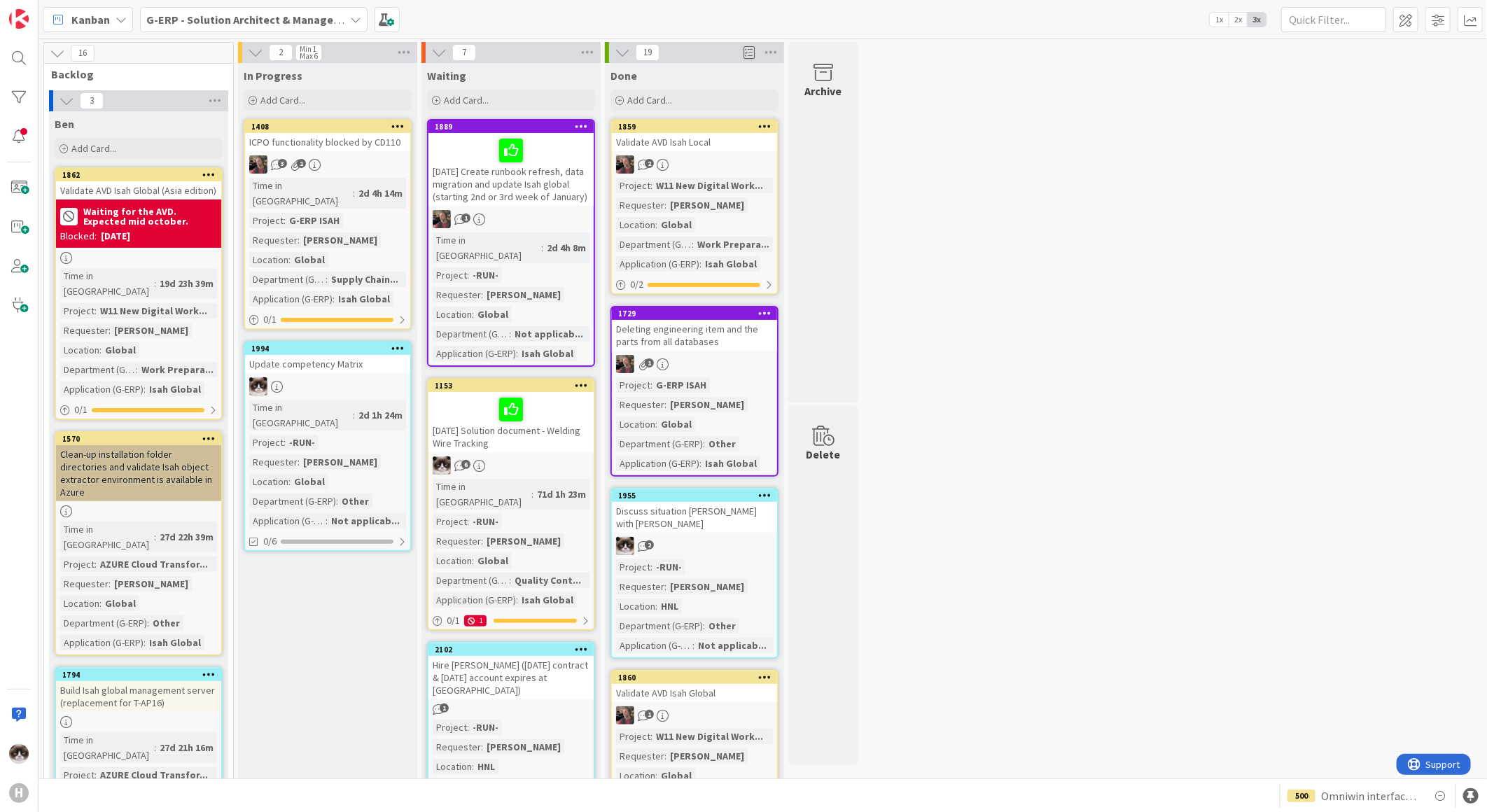
click at [245, 26] on span "G-ERP - Solution Architect & Management" at bounding box center [246, 19] width 198 height 17
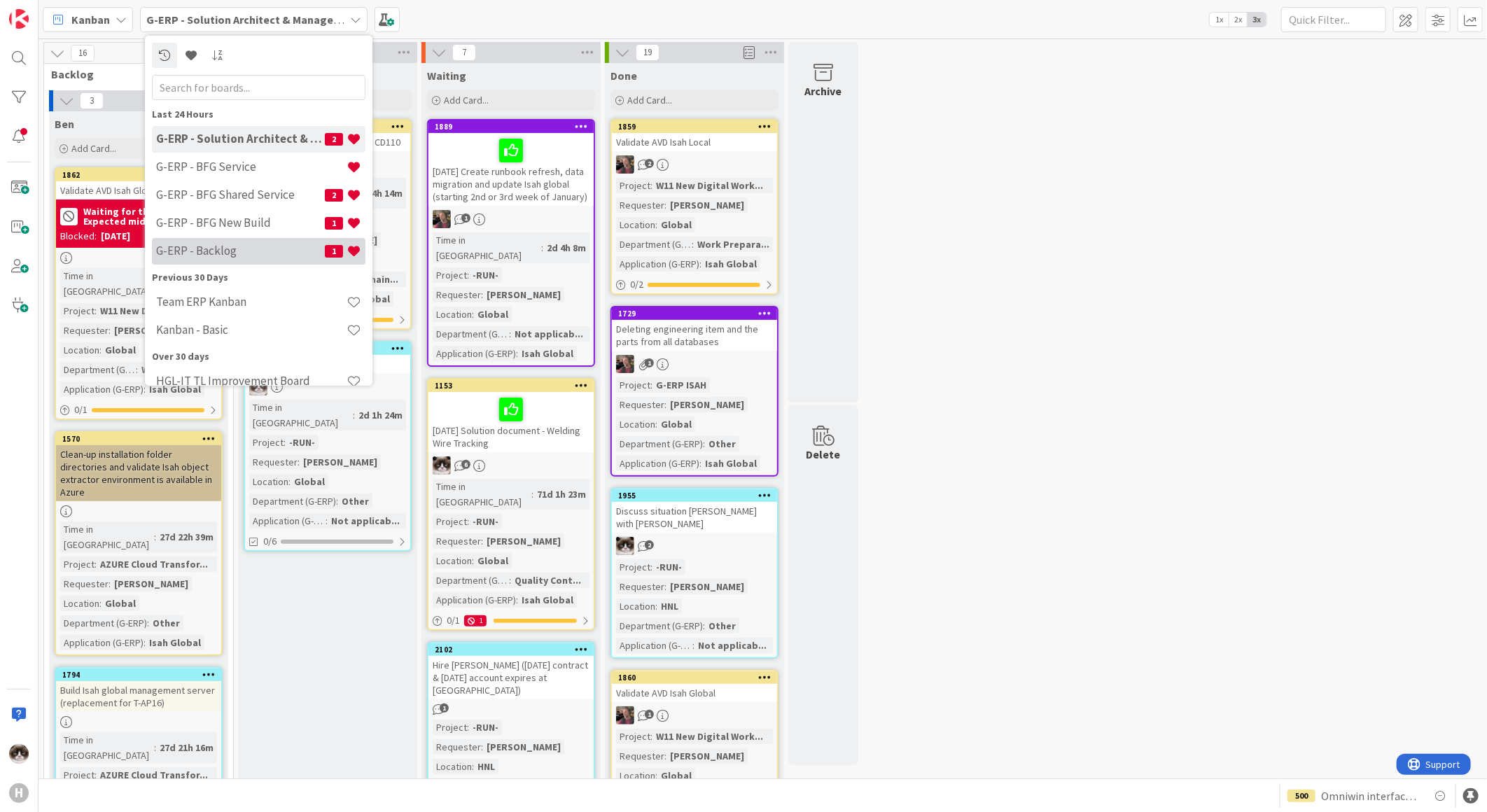
click at [226, 244] on h4 "G-ERP - Backlog" at bounding box center [240, 250] width 169 height 14
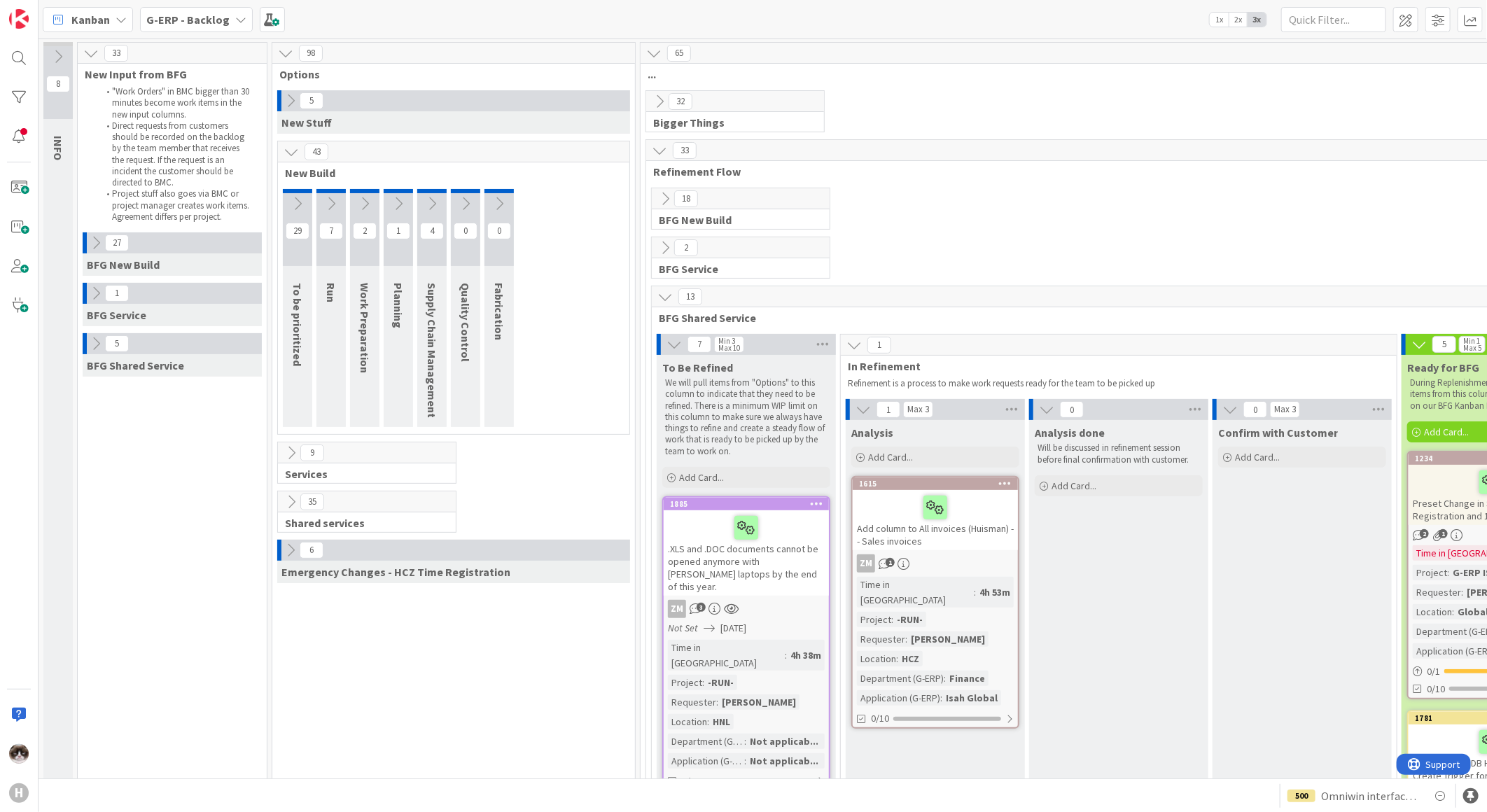
click at [292, 95] on icon at bounding box center [290, 101] width 15 height 15
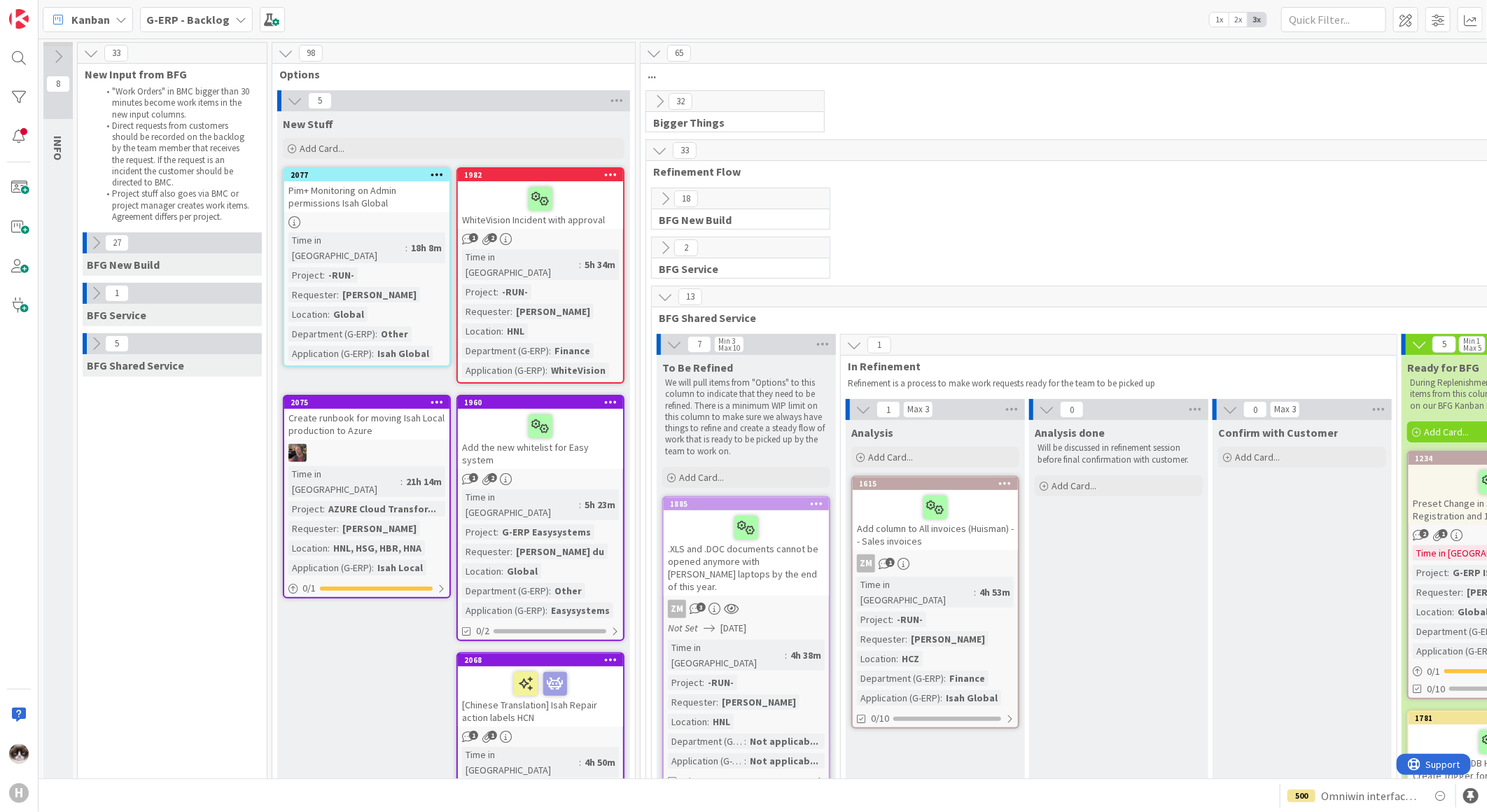
click at [659, 154] on icon at bounding box center [659, 150] width 15 height 15
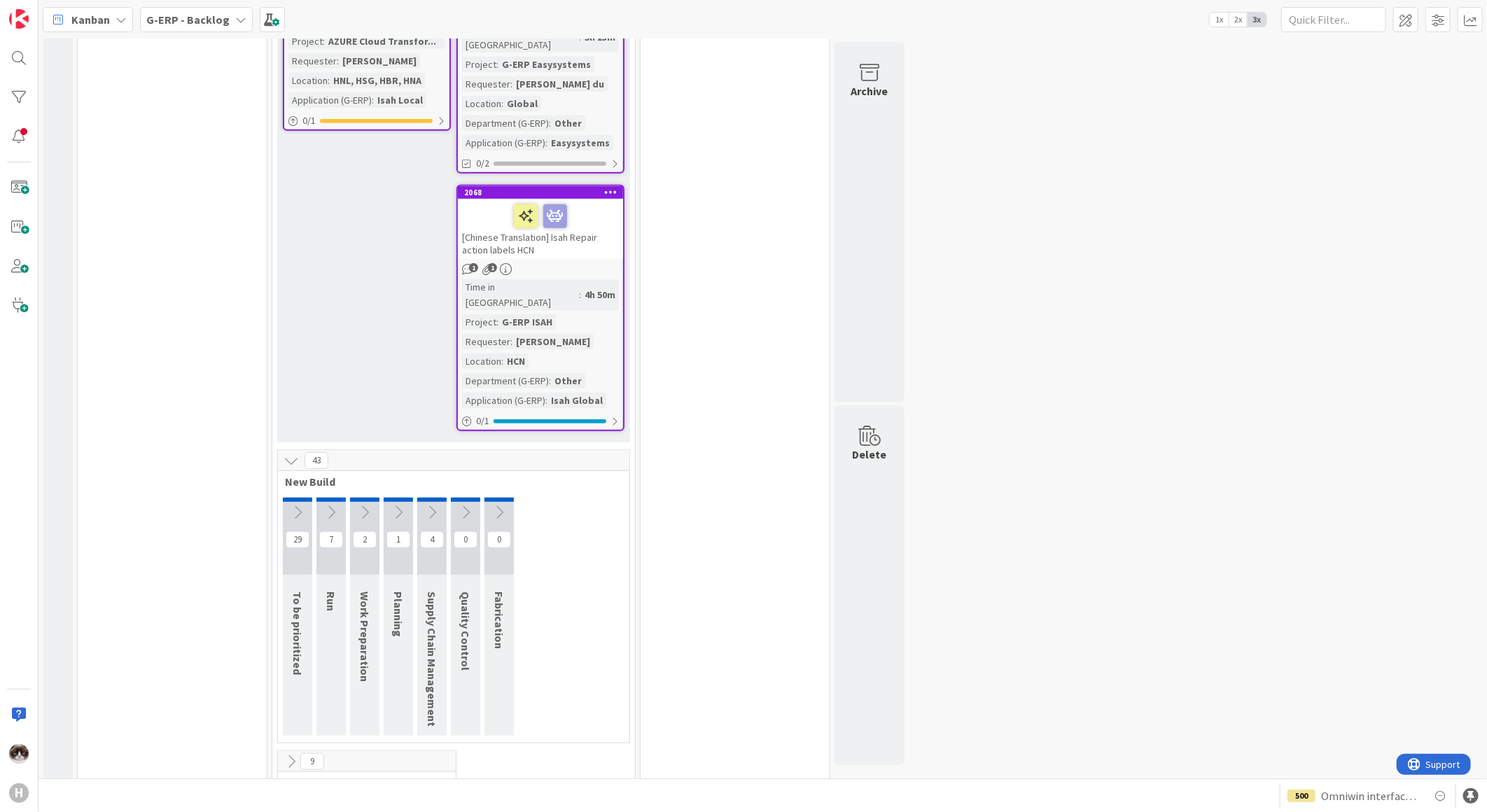
scroll to position [533, 0]
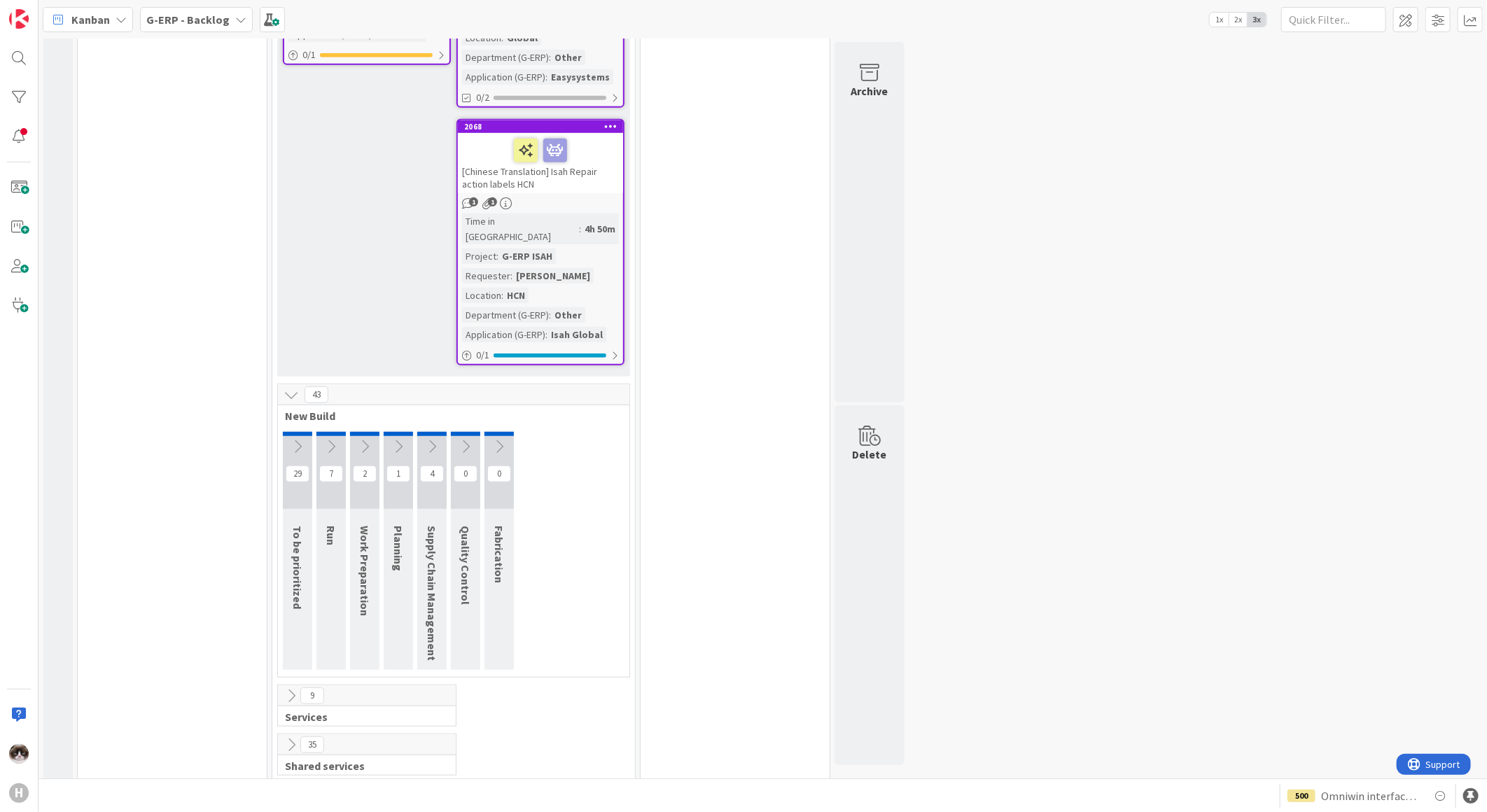
click at [292, 387] on icon at bounding box center [291, 395] width 15 height 15
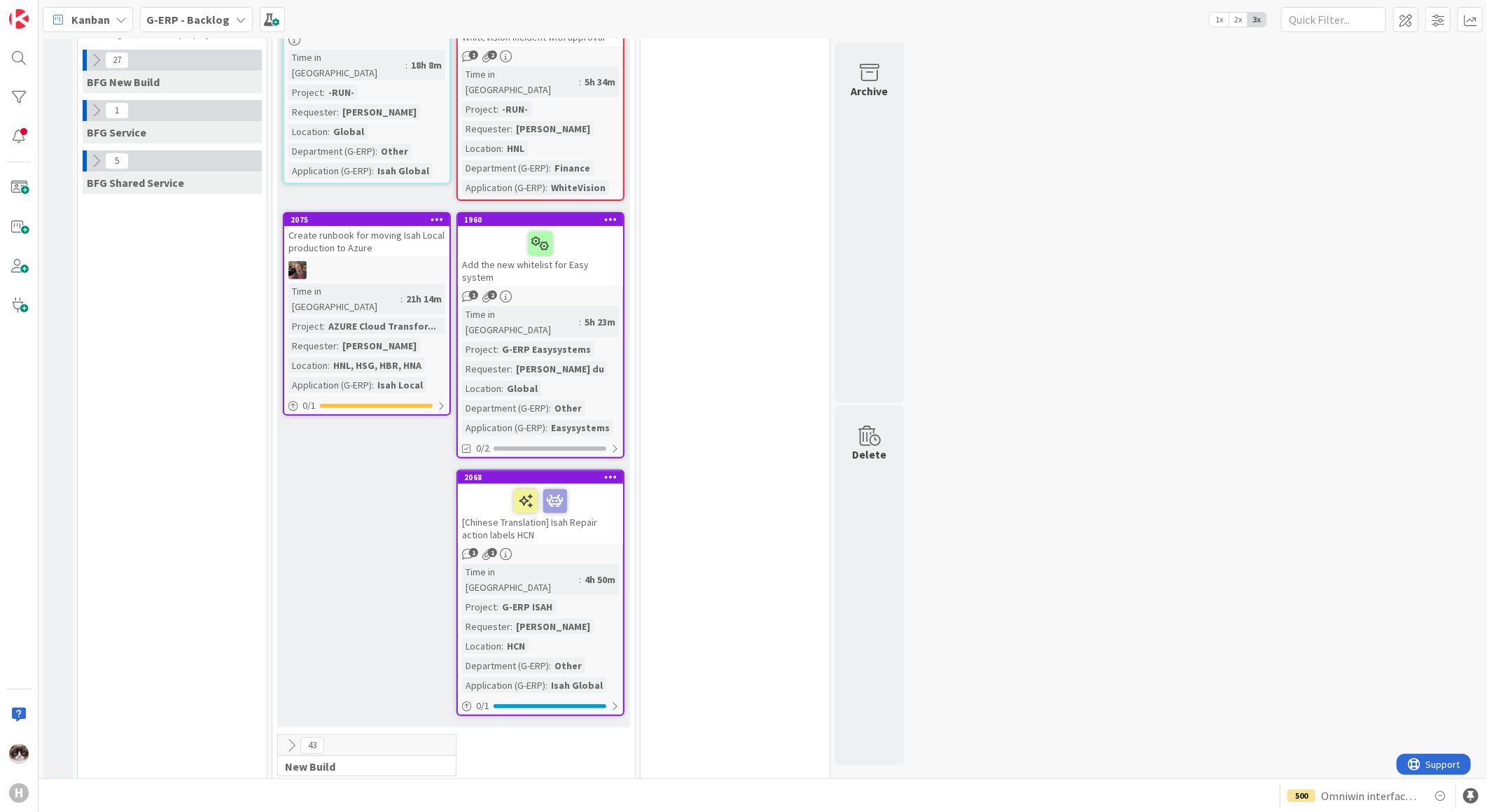
scroll to position [282, 0]
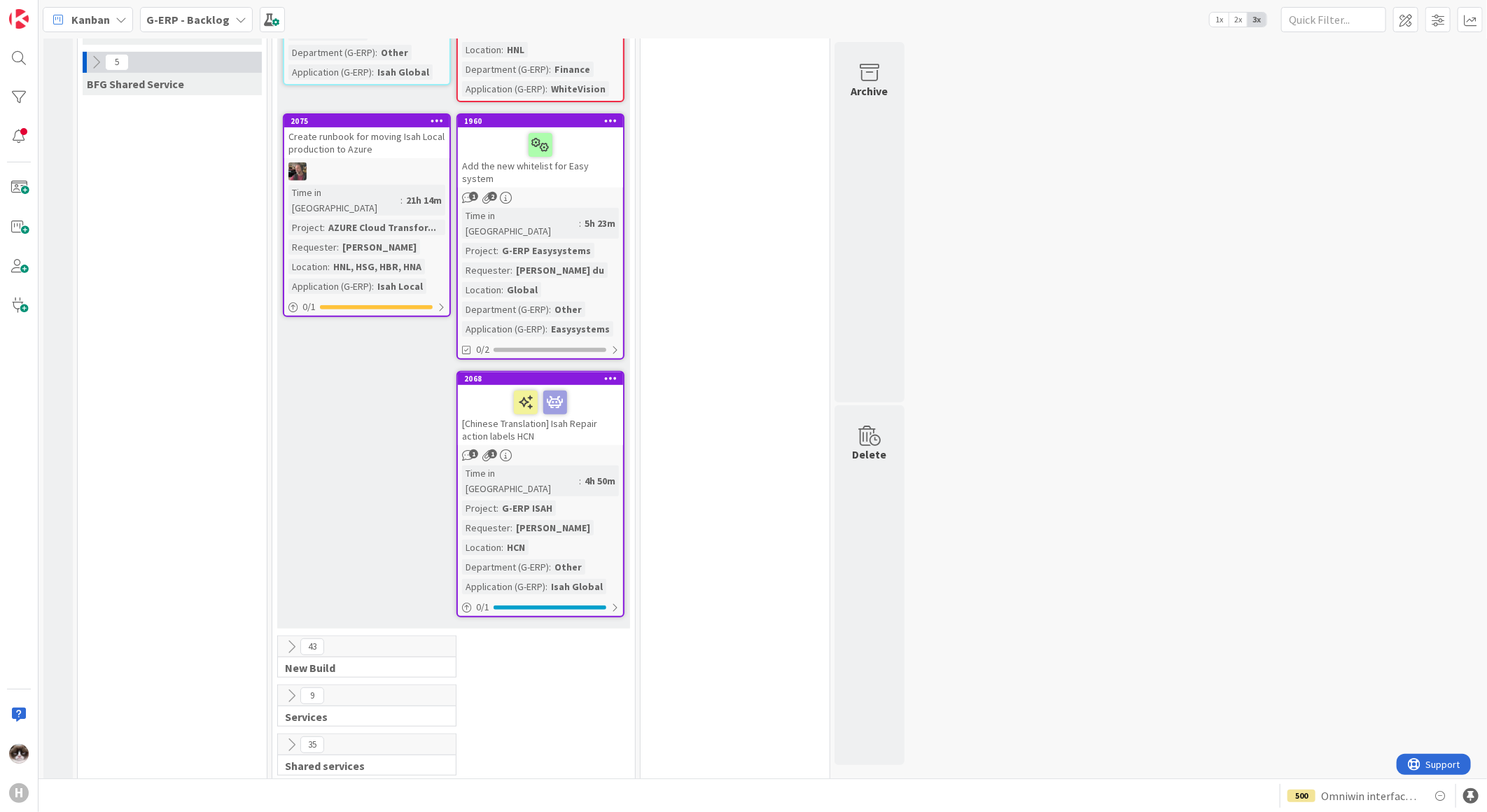
click at [288, 639] on icon at bounding box center [291, 646] width 15 height 15
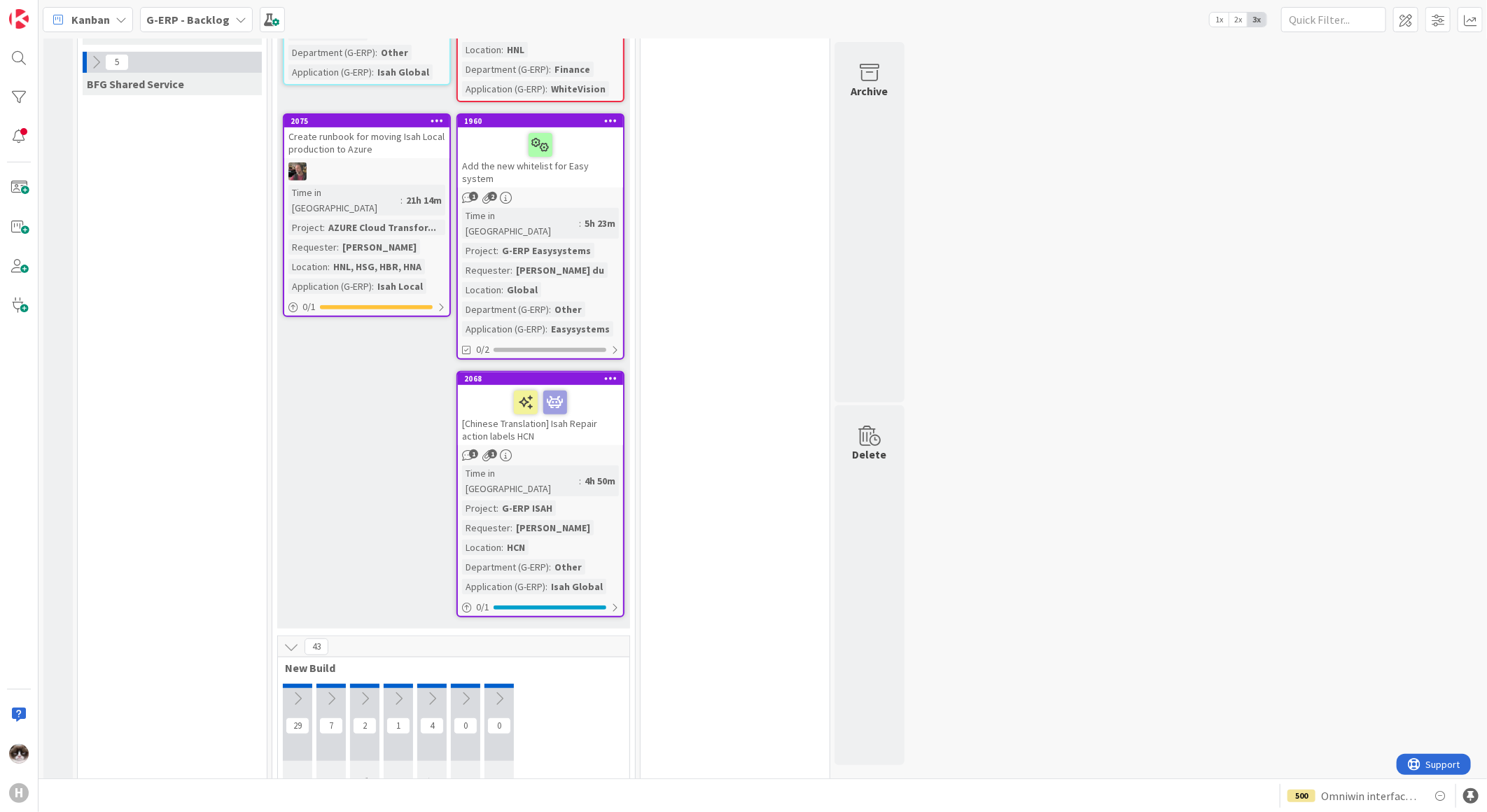
click at [288, 639] on icon at bounding box center [291, 646] width 15 height 15
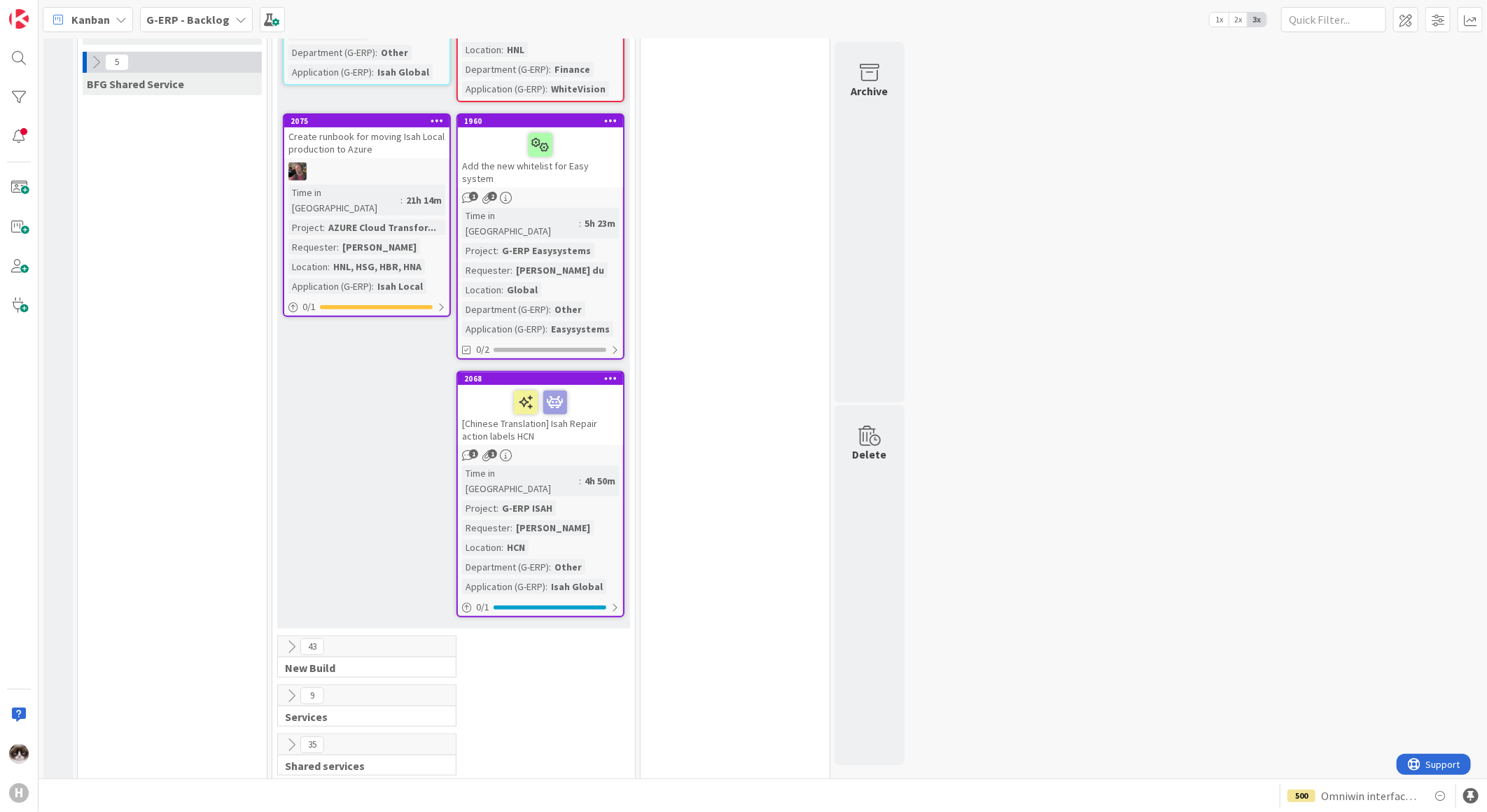
click at [282, 735] on button at bounding box center [291, 744] width 18 height 18
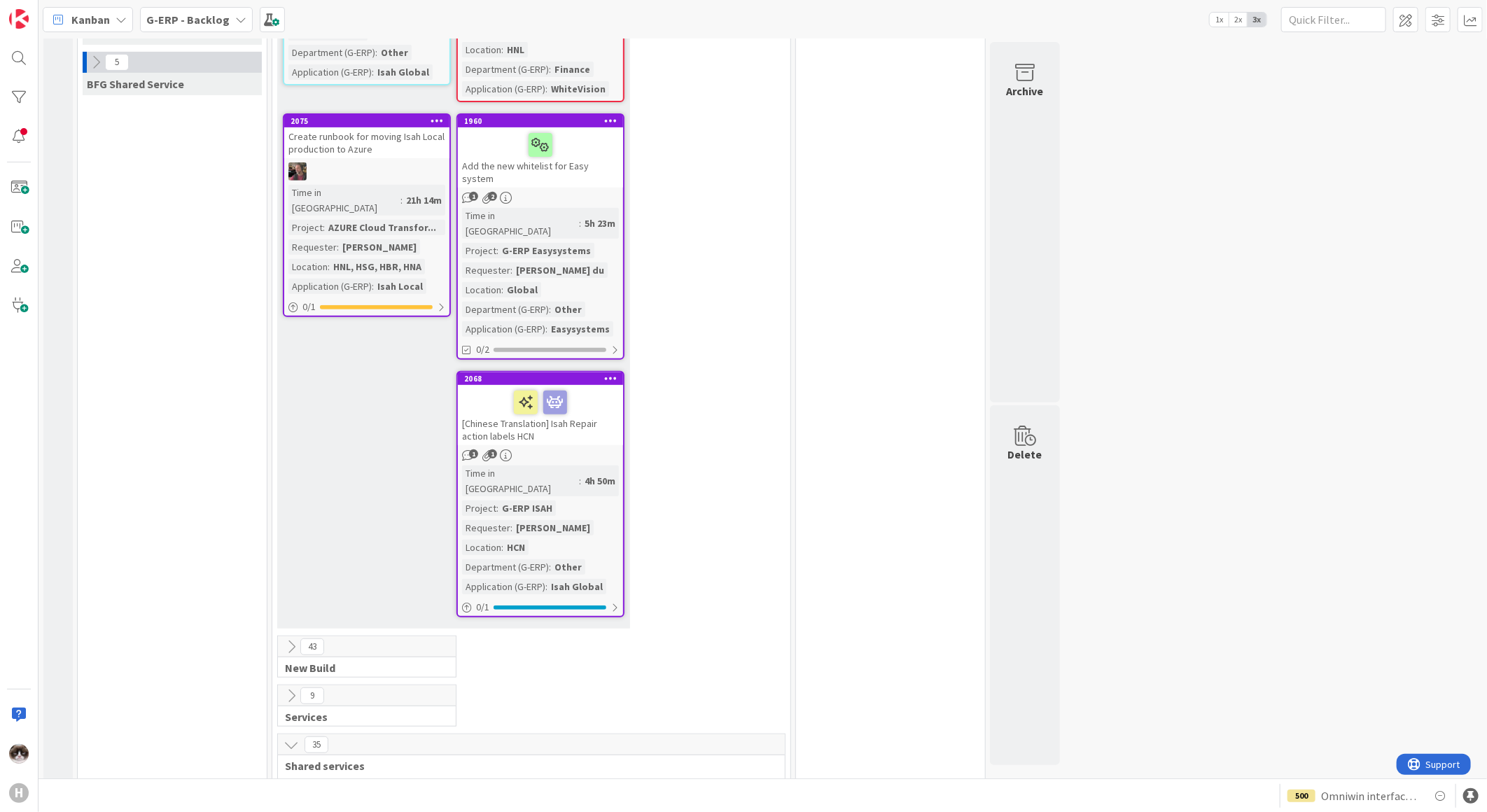
scroll to position [592, 0]
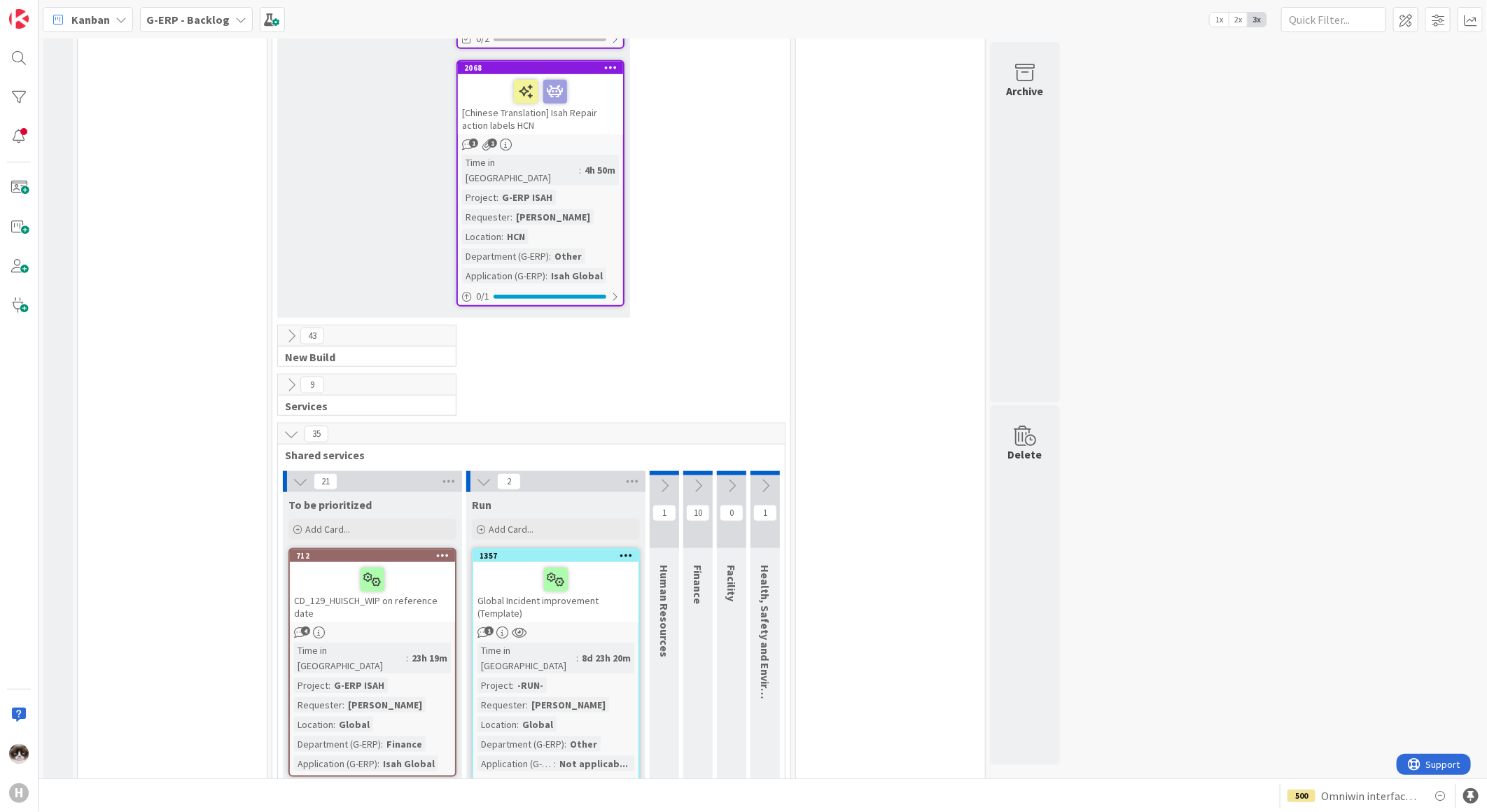
click at [292, 426] on icon at bounding box center [291, 433] width 15 height 15
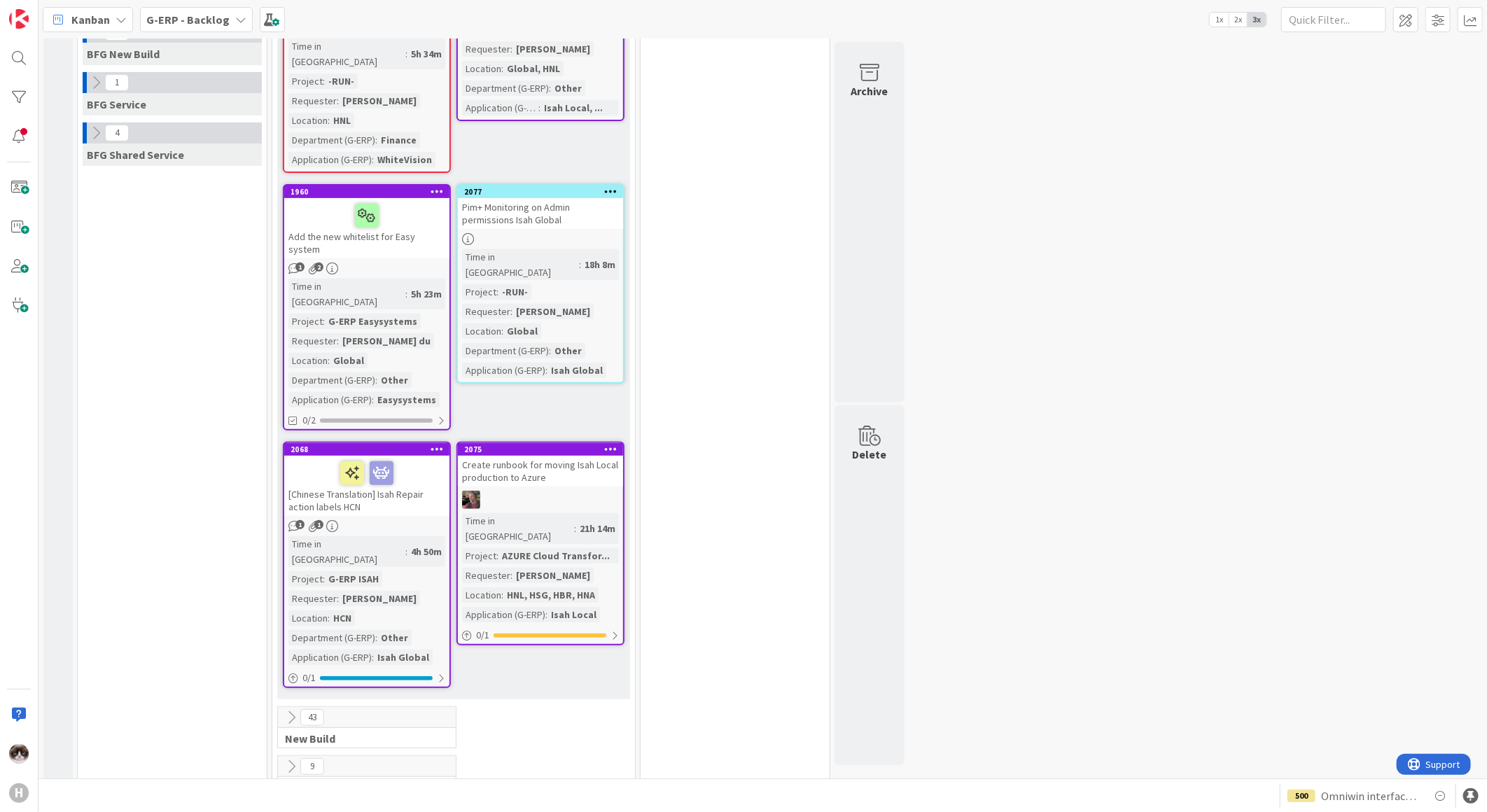
scroll to position [282, 0]
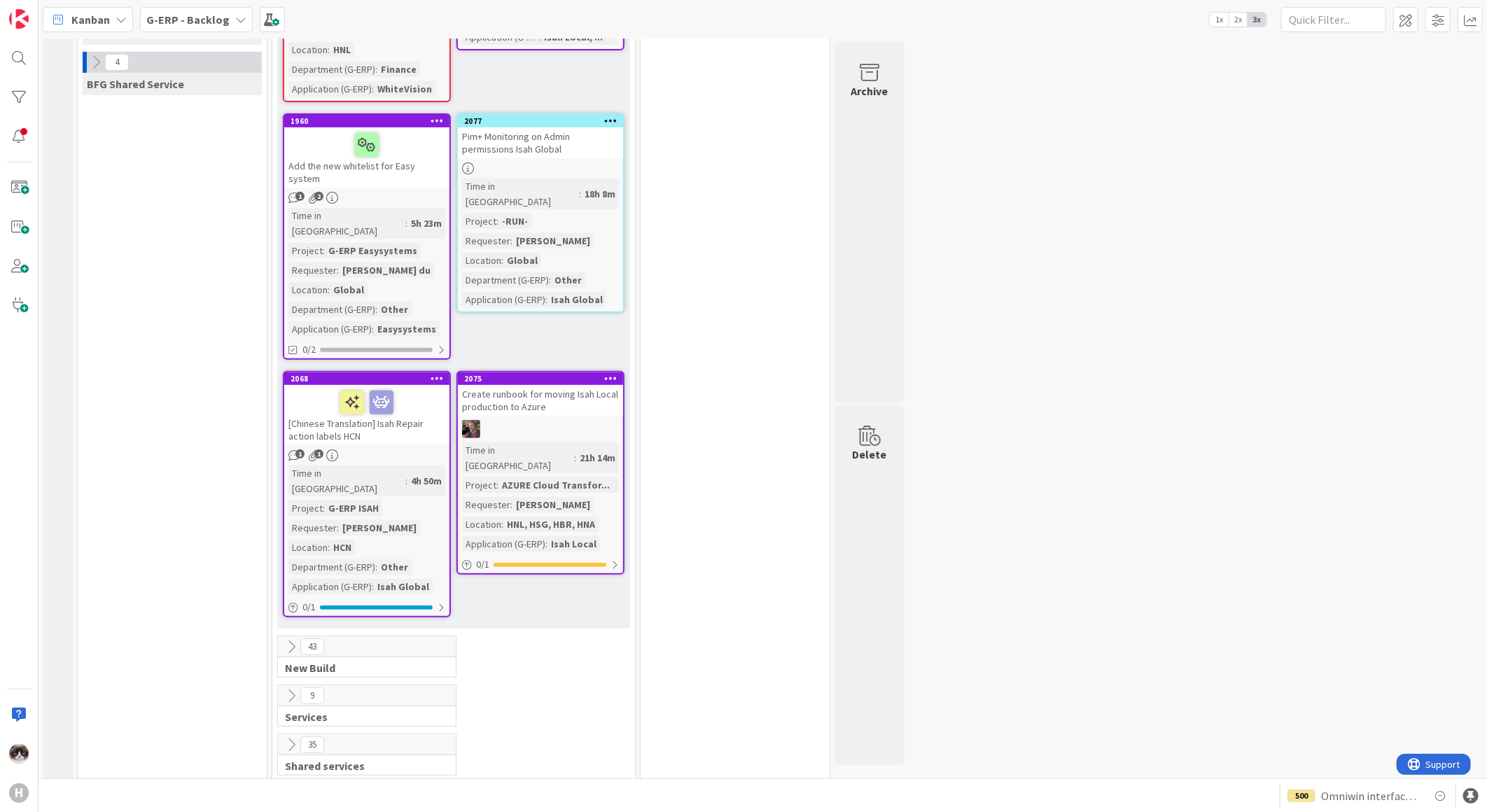
click at [306, 784] on span "6" at bounding box center [312, 792] width 24 height 17
drag, startPoint x: 306, startPoint y: 732, endPoint x: 514, endPoint y: 674, distance: 215.9
click at [514, 733] on div "35 Shared services" at bounding box center [453, 757] width 357 height 49
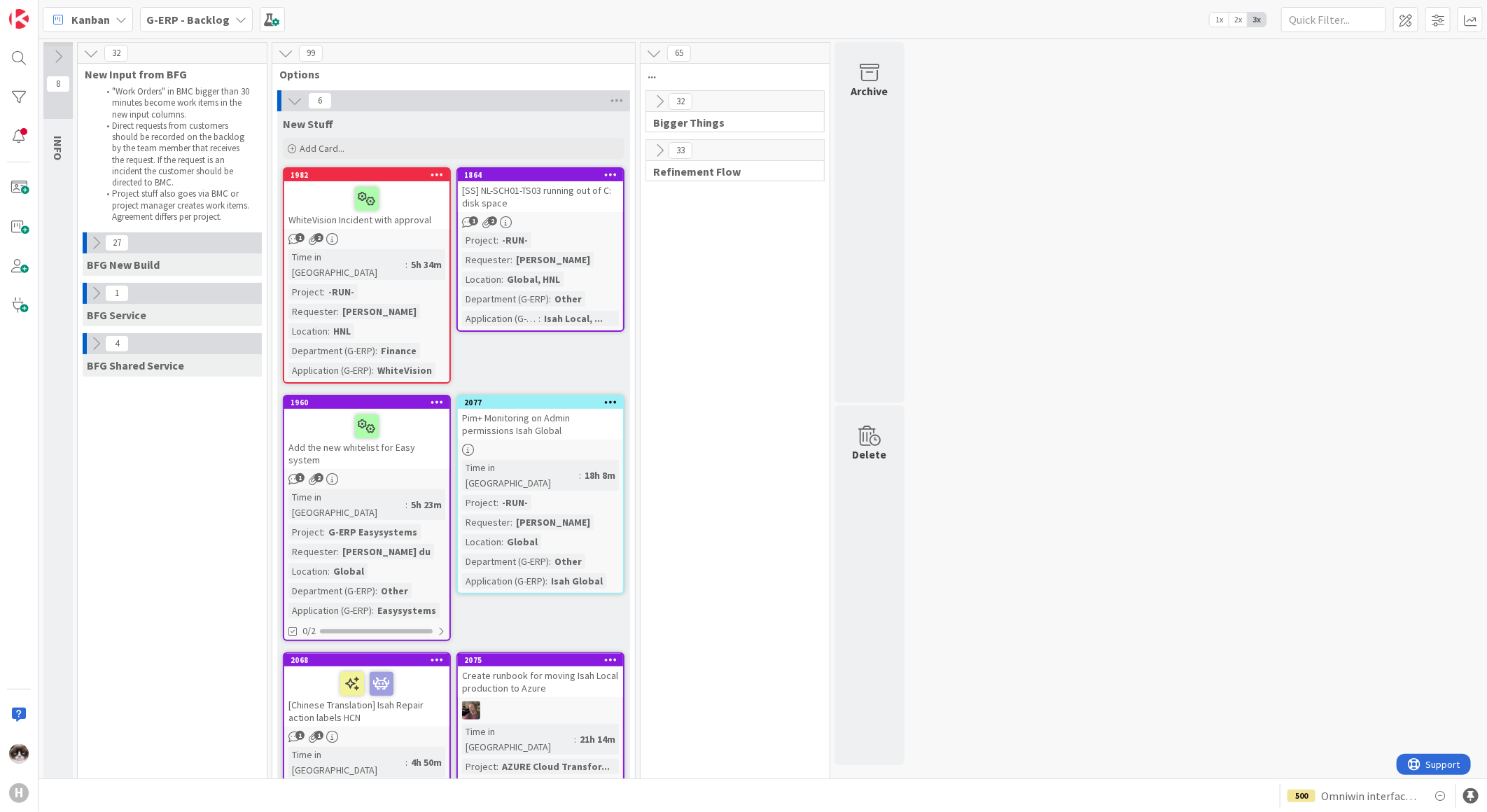
click at [290, 95] on icon at bounding box center [294, 101] width 15 height 15
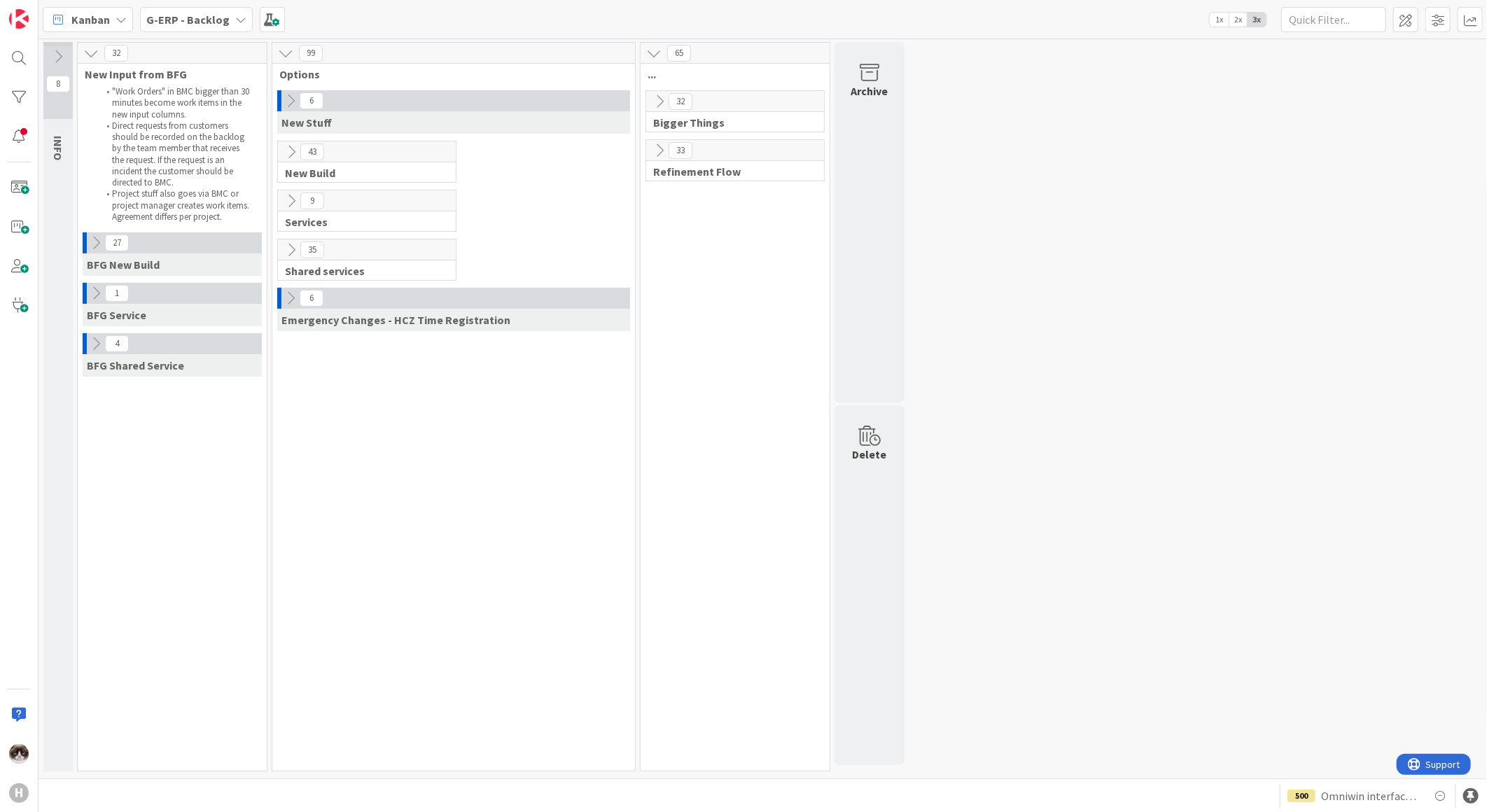
click at [290, 95] on icon at bounding box center [290, 101] width 15 height 15
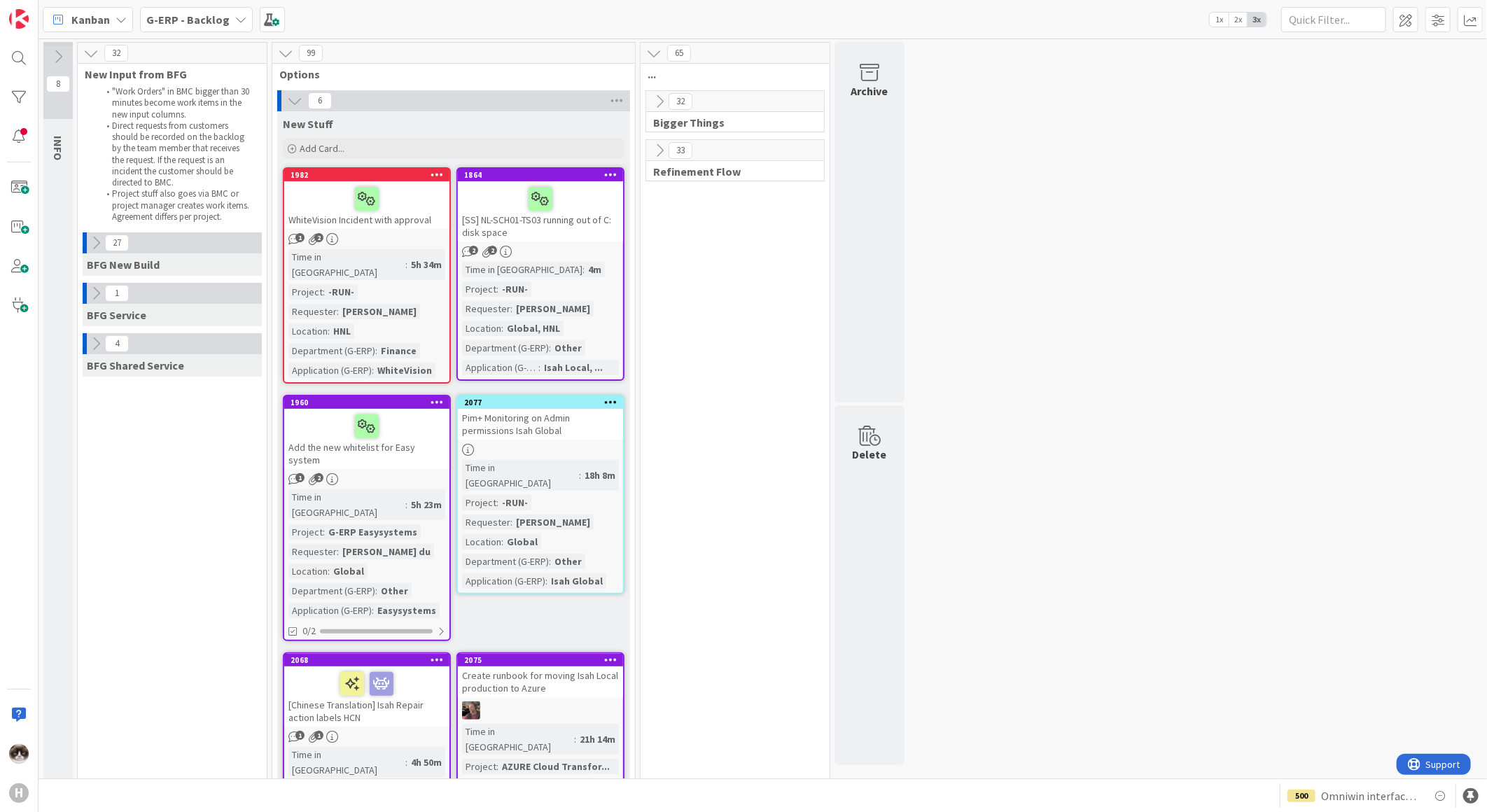
click at [94, 247] on icon at bounding box center [96, 242] width 15 height 15
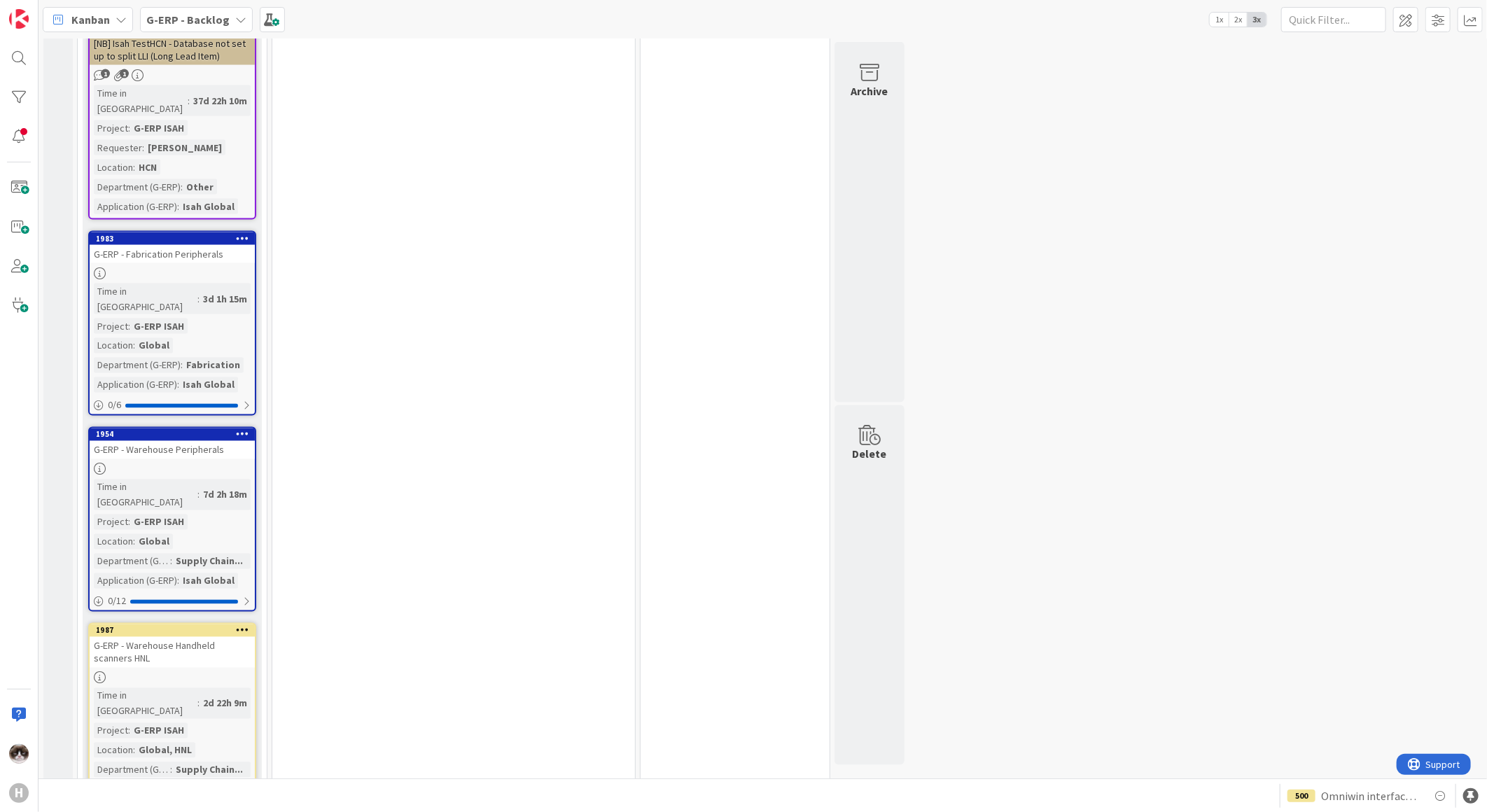
scroll to position [1253, 0]
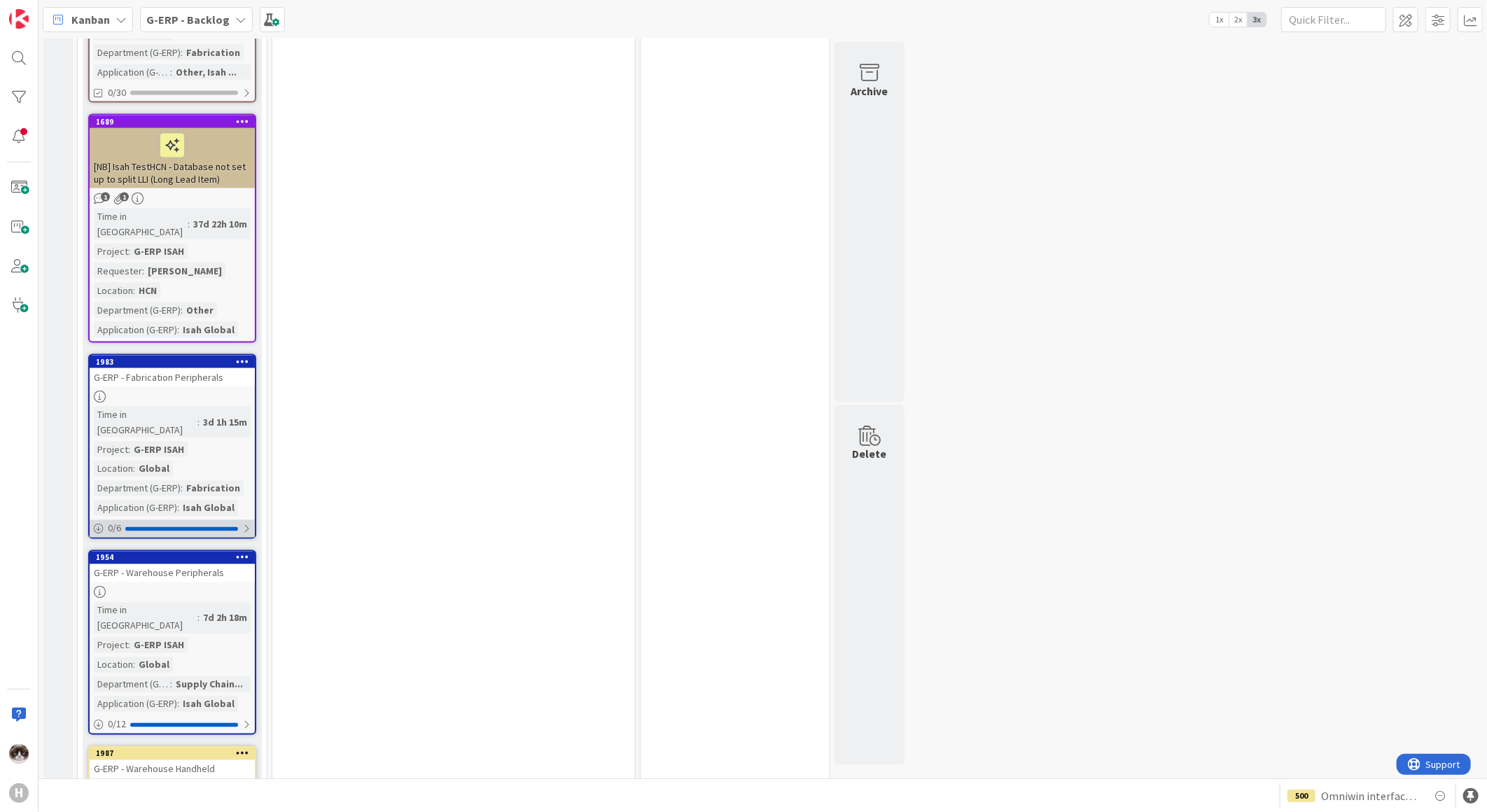
click at [250, 524] on div at bounding box center [247, 529] width 9 height 11
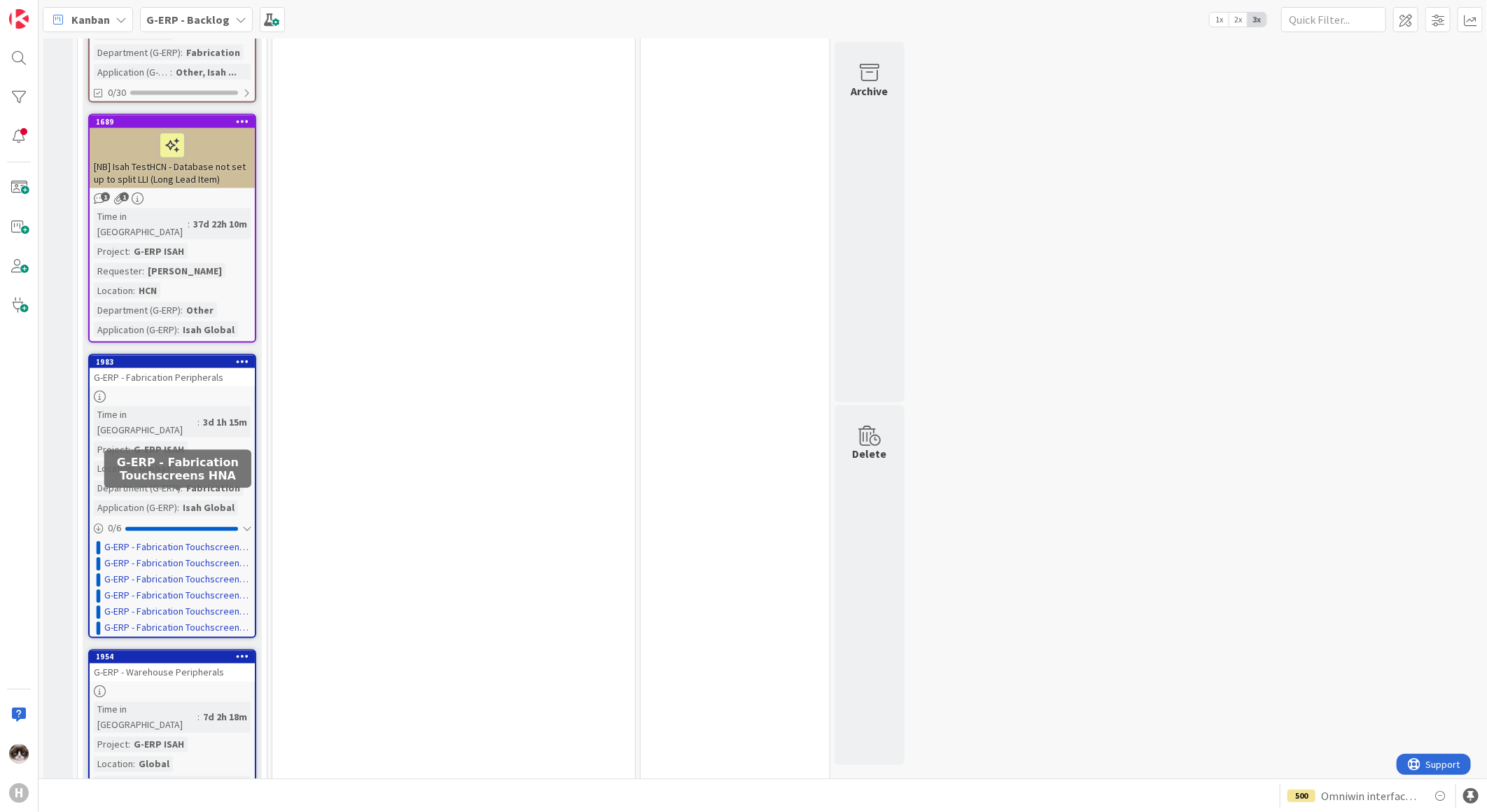
click at [221, 621] on link "G-ERP - Fabrication Touchscreens HNA" at bounding box center [177, 628] width 147 height 15
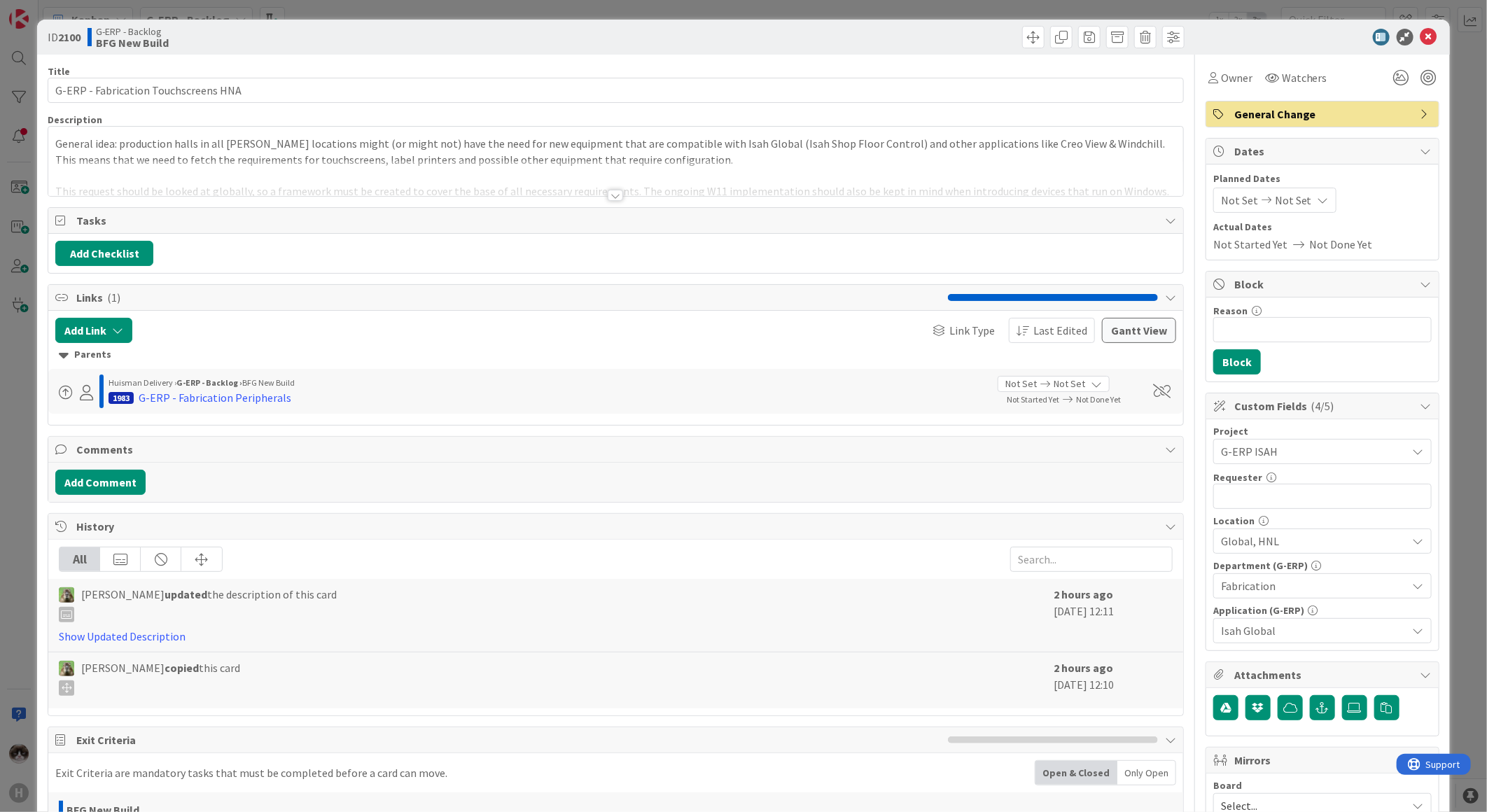
click at [396, 187] on div at bounding box center [615, 178] width 1135 height 36
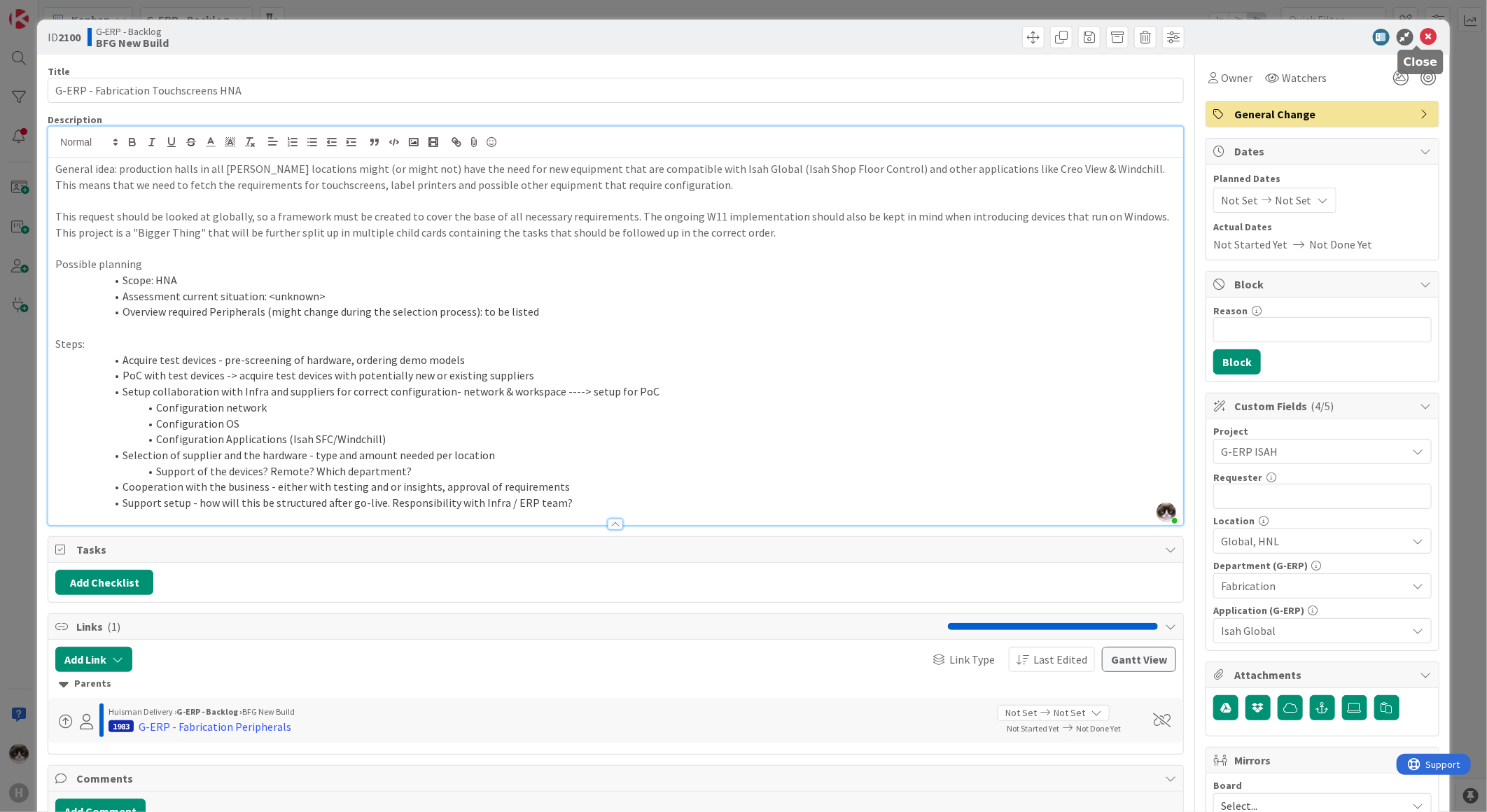
click at [1421, 38] on icon at bounding box center [1429, 36] width 17 height 17
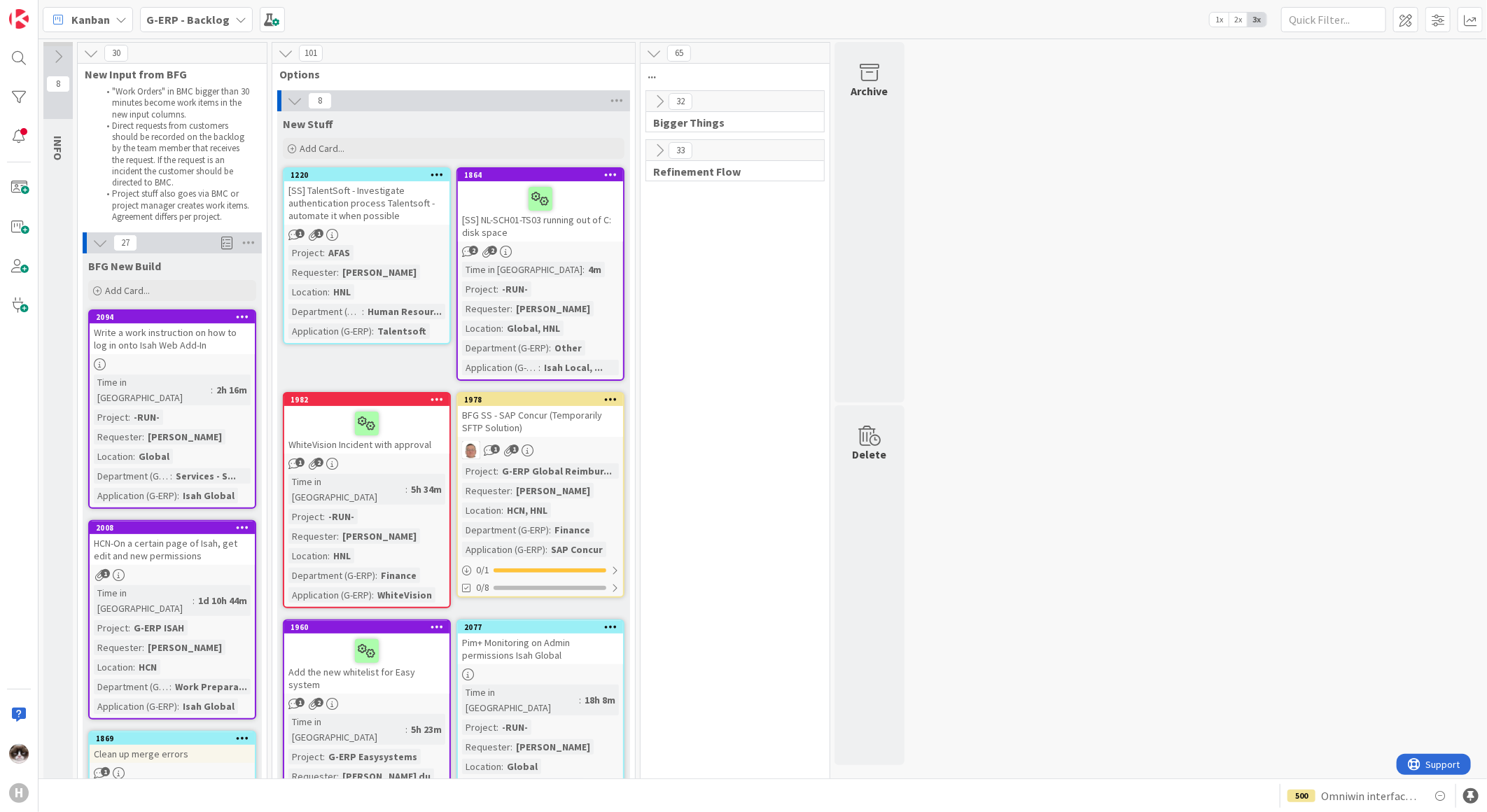
click at [410, 241] on link "1220 [SS] TalentSoft - Investigate authentication process Talentsoft - automate…" at bounding box center [367, 255] width 168 height 177
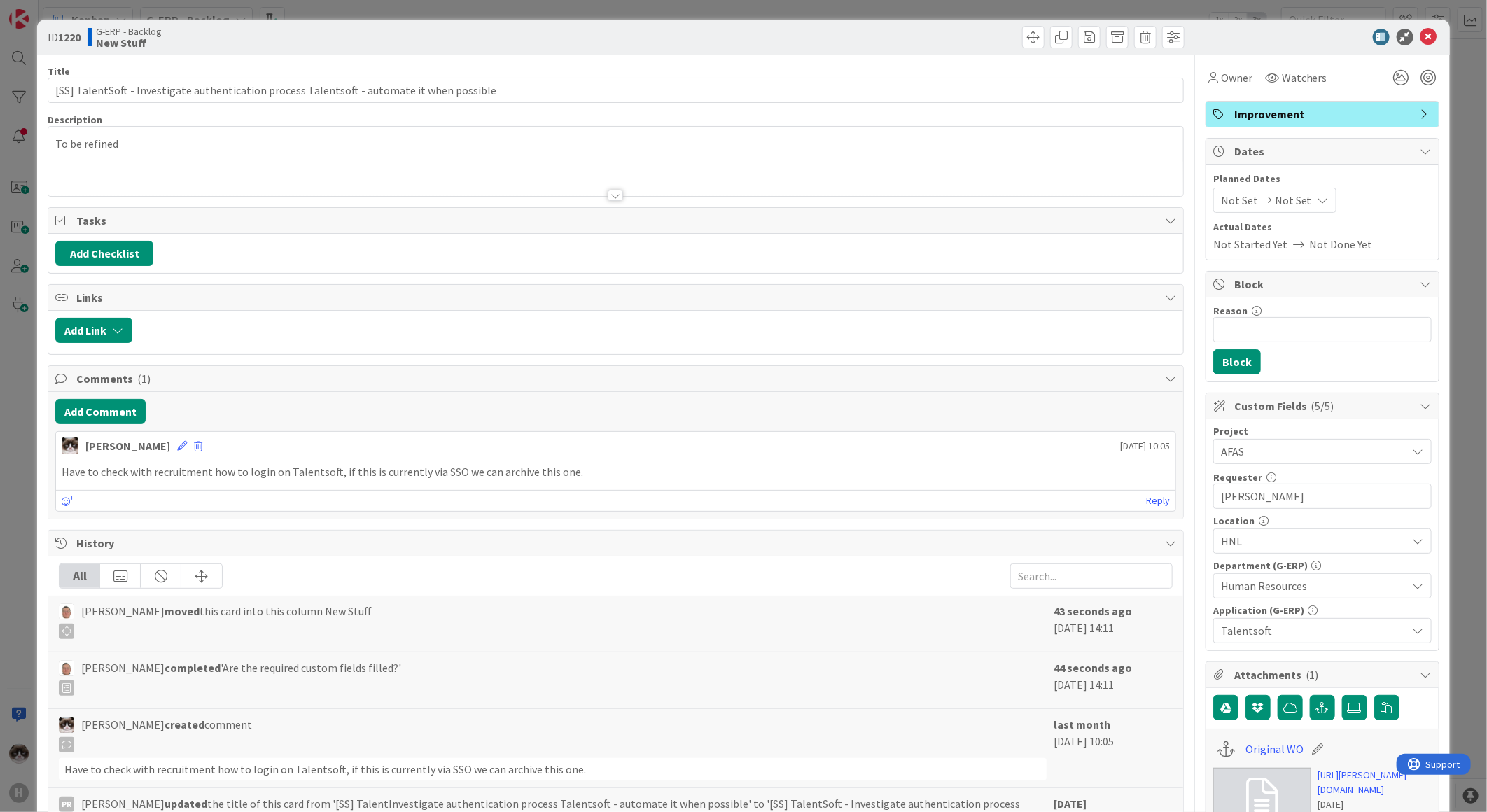
click at [610, 198] on div at bounding box center [615, 195] width 15 height 11
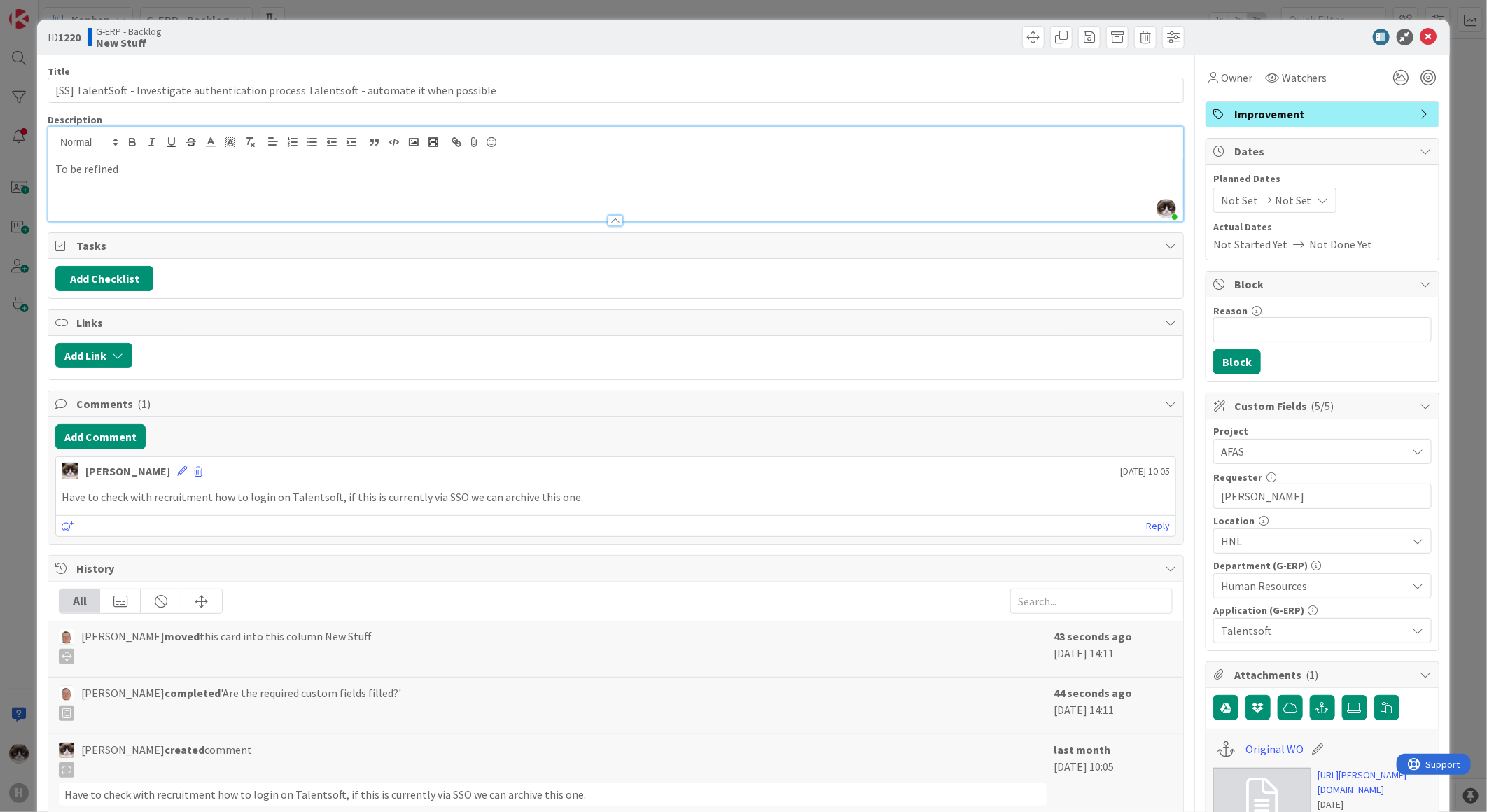
click at [1265, 116] on span "Improvement" at bounding box center [1324, 114] width 179 height 17
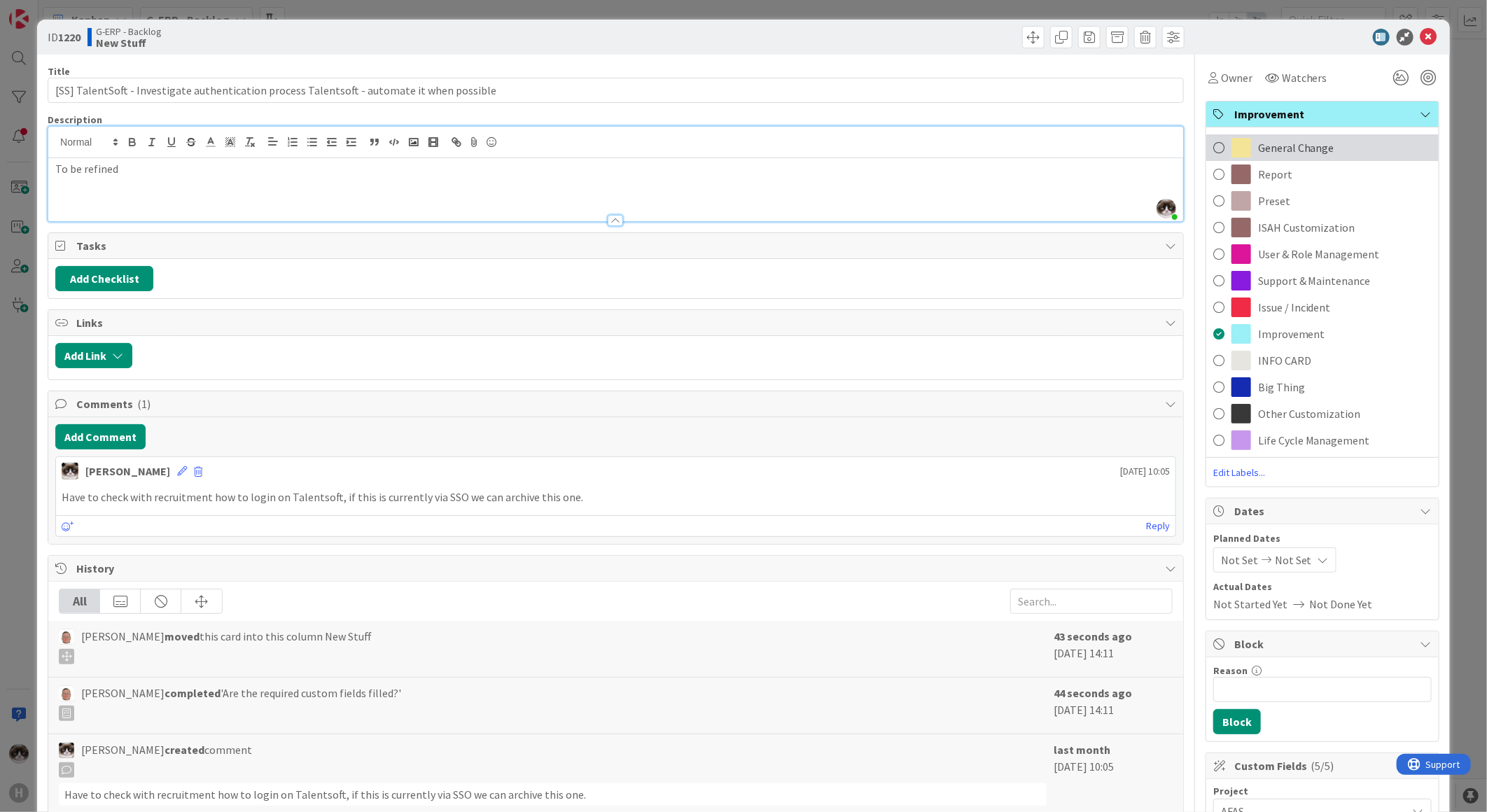
click at [1281, 144] on span "General Change" at bounding box center [1296, 147] width 77 height 17
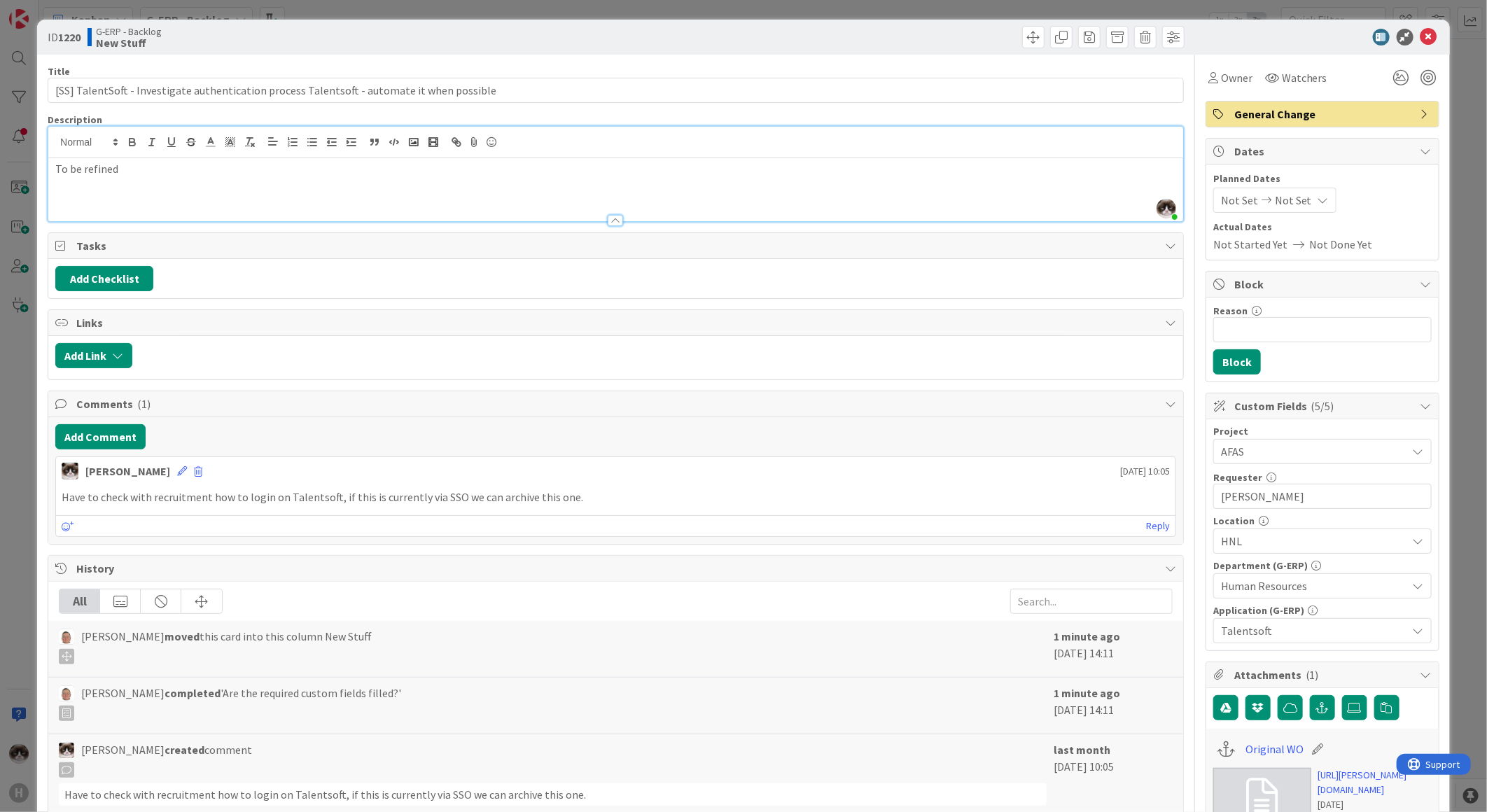
click at [624, 193] on div "To be refined" at bounding box center [615, 190] width 1135 height 63
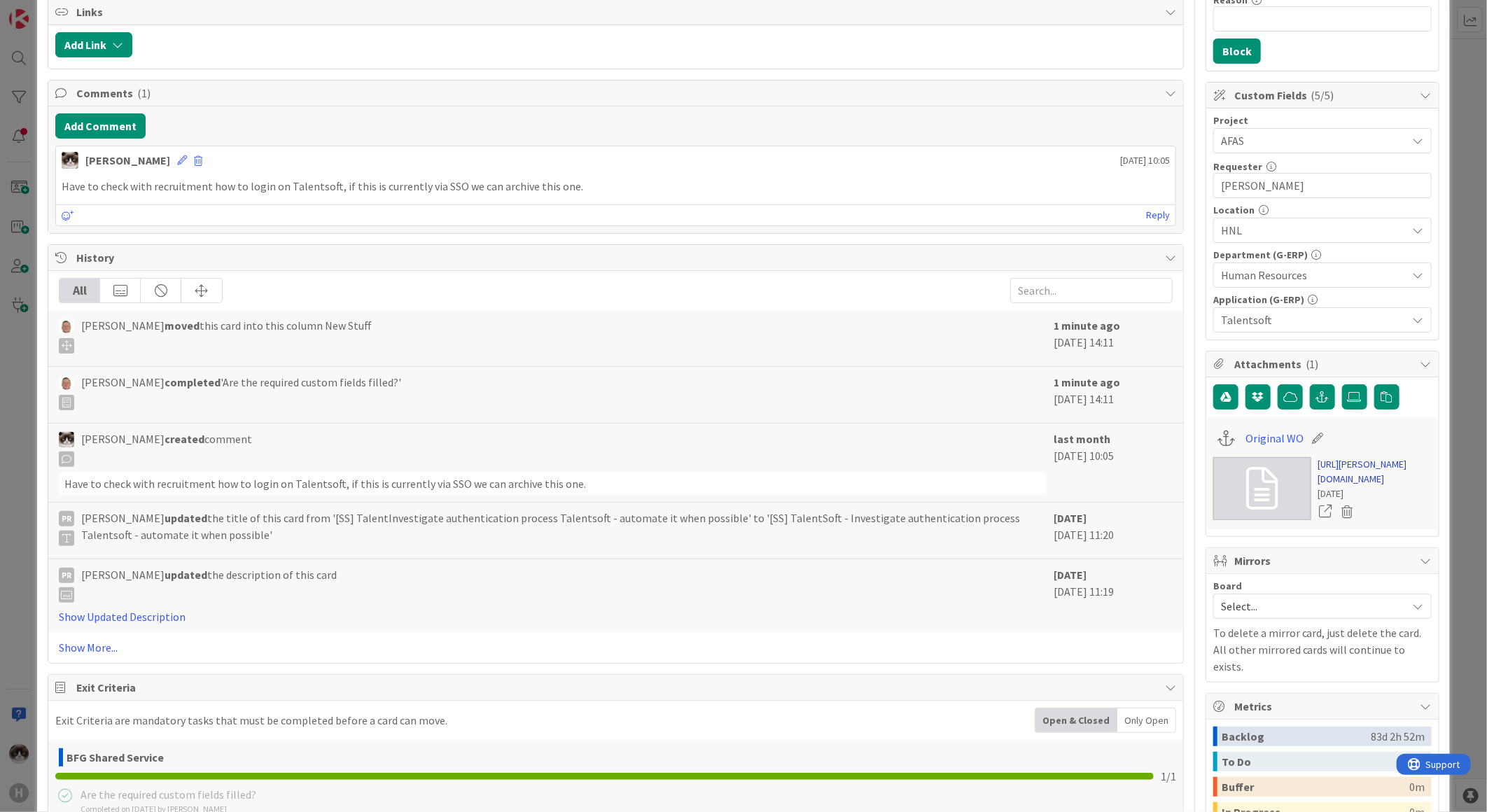
click at [1340, 487] on link "https://huisman-smartit.onbmc.com/smartit/app/#/workorder/IDGBNO3CJYN4KAS53SQZS…" at bounding box center [1375, 471] width 113 height 29
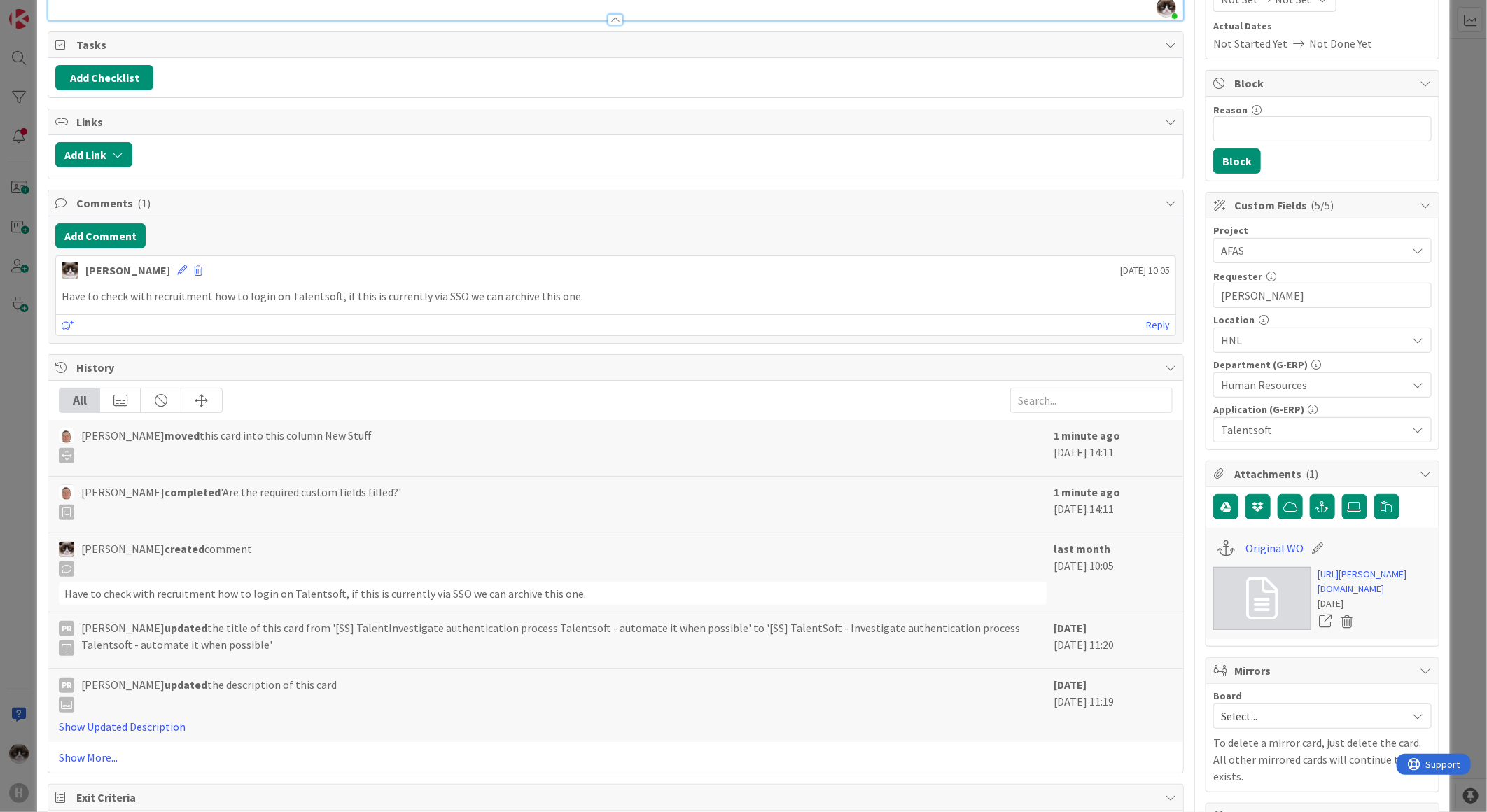
scroll to position [0, 0]
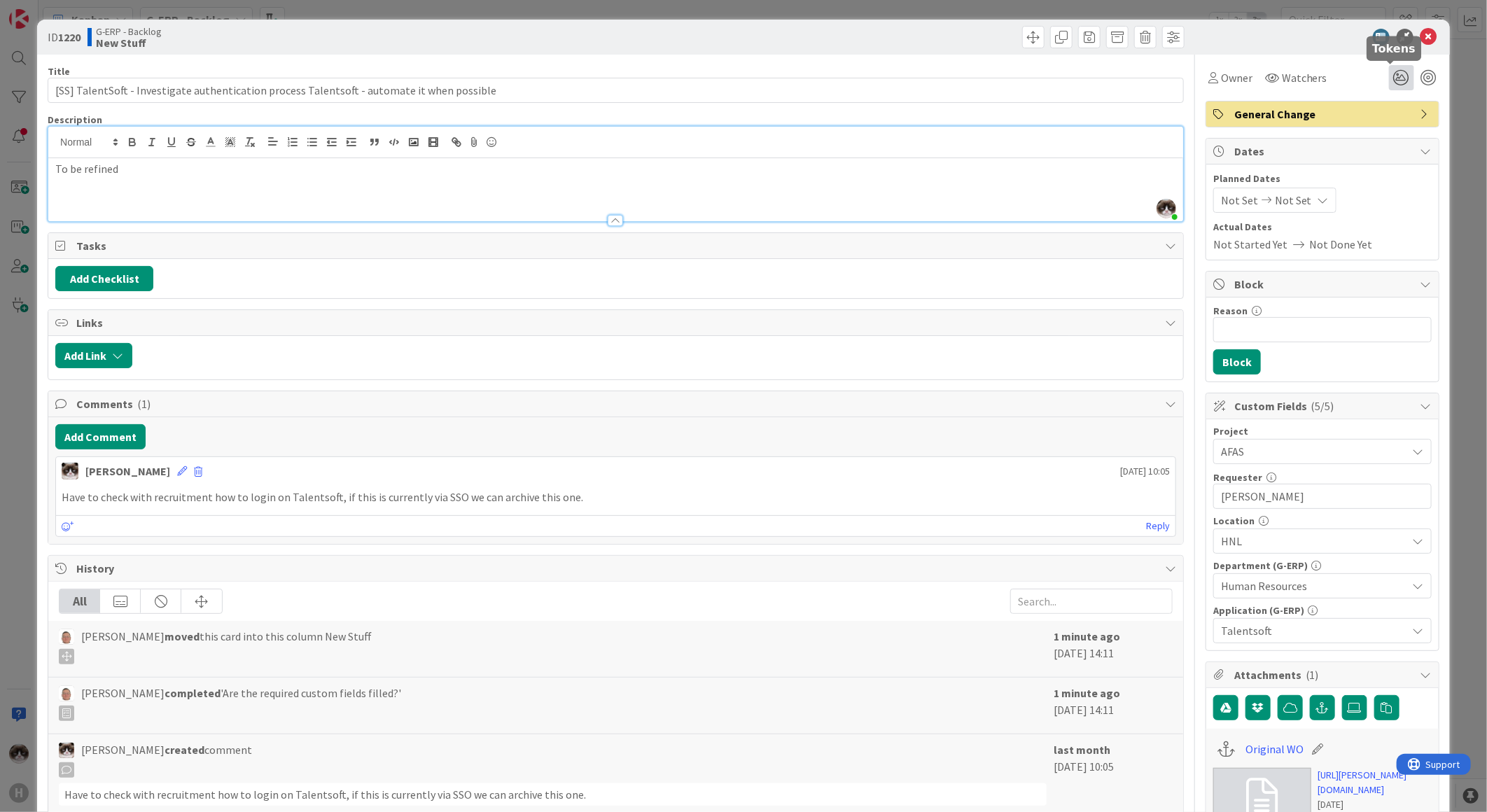
click at [1388, 72] on icon at bounding box center [1401, 77] width 26 height 26
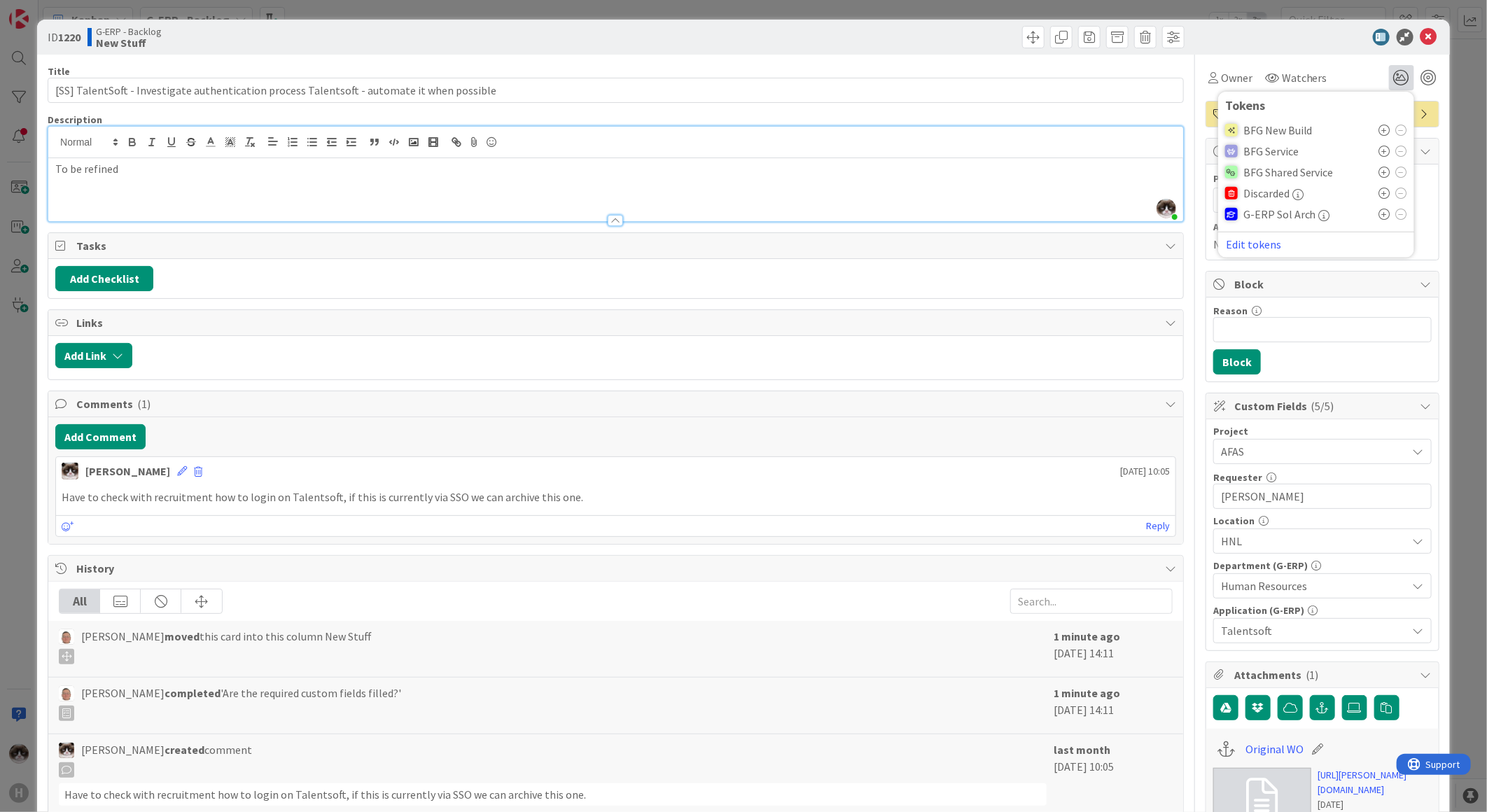
click at [1379, 169] on icon at bounding box center [1384, 171] width 11 height 11
click at [911, 161] on p "To be refined" at bounding box center [616, 169] width 1121 height 16
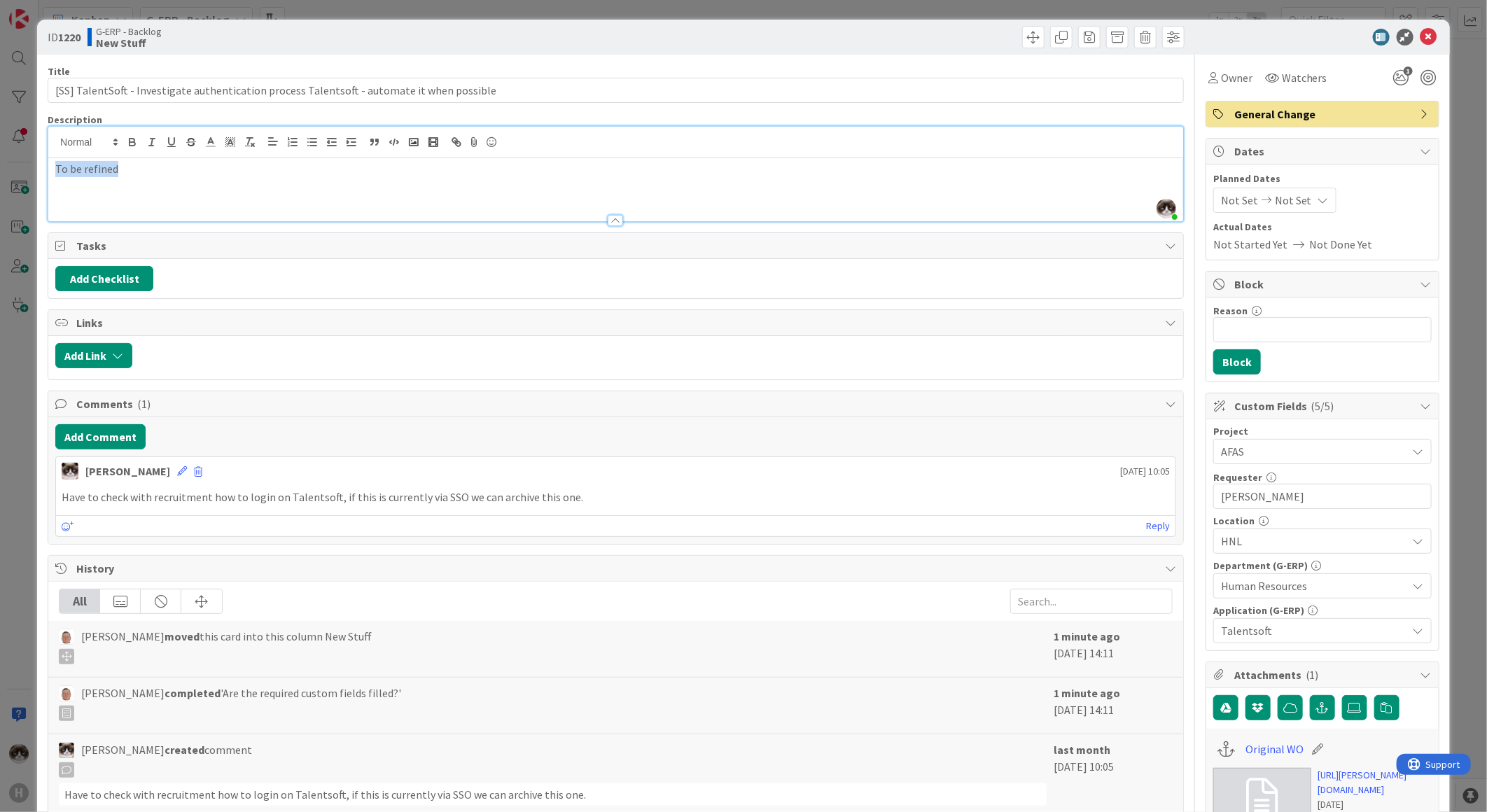
drag, startPoint x: 353, startPoint y: 179, endPoint x: 51, endPoint y: 169, distance: 302.2
click at [51, 169] on div "To be refined" at bounding box center [615, 190] width 1135 height 63
click at [84, 184] on div "To be refined" at bounding box center [615, 190] width 1135 height 63
drag, startPoint x: 53, startPoint y: 171, endPoint x: 151, endPoint y: 170, distance: 98.0
click at [151, 170] on div "To be refined" at bounding box center [615, 190] width 1135 height 63
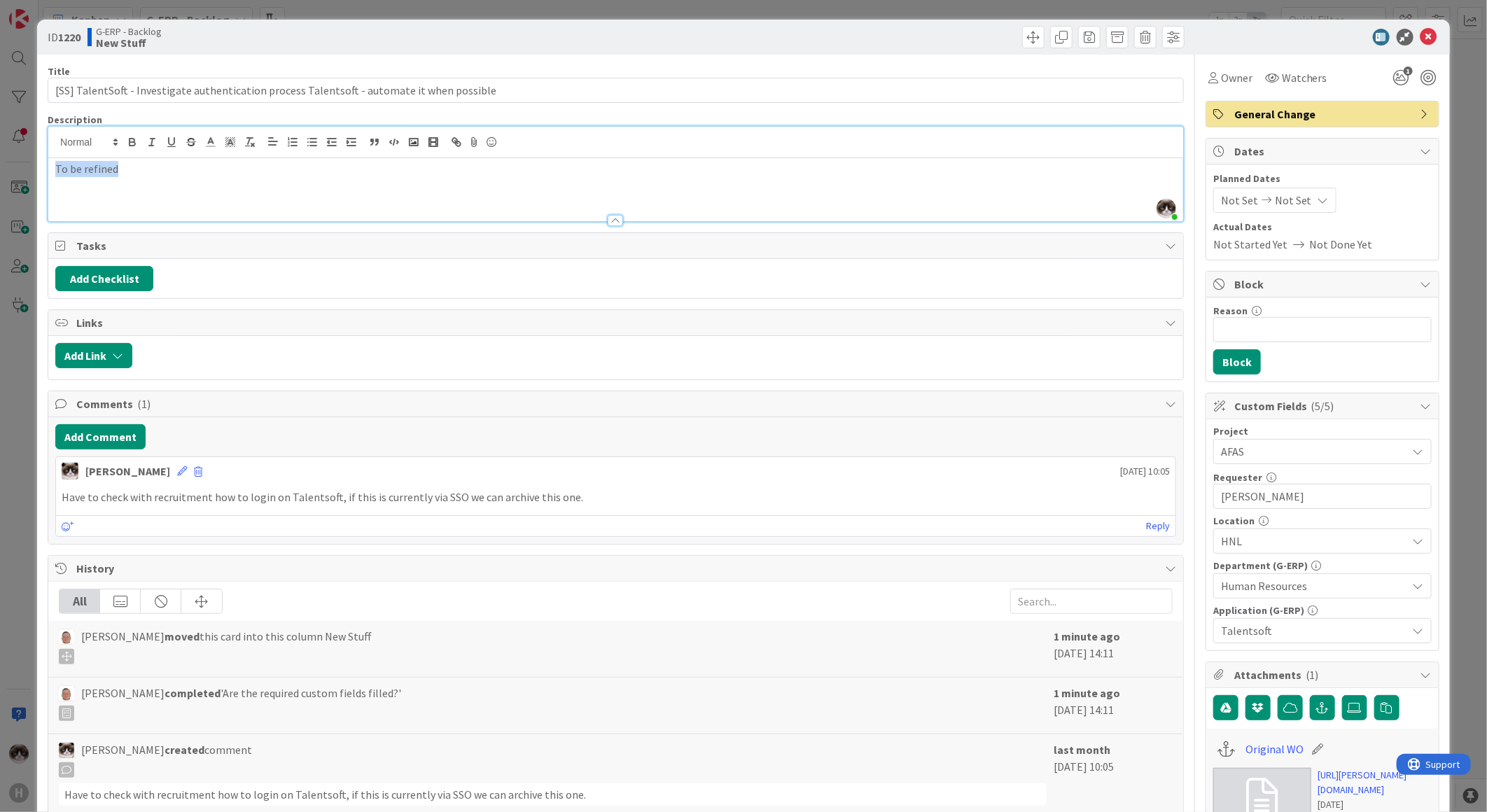
click at [151, 170] on p "To be refined" at bounding box center [616, 169] width 1121 height 16
drag, startPoint x: 142, startPoint y: 176, endPoint x: 40, endPoint y: 176, distance: 102.0
click at [40, 176] on div "ID 1220 G-ERP - Backlog New Stuff Title 91 / 128 [SS] TalentSoft - Investigate …" at bounding box center [744, 649] width 1413 height 1260
drag, startPoint x: 40, startPoint y: 176, endPoint x: 50, endPoint y: 182, distance: 11.7
click at [40, 177] on div "ID 1220 G-ERP - Backlog New Stuff Title 91 / 128 [SS] TalentSoft - Investigate …" at bounding box center [744, 649] width 1413 height 1260
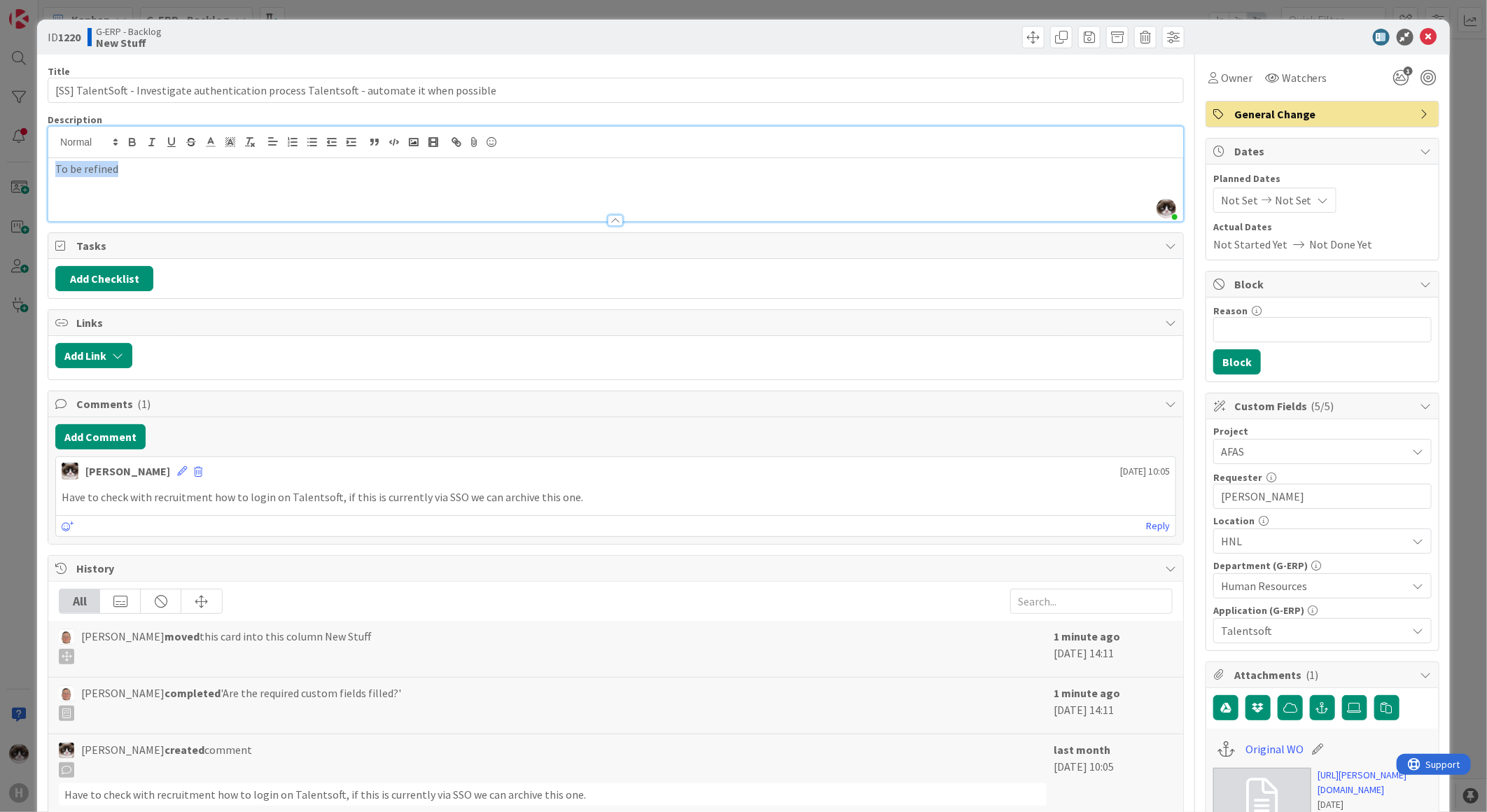
drag, startPoint x: 117, startPoint y: 198, endPoint x: 34, endPoint y: 165, distance: 89.3
click at [34, 165] on div "ID 1220 G-ERP - Backlog New Stuff Title 91 / 128 [SS] TalentSoft - Investigate …" at bounding box center [744, 406] width 1487 height 812
click at [1421, 35] on icon at bounding box center [1429, 36] width 17 height 17
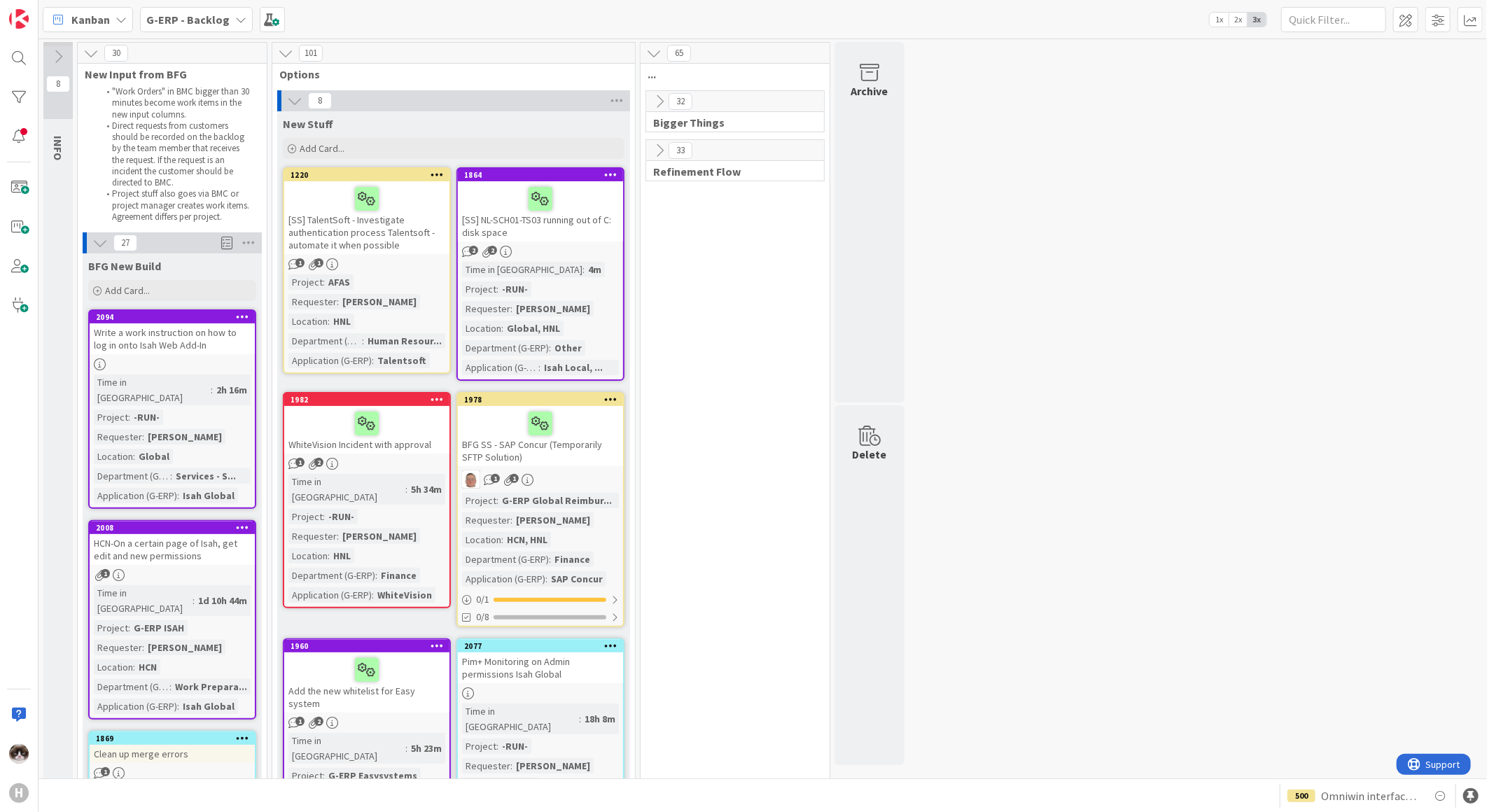
click at [434, 176] on icon at bounding box center [437, 174] width 13 height 9
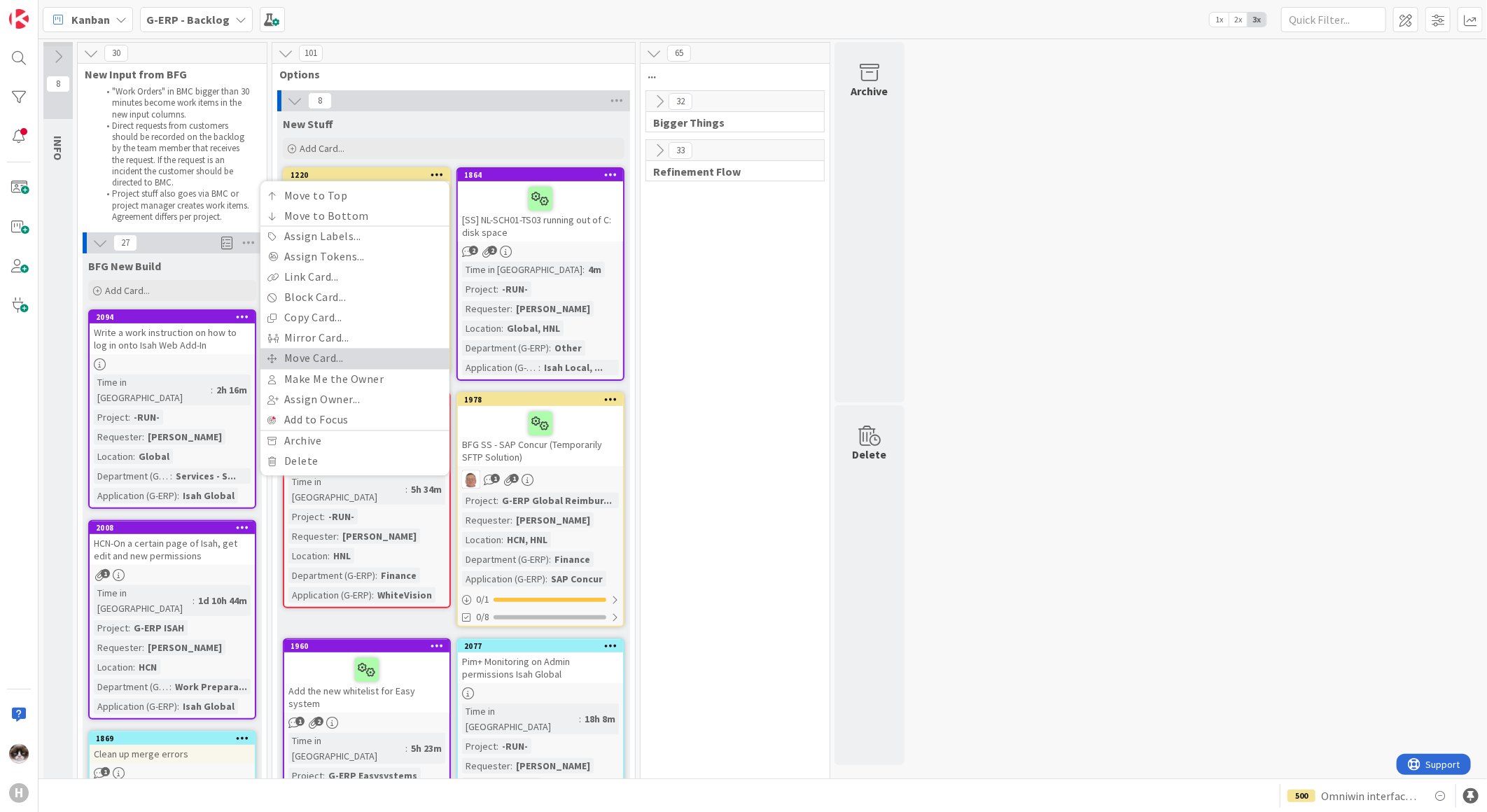
click at [355, 361] on link "Move Card..." at bounding box center [355, 359] width 189 height 20
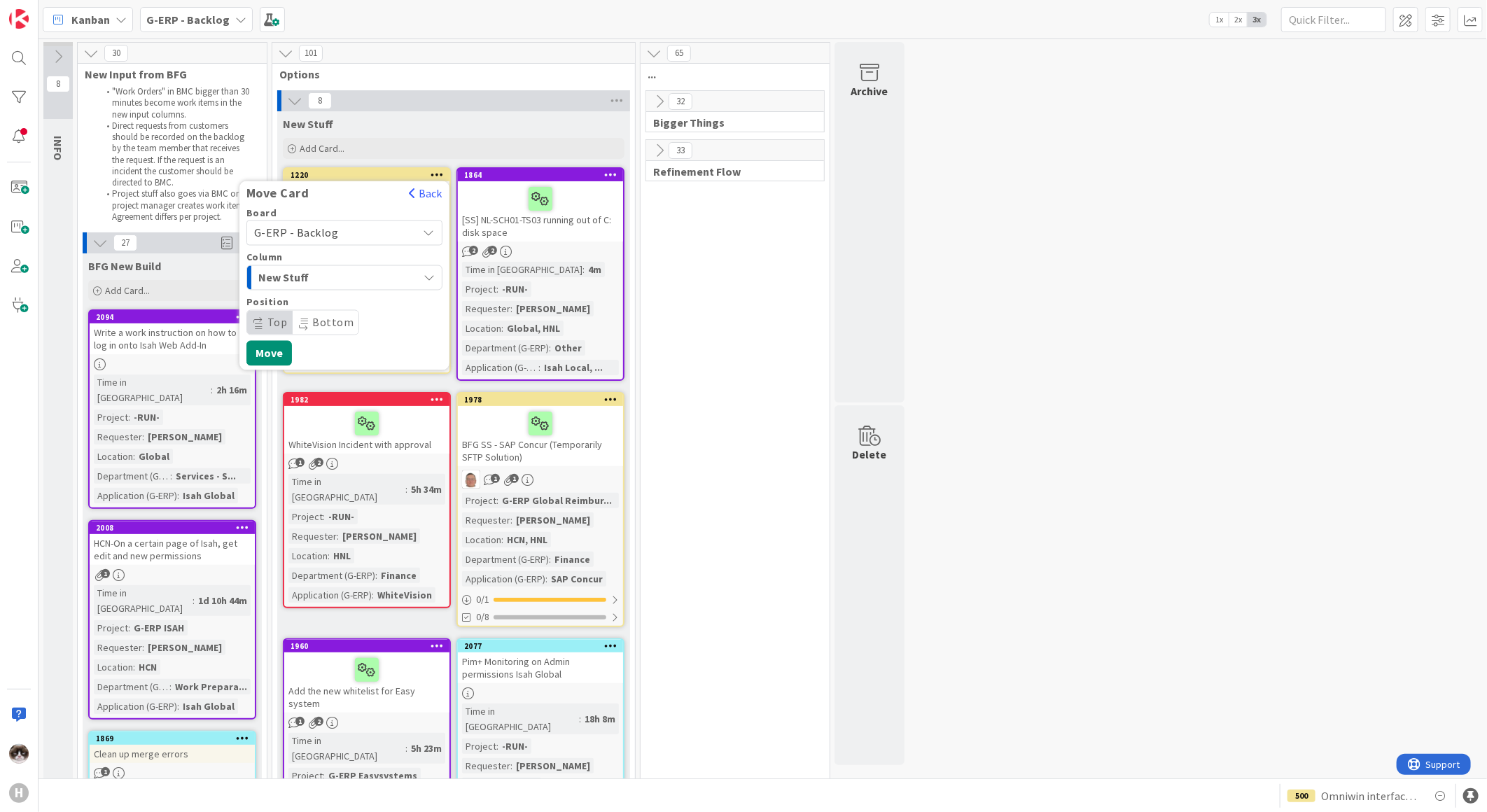
click at [348, 278] on span "New Stuff" at bounding box center [311, 277] width 105 height 18
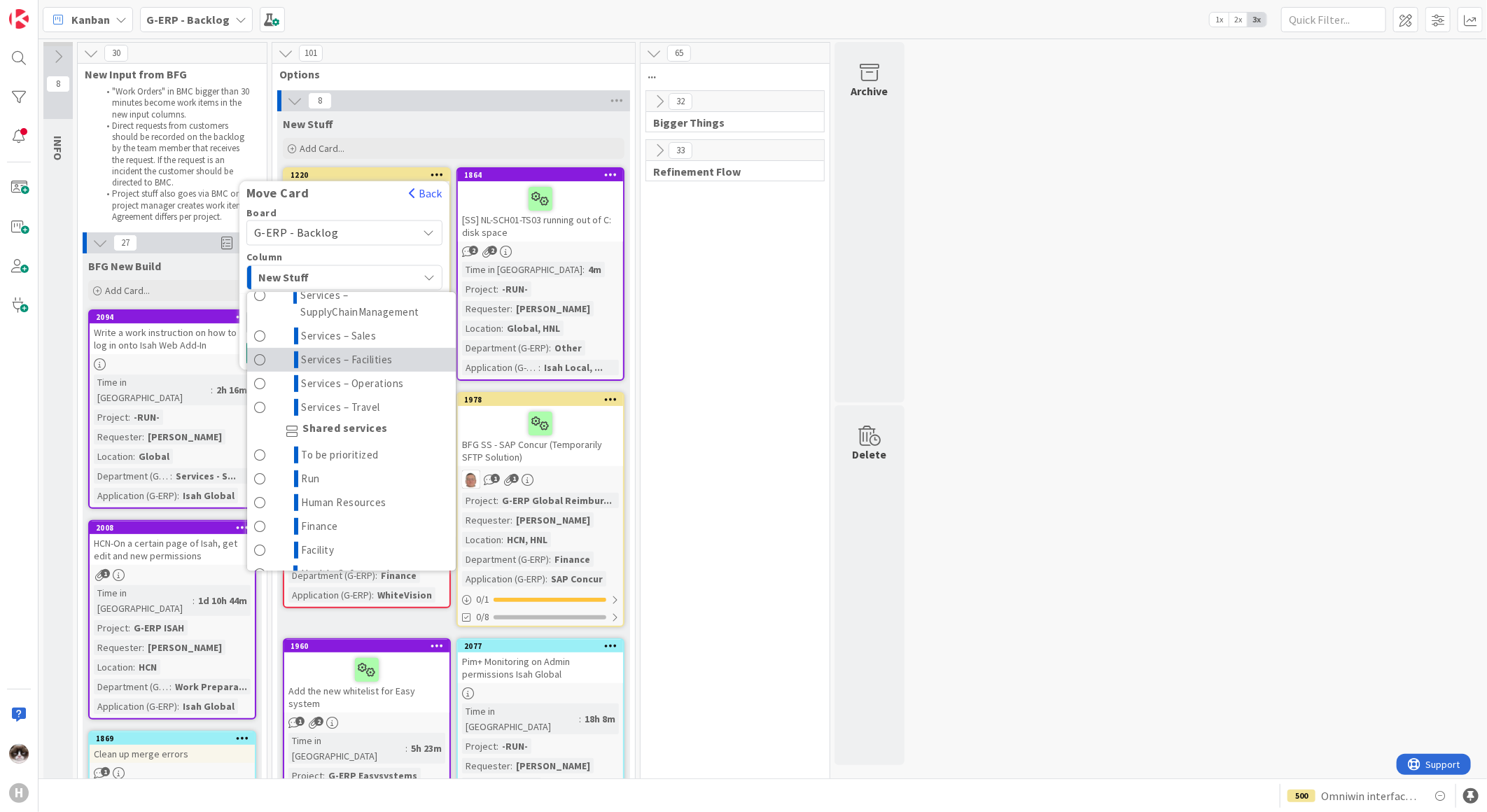
scroll to position [544, 0]
click at [369, 373] on span "To be prioritized" at bounding box center [340, 377] width 77 height 17
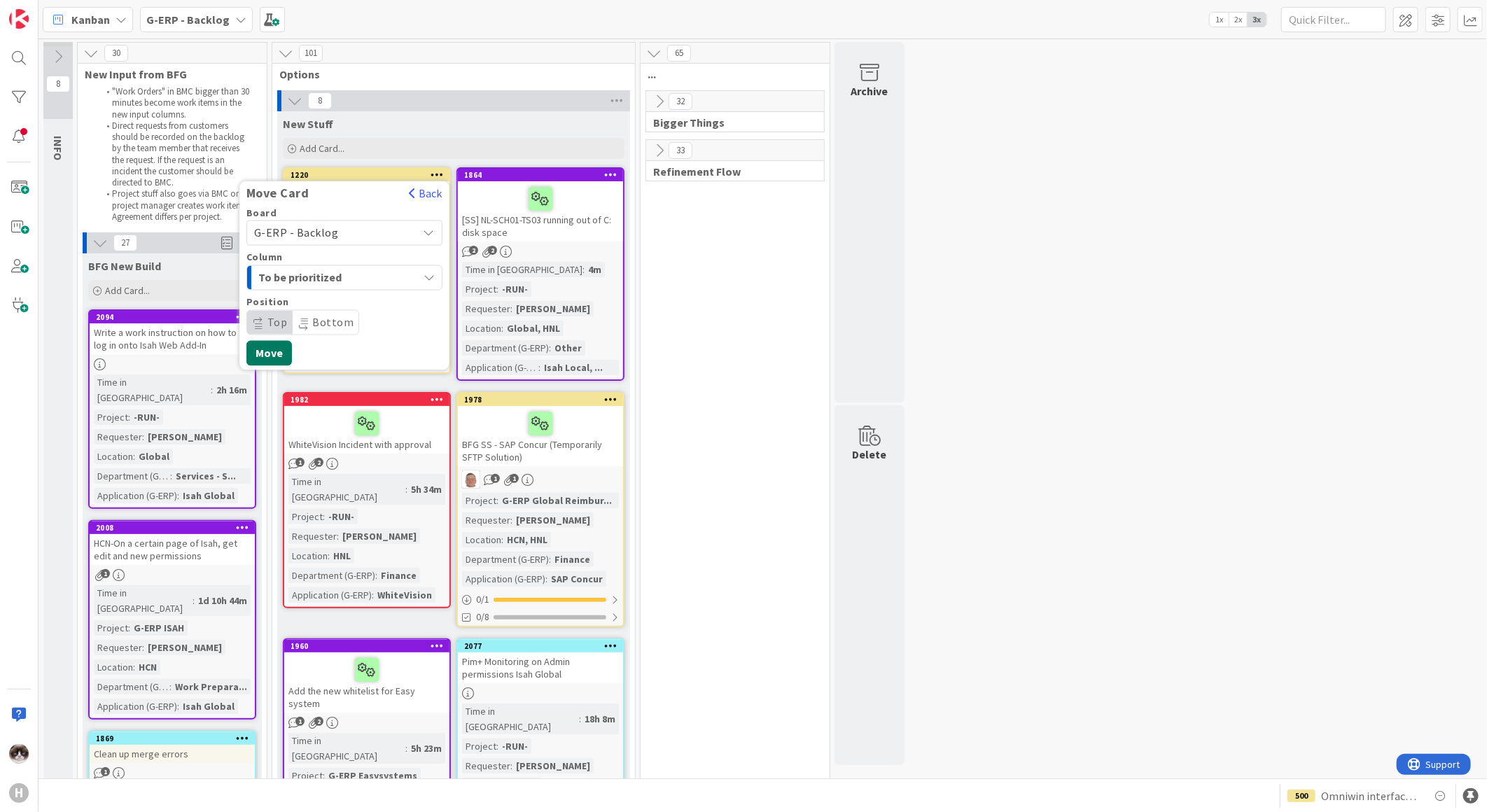
click at [271, 346] on button "Move" at bounding box center [269, 353] width 45 height 26
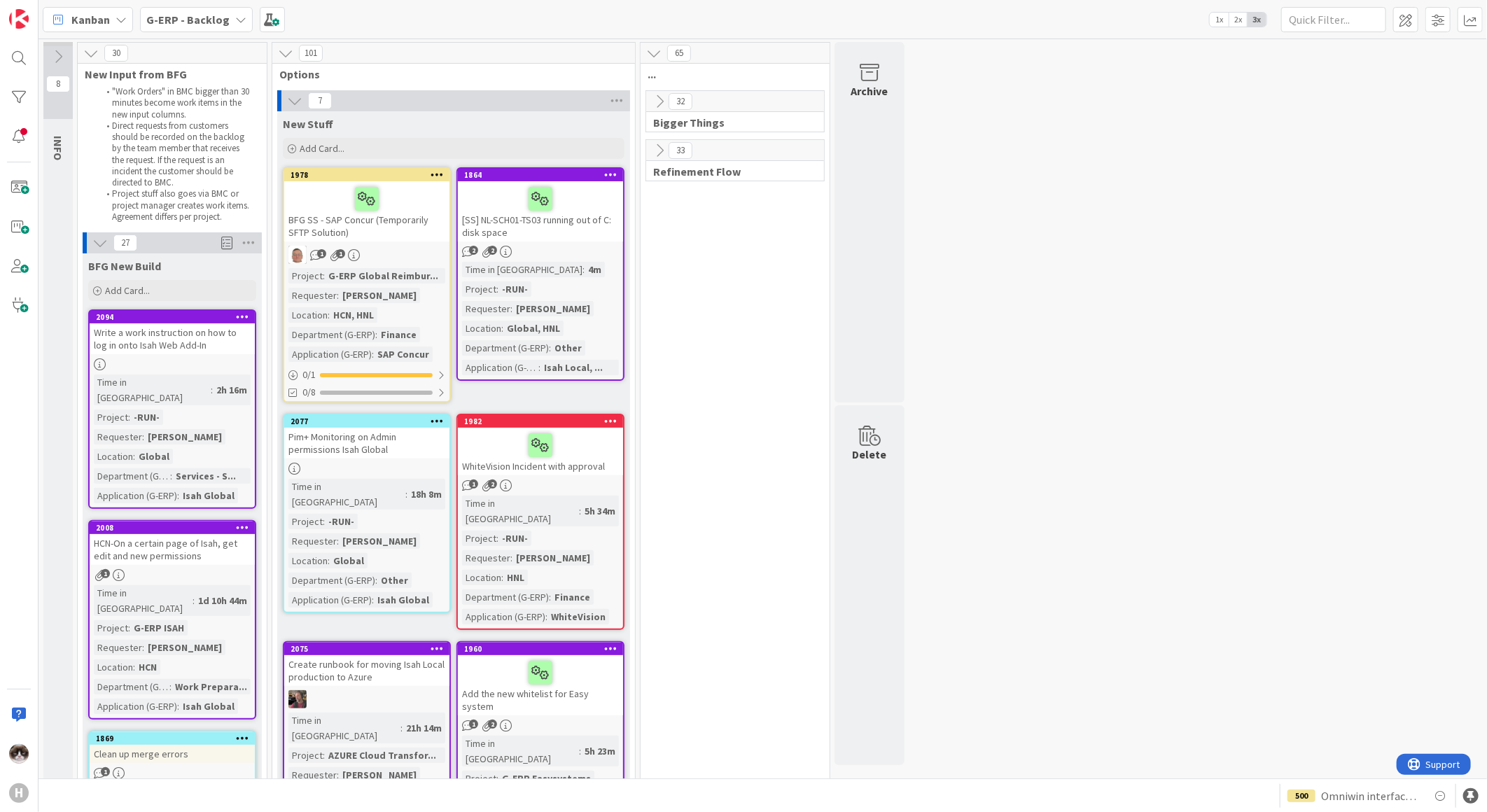
click at [439, 173] on icon at bounding box center [437, 174] width 13 height 9
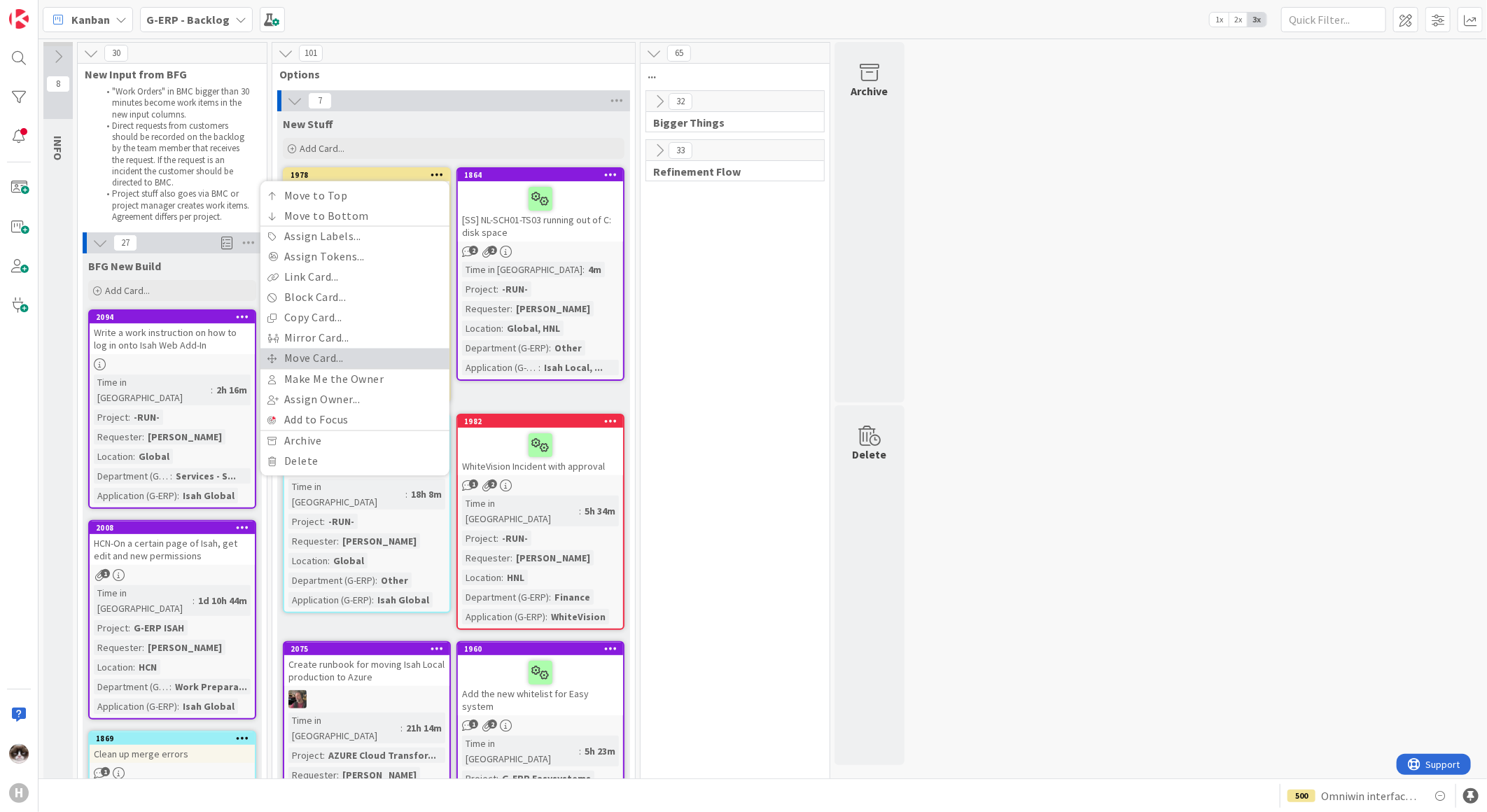
click at [374, 352] on link "Move Card..." at bounding box center [355, 359] width 189 height 20
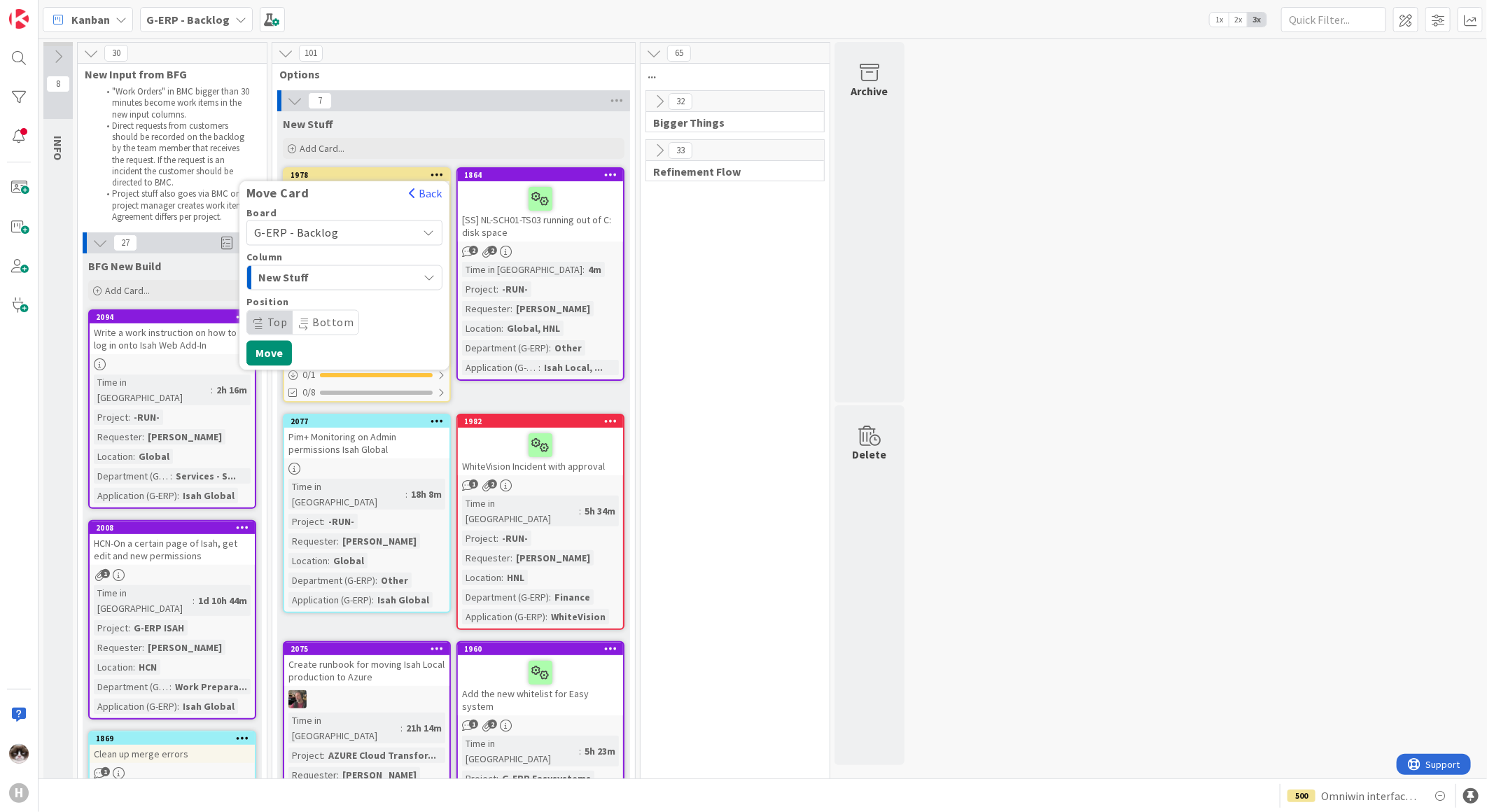
click at [388, 274] on div "New Stuff" at bounding box center [336, 278] width 163 height 23
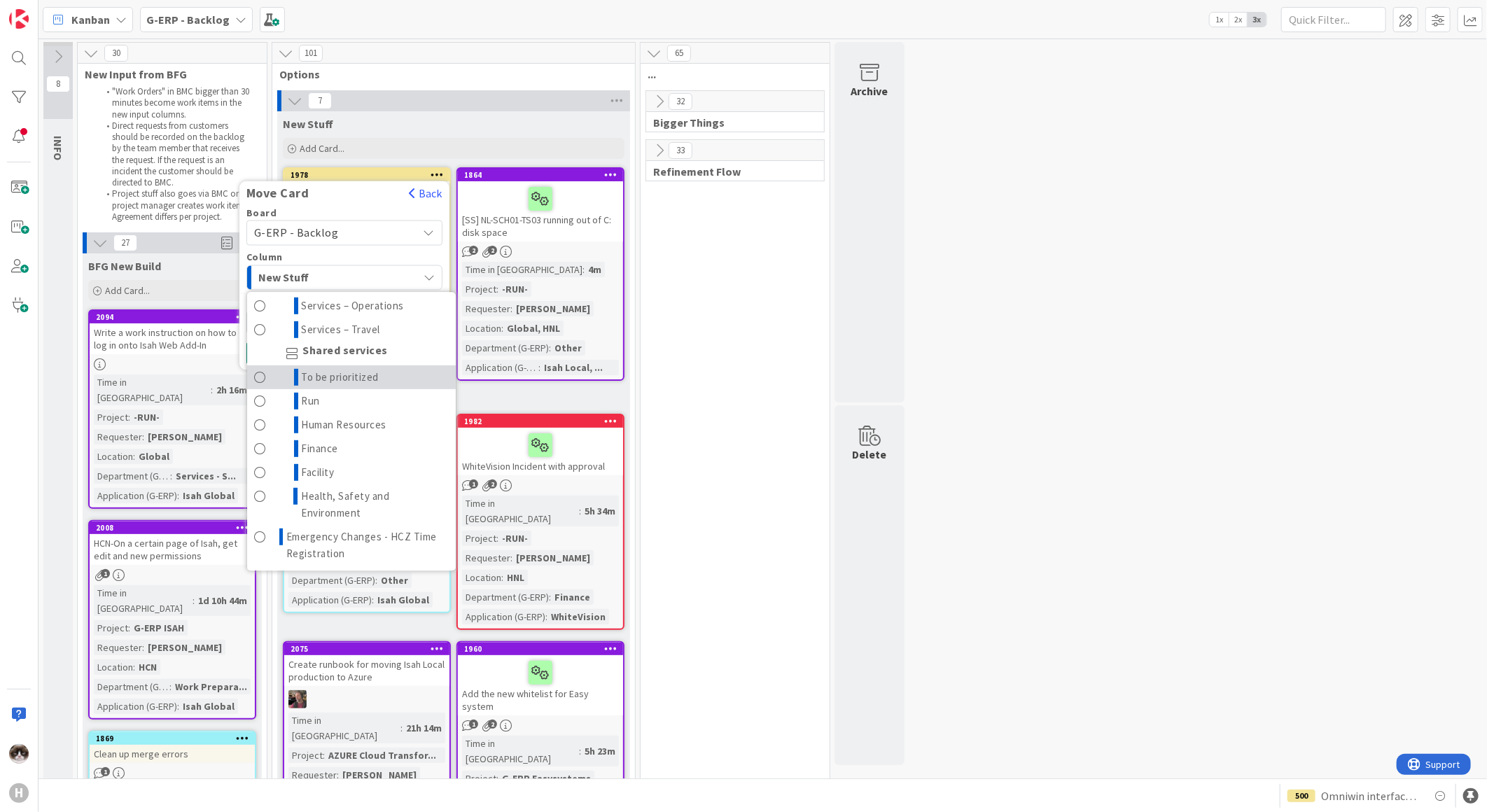
click at [350, 373] on span "To be prioritized" at bounding box center [340, 377] width 77 height 17
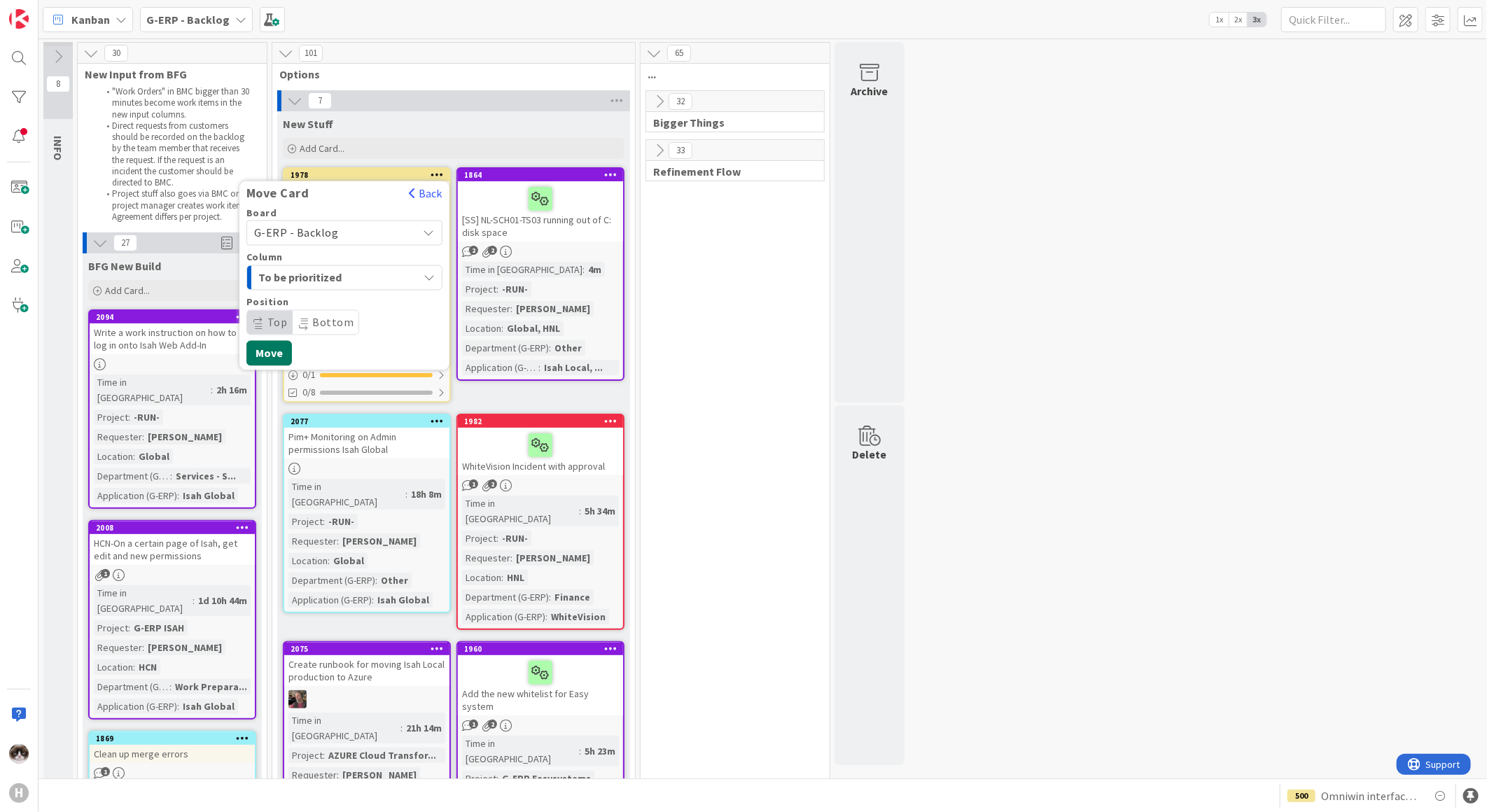
click at [271, 357] on button "Move" at bounding box center [269, 353] width 45 height 26
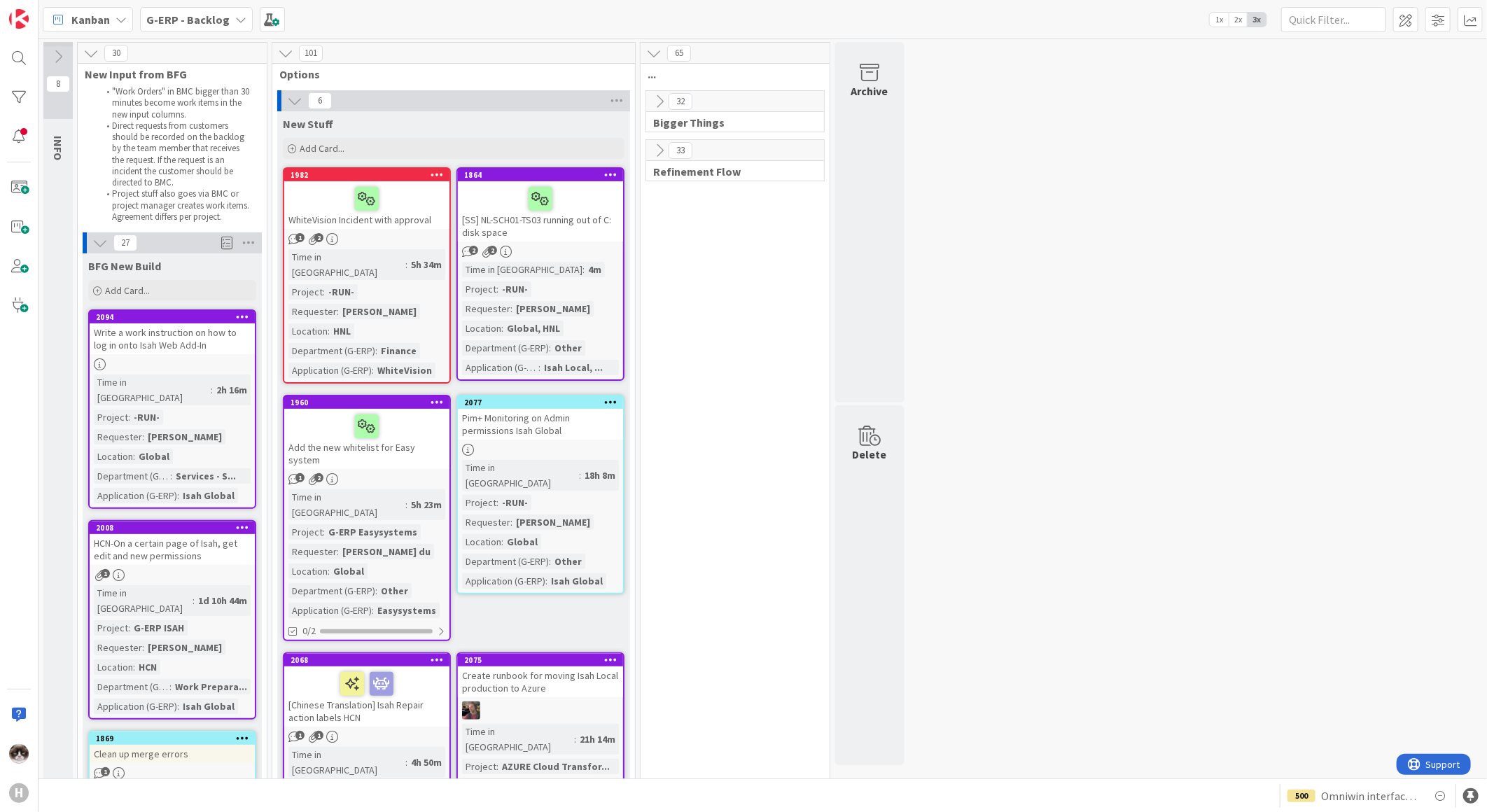
click at [430, 175] on icon at bounding box center [437, 174] width 13 height 9
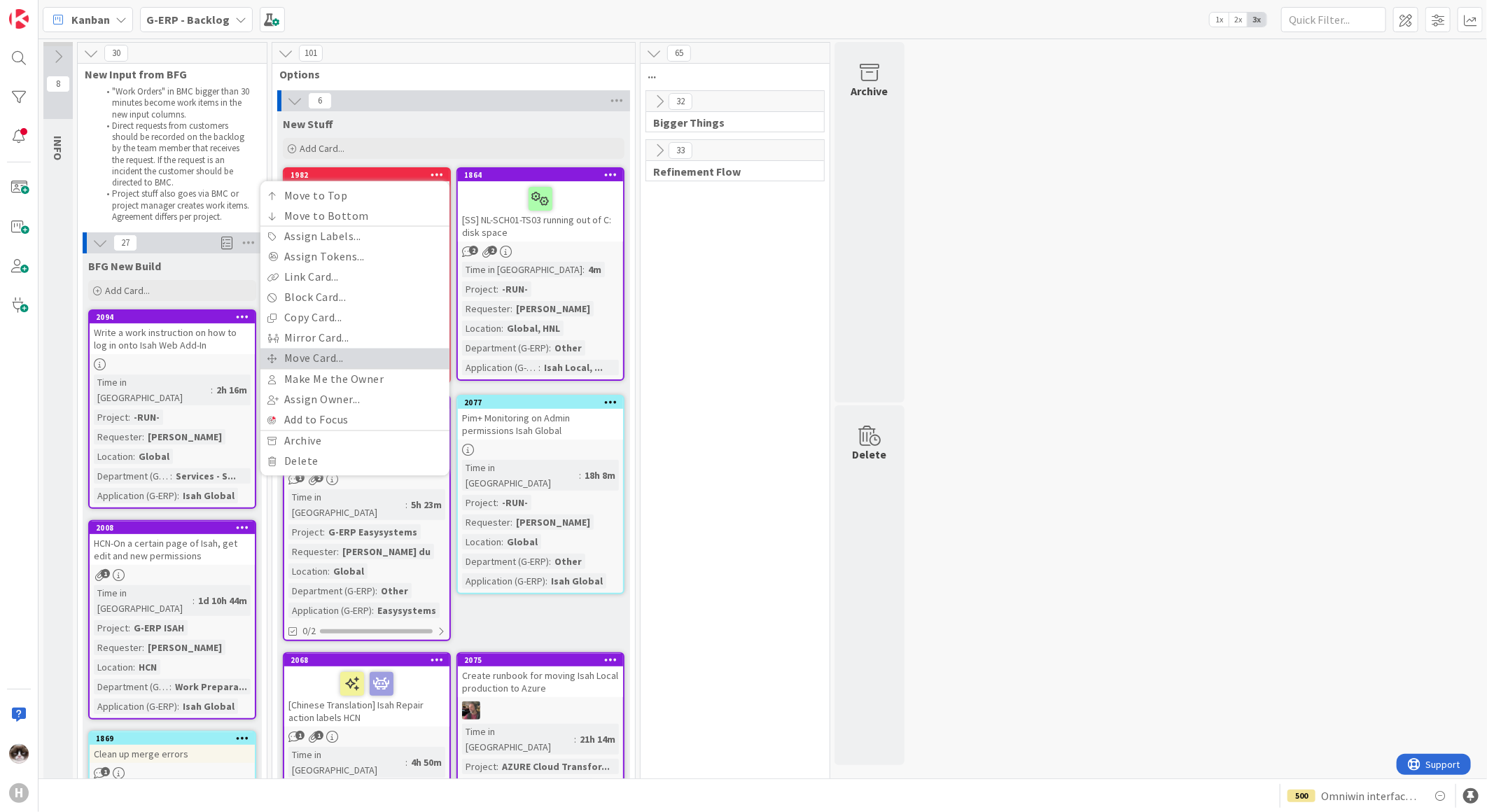
click at [320, 355] on link "Move Card..." at bounding box center [355, 359] width 189 height 20
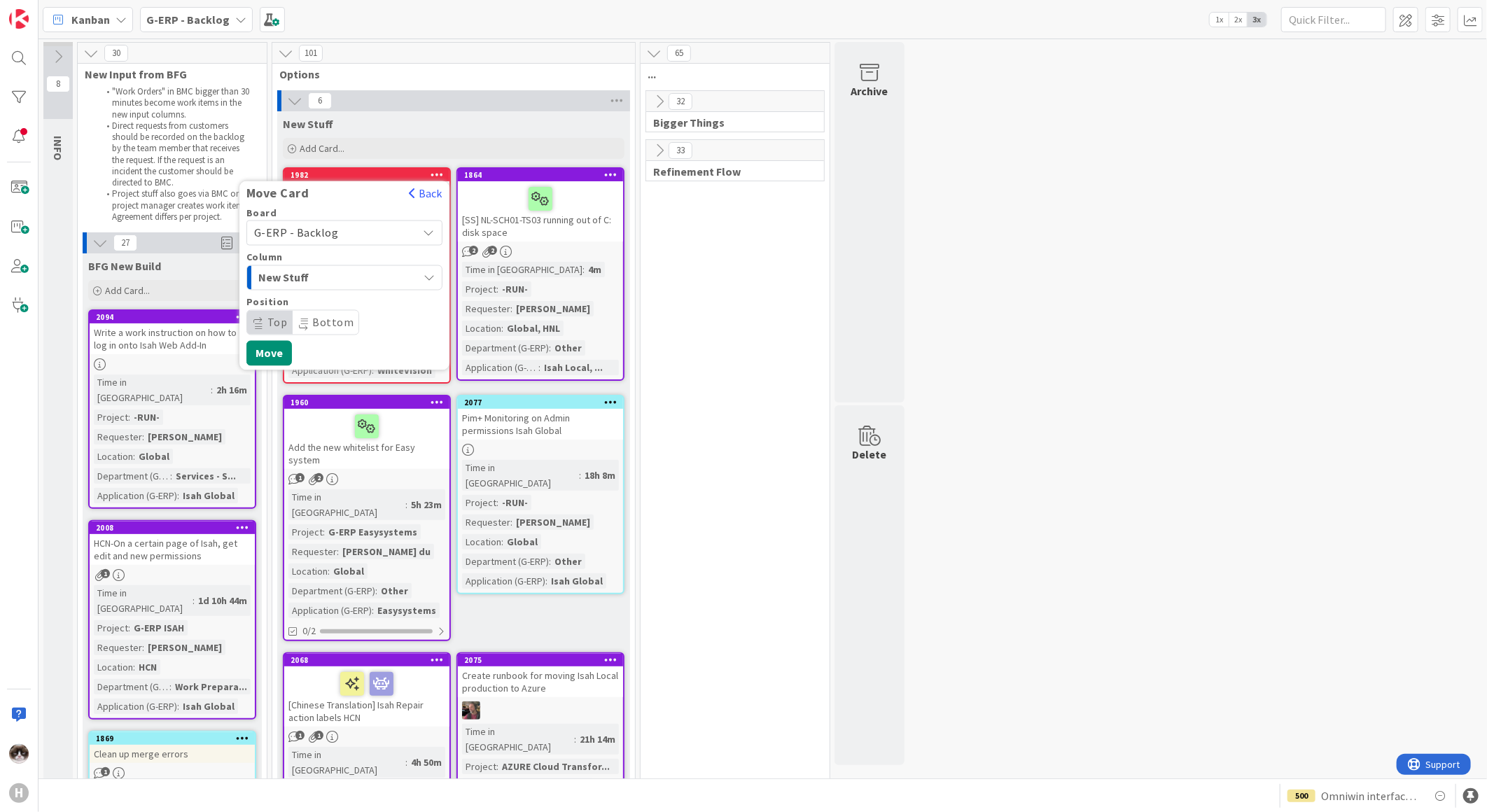
click at [352, 284] on span "New Stuff" at bounding box center [311, 277] width 105 height 18
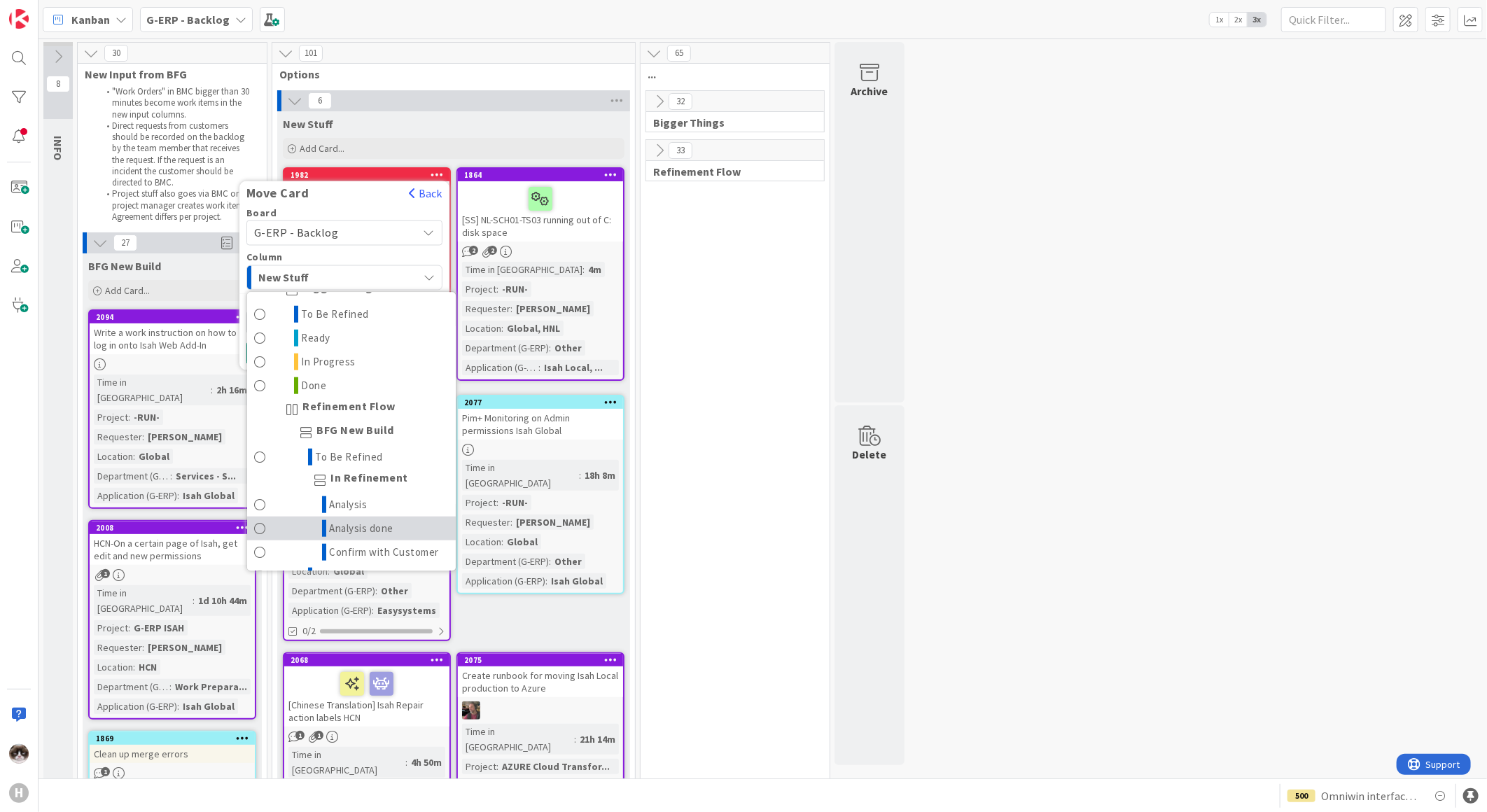
scroll to position [700, 0]
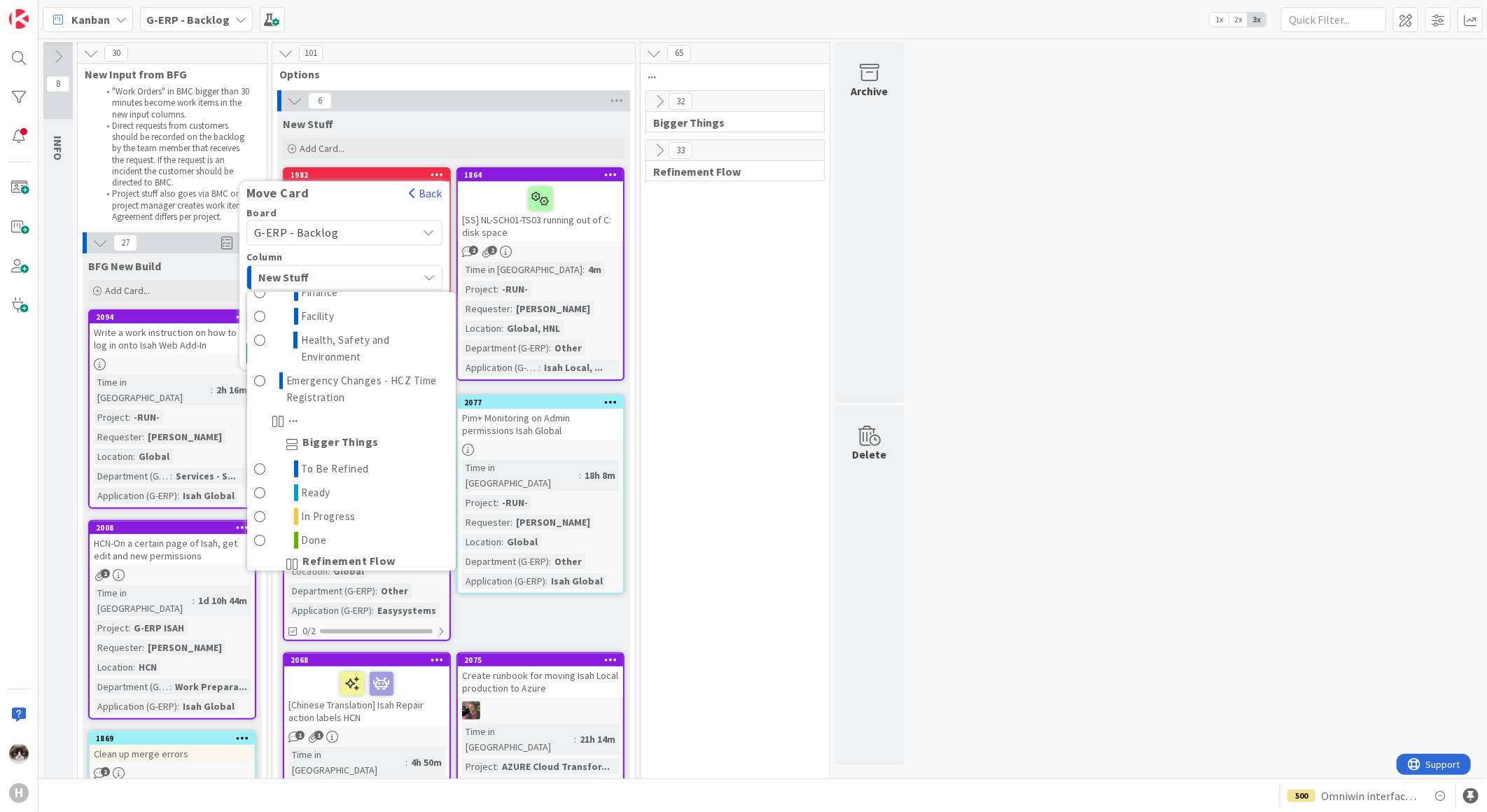
drag, startPoint x: 693, startPoint y: 376, endPoint x: 678, endPoint y: 364, distance: 19.2
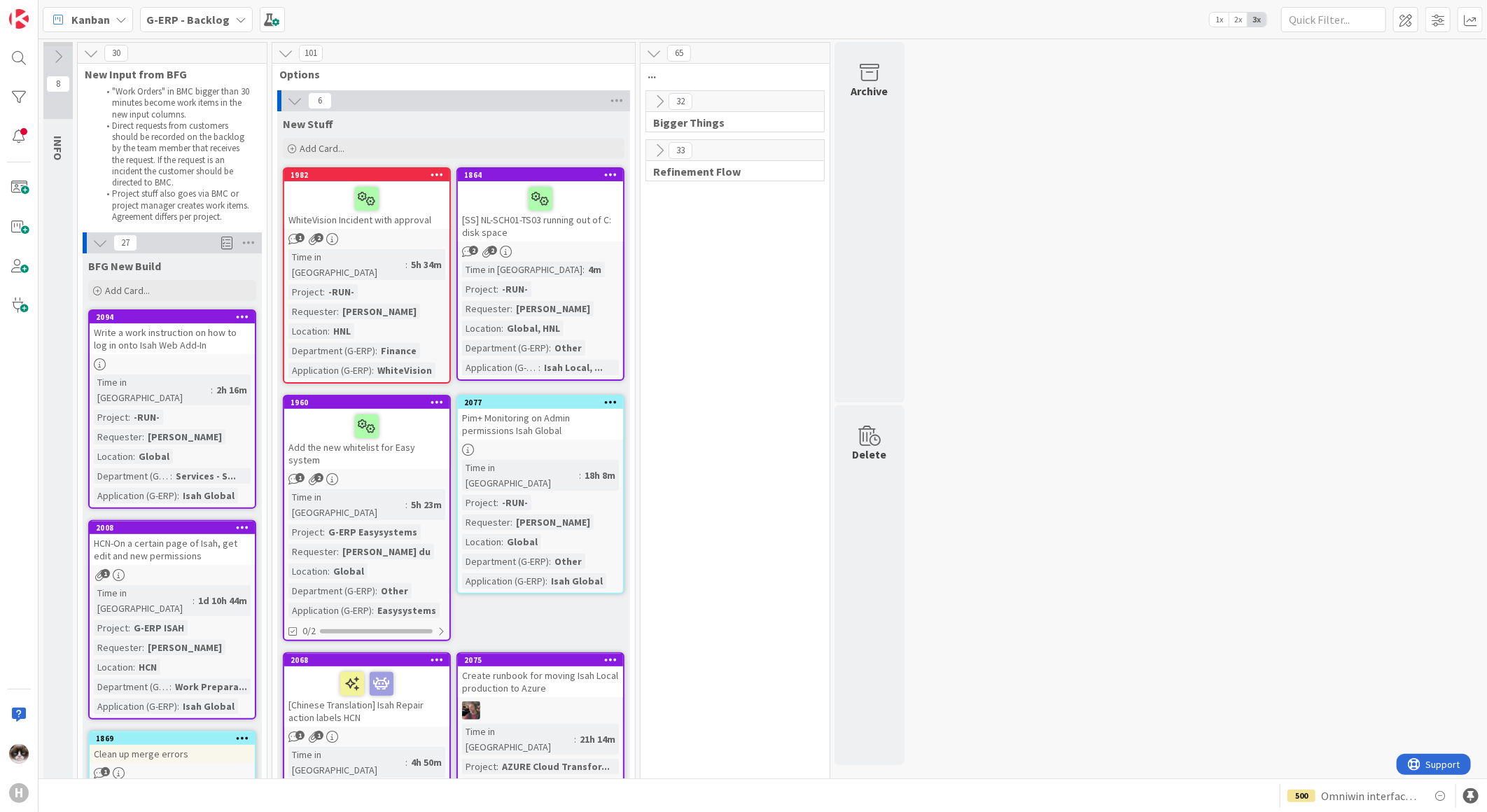
click at [390, 233] on div "1 2" at bounding box center [367, 239] width 165 height 12
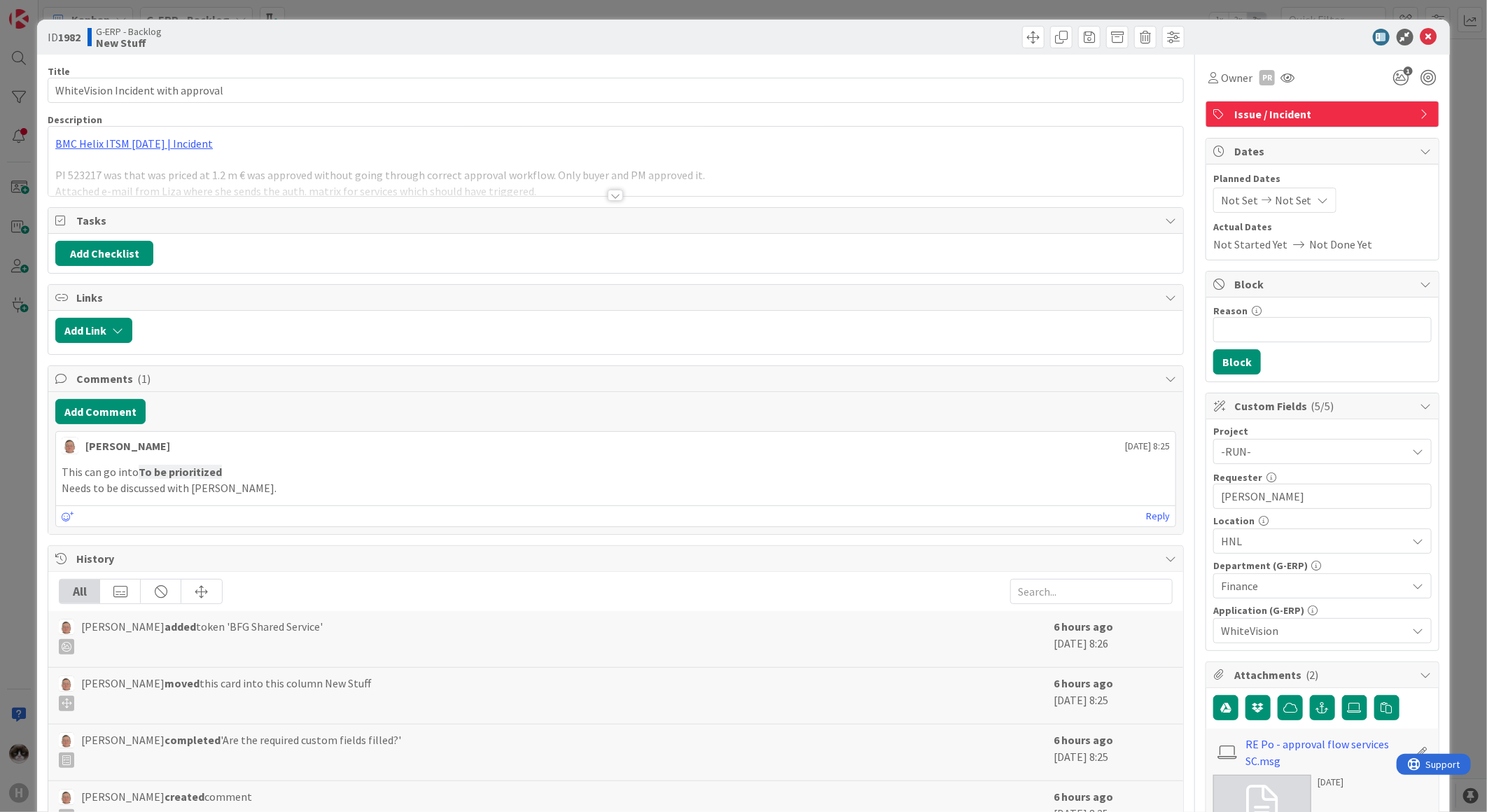
click at [619, 195] on div at bounding box center [615, 178] width 1135 height 36
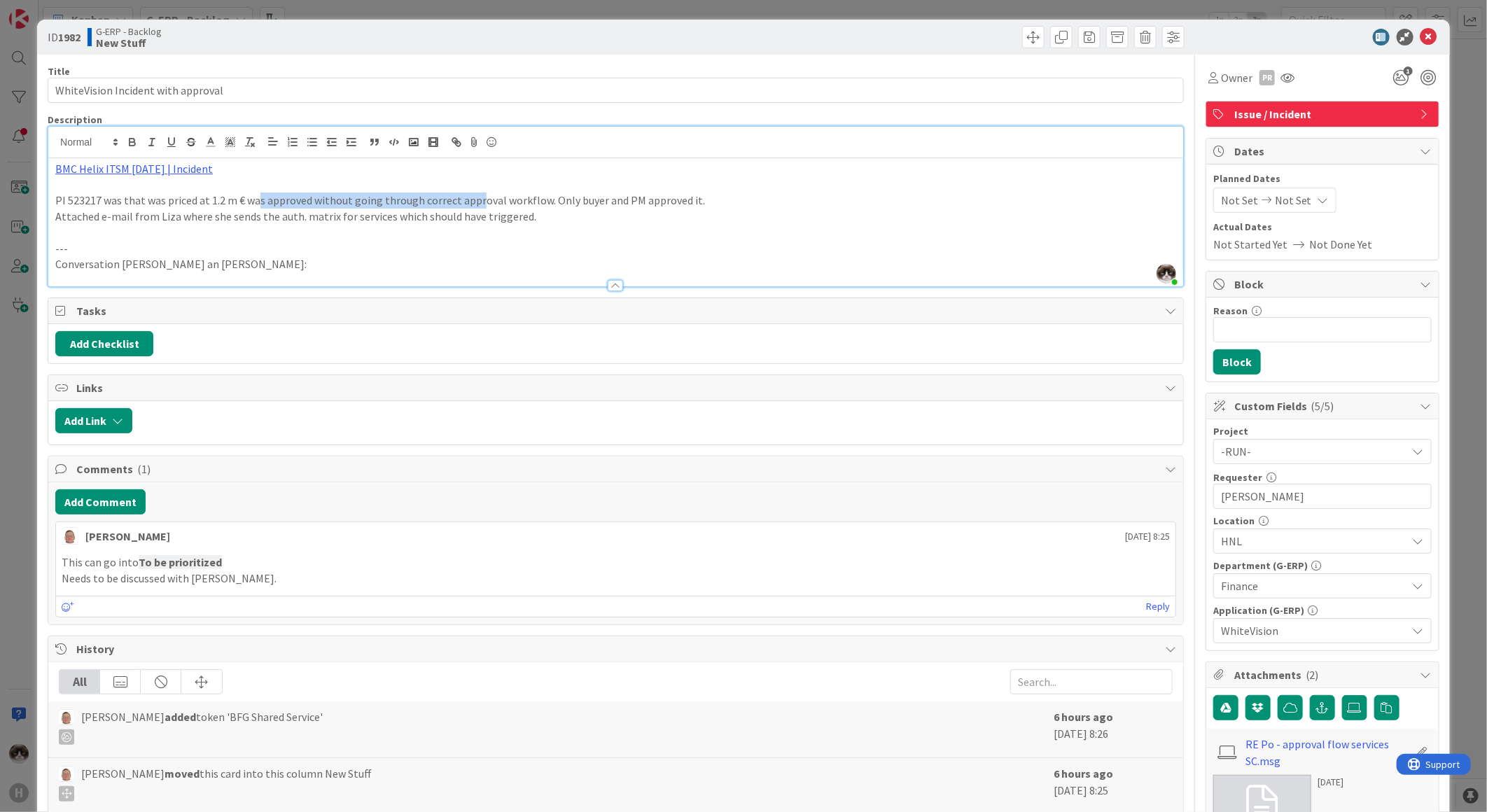
drag, startPoint x: 269, startPoint y: 196, endPoint x: 476, endPoint y: 203, distance: 207.1
click at [476, 203] on p "PI 523217 was that was priced at 1.2 m € was approved without going through cor…" at bounding box center [616, 201] width 1121 height 16
drag, startPoint x: 150, startPoint y: 200, endPoint x: 714, endPoint y: 201, distance: 564.0
click at [714, 201] on p "PI 523217 was that was priced at 1.2 m € was approved without going through cor…" at bounding box center [616, 201] width 1121 height 16
drag, startPoint x: 247, startPoint y: 220, endPoint x: 568, endPoint y: 222, distance: 321.0
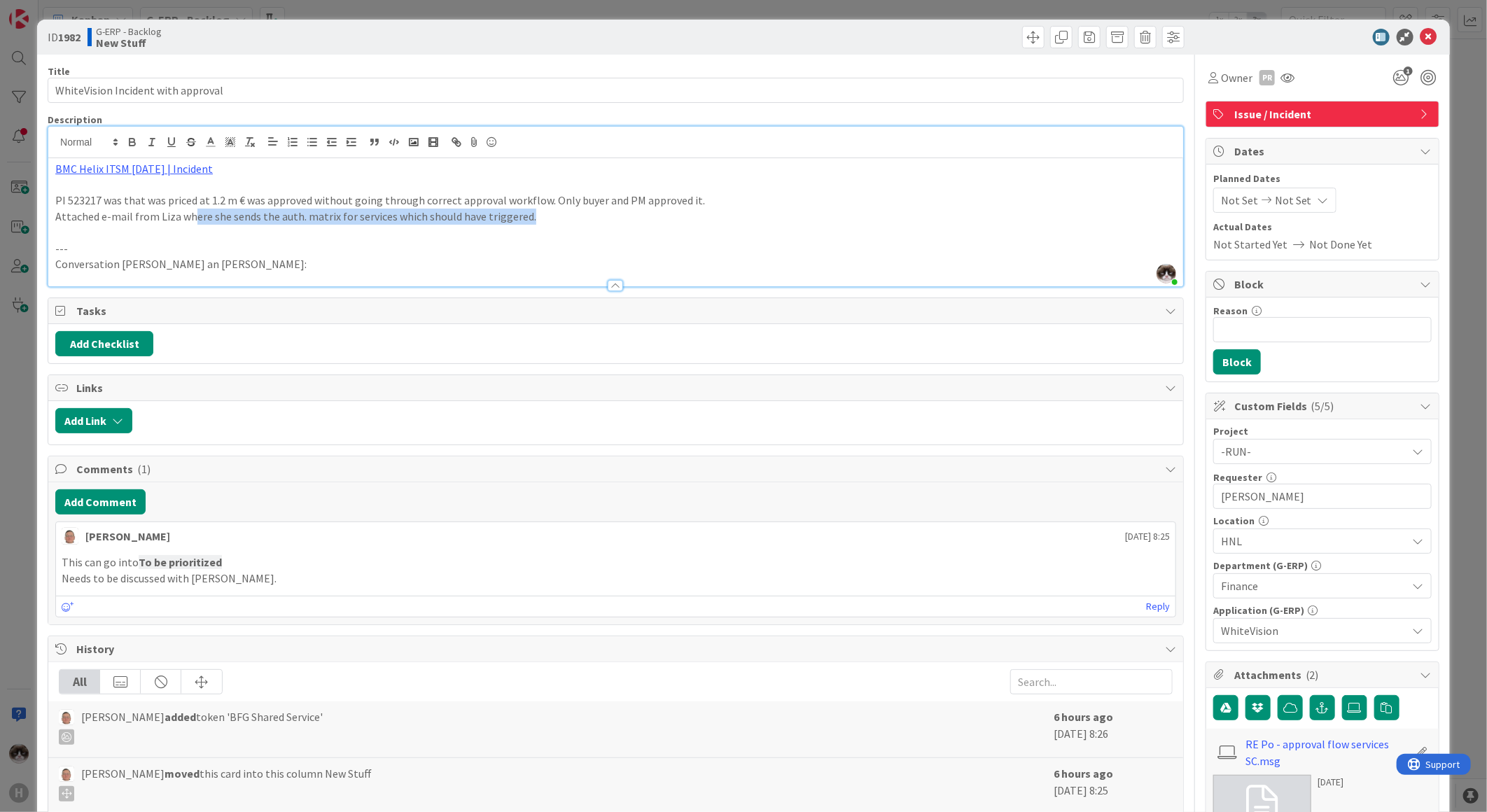
click at [565, 222] on p "Attached e-mail from Liza where she sends the auth. matrix for services which s…" at bounding box center [616, 217] width 1121 height 16
click at [541, 224] on p "Attached e-mail from Liza where she sends the auth. matrix for services which s…" at bounding box center [616, 217] width 1121 height 16
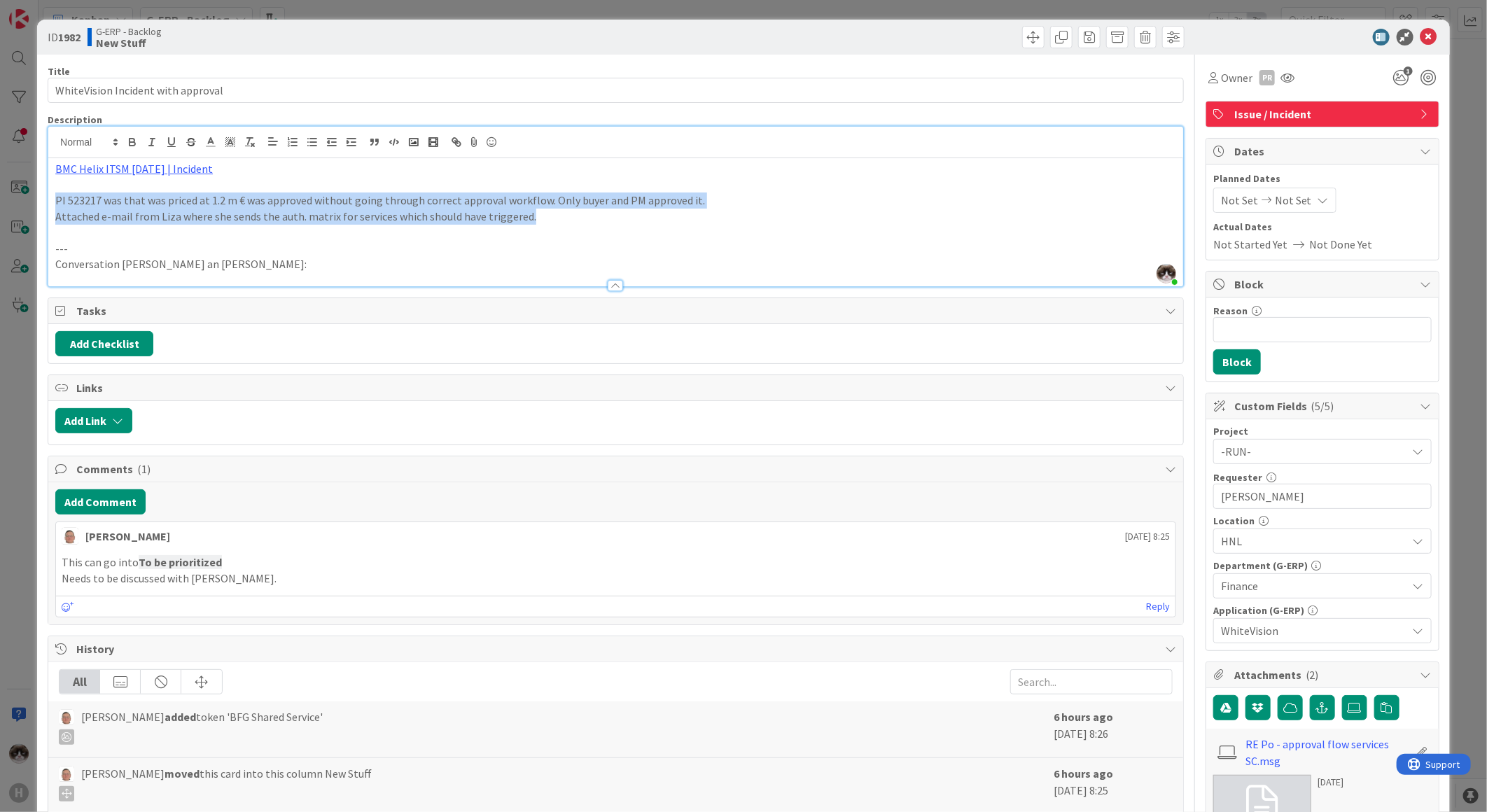
drag, startPoint x: 541, startPoint y: 215, endPoint x: -4, endPoint y: 201, distance: 545.2
click at [0, 201] on html "H Kanban G-ERP - Backlog 1x 2x 3x 8 INFO This column contains information cards…" at bounding box center [744, 406] width 1487 height 812
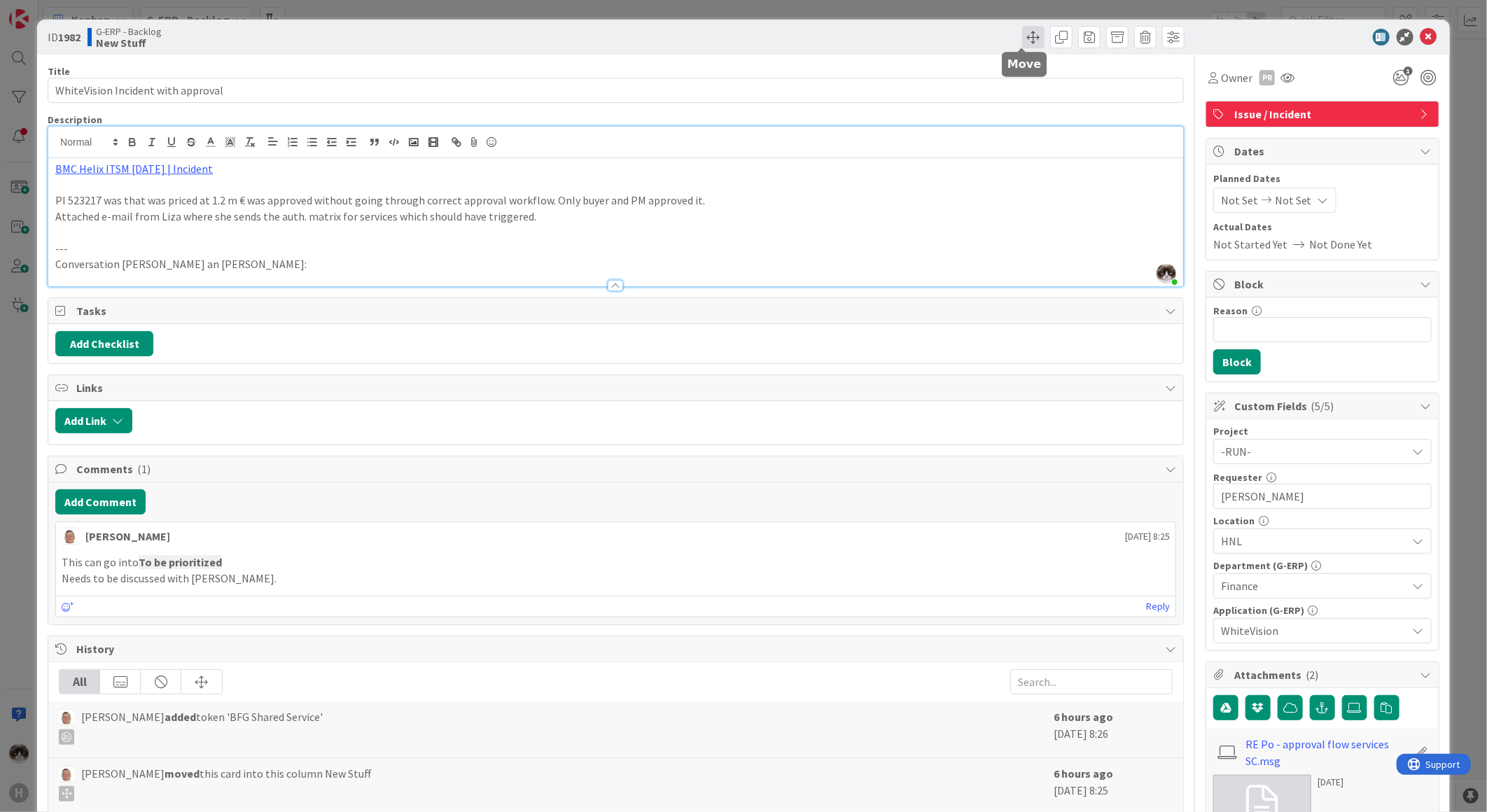
click at [1022, 45] on span at bounding box center [1033, 36] width 23 height 23
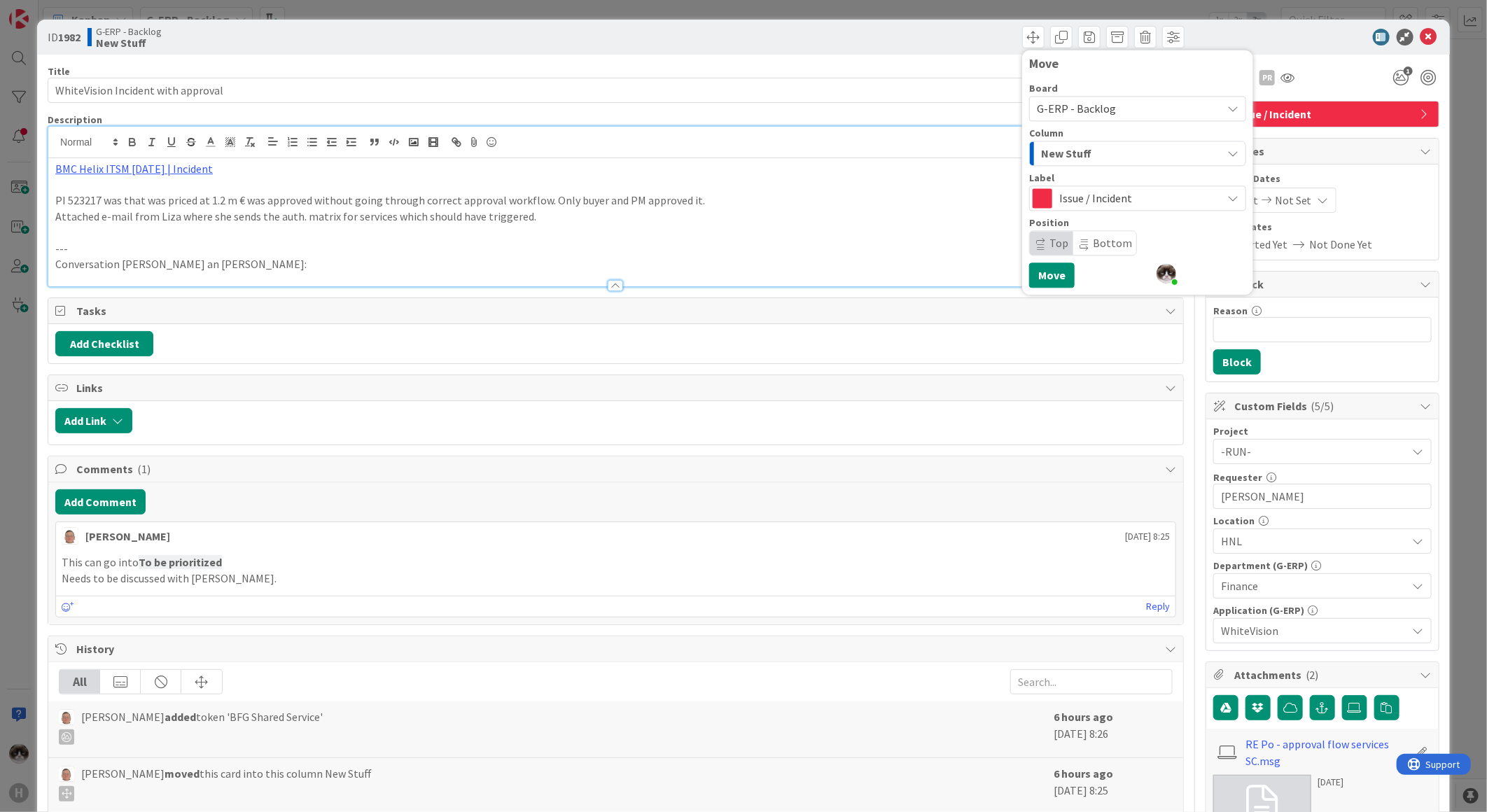
click at [1070, 155] on span "New Stuff" at bounding box center [1066, 153] width 50 height 18
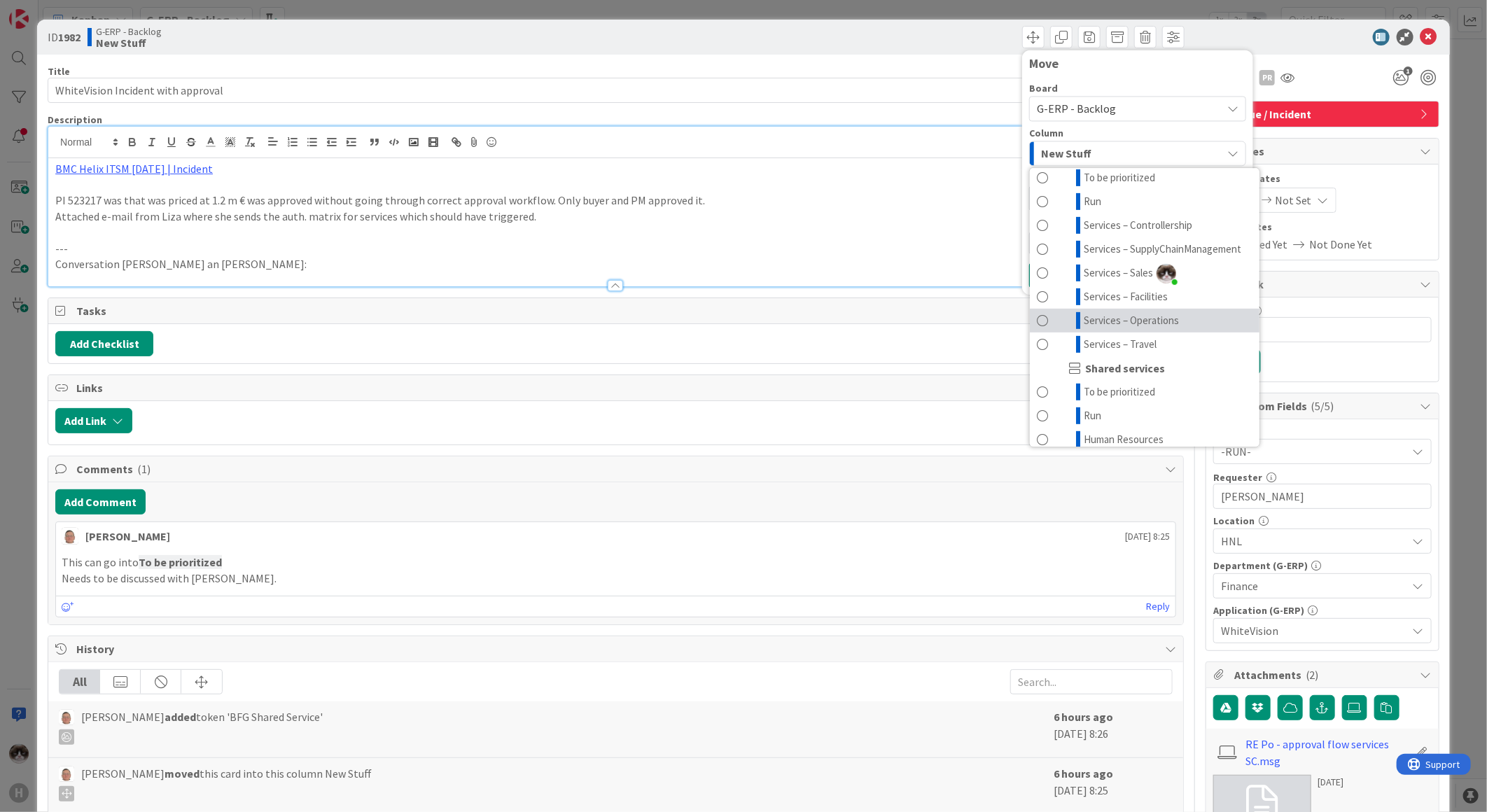
scroll to position [466, 0]
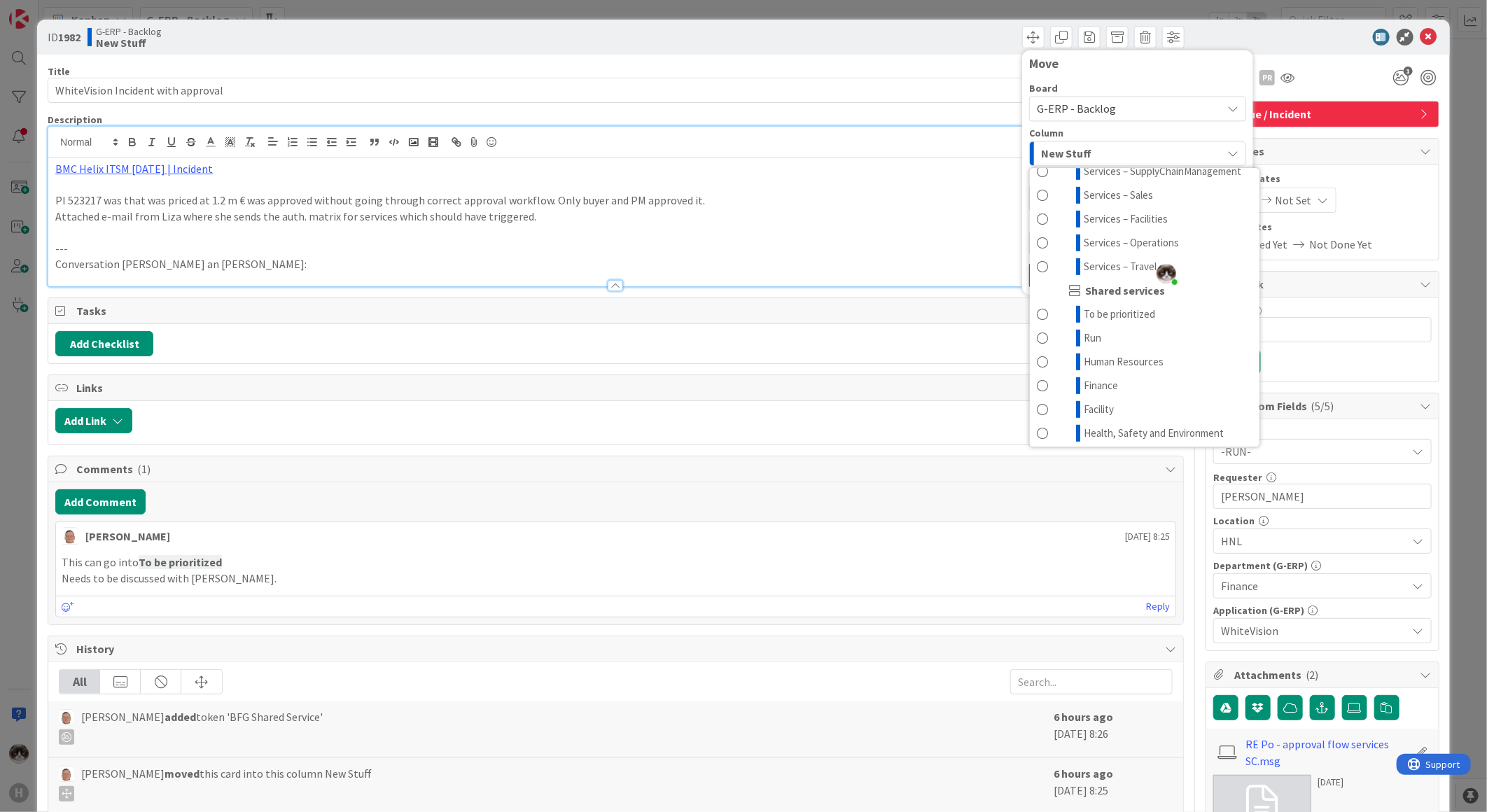
click at [1105, 149] on div "New Stuff" at bounding box center [1129, 153] width 184 height 23
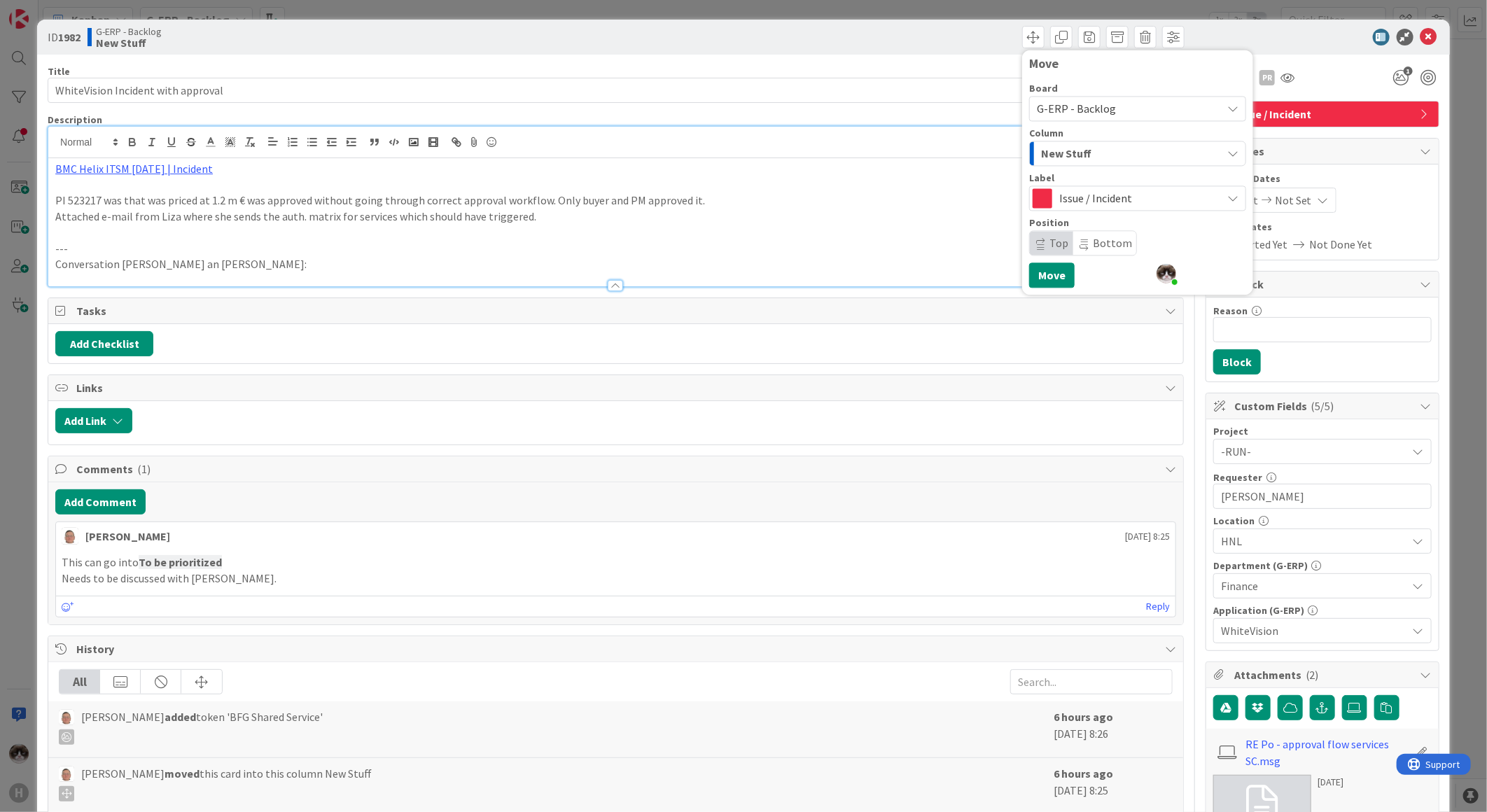
click at [1104, 149] on div "New Stuff" at bounding box center [1129, 153] width 184 height 23
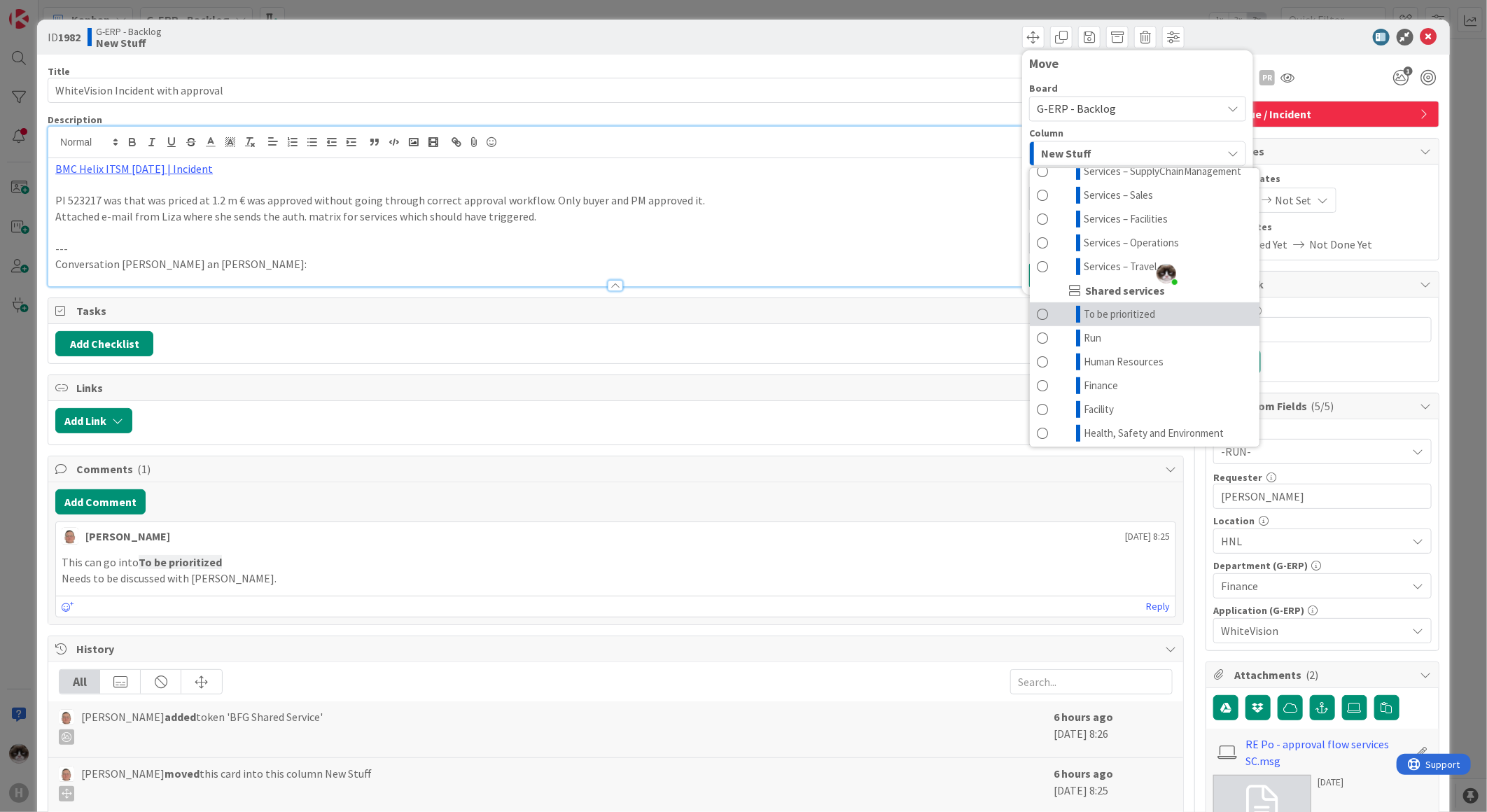
click at [1159, 326] on link "To be prioritized" at bounding box center [1144, 314] width 230 height 24
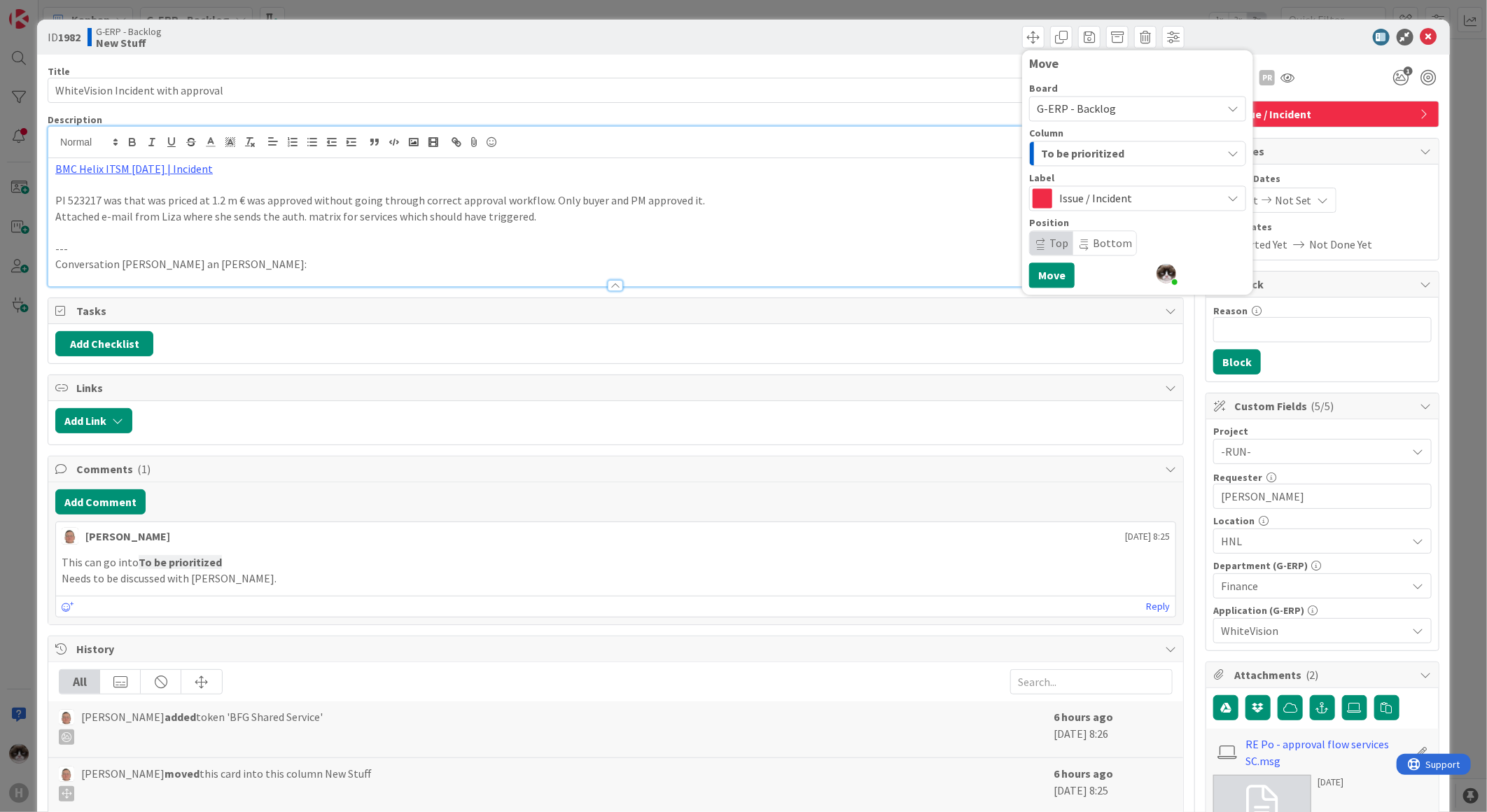
click at [895, 228] on p at bounding box center [616, 233] width 1121 height 16
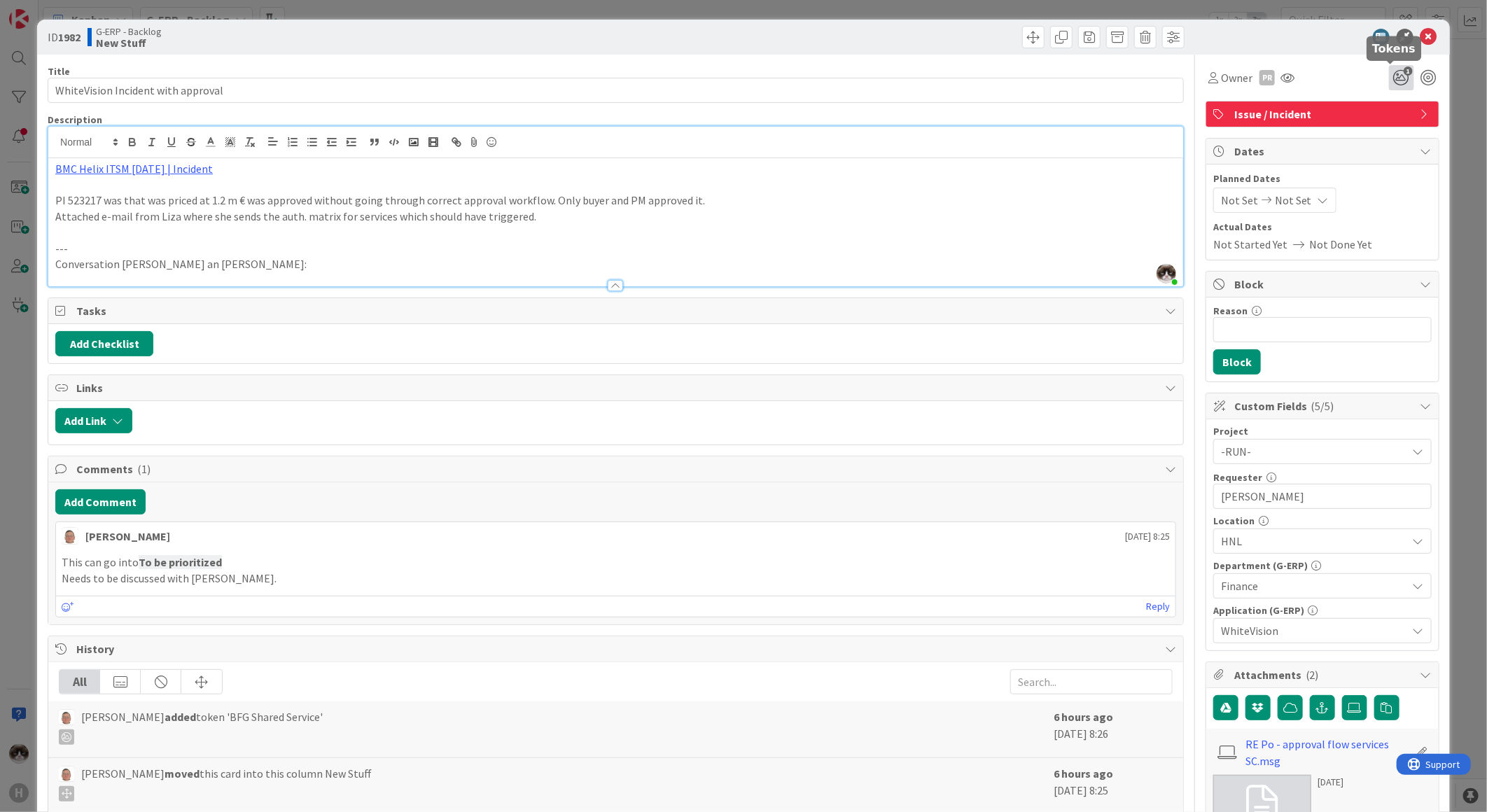
click at [1391, 85] on icon "1" at bounding box center [1401, 77] width 26 height 26
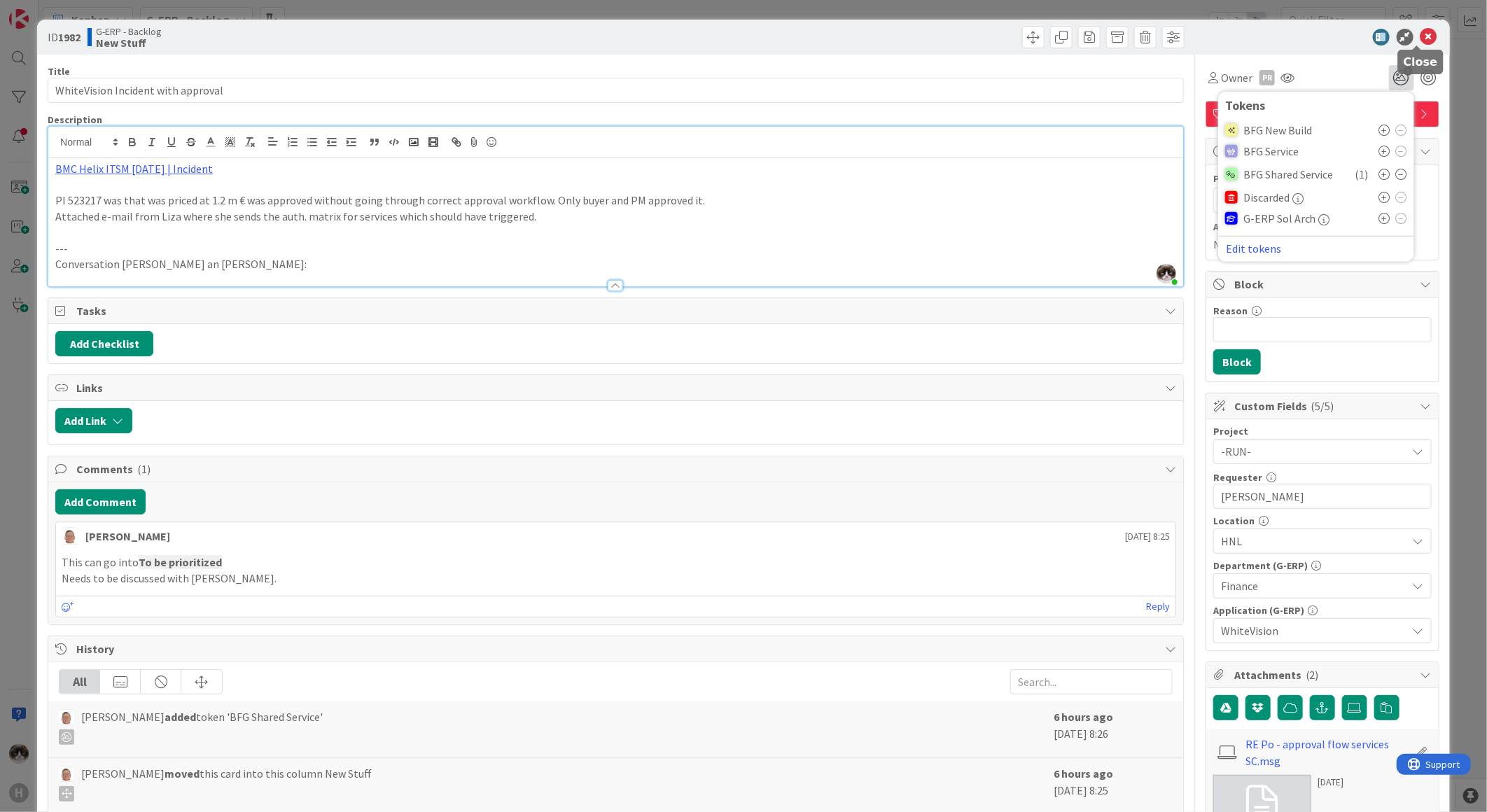
click at [1421, 36] on icon at bounding box center [1429, 36] width 17 height 17
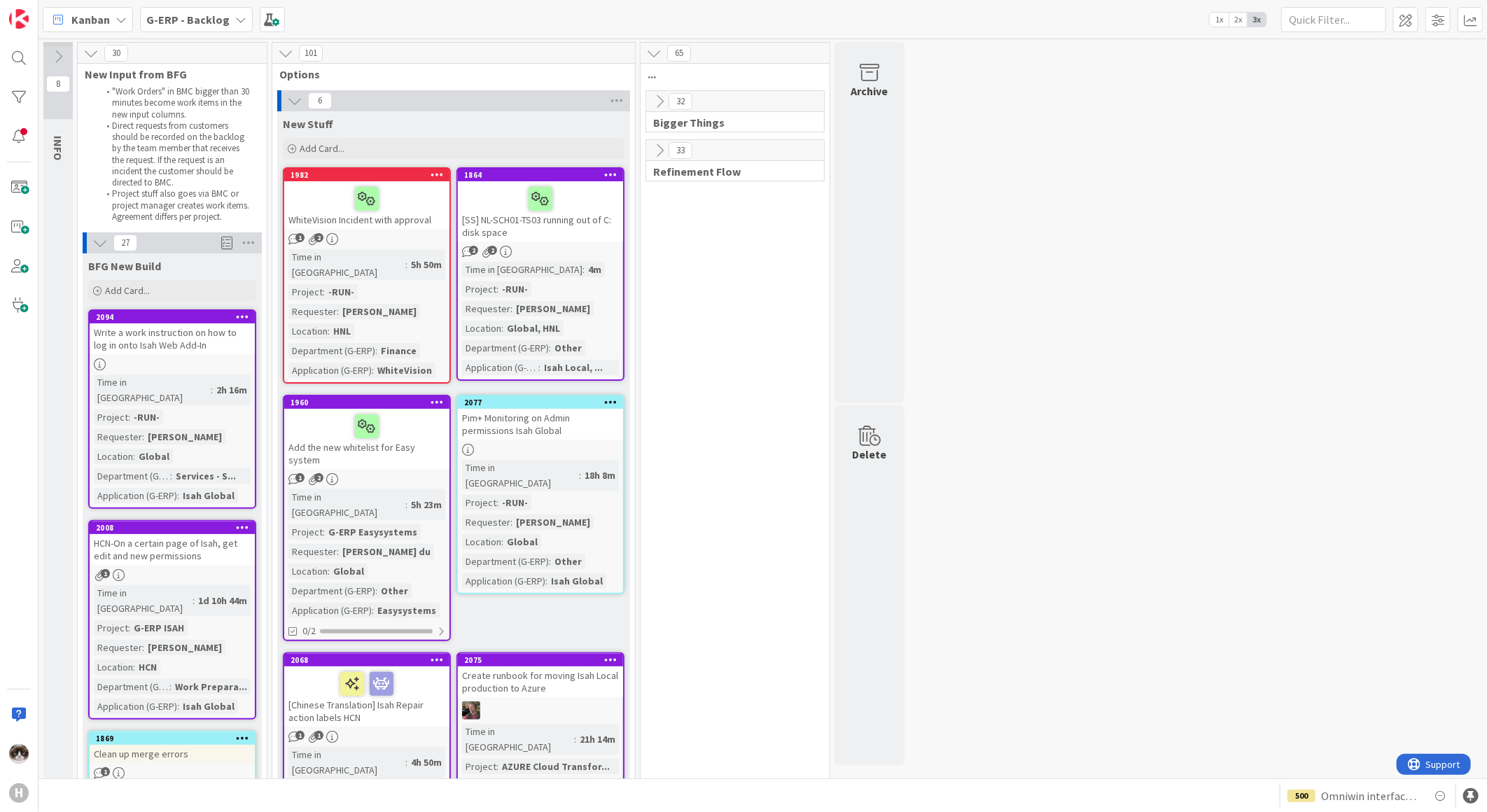
click at [421, 233] on div "1 2" at bounding box center [367, 239] width 165 height 12
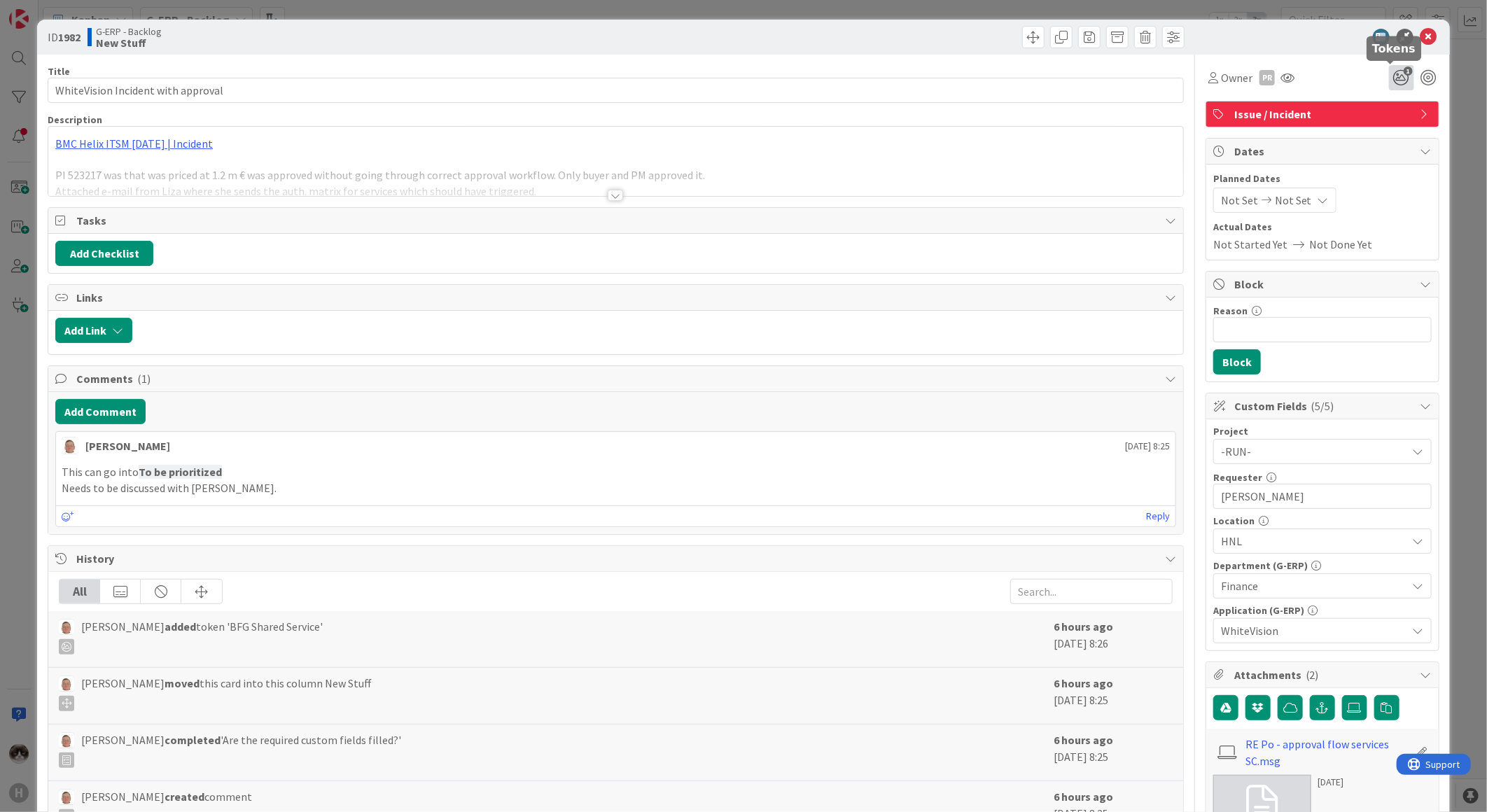
click at [1388, 77] on icon "1" at bounding box center [1401, 77] width 26 height 26
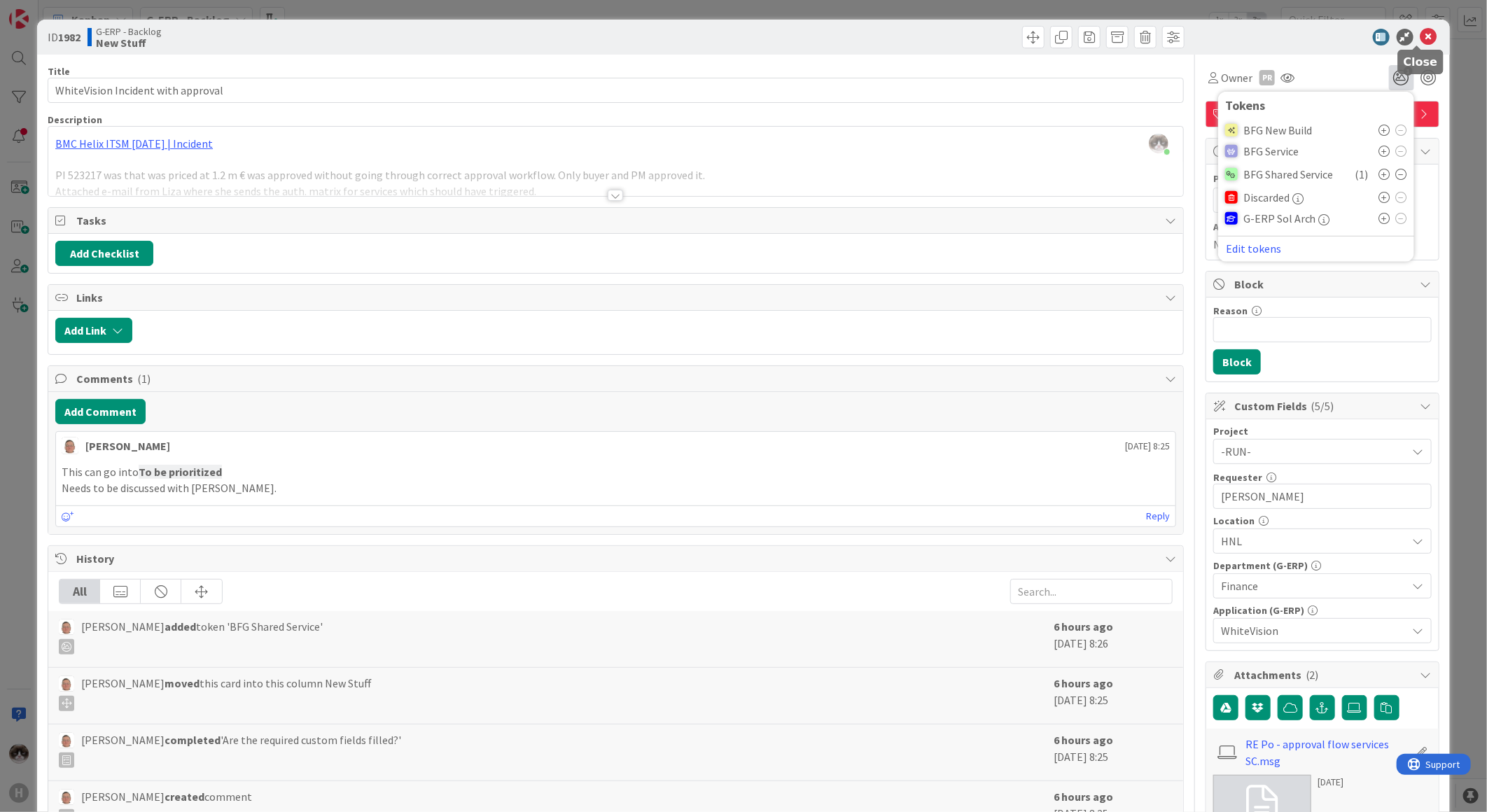
click at [1421, 37] on icon at bounding box center [1429, 36] width 17 height 17
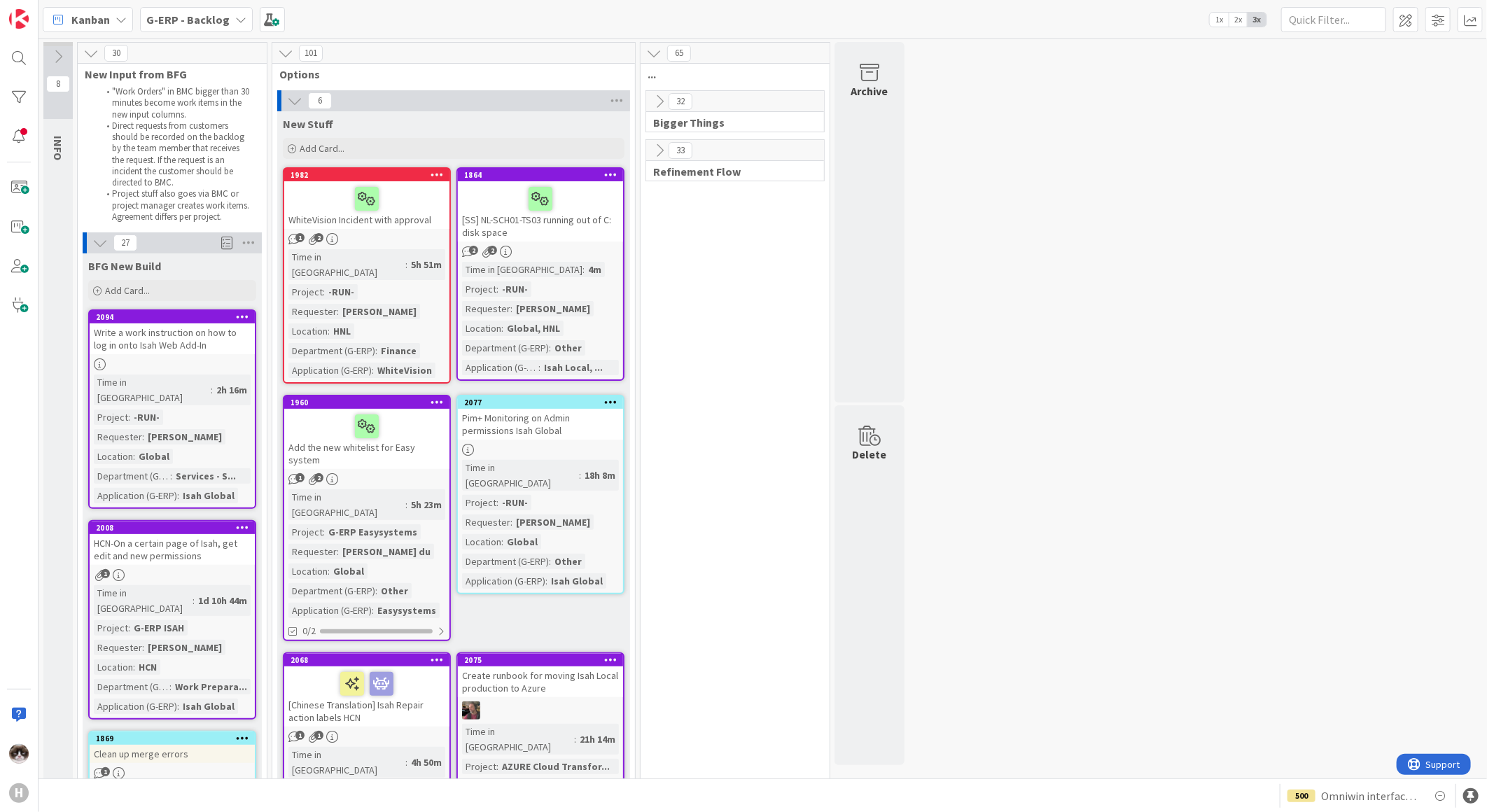
click at [429, 177] on div at bounding box center [436, 174] width 26 height 9
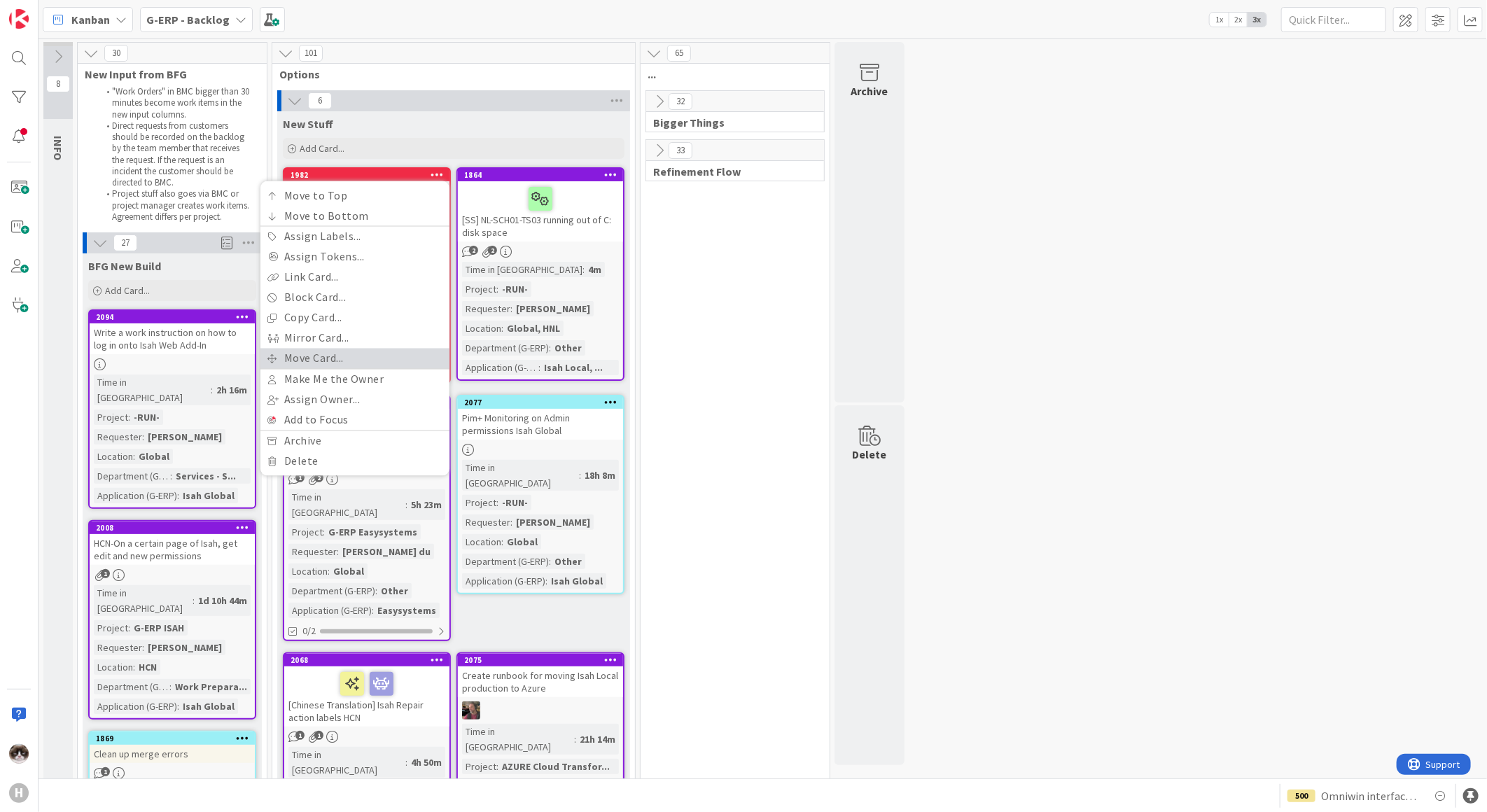
click at [359, 357] on link "Move Card..." at bounding box center [355, 359] width 189 height 20
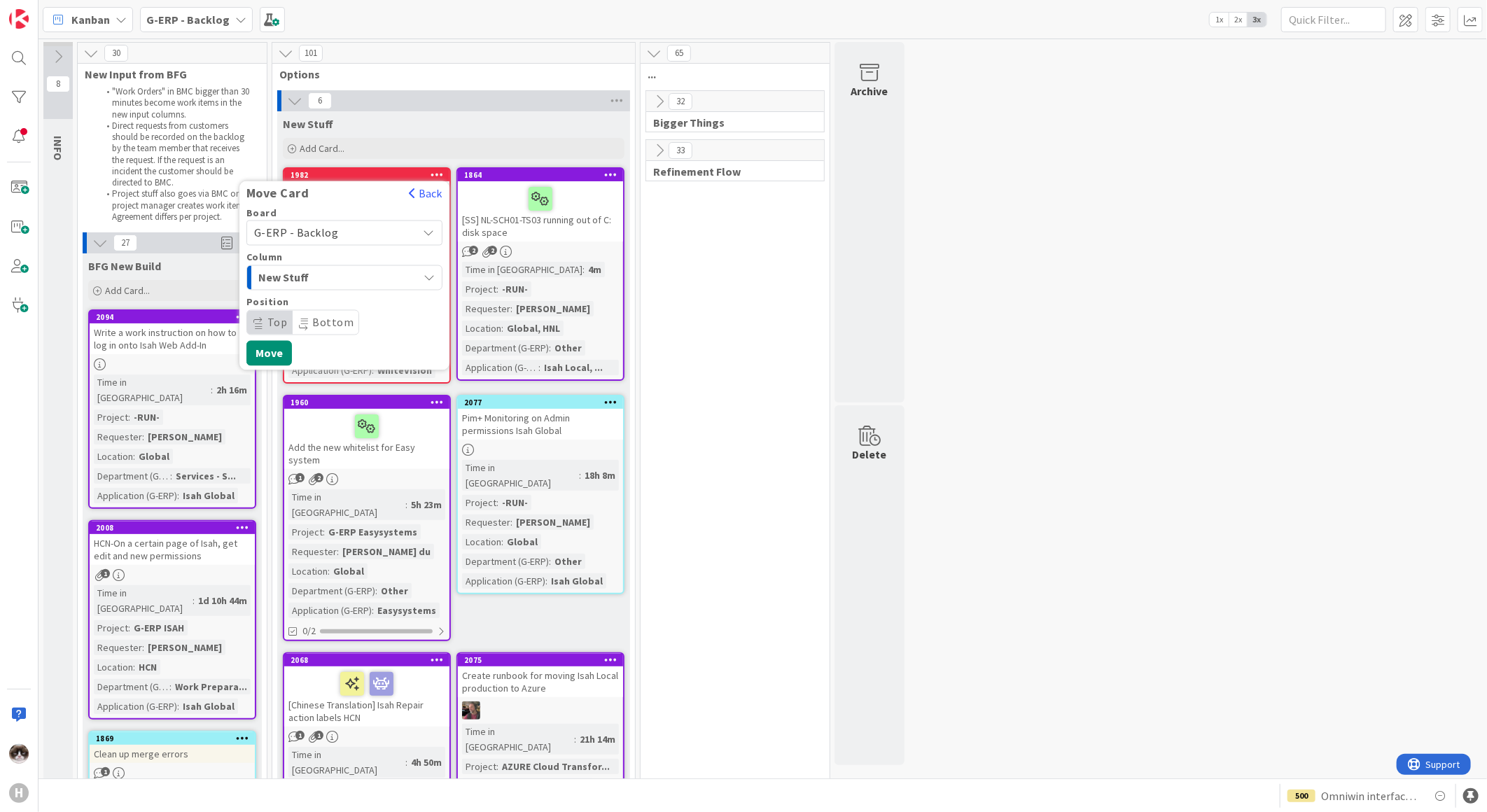
click at [315, 281] on span "New Stuff" at bounding box center [311, 277] width 105 height 18
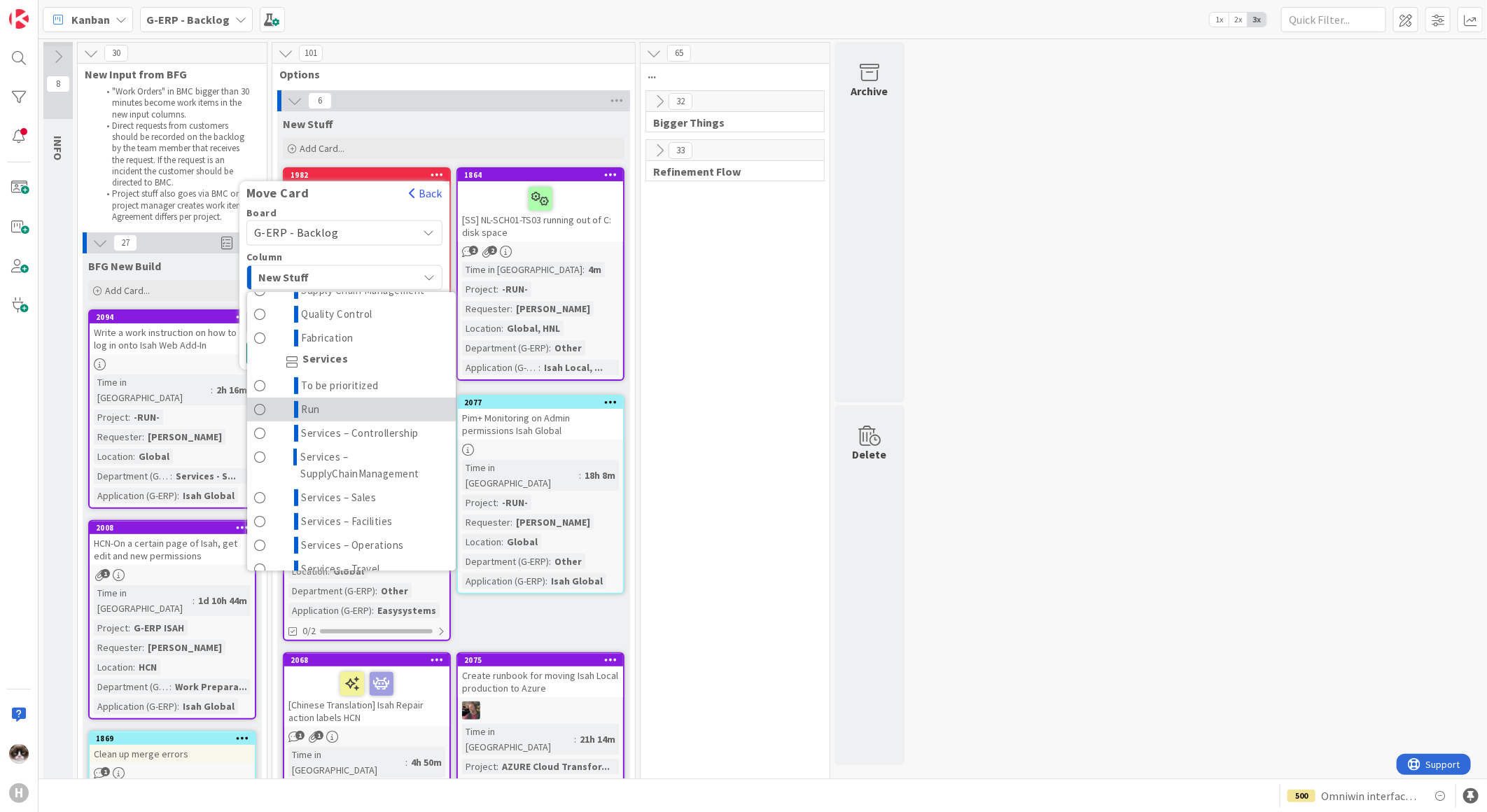
scroll to position [466, 0]
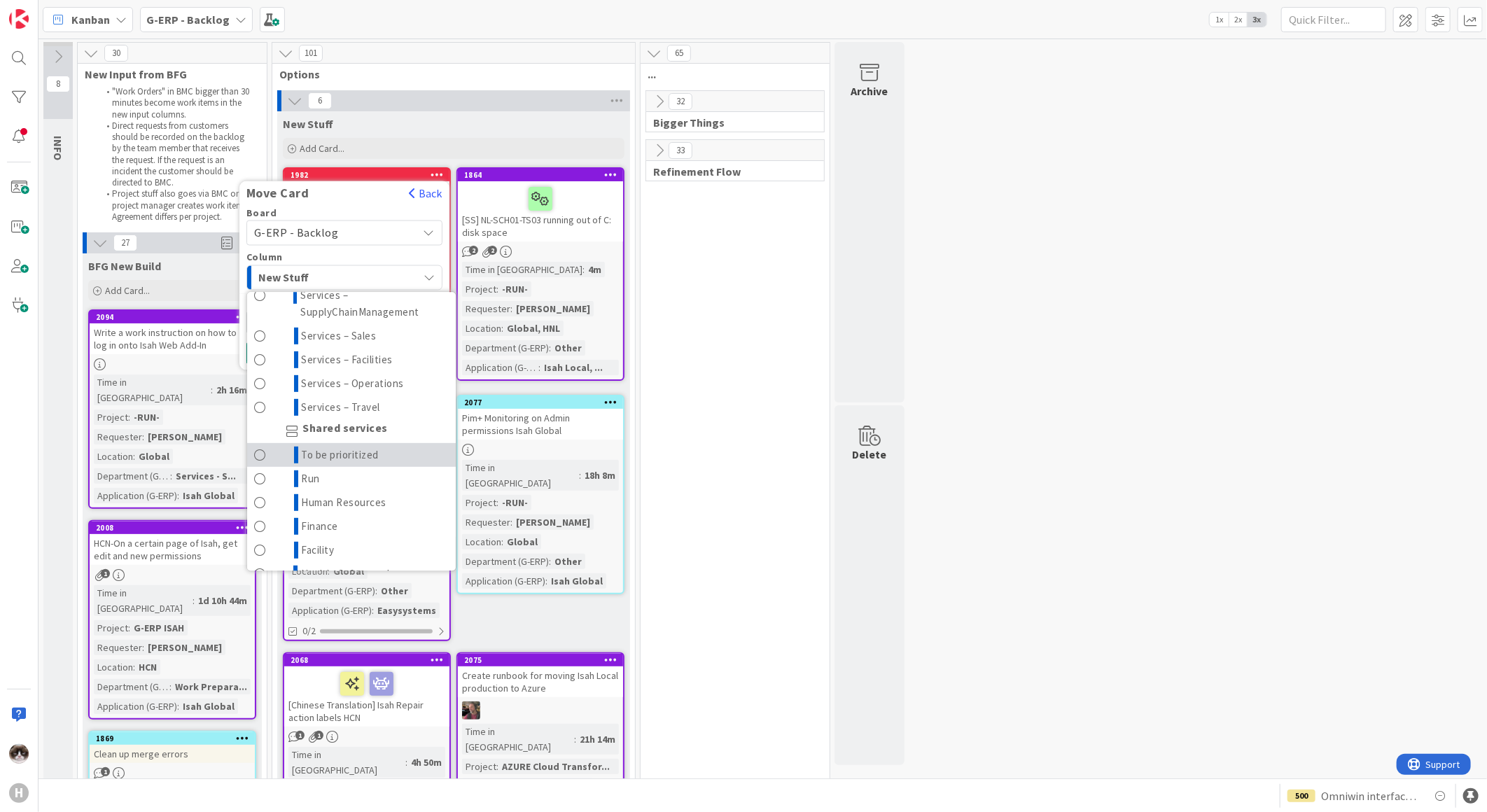
click at [367, 455] on span "To be prioritized" at bounding box center [340, 455] width 77 height 17
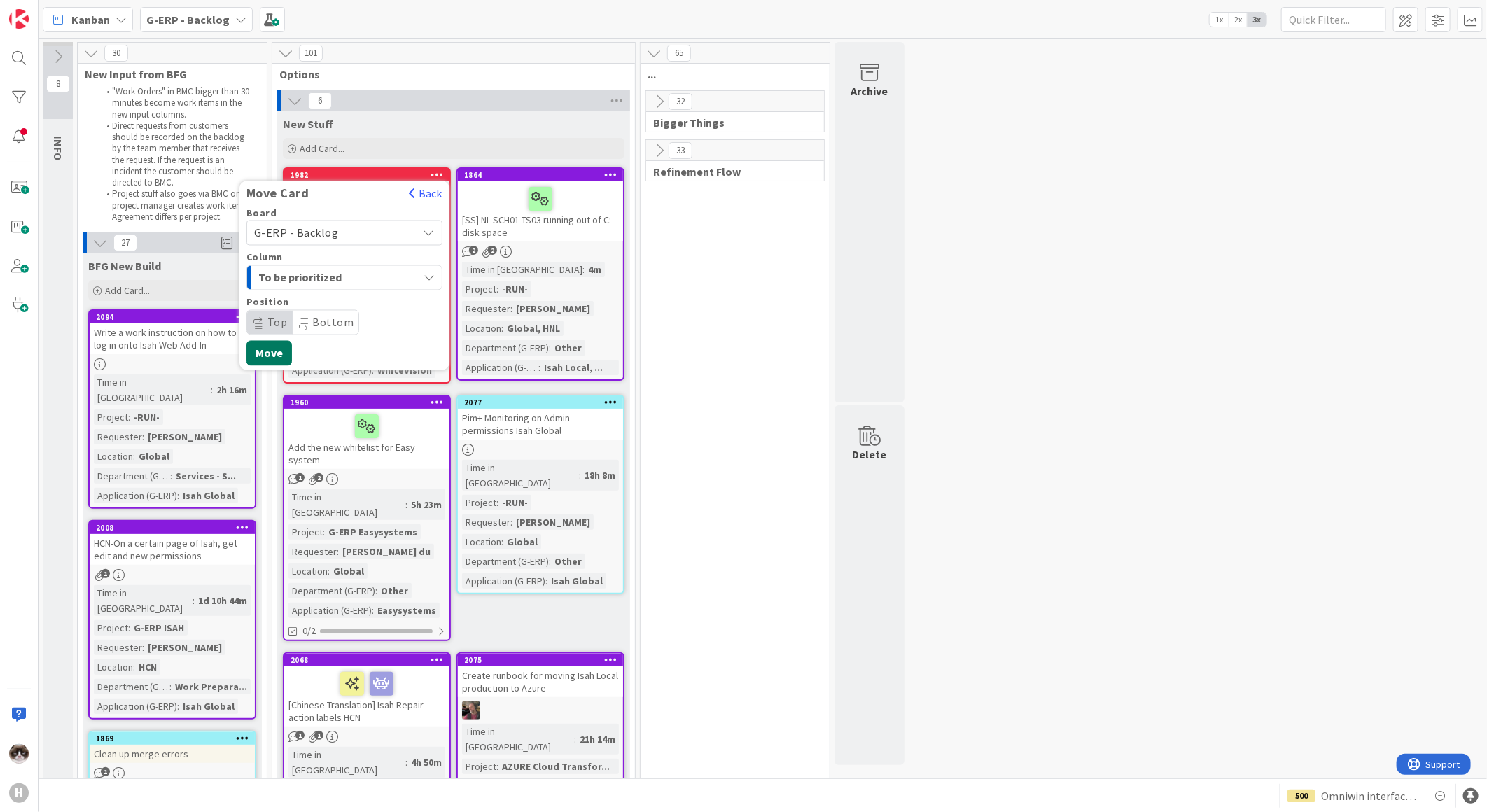
click at [280, 352] on button "Move" at bounding box center [269, 353] width 45 height 26
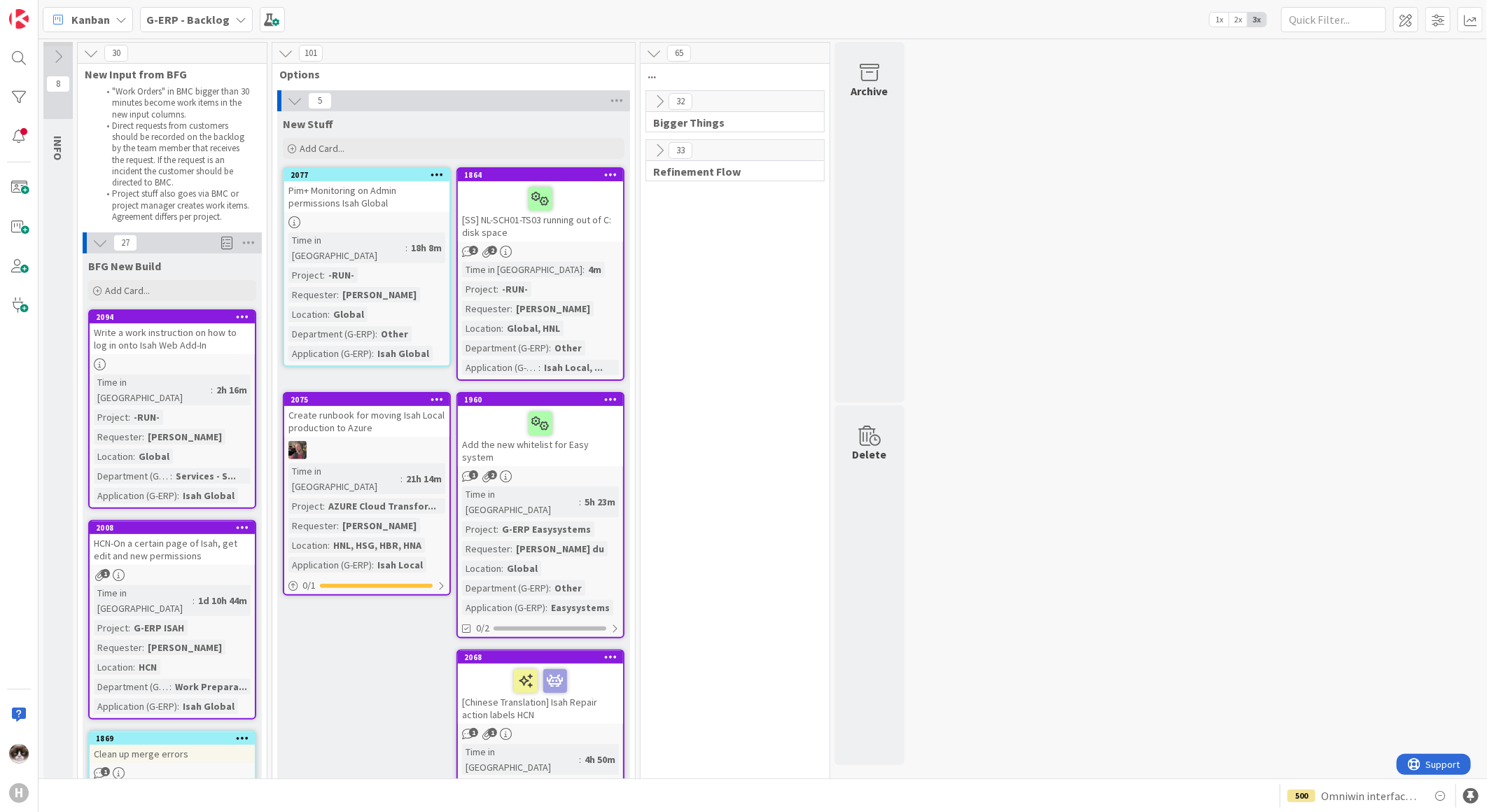
click at [376, 210] on div "Pim+ Monitoring on Admin permissions Isah Global" at bounding box center [367, 196] width 165 height 31
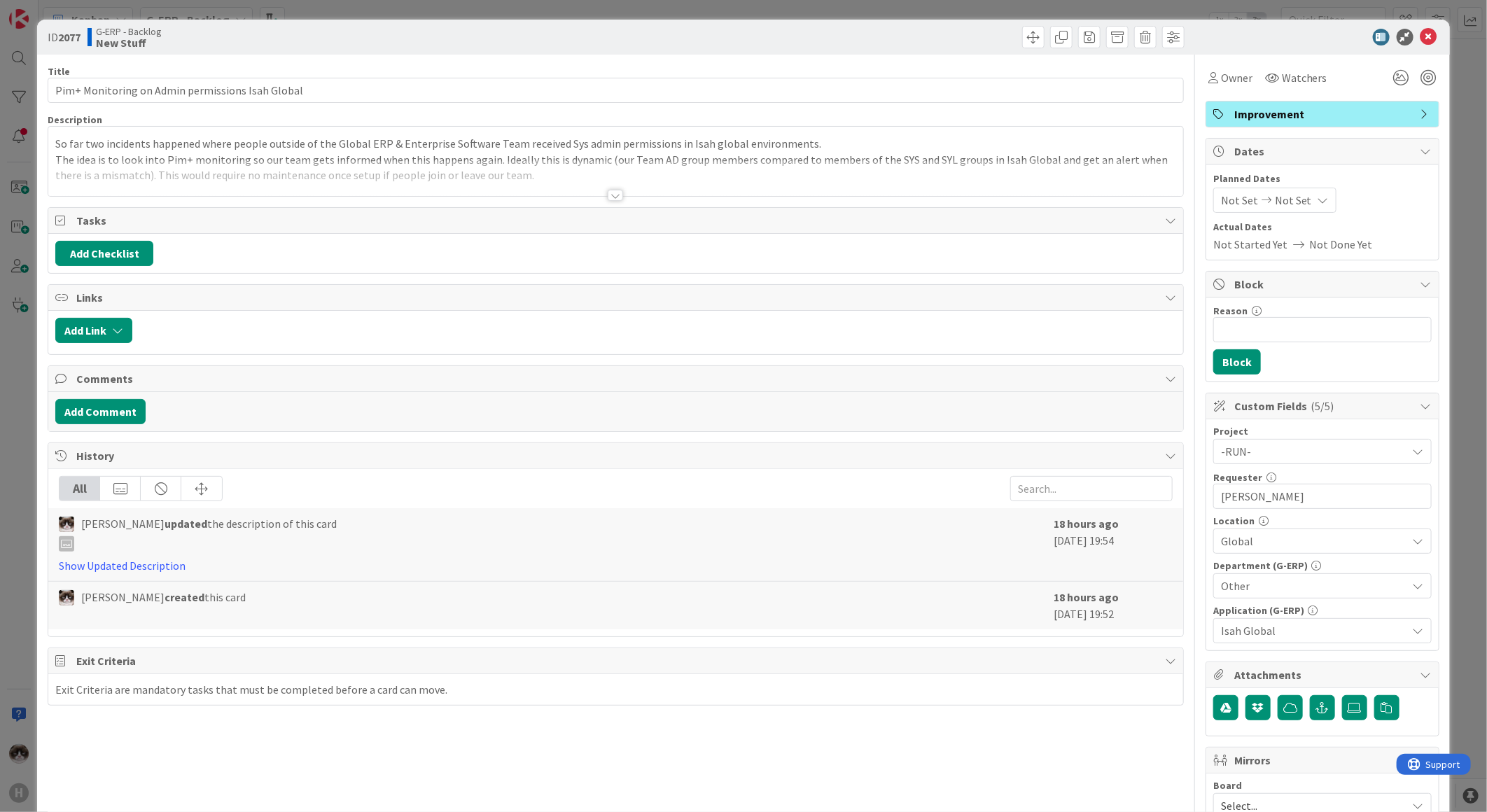
click at [611, 193] on div at bounding box center [615, 195] width 15 height 11
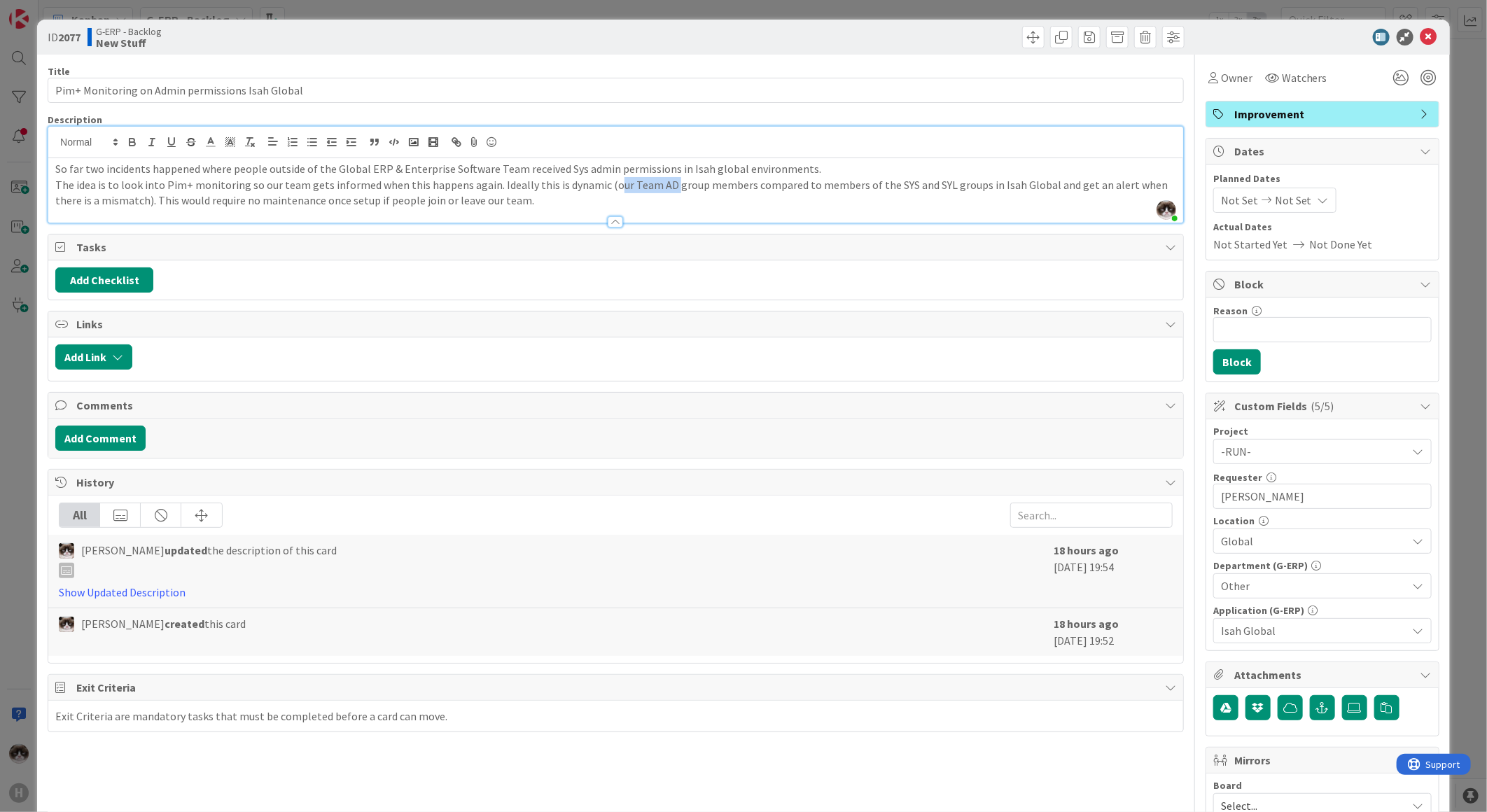
drag, startPoint x: 603, startPoint y: 187, endPoint x: 659, endPoint y: 187, distance: 56.0
click at [659, 187] on p "The idea is to look into Pim+ monitoring so our team gets informed when this ha…" at bounding box center [616, 193] width 1121 height 31
click at [662, 187] on p "The idea is to look into Pim+ monitoring so our team gets informed when this ha…" at bounding box center [616, 193] width 1121 height 31
drag, startPoint x: 641, startPoint y: 185, endPoint x: 662, endPoint y: 187, distance: 21.1
click at [662, 187] on p "The idea is to look into Pim+ monitoring so our team gets informed when this ha…" at bounding box center [616, 193] width 1121 height 31
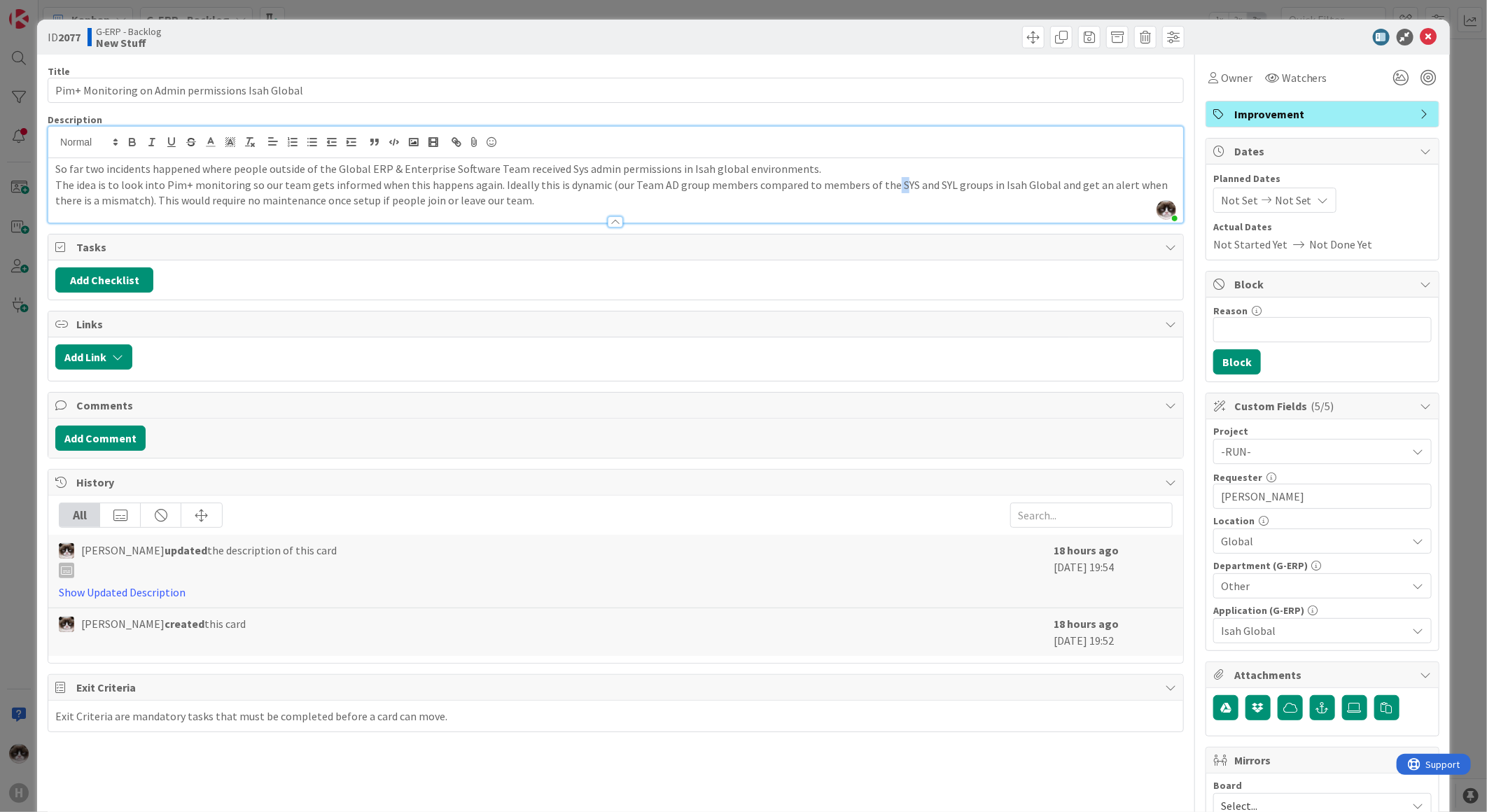
drag, startPoint x: 878, startPoint y: 190, endPoint x: 884, endPoint y: 198, distance: 10.0
click at [882, 190] on p "The idea is to look into Pim+ monitoring so our team gets informed when this ha…" at bounding box center [616, 193] width 1121 height 31
click at [1421, 33] on icon at bounding box center [1429, 36] width 17 height 17
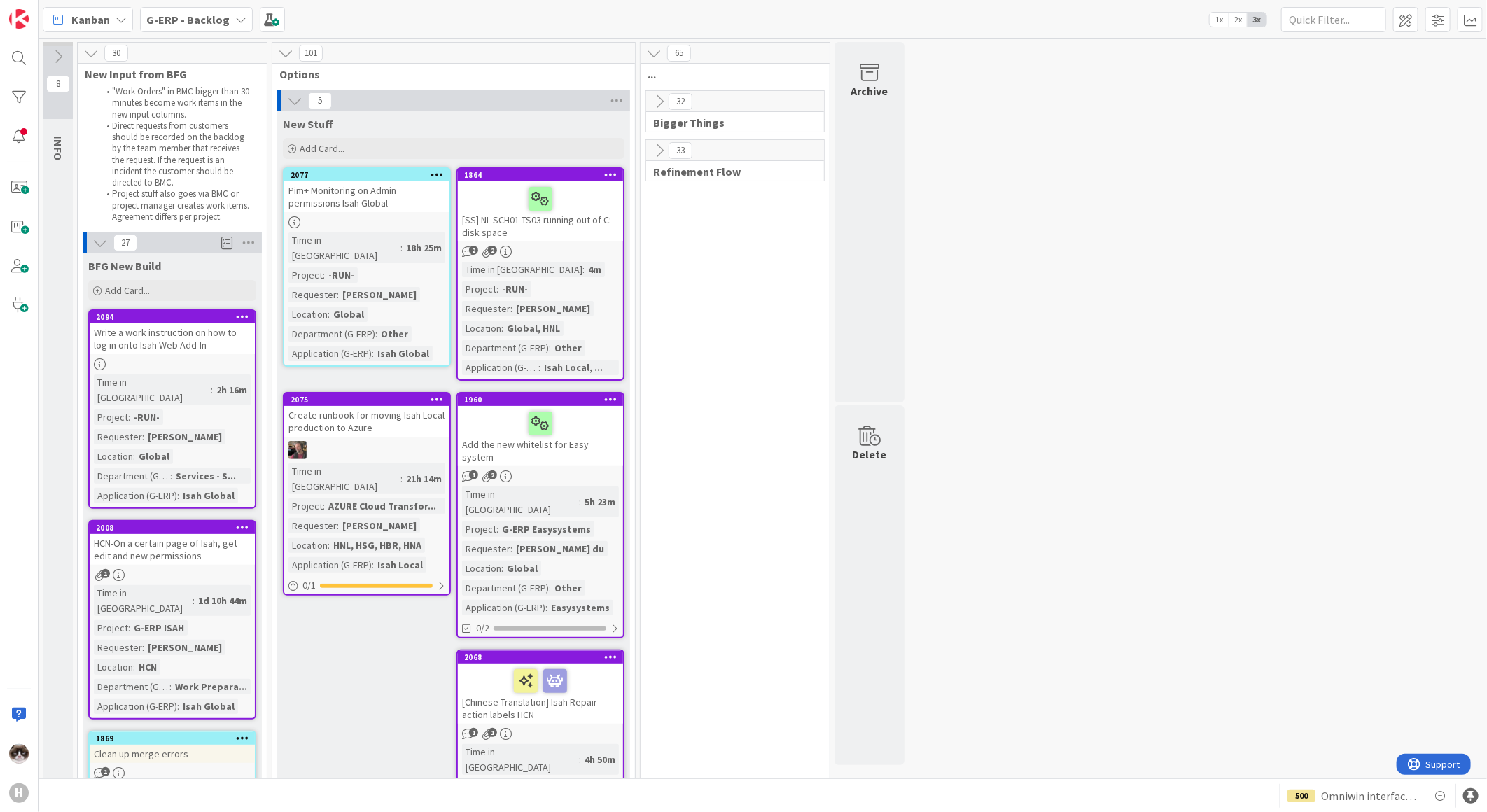
click at [429, 233] on div "Time in Column : 18h 25m Project : -RUN- Requester : Kevin van Dijk Location : …" at bounding box center [366, 297] width 157 height 129
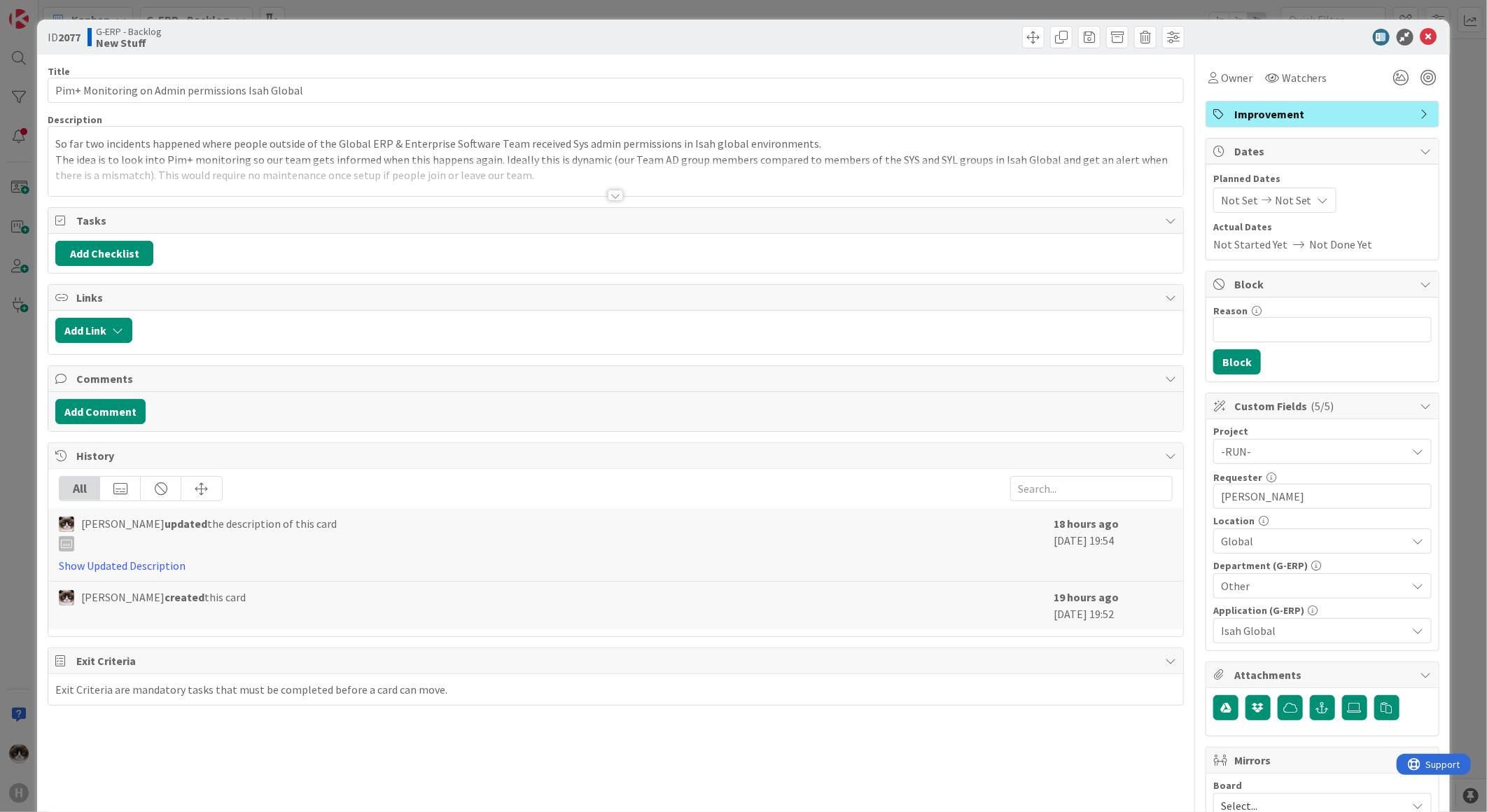
click at [600, 194] on div at bounding box center [615, 178] width 1135 height 36
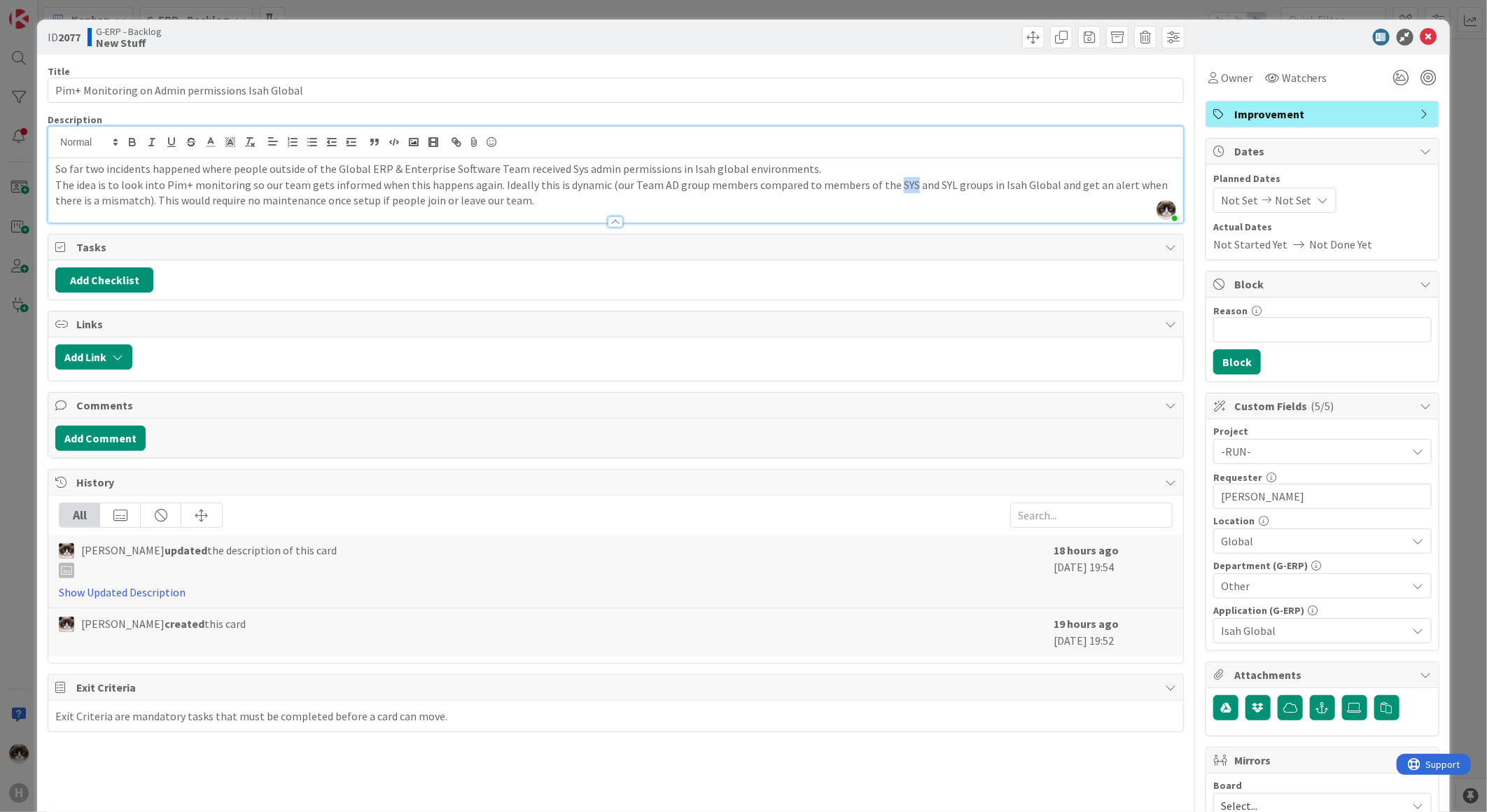
drag, startPoint x: 871, startPoint y: 182, endPoint x: 887, endPoint y: 178, distance: 16.5
click at [887, 178] on p "The idea is to look into Pim+ monitoring so our team gets informed when this ha…" at bounding box center [616, 193] width 1121 height 31
click at [524, 198] on p "The idea is to look into Pim+ monitoring so our team gets informed when this ha…" at bounding box center [616, 193] width 1121 height 31
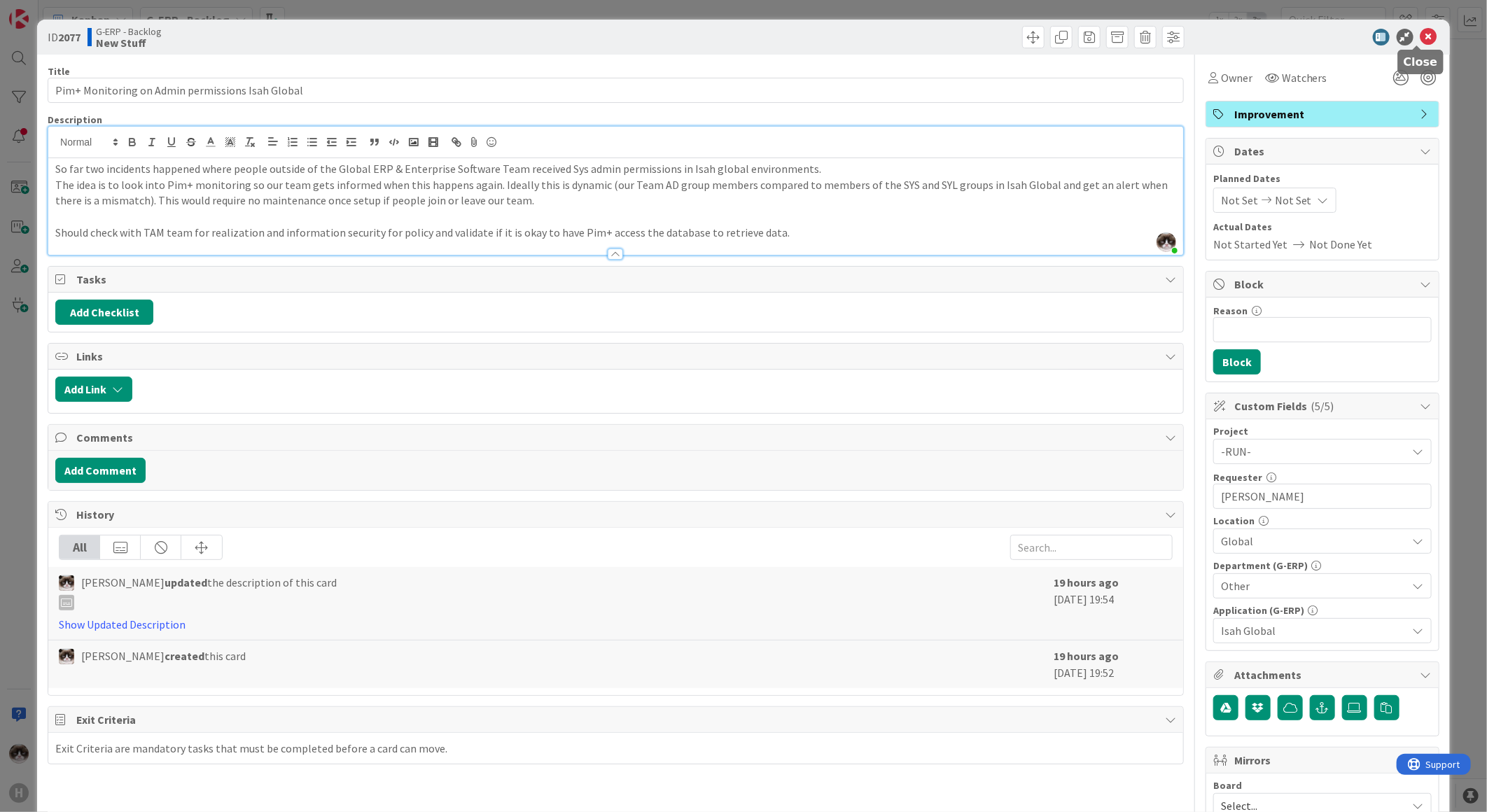
click at [1421, 37] on icon at bounding box center [1429, 36] width 17 height 17
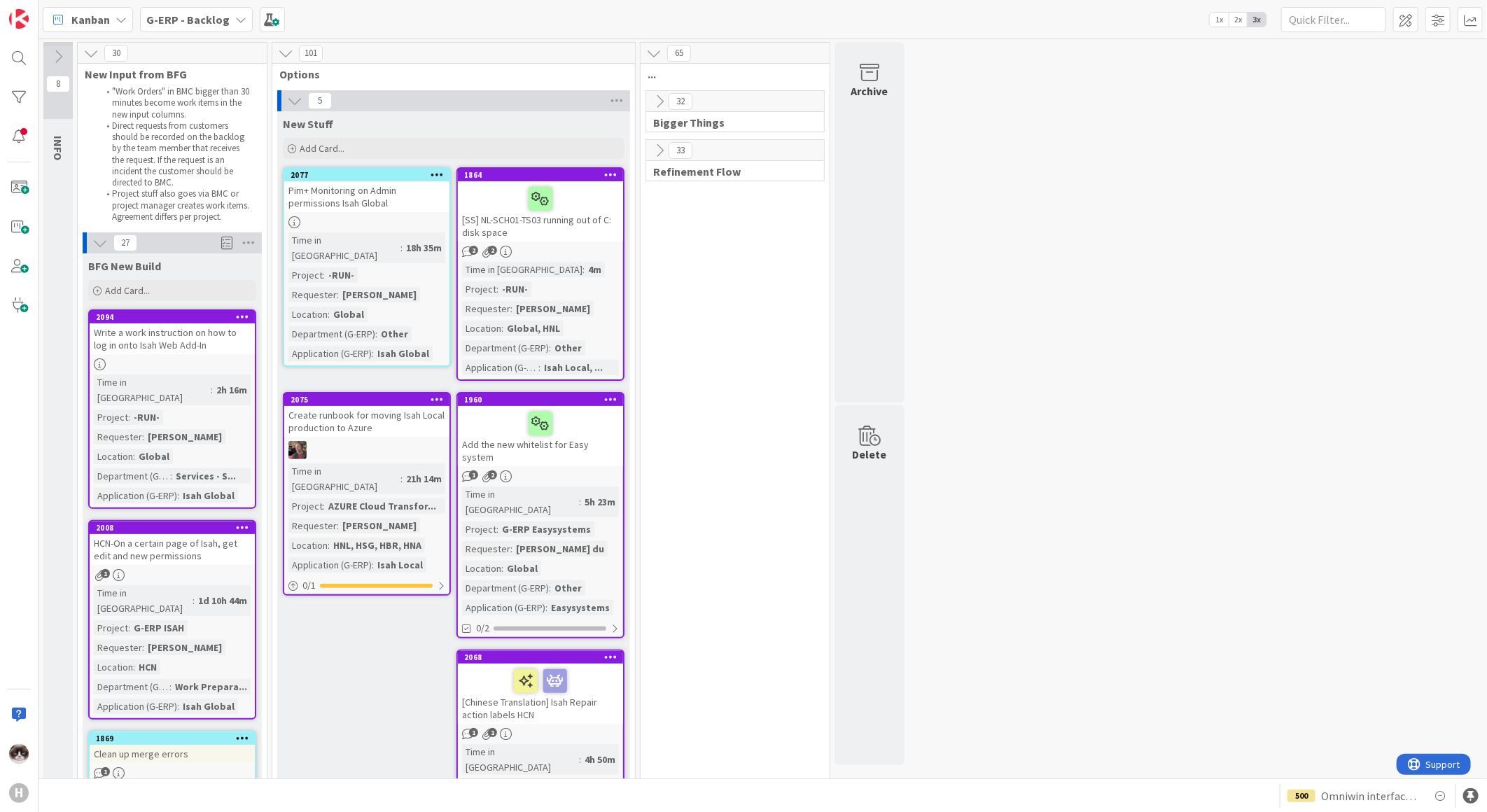
click at [430, 177] on icon at bounding box center [437, 174] width 13 height 9
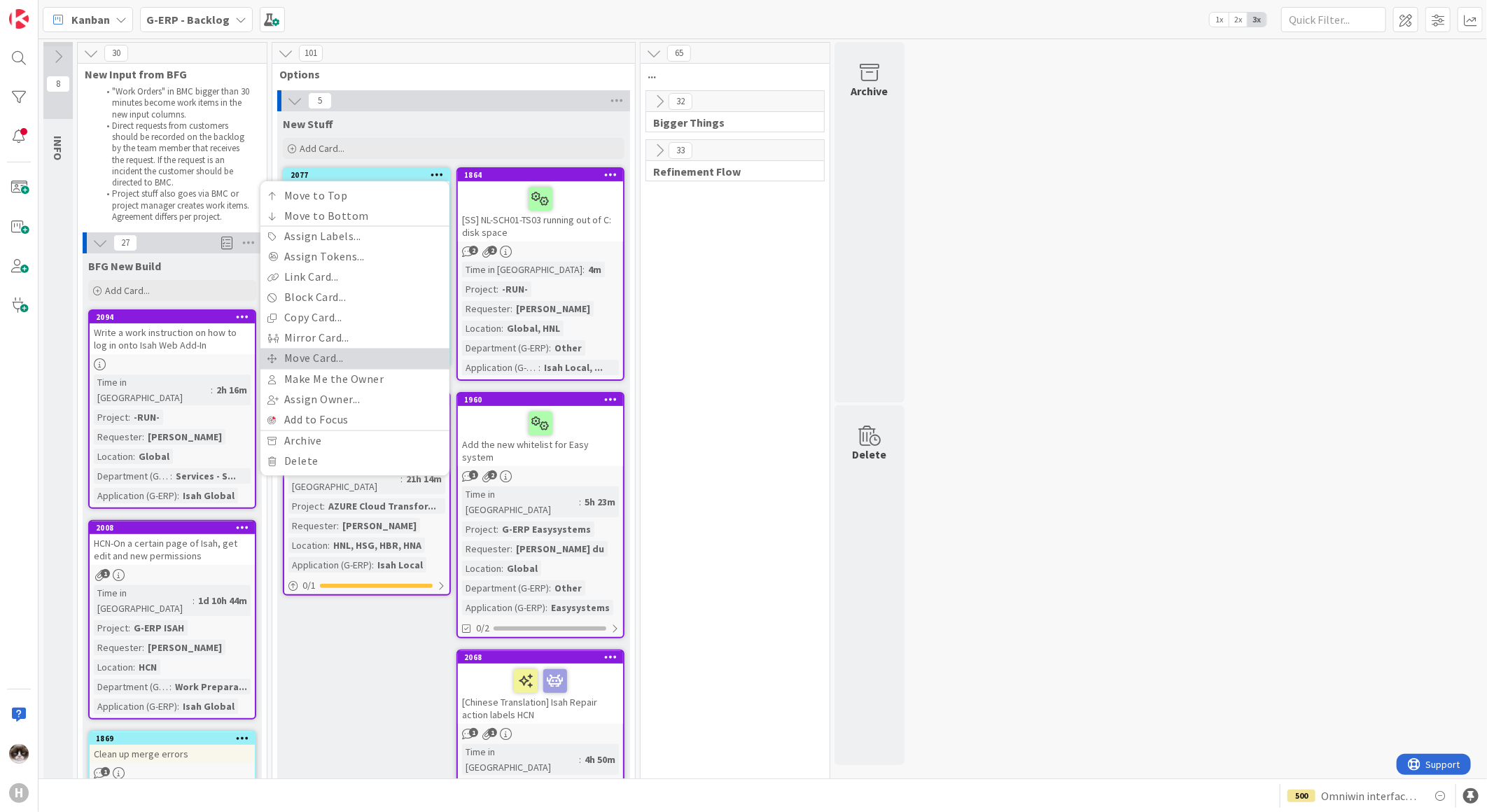
click at [326, 355] on link "Move Card..." at bounding box center [355, 359] width 189 height 20
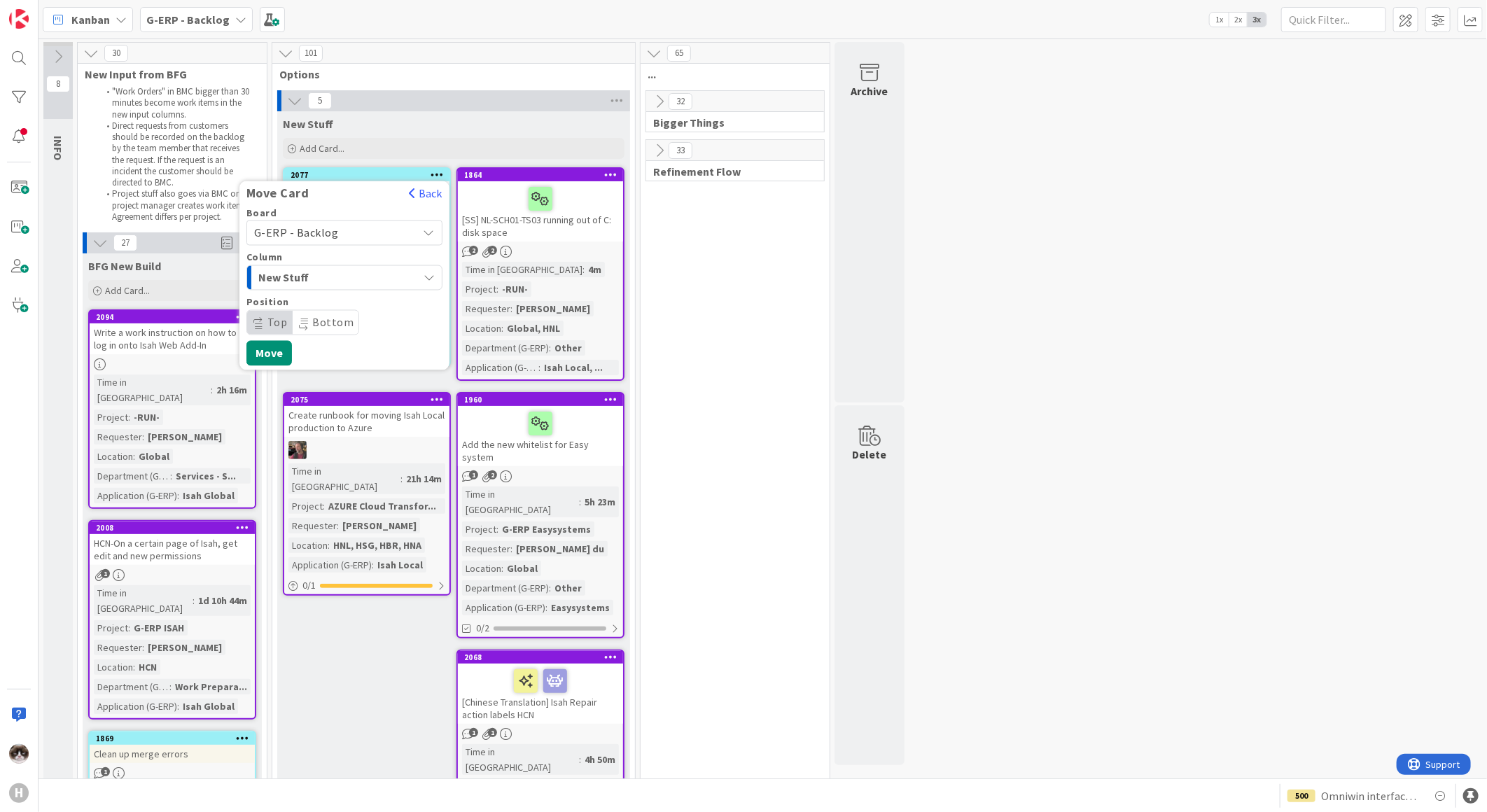
click at [343, 268] on span "New Stuff" at bounding box center [311, 277] width 105 height 18
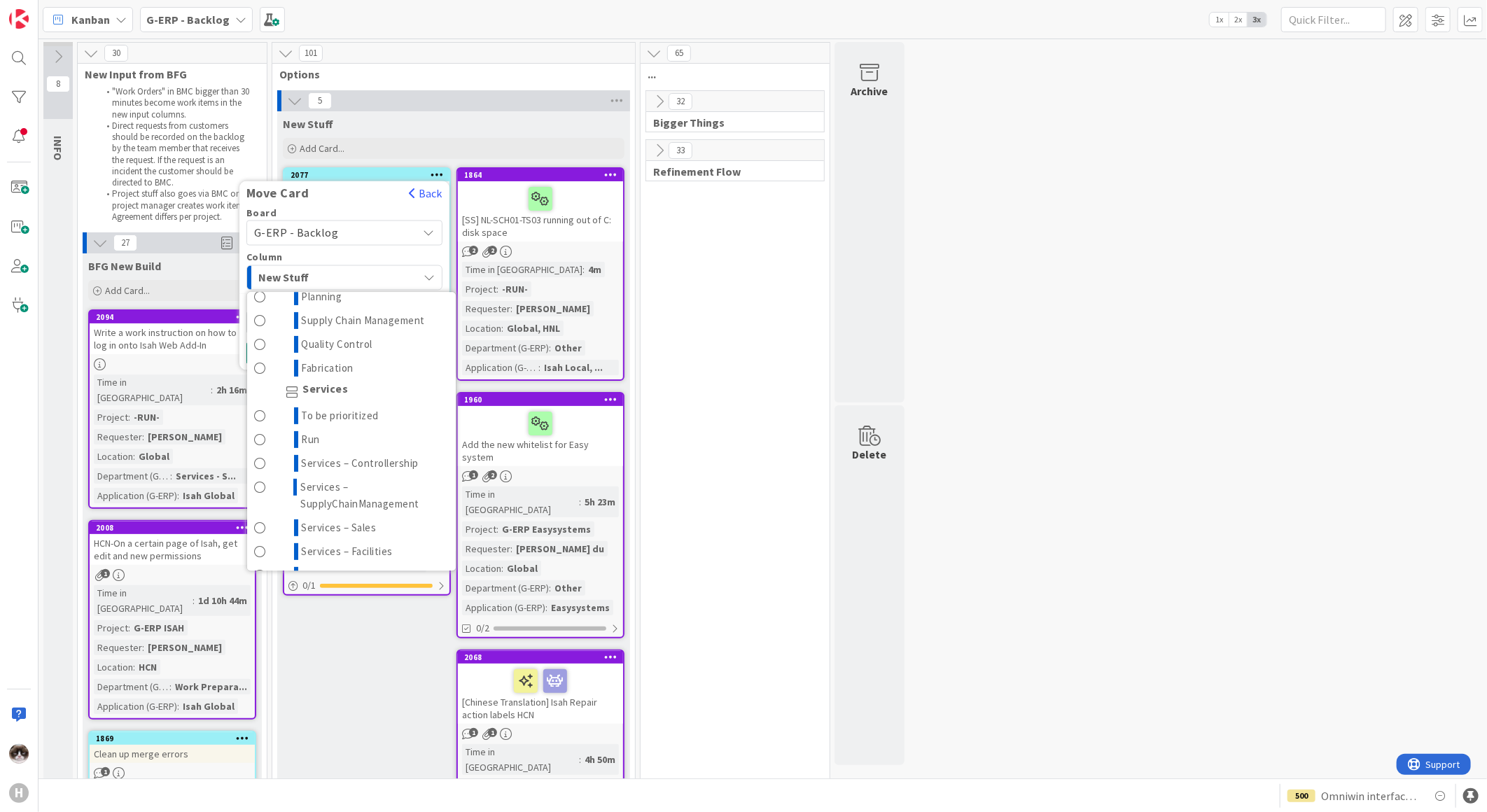
scroll to position [311, 0]
click at [371, 382] on span "To be prioritized" at bounding box center [340, 379] width 77 height 17
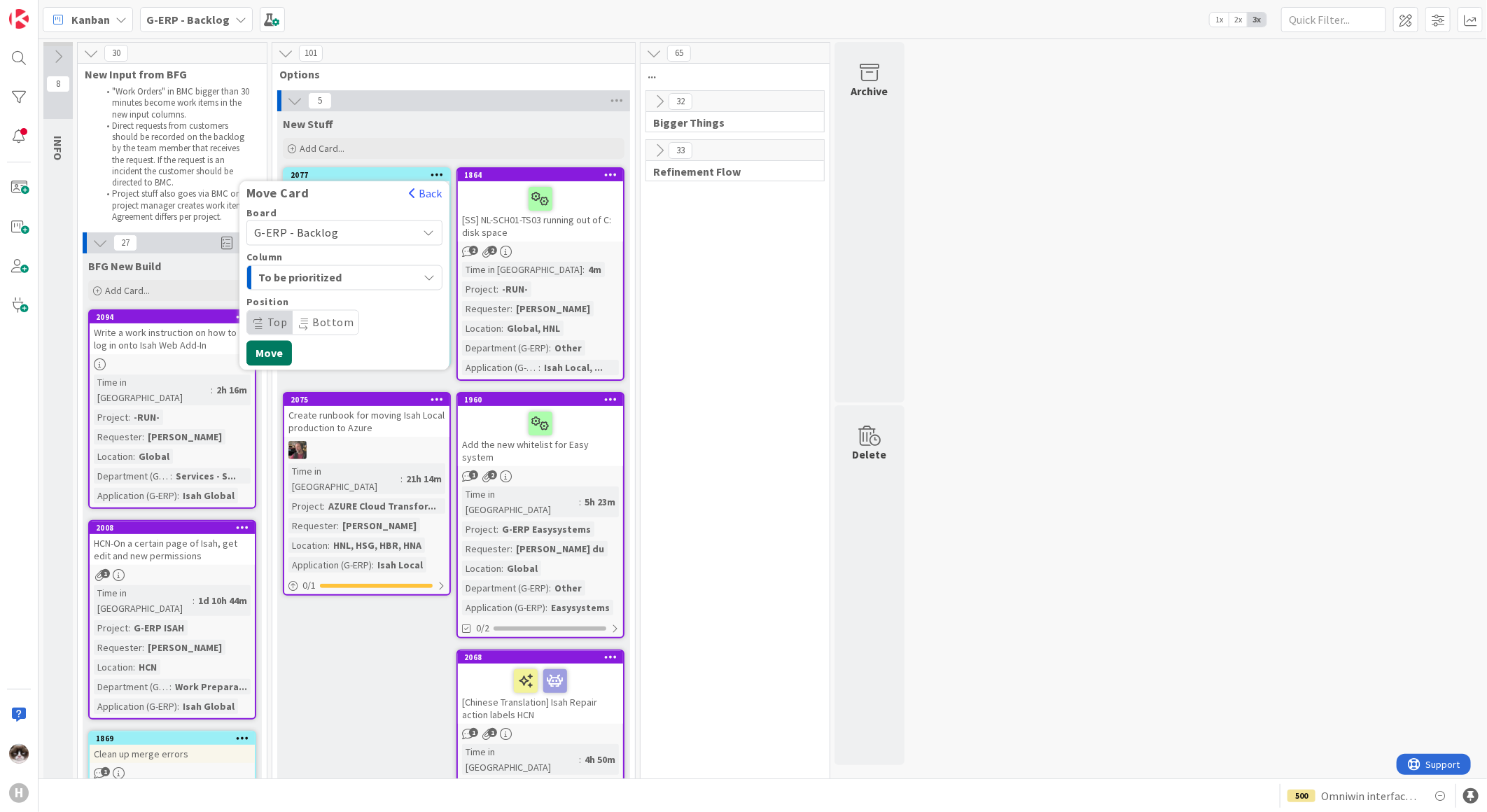
click at [270, 344] on button "Move" at bounding box center [269, 353] width 45 height 26
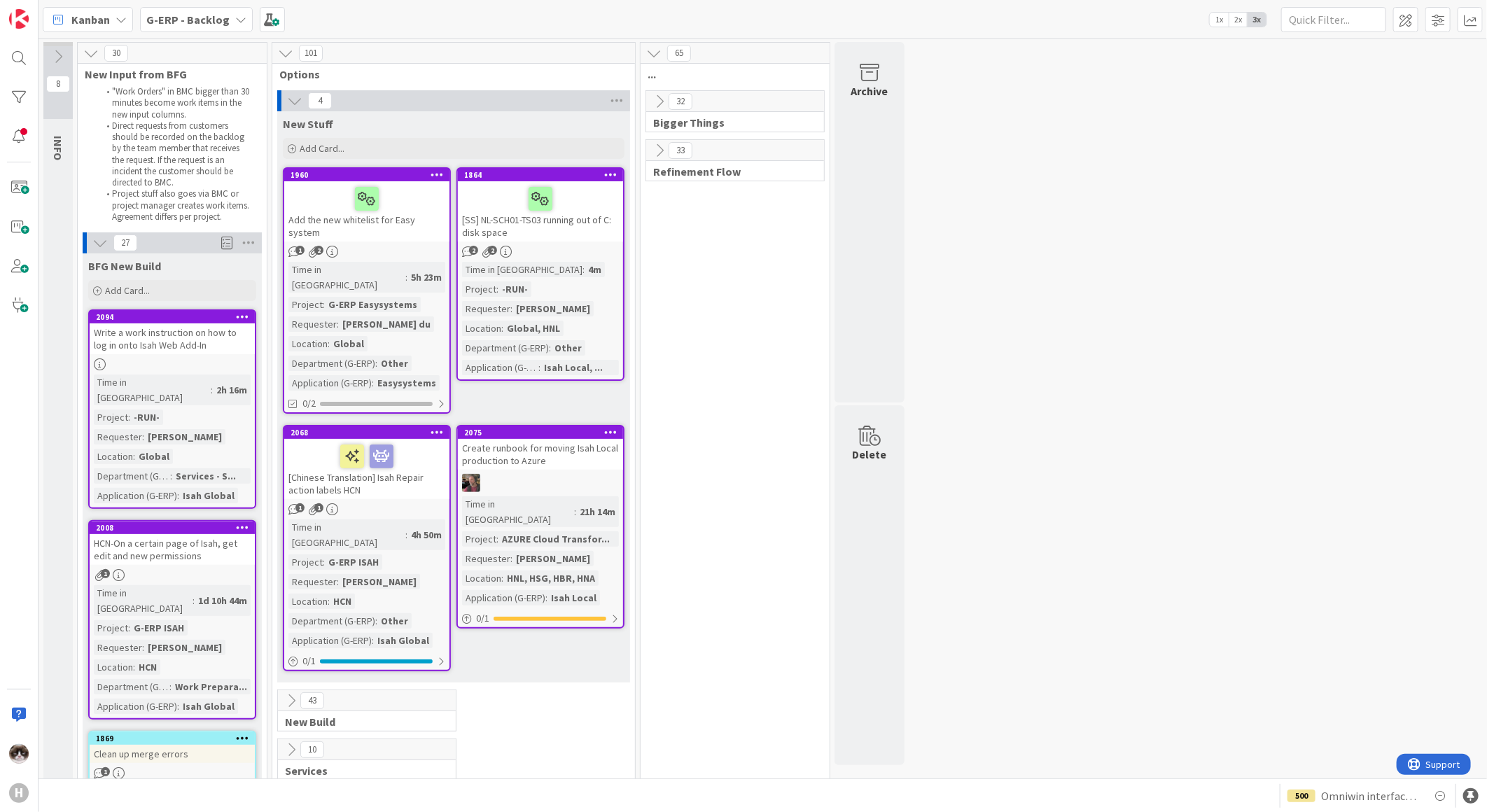
click at [409, 262] on div "Time in Column : 5h 23m Project : G-ERP Easysystems Requester : Plessis, Ralph …" at bounding box center [366, 326] width 157 height 129
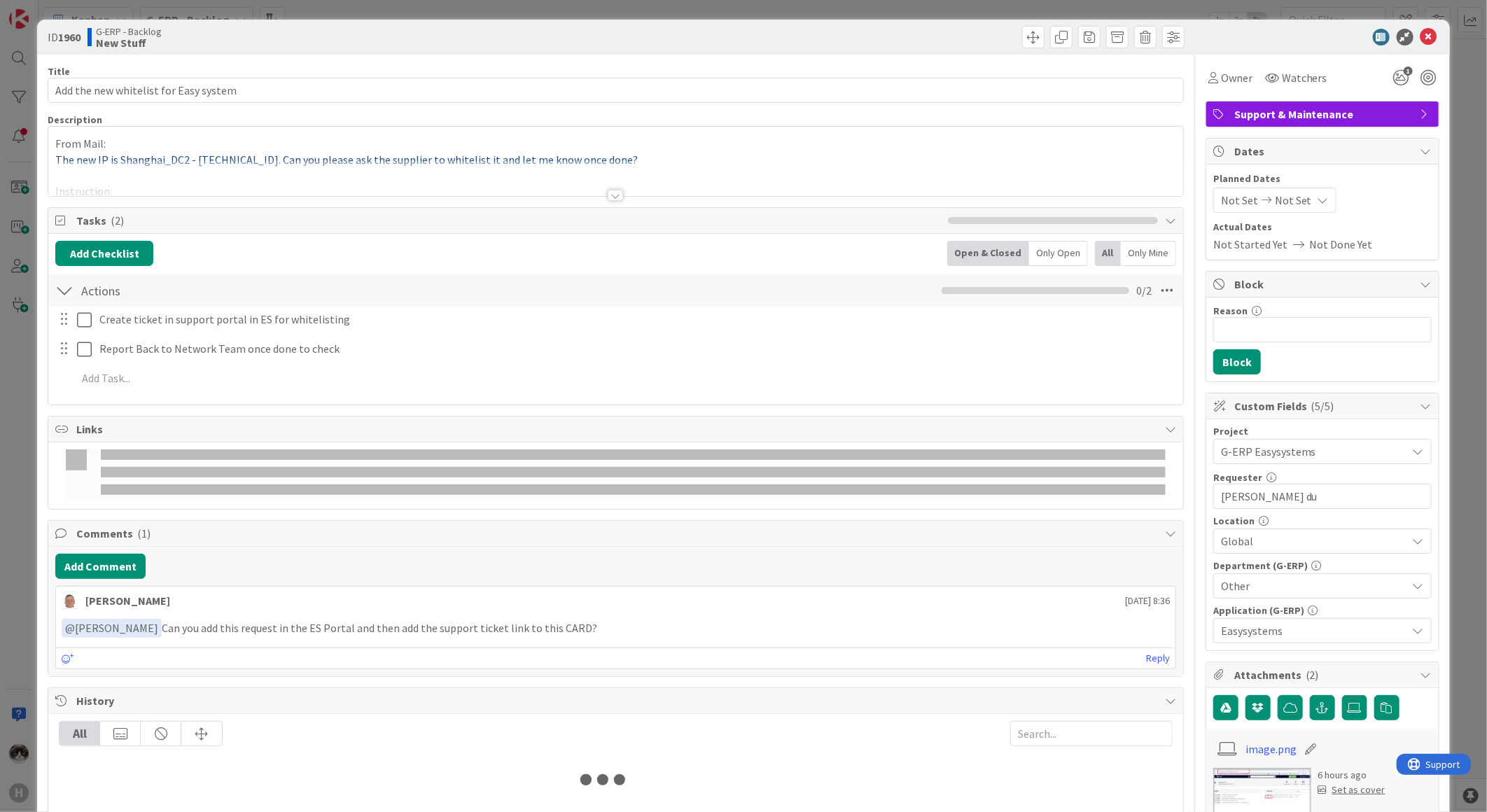
click at [608, 196] on div at bounding box center [615, 195] width 15 height 11
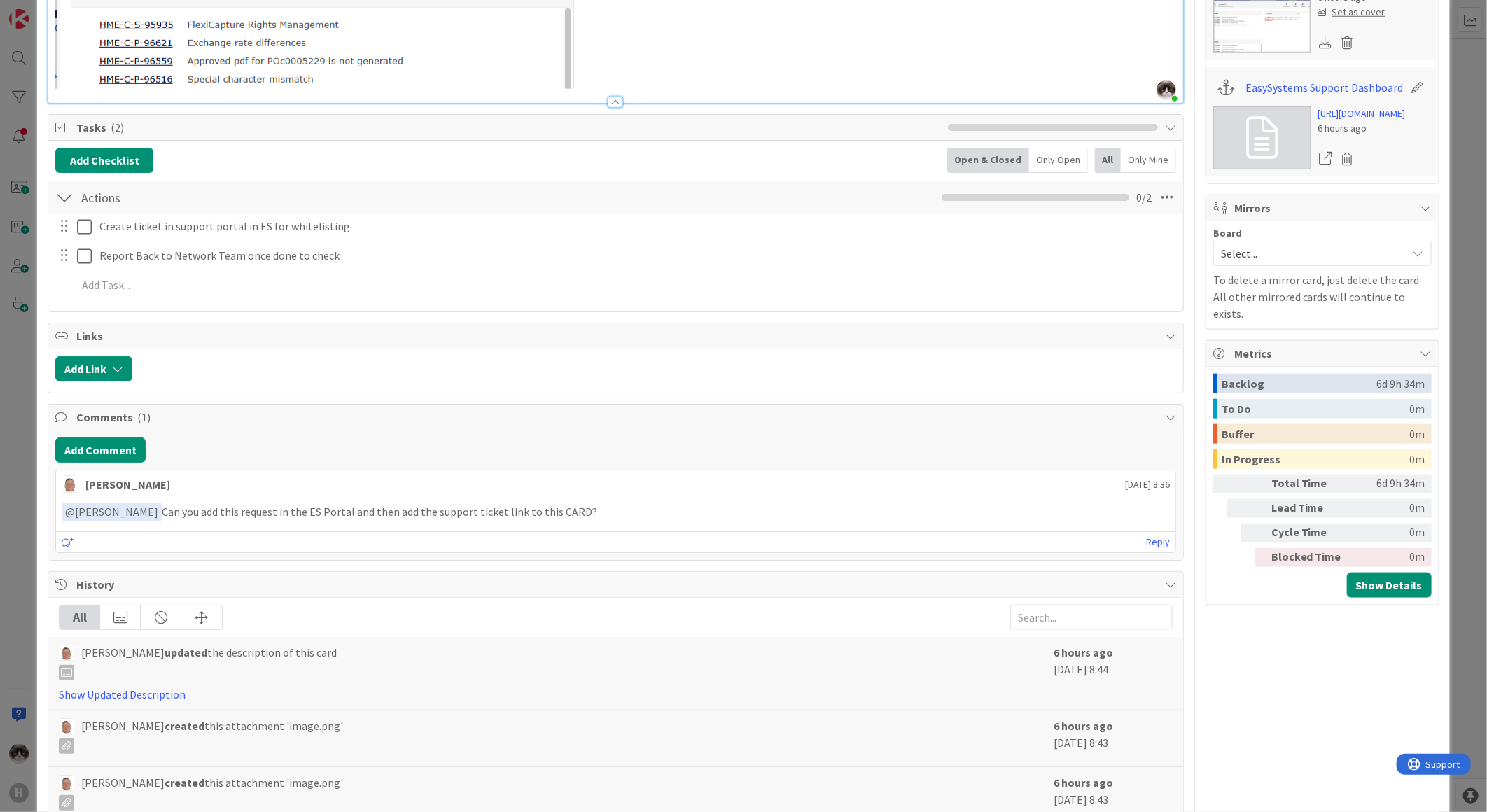
scroll to position [757, 0]
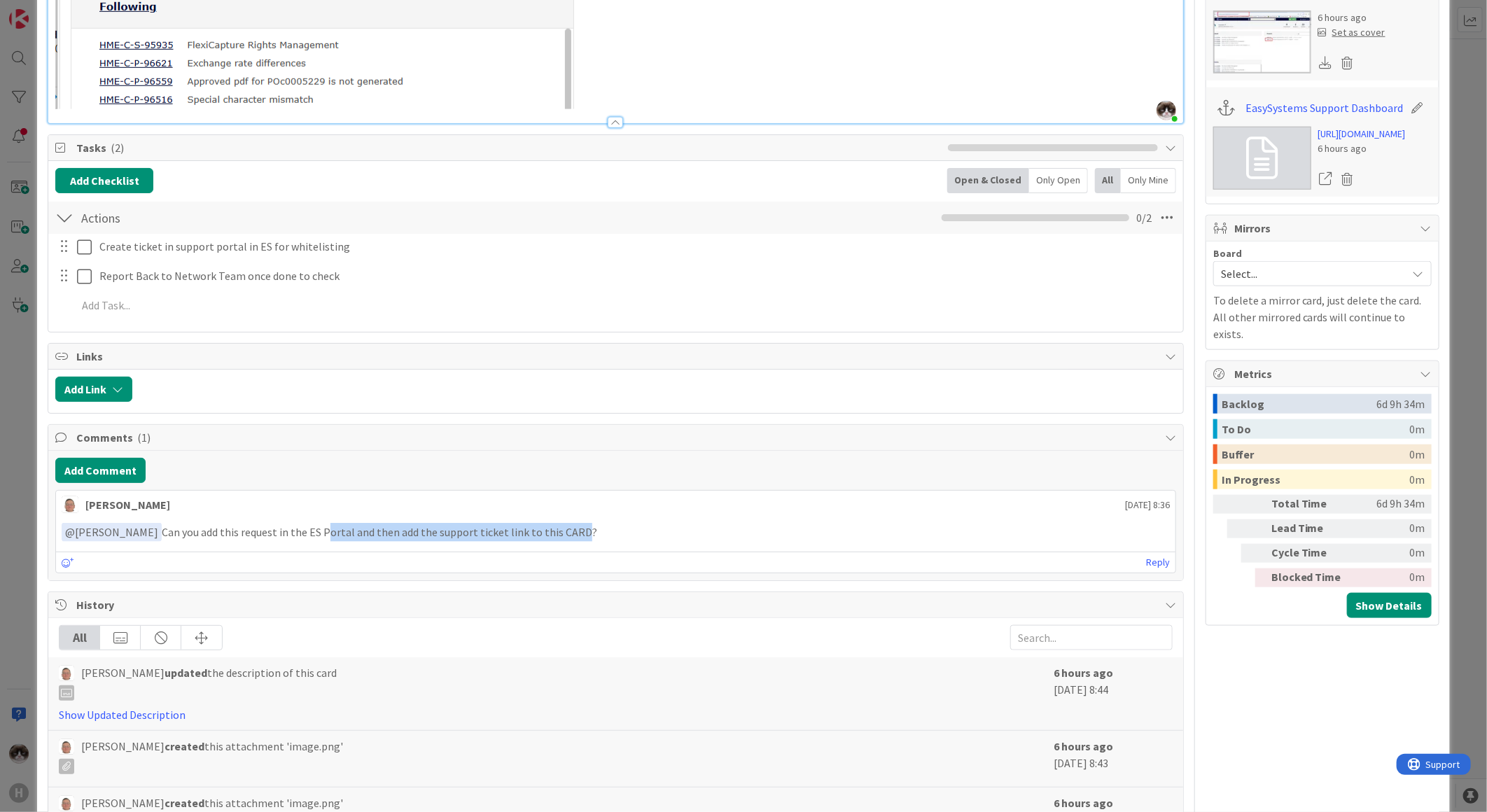
drag, startPoint x: 577, startPoint y: 527, endPoint x: 712, endPoint y: 512, distance: 135.8
click at [695, 513] on div "leon Dolje 25 September 2025 8:36 ﻿ @ Fu Alex ﻿ Can you add this request in the…" at bounding box center [616, 532] width 1121 height 83
drag, startPoint x: 712, startPoint y: 512, endPoint x: 585, endPoint y: 533, distance: 128.7
click at [585, 533] on p "﻿ @ Fu Alex ﻿ Can you add this request in the ES Portal and then add the suppor…" at bounding box center [615, 533] width 1108 height 19
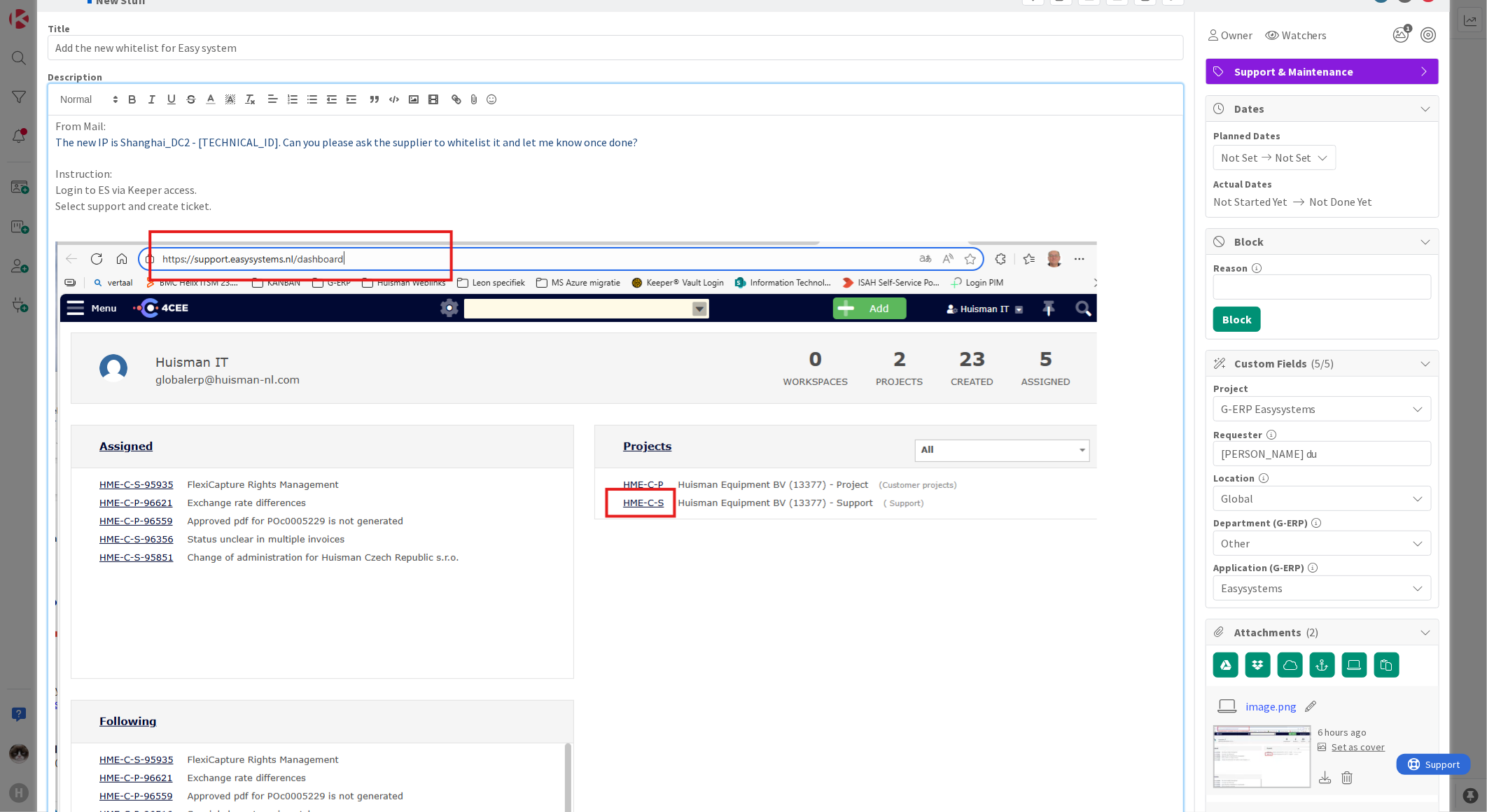
scroll to position [0, 0]
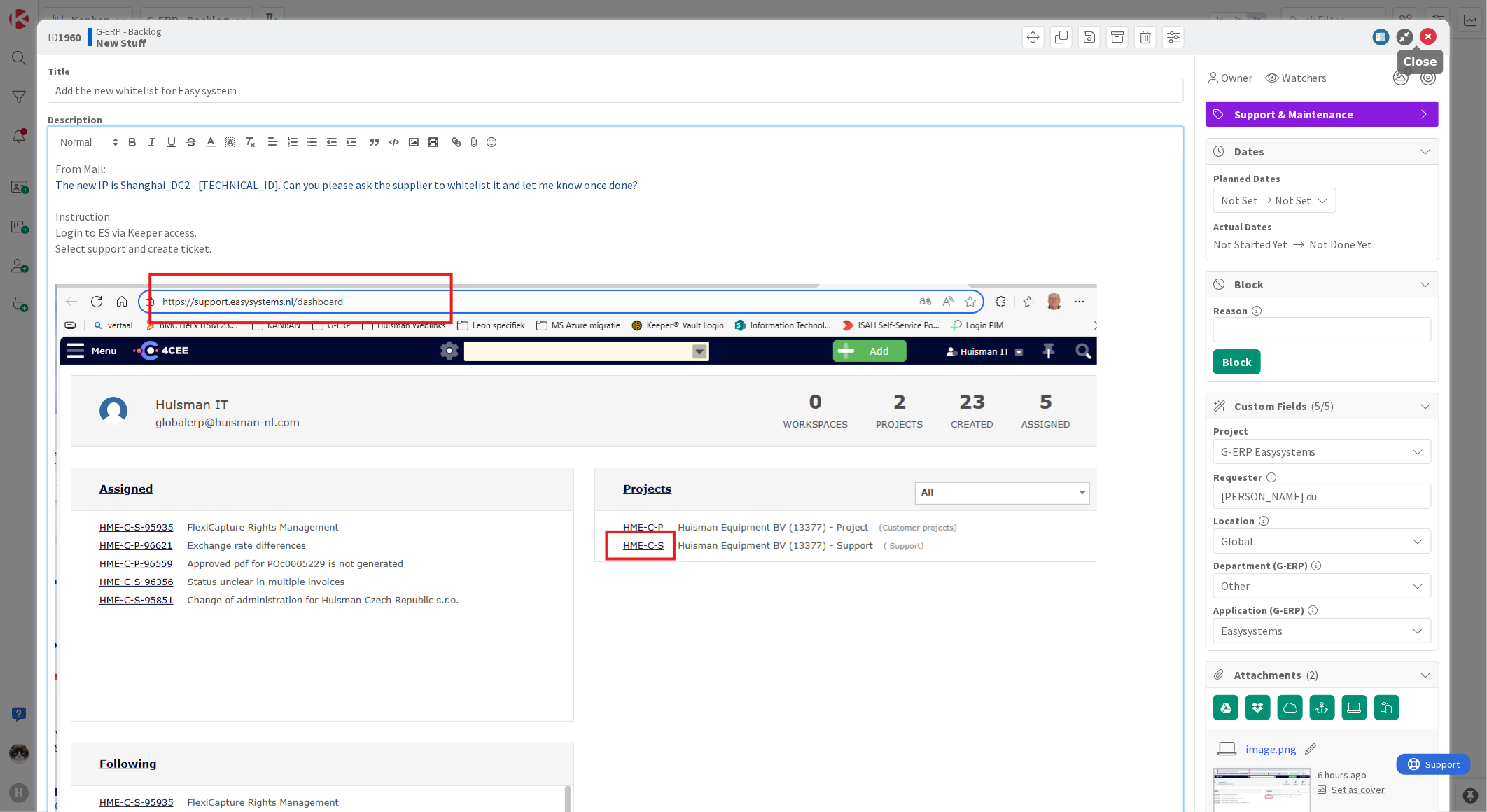
click at [1421, 28] on icon at bounding box center [1429, 36] width 17 height 17
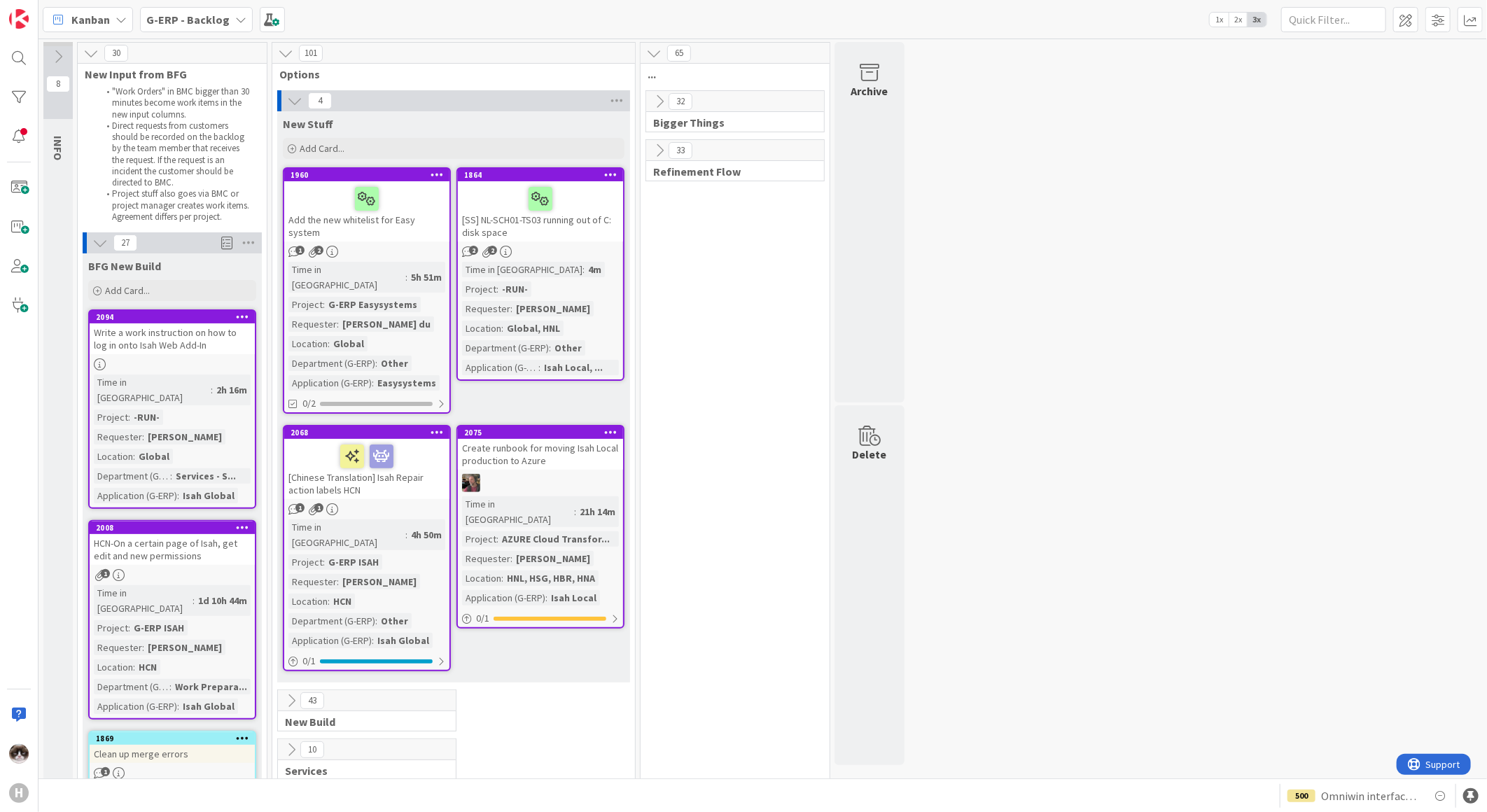
click at [404, 246] on div "1 2" at bounding box center [367, 252] width 165 height 12
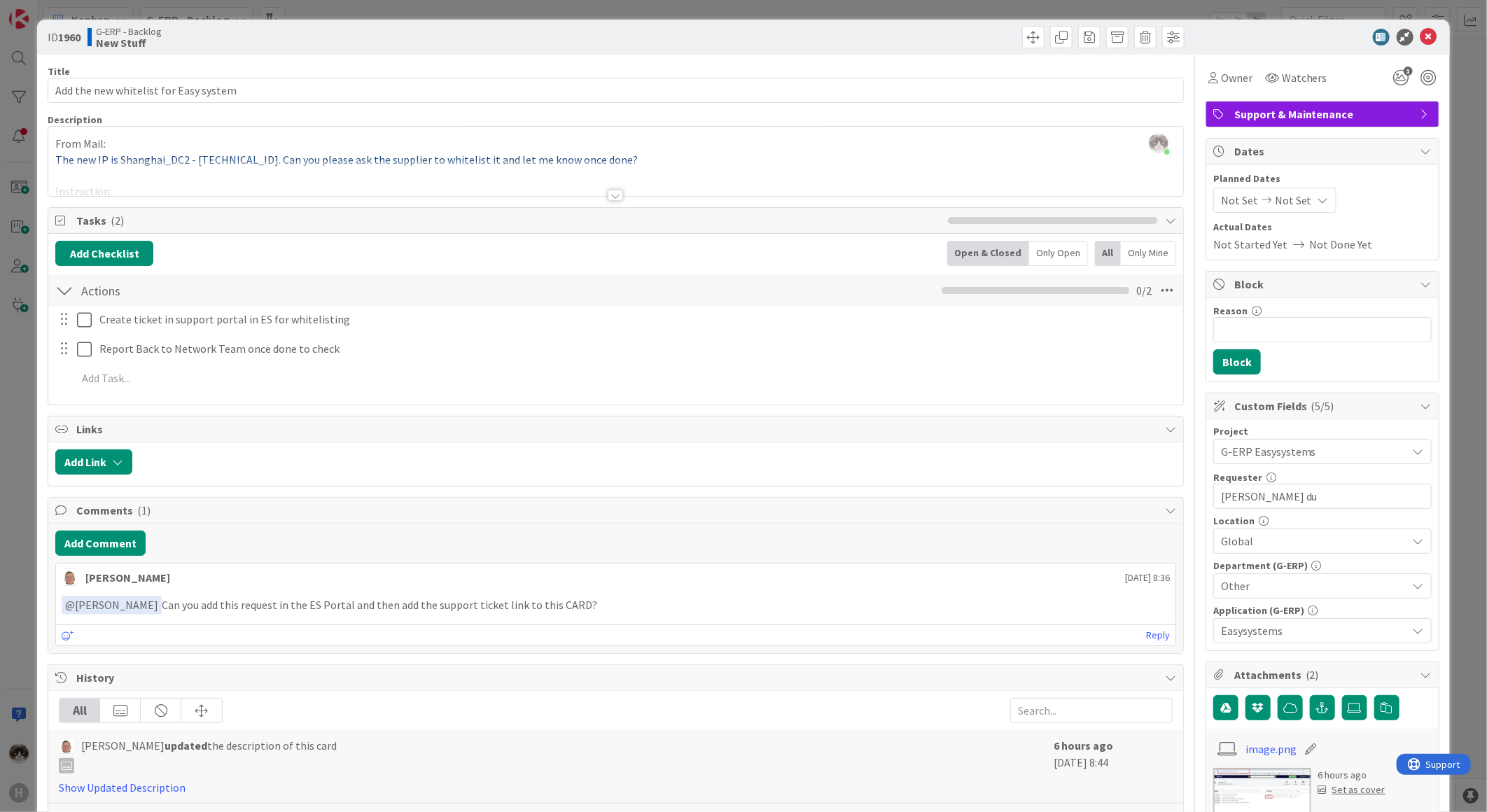
click at [613, 196] on div at bounding box center [615, 195] width 15 height 11
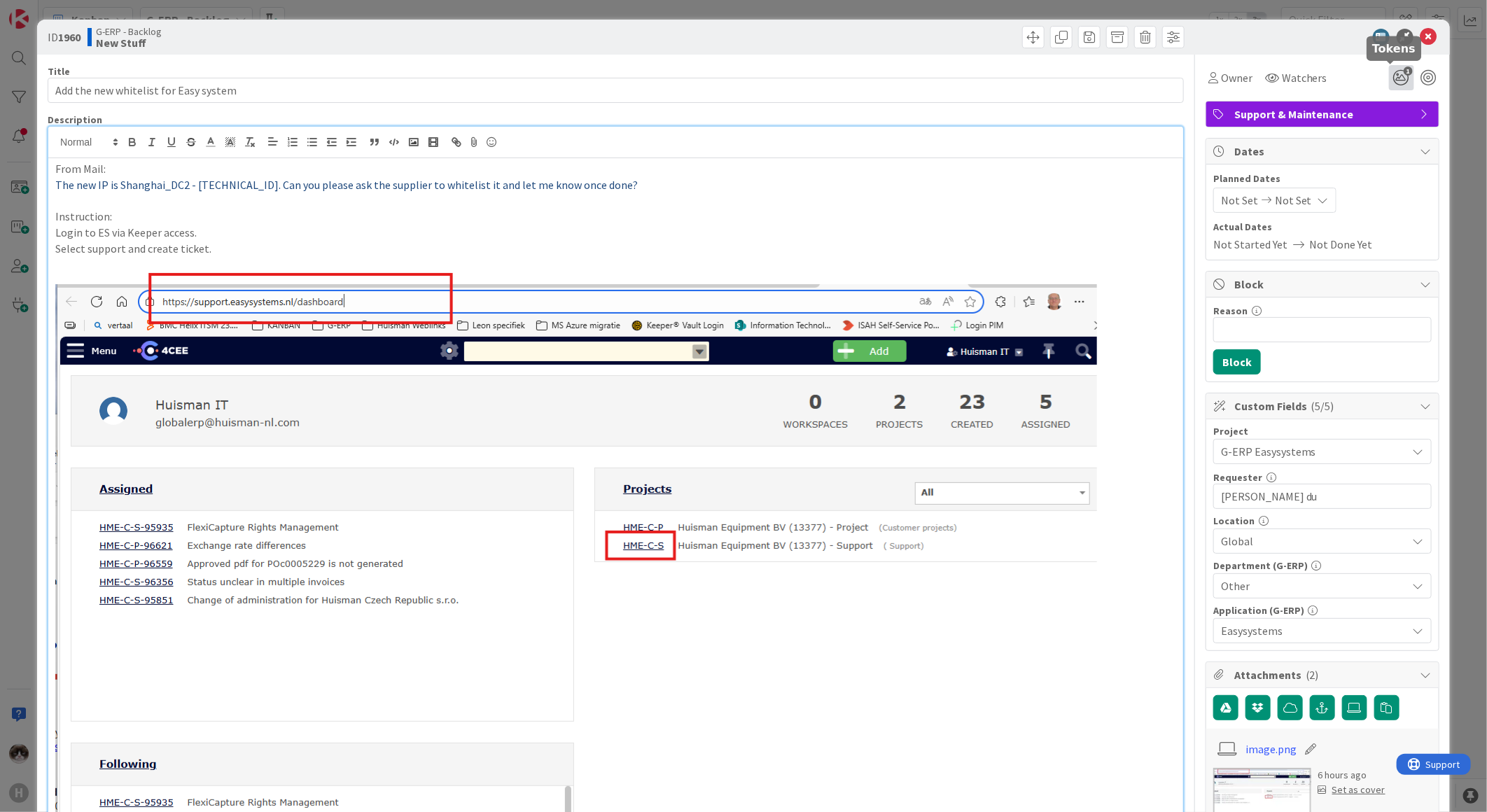
click at [1388, 85] on icon "1" at bounding box center [1401, 77] width 26 height 26
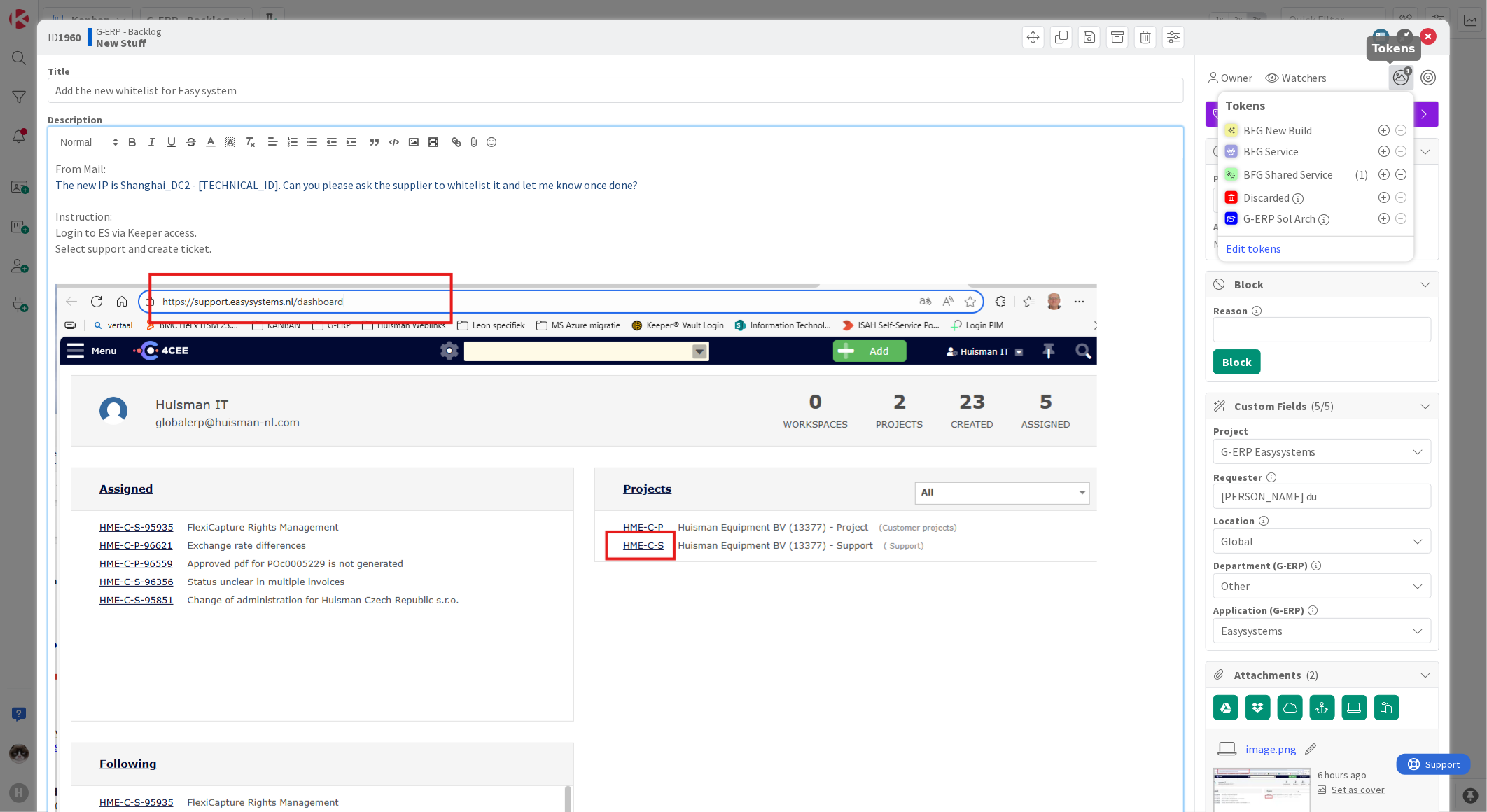
click at [1388, 84] on icon "1" at bounding box center [1401, 77] width 26 height 26
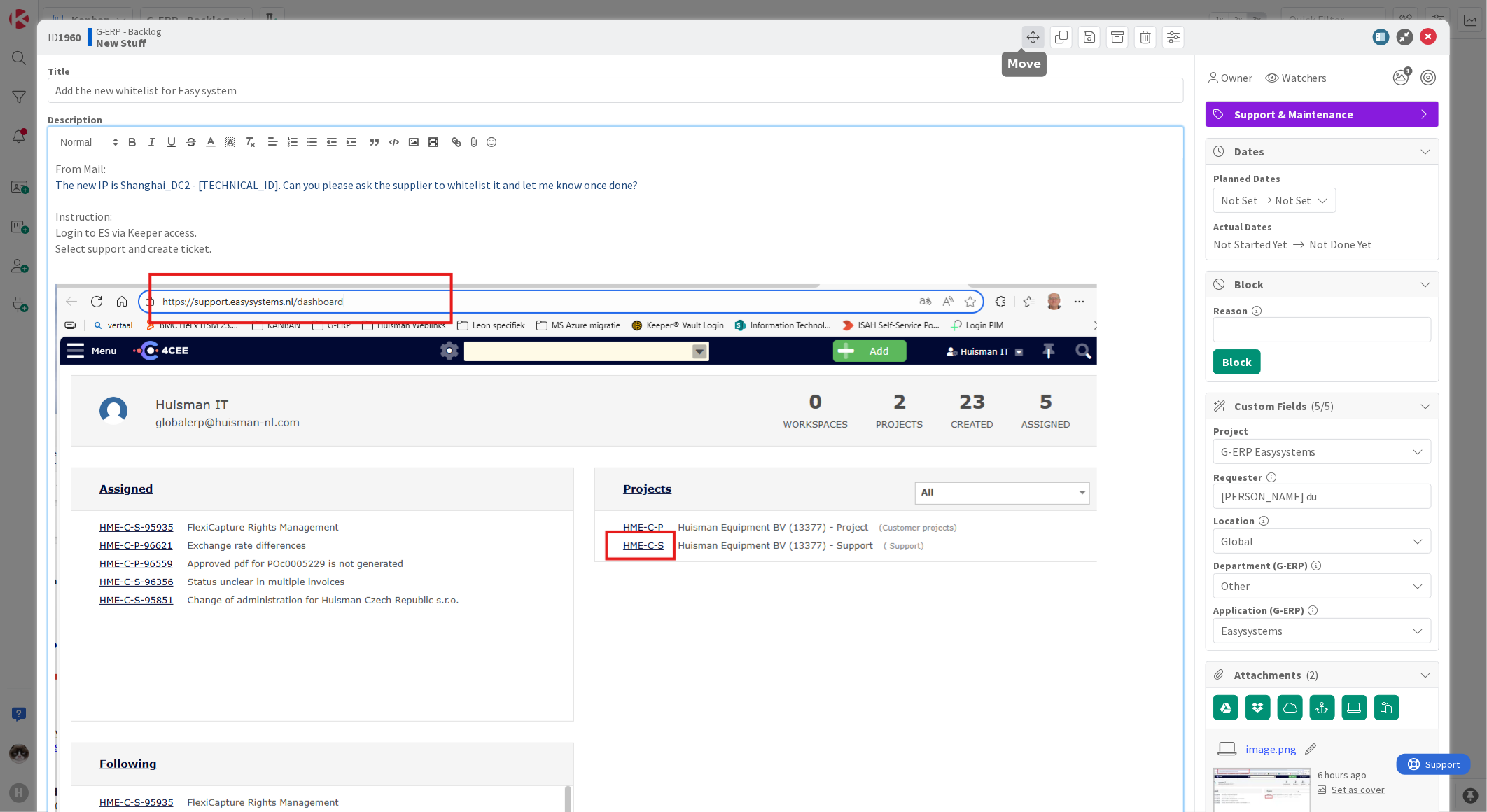
click at [1022, 35] on span at bounding box center [1033, 36] width 23 height 23
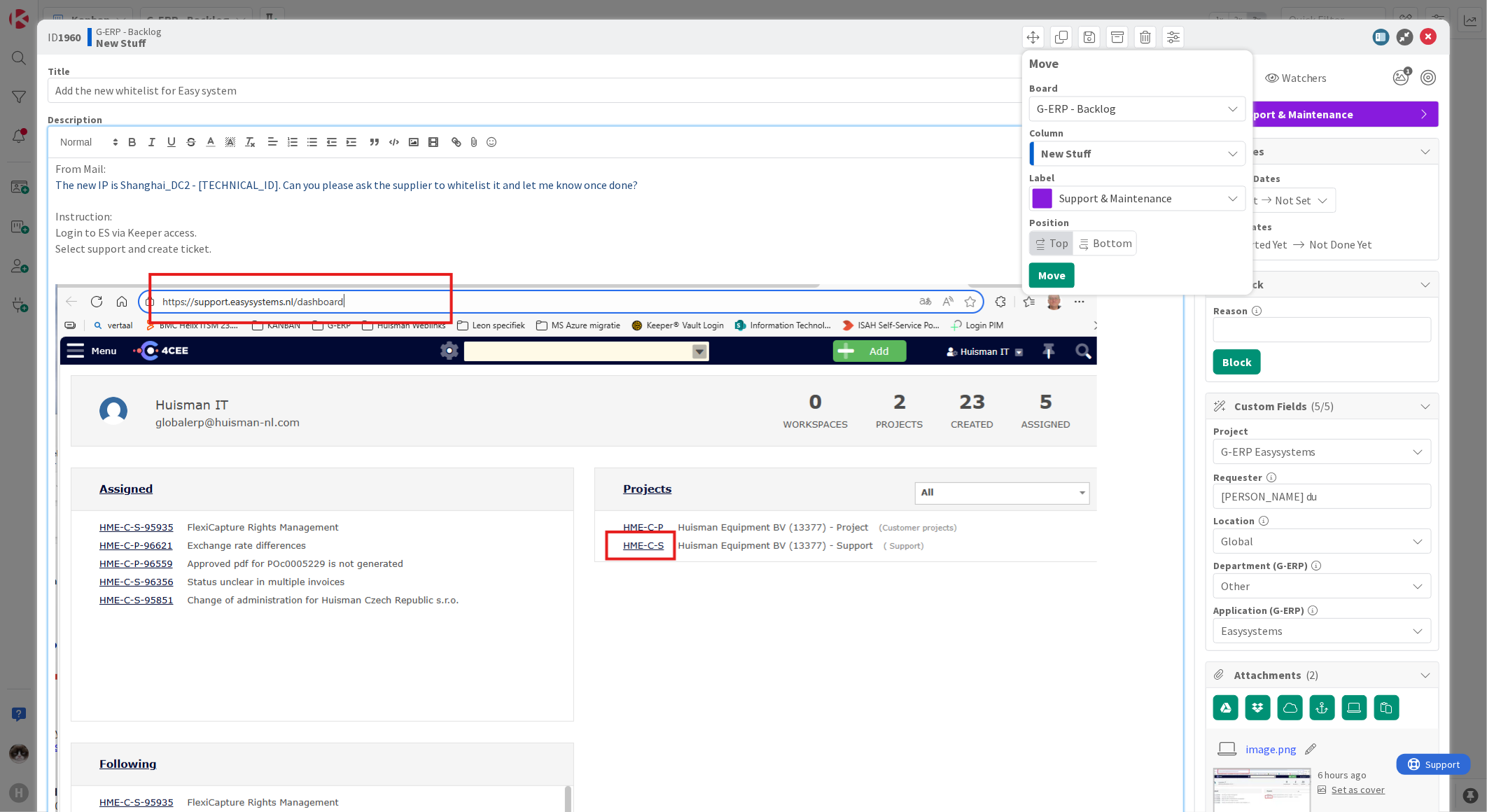
click at [1093, 150] on div "New Stuff" at bounding box center [1129, 153] width 184 height 23
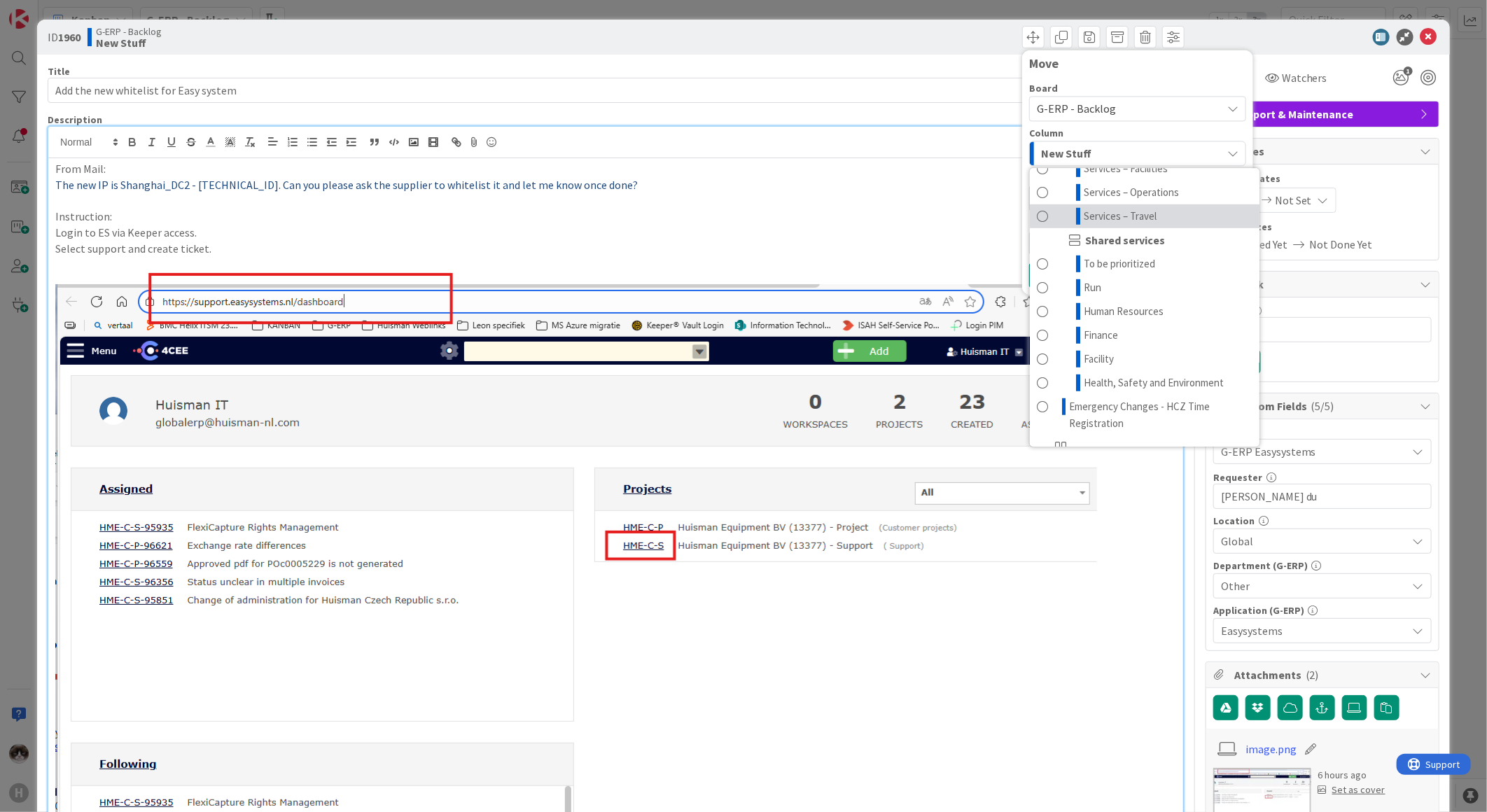
scroll to position [544, 0]
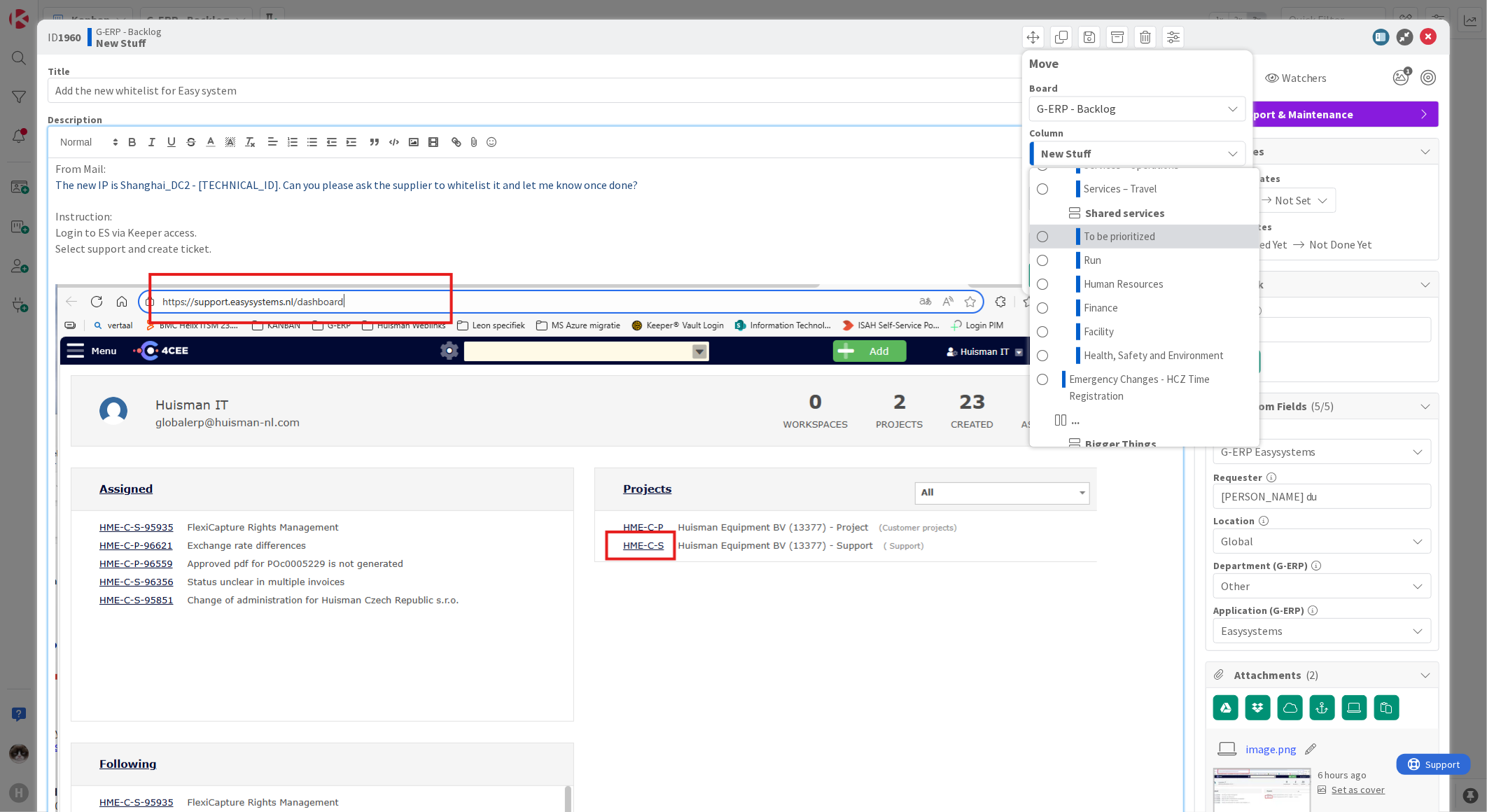
click at [1129, 245] on span "To be prioritized" at bounding box center [1119, 236] width 72 height 17
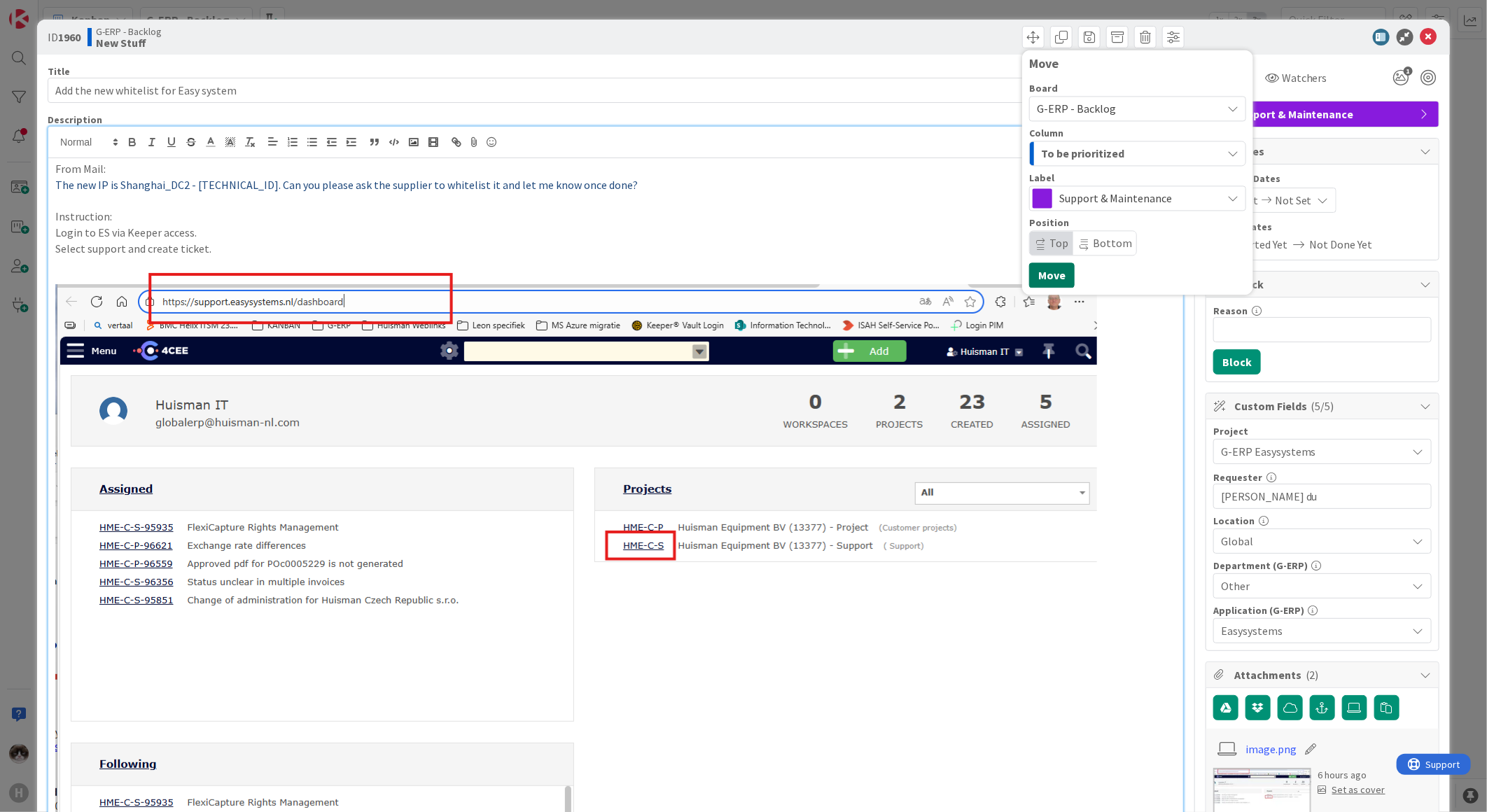
click at [1048, 267] on button "Move" at bounding box center [1051, 275] width 45 height 26
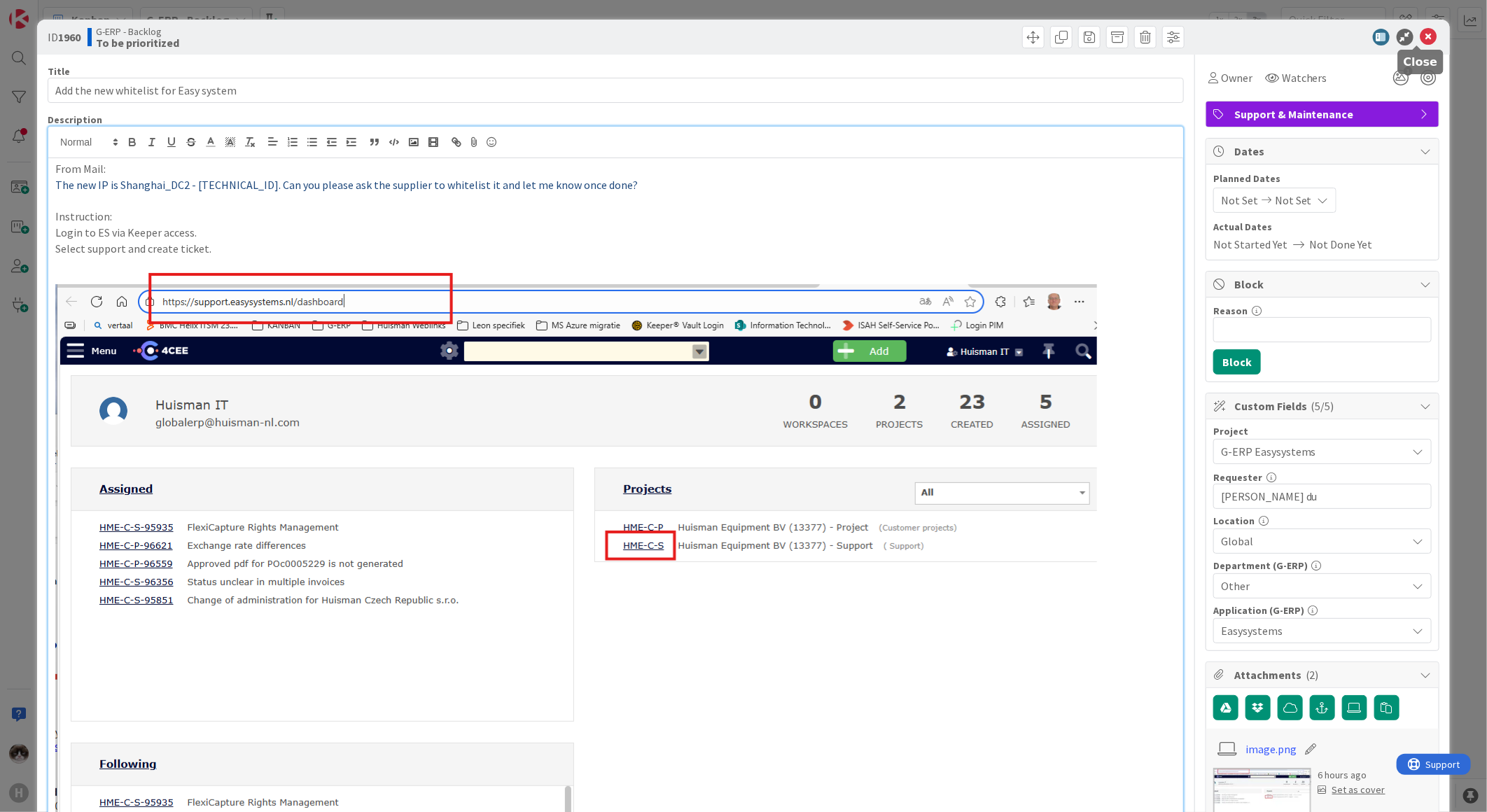
click at [1421, 35] on icon at bounding box center [1429, 36] width 17 height 17
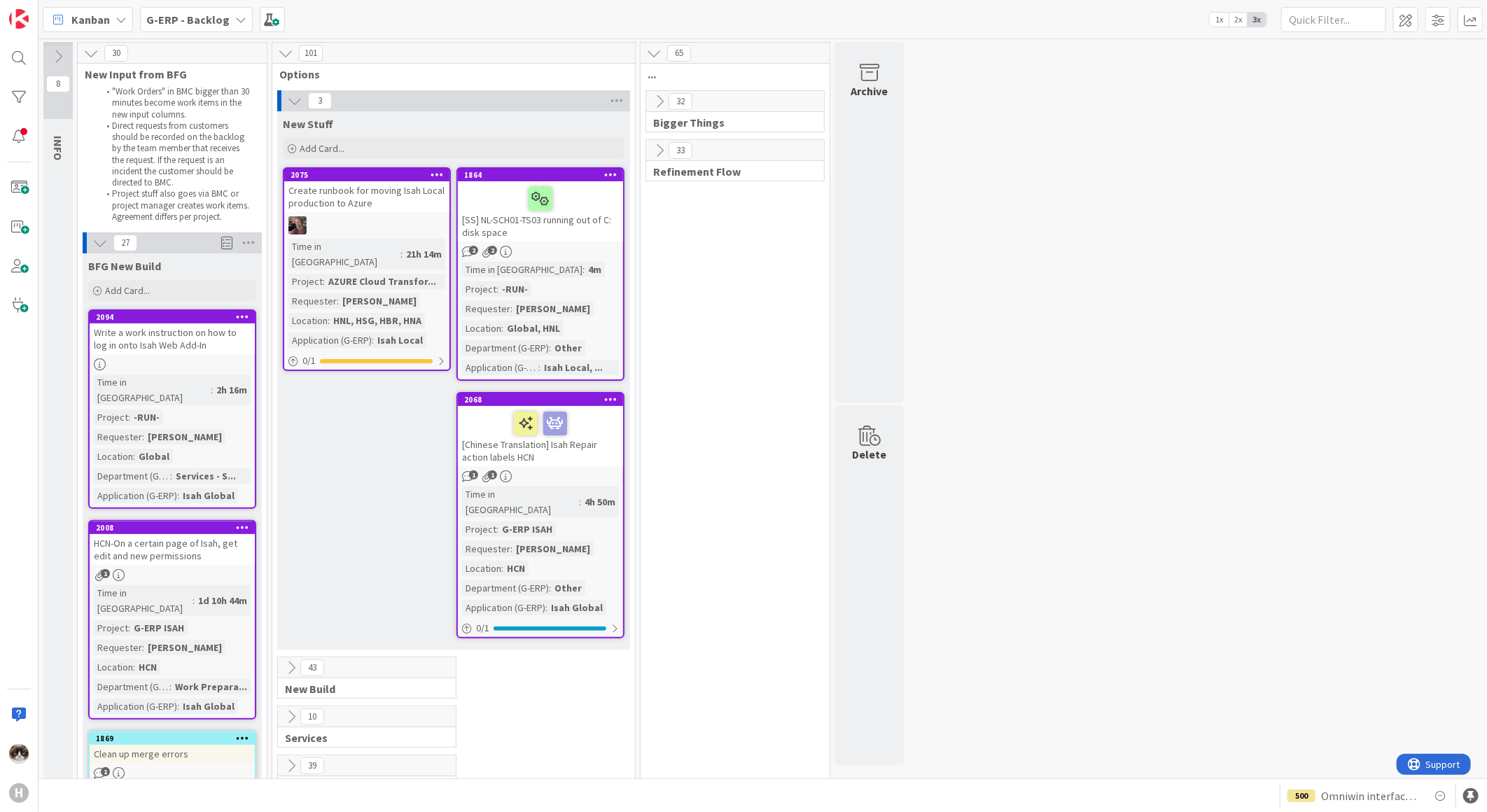
click at [367, 216] on div at bounding box center [367, 225] width 165 height 18
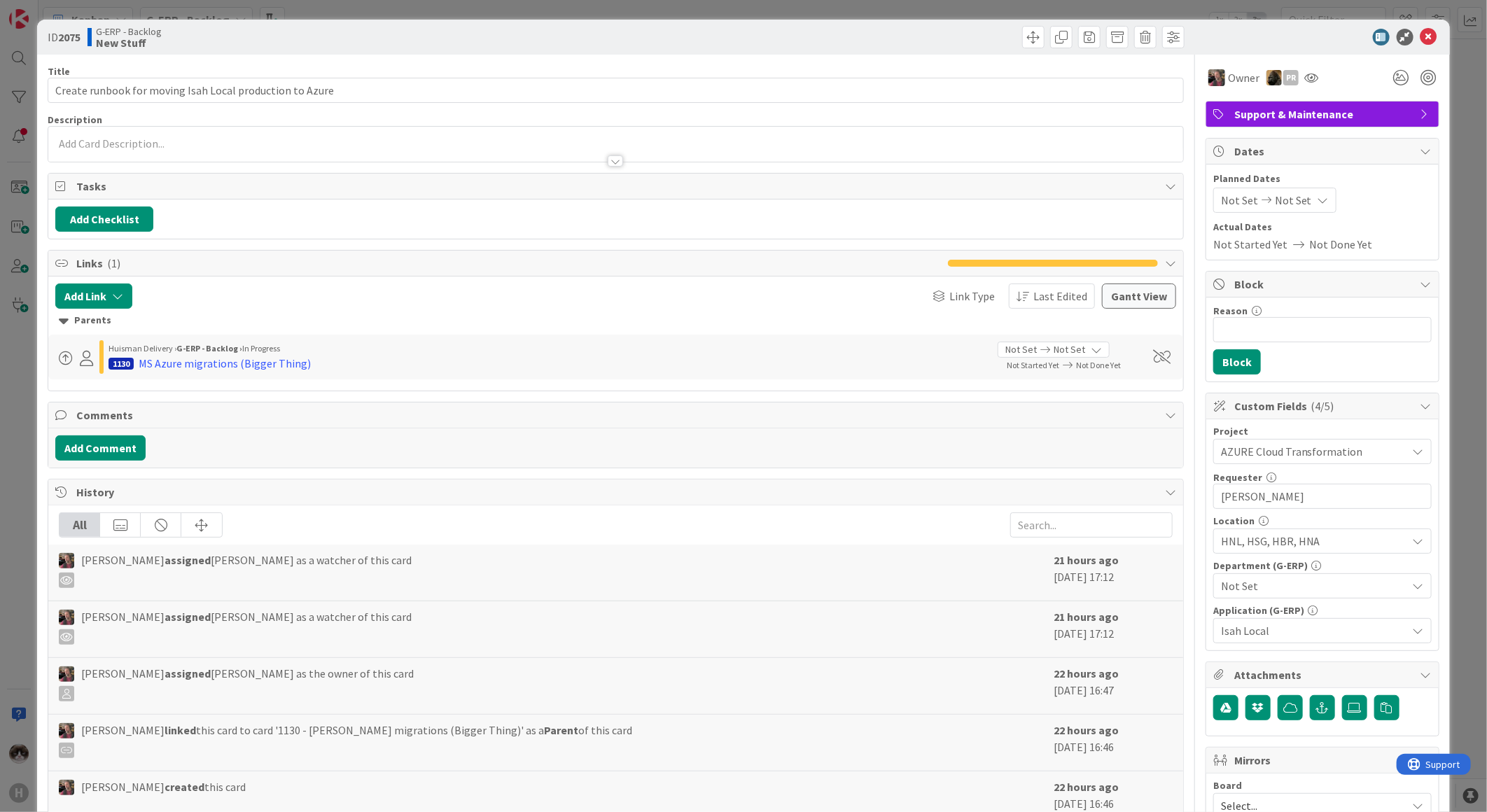
click at [617, 155] on div at bounding box center [615, 154] width 1135 height 15
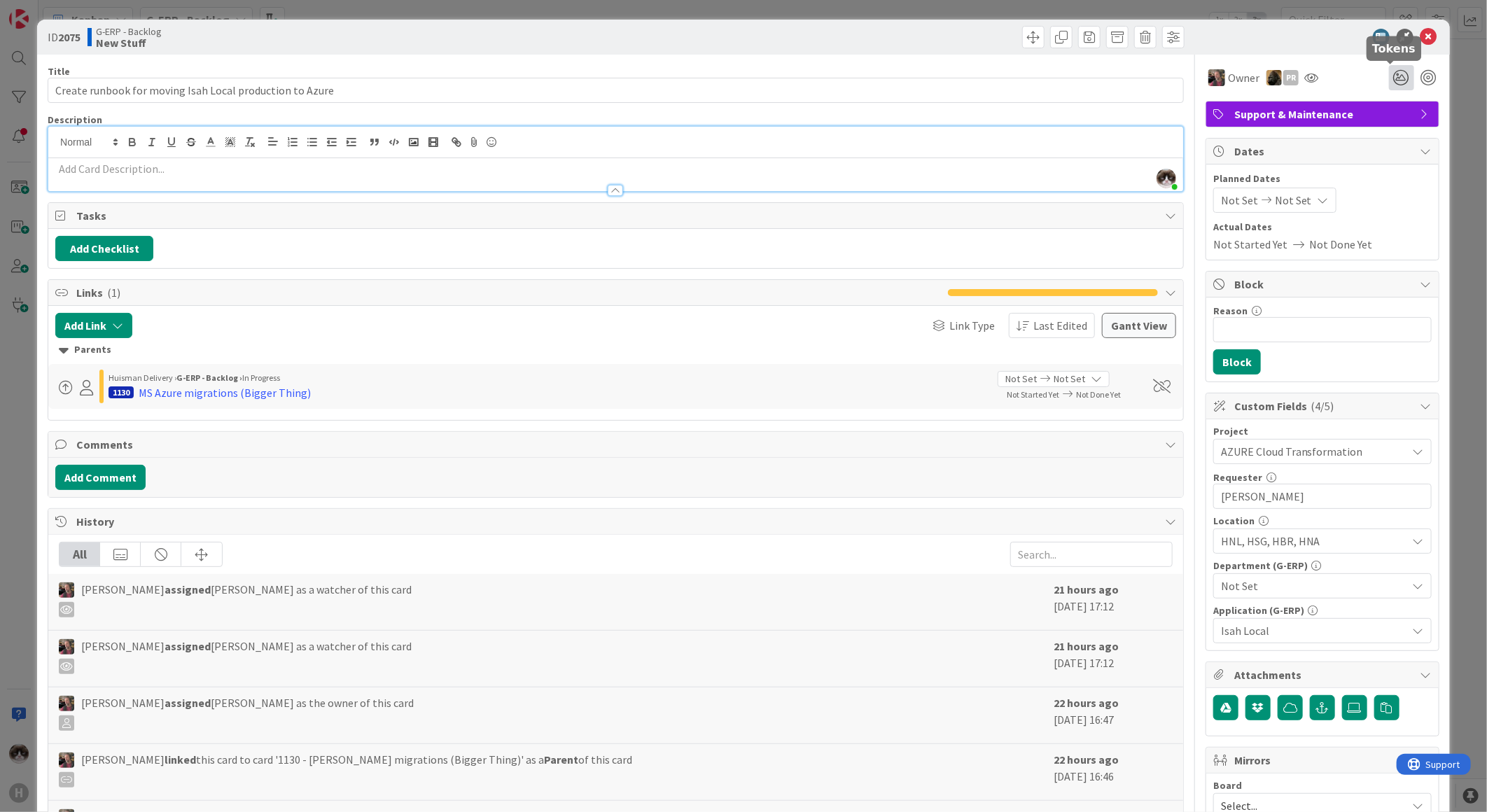
click at [1388, 85] on icon at bounding box center [1401, 77] width 26 height 26
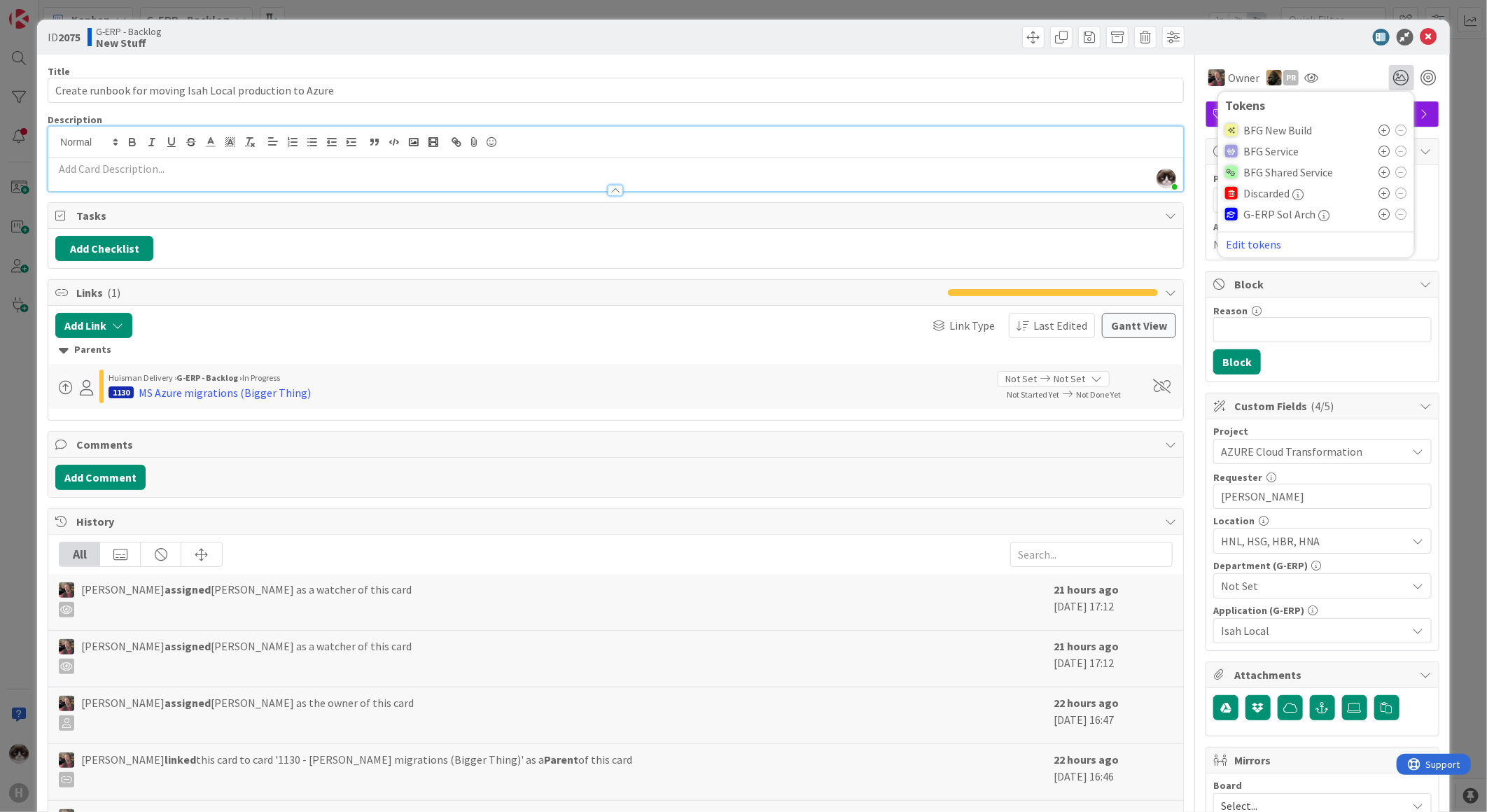
click at [1379, 214] on icon at bounding box center [1384, 214] width 11 height 11
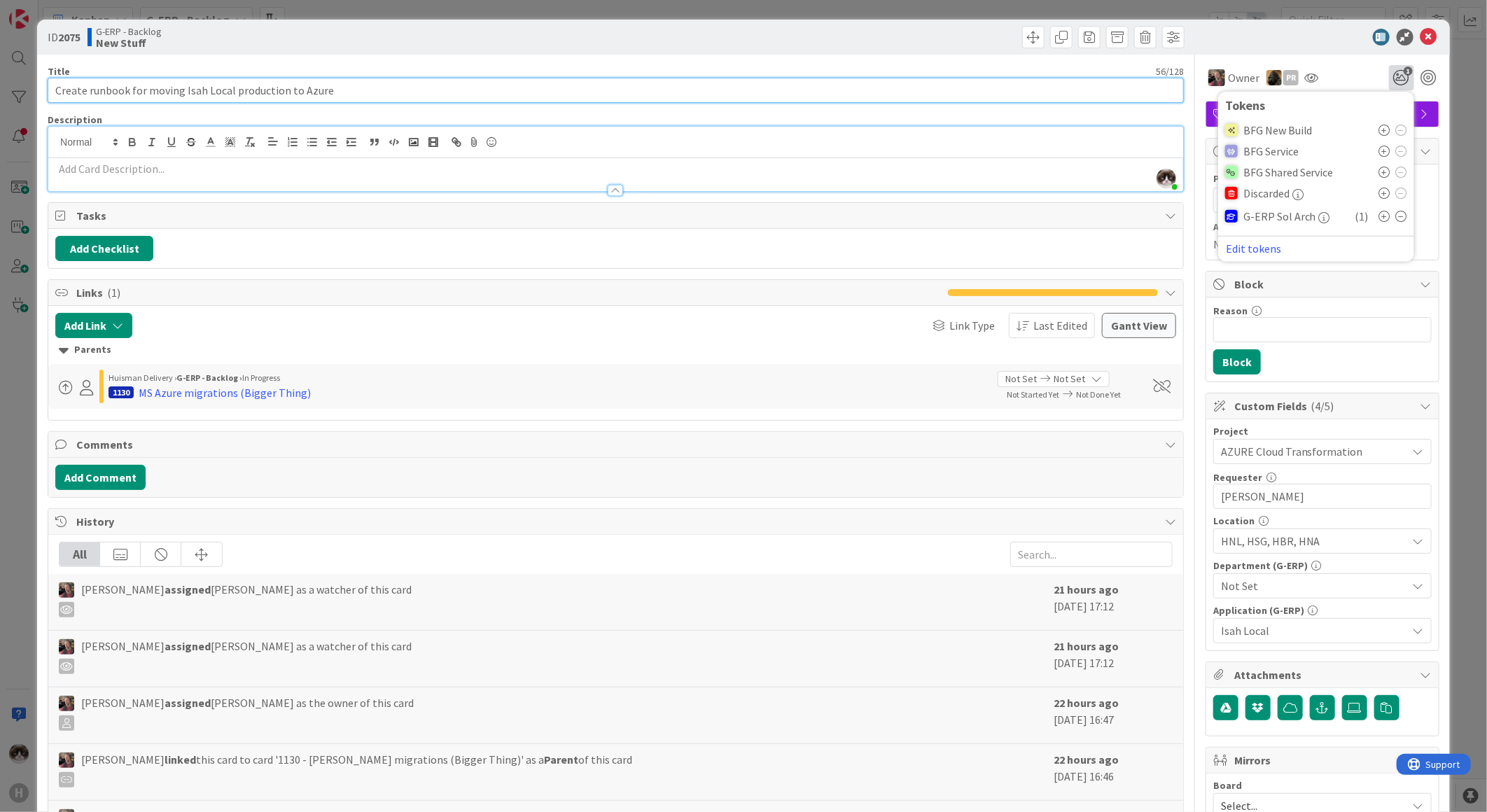
click at [607, 77] on input "Create runbook for moving Isah Local production to Azure" at bounding box center [615, 90] width 1136 height 26
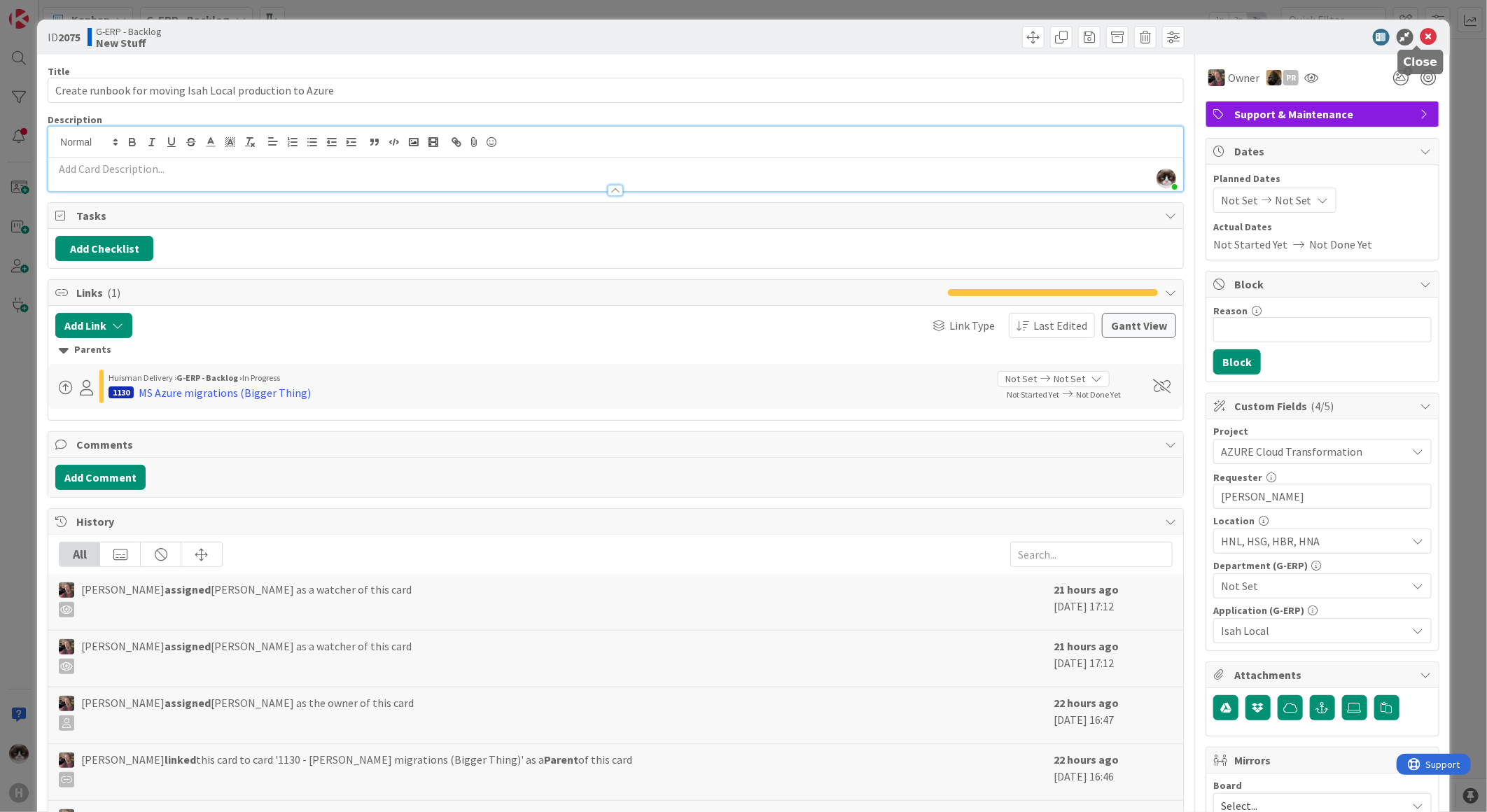
drag, startPoint x: 1416, startPoint y: 33, endPoint x: 1141, endPoint y: 135, distance: 293.3
click at [1421, 33] on icon at bounding box center [1429, 36] width 17 height 17
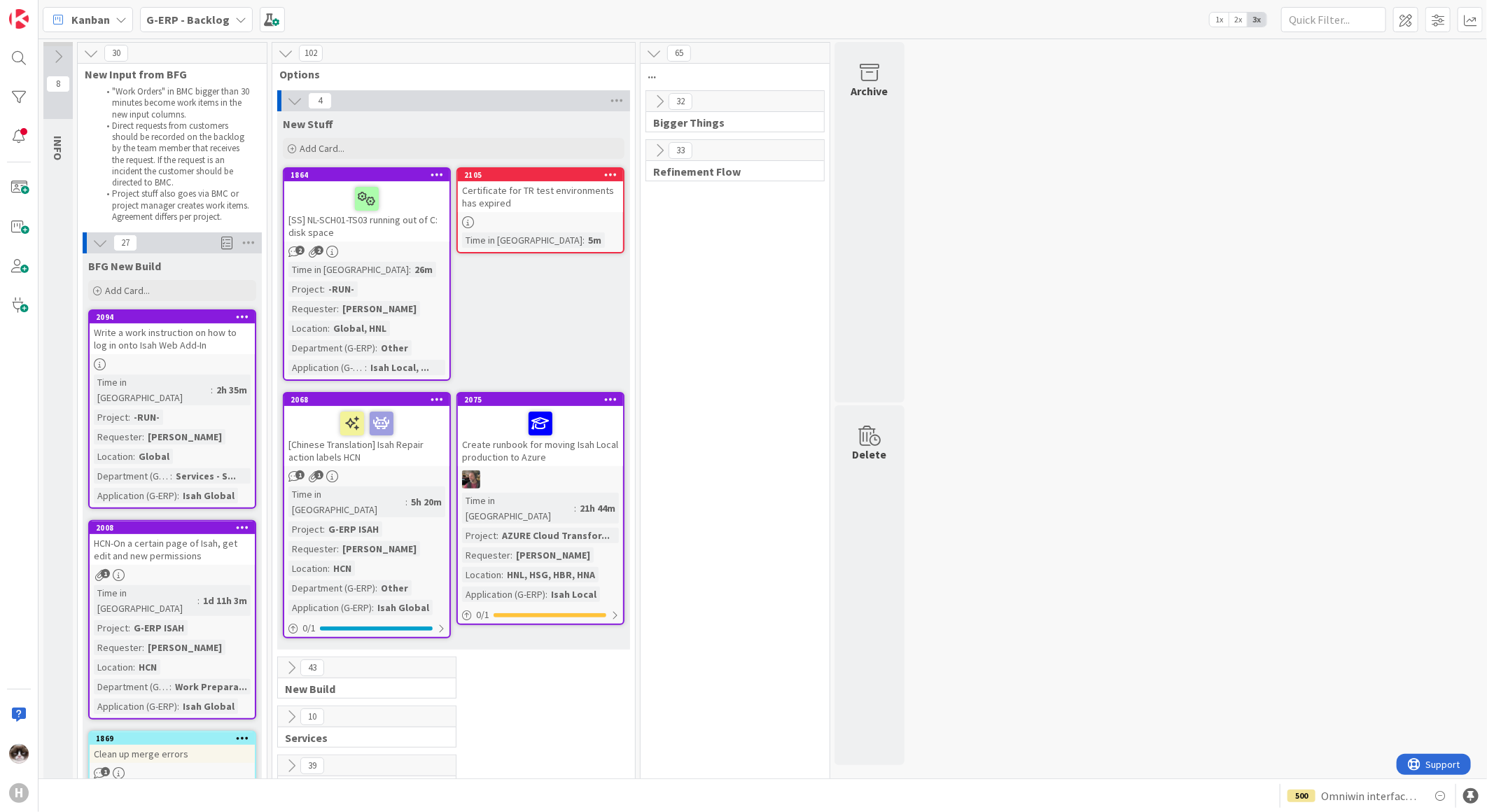
click at [612, 400] on icon at bounding box center [611, 398] width 13 height 9
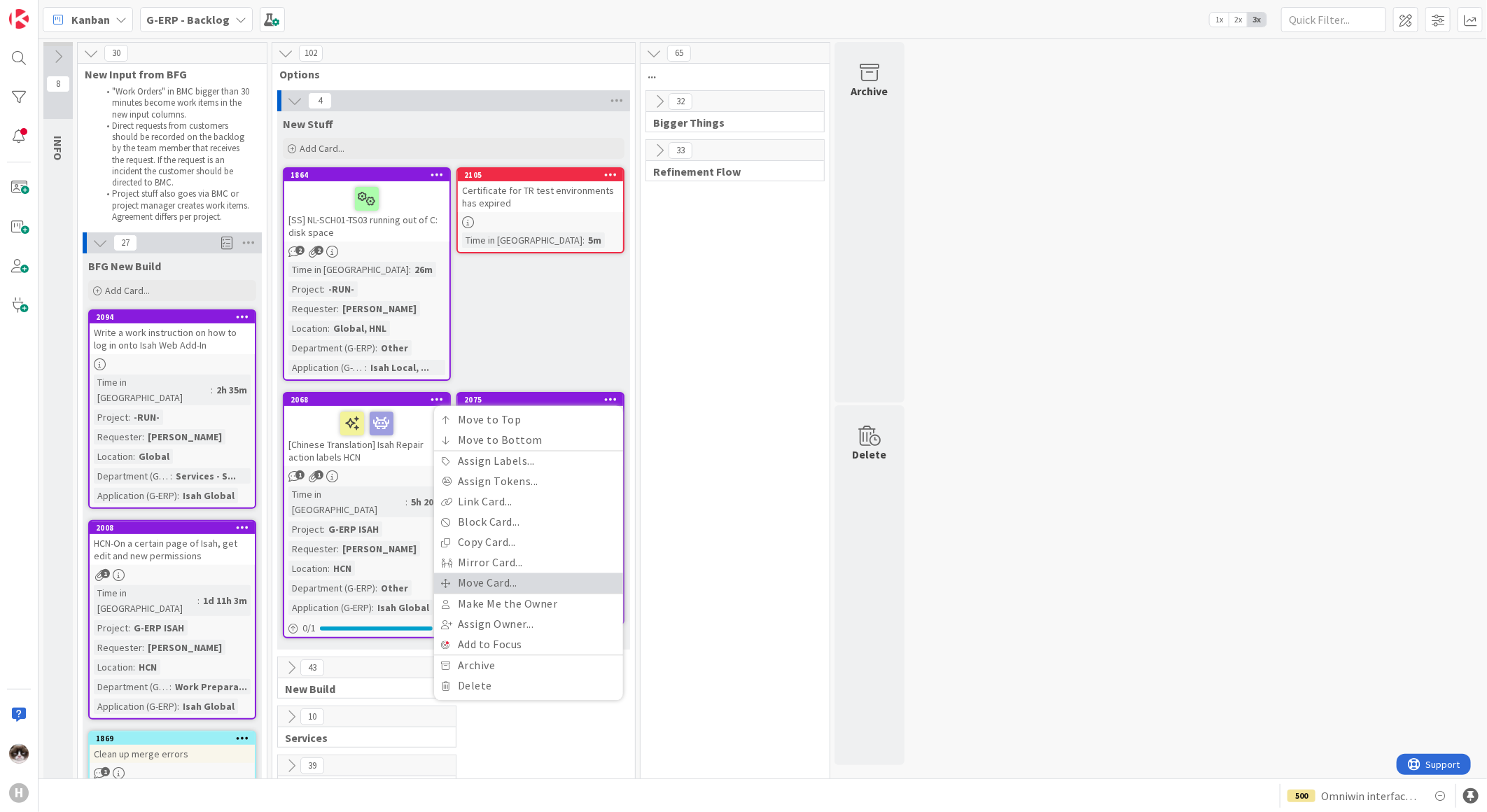
click at [525, 581] on link "Move Card..." at bounding box center [528, 584] width 189 height 20
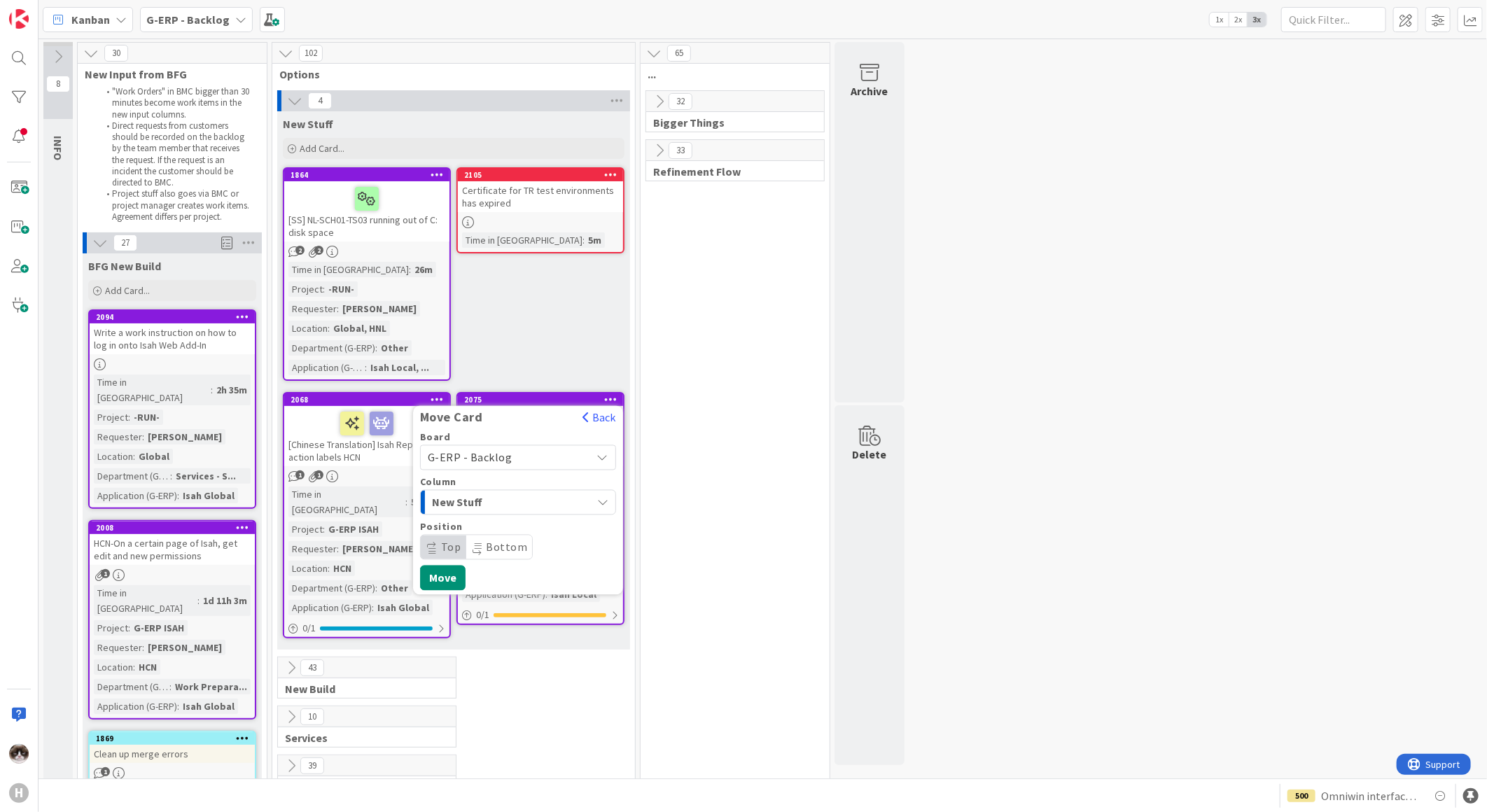
click at [555, 468] on div "G-ERP - Backlog" at bounding box center [518, 457] width 196 height 26
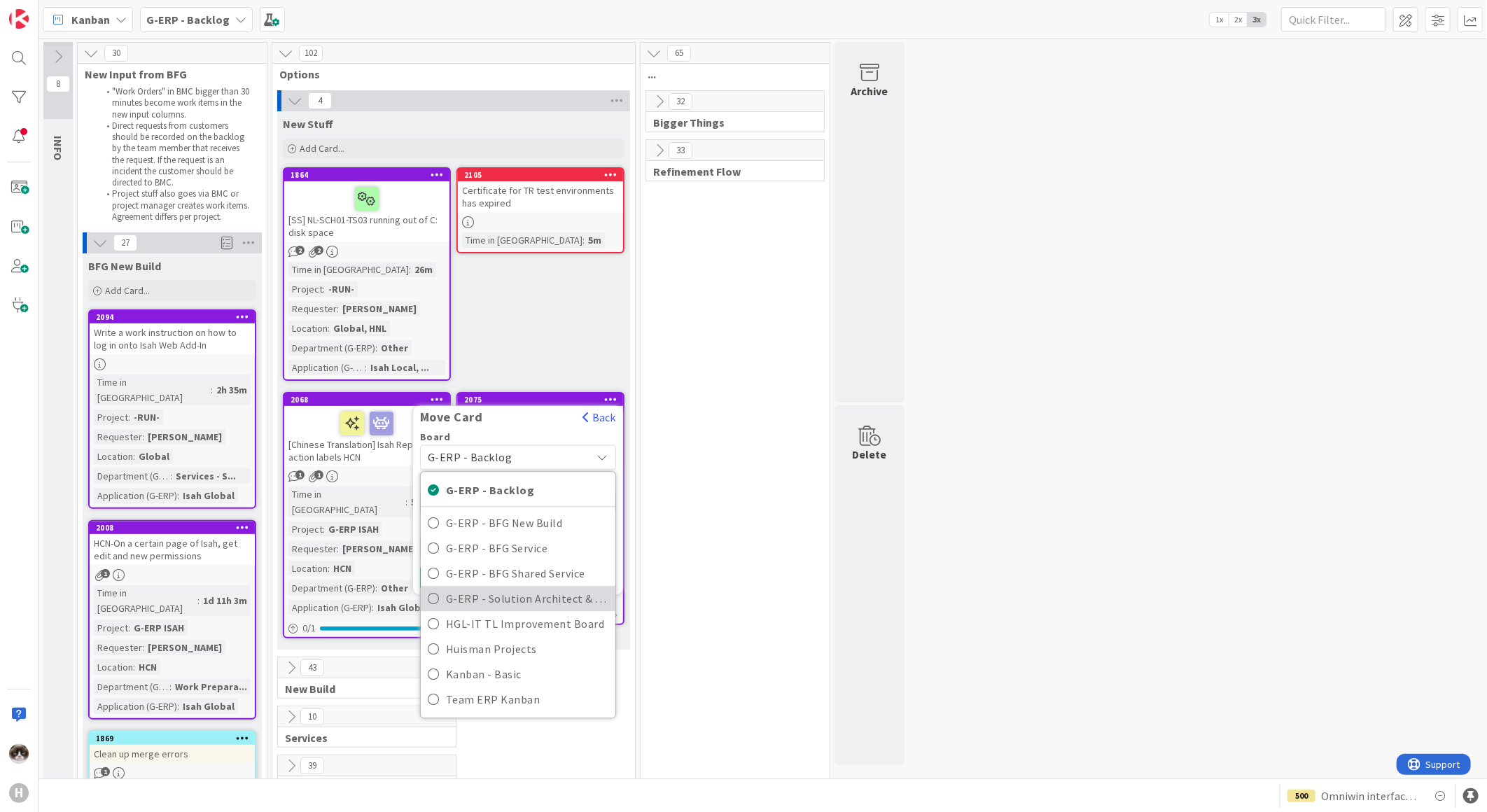
click at [504, 594] on span "G-ERP - Solution Architect & Management" at bounding box center [527, 598] width 163 height 21
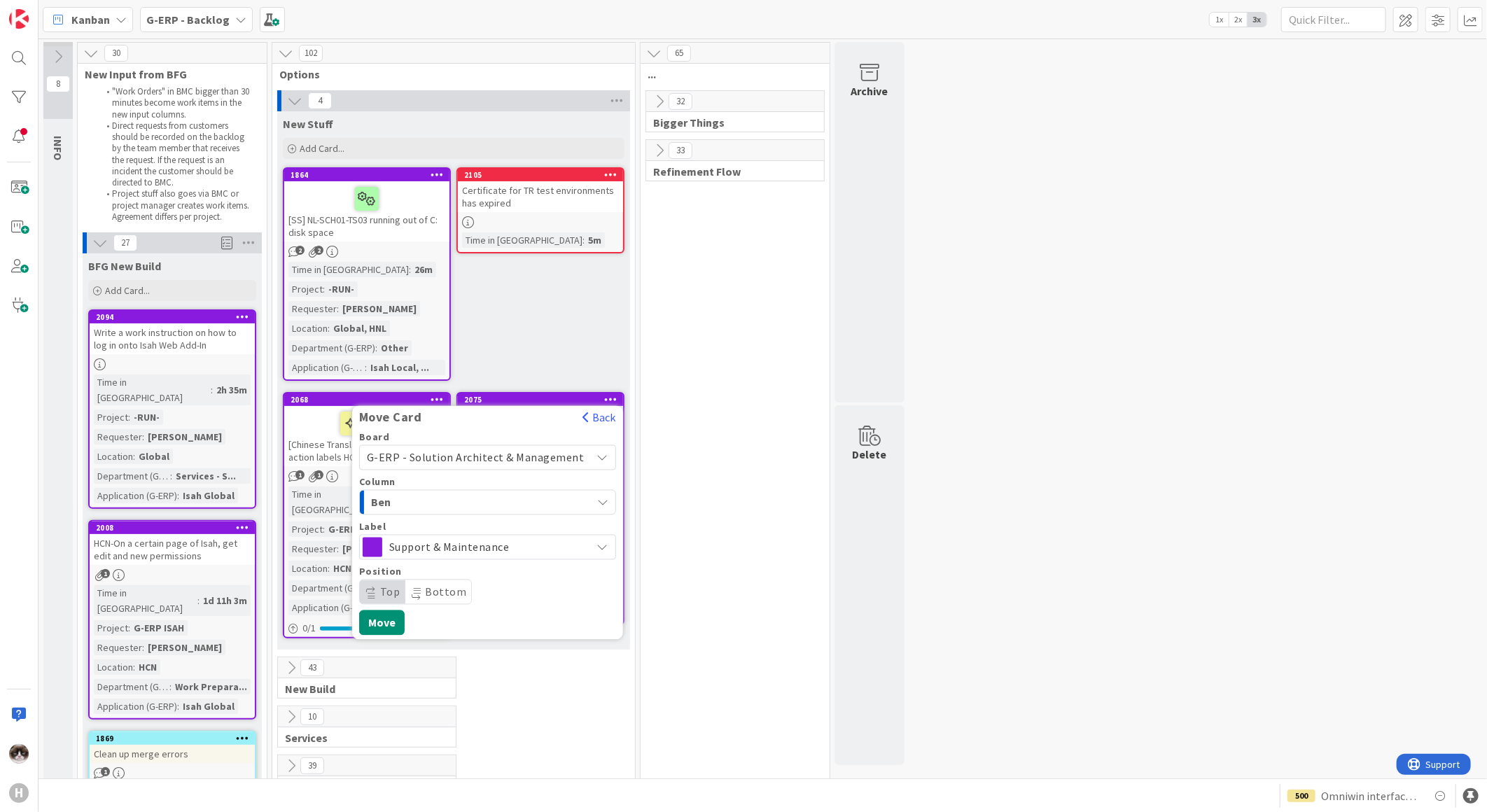
click at [492, 495] on div "Ben" at bounding box center [479, 502] width 224 height 23
click at [491, 497] on div "Ben" at bounding box center [479, 502] width 224 height 23
click at [489, 541] on span "Support & Maintenance" at bounding box center [487, 547] width 196 height 20
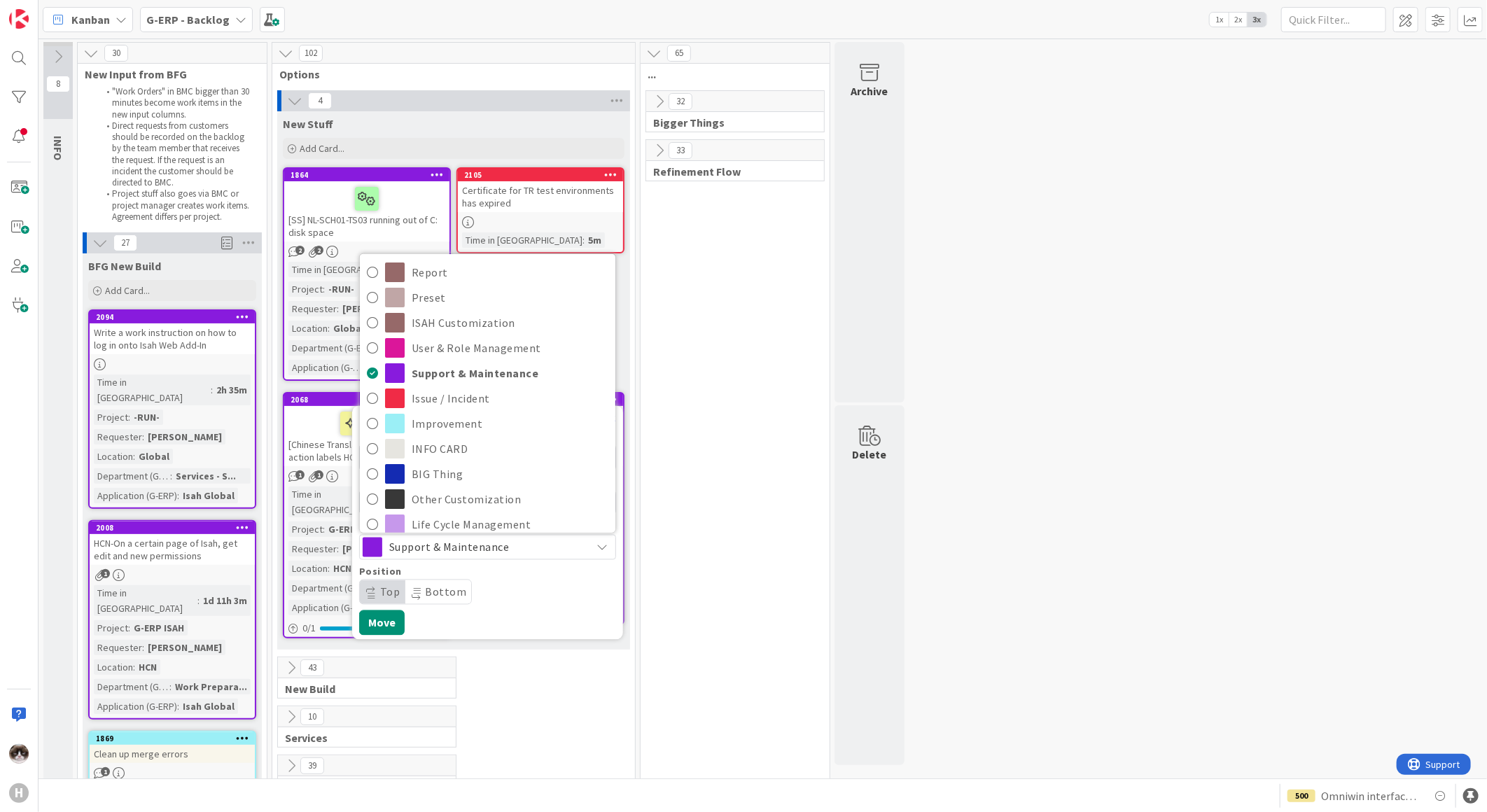
click at [491, 543] on span "Support & Maintenance" at bounding box center [487, 547] width 196 height 20
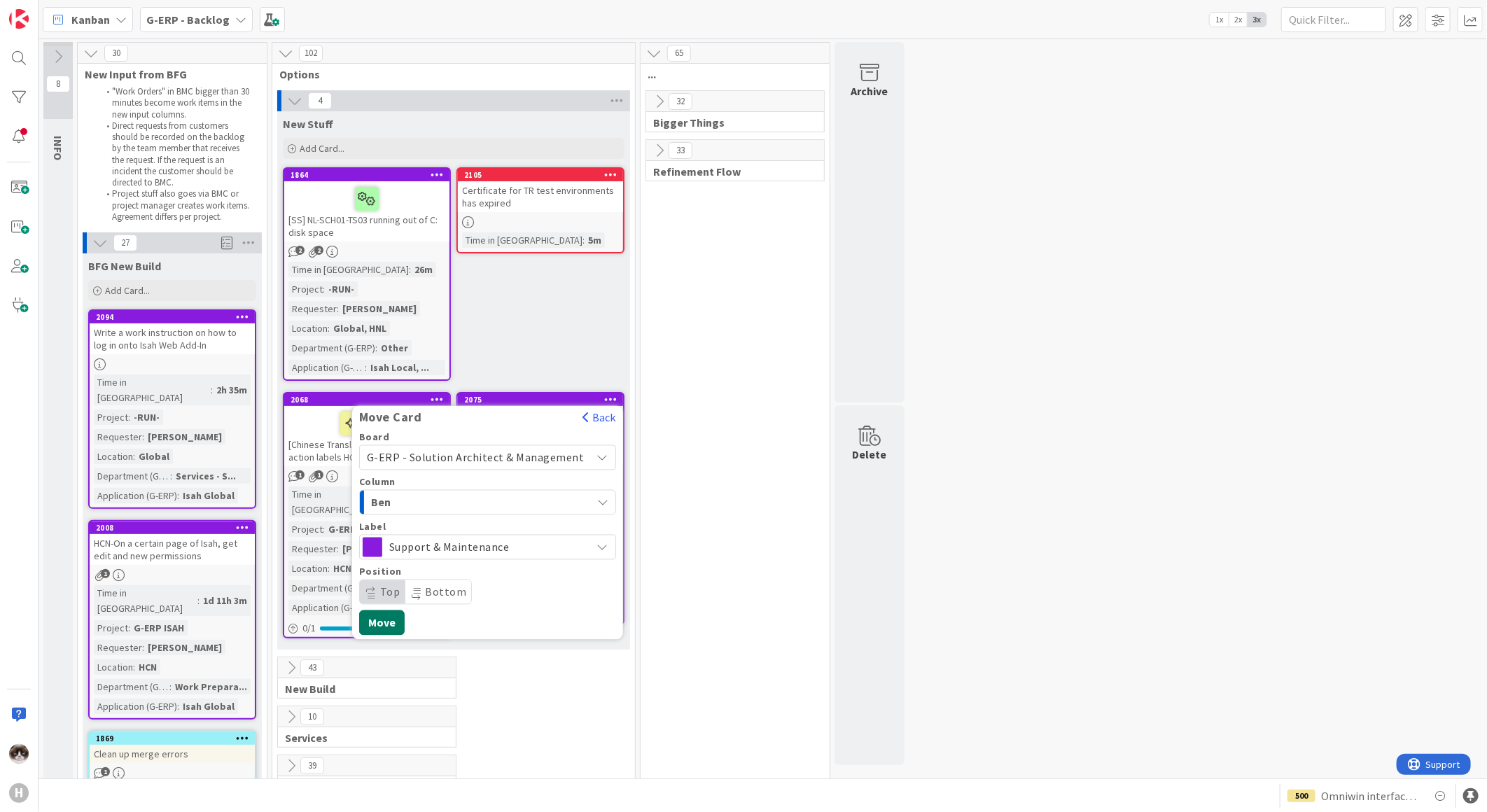
click at [387, 620] on button "Move" at bounding box center [382, 623] width 45 height 26
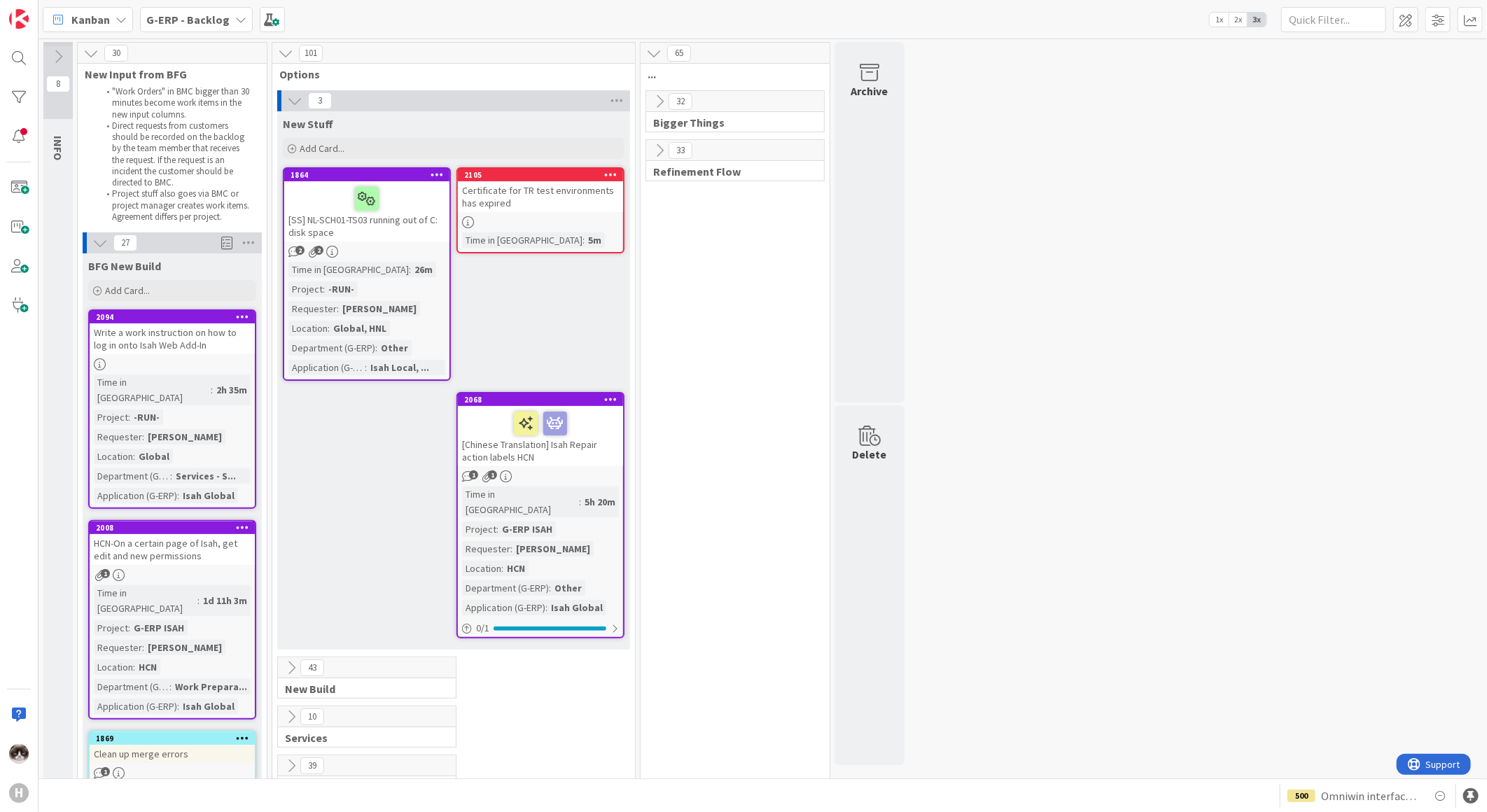
click at [417, 260] on link "1864 [SS] NL-SCH01-TS03 running out of C: disk space 2 2 Time in Column : 26m P…" at bounding box center [367, 274] width 168 height 214
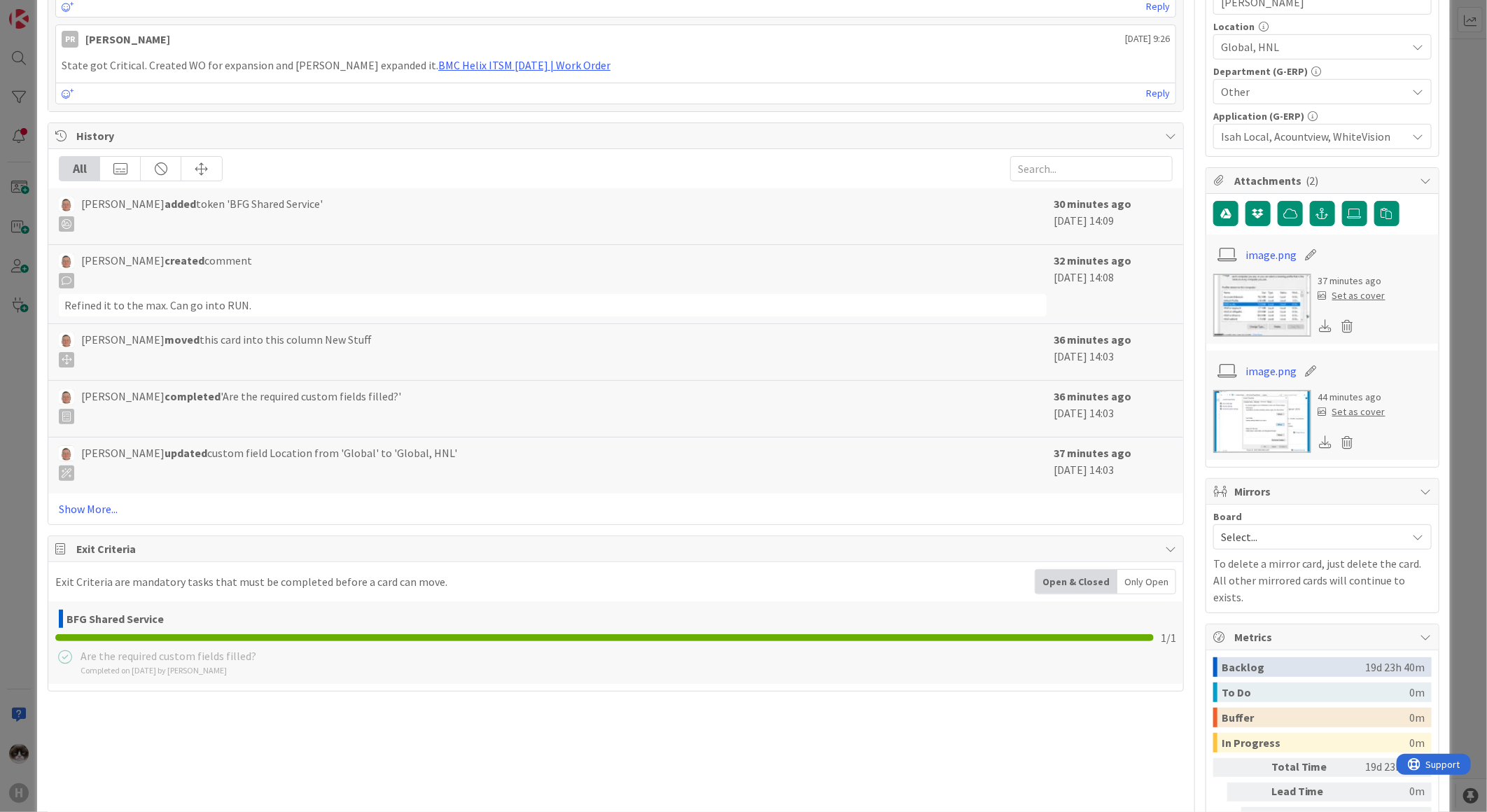
scroll to position [586, 0]
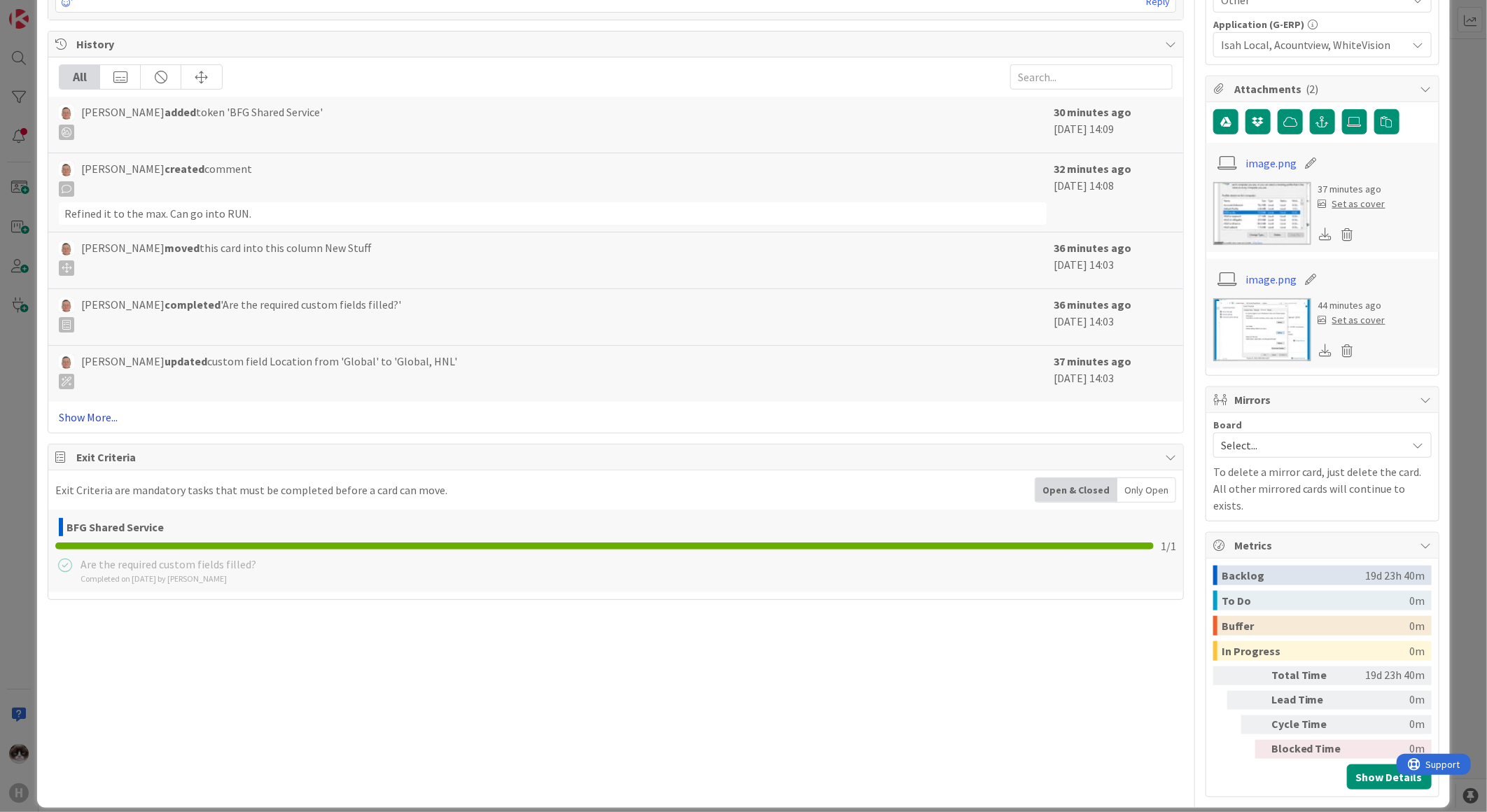
click at [112, 417] on link "Show More..." at bounding box center [616, 417] width 1113 height 17
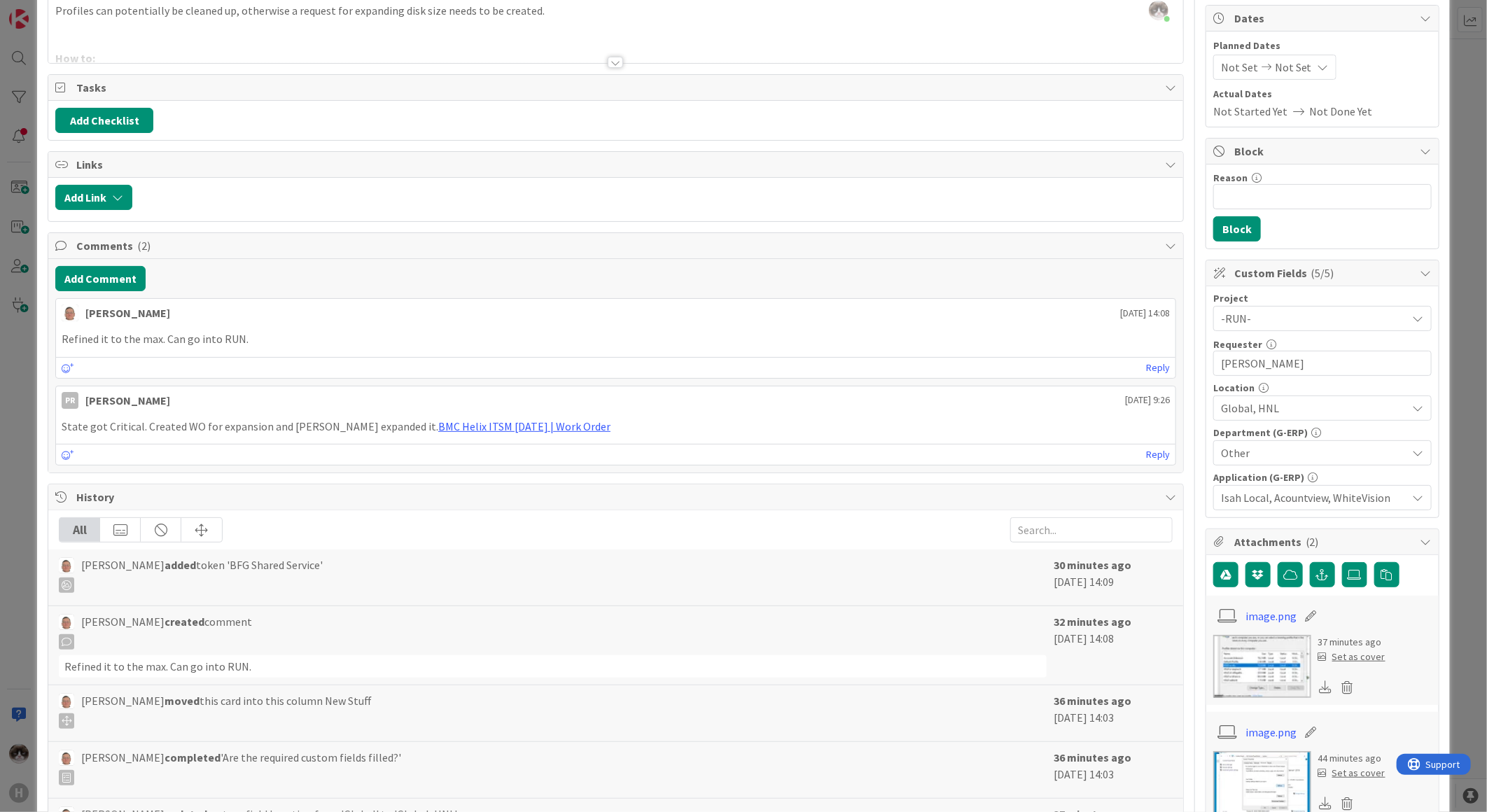
scroll to position [0, 0]
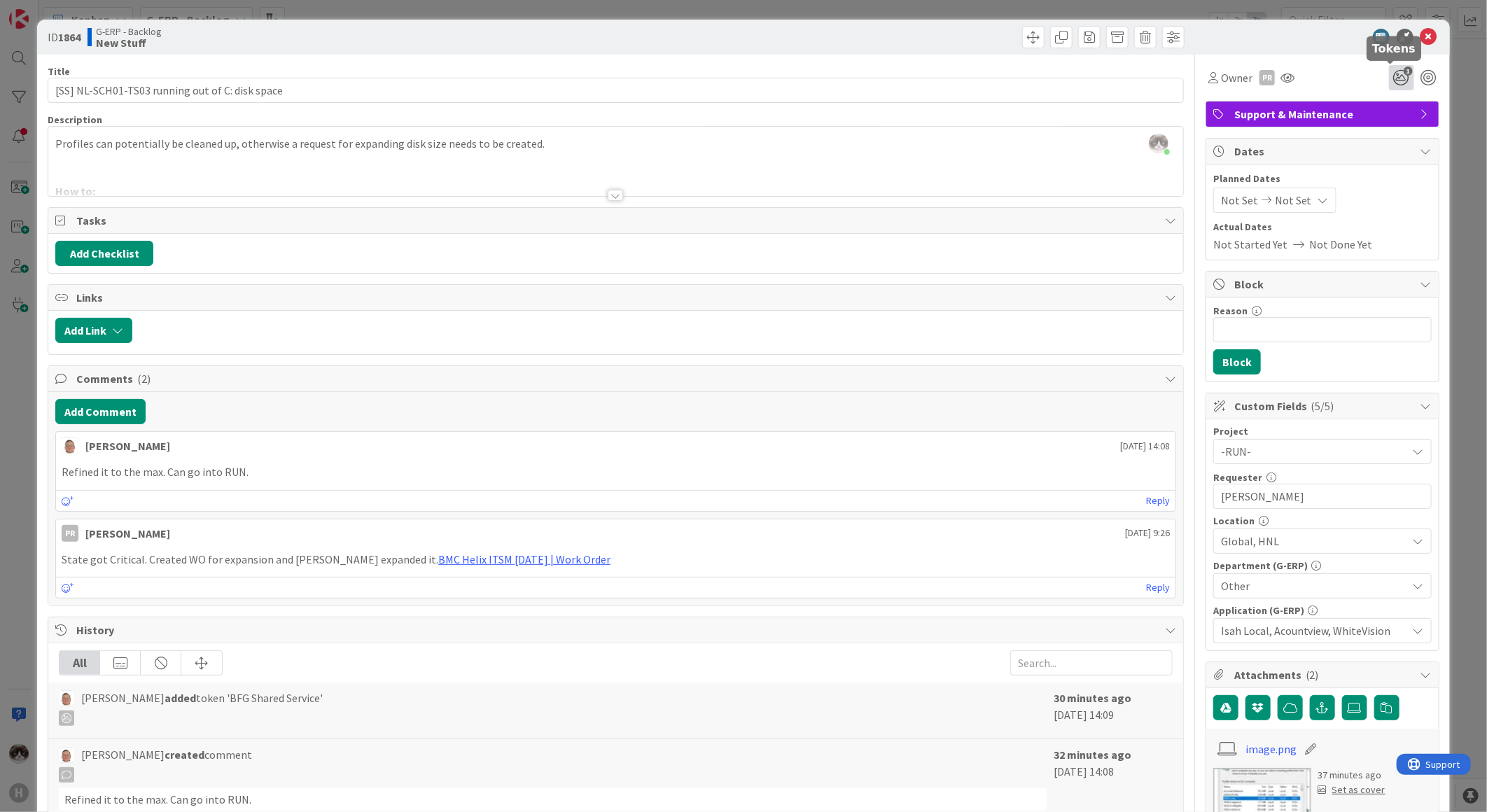
click at [1388, 79] on icon "1" at bounding box center [1401, 77] width 26 height 26
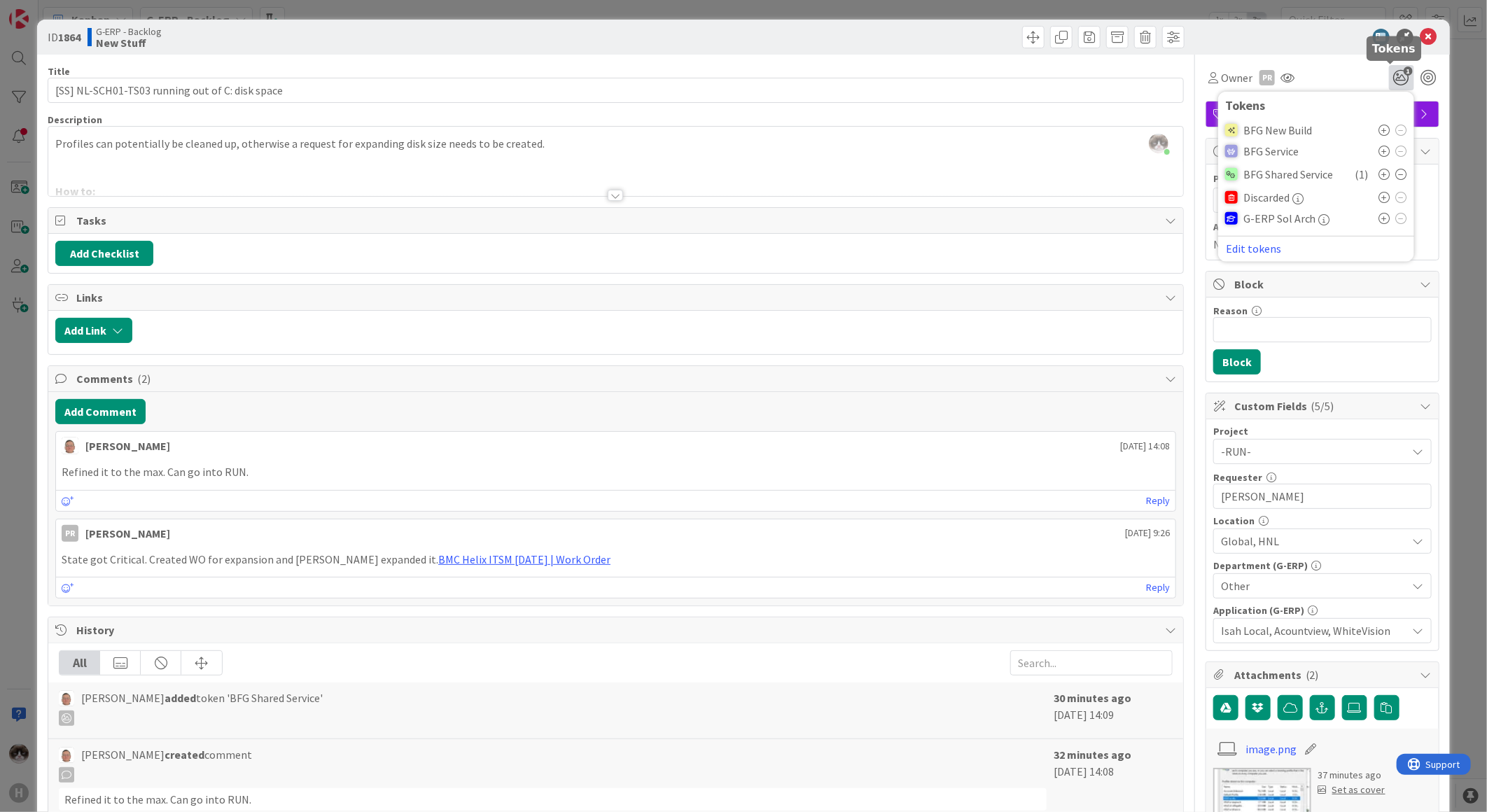
click at [1388, 76] on icon "1" at bounding box center [1401, 77] width 26 height 26
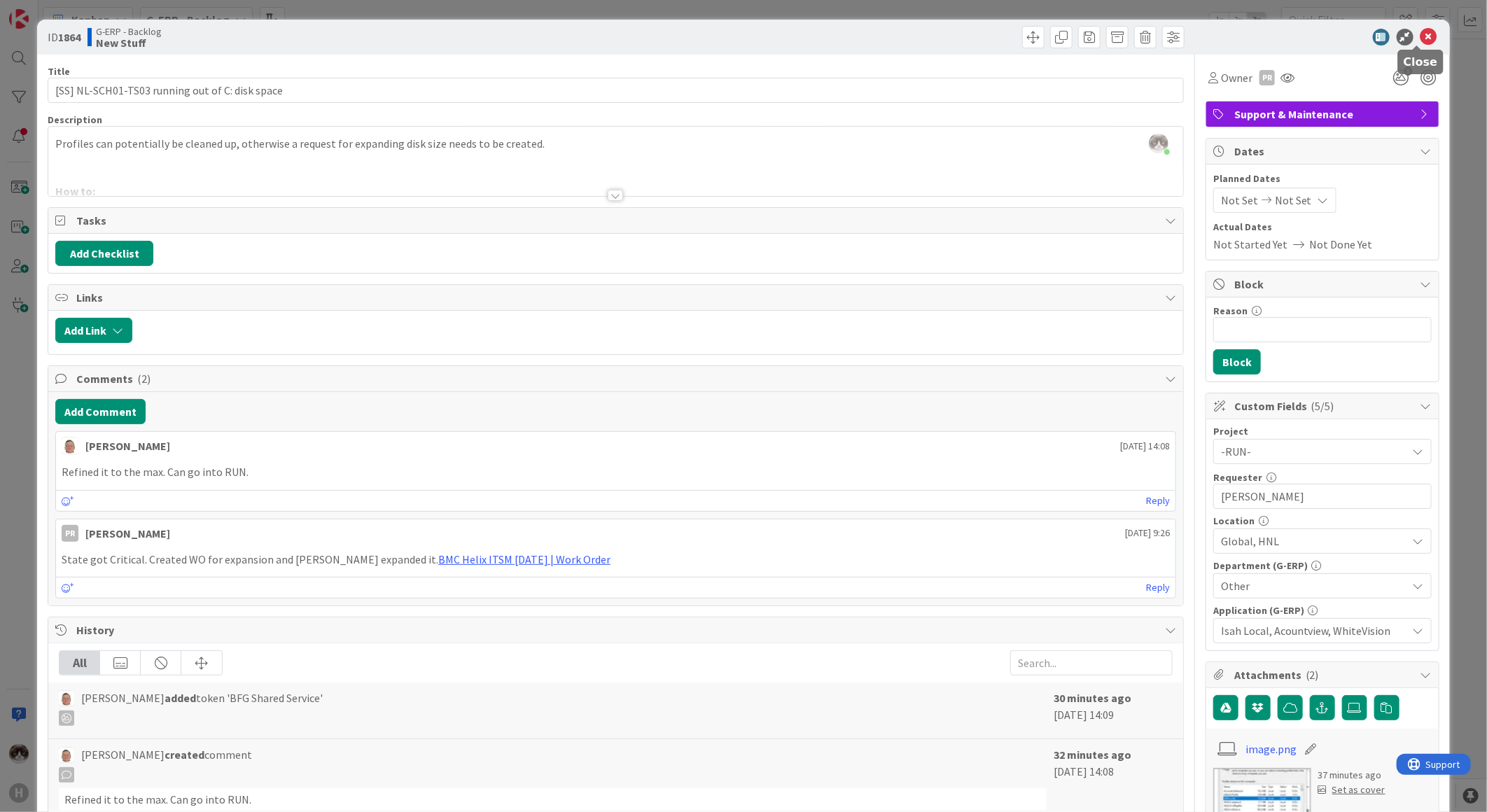
click at [1421, 30] on icon at bounding box center [1429, 36] width 17 height 17
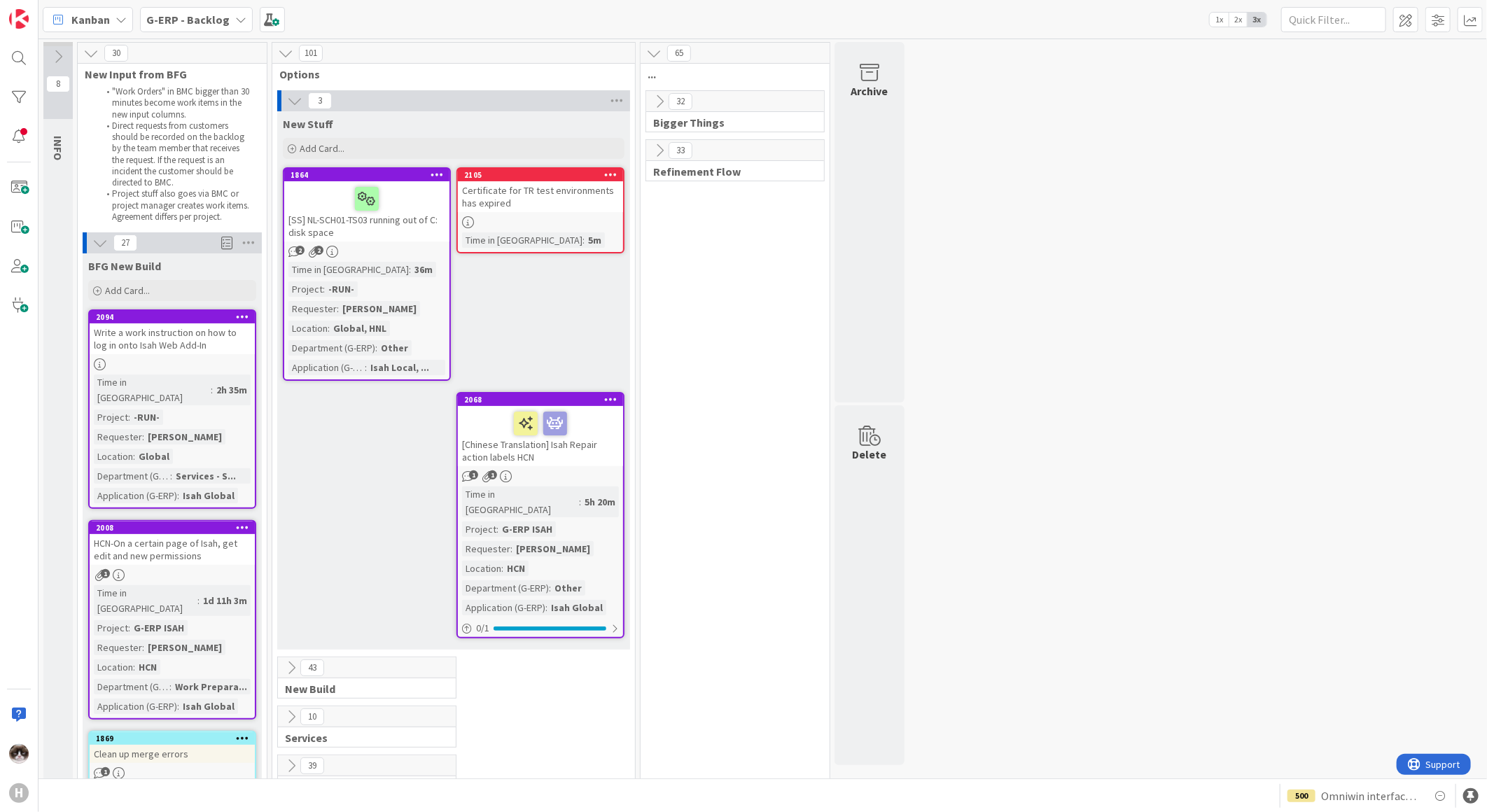
click at [430, 301] on div "Time in Column : 36m Project : -RUN- Requester : Jakub Gaj Location : Global, H…" at bounding box center [366, 318] width 157 height 113
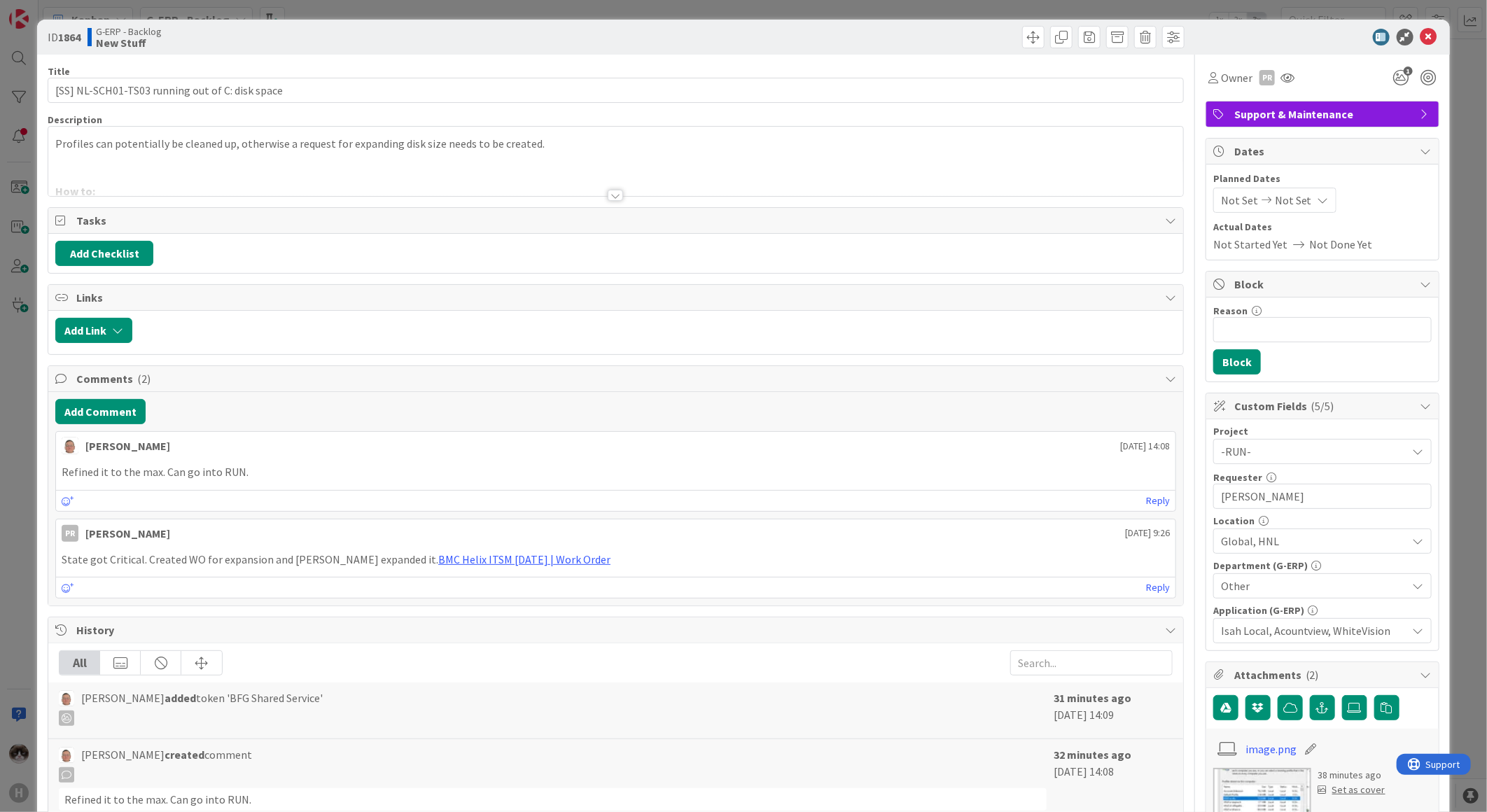
click at [608, 194] on div at bounding box center [615, 195] width 15 height 11
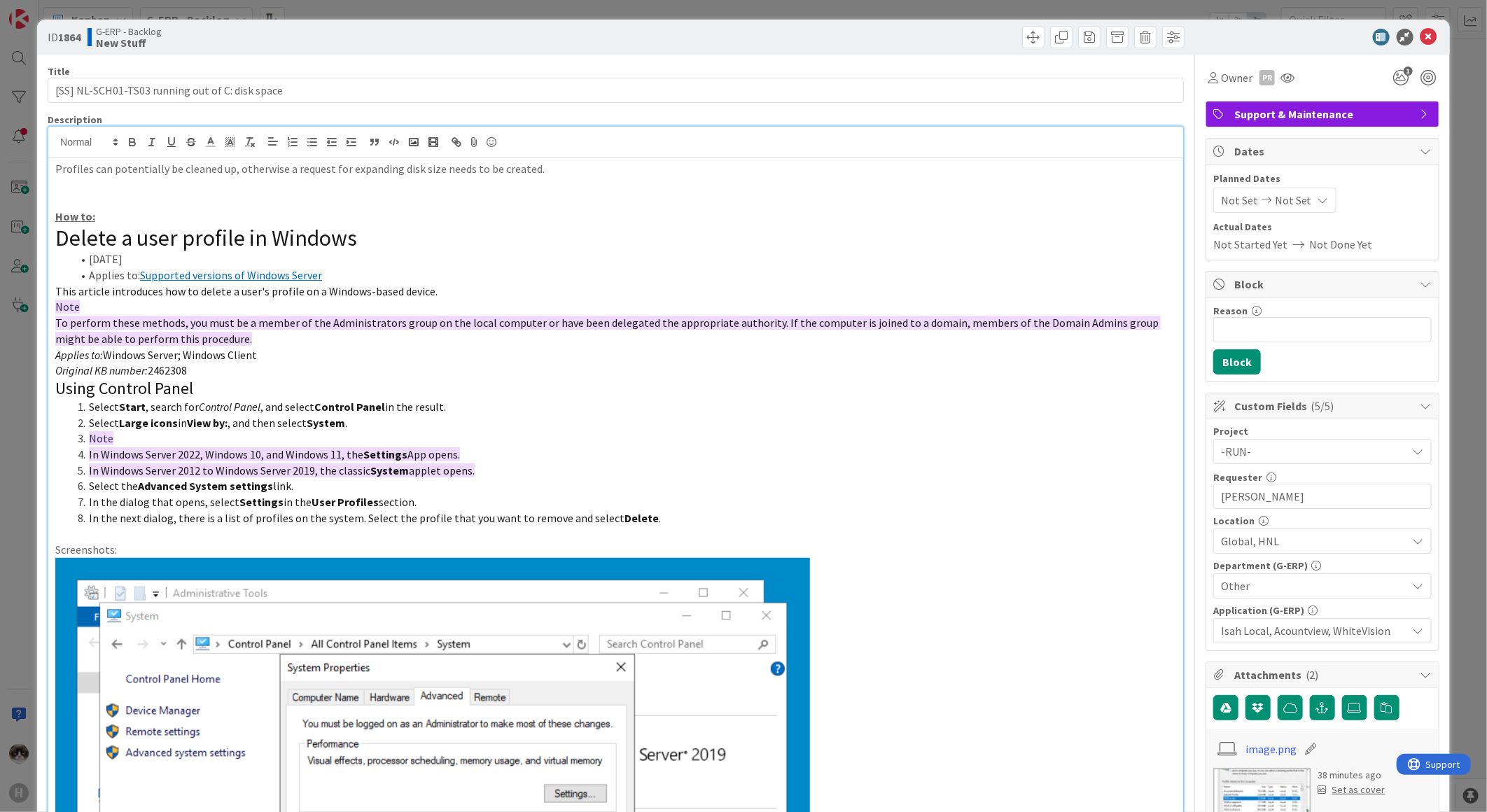
click at [824, 450] on li "In Windows Server 2022, Windows 10, and Windows 11, the Settings App opens." at bounding box center [624, 455] width 1104 height 16
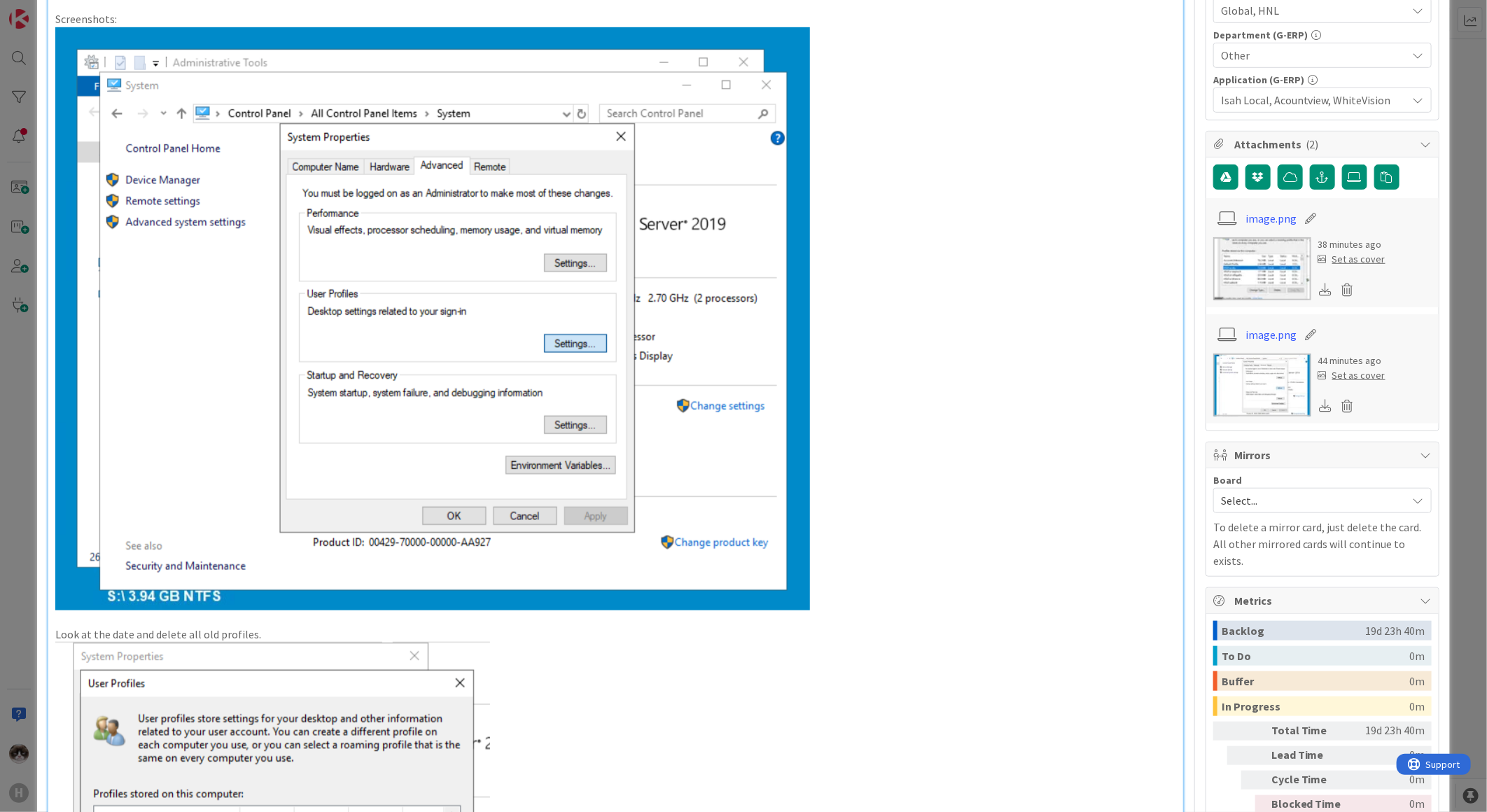
scroll to position [388, 0]
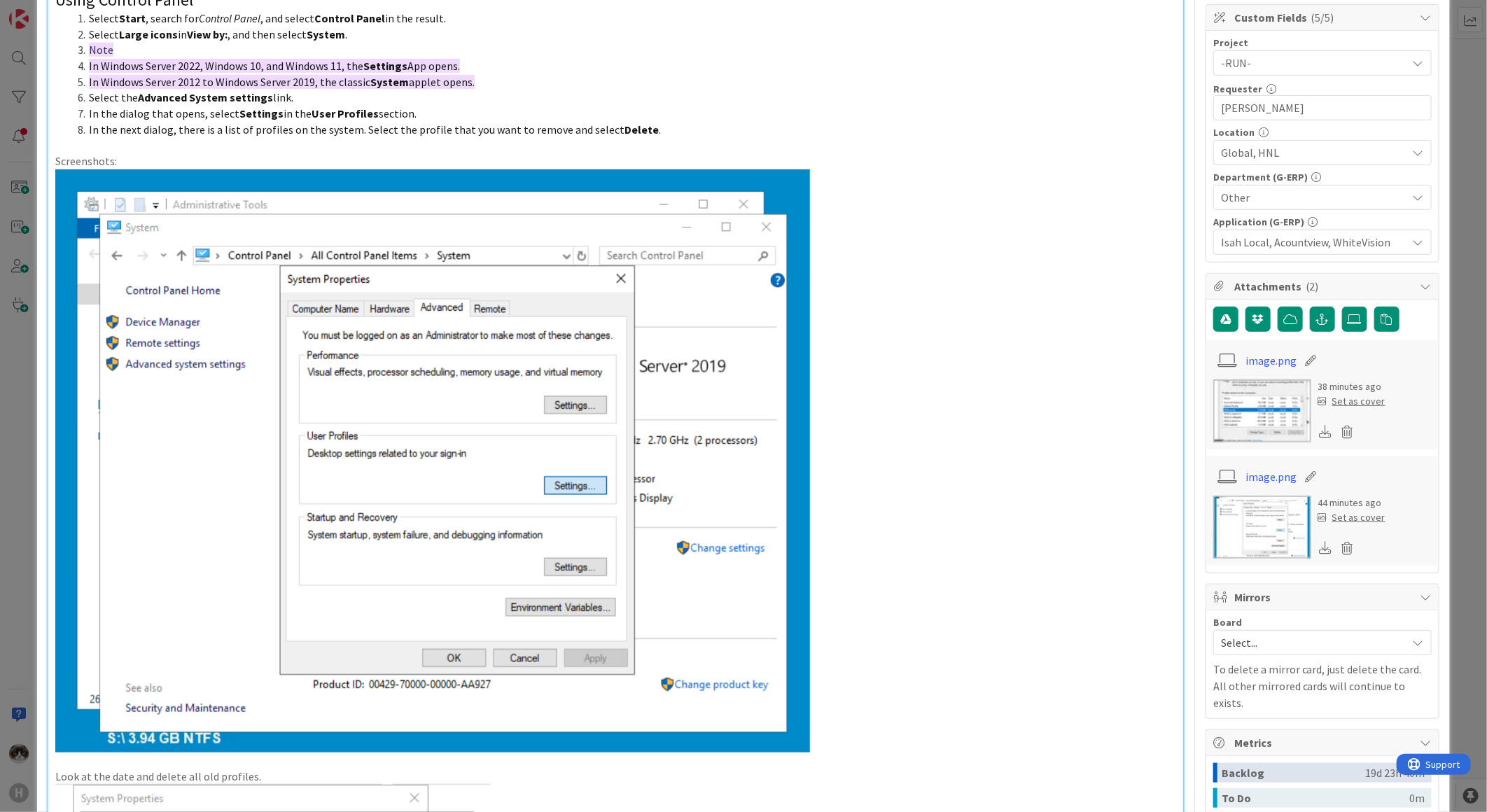
click at [1251, 400] on img at bounding box center [1262, 411] width 98 height 63
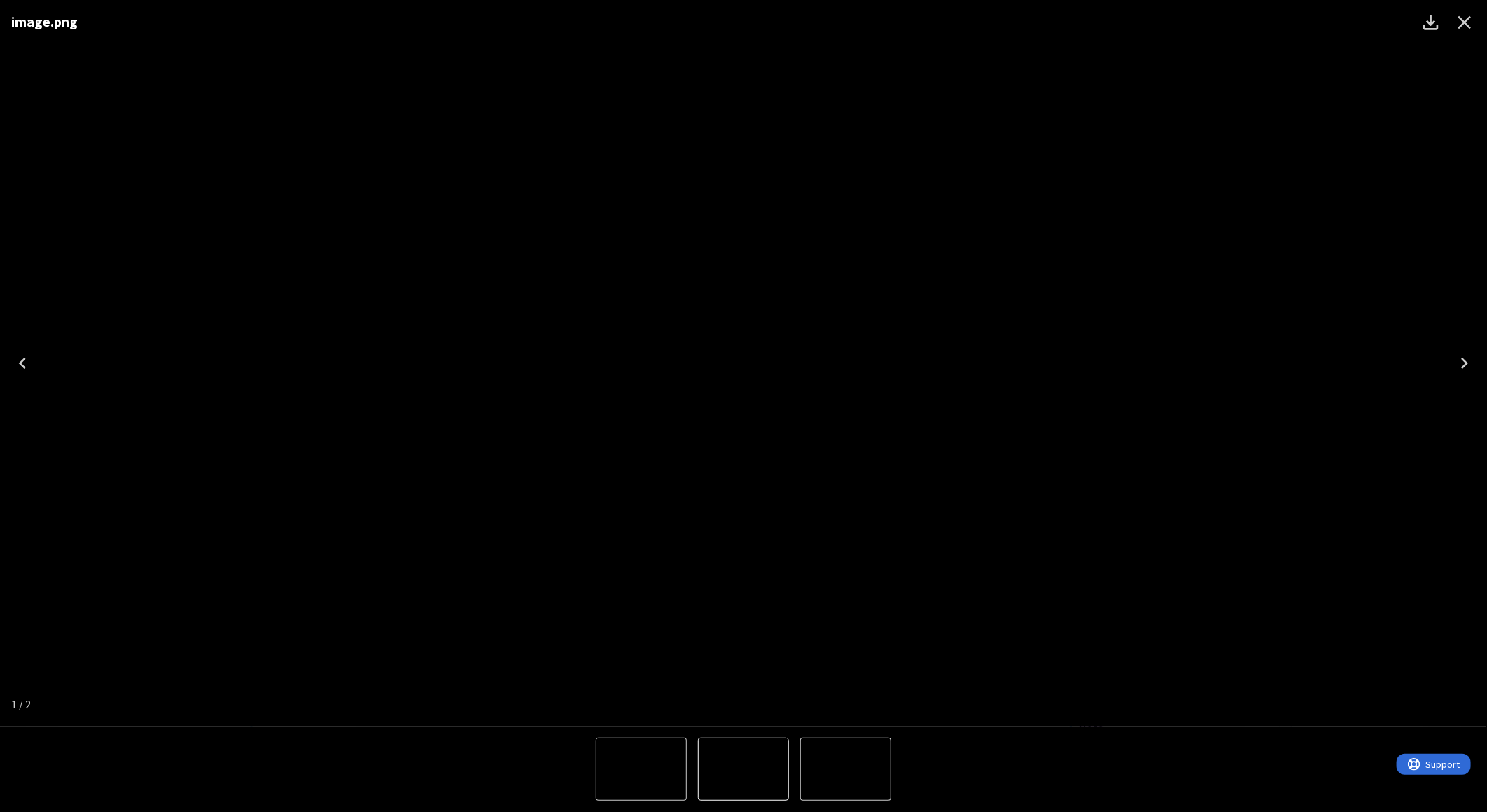
click at [1464, 26] on icon "Close" at bounding box center [1464, 22] width 23 height 23
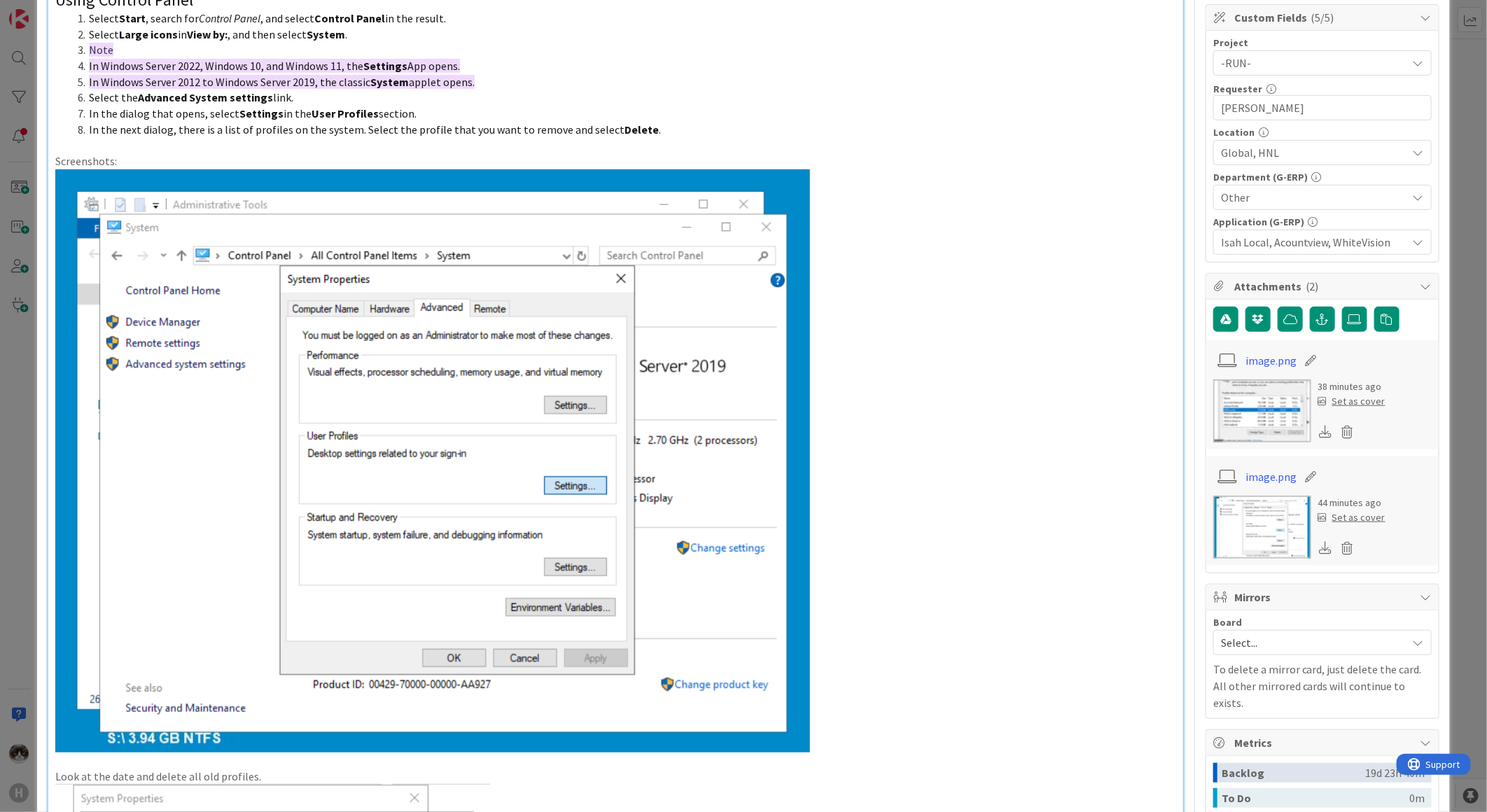
click at [1259, 523] on img at bounding box center [1262, 527] width 98 height 63
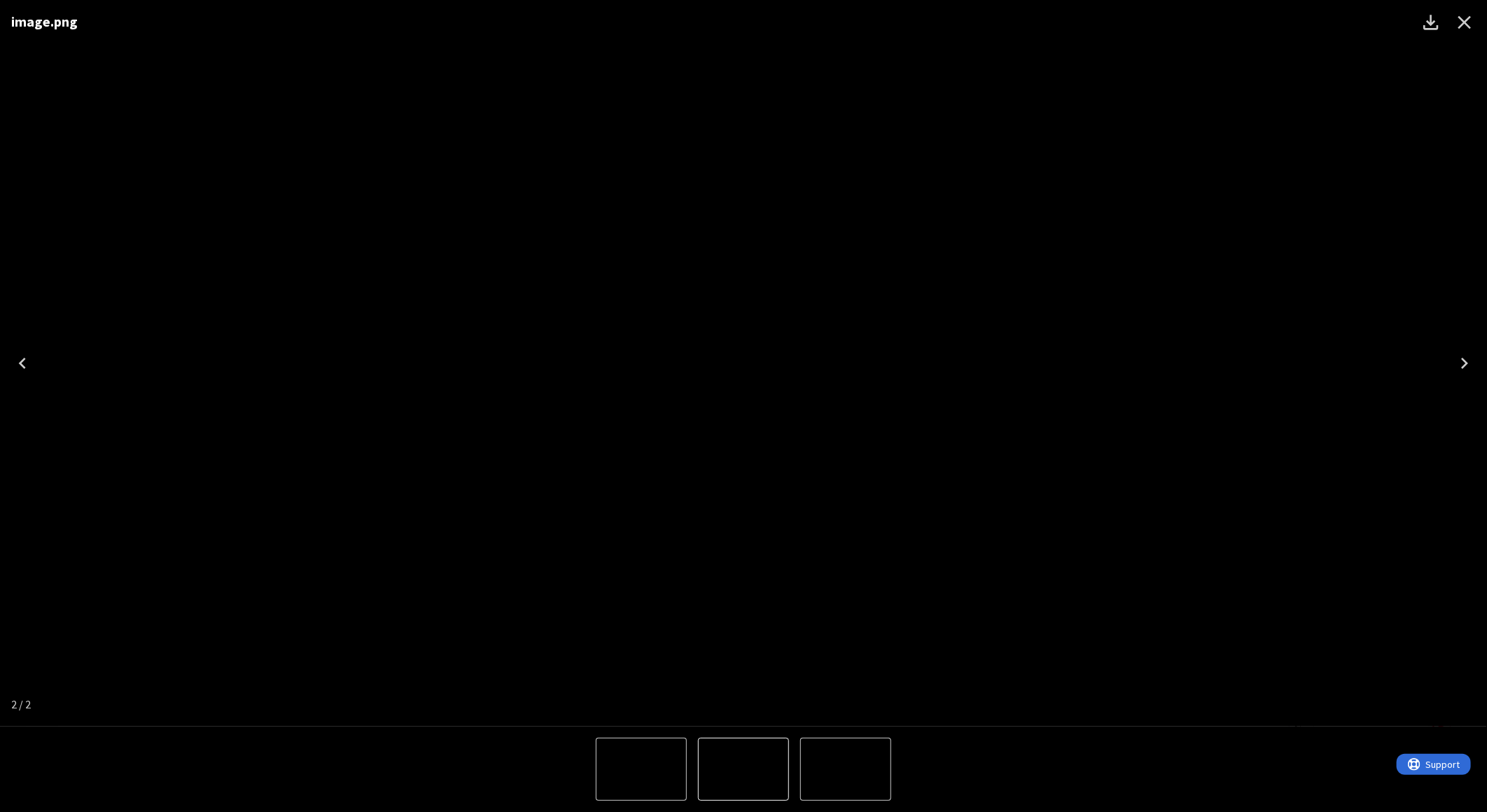
click at [1398, 279] on div "image.png" at bounding box center [744, 363] width 1487 height 727
click at [1460, 236] on div "image.png" at bounding box center [744, 363] width 1487 height 727
click at [1474, 29] on icon "Close" at bounding box center [1464, 22] width 23 height 23
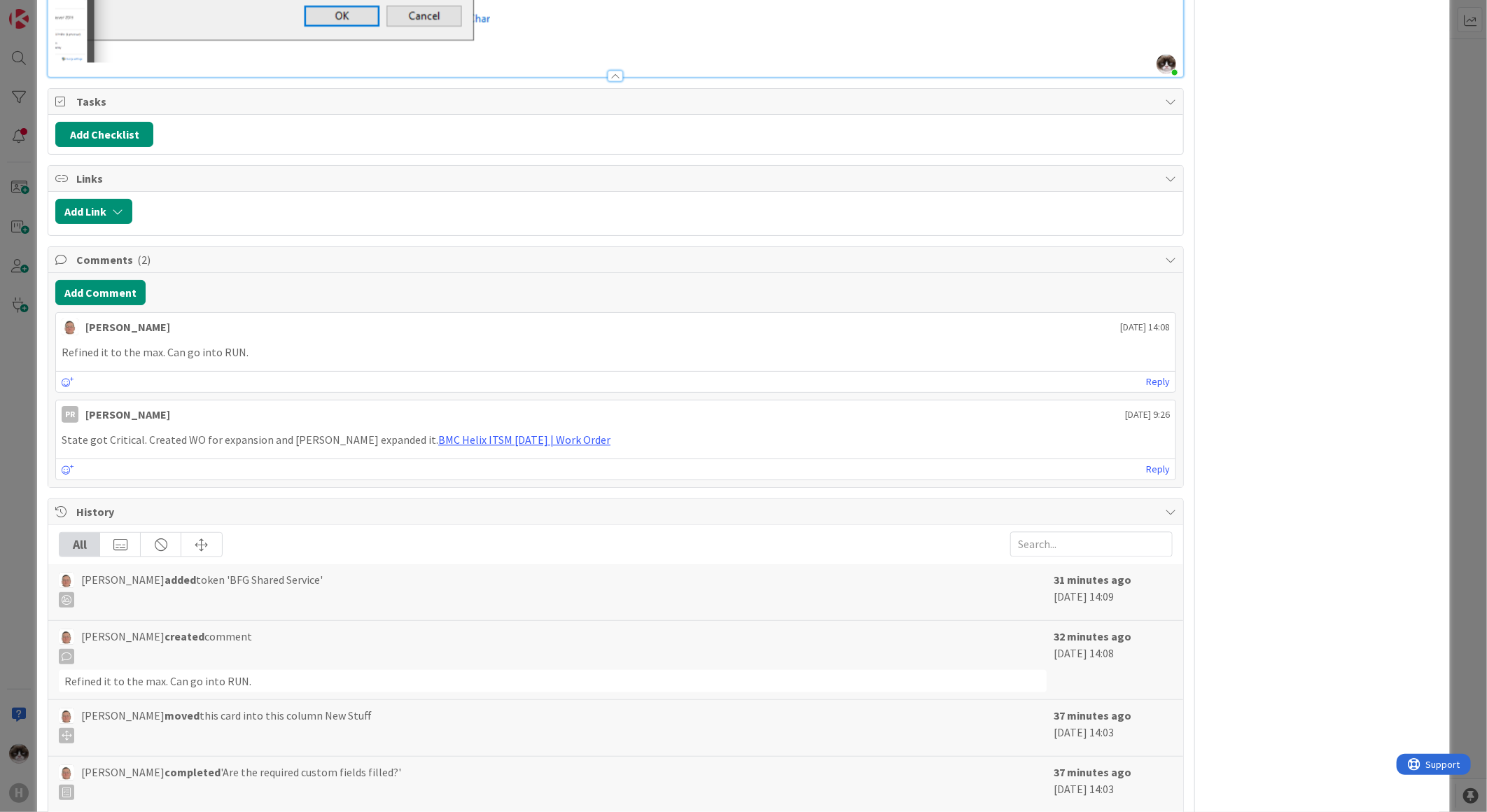
scroll to position [1633, 0]
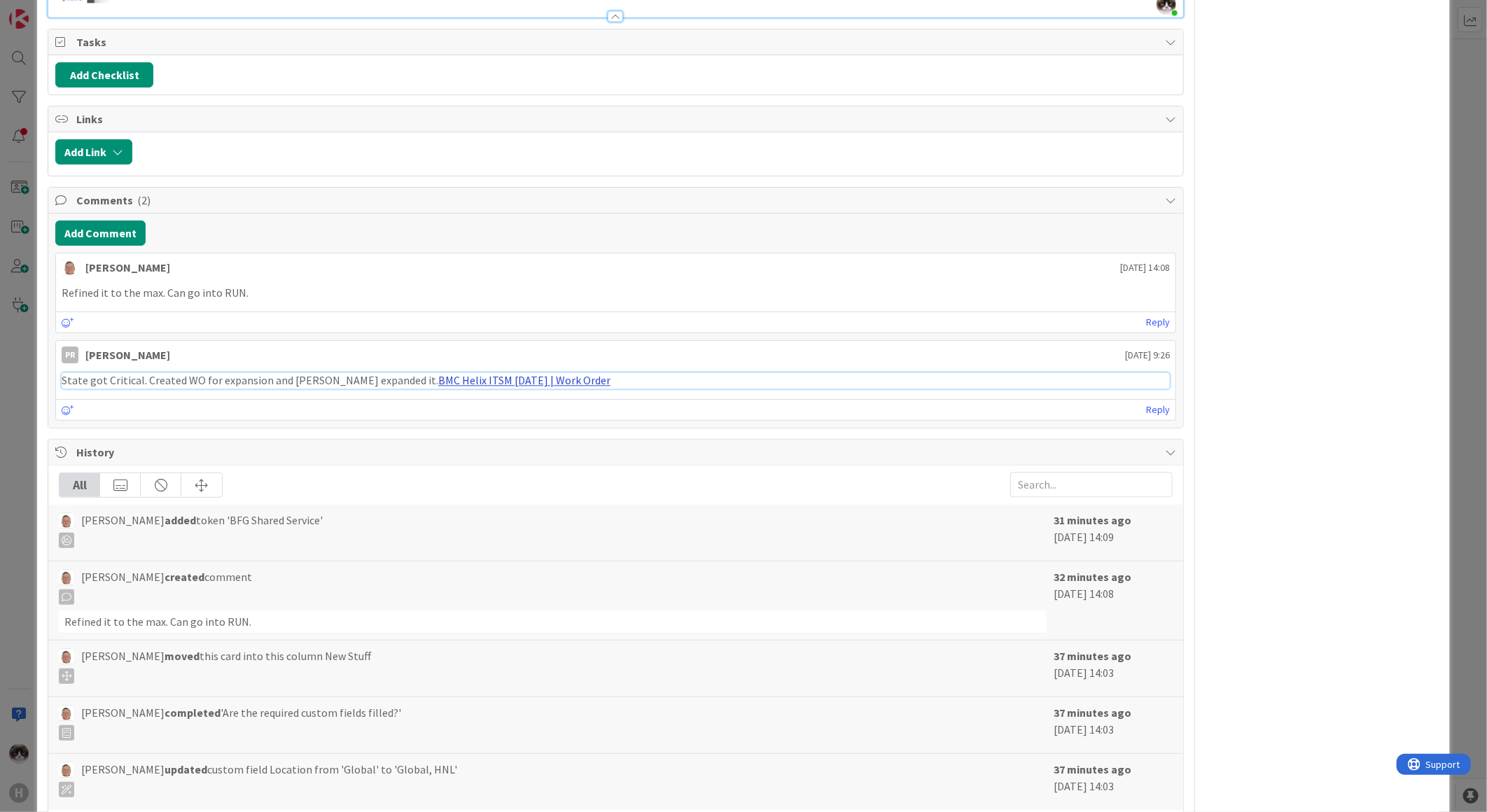
click at [491, 376] on link "BMC Helix ITSM 23.3.02 | Work Order" at bounding box center [525, 380] width 172 height 14
drag, startPoint x: 1053, startPoint y: 357, endPoint x: 1176, endPoint y: 357, distance: 123.0
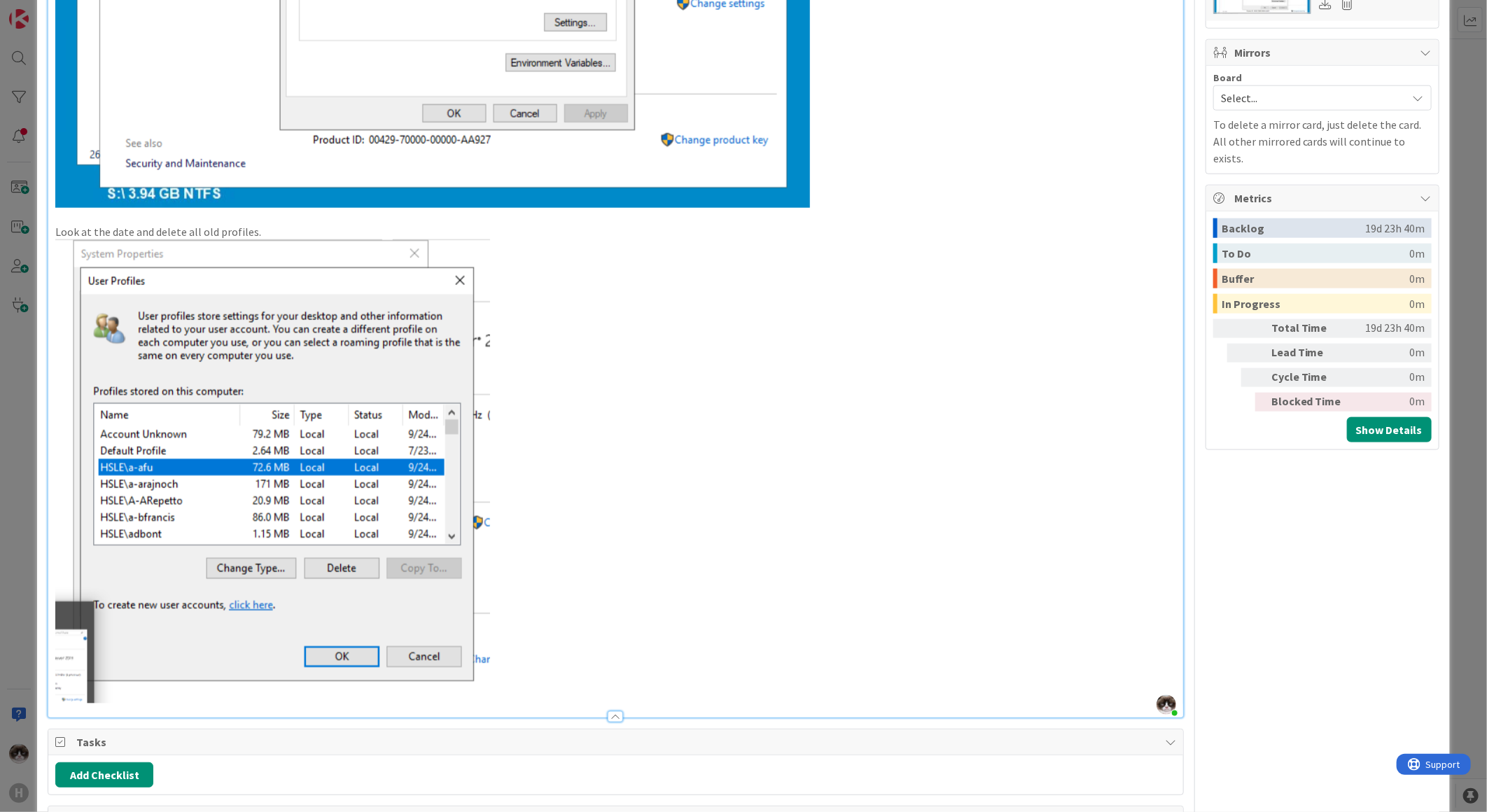
scroll to position [855, 0]
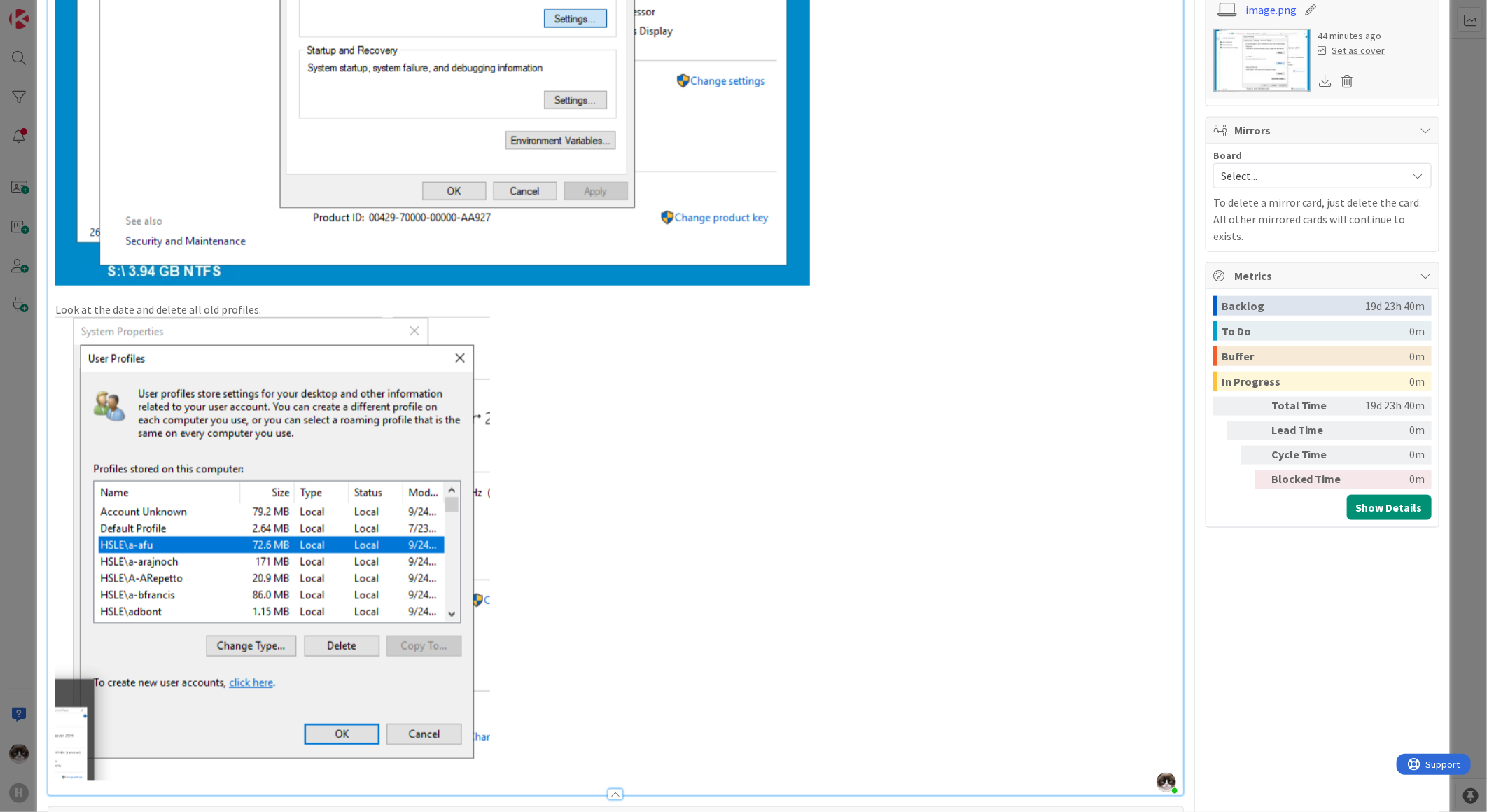
click at [577, 428] on p at bounding box center [616, 549] width 1121 height 464
click at [627, 436] on p at bounding box center [616, 549] width 1121 height 464
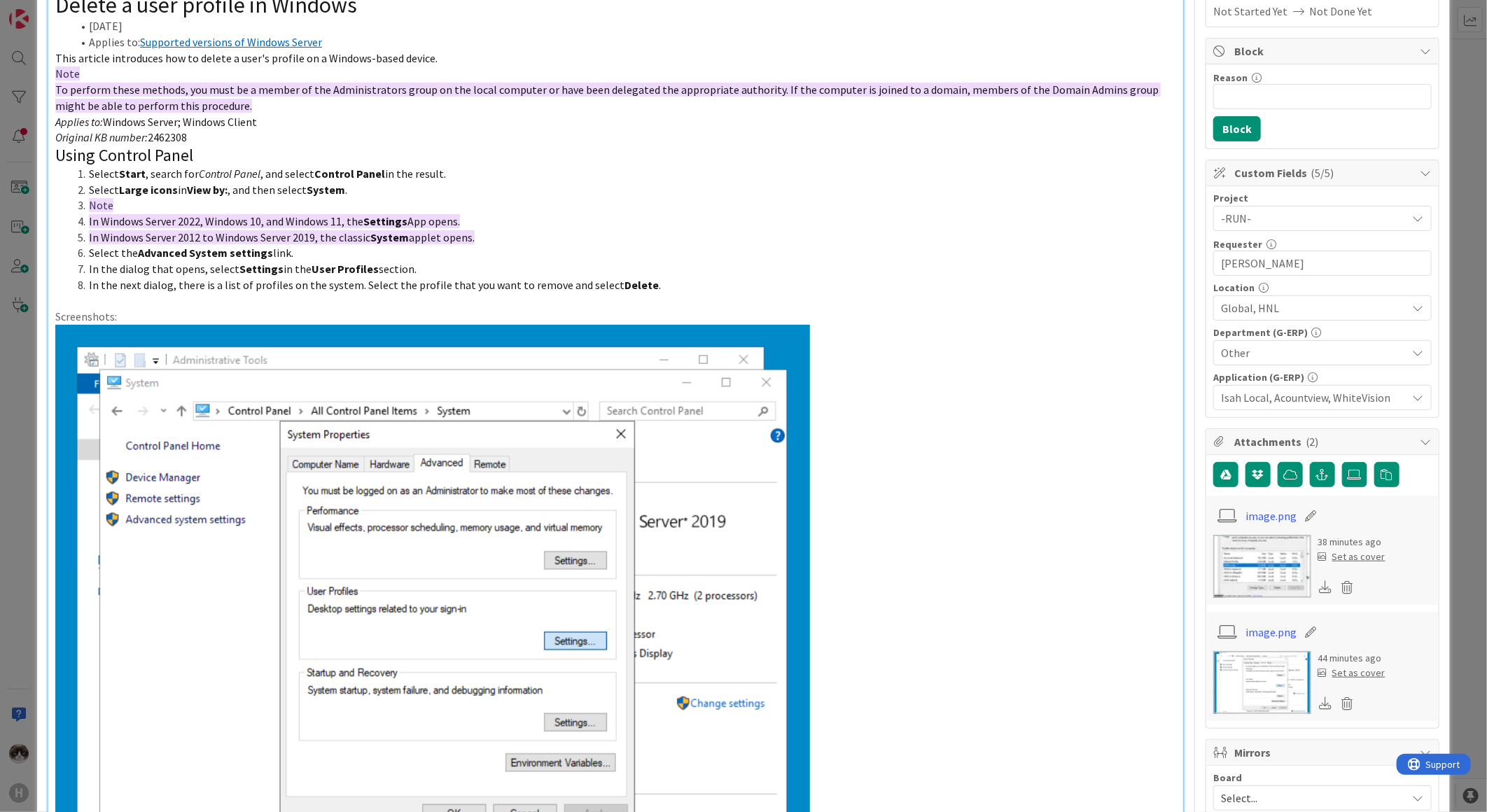
scroll to position [0, 0]
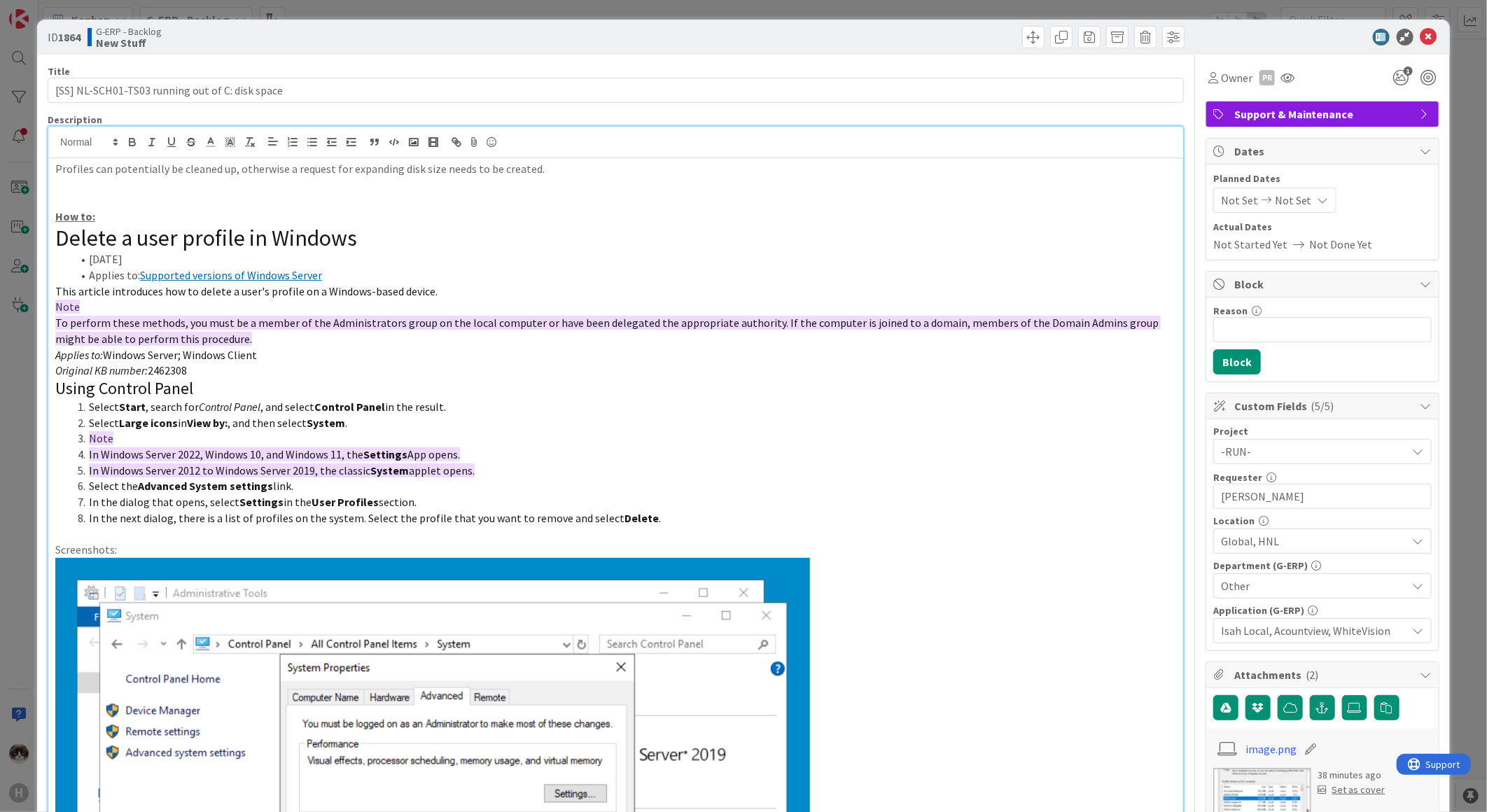
click at [688, 387] on h2 "Using Control Panel" at bounding box center [616, 389] width 1121 height 20
click at [1024, 35] on span at bounding box center [1033, 36] width 23 height 23
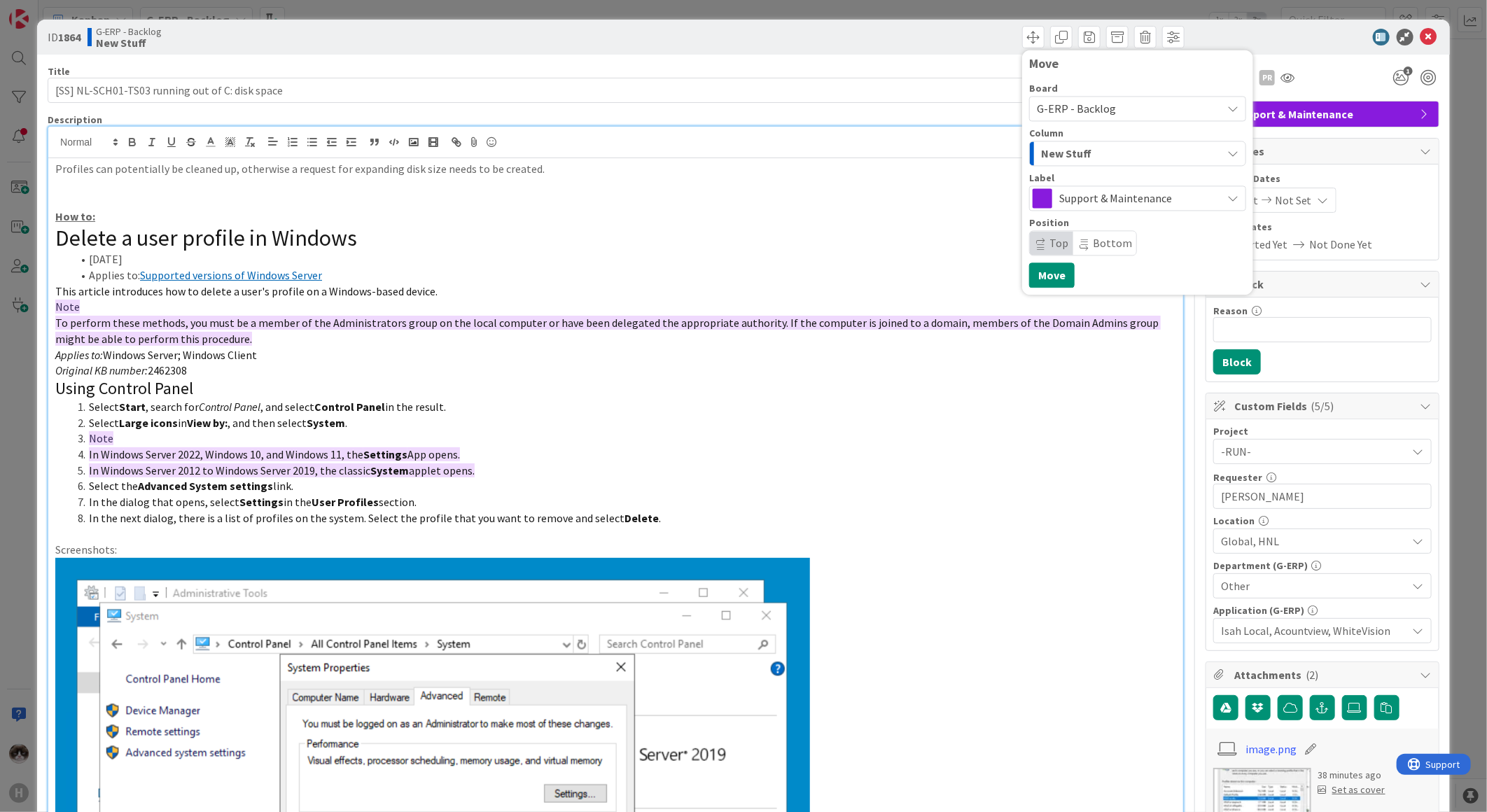
click at [1075, 154] on span "New Stuff" at bounding box center [1066, 153] width 50 height 18
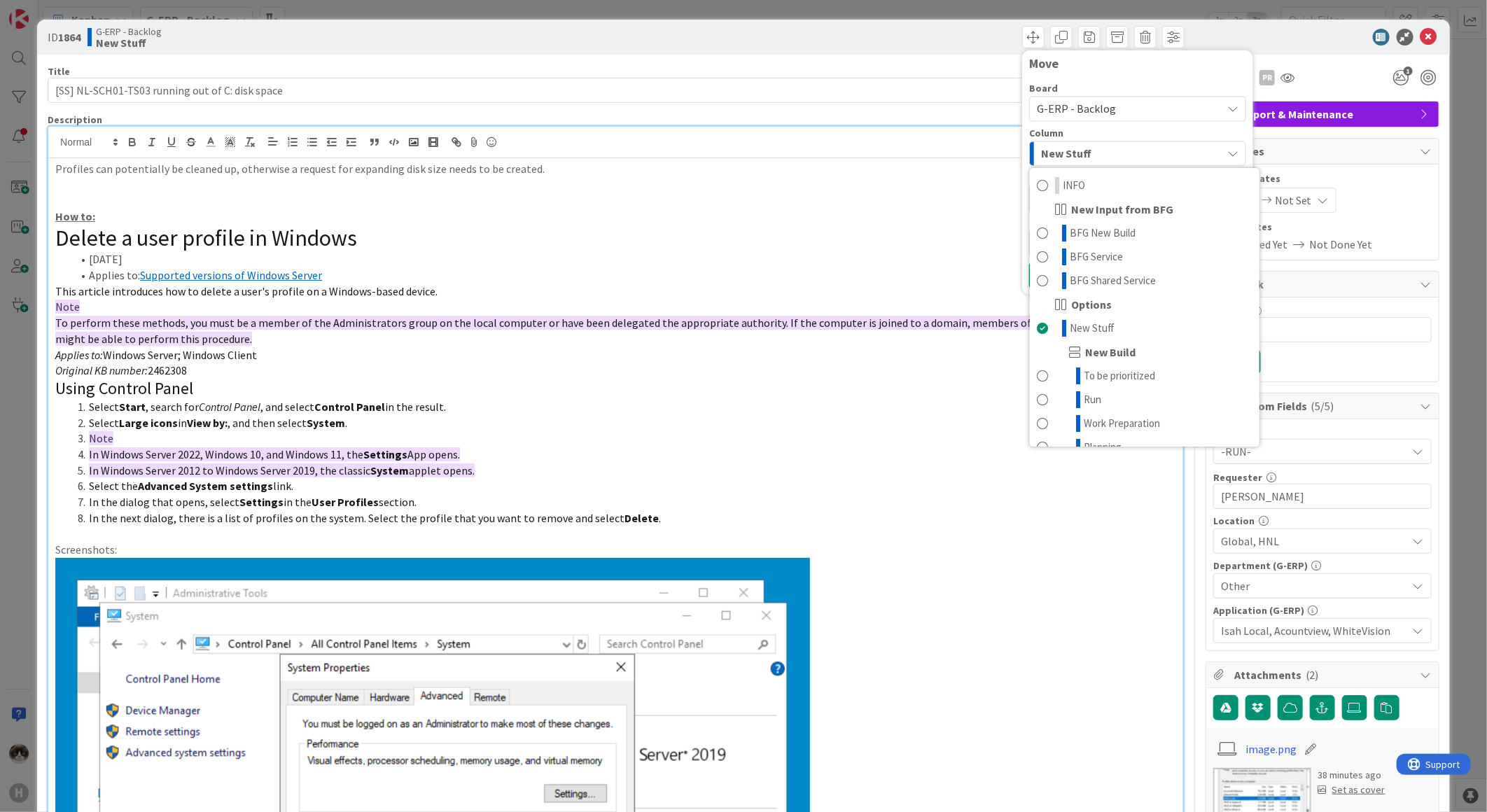
click at [1100, 151] on div "New Stuff" at bounding box center [1129, 153] width 184 height 23
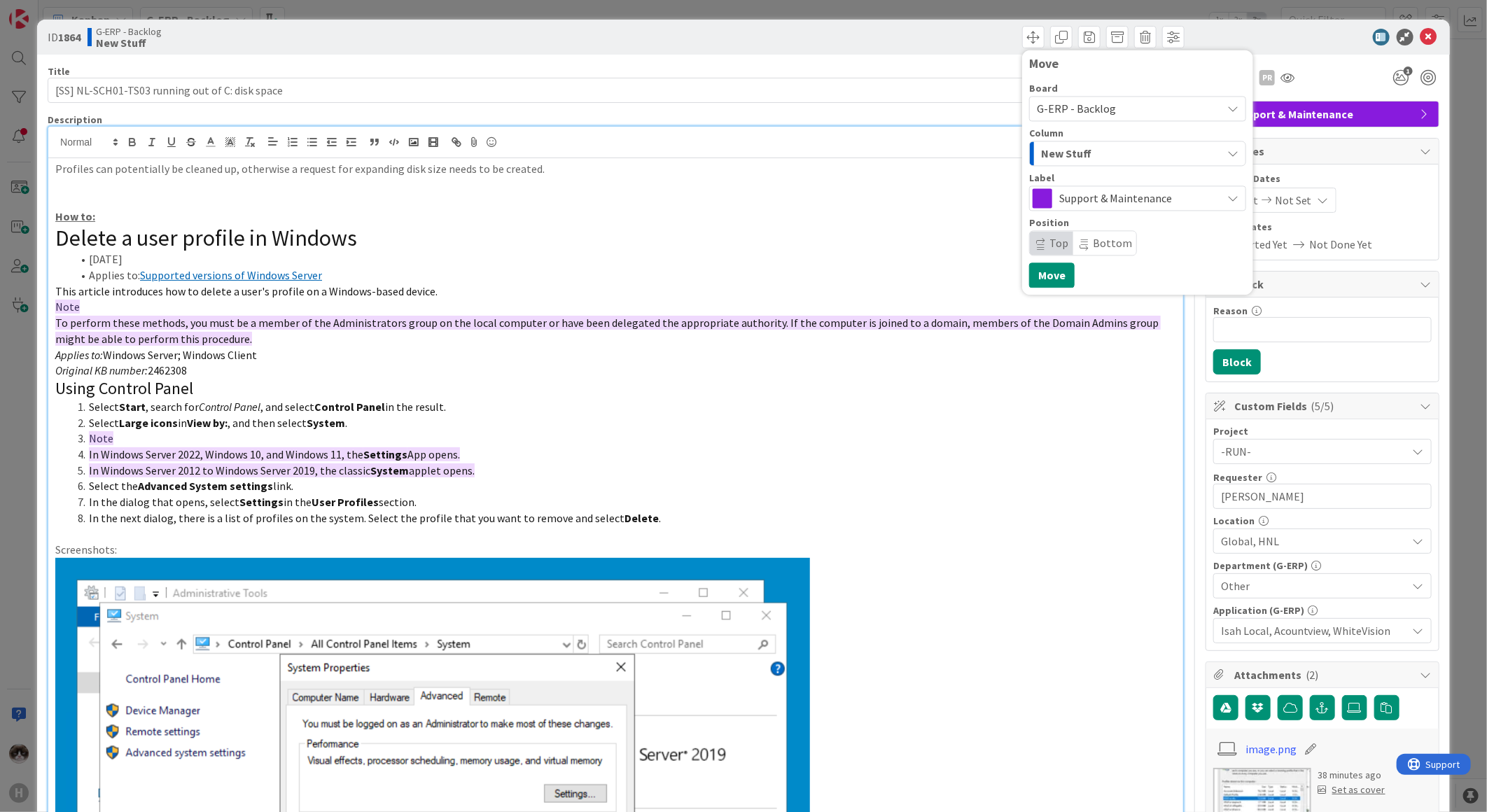
click at [1108, 115] on span "G-ERP - Backlog" at bounding box center [1126, 108] width 178 height 20
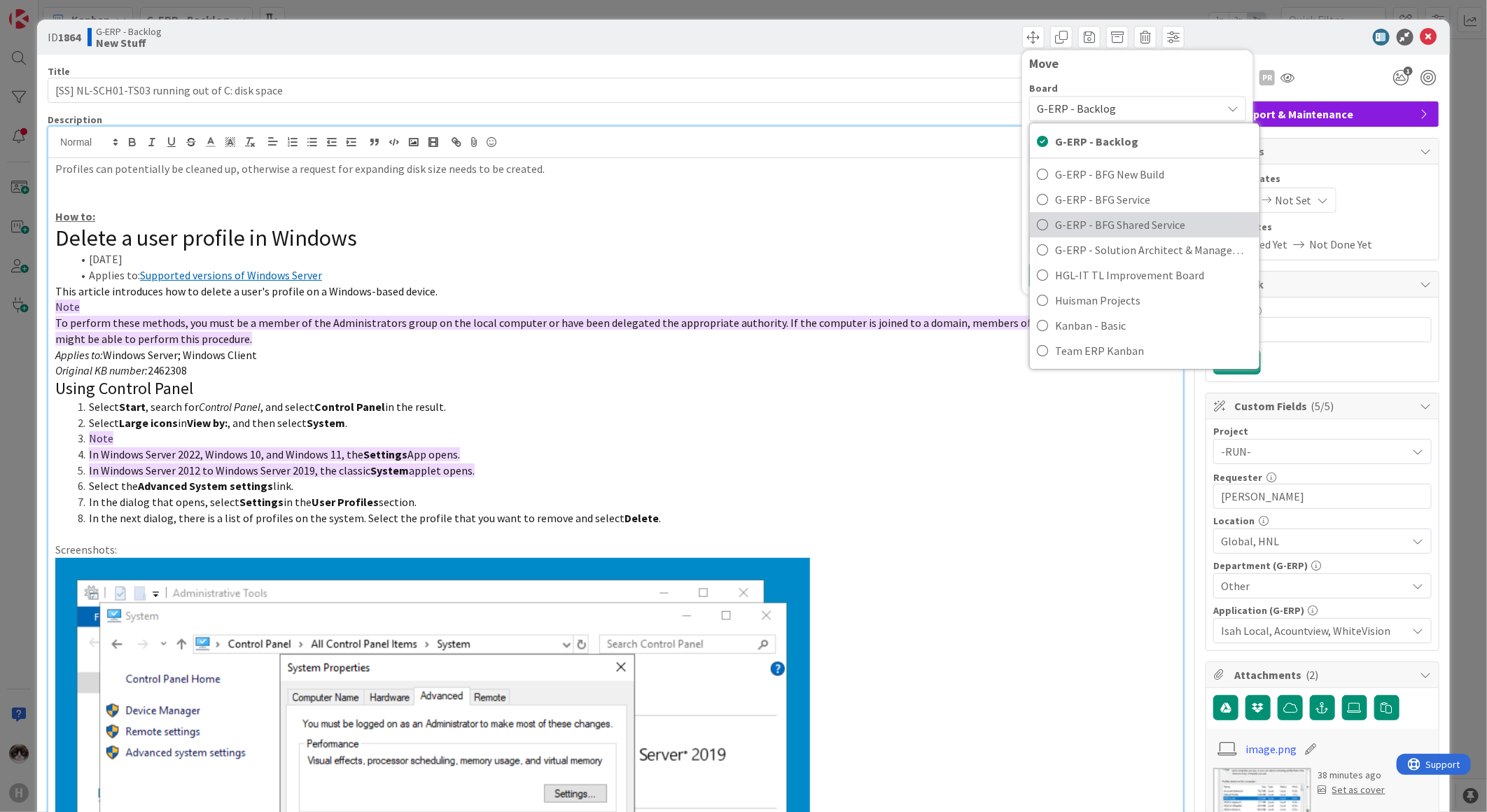
click at [1151, 217] on span "G-ERP - BFG Shared Service" at bounding box center [1154, 225] width 198 height 21
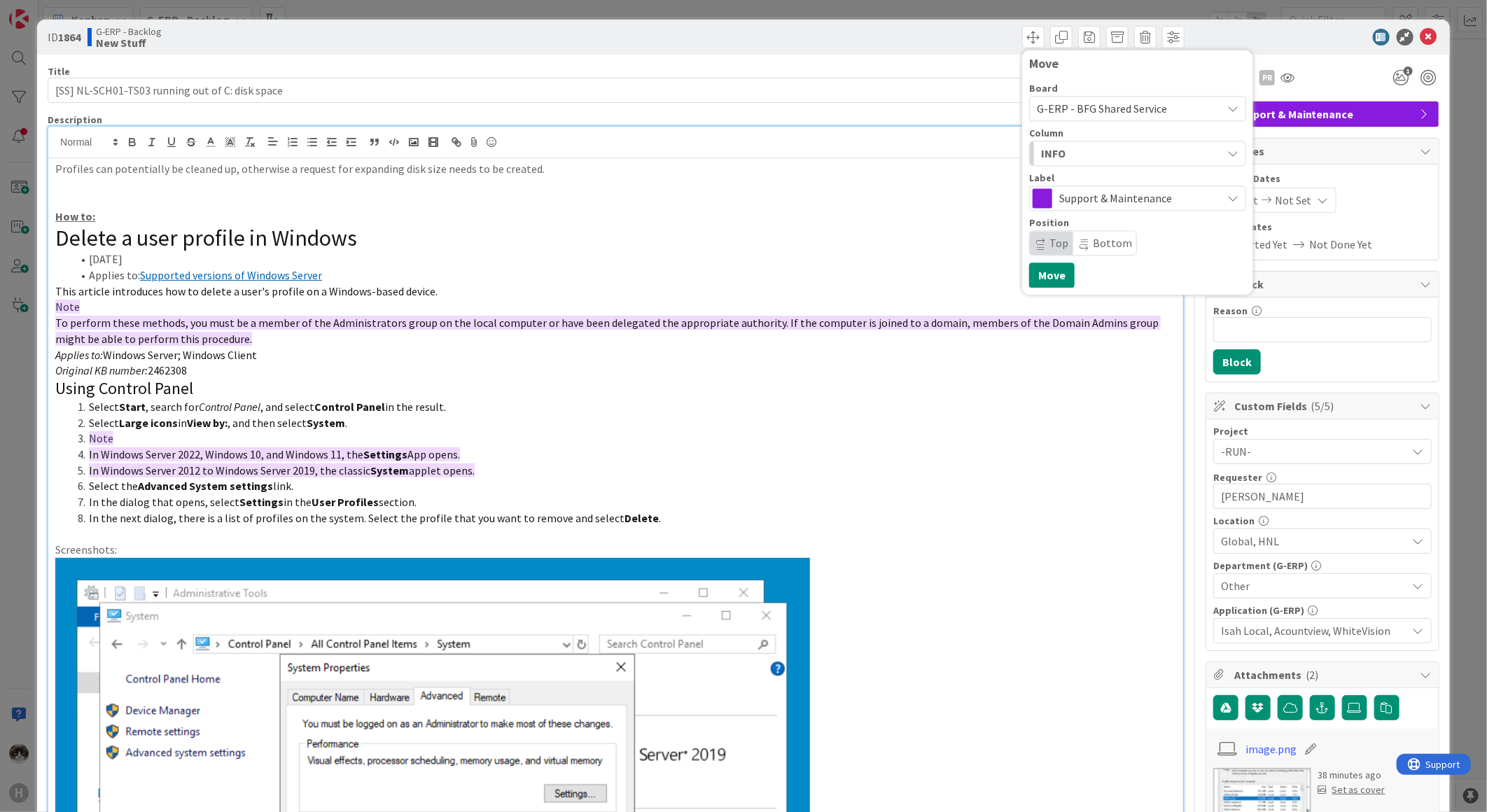
click at [1100, 155] on div "INFO" at bounding box center [1129, 153] width 184 height 23
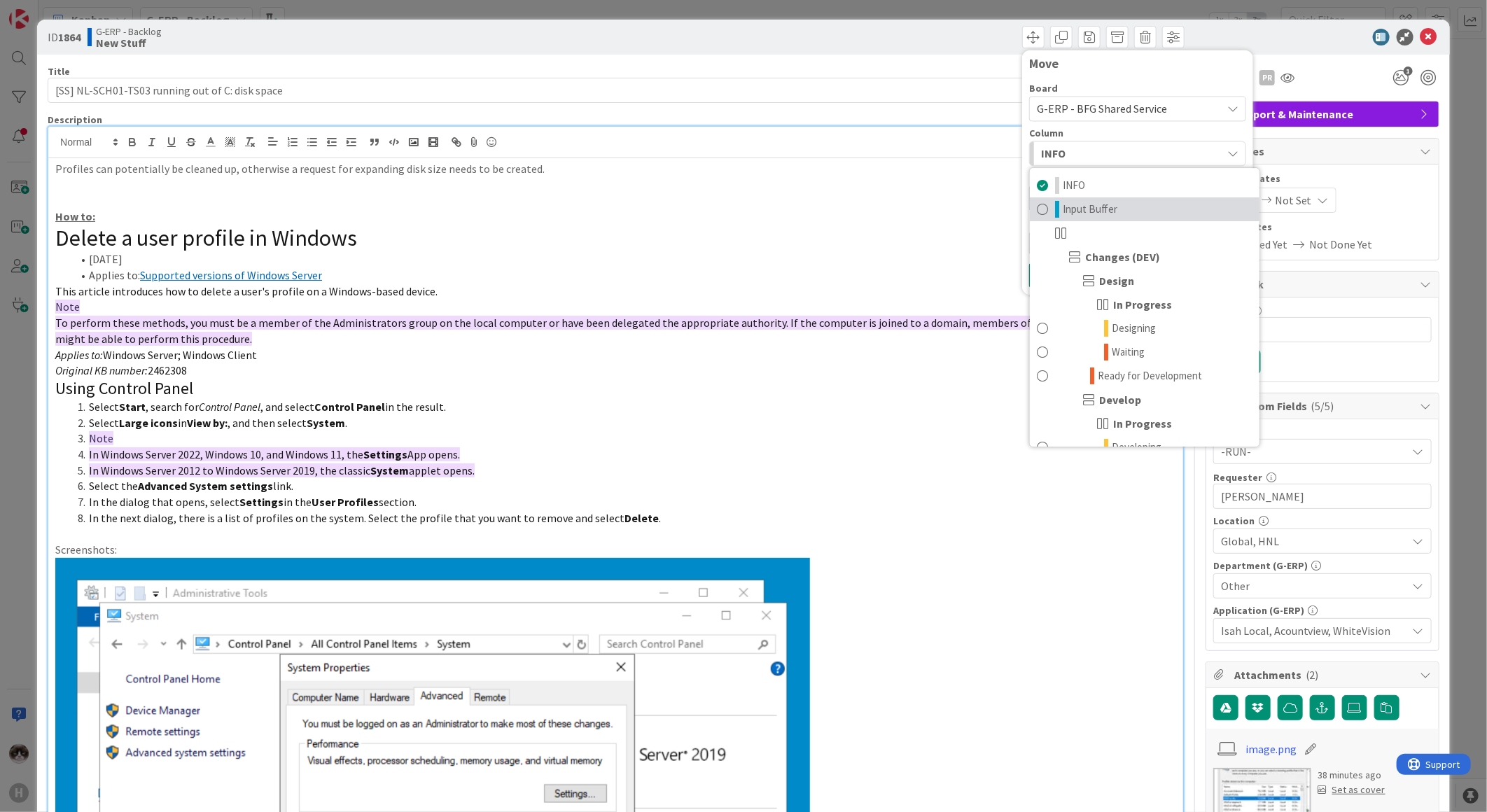
click at [1106, 217] on link "Input Buffer" at bounding box center [1144, 209] width 230 height 24
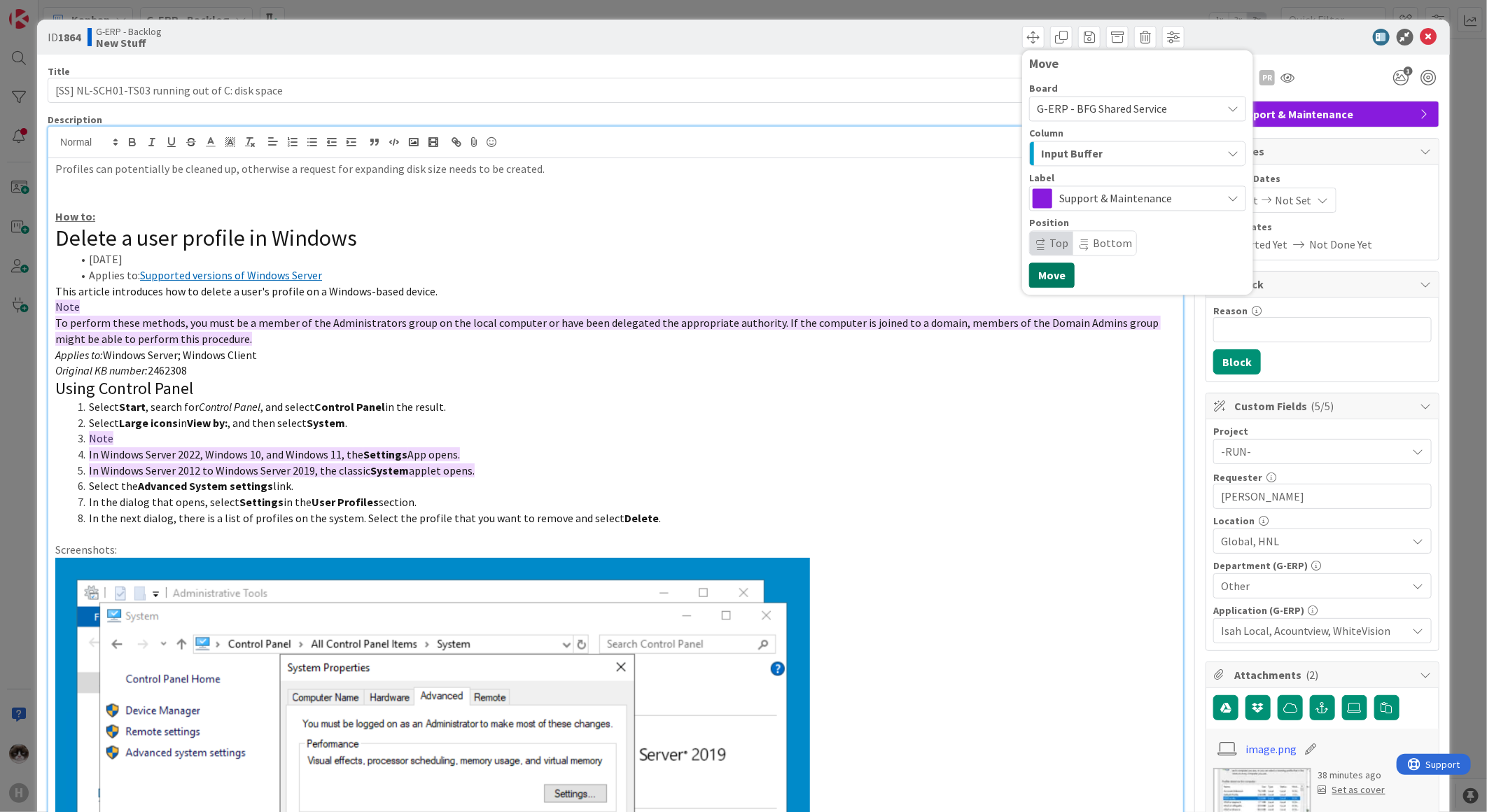
click at [1030, 270] on button "Move" at bounding box center [1051, 275] width 45 height 26
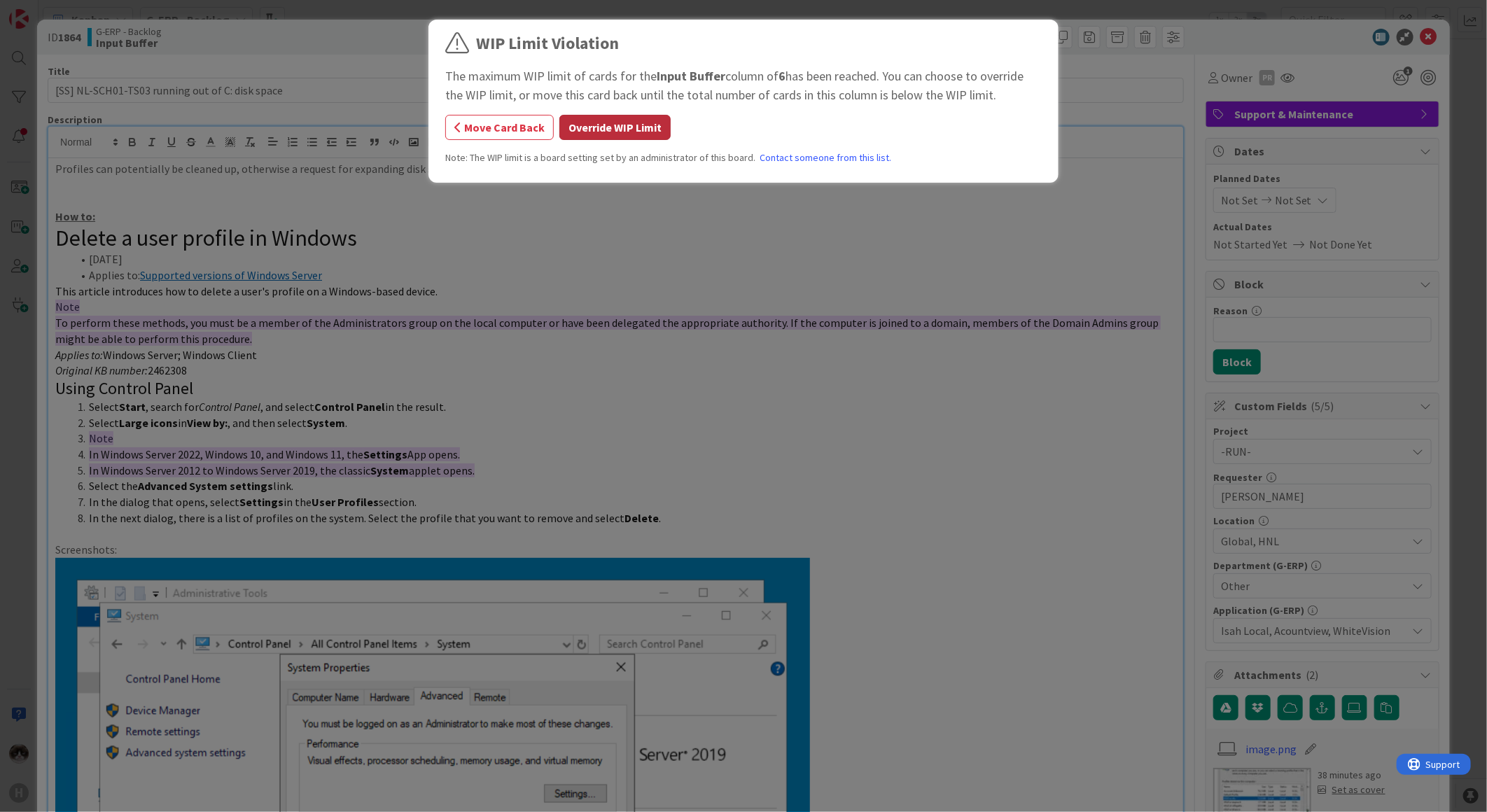
click at [598, 125] on button "Override WIP Limit" at bounding box center [615, 127] width 112 height 26
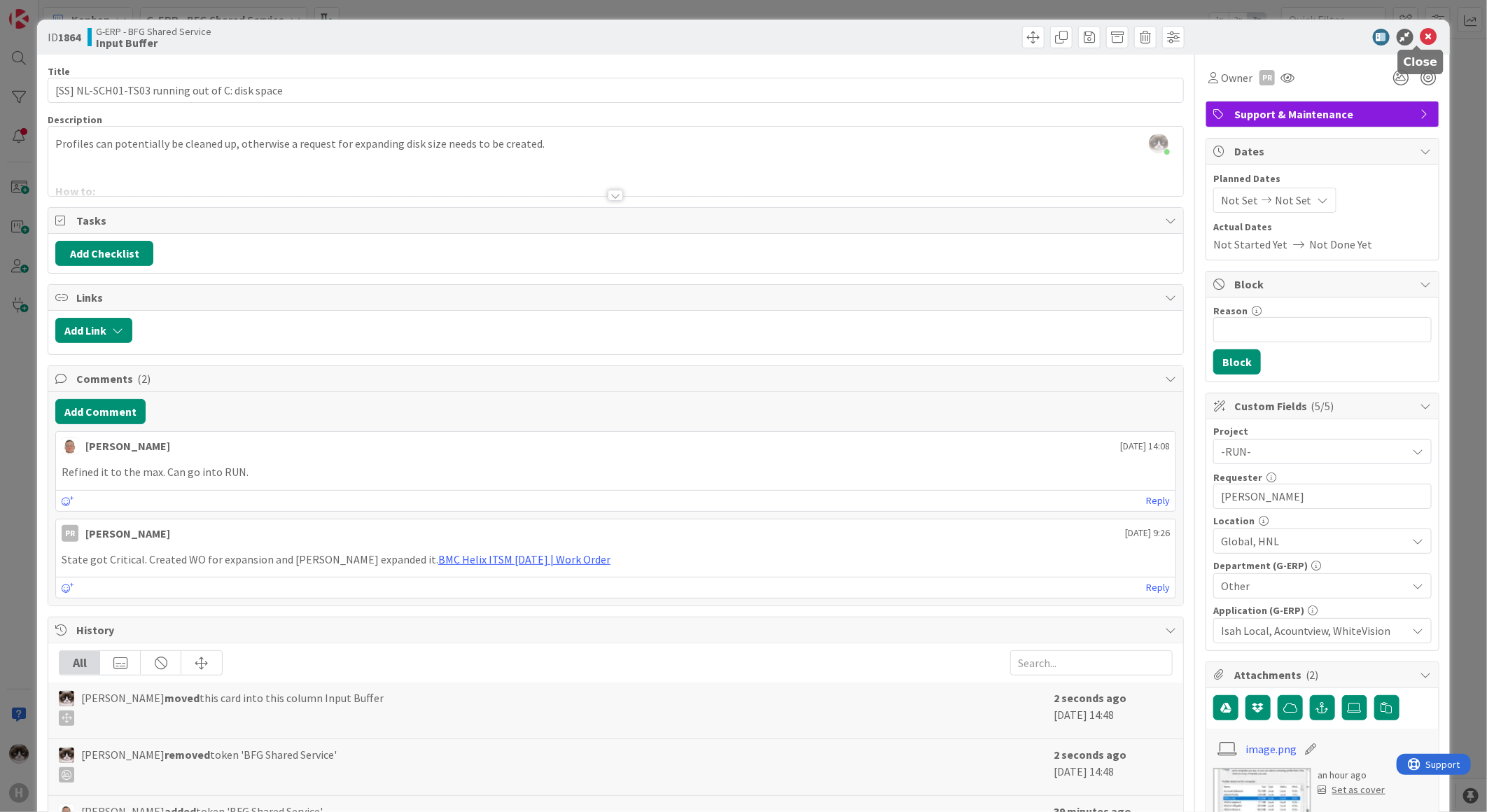
click at [1421, 39] on icon at bounding box center [1429, 36] width 17 height 17
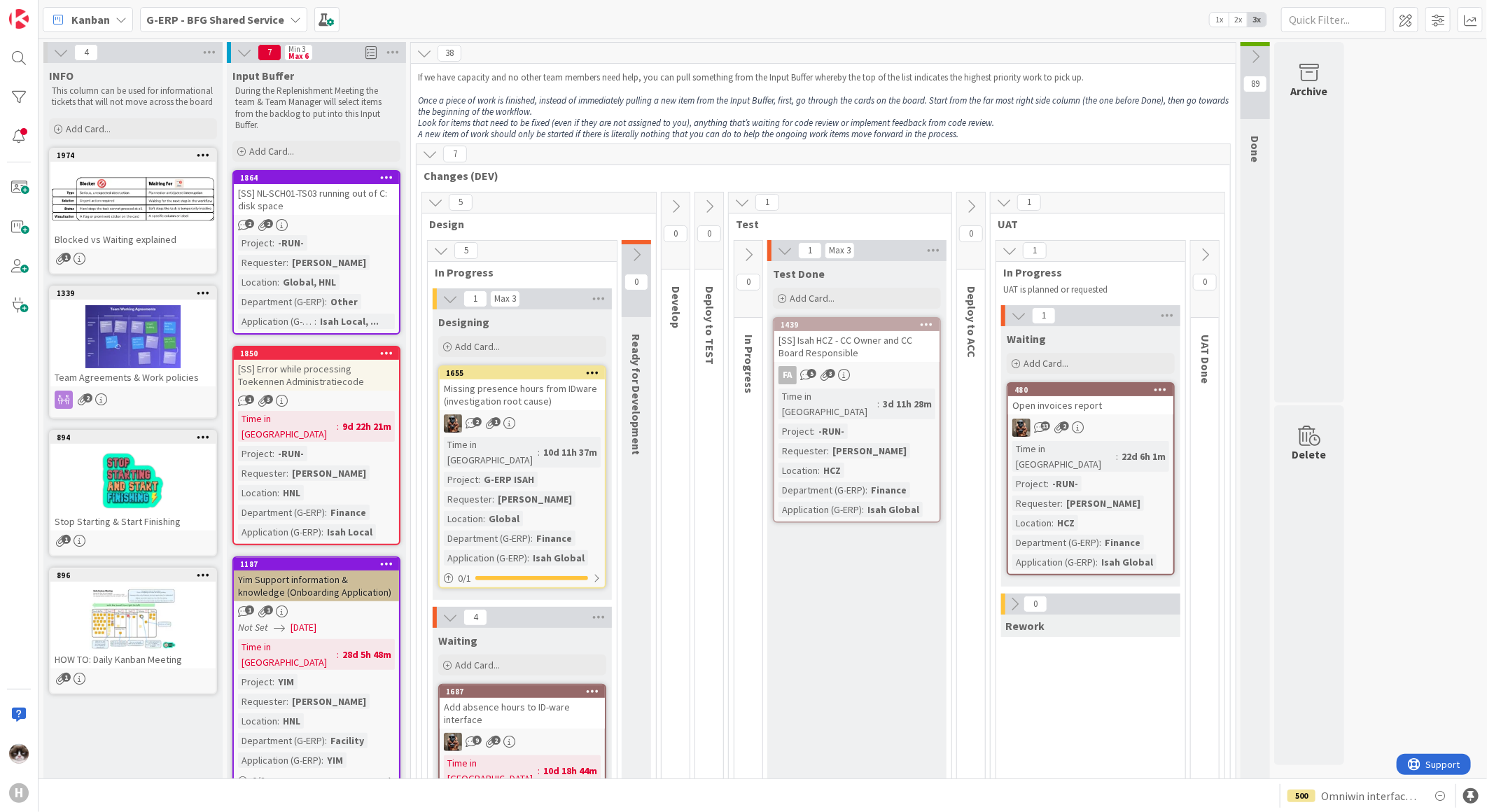
click at [220, 26] on span "G-ERP - BFG Shared Service" at bounding box center [215, 19] width 138 height 17
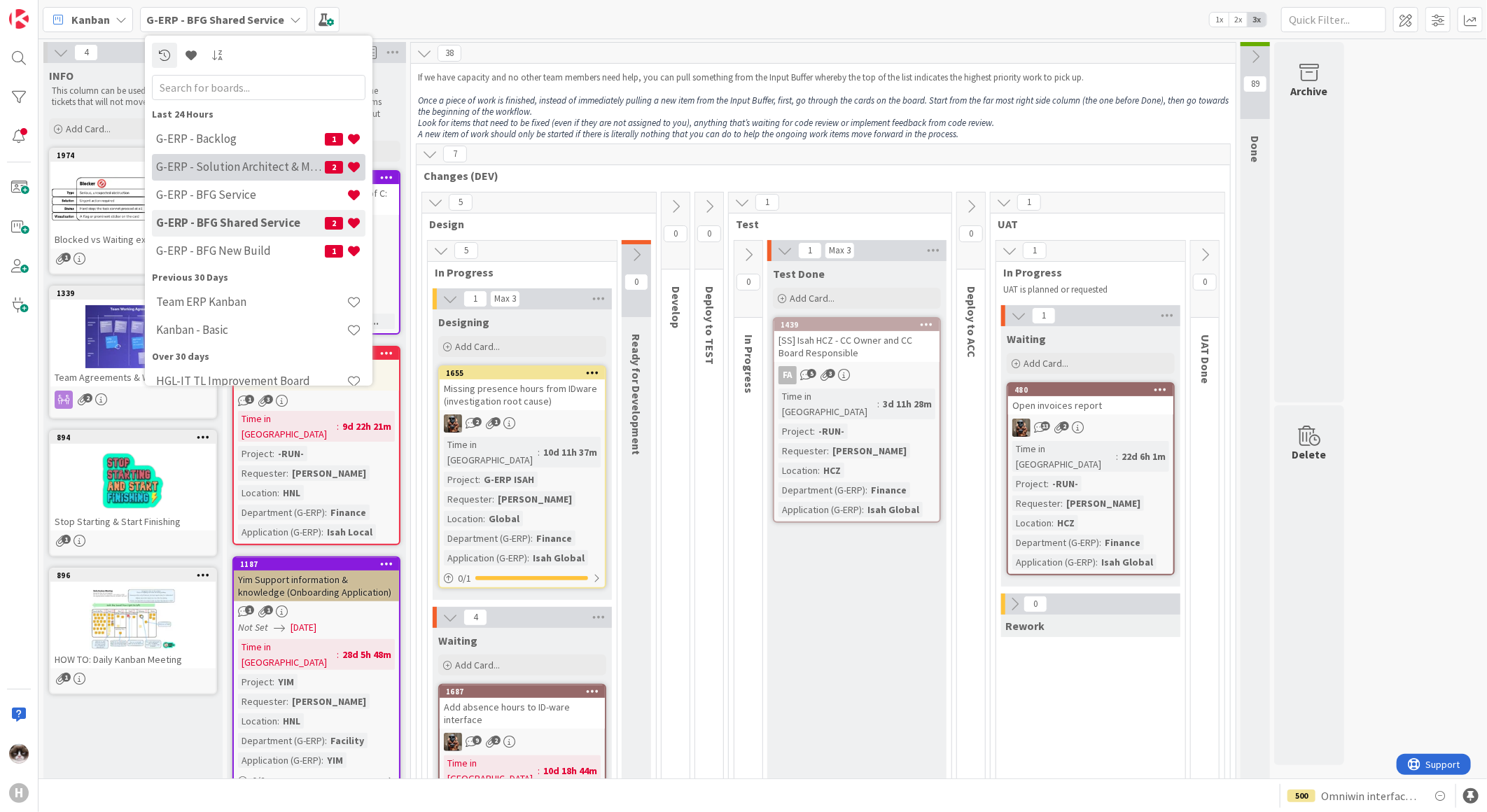
click at [241, 168] on h4 "G-ERP - Solution Architect & Management" at bounding box center [240, 166] width 169 height 14
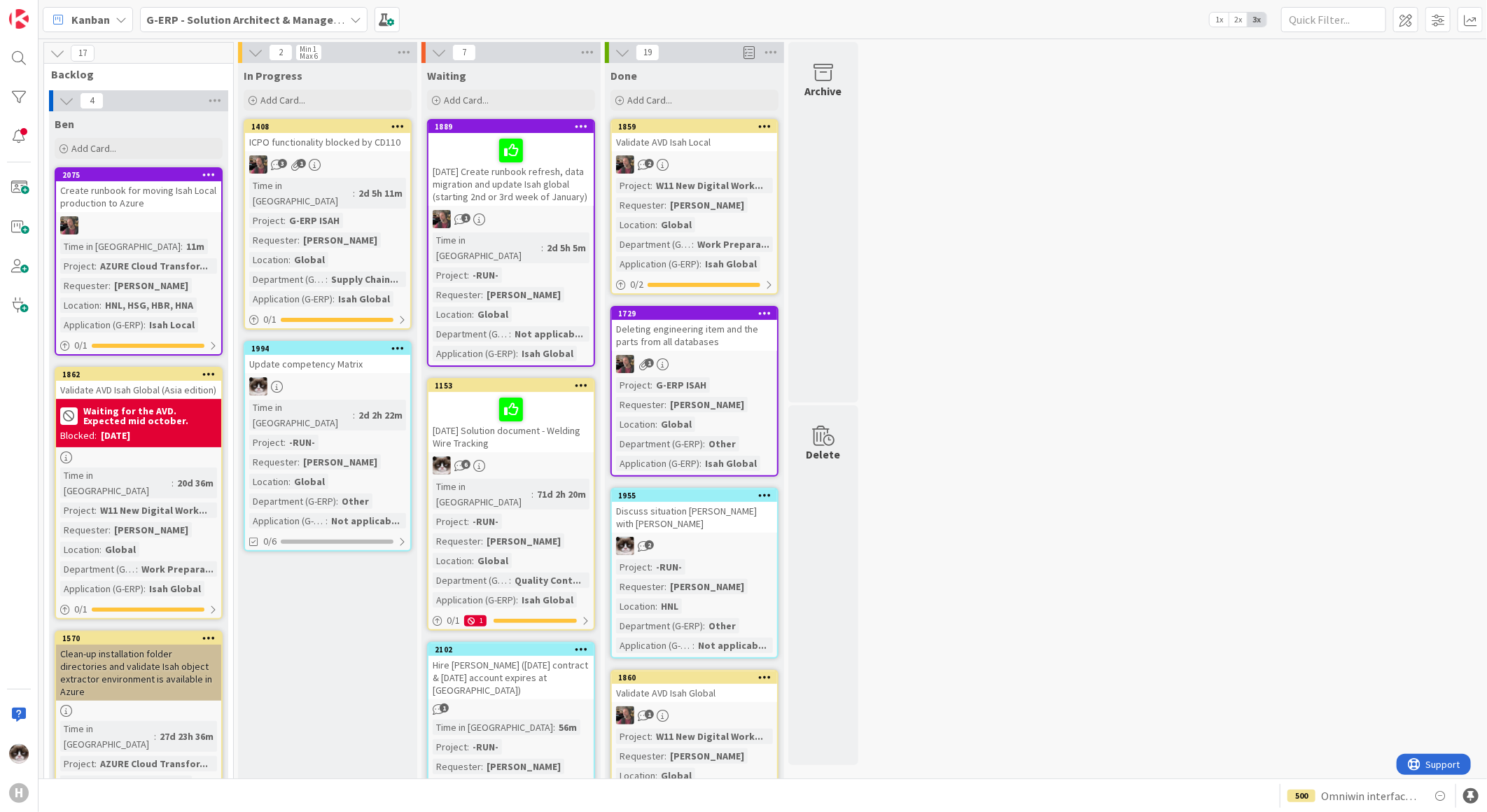
click at [277, 23] on b "G-ERP - Solution Architect & Management" at bounding box center [254, 19] width 215 height 14
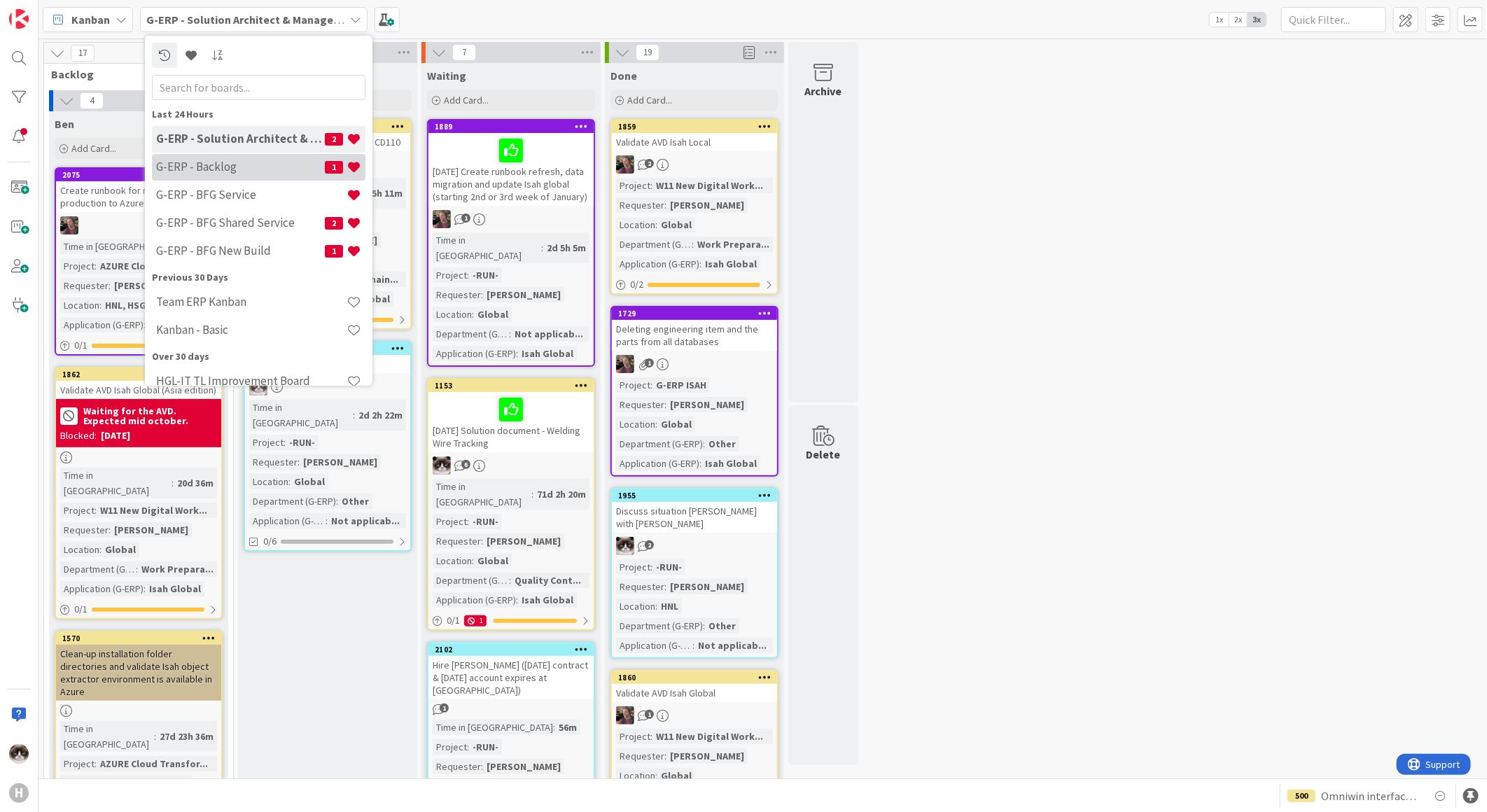
click at [223, 166] on h4 "G-ERP - Backlog" at bounding box center [240, 166] width 169 height 14
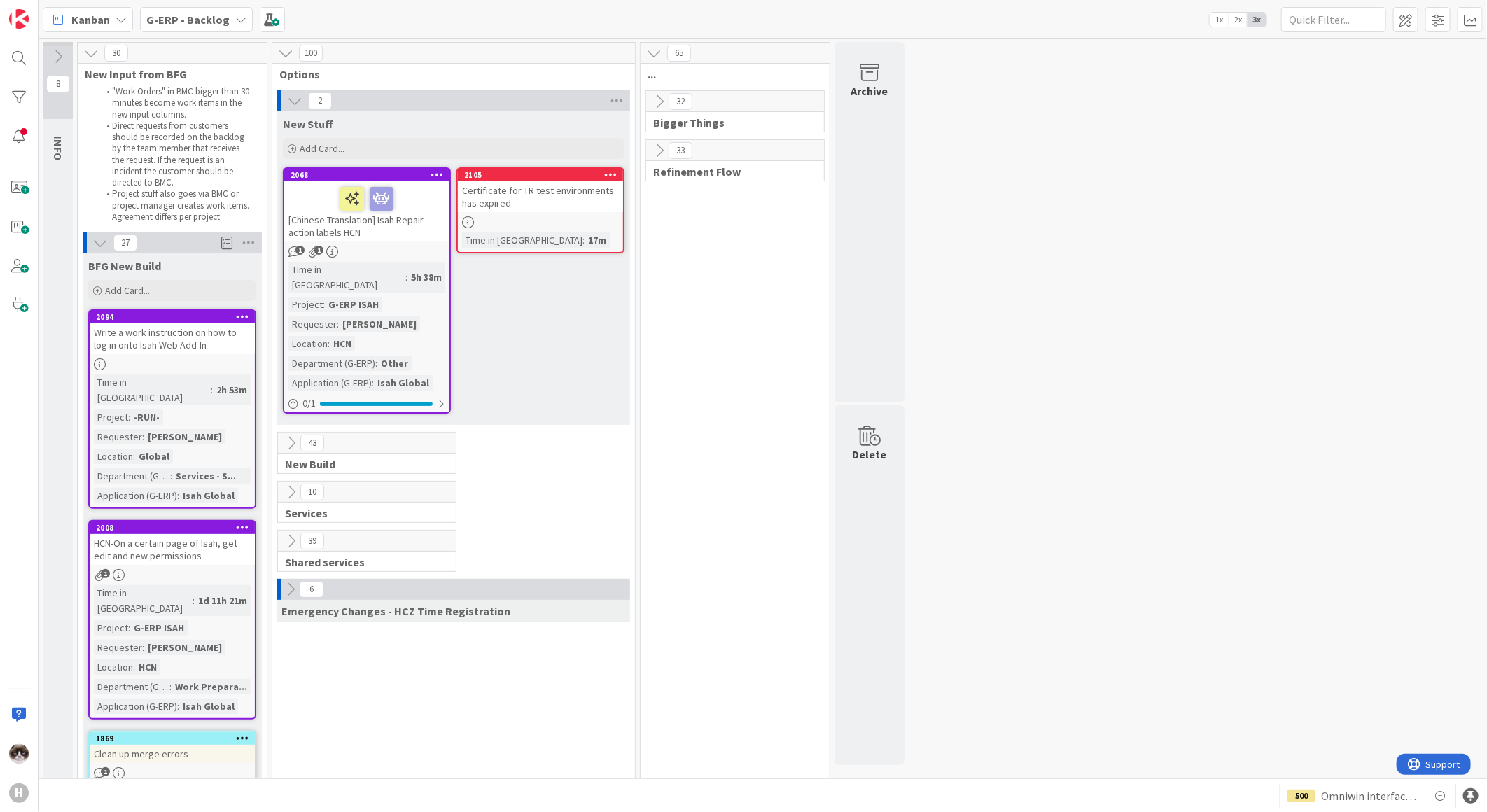
click at [384, 233] on div "[Chinese Translation] Isah Repair action labels HCN" at bounding box center [367, 211] width 165 height 61
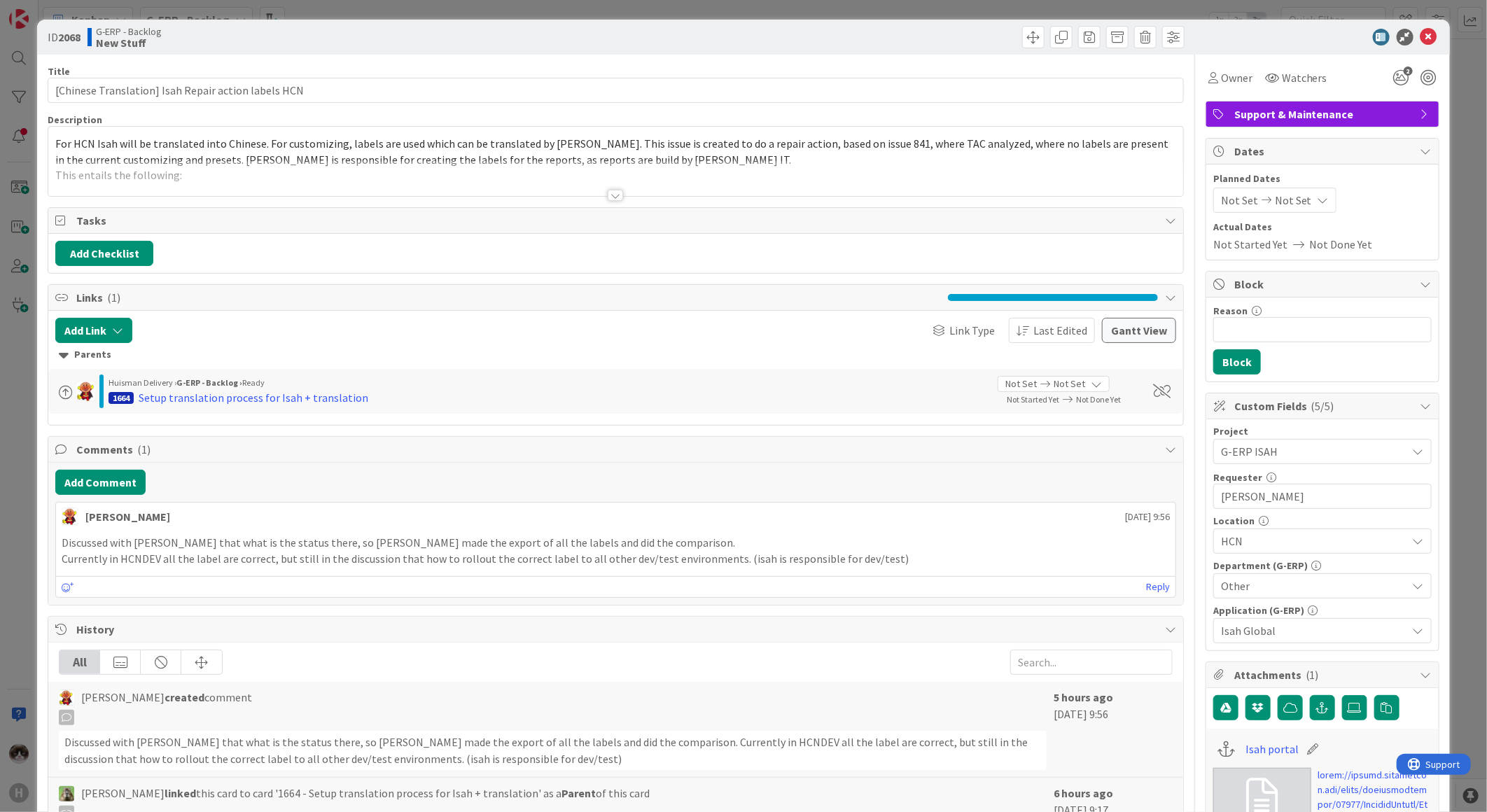
click at [614, 194] on div at bounding box center [615, 195] width 15 height 11
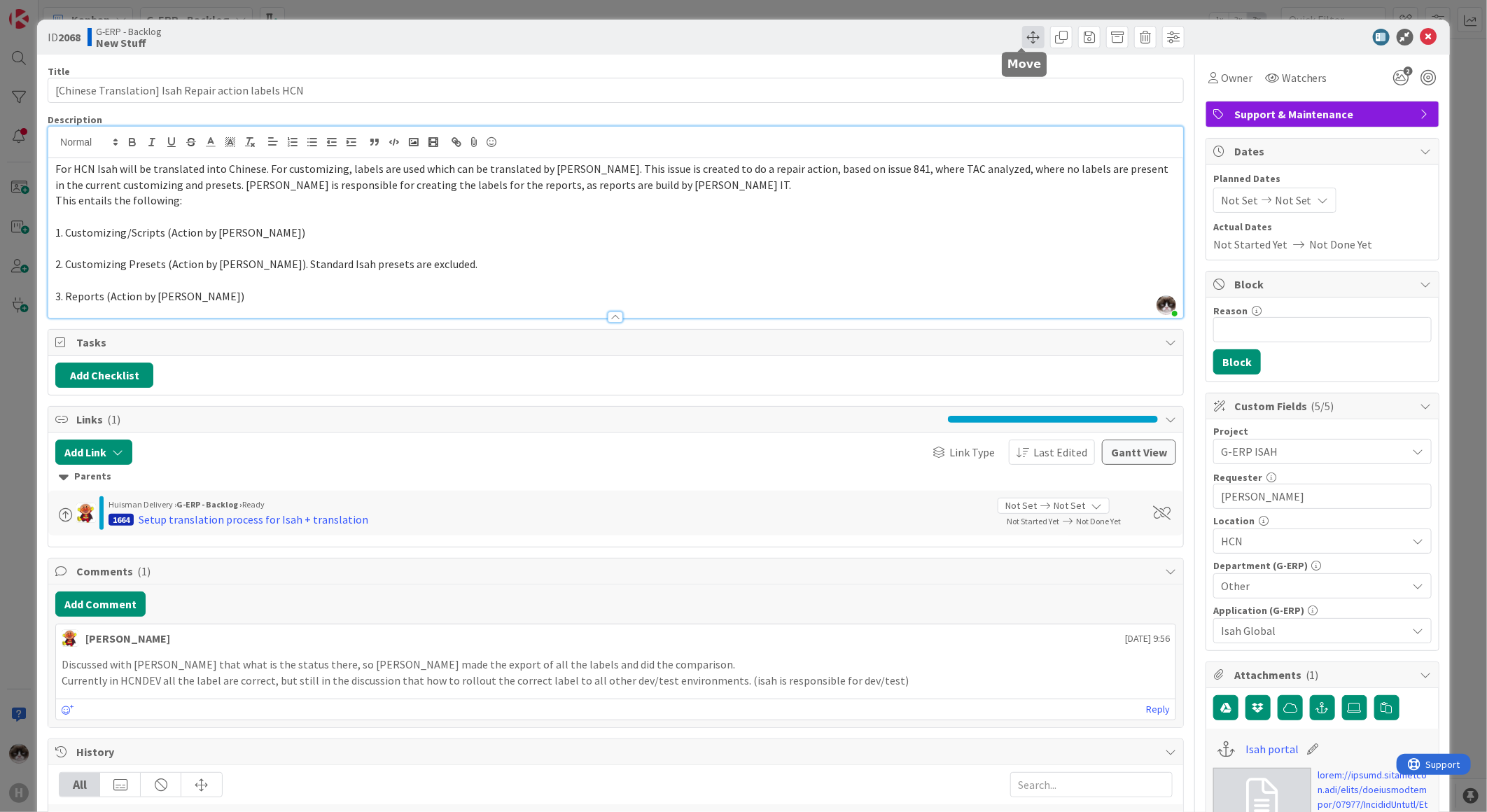
click at [1022, 39] on span at bounding box center [1033, 36] width 23 height 23
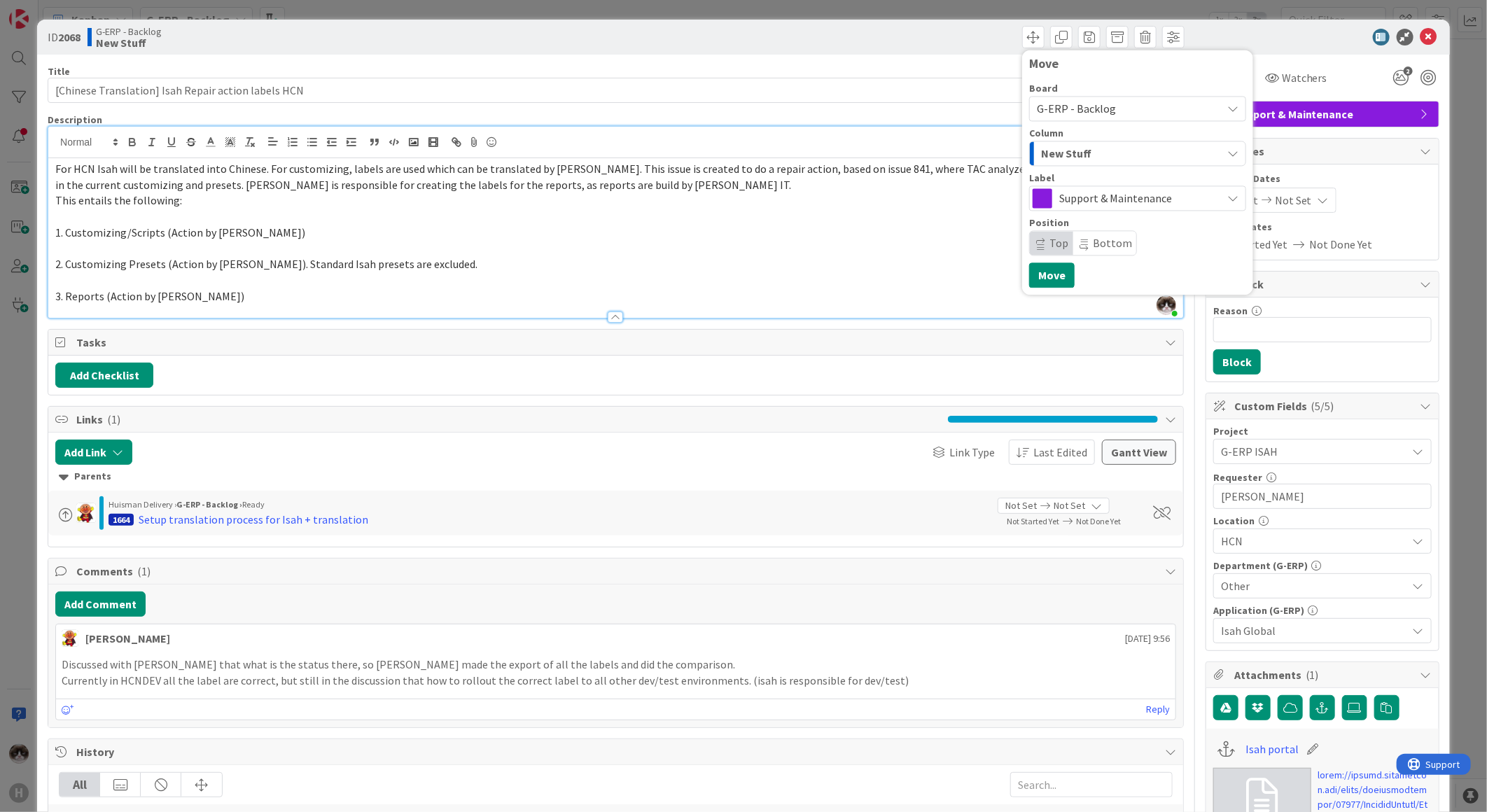
click at [1106, 148] on div "New Stuff" at bounding box center [1129, 153] width 184 height 23
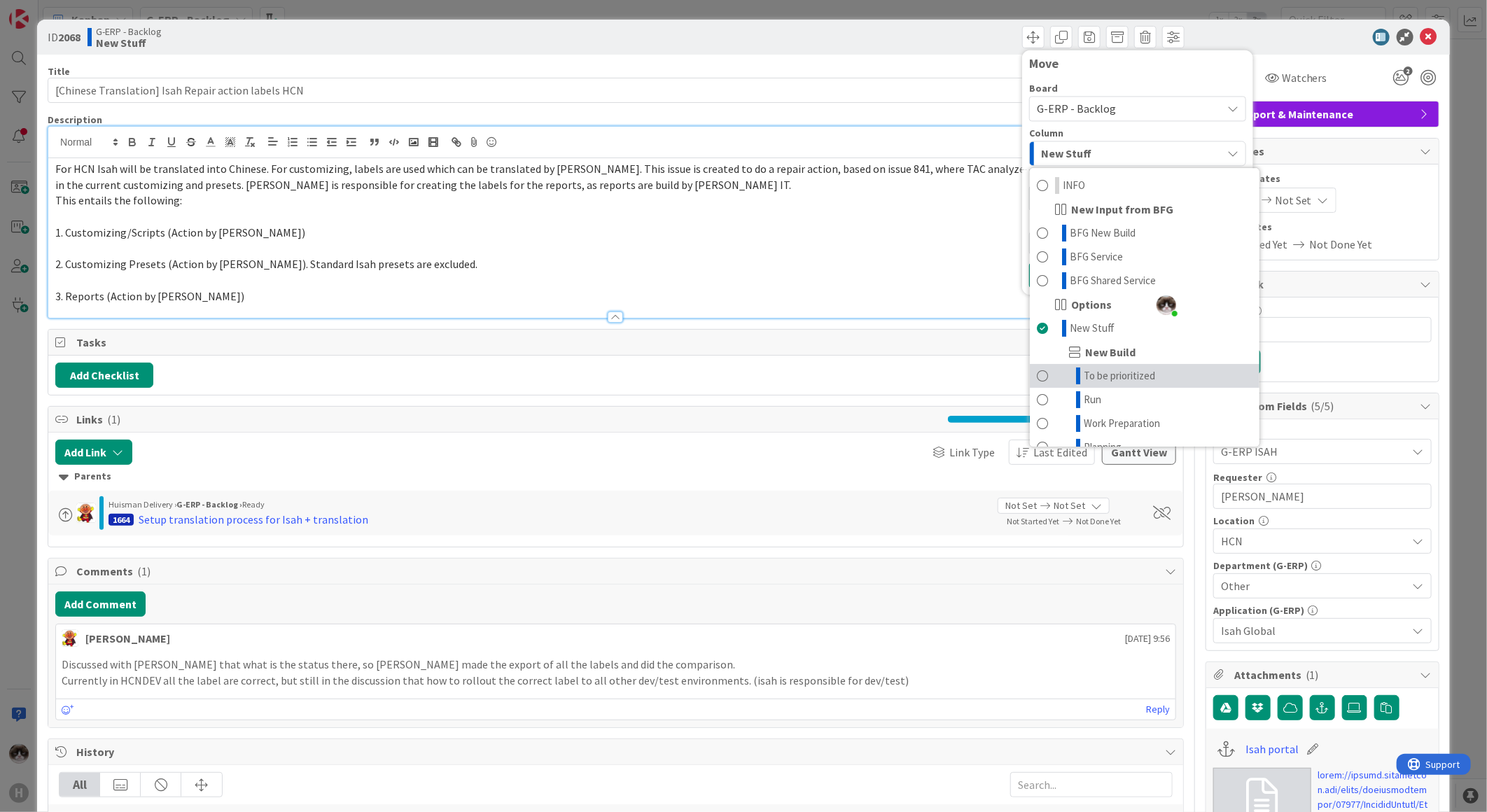
click at [1126, 374] on span "To be prioritized" at bounding box center [1119, 376] width 72 height 17
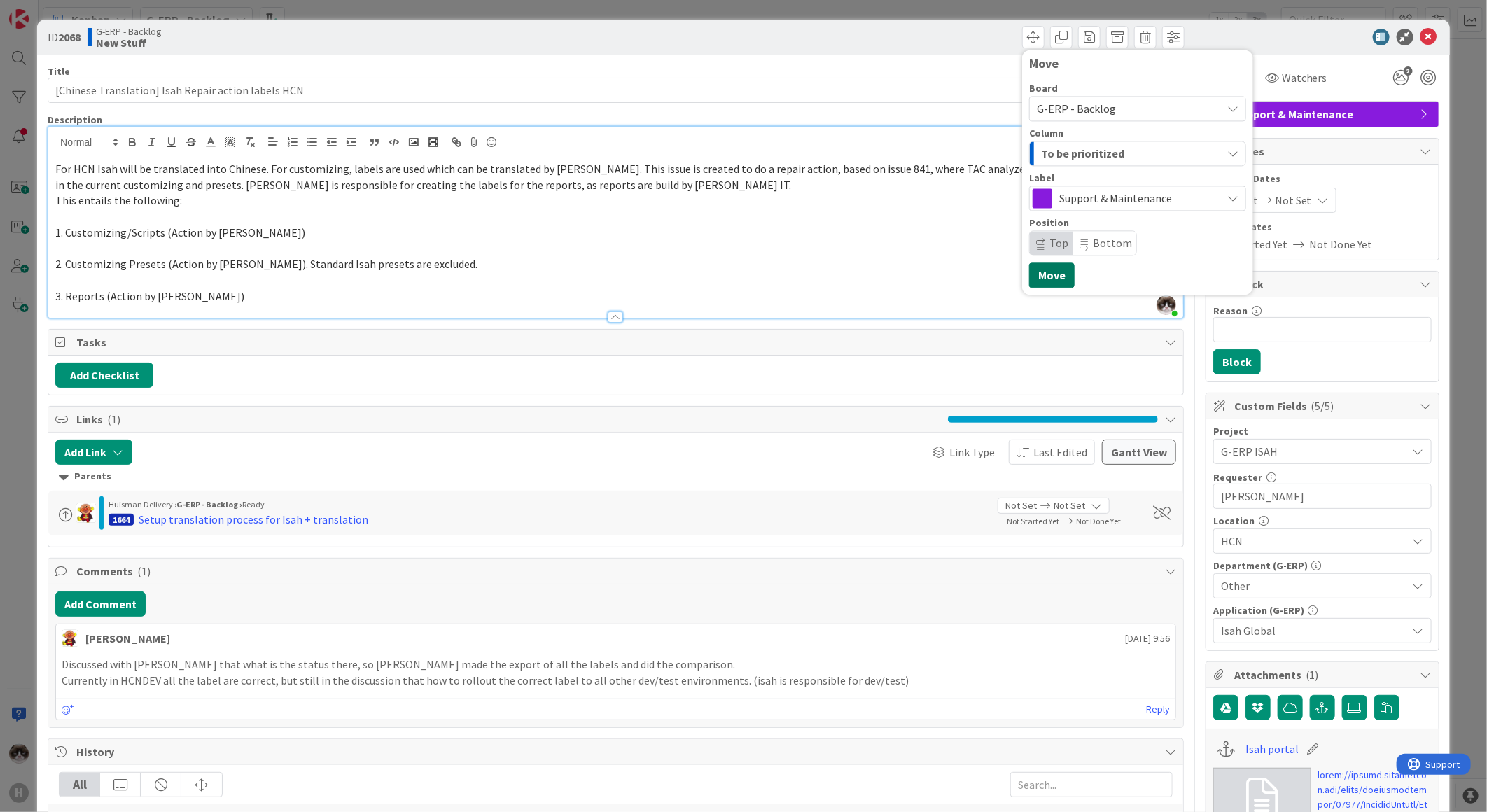
click at [1040, 276] on button "Move" at bounding box center [1051, 275] width 45 height 26
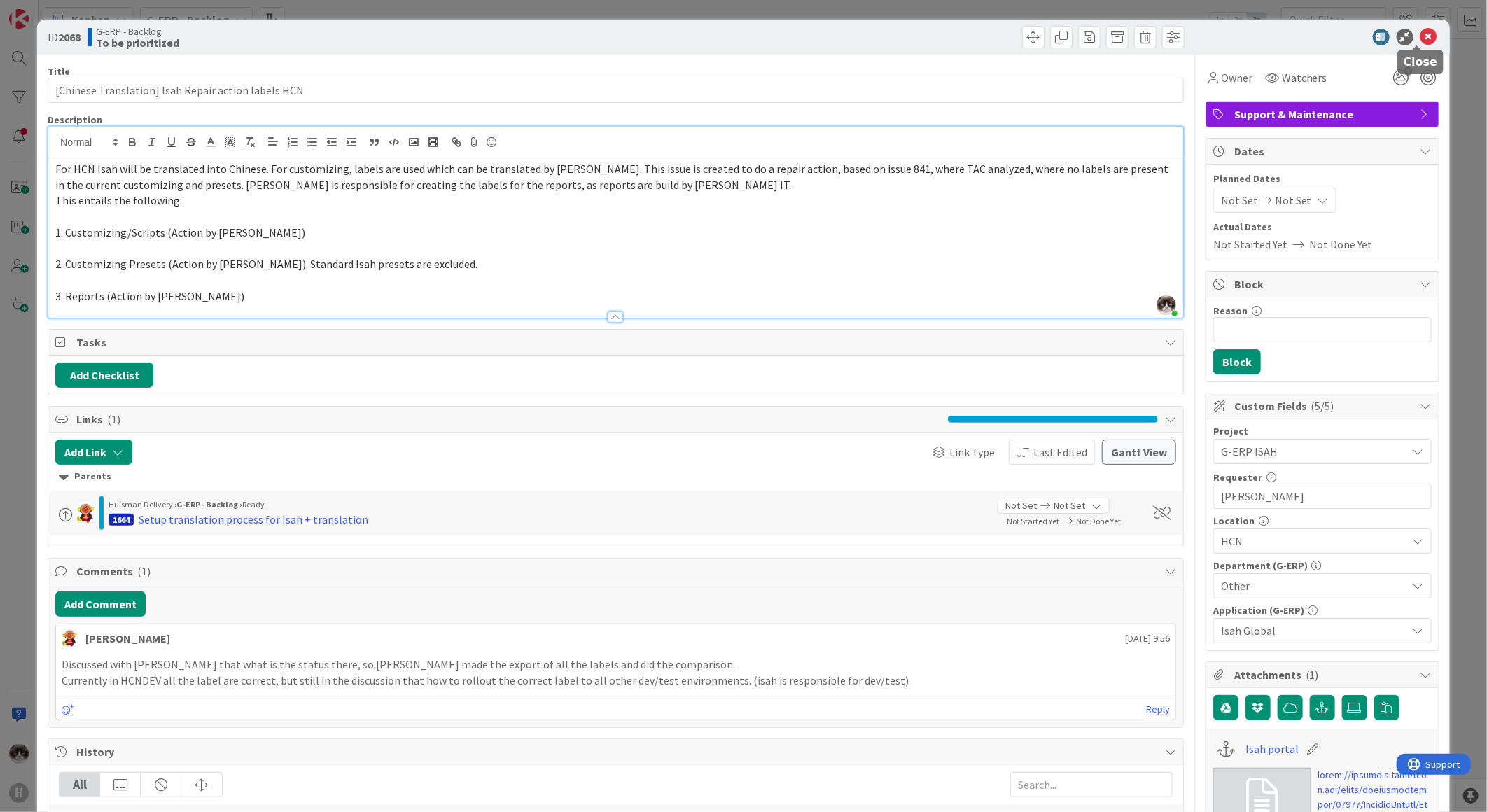
click at [1421, 40] on icon at bounding box center [1429, 36] width 17 height 17
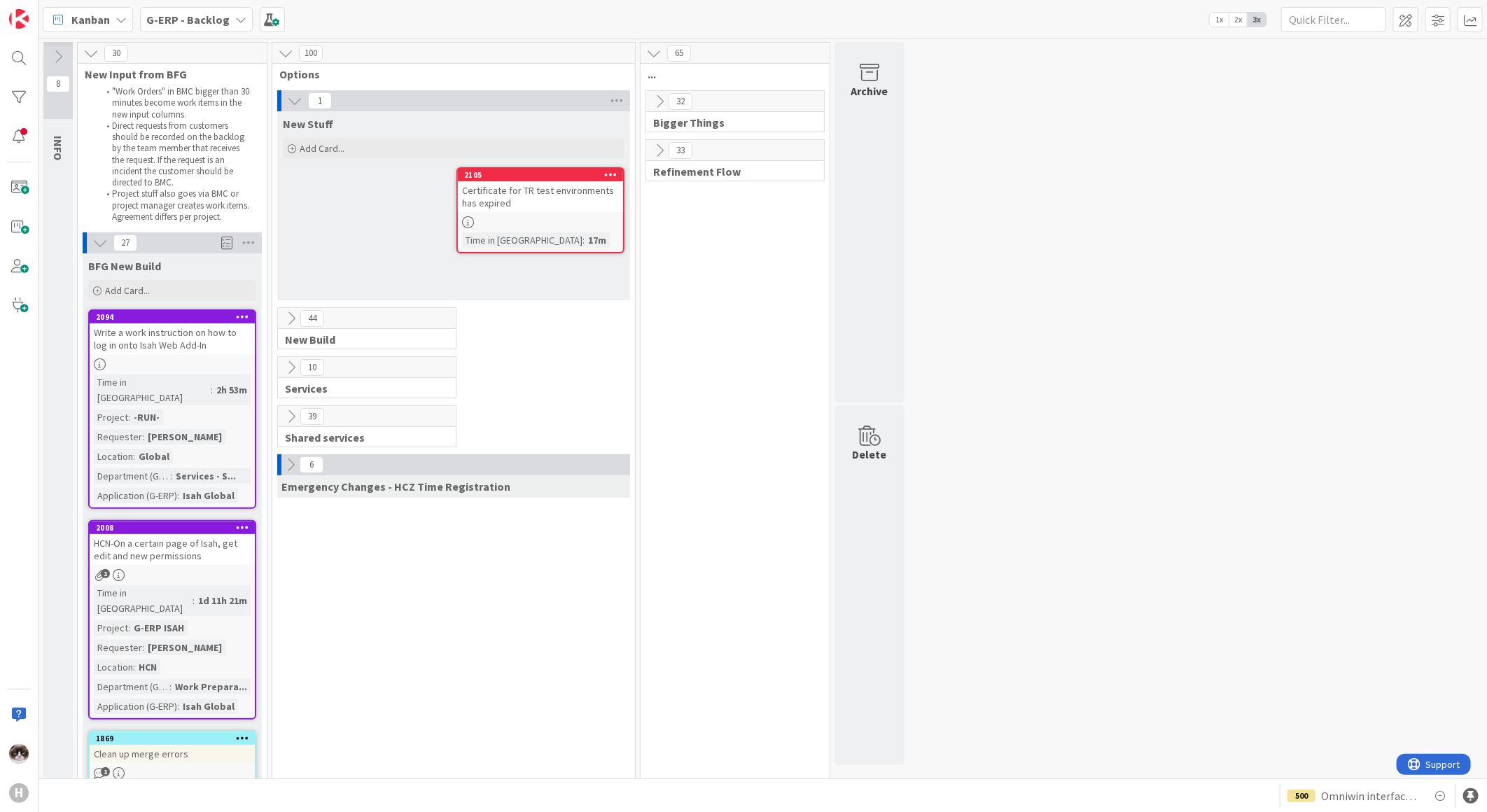
click at [518, 216] on div at bounding box center [540, 222] width 165 height 12
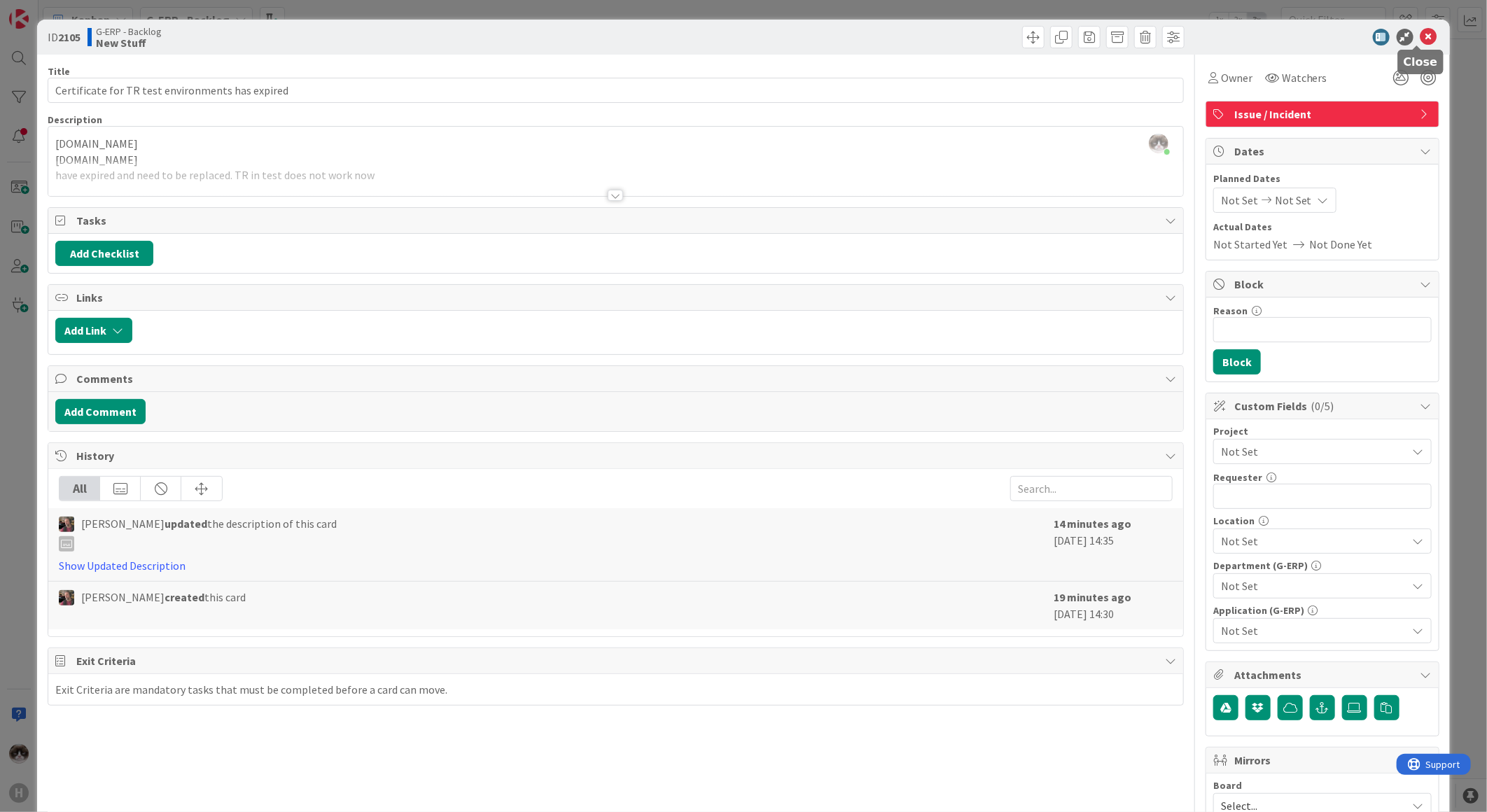
click at [1423, 32] on icon at bounding box center [1429, 36] width 17 height 17
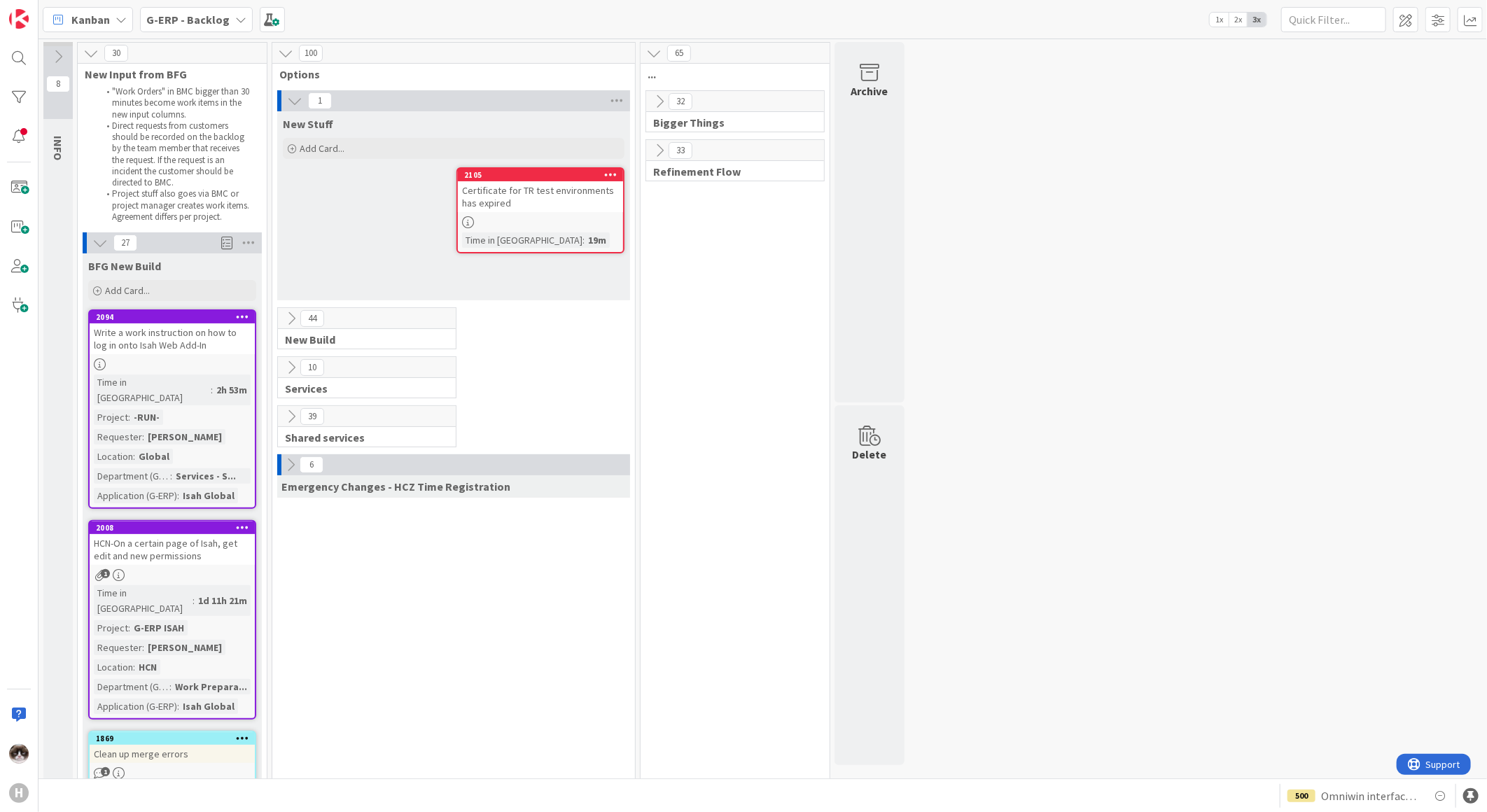
drag, startPoint x: 277, startPoint y: 326, endPoint x: 283, endPoint y: 320, distance: 8.5
click at [282, 322] on div "44 New Build" at bounding box center [367, 328] width 179 height 42
click at [284, 320] on icon at bounding box center [291, 318] width 15 height 15
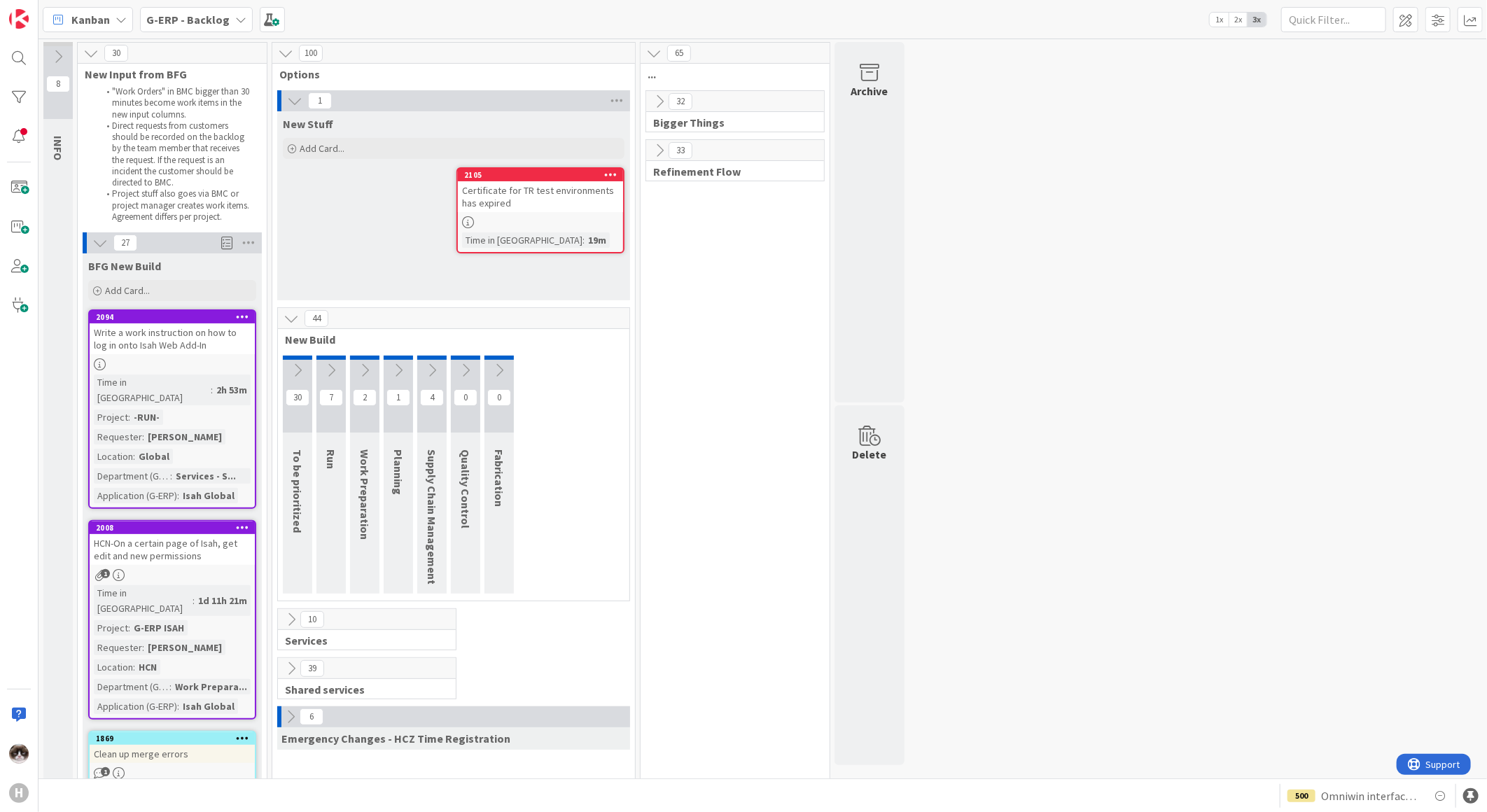
click at [298, 365] on icon at bounding box center [297, 370] width 15 height 15
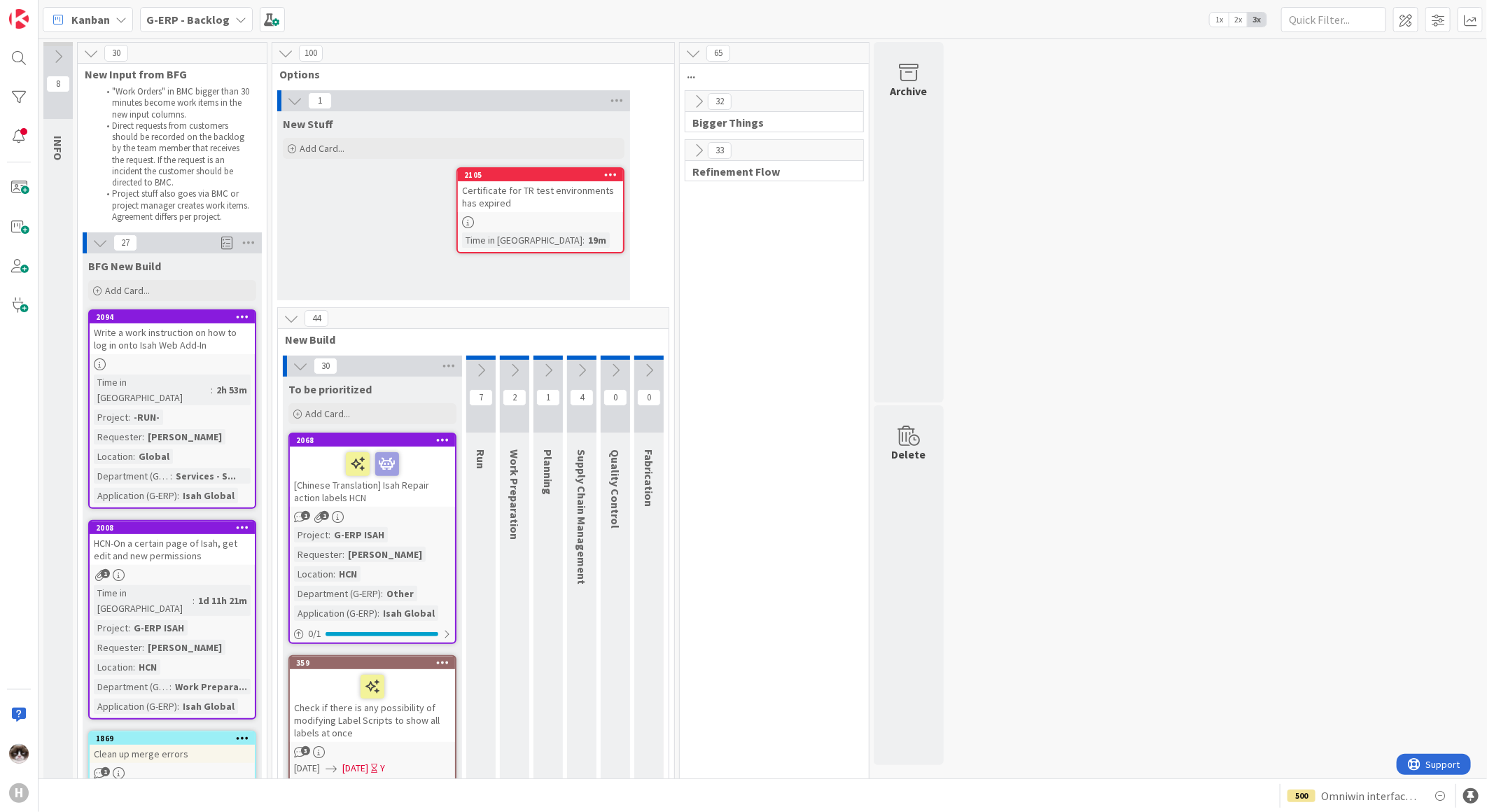
click at [445, 435] on icon at bounding box center [443, 439] width 13 height 9
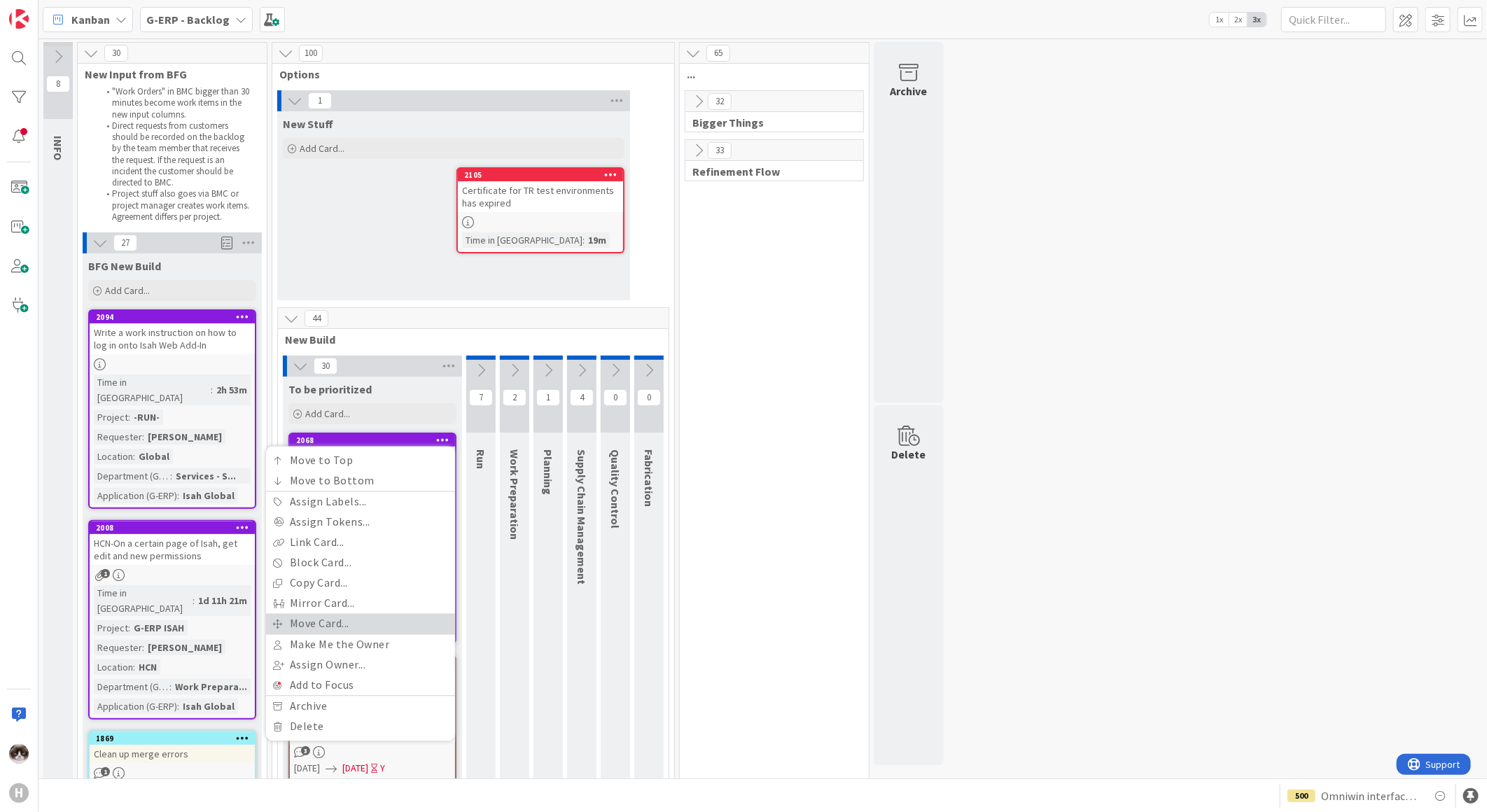
click at [341, 630] on link "Move Card..." at bounding box center [360, 624] width 189 height 20
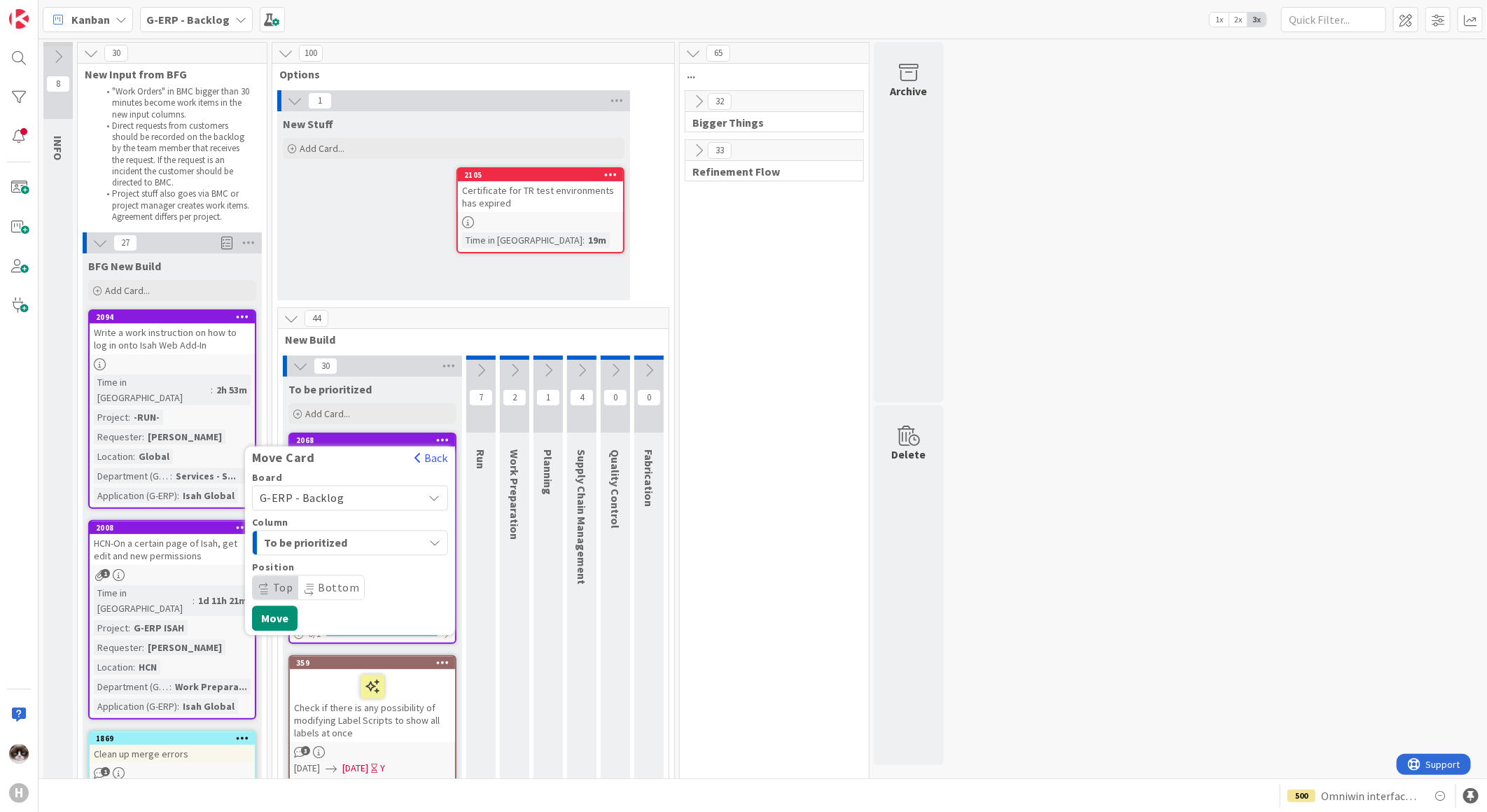
click at [352, 542] on span "To be prioritized" at bounding box center [317, 543] width 105 height 18
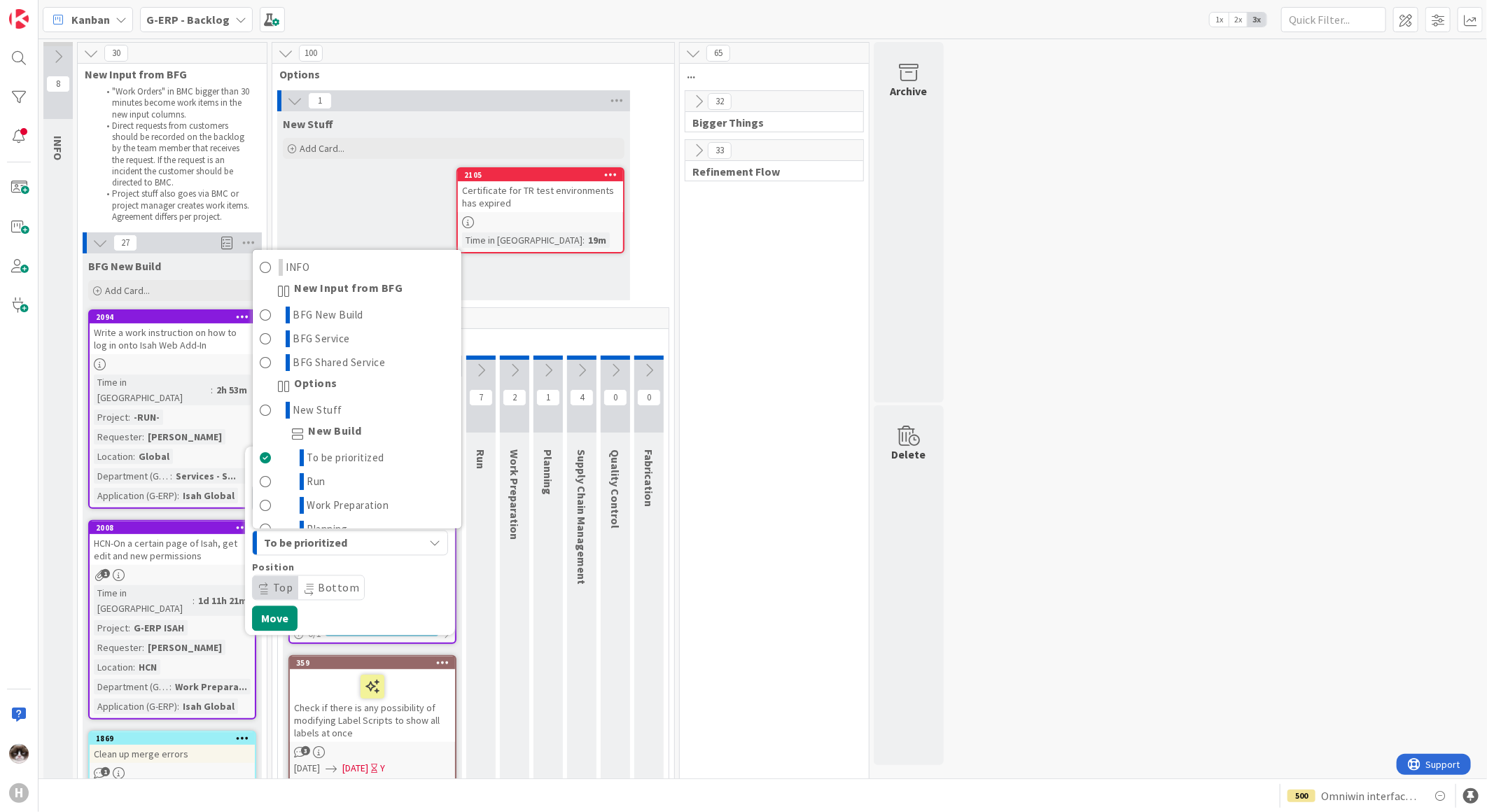
click at [387, 535] on div "To be prioritized" at bounding box center [342, 543] width 163 height 23
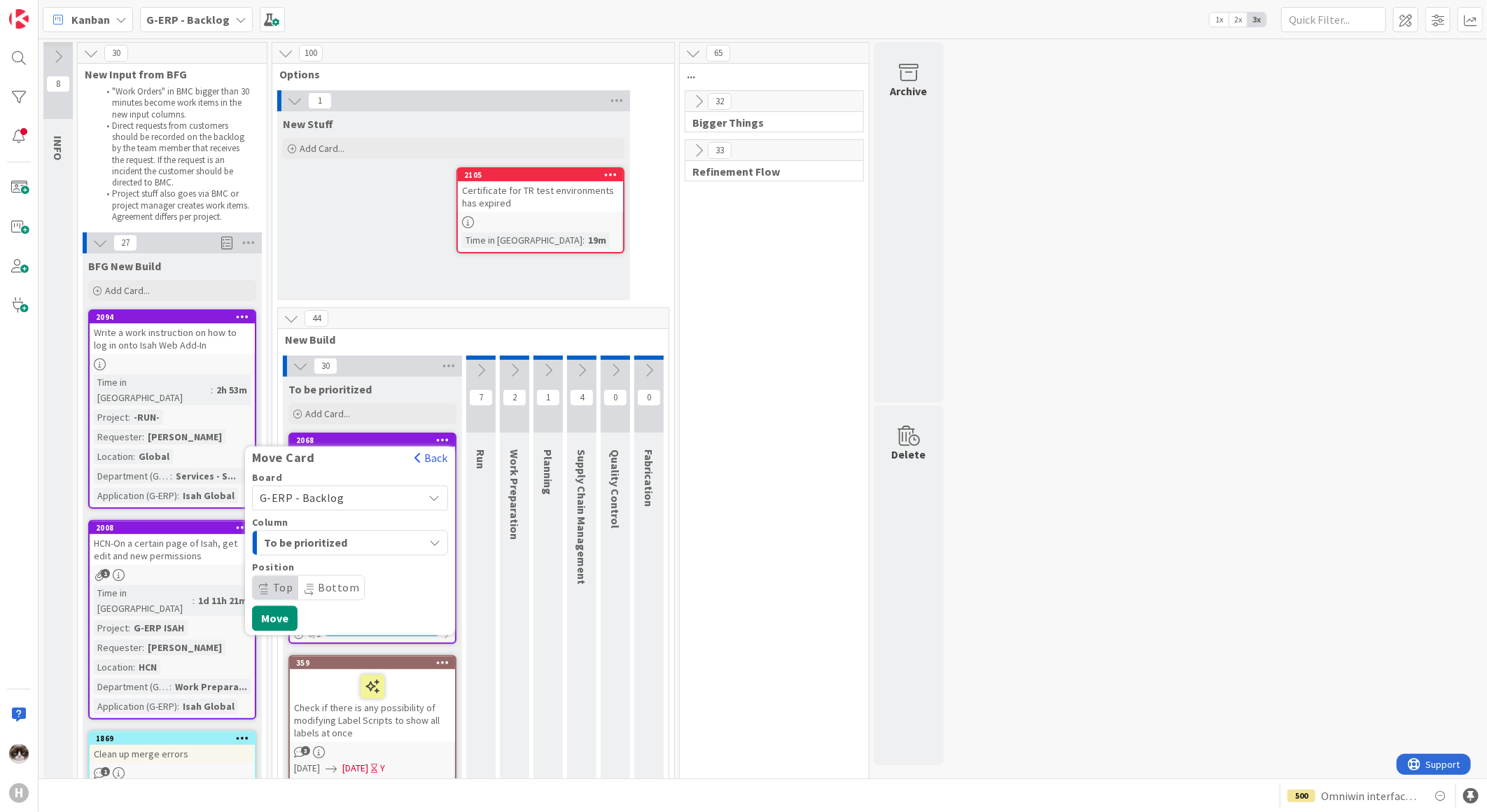
click at [371, 498] on span "G-ERP - Backlog" at bounding box center [338, 498] width 157 height 20
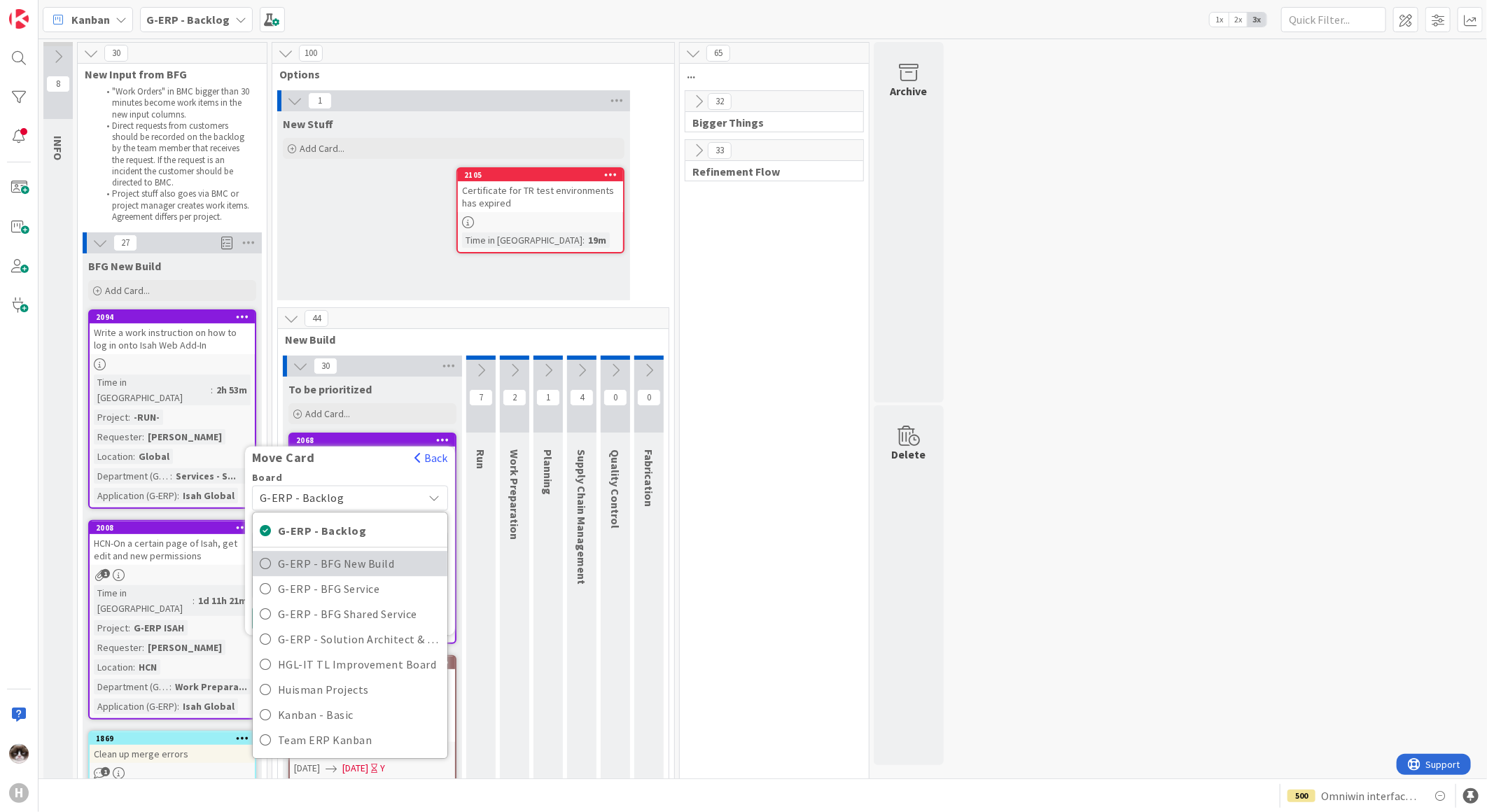
click at [376, 567] on span "G-ERP - BFG New Build" at bounding box center [359, 563] width 163 height 21
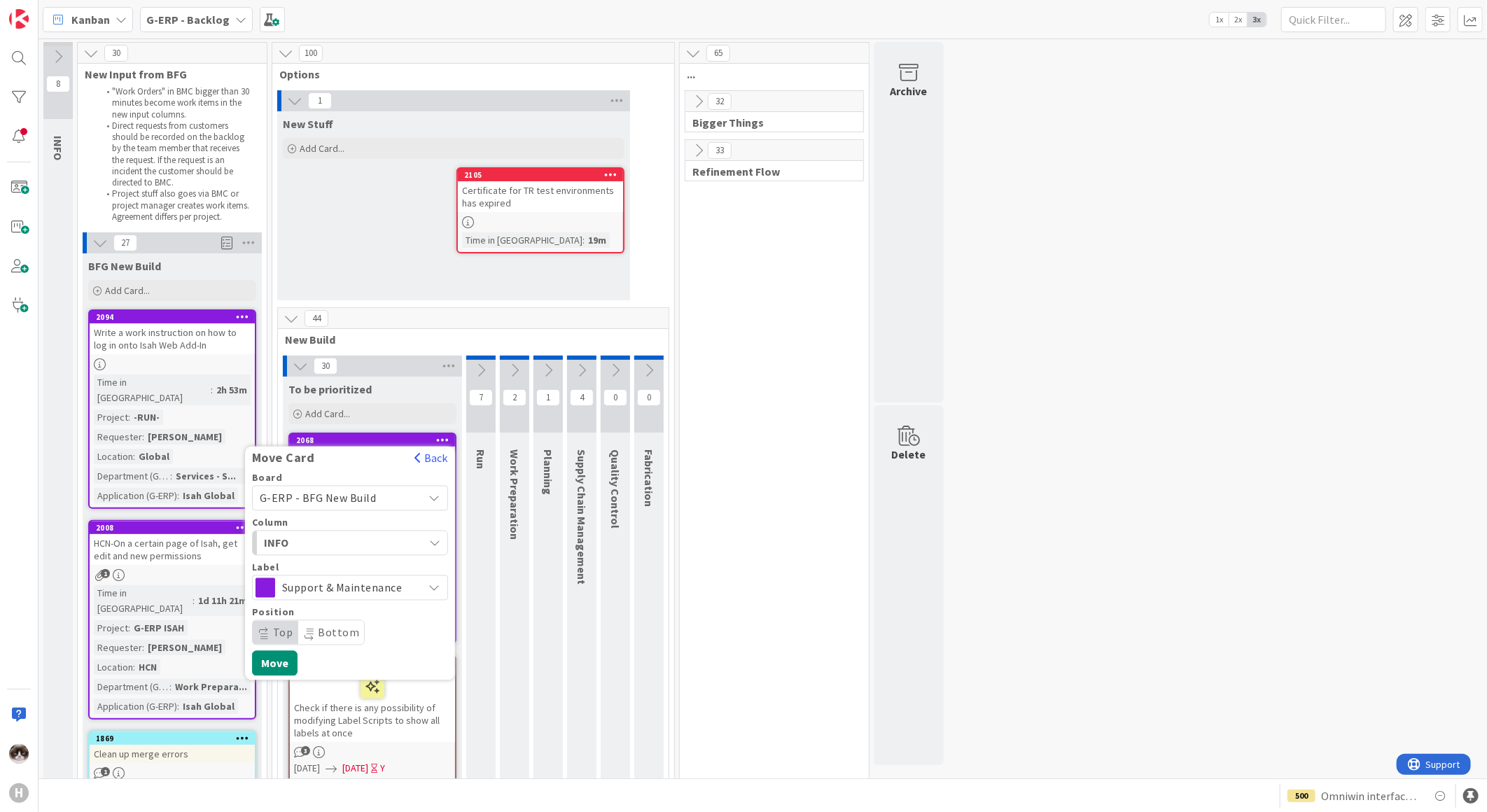
click at [336, 543] on span "INFO" at bounding box center [317, 543] width 105 height 18
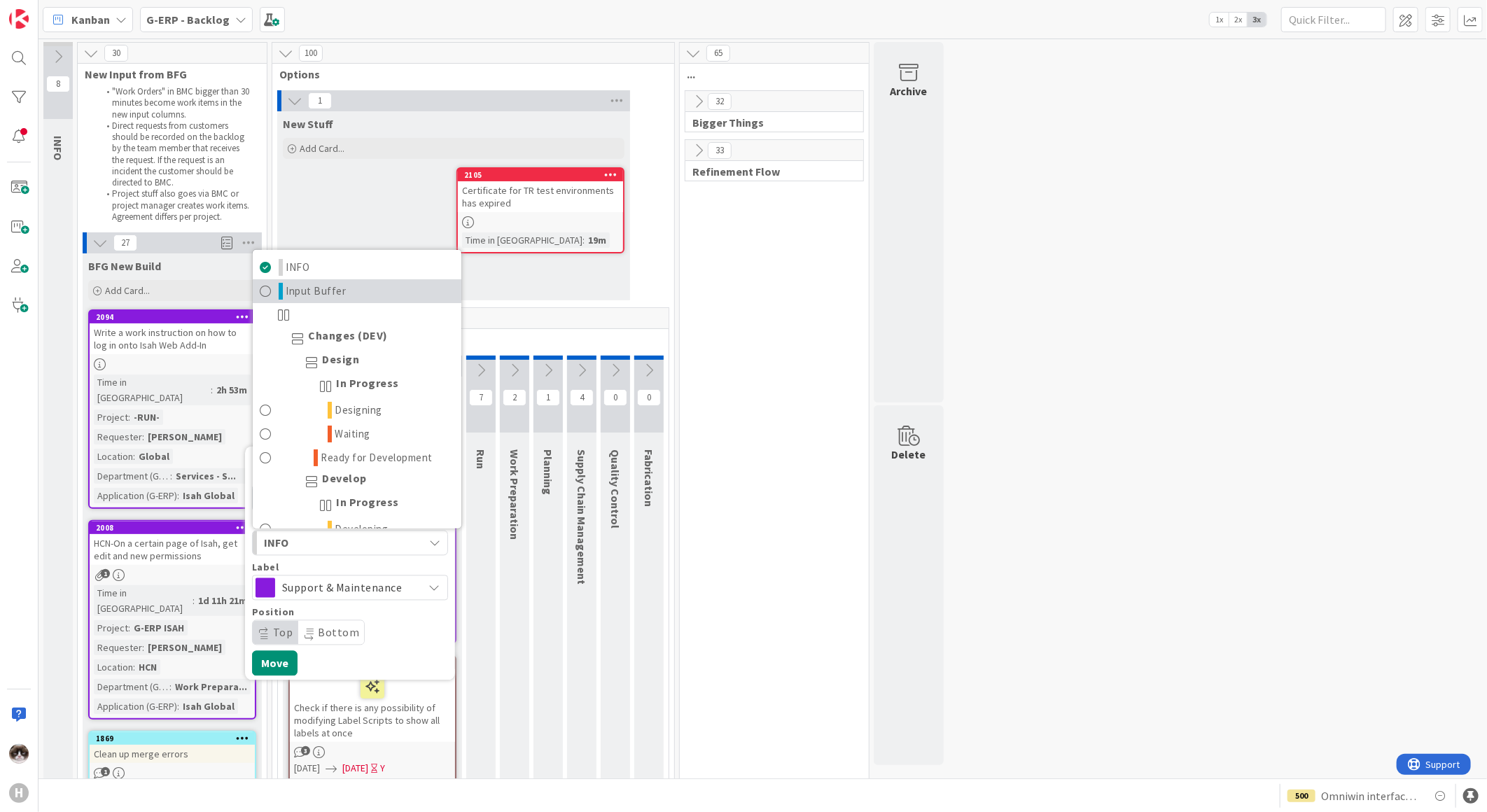
click at [338, 297] on span "Input Buffer" at bounding box center [316, 291] width 61 height 17
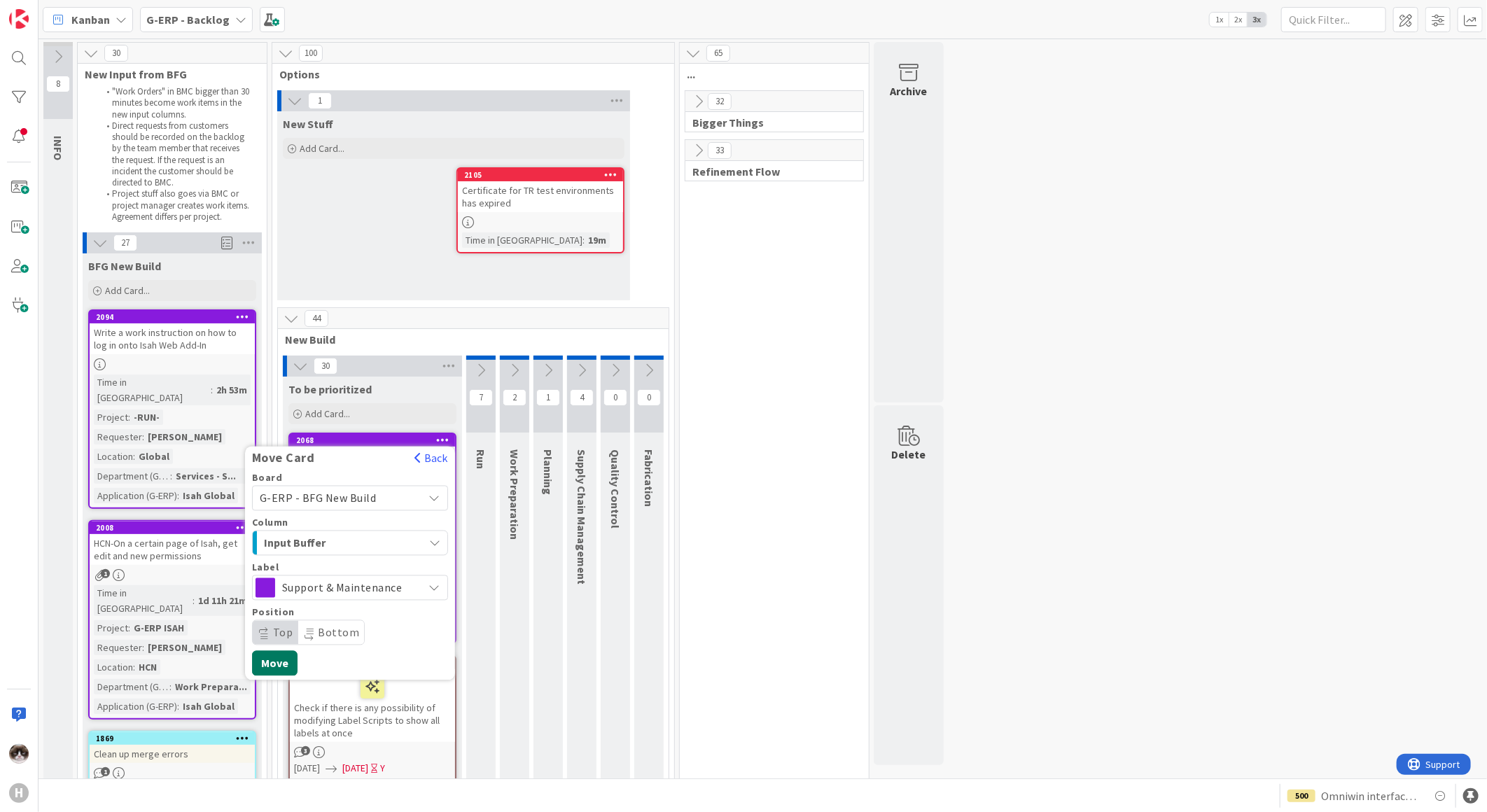
click at [269, 662] on button "Move" at bounding box center [274, 663] width 45 height 26
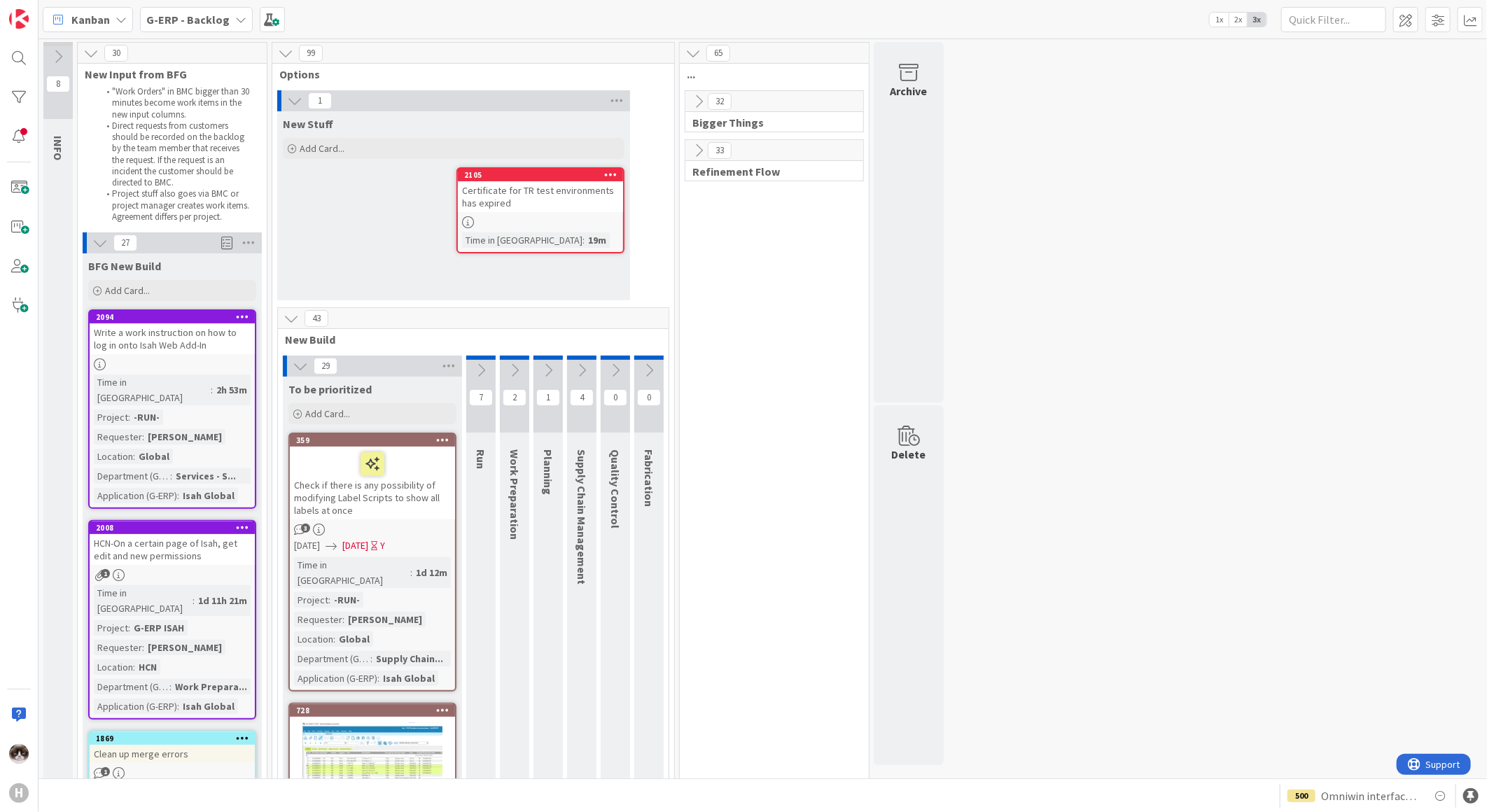
click at [563, 204] on div "Certificate for TR test environments has expired" at bounding box center [540, 196] width 165 height 31
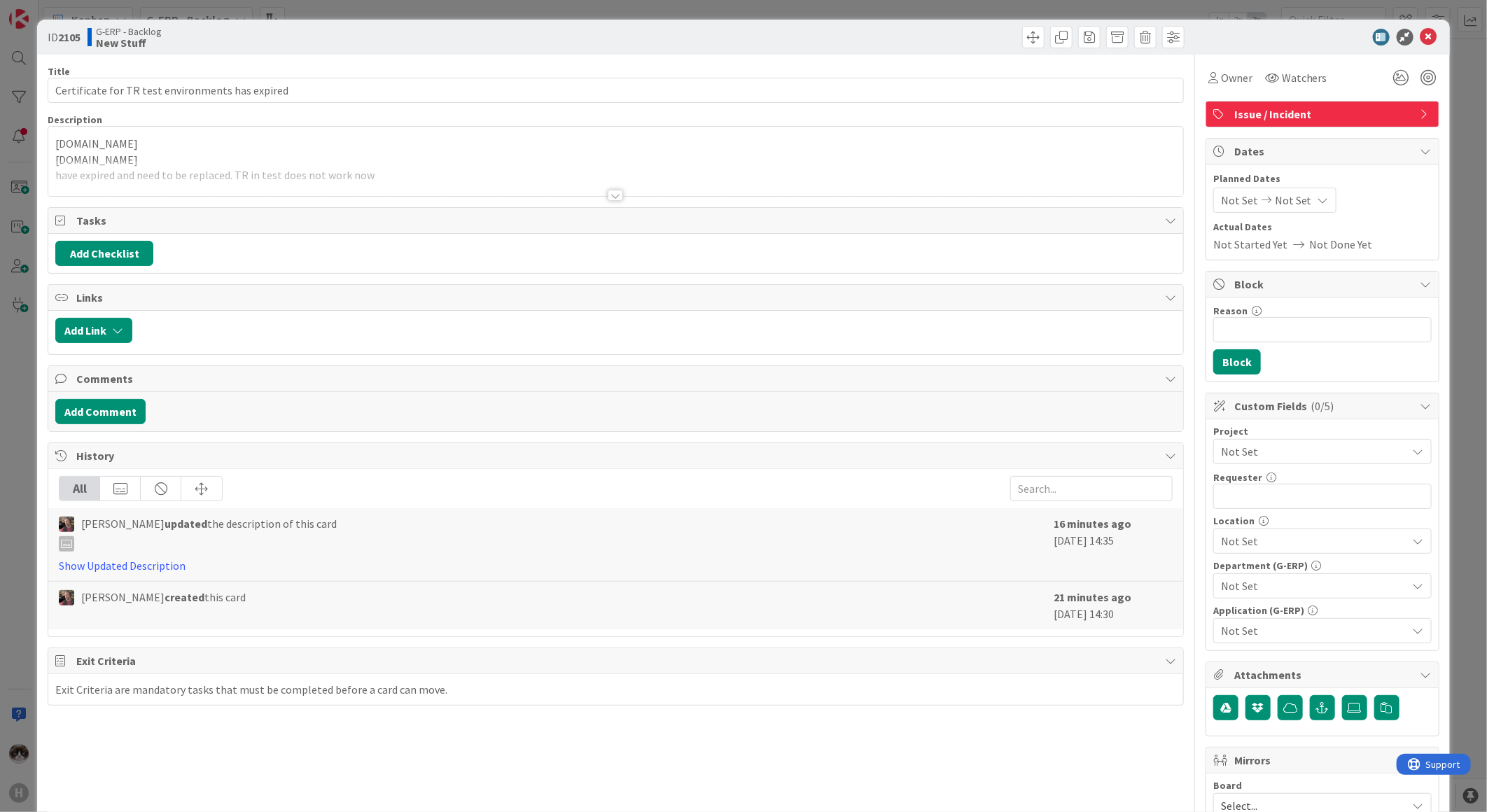
click at [572, 185] on div at bounding box center [615, 178] width 1135 height 36
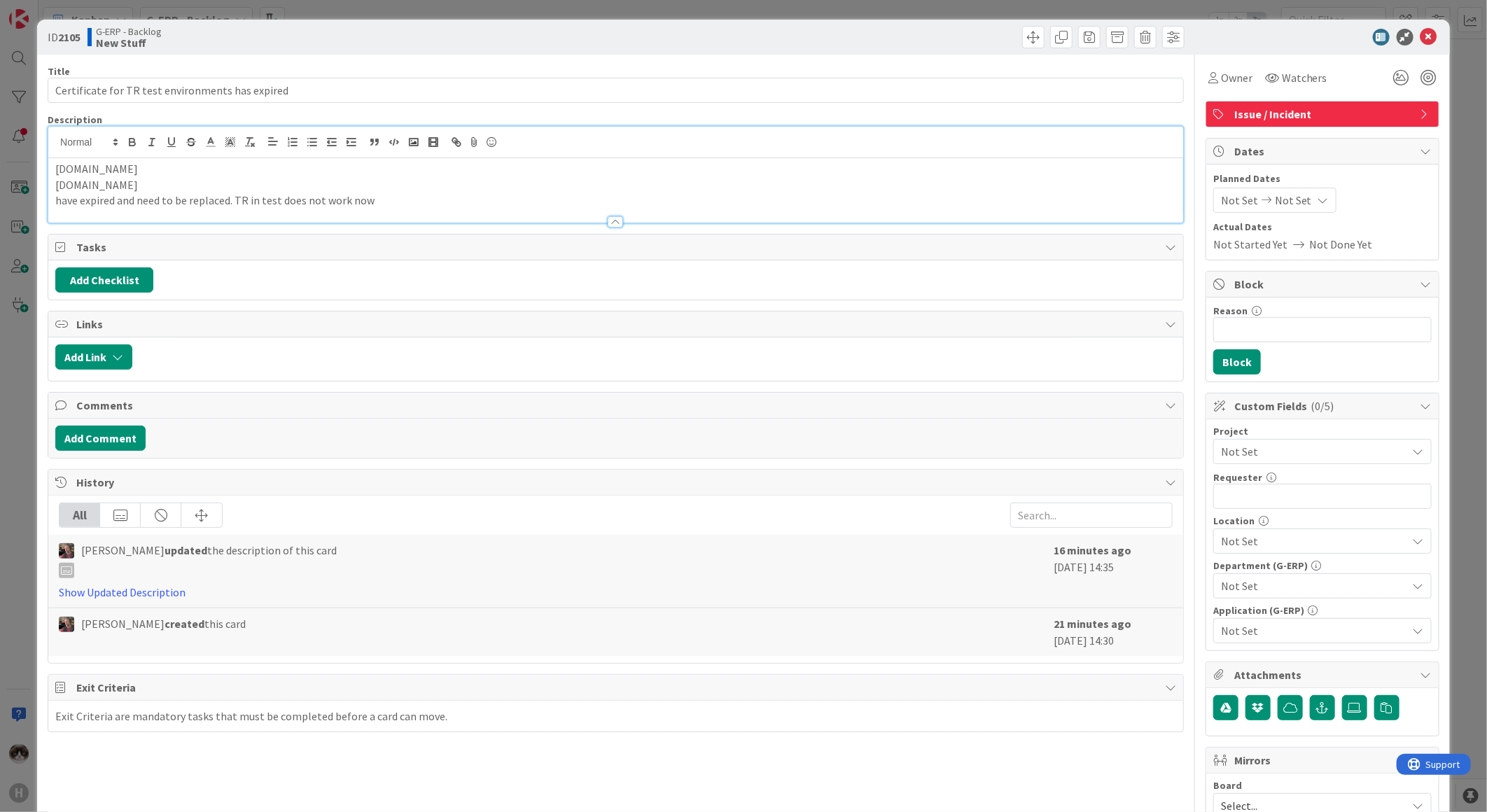
click at [587, 185] on p "testhnl.timeregistration.huismanportal.com" at bounding box center [616, 185] width 1121 height 16
click at [1388, 76] on icon at bounding box center [1401, 77] width 26 height 26
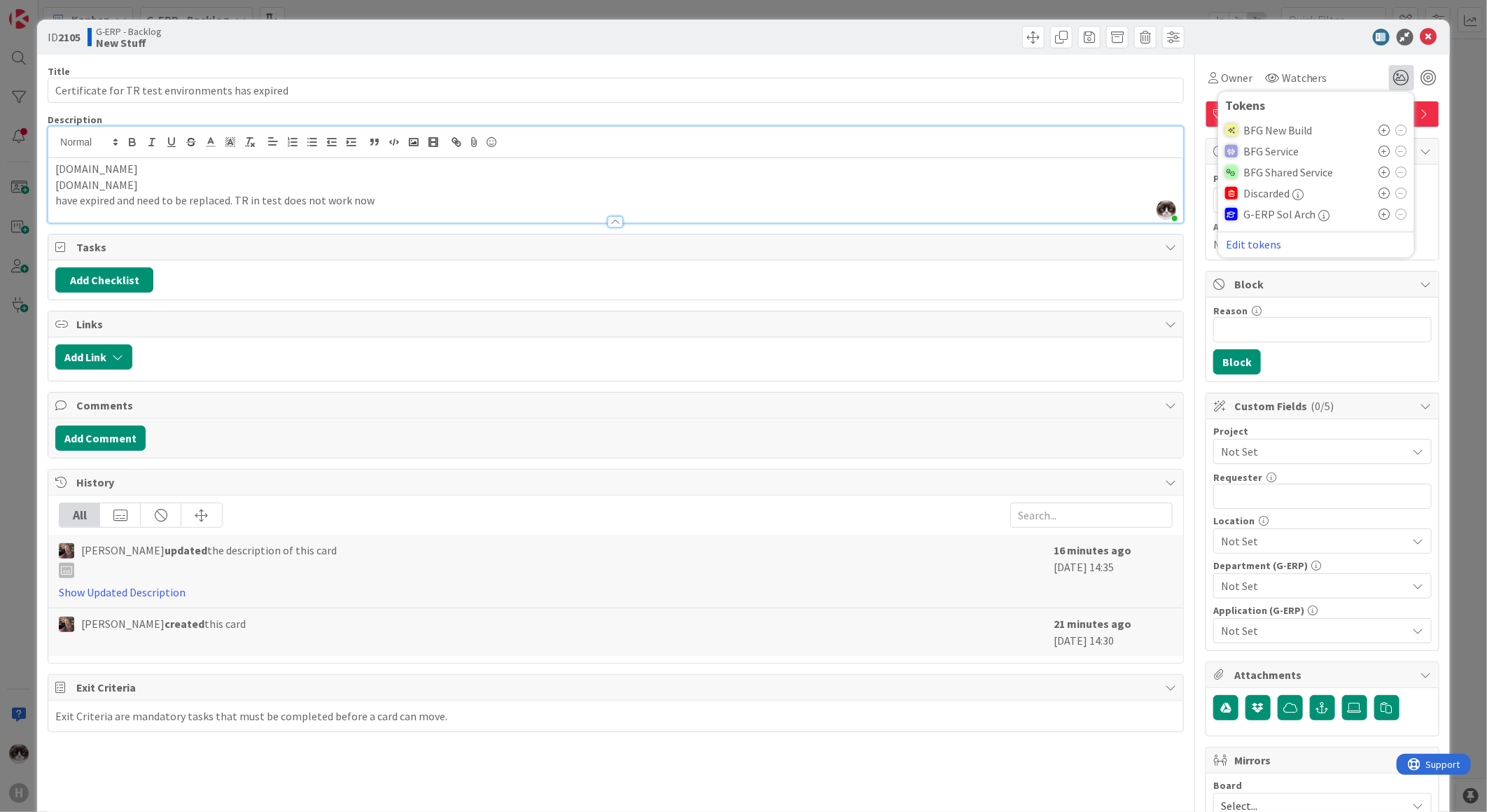
click at [1379, 171] on icon at bounding box center [1384, 171] width 11 height 11
click at [989, 179] on p "testhnl.timeregistration.huismanportal.com" at bounding box center [616, 185] width 1121 height 16
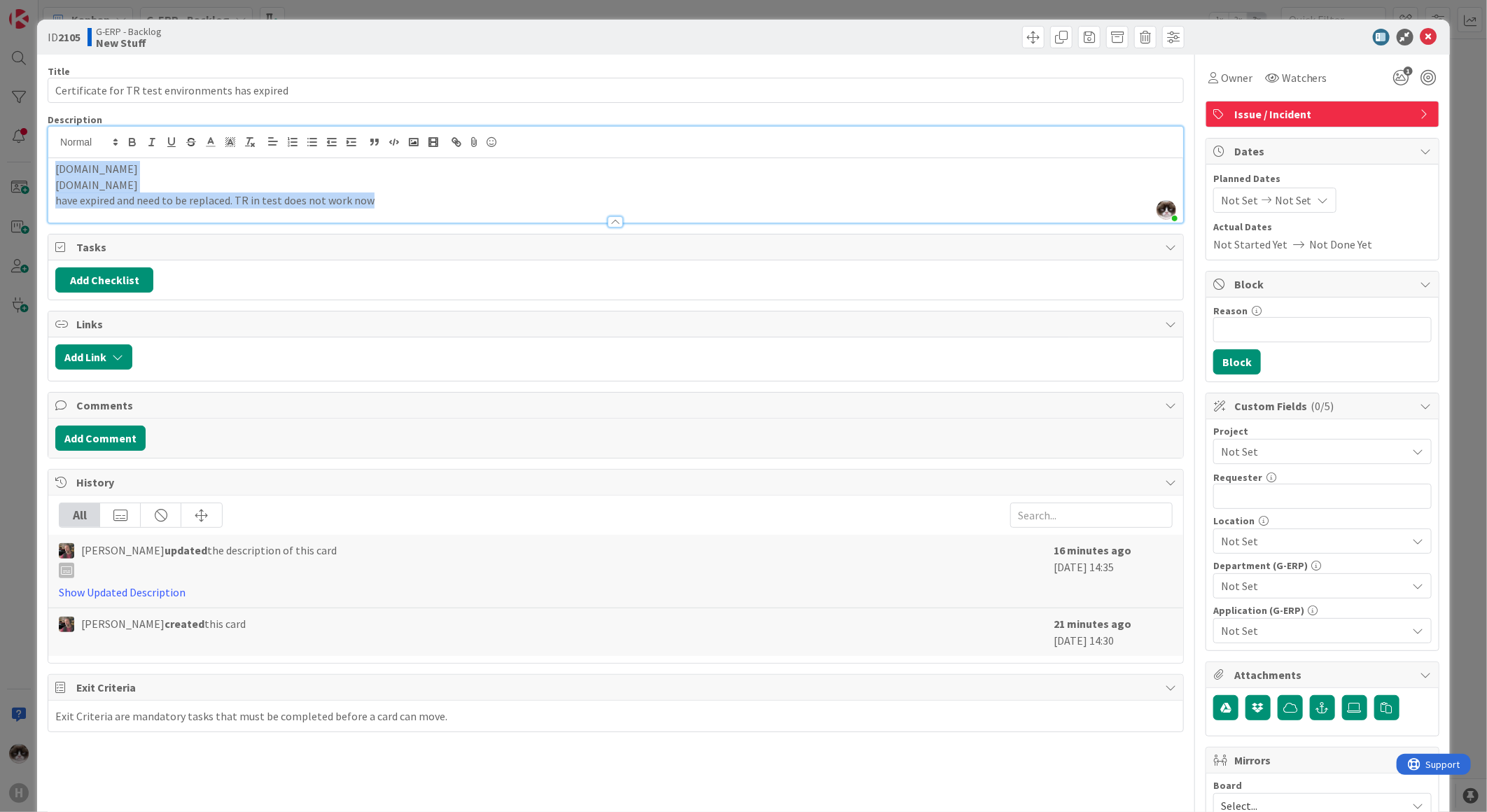
drag, startPoint x: 383, startPoint y: 199, endPoint x: -58, endPoint y: 157, distance: 443.0
click at [0, 157] on html "H Kanban G-ERP - Backlog 1x 2x 3x 8 INFO This column contains information cards…" at bounding box center [744, 406] width 1487 height 812
copy div "testhcn.timeregistration.huismanportal.com testhnl.timeregistration.huismanport…"
click at [1421, 33] on icon at bounding box center [1429, 36] width 17 height 17
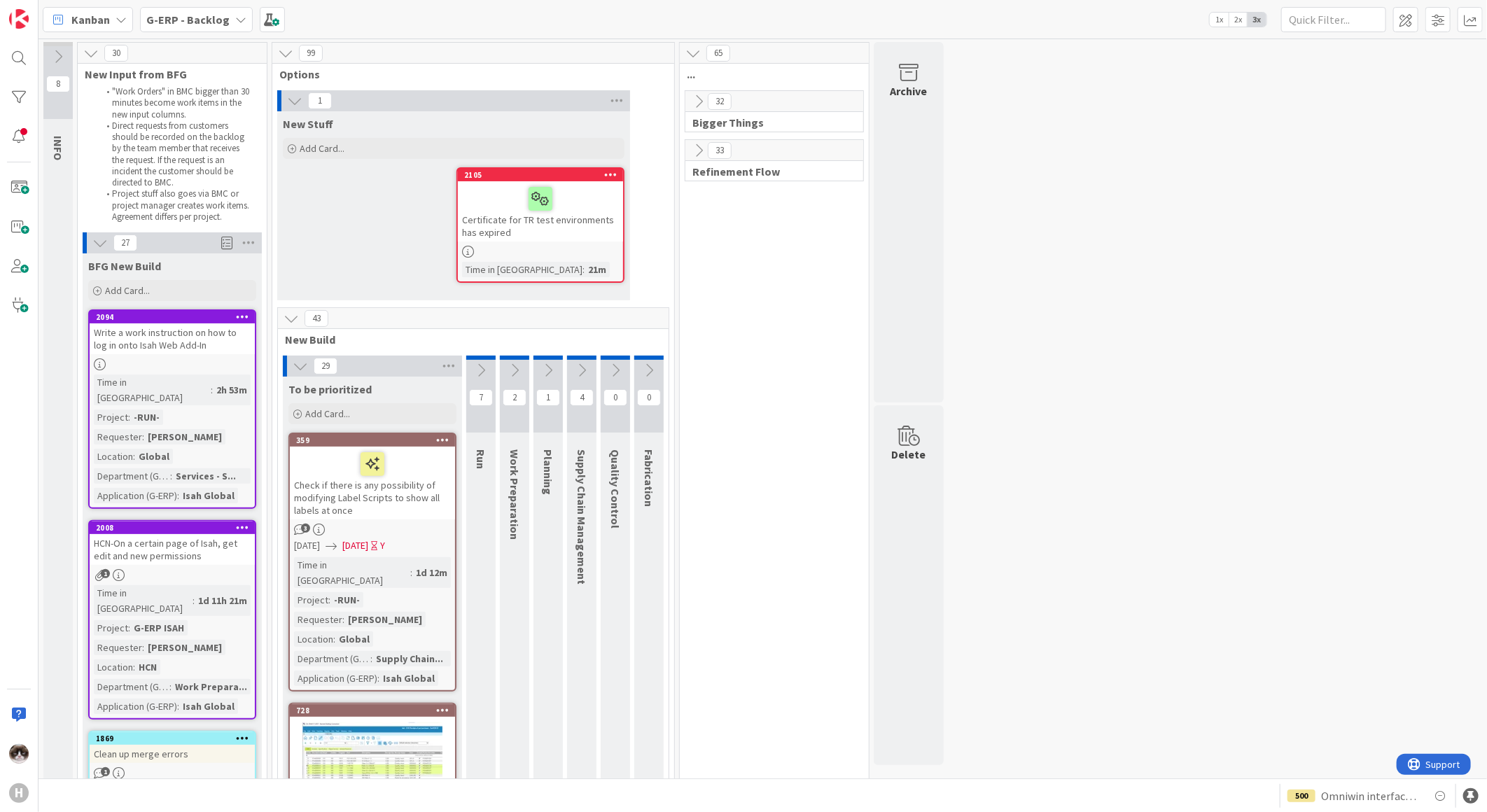
scroll to position [77, 0]
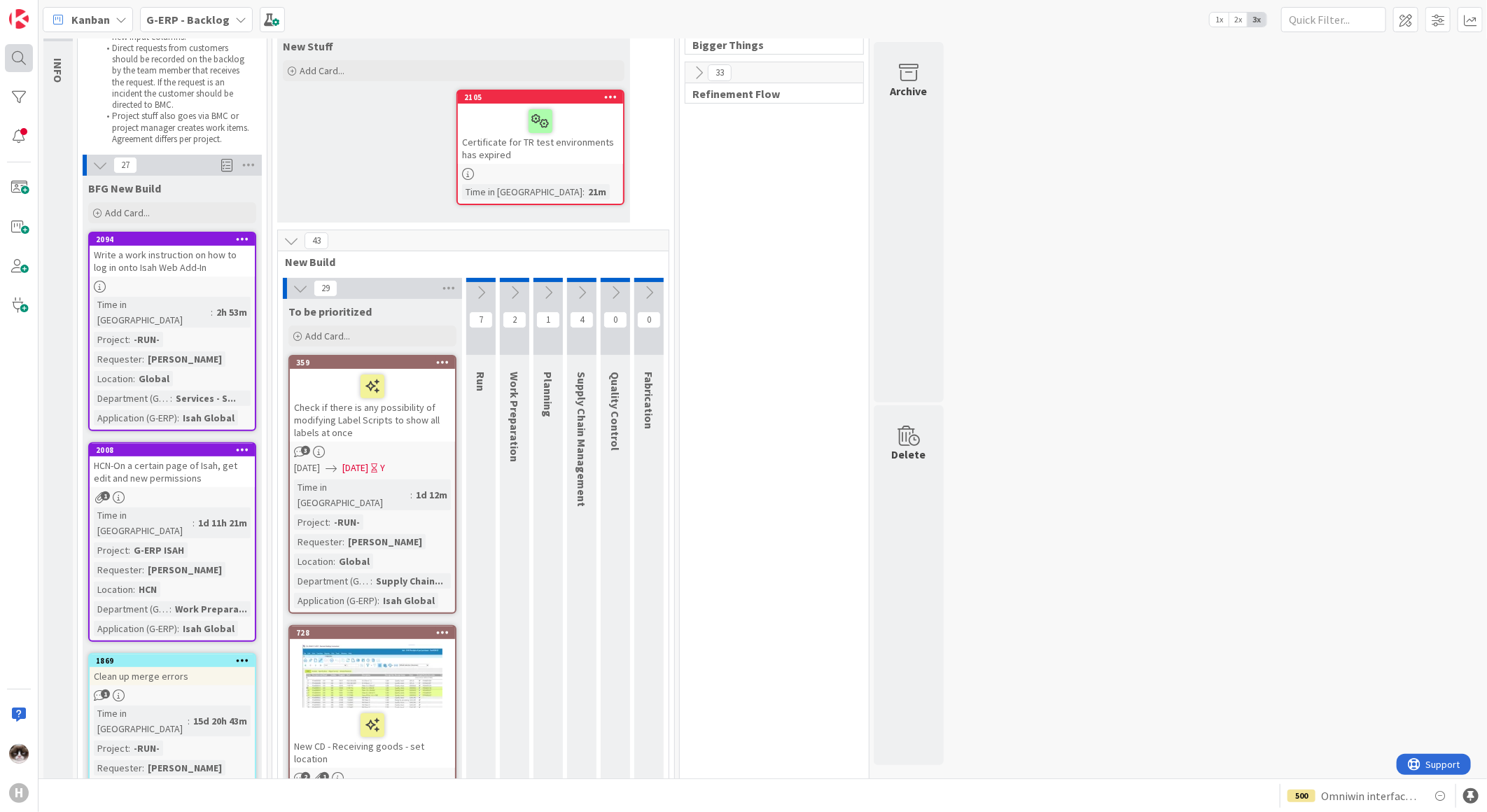
click at [25, 55] on div at bounding box center [19, 58] width 28 height 28
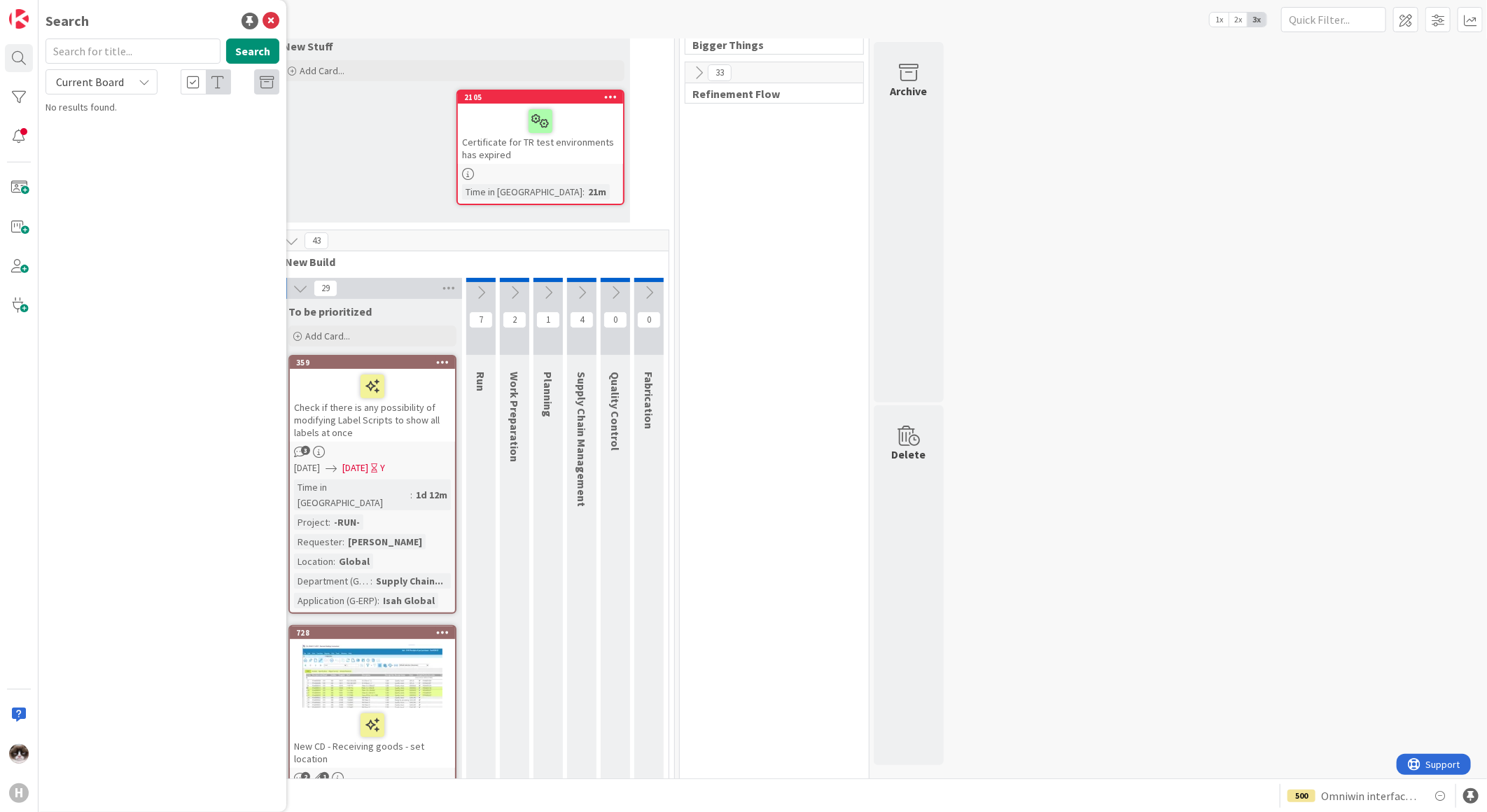
click at [105, 89] on span "Current Board" at bounding box center [90, 82] width 73 height 20
click at [102, 136] on span "All Boards" at bounding box center [126, 139] width 146 height 21
click at [108, 50] on input "text" at bounding box center [133, 51] width 175 height 26
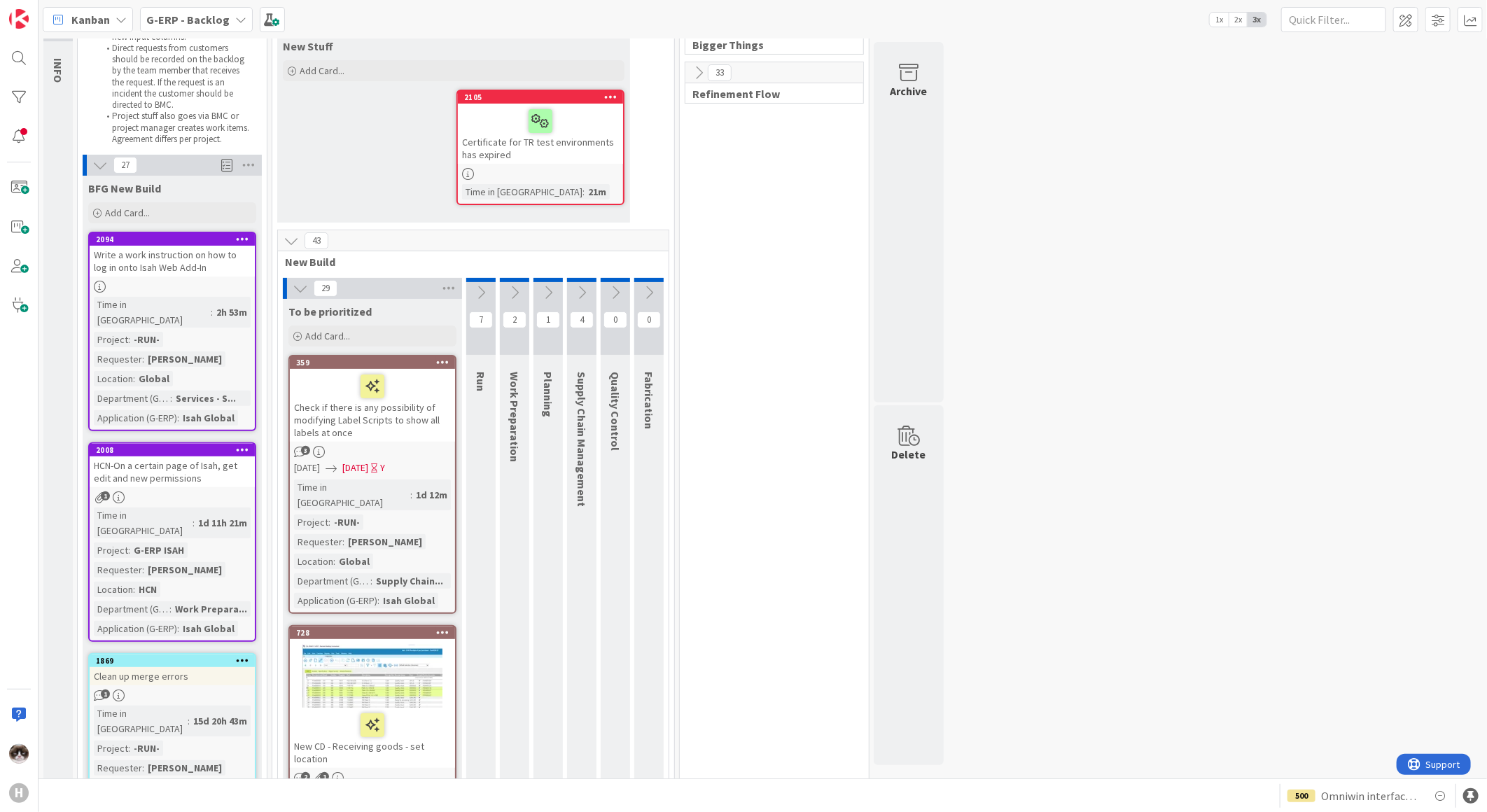
click at [301, 241] on div "43" at bounding box center [473, 241] width 390 height 21
click at [287, 243] on icon at bounding box center [291, 240] width 15 height 15
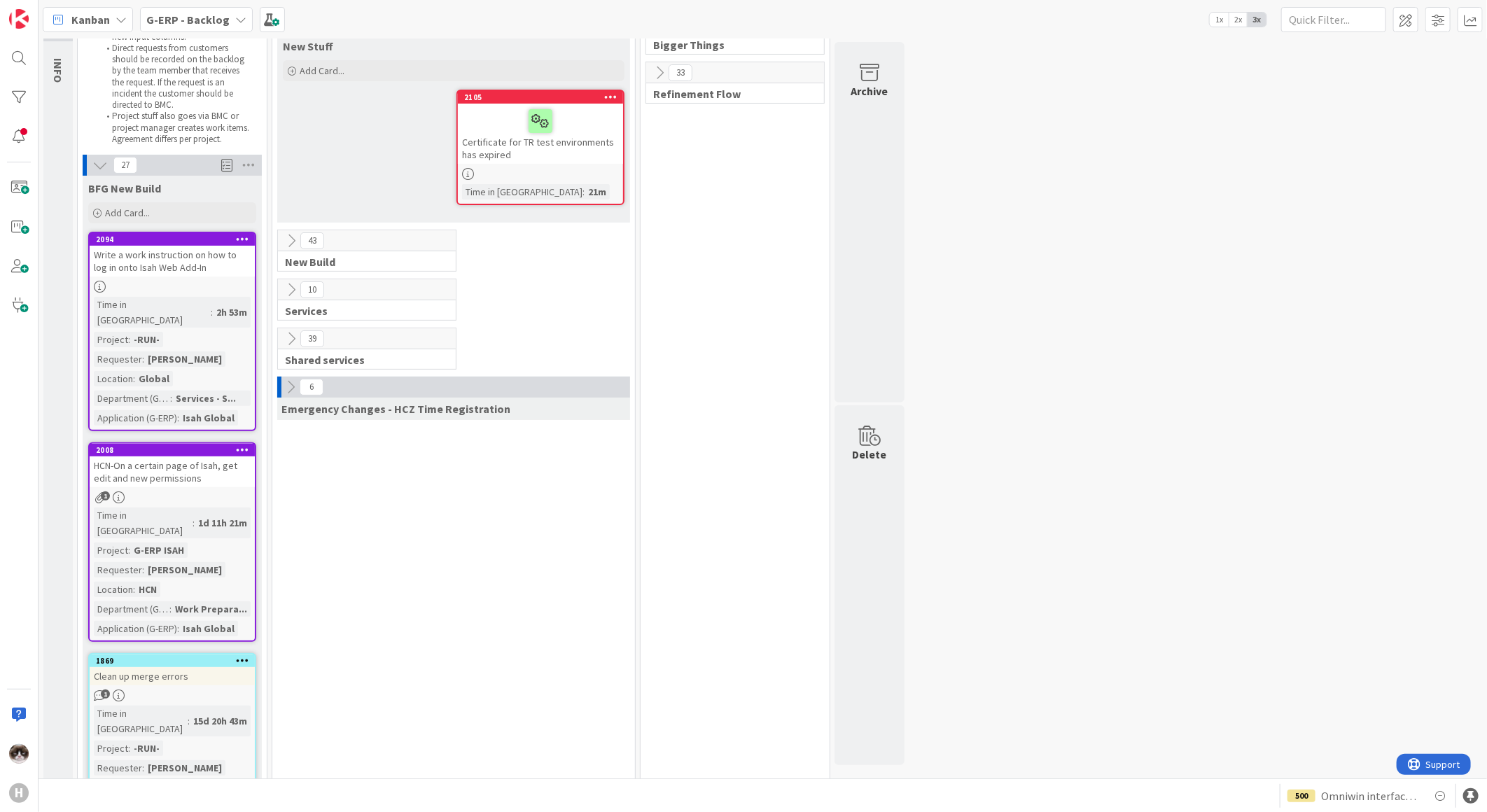
click at [296, 336] on icon at bounding box center [291, 339] width 15 height 15
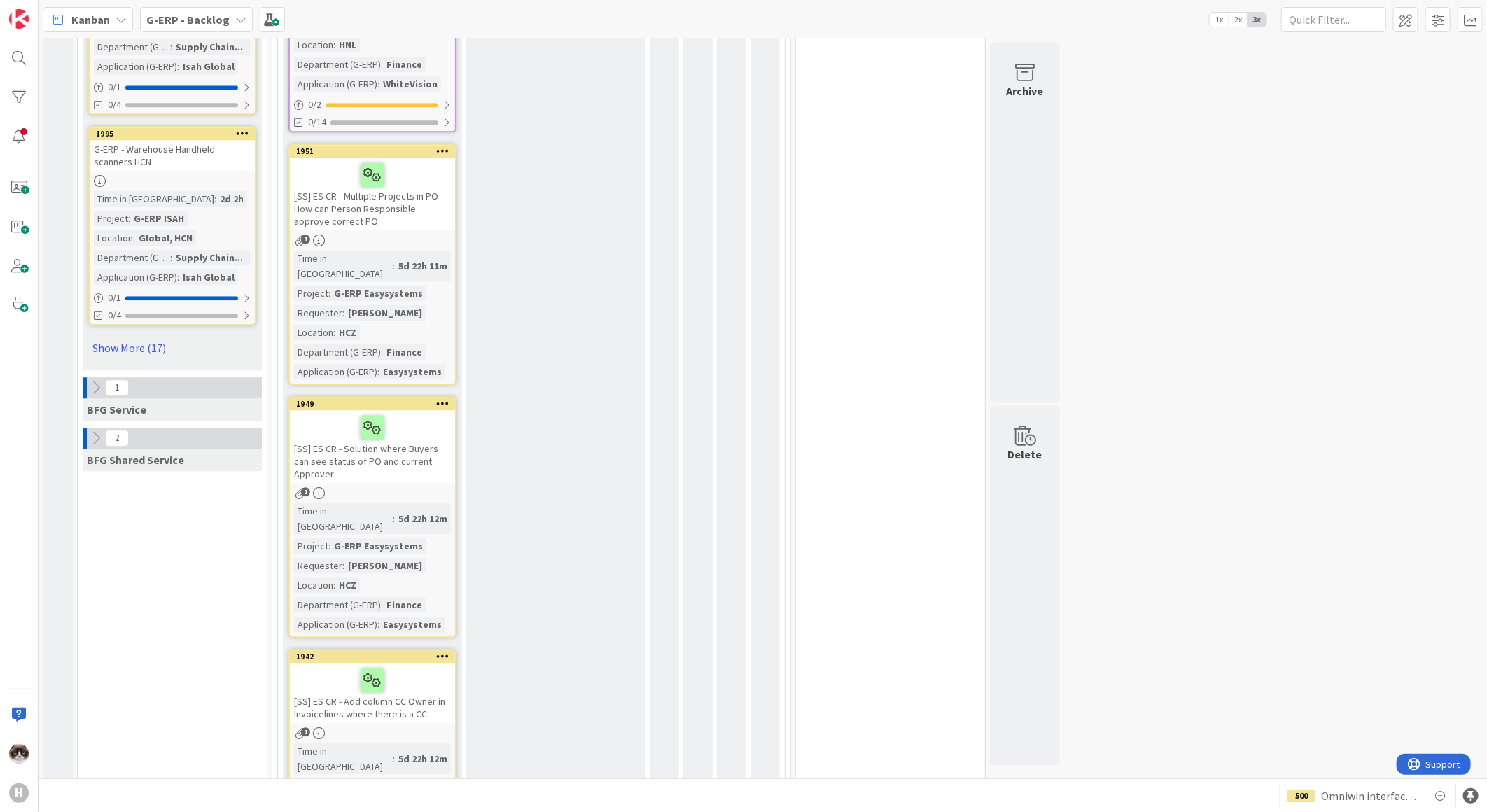
scroll to position [2186, 0]
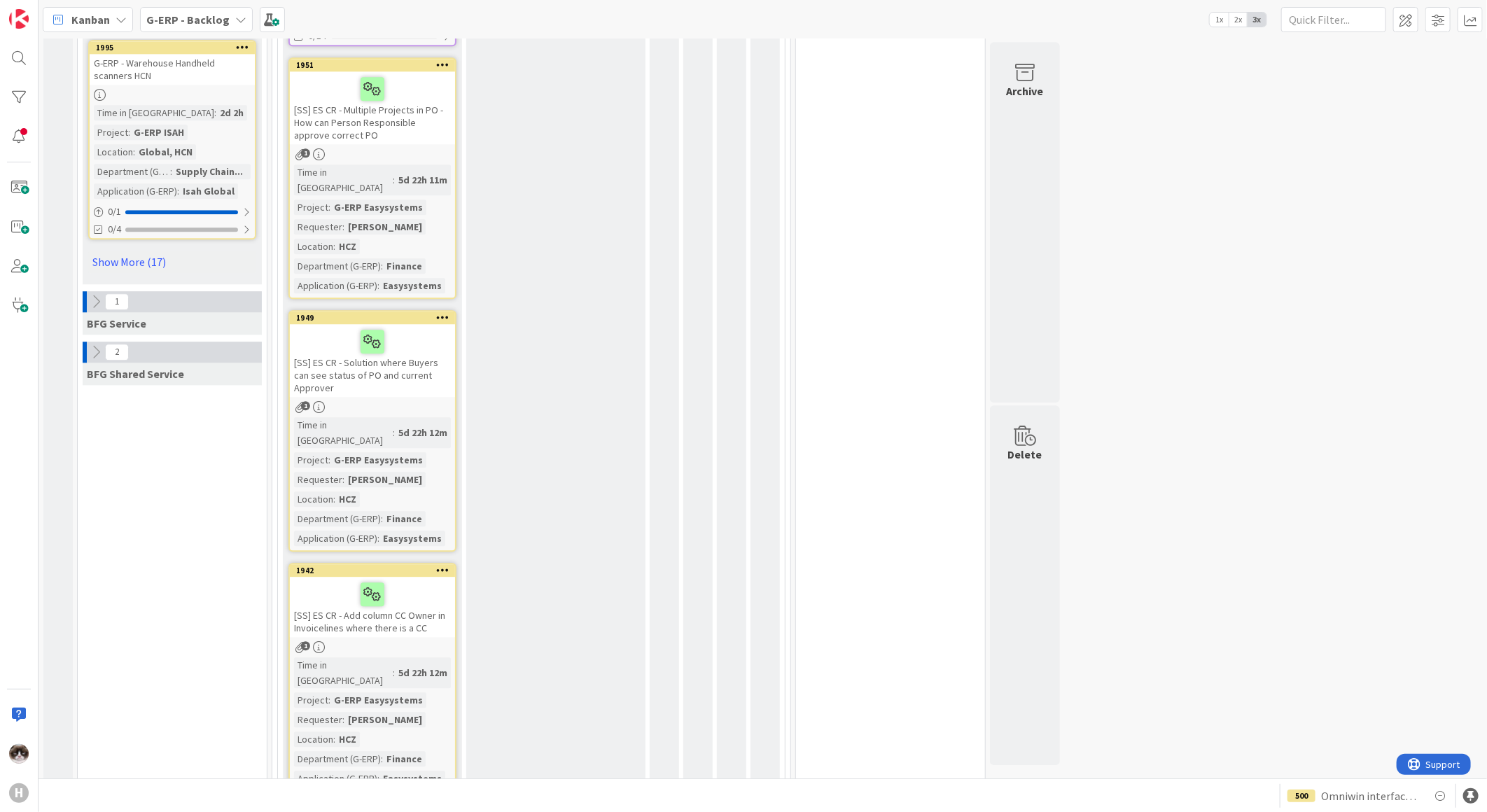
click at [353, 803] on link "Show More (15)" at bounding box center [372, 813] width 168 height 23
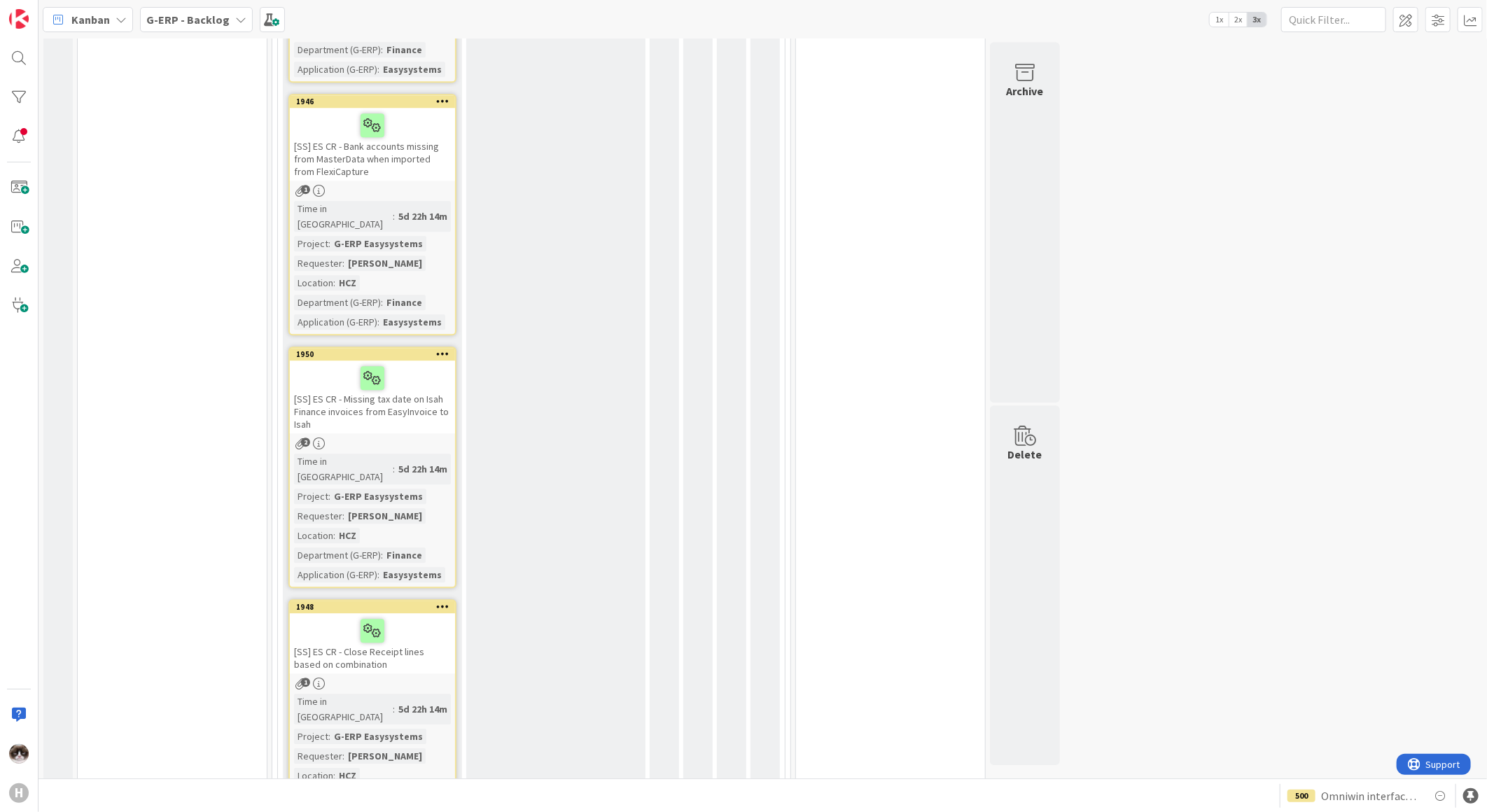
scroll to position [5637, 0]
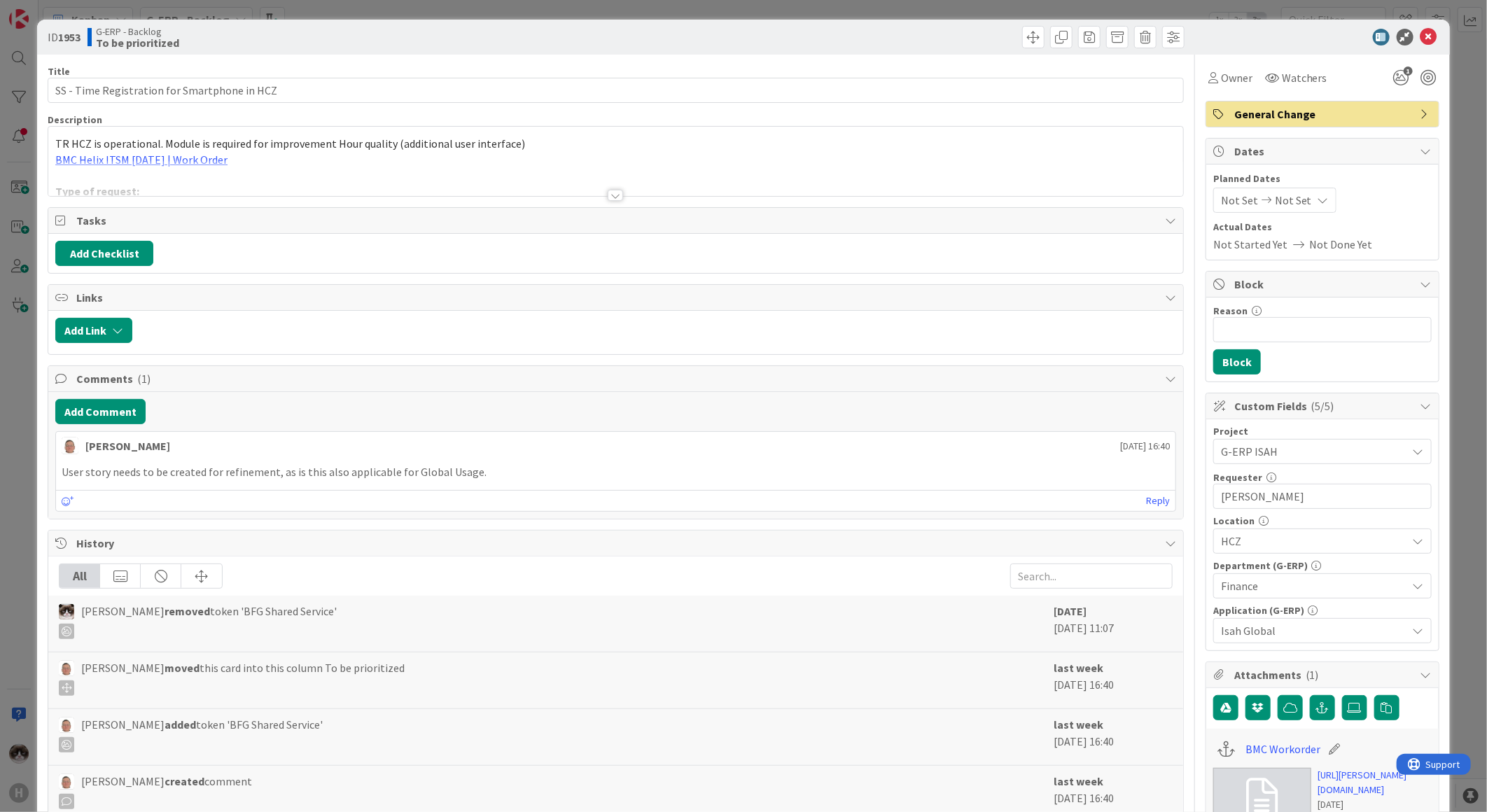
click at [597, 198] on div "Title 44 / 128 SS - Time Registration for Smartphone in HCZ Description TR HCZ …" at bounding box center [615, 662] width 1136 height 1215
click at [602, 198] on div "Title 44 / 128 SS - Time Registration for Smartphone in HCZ Description TR HCZ …" at bounding box center [615, 662] width 1136 height 1215
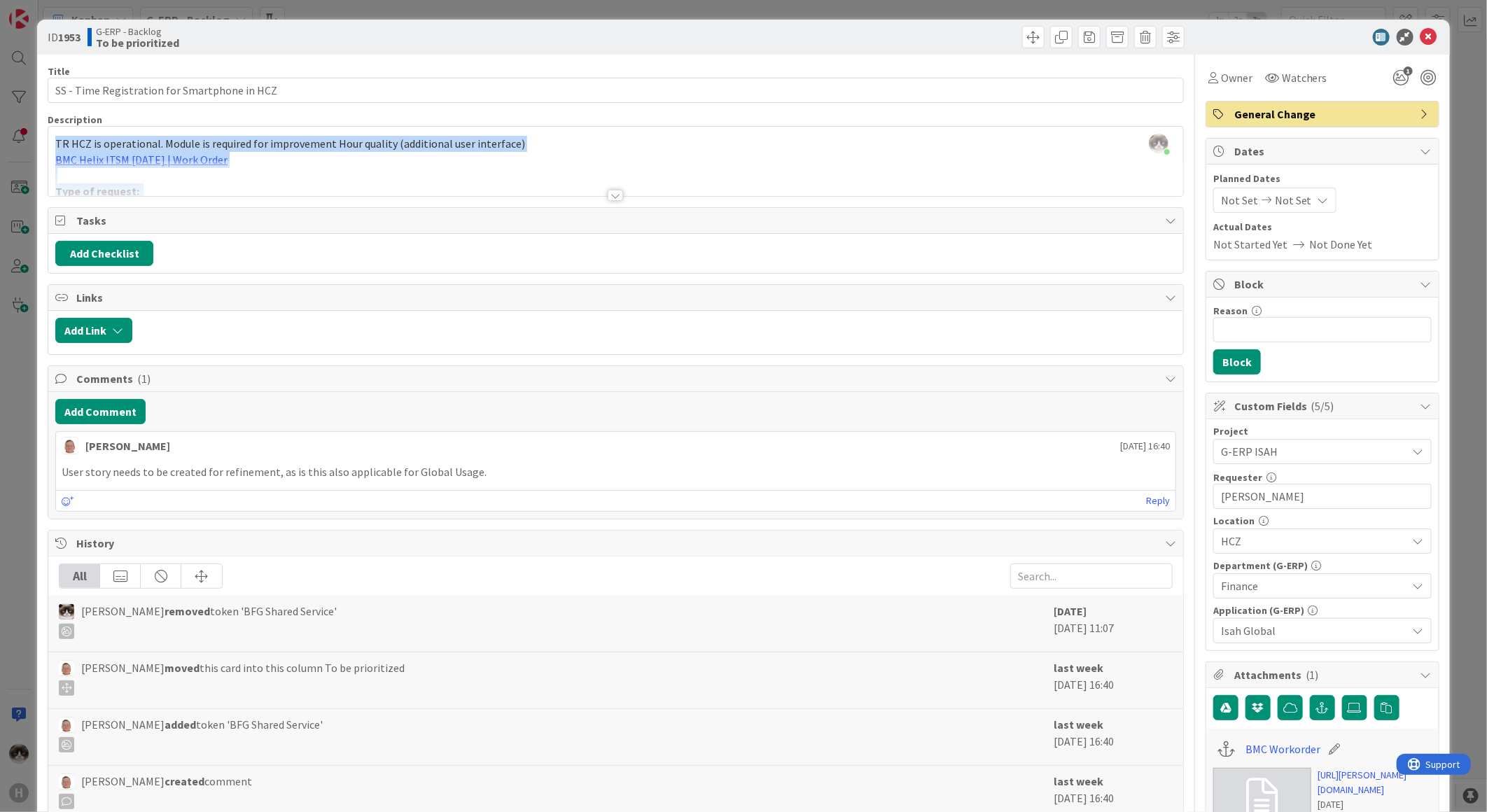
click at [608, 192] on div at bounding box center [615, 195] width 15 height 11
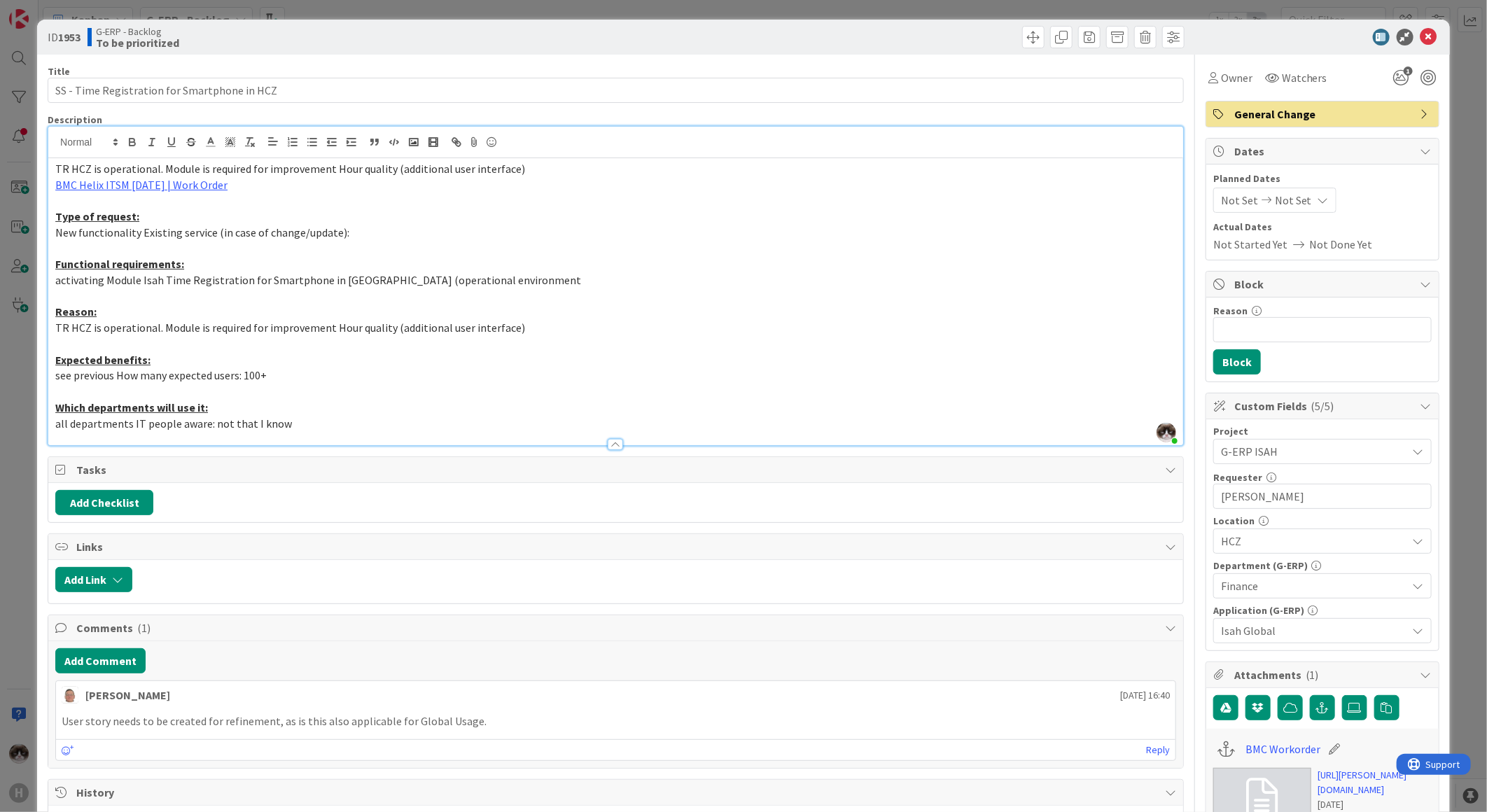
click at [338, 417] on p "all departments IT people aware: not that I know" at bounding box center [616, 424] width 1121 height 16
click at [110, 665] on button "Add Comment" at bounding box center [101, 660] width 90 height 26
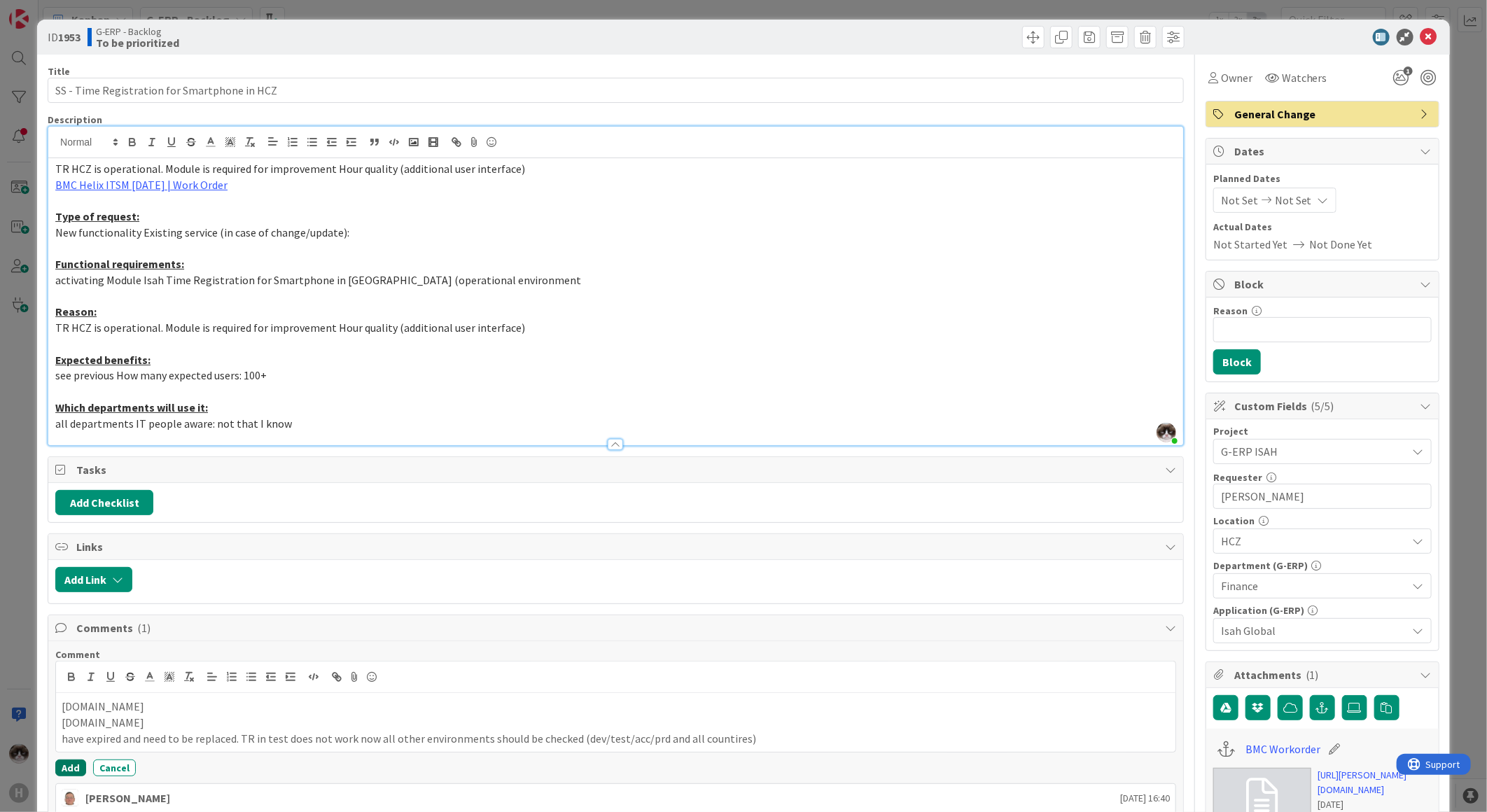
click at [73, 767] on button "Add" at bounding box center [71, 767] width 31 height 17
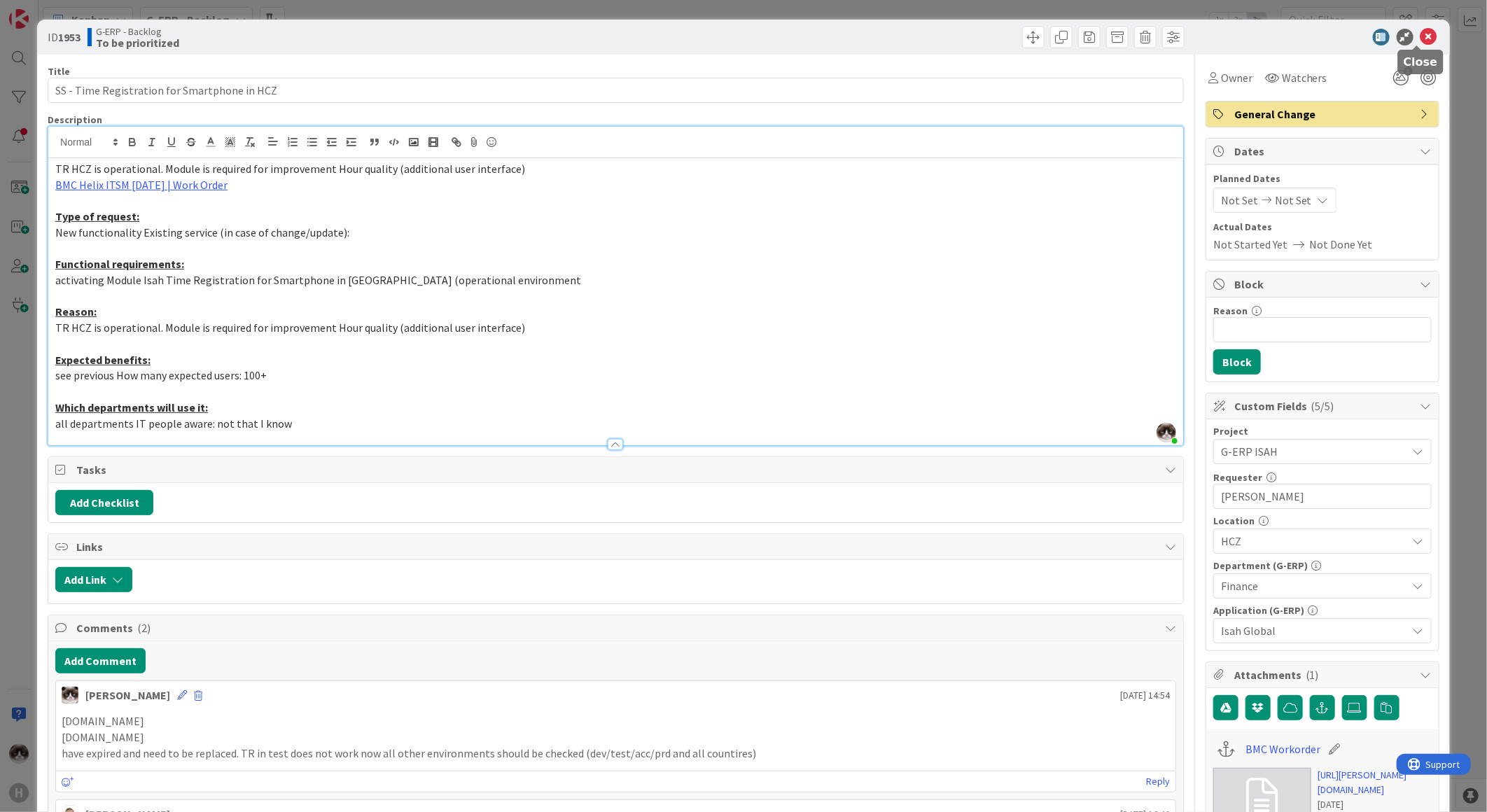
click at [1421, 31] on icon at bounding box center [1429, 36] width 17 height 17
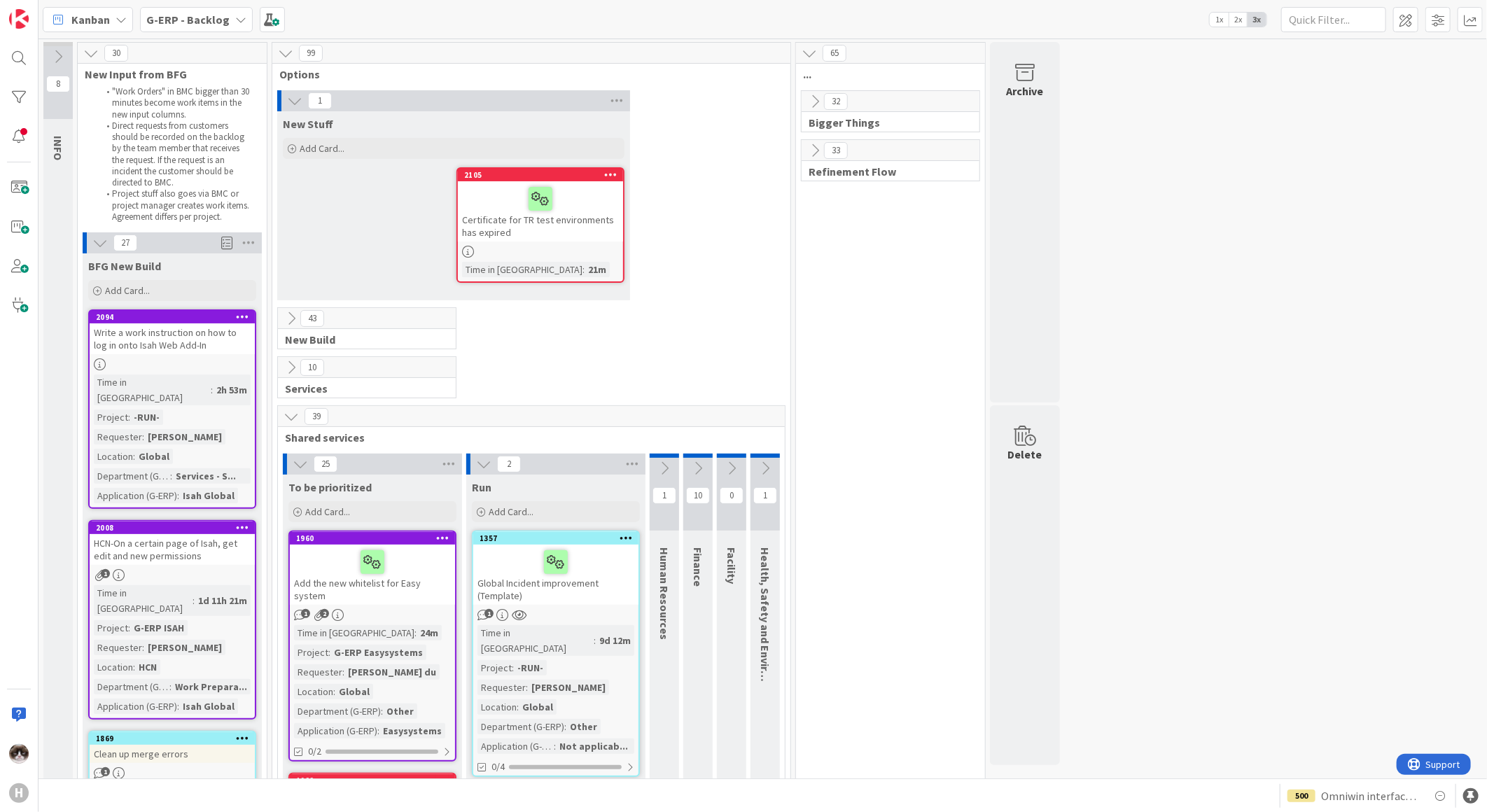
click at [579, 206] on div at bounding box center [540, 198] width 157 height 29
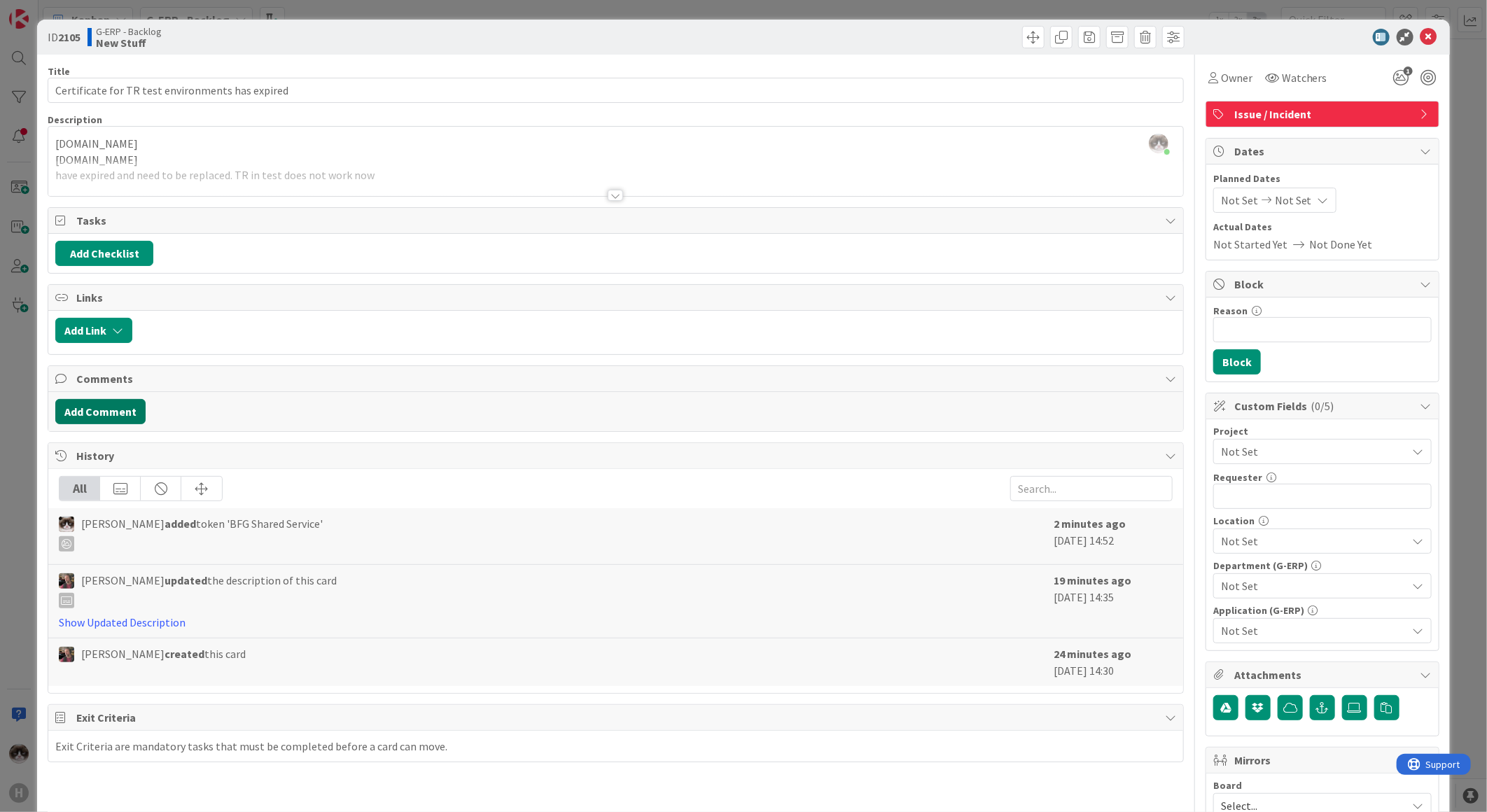
click at [105, 411] on button "Add Comment" at bounding box center [101, 411] width 90 height 26
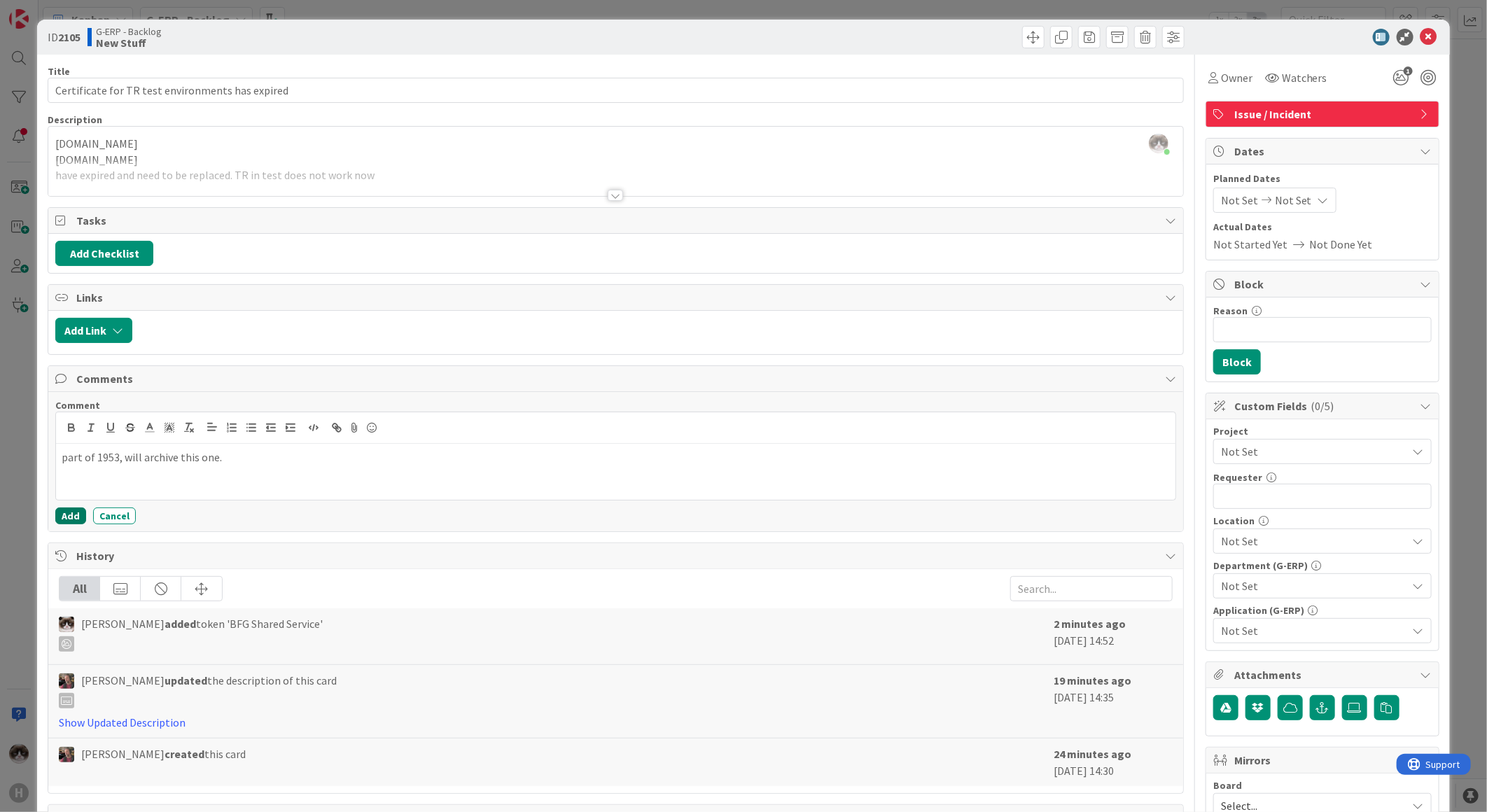
click at [70, 519] on button "Add" at bounding box center [71, 516] width 31 height 17
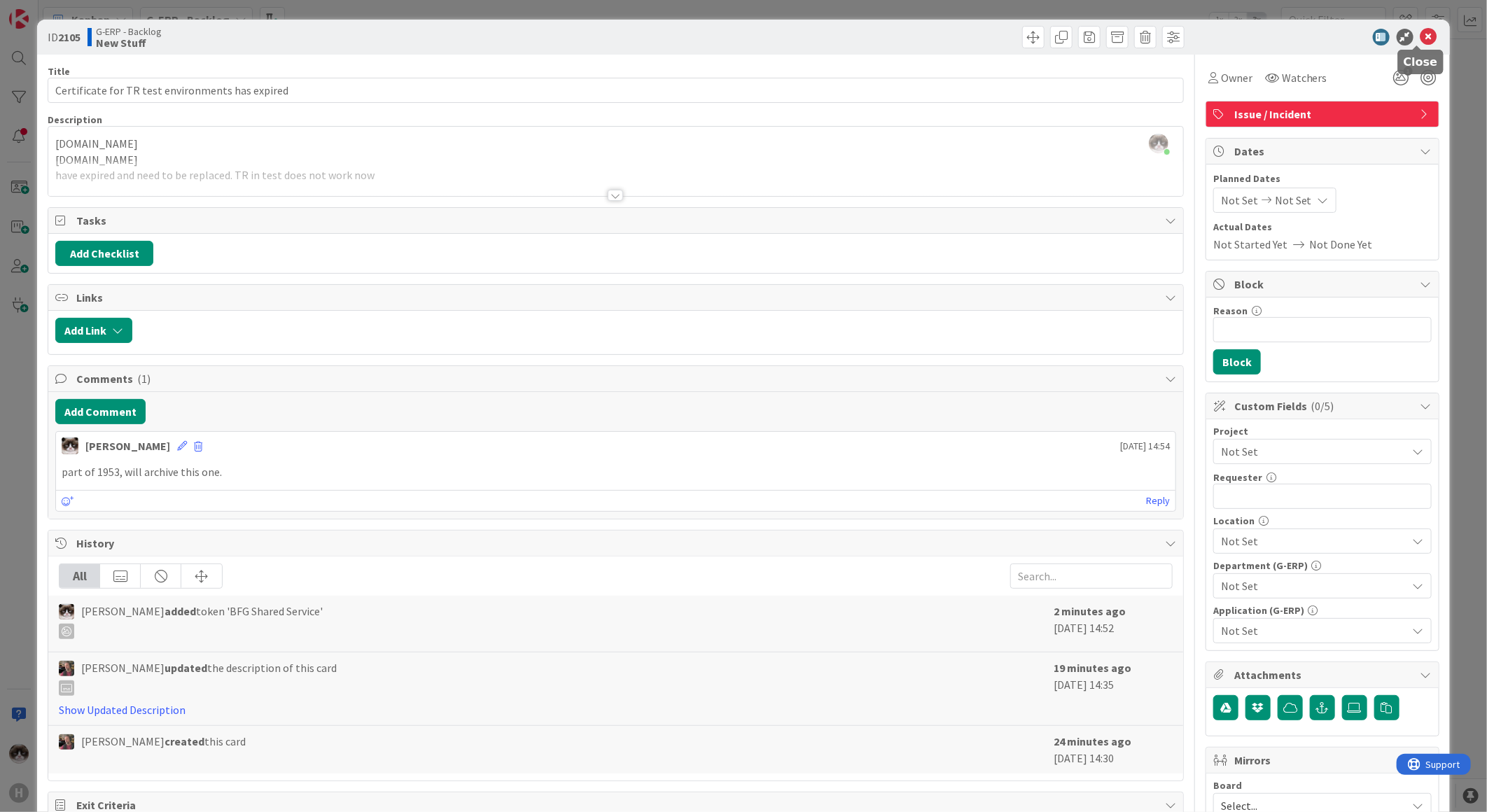
click at [1423, 34] on icon at bounding box center [1429, 36] width 17 height 17
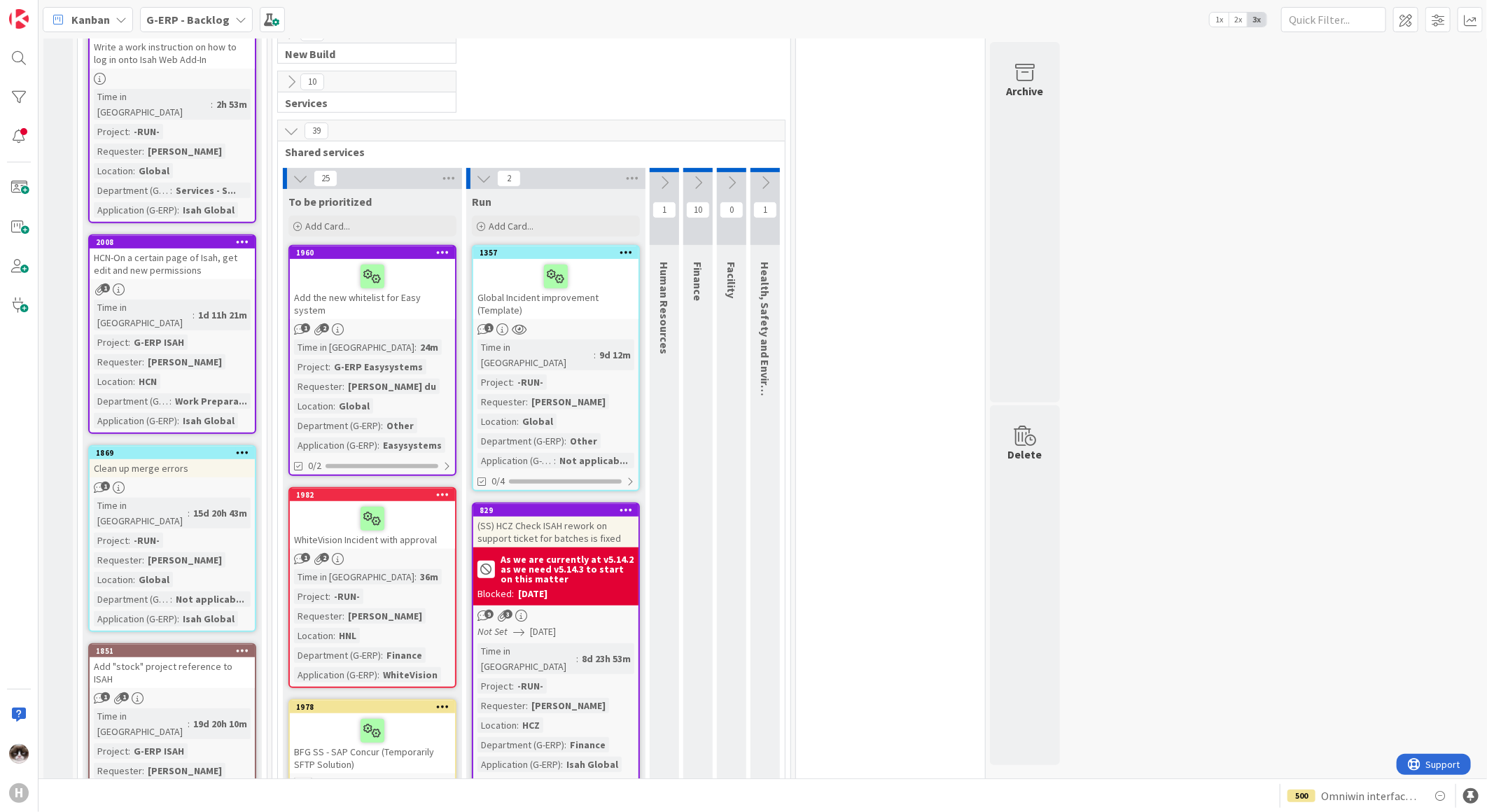
scroll to position [77, 0]
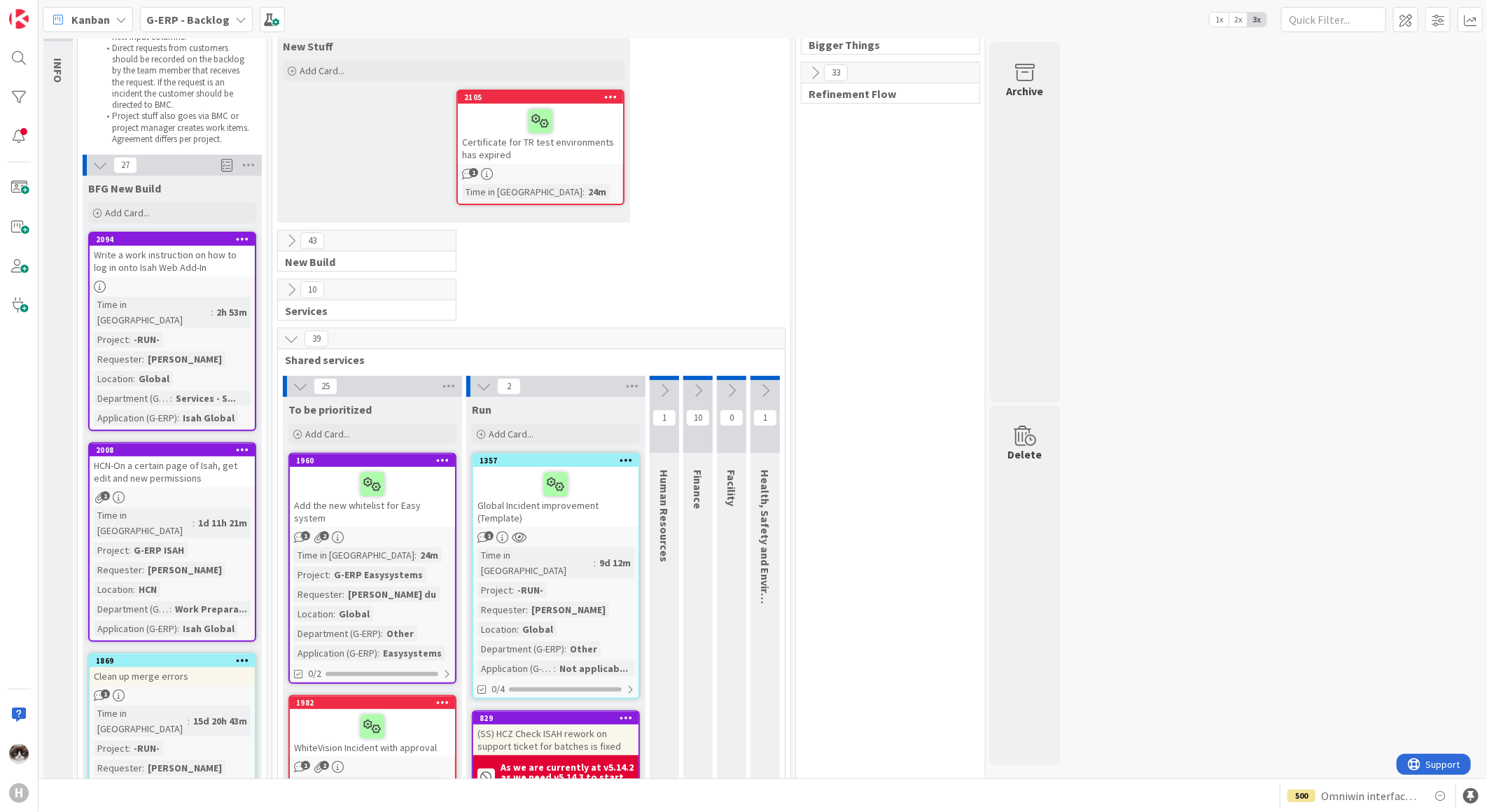
click at [559, 187] on div "Time in Column : 24m" at bounding box center [540, 191] width 157 height 15
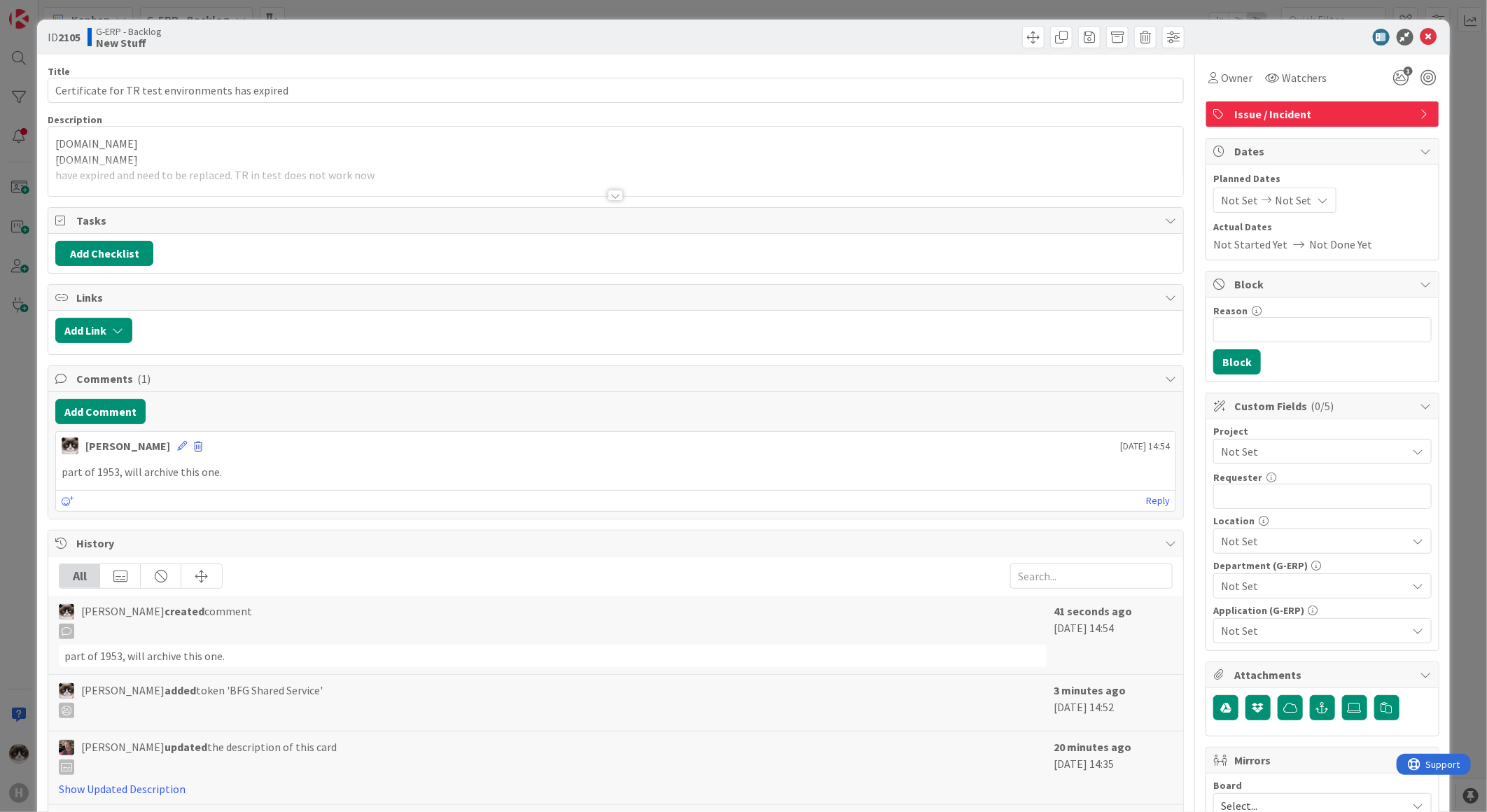
click at [194, 446] on span at bounding box center [198, 446] width 9 height 9
click at [47, 522] on button "Delete" at bounding box center [61, 511] width 53 height 26
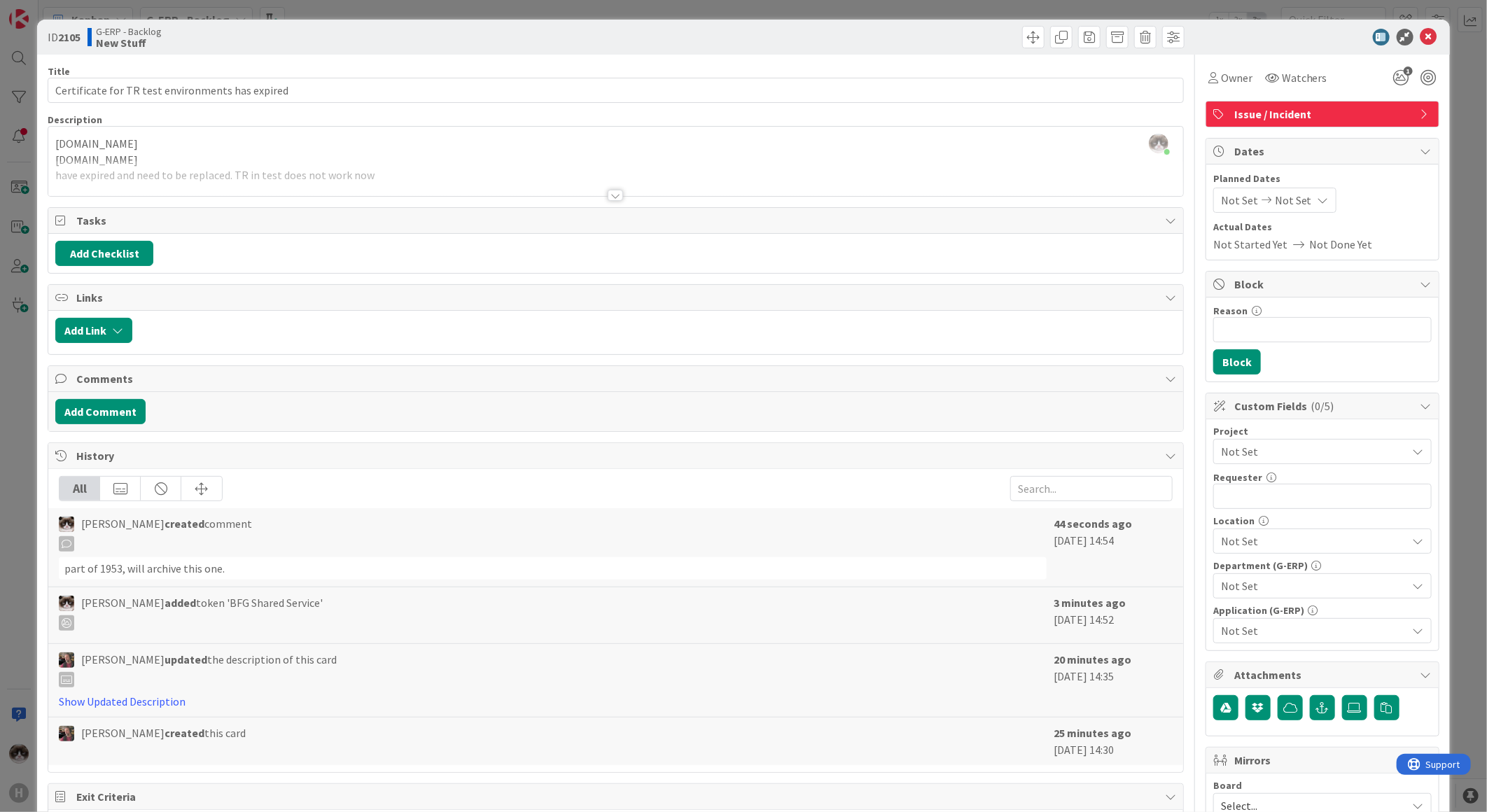
click at [43, 515] on div "ID 2105 G-ERP - Backlog New Stuff Title 48 / 128 Certificate for TR test enviro…" at bounding box center [744, 594] width 1413 height 1148
click at [1421, 41] on icon at bounding box center [1429, 36] width 17 height 17
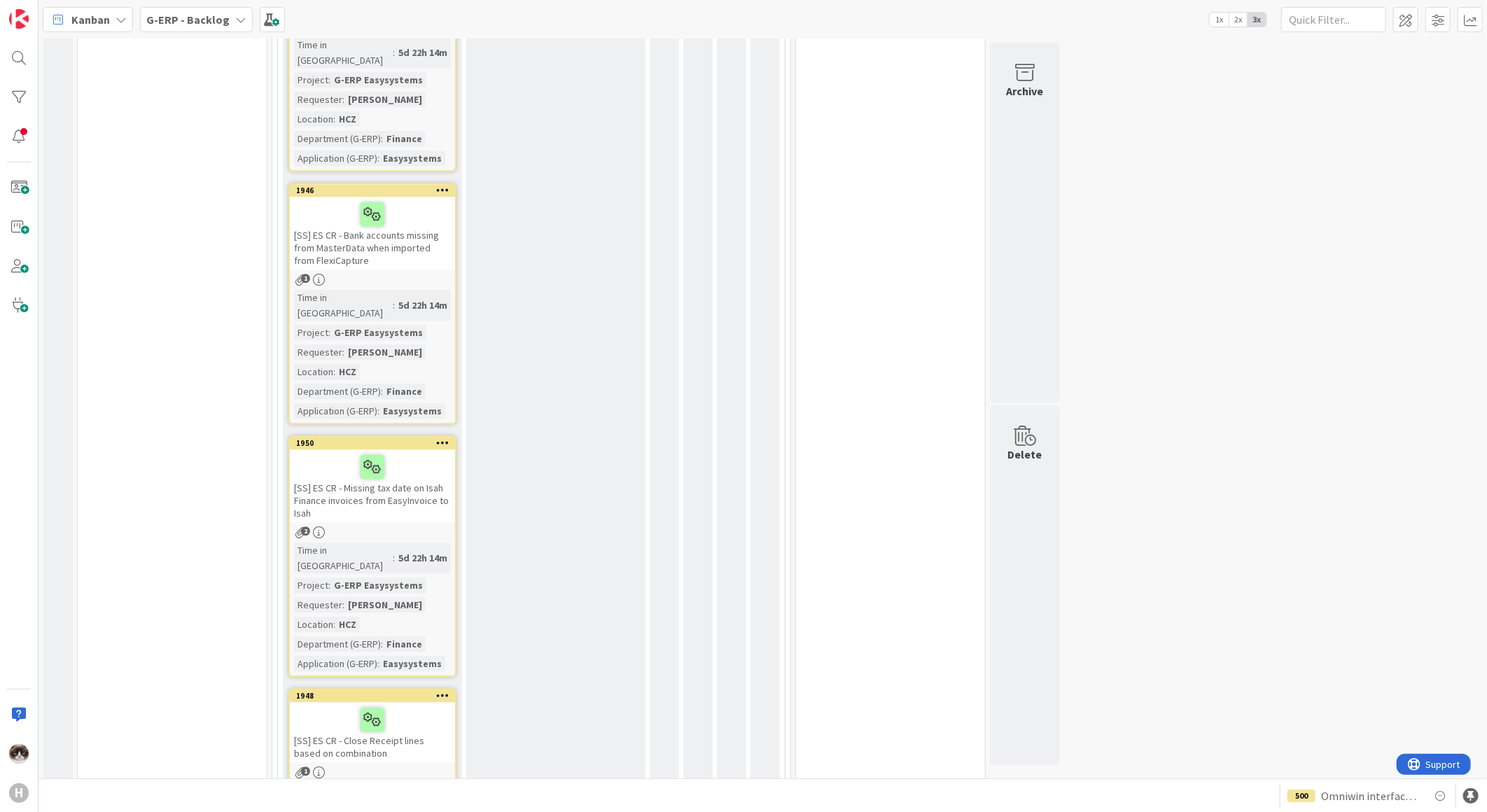
scroll to position [5637, 0]
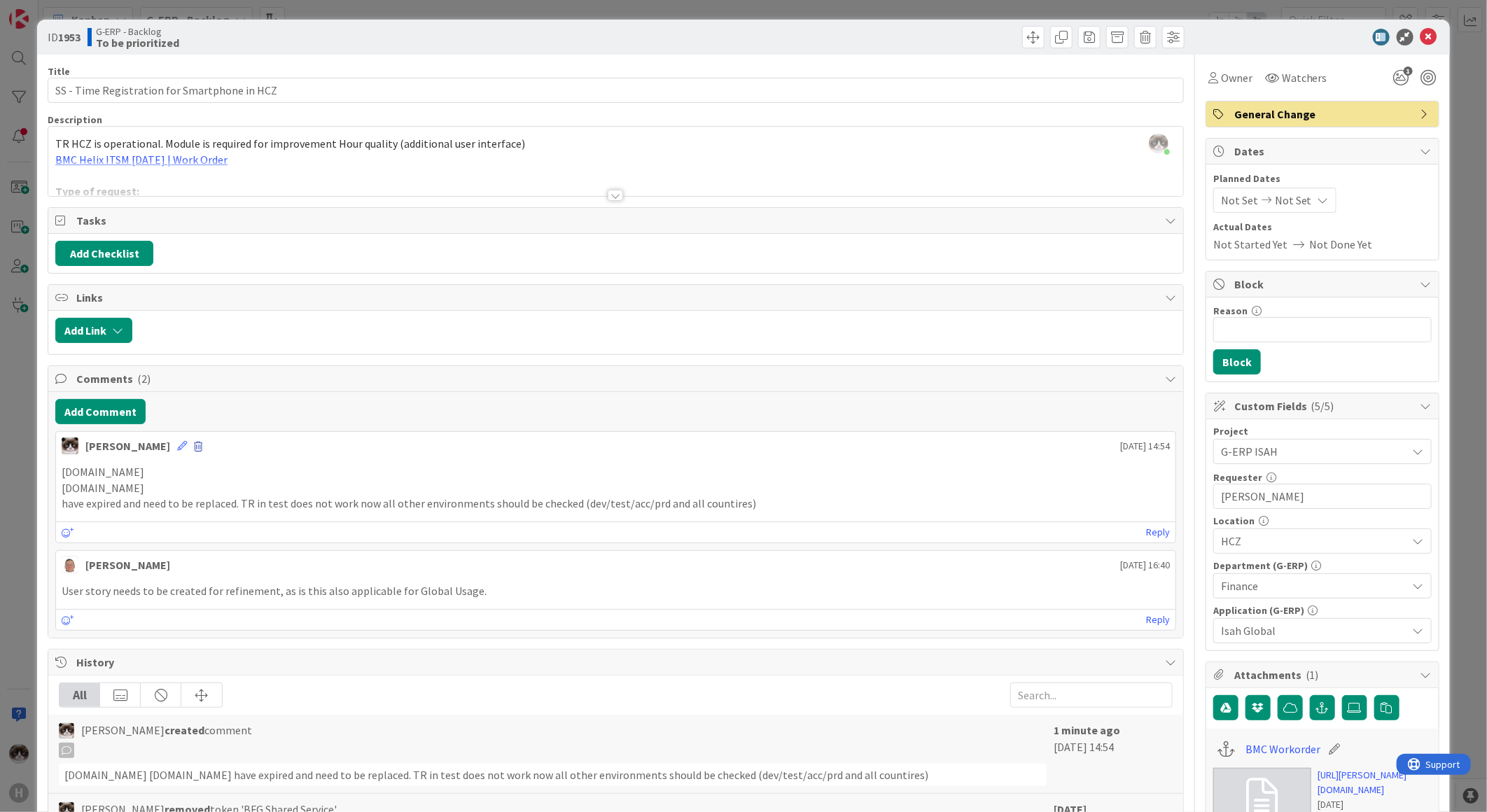
click at [194, 451] on span at bounding box center [198, 446] width 9 height 9
click at [61, 506] on button "Delete" at bounding box center [61, 511] width 53 height 26
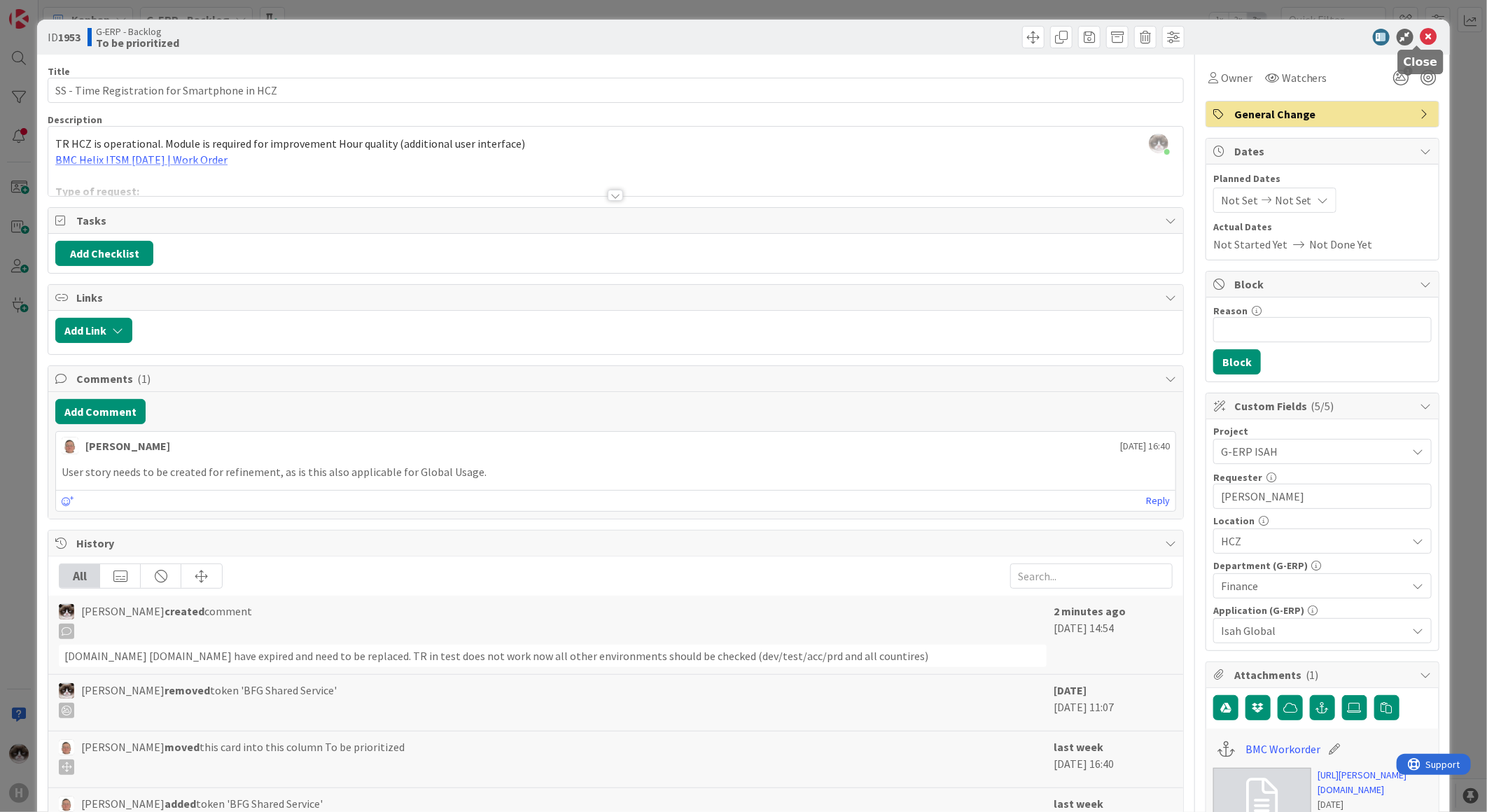
click at [1421, 32] on icon at bounding box center [1429, 36] width 17 height 17
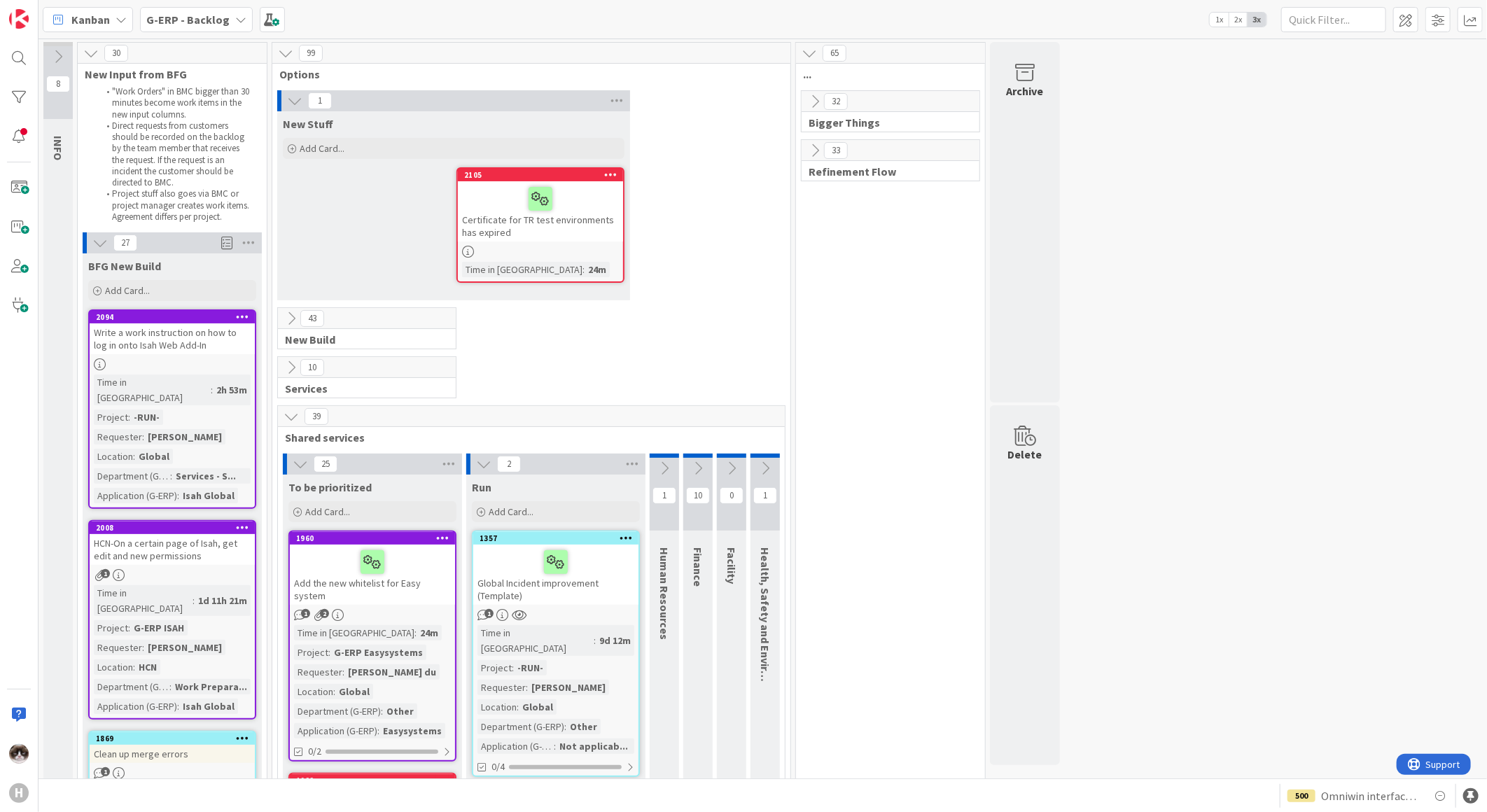
click at [561, 255] on div at bounding box center [540, 252] width 165 height 12
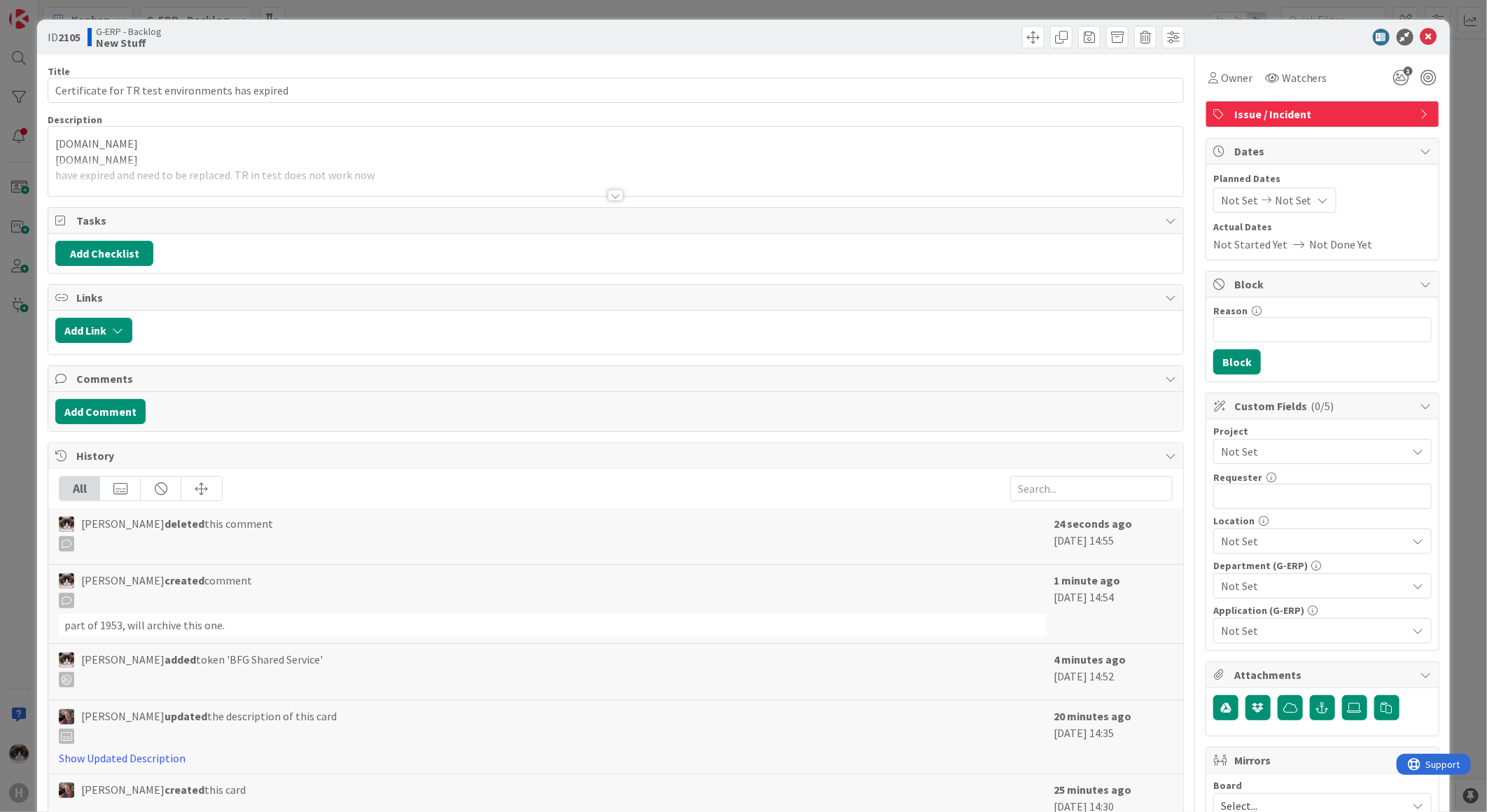
click at [1264, 450] on span "Not Set" at bounding box center [1310, 451] width 179 height 20
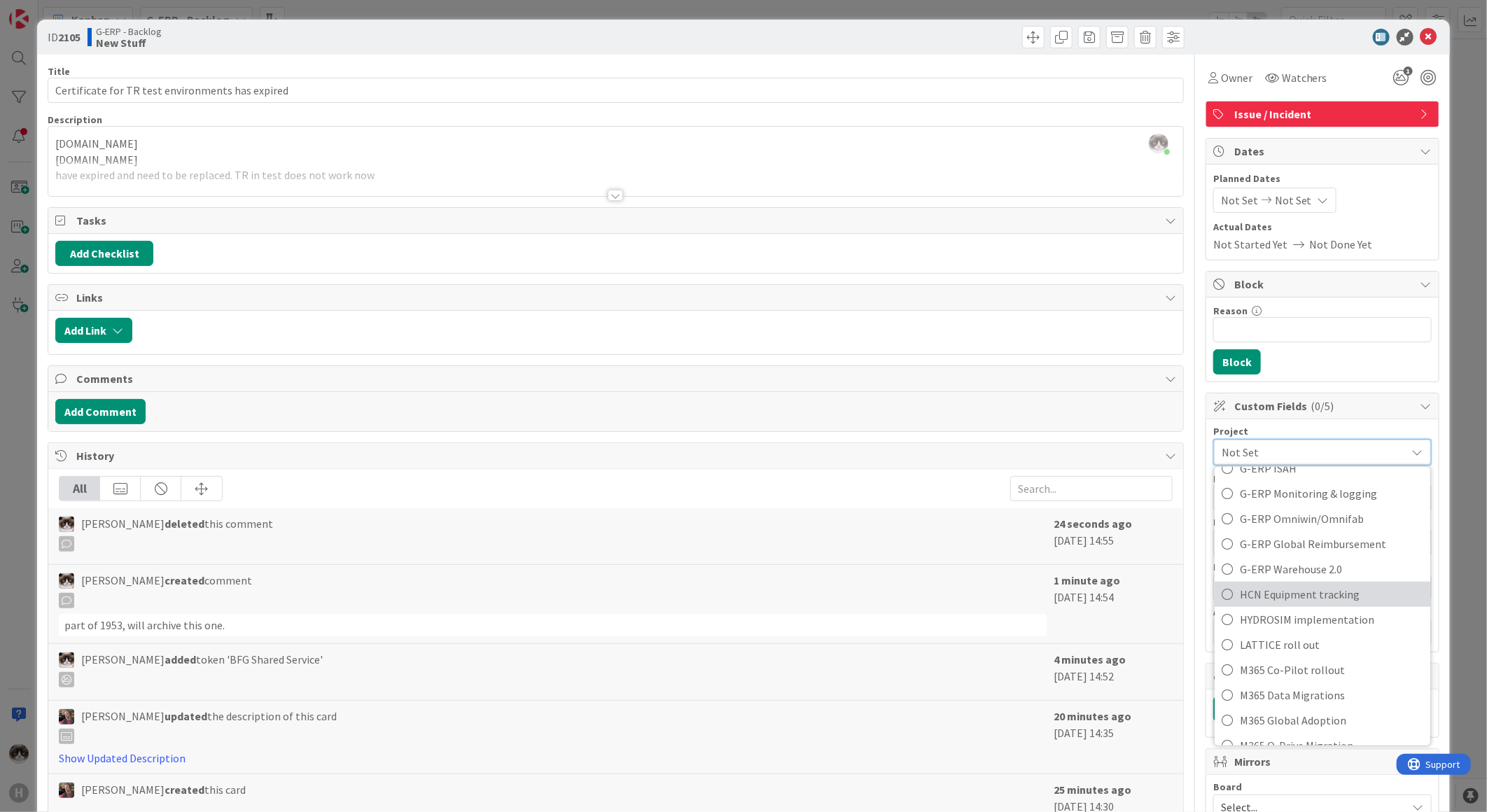
scroll to position [544, 0]
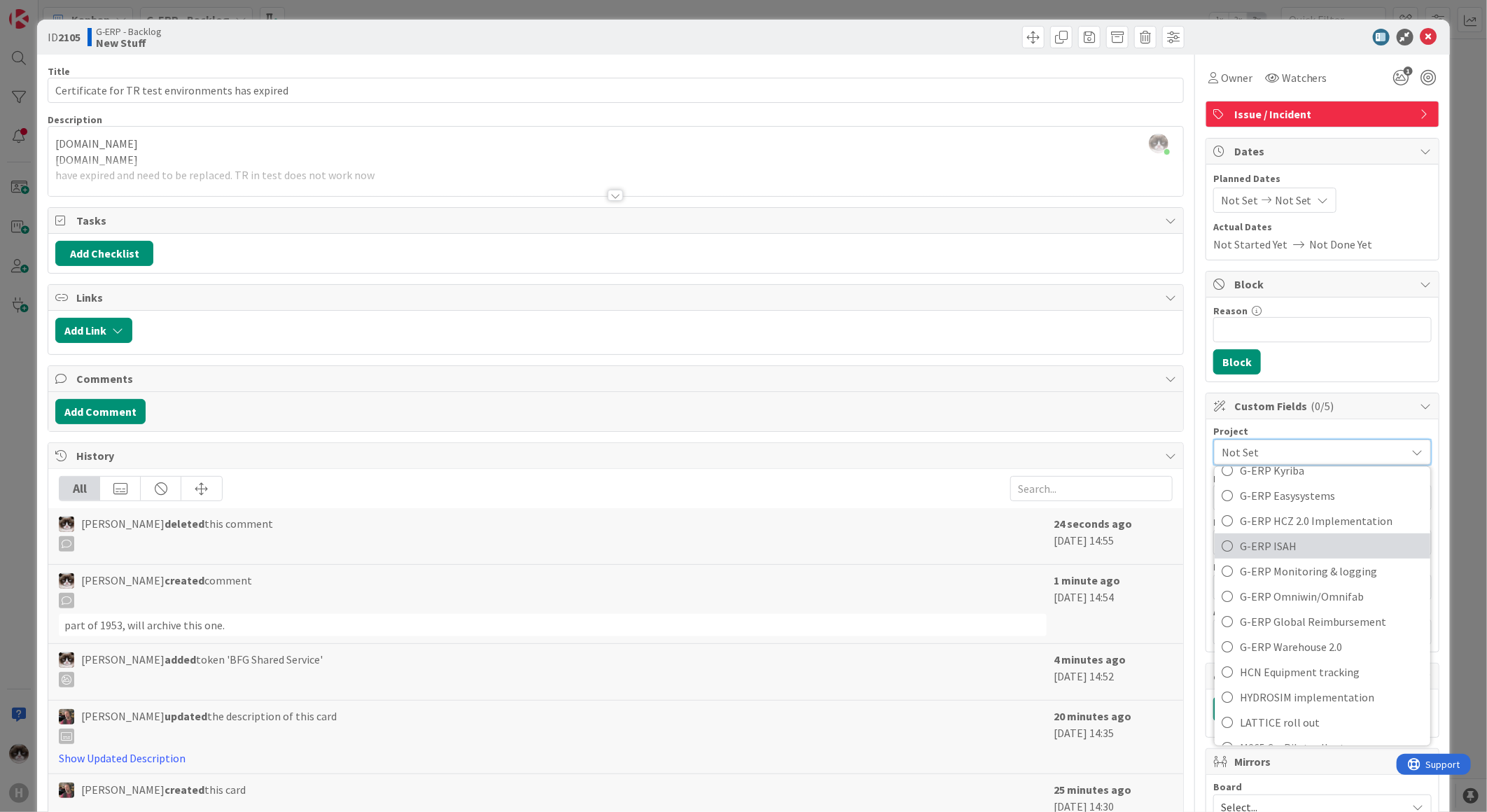
click at [1325, 543] on span "G-ERP ISAH" at bounding box center [1331, 546] width 183 height 21
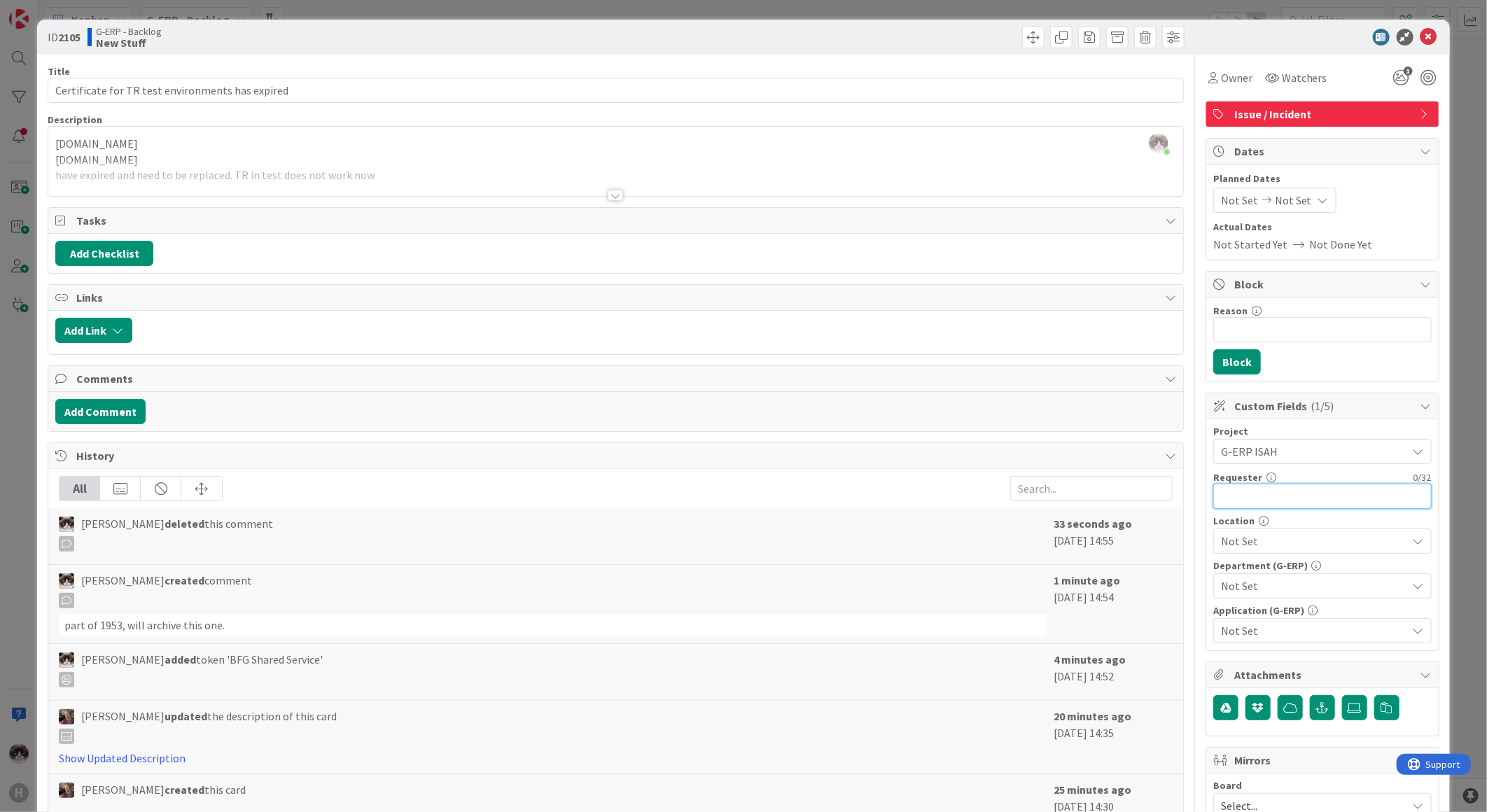
click at [1278, 502] on input "text" at bounding box center [1322, 496] width 218 height 26
type input "Ben Francis"
click at [1288, 547] on span "Not Set" at bounding box center [1313, 541] width 186 height 17
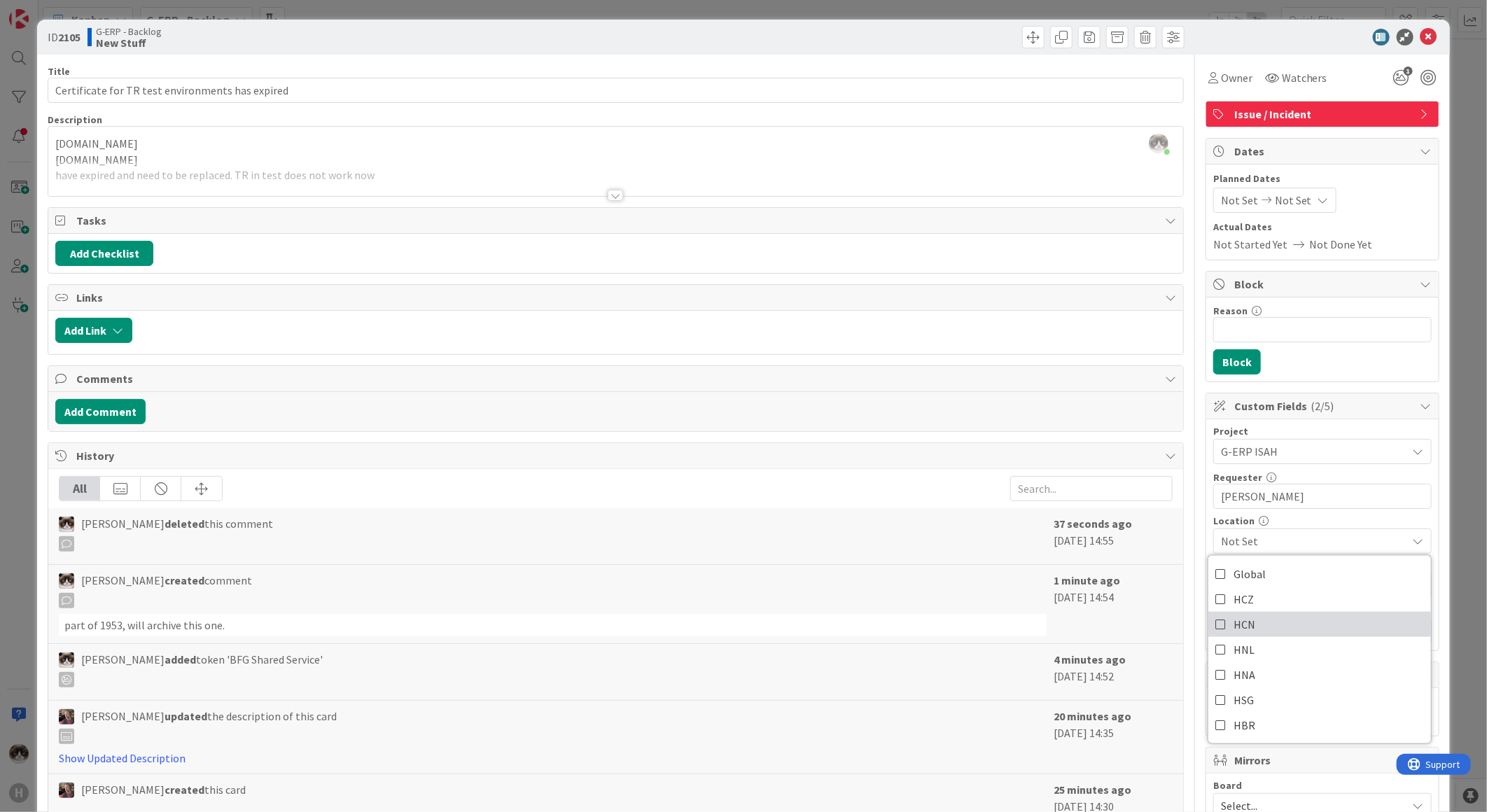
click at [1326, 624] on link "HCN" at bounding box center [1319, 624] width 223 height 26
click at [1292, 642] on link "HNL" at bounding box center [1319, 649] width 223 height 26
click at [1337, 541] on span "HCN, HNL" at bounding box center [1313, 541] width 186 height 17
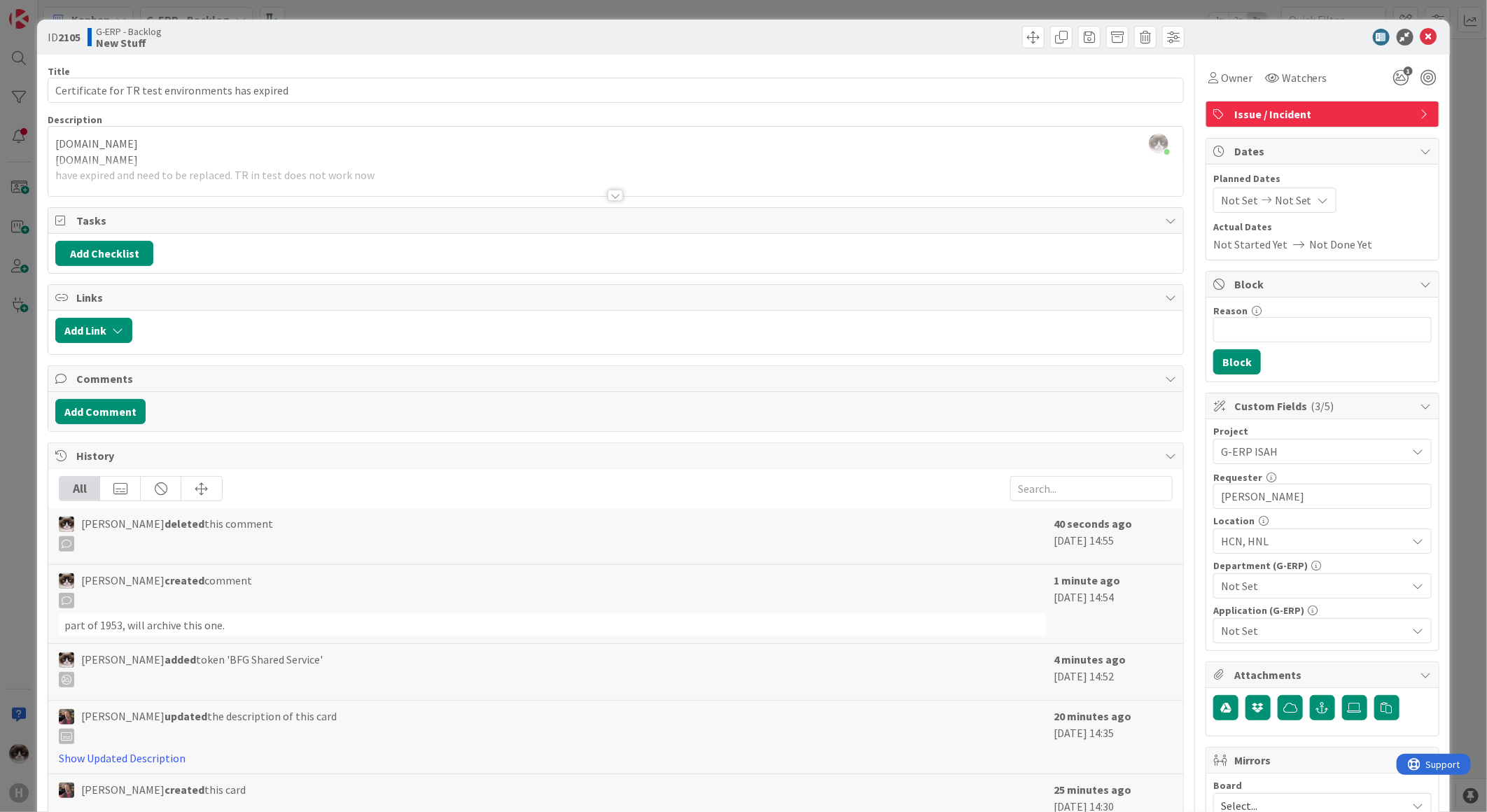
click at [1293, 582] on span "Not Set" at bounding box center [1313, 585] width 186 height 17
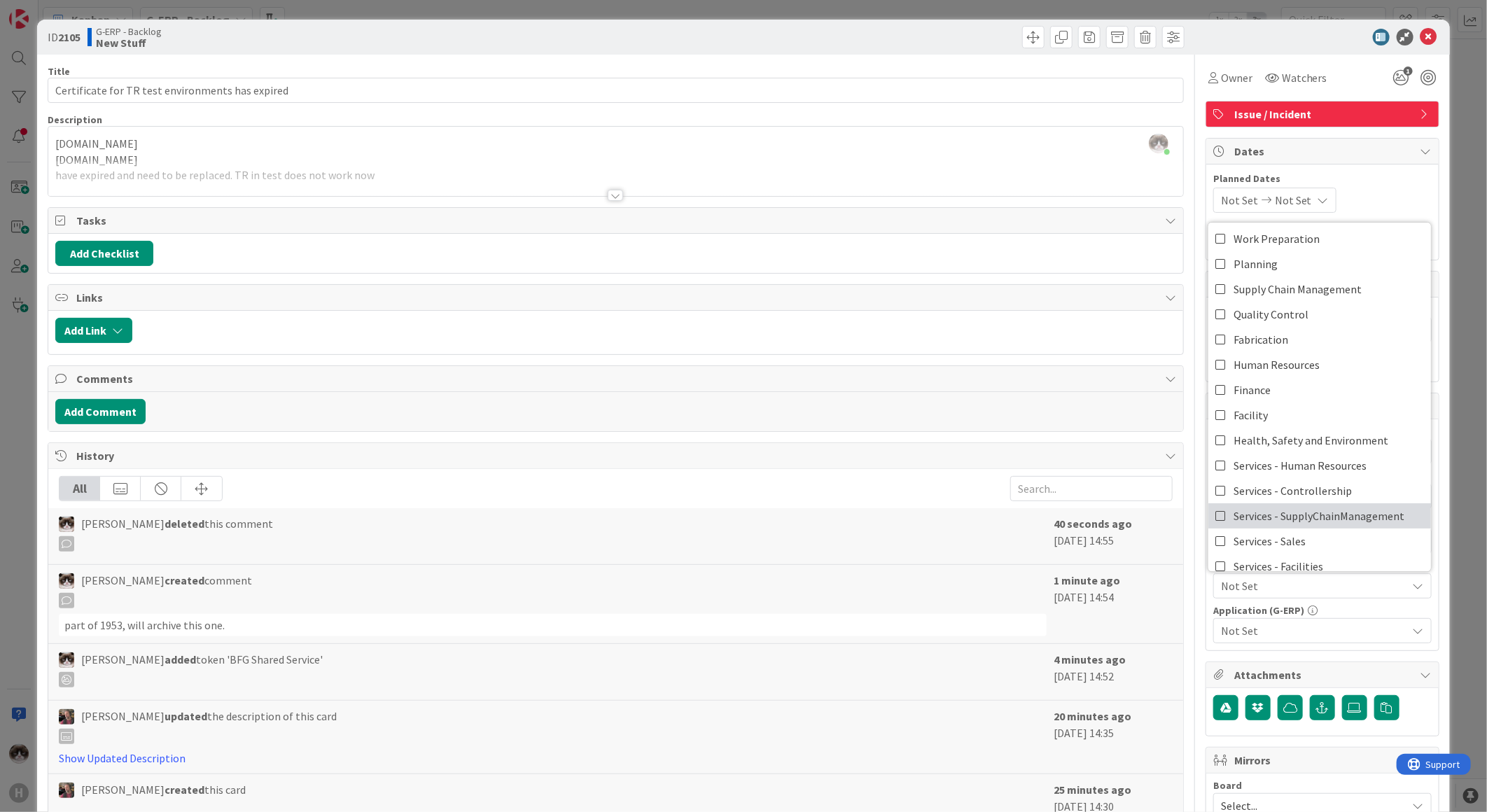
scroll to position [0, 0]
click at [1284, 389] on link "Finance" at bounding box center [1319, 392] width 223 height 26
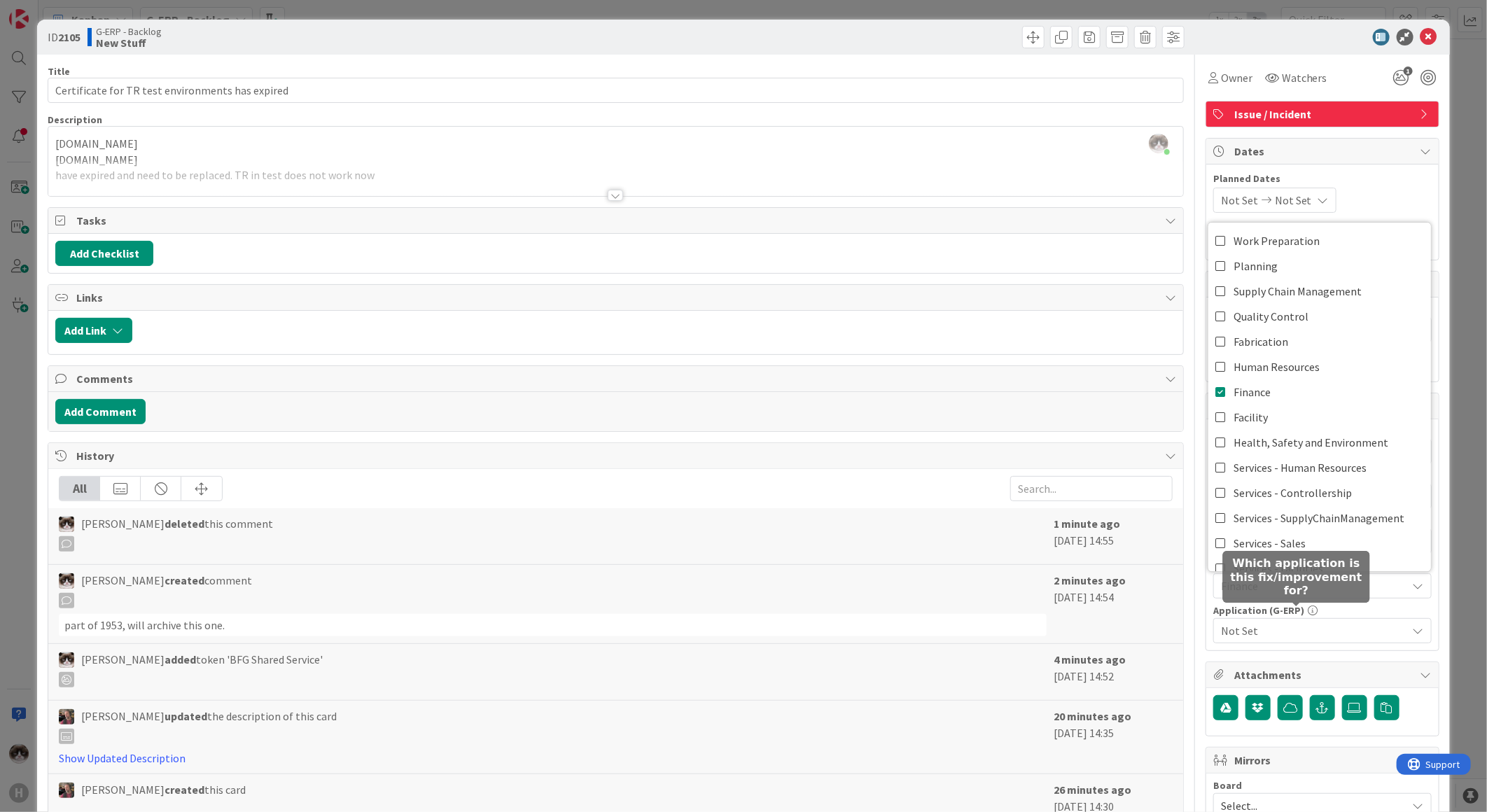
click at [1297, 631] on span "Not Set" at bounding box center [1313, 630] width 186 height 17
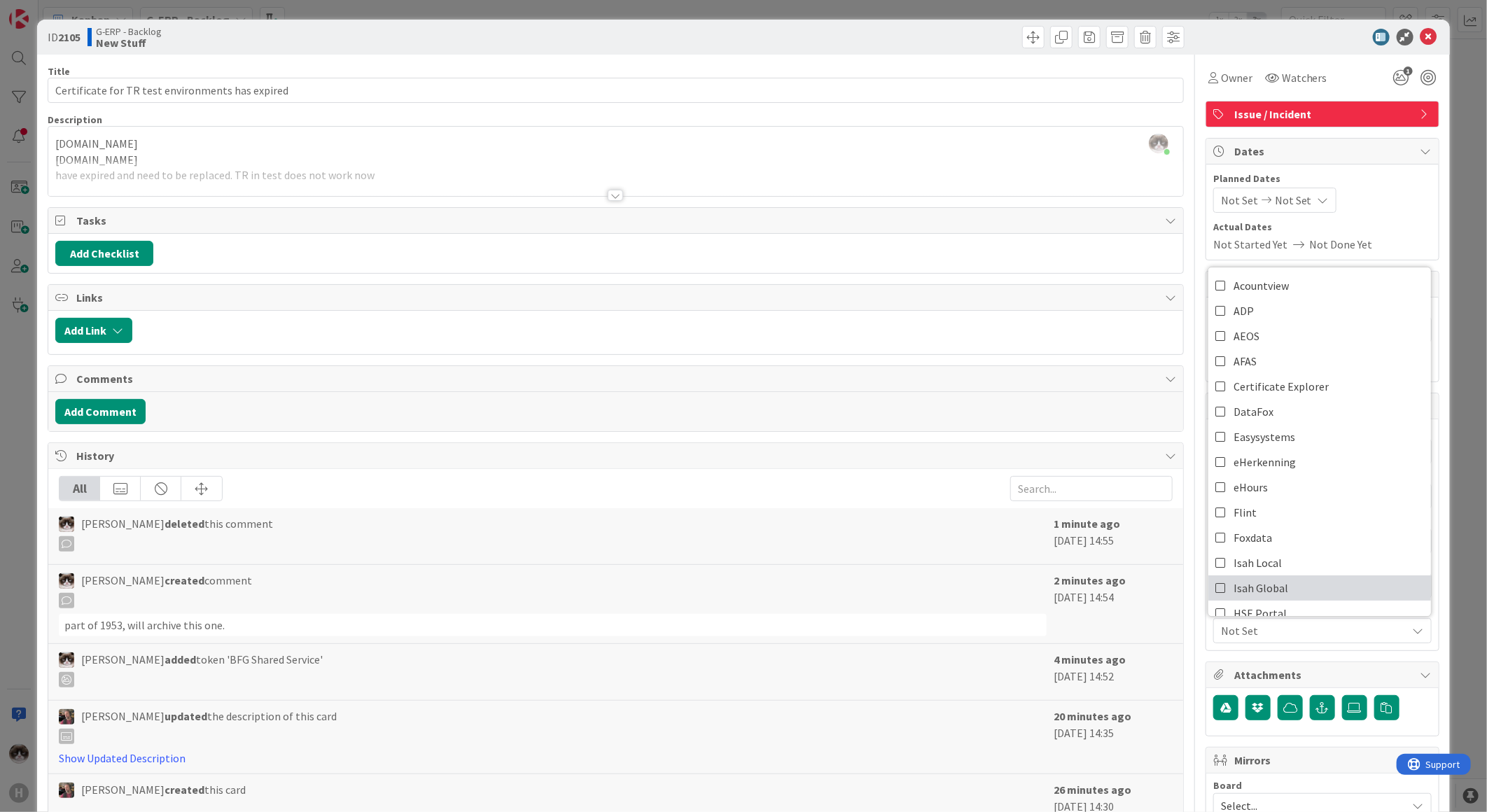
click at [1268, 579] on span "Isah Global" at bounding box center [1260, 587] width 55 height 21
click at [994, 439] on div "Title 48 / 128 Certificate for TR test environments has expired Description Kev…" at bounding box center [615, 606] width 1136 height 1103
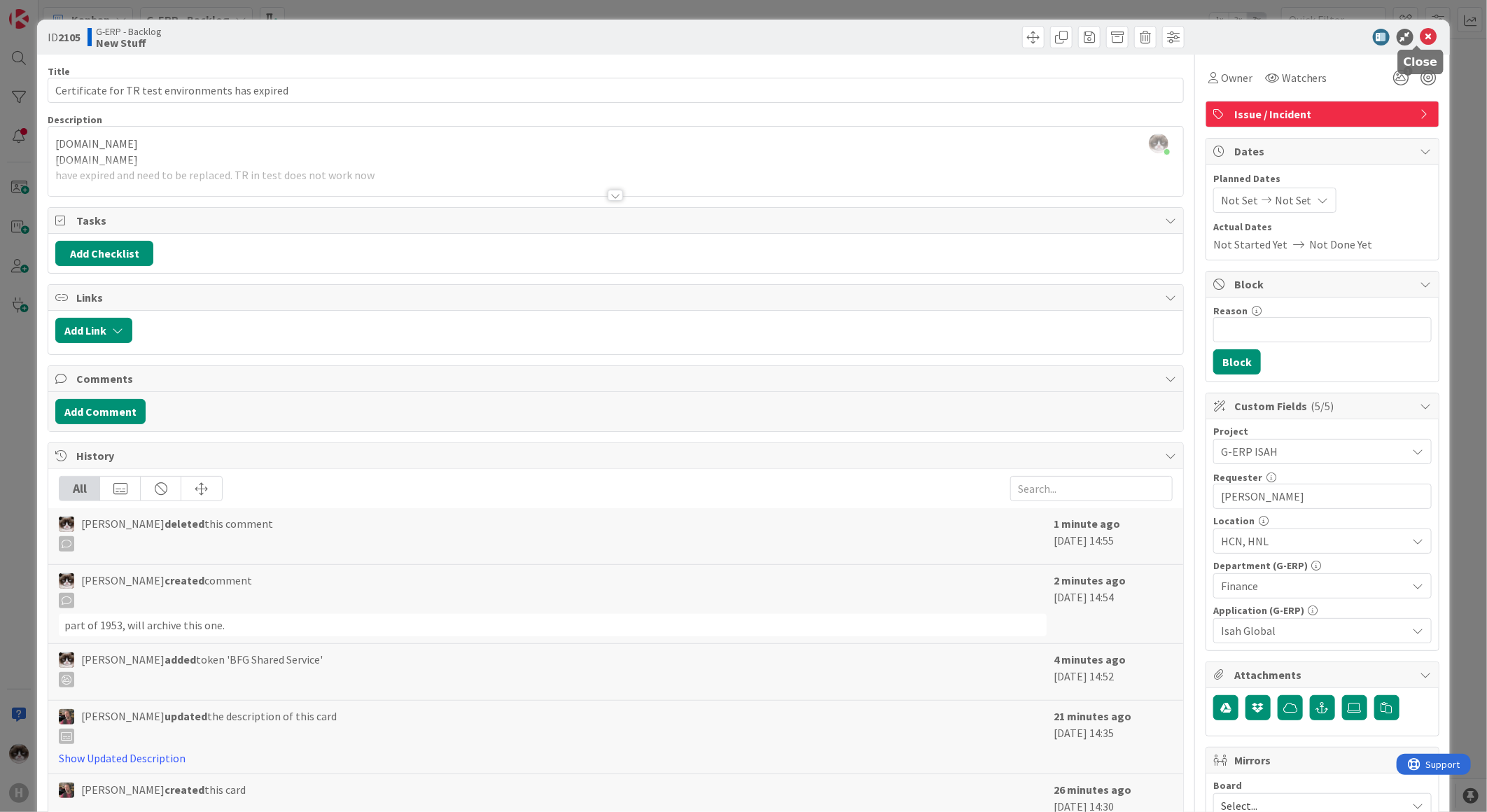
click at [1421, 38] on icon at bounding box center [1429, 36] width 17 height 17
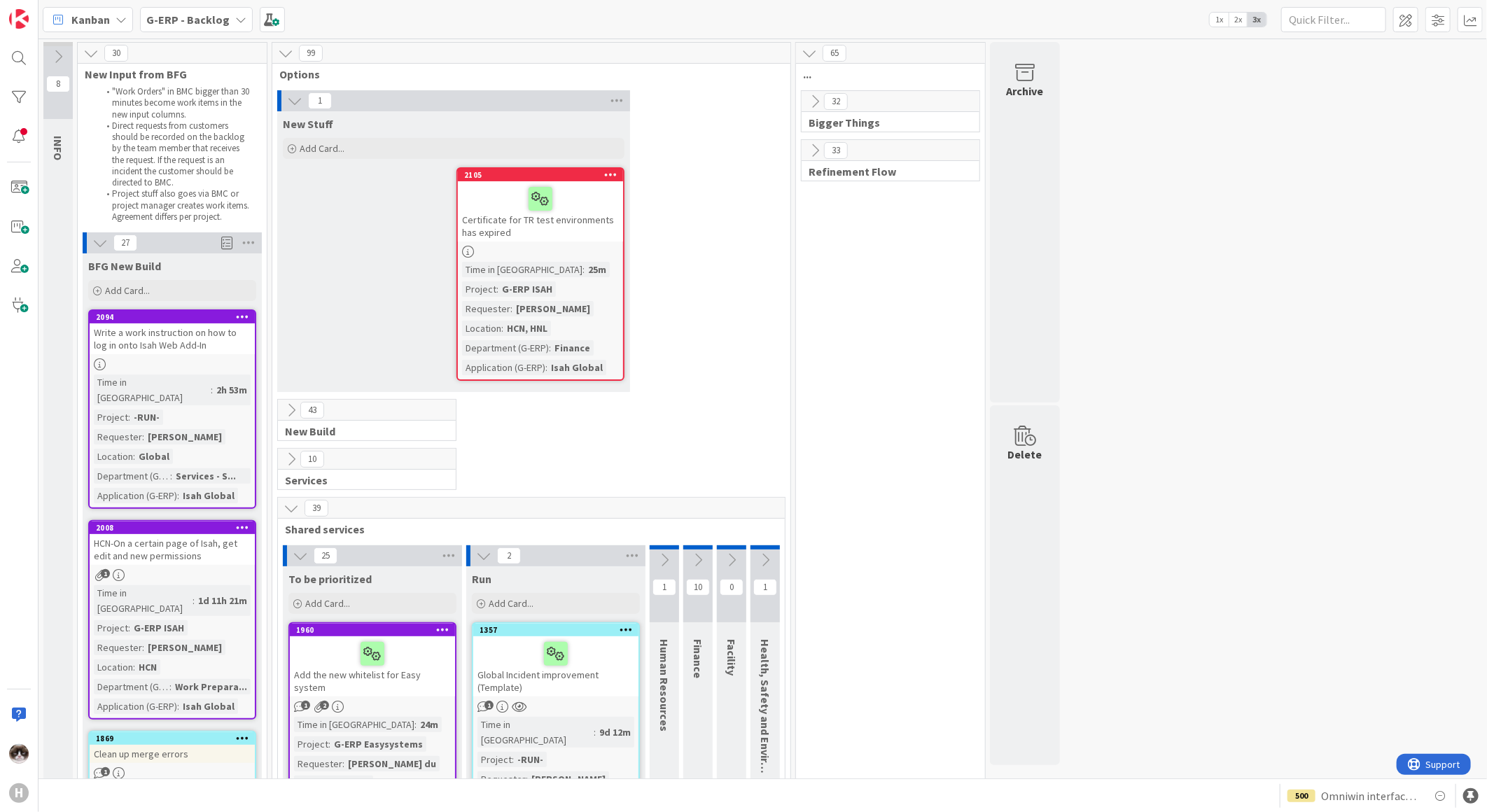
click at [604, 169] on icon at bounding box center [611, 174] width 13 height 9
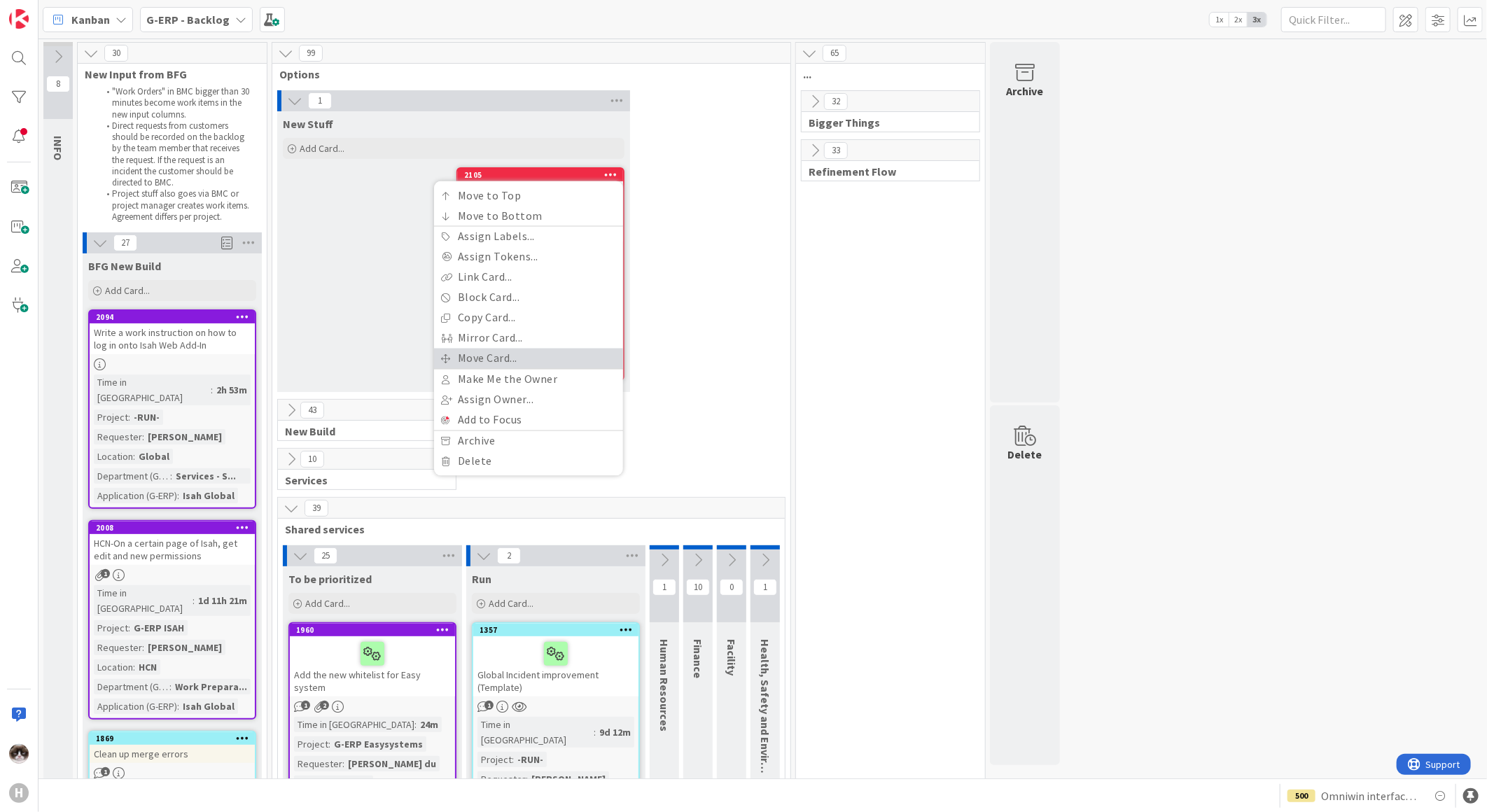
click at [529, 363] on link "Move Card..." at bounding box center [528, 359] width 189 height 20
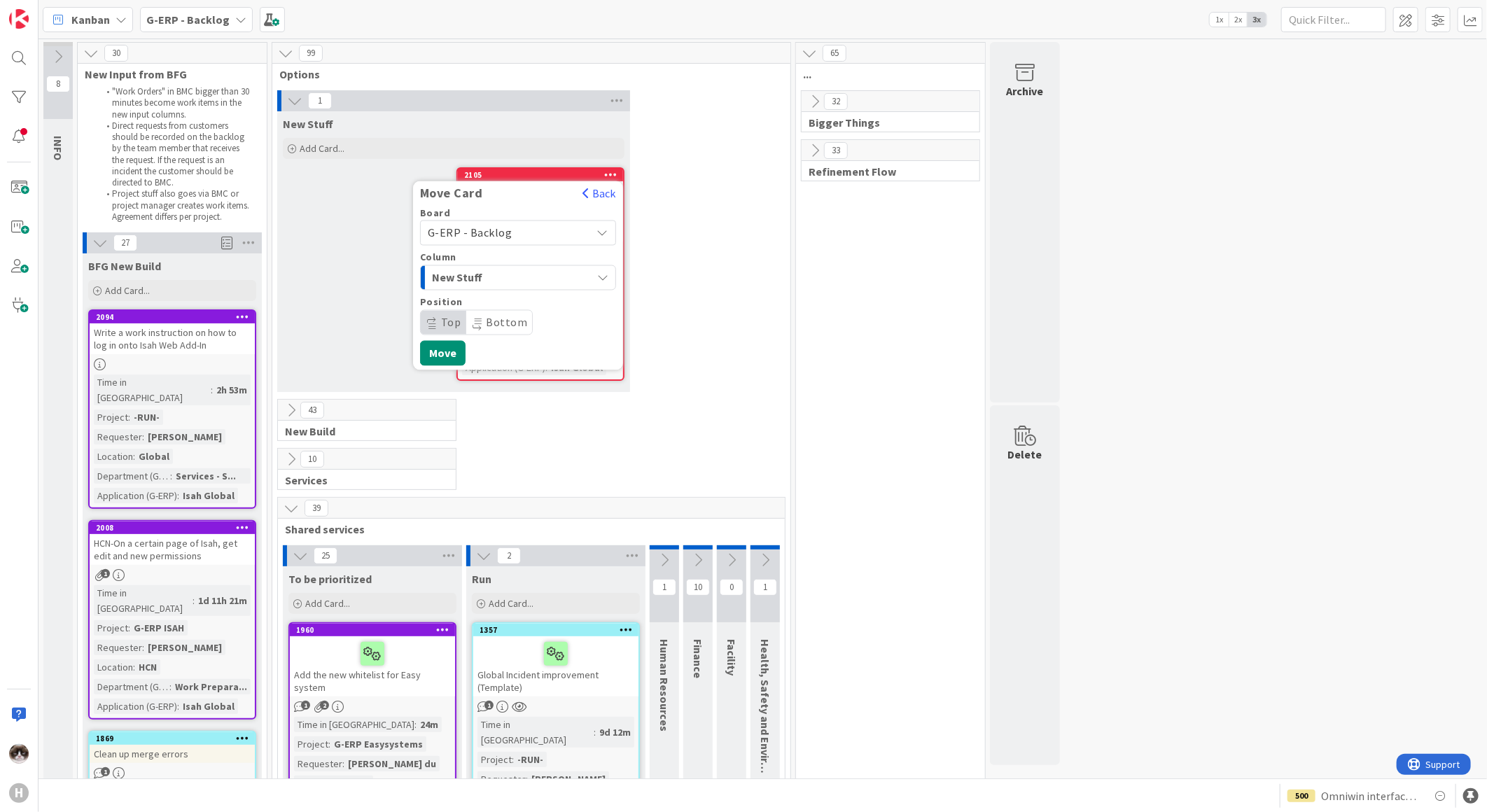
click at [535, 268] on span "New Stuff" at bounding box center [484, 277] width 105 height 18
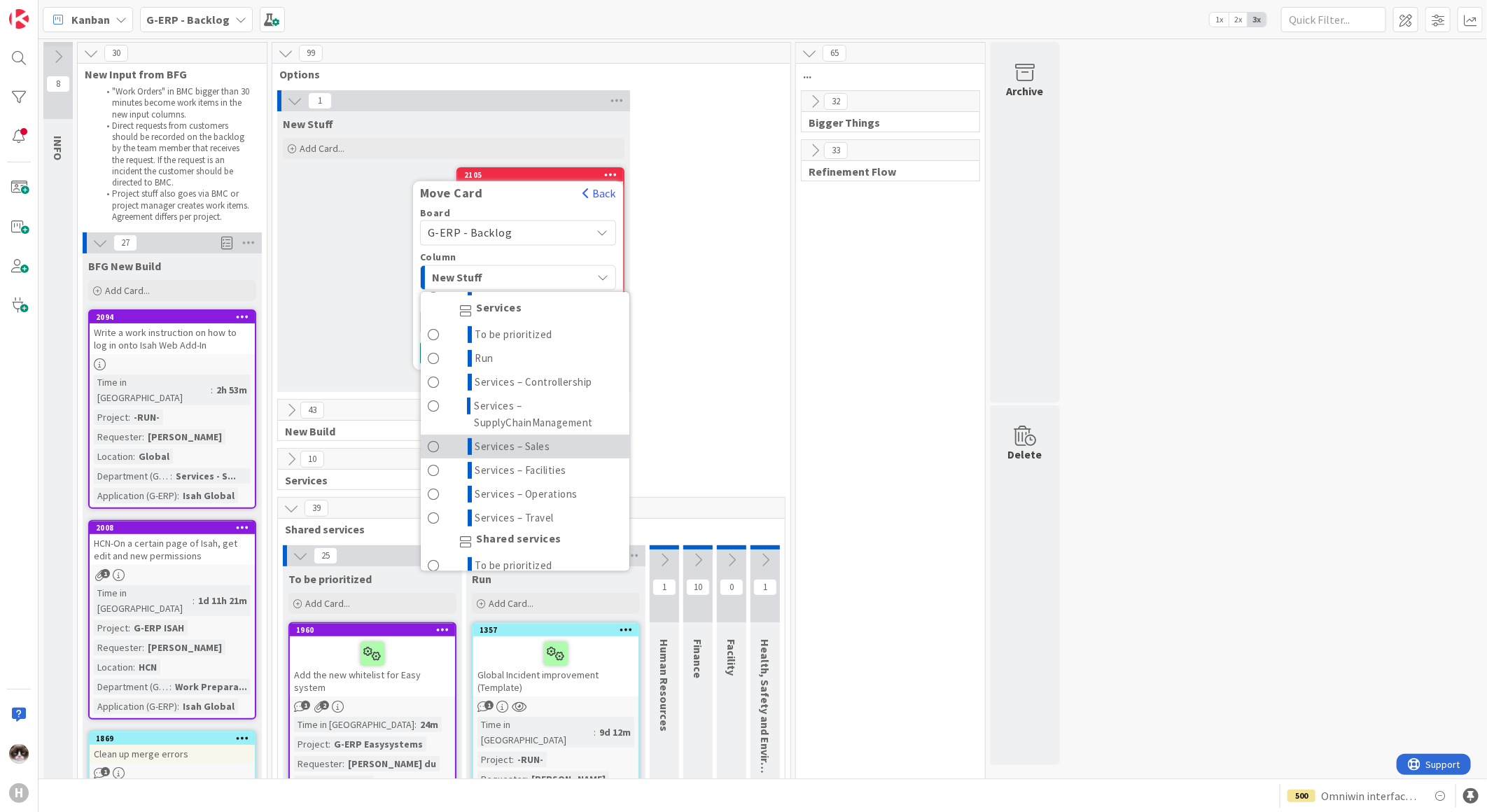
scroll to position [466, 0]
click at [522, 457] on span "To be prioritized" at bounding box center [514, 455] width 77 height 17
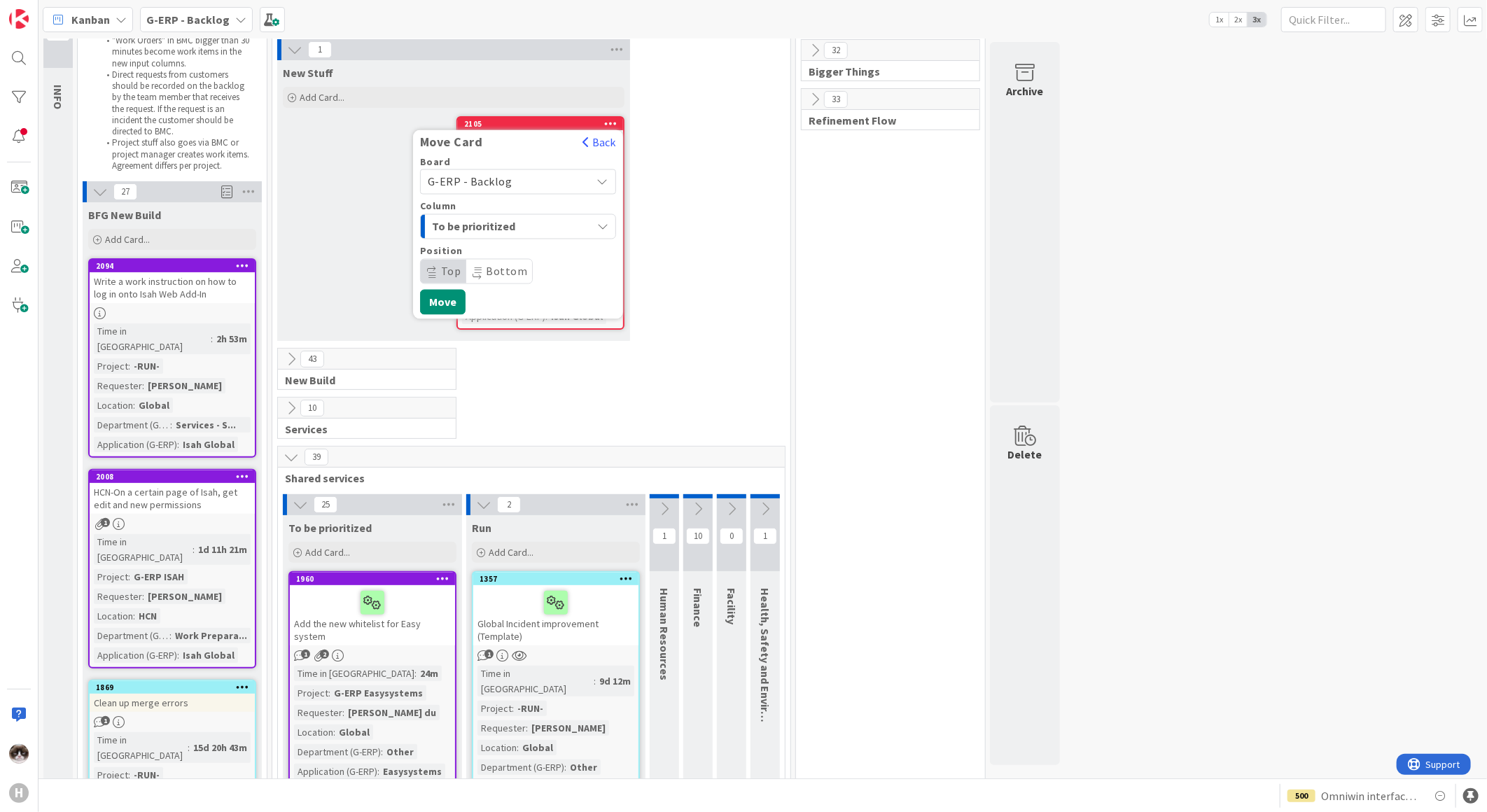
scroll to position [77, 0]
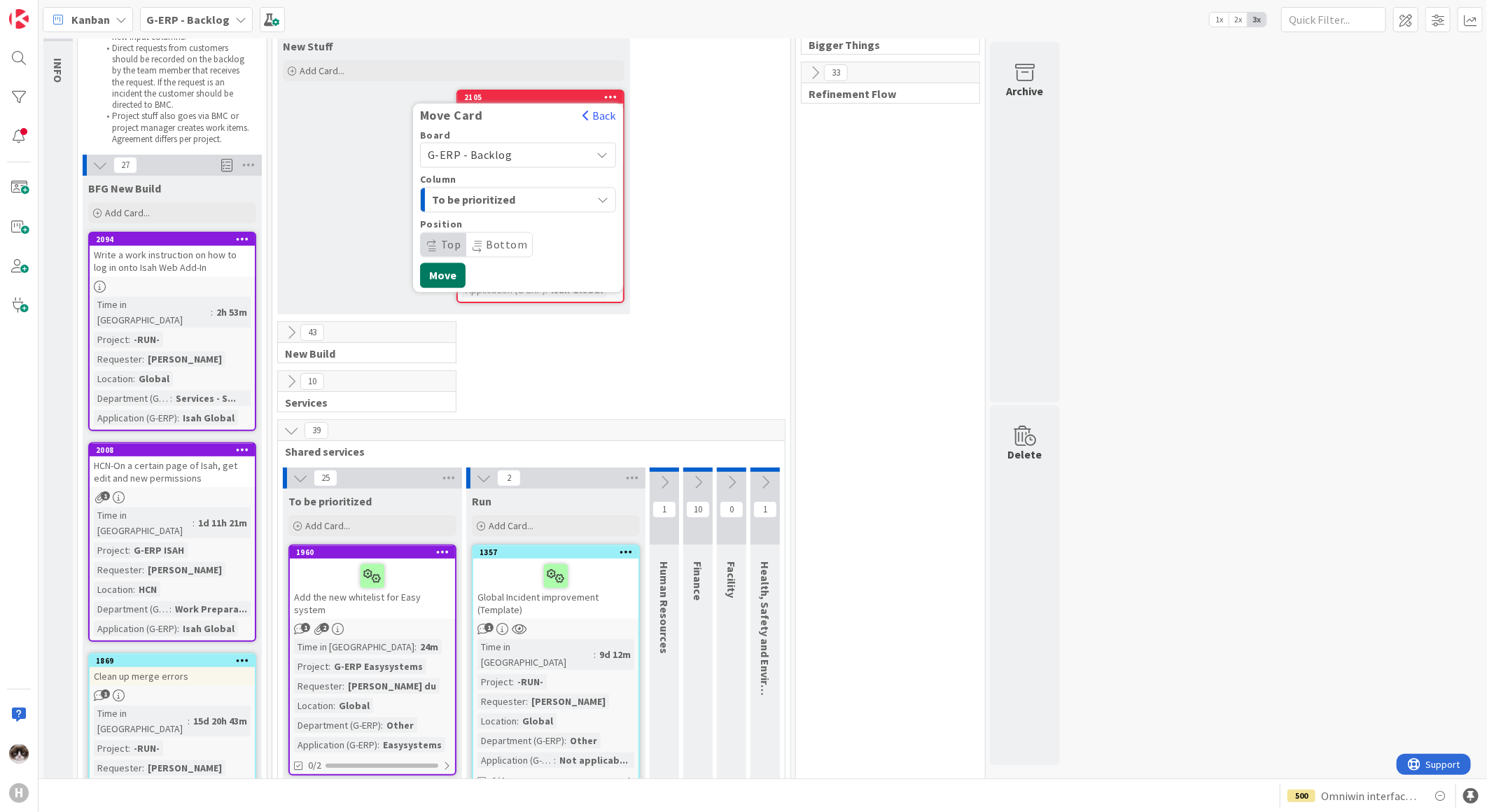
click at [436, 274] on button "Move" at bounding box center [443, 276] width 45 height 26
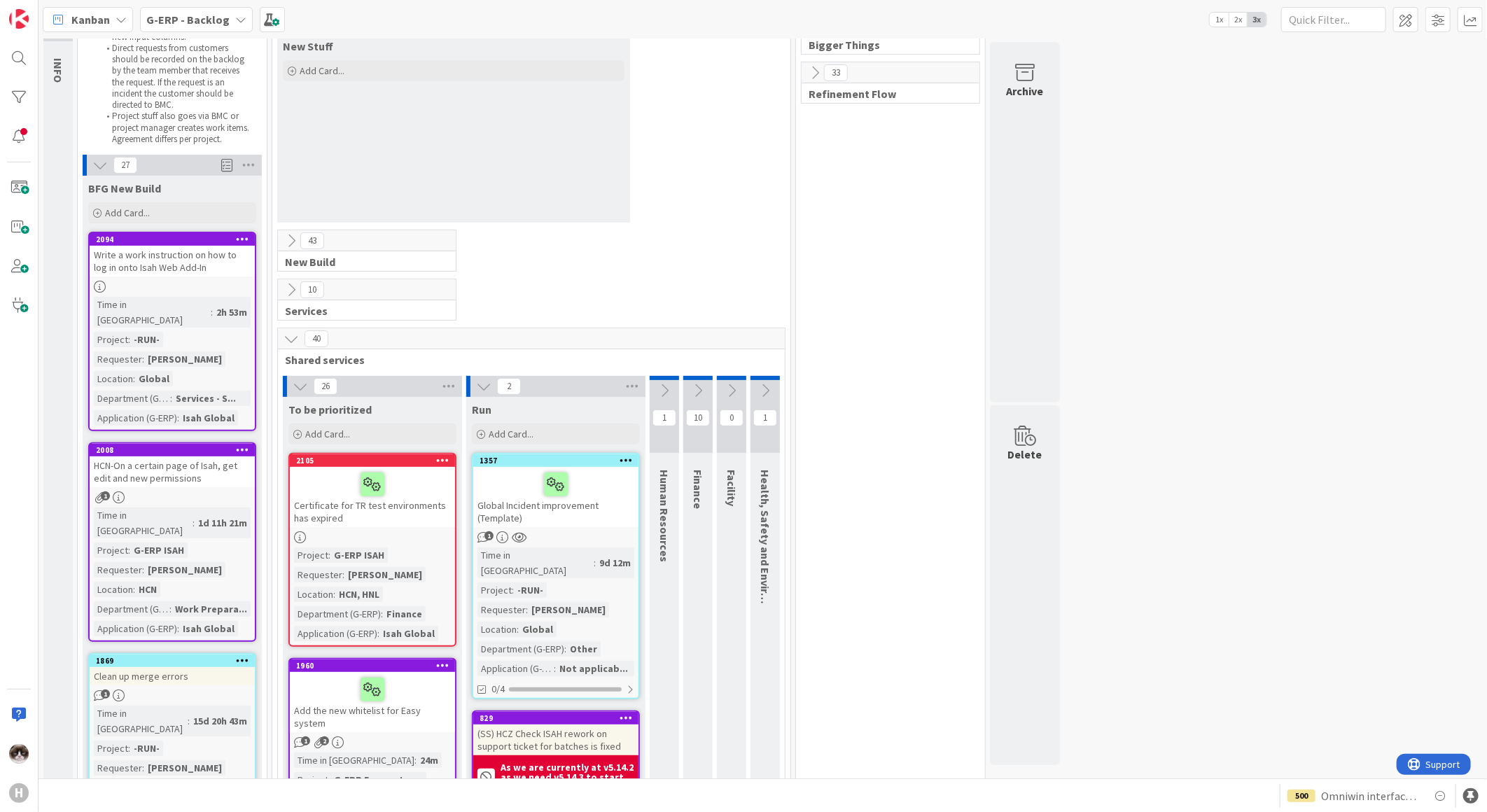
click at [291, 341] on icon at bounding box center [291, 339] width 15 height 15
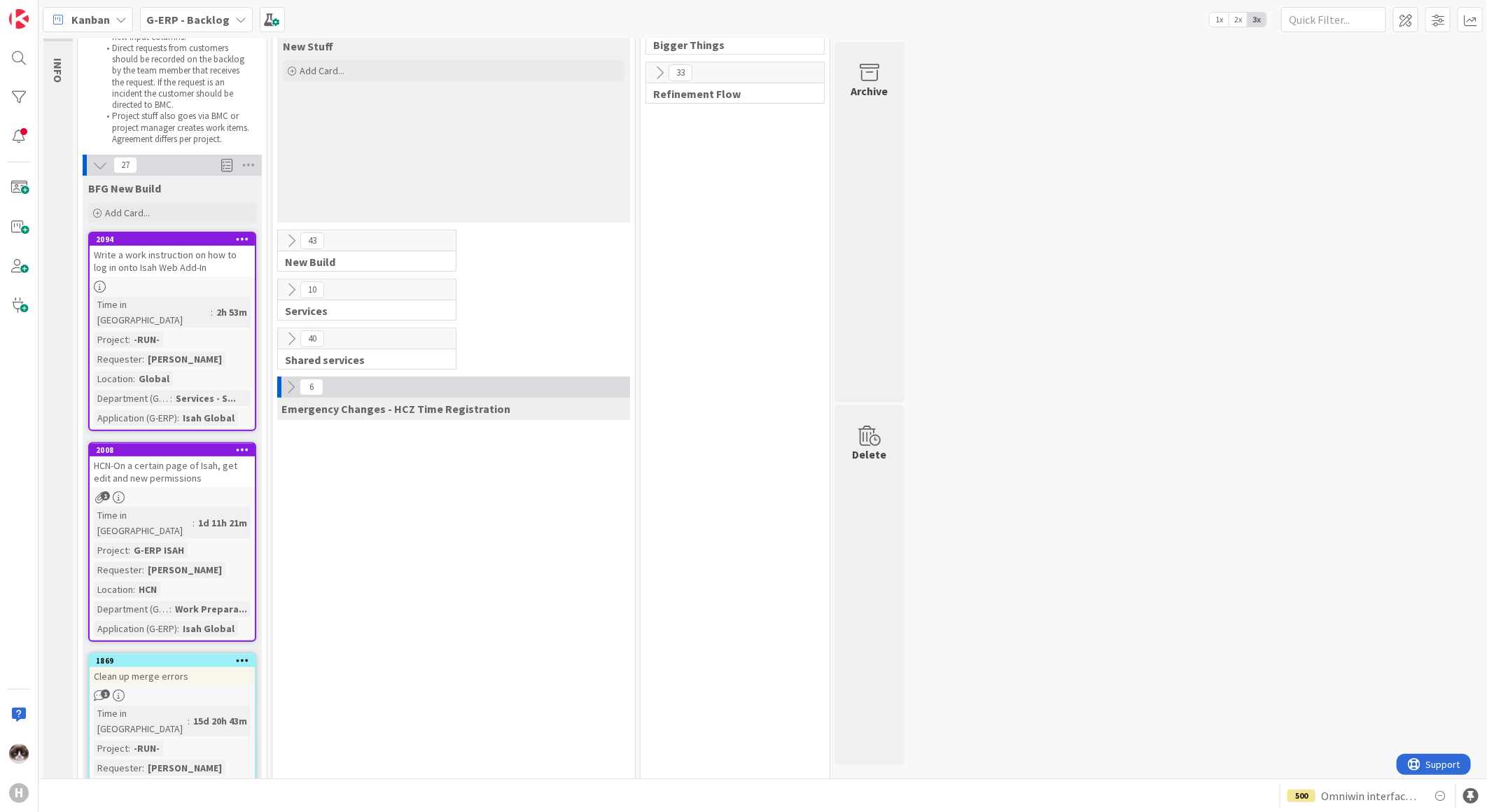
click at [290, 339] on icon at bounding box center [291, 339] width 15 height 15
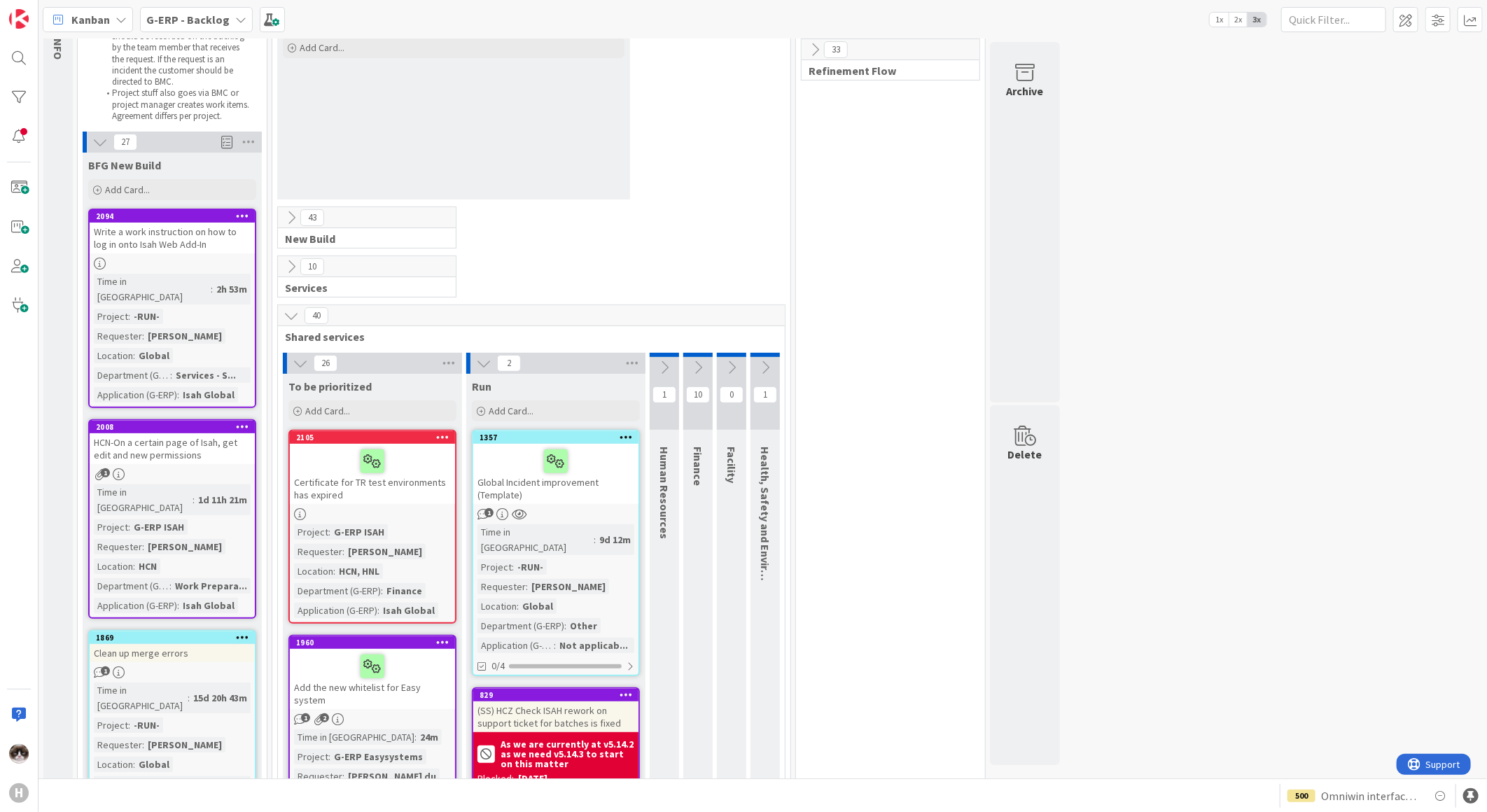
scroll to position [0, 0]
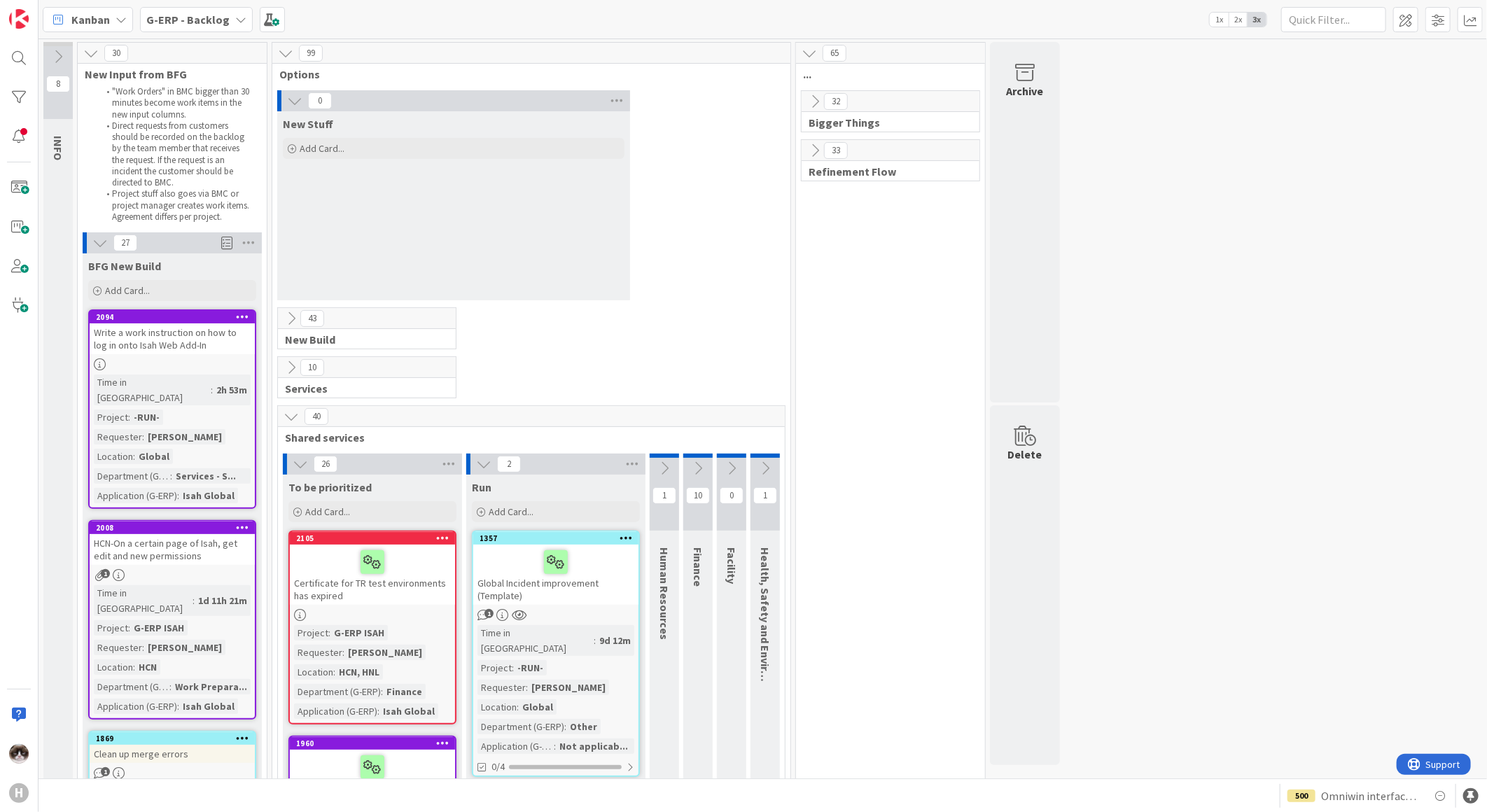
click at [294, 473] on button at bounding box center [300, 464] width 18 height 18
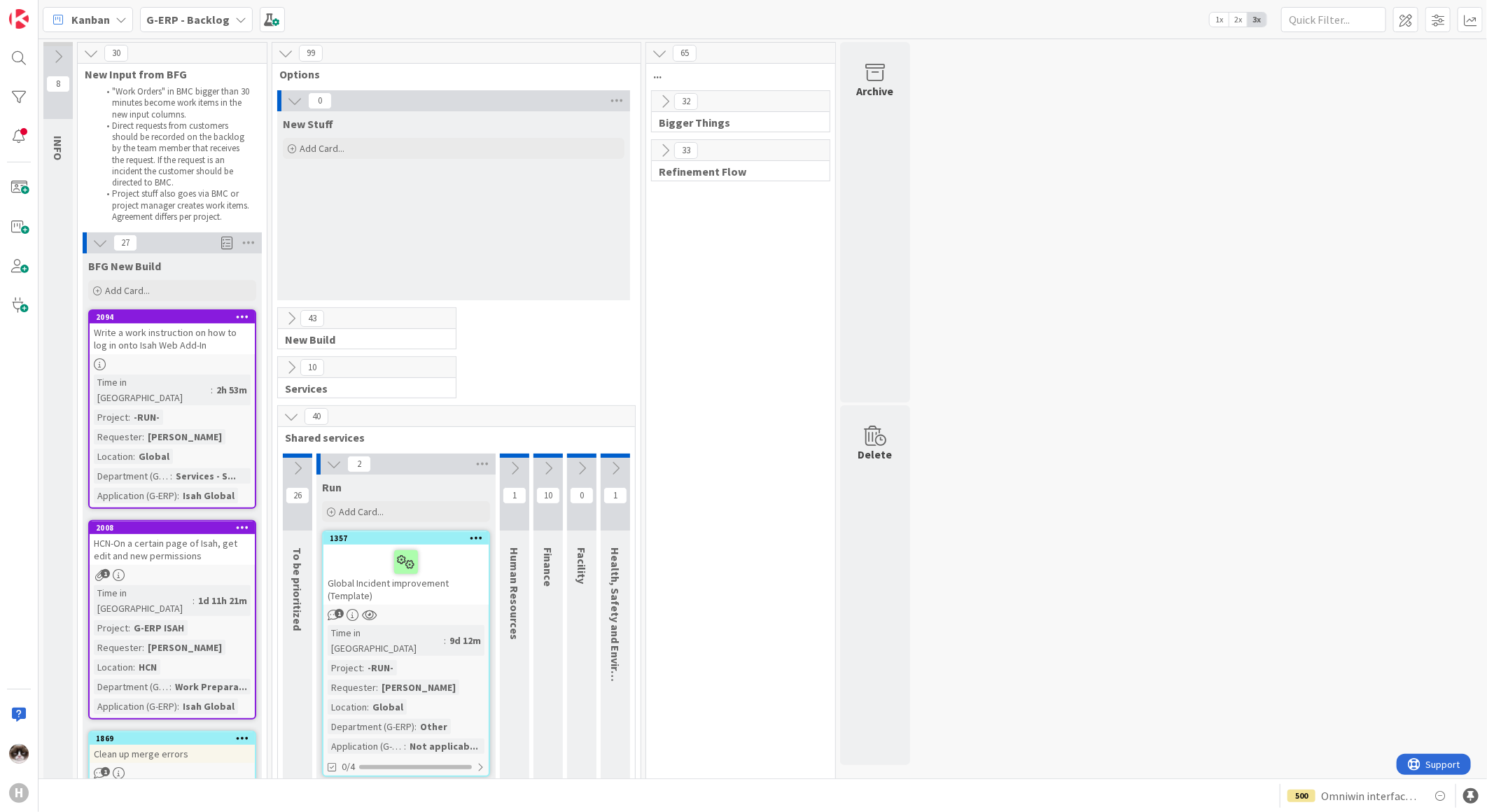
click at [333, 465] on icon at bounding box center [333, 464] width 15 height 15
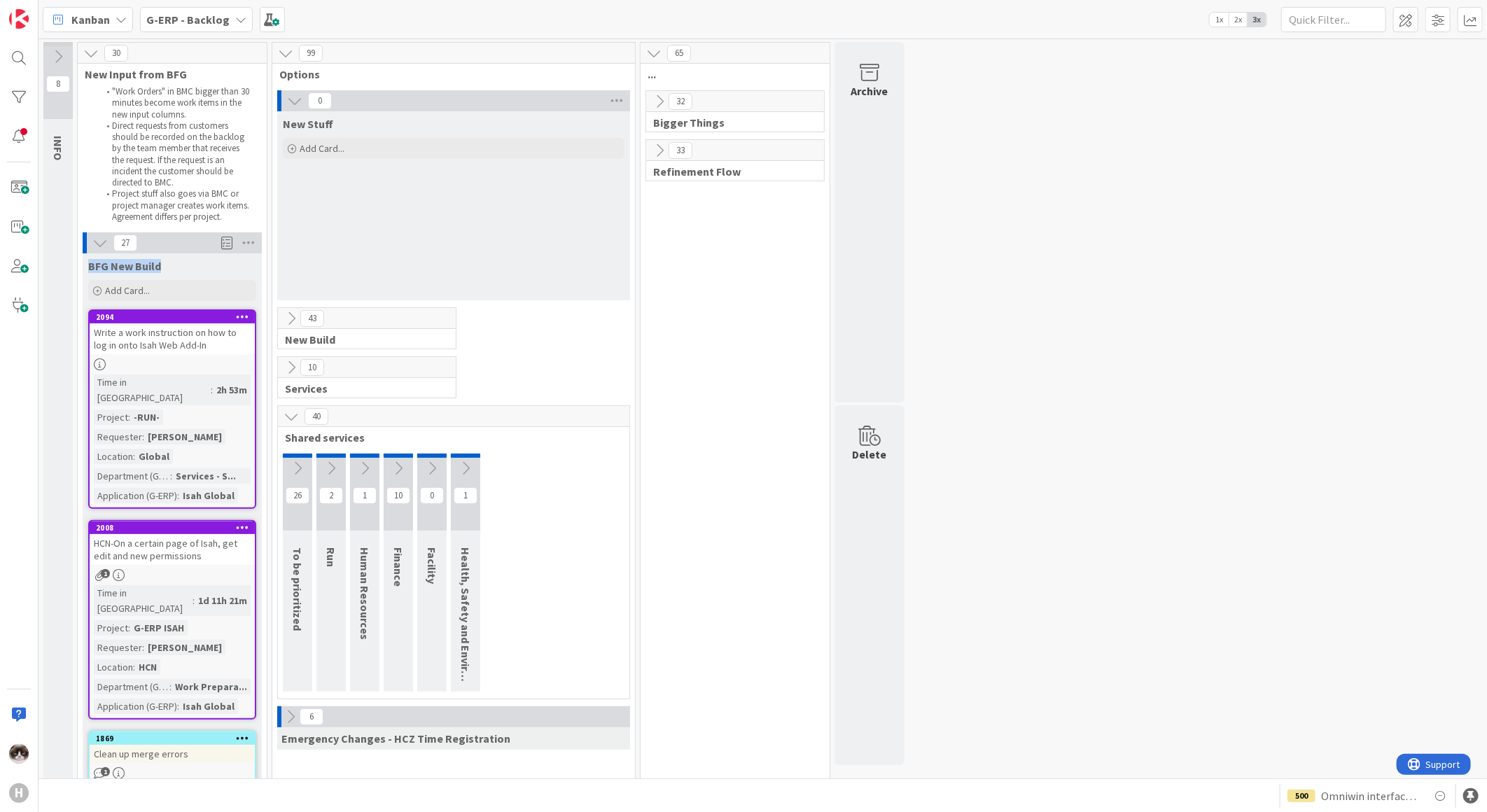
drag, startPoint x: 90, startPoint y: 267, endPoint x: 177, endPoint y: 267, distance: 87.0
click at [177, 267] on div "BFG New Build" at bounding box center [172, 266] width 168 height 14
drag, startPoint x: 177, startPoint y: 267, endPoint x: 96, endPoint y: 247, distance: 83.4
click at [96, 247] on icon at bounding box center [100, 242] width 15 height 15
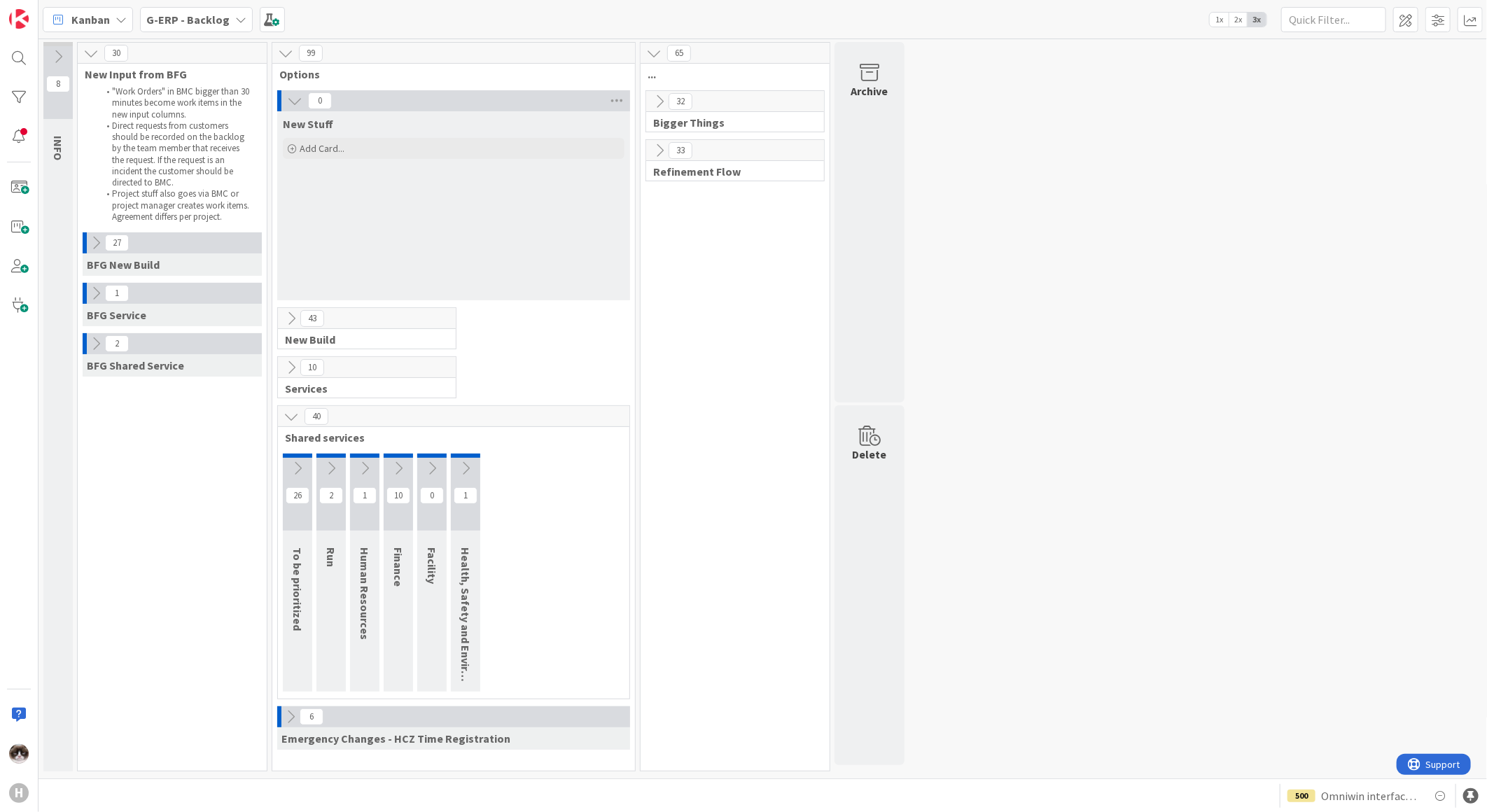
click at [294, 414] on icon at bounding box center [291, 416] width 15 height 15
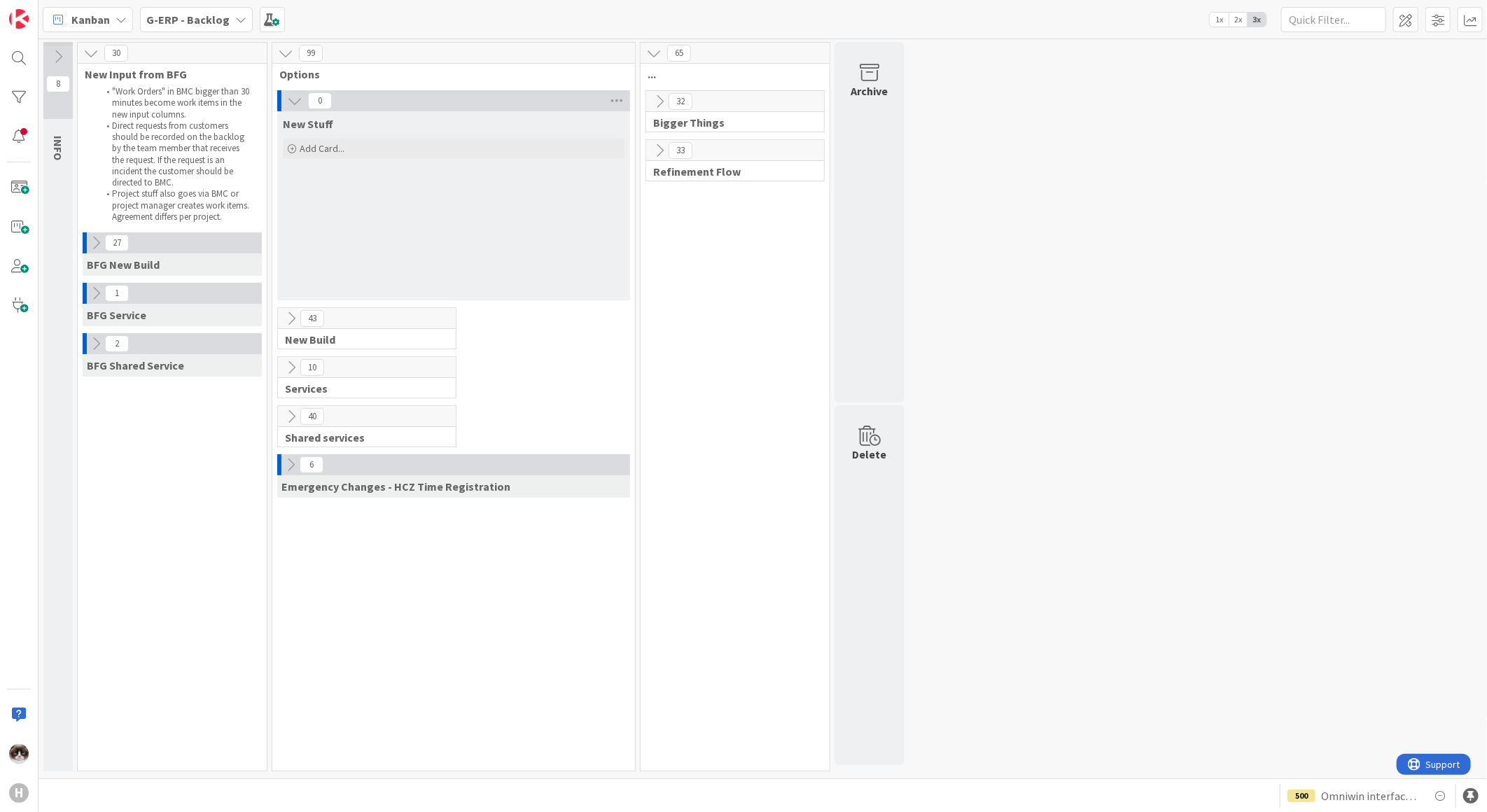
click at [285, 319] on icon at bounding box center [291, 318] width 15 height 15
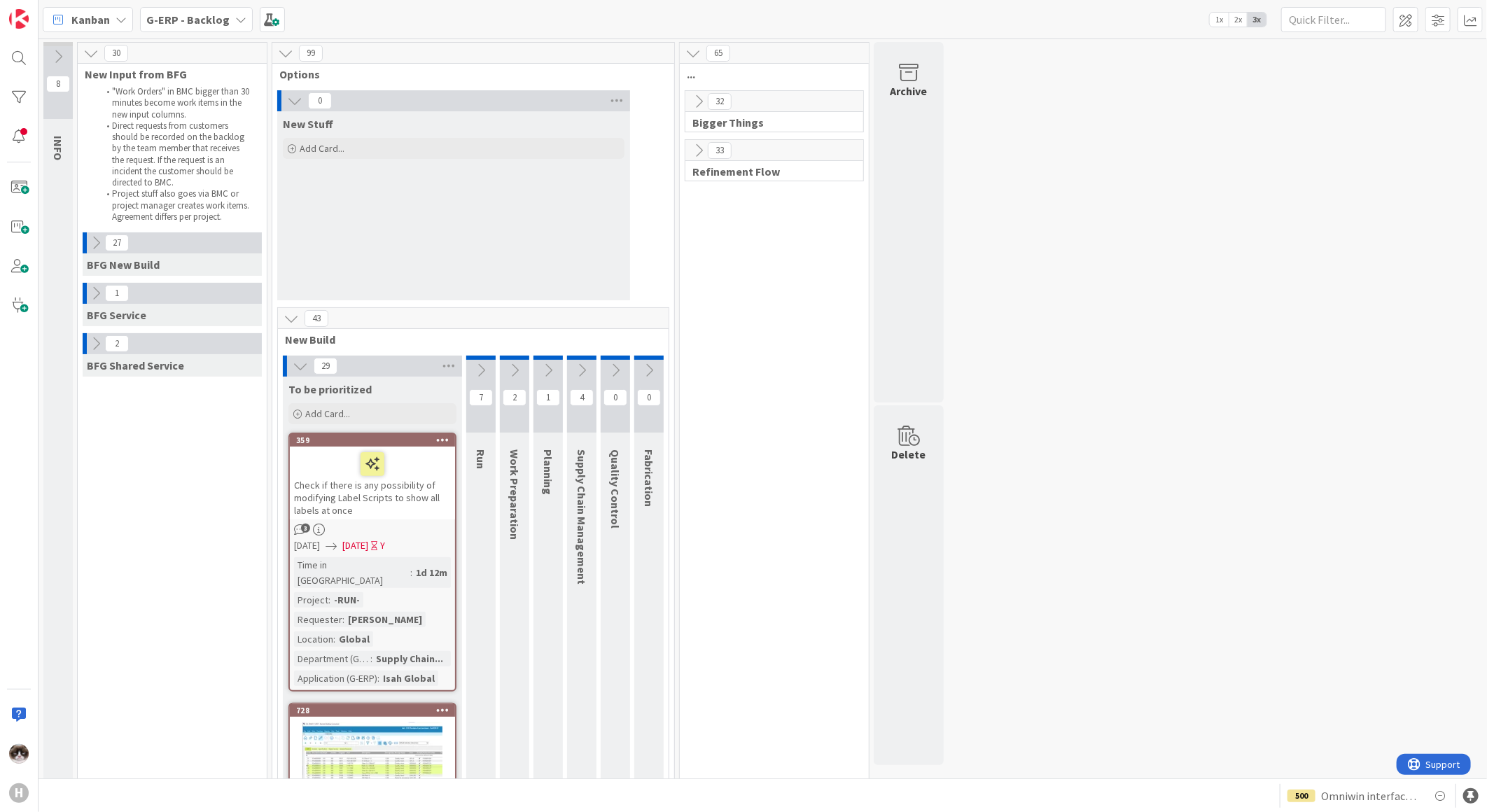
click at [289, 320] on icon at bounding box center [291, 318] width 15 height 15
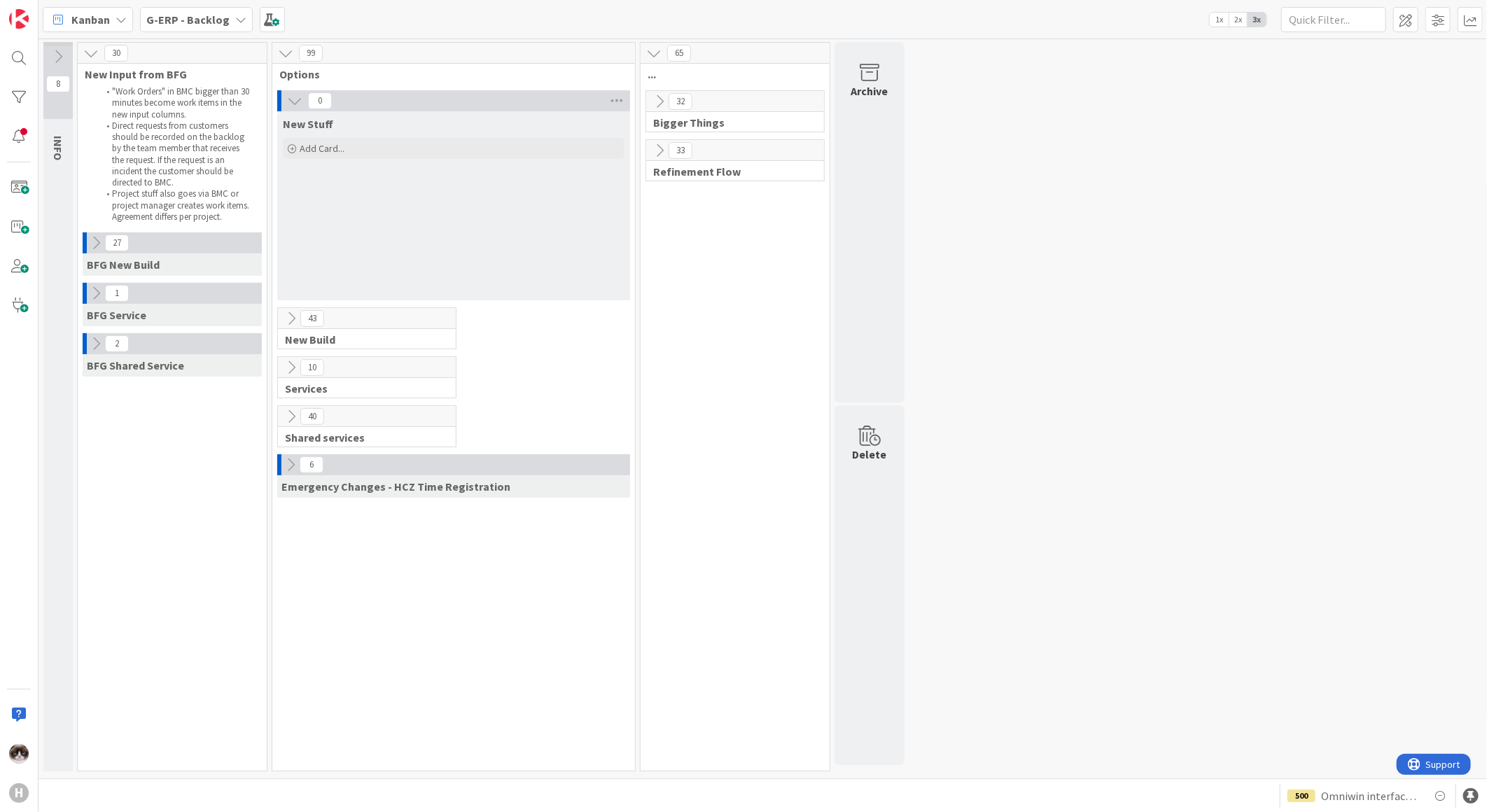
click at [296, 323] on icon at bounding box center [291, 318] width 15 height 15
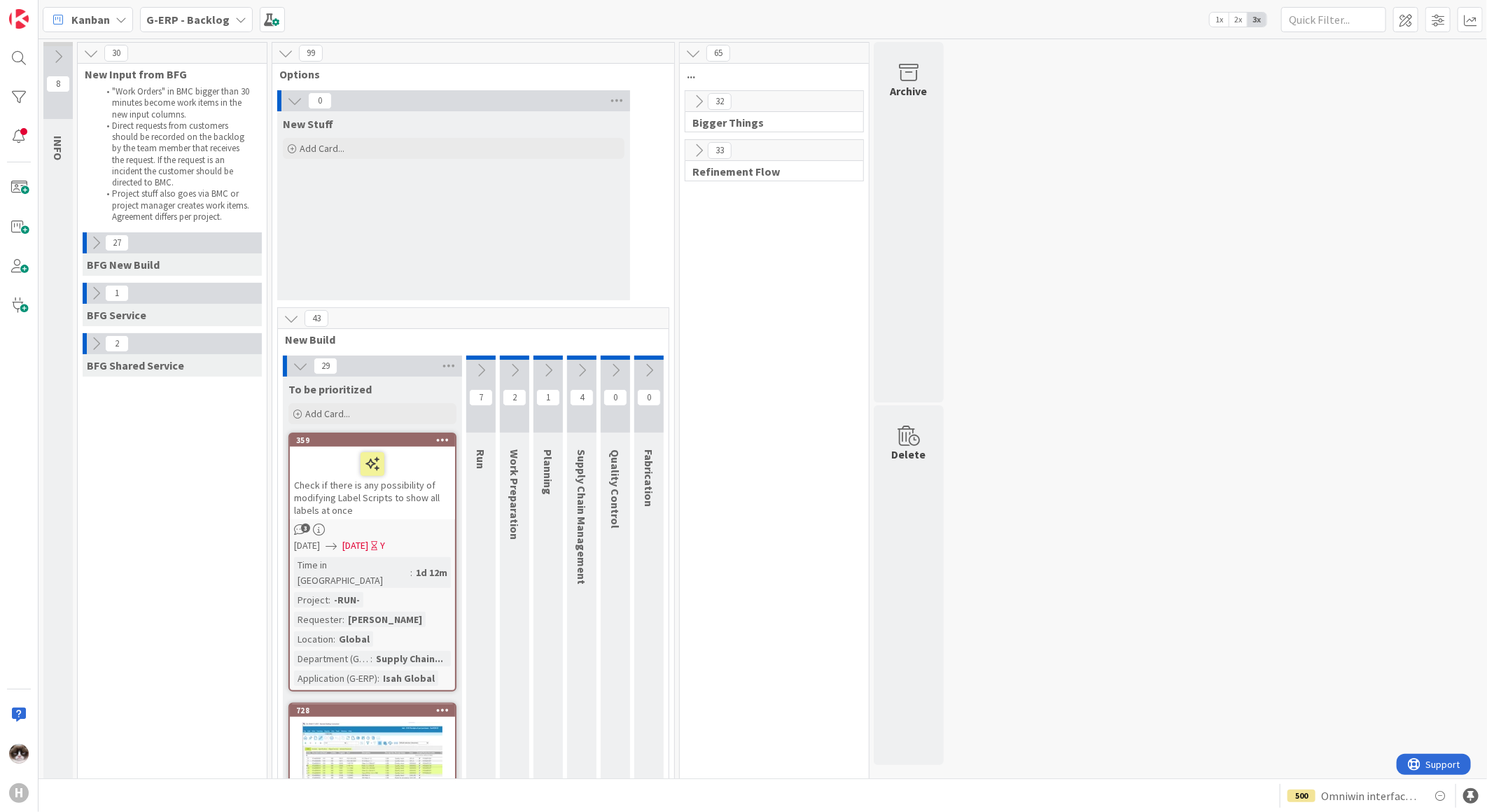
click at [581, 367] on icon at bounding box center [582, 370] width 15 height 15
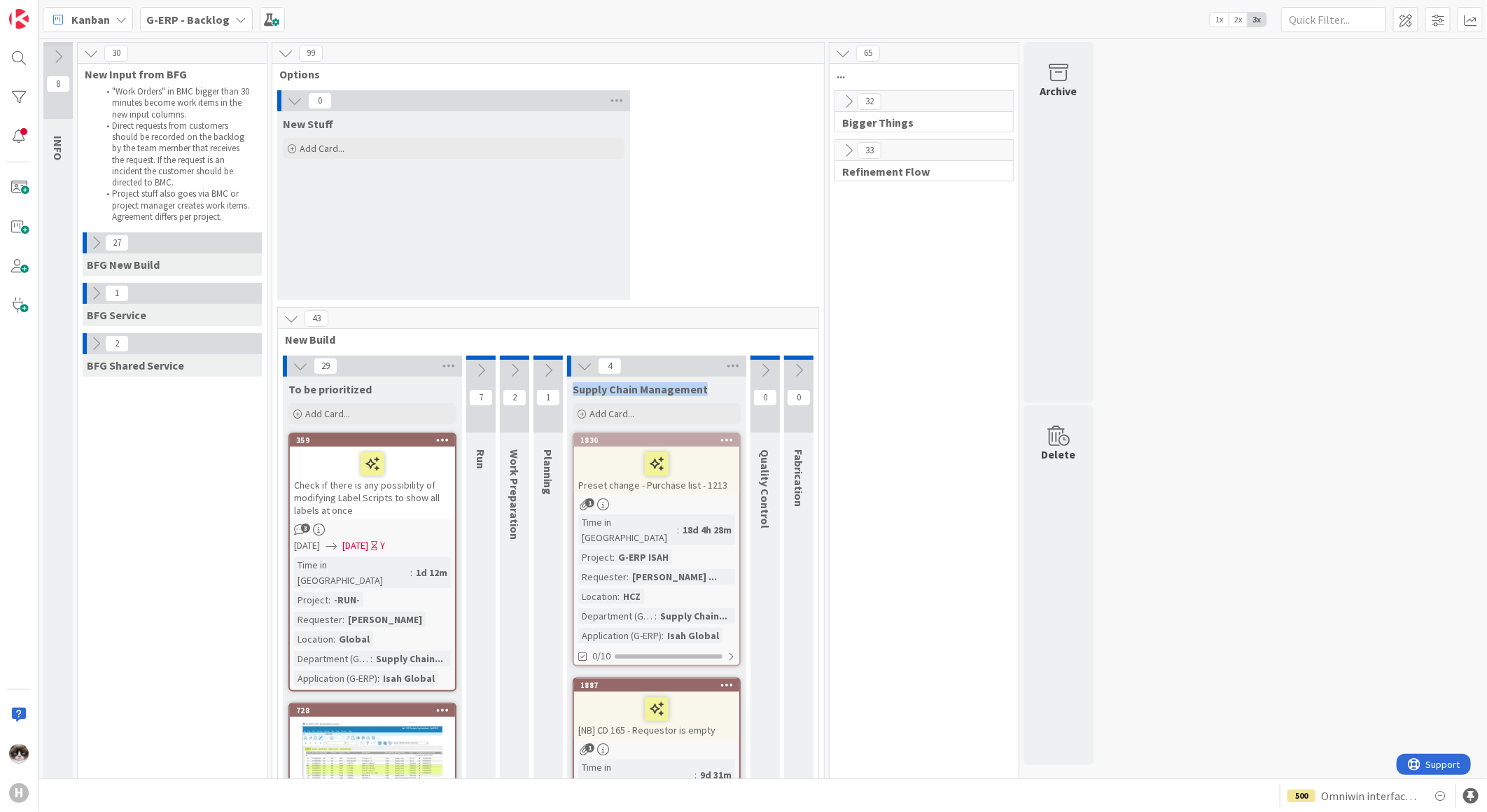
drag, startPoint x: 575, startPoint y: 393, endPoint x: 735, endPoint y: 393, distance: 160.0
click at [735, 393] on div "Supply Chain Management" at bounding box center [657, 389] width 168 height 14
click at [295, 314] on icon at bounding box center [291, 318] width 15 height 15
